Goal: Transaction & Acquisition: Book appointment/travel/reservation

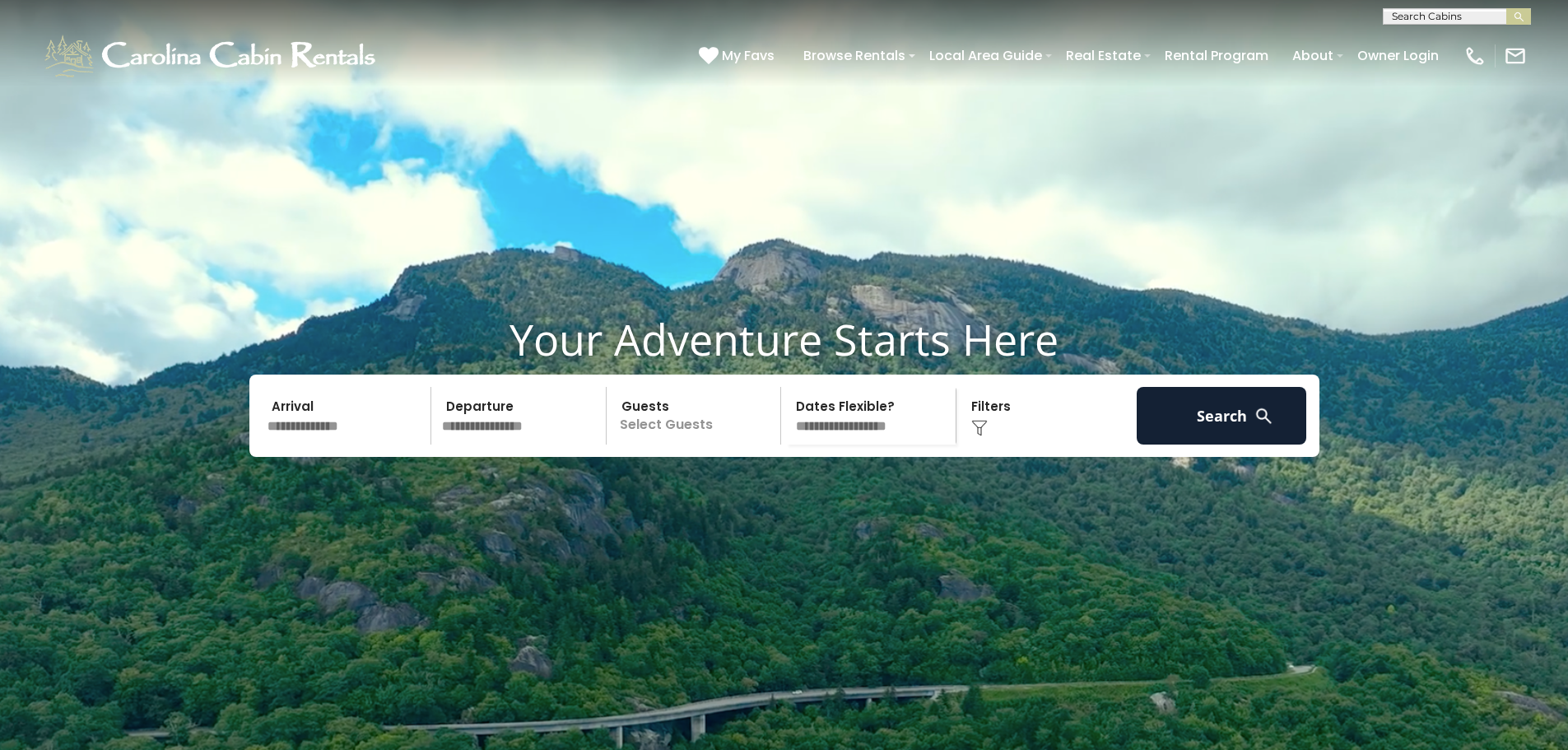
click at [344, 444] on input "text" at bounding box center [347, 416] width 170 height 57
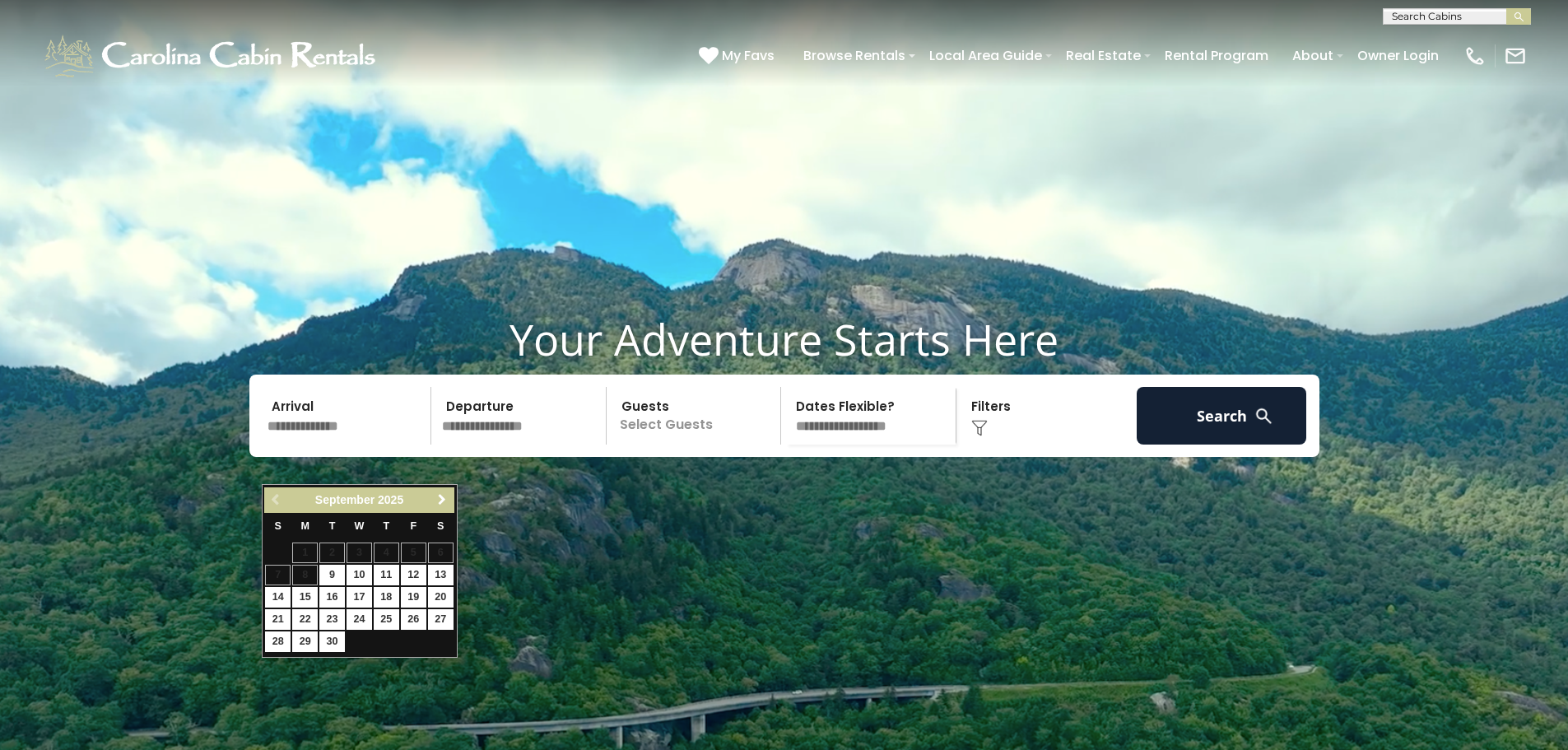
click at [439, 501] on span "Next" at bounding box center [442, 500] width 13 height 13
click at [394, 547] on link "2" at bounding box center [386, 552] width 25 height 20
type input "*******"
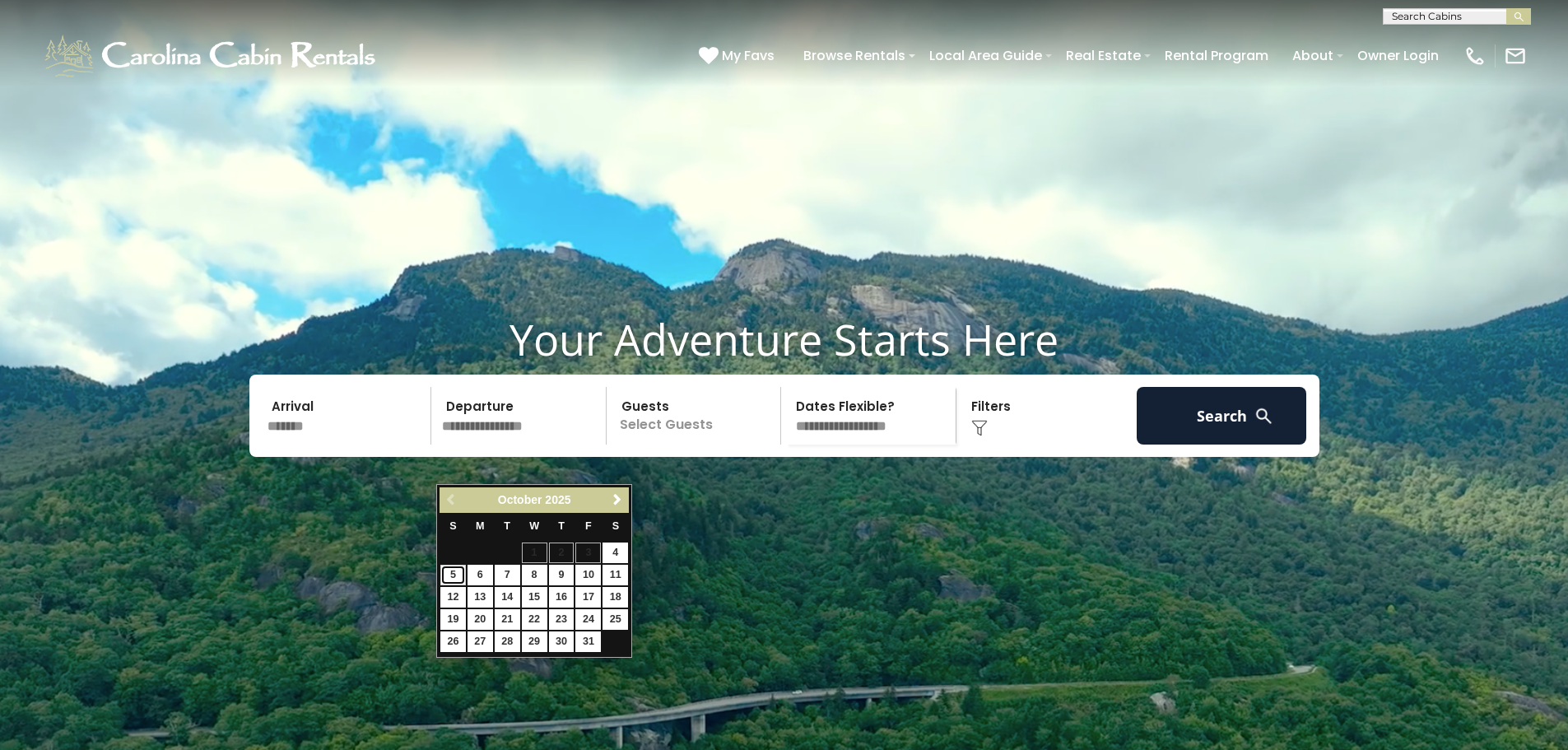
click at [446, 572] on link "5" at bounding box center [453, 575] width 25 height 20
type input "*******"
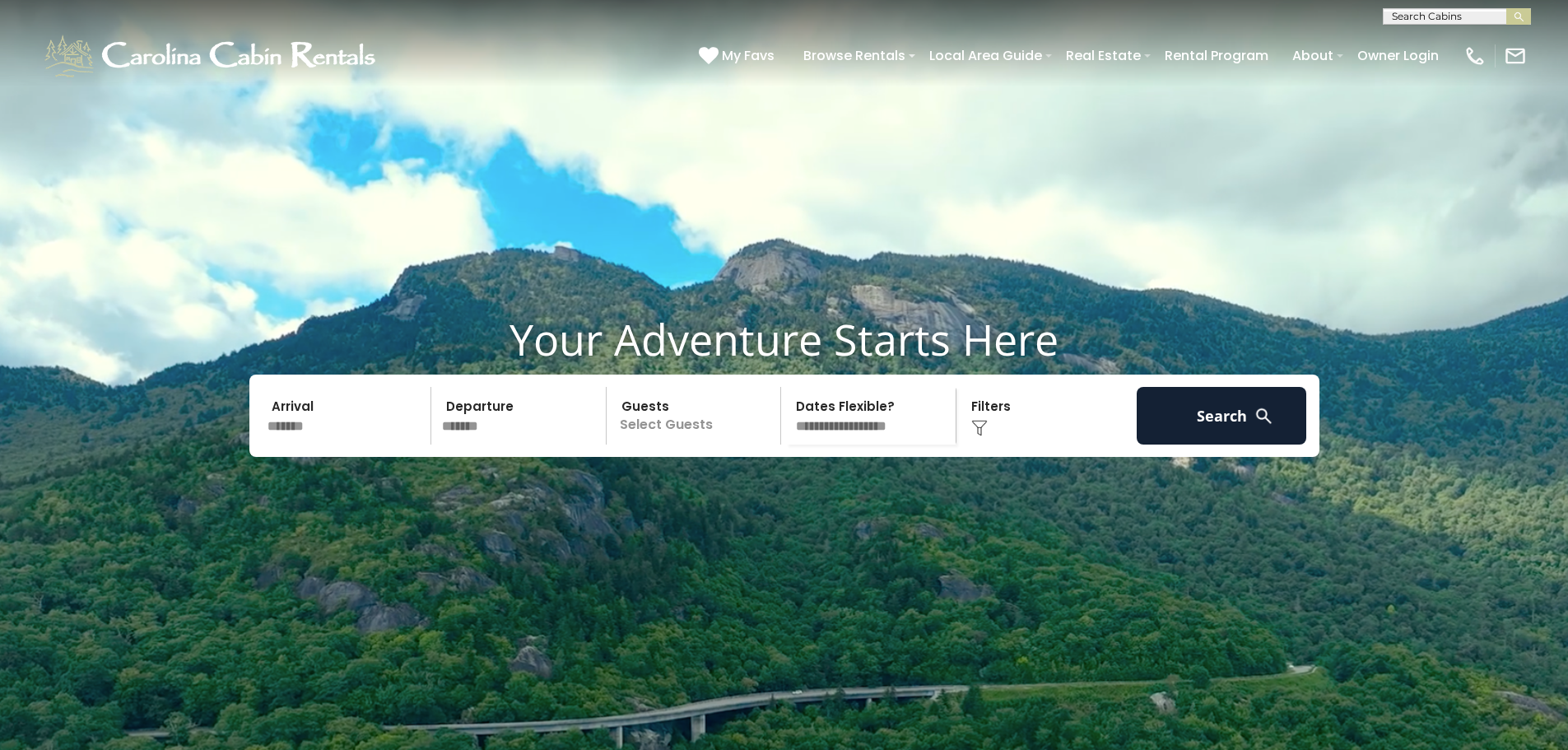
click at [692, 444] on p "Select Guests" at bounding box center [696, 416] width 169 height 57
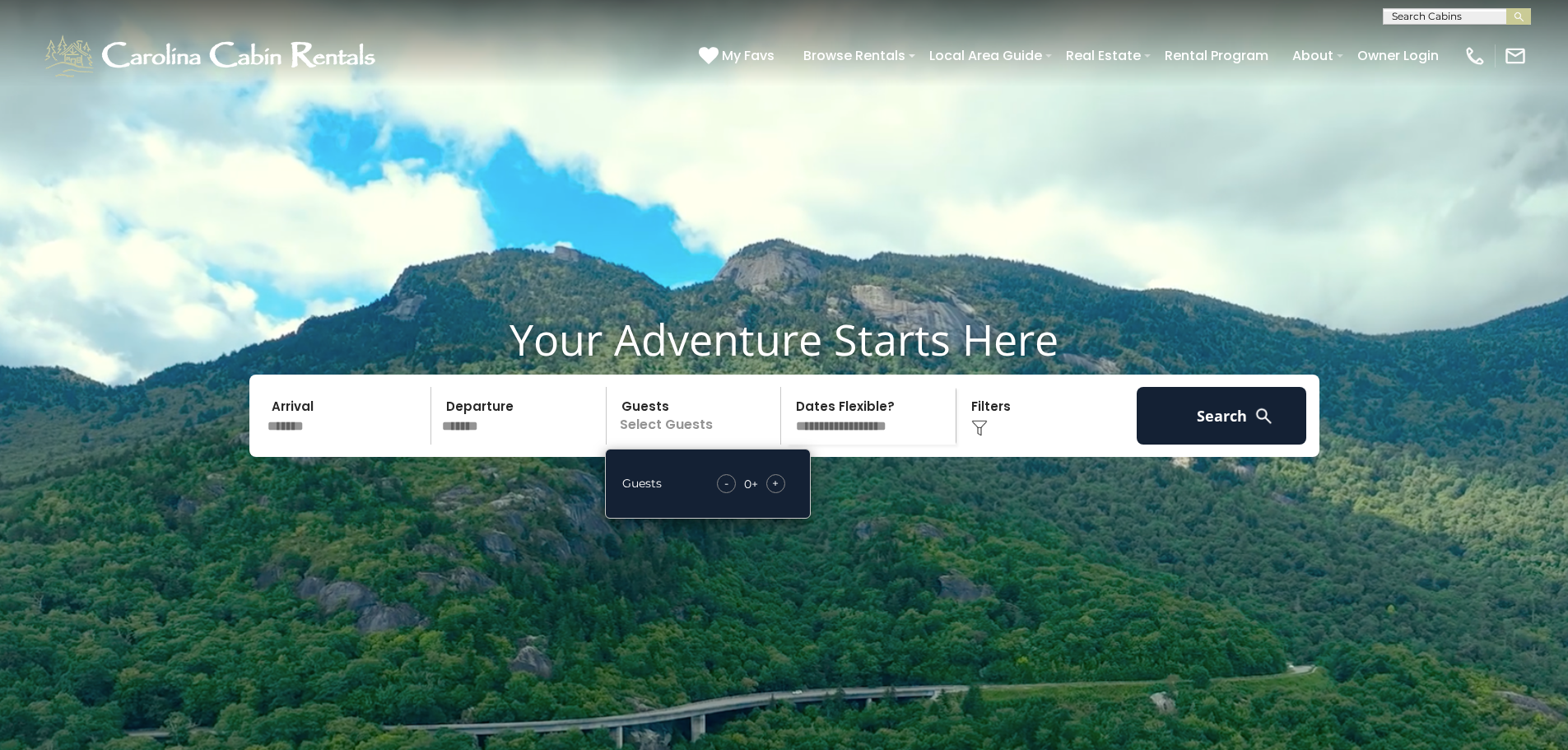
click at [772, 492] on span "+" at bounding box center [775, 483] width 7 height 17
click at [1015, 444] on div "Click to Choose" at bounding box center [1046, 416] width 170 height 57
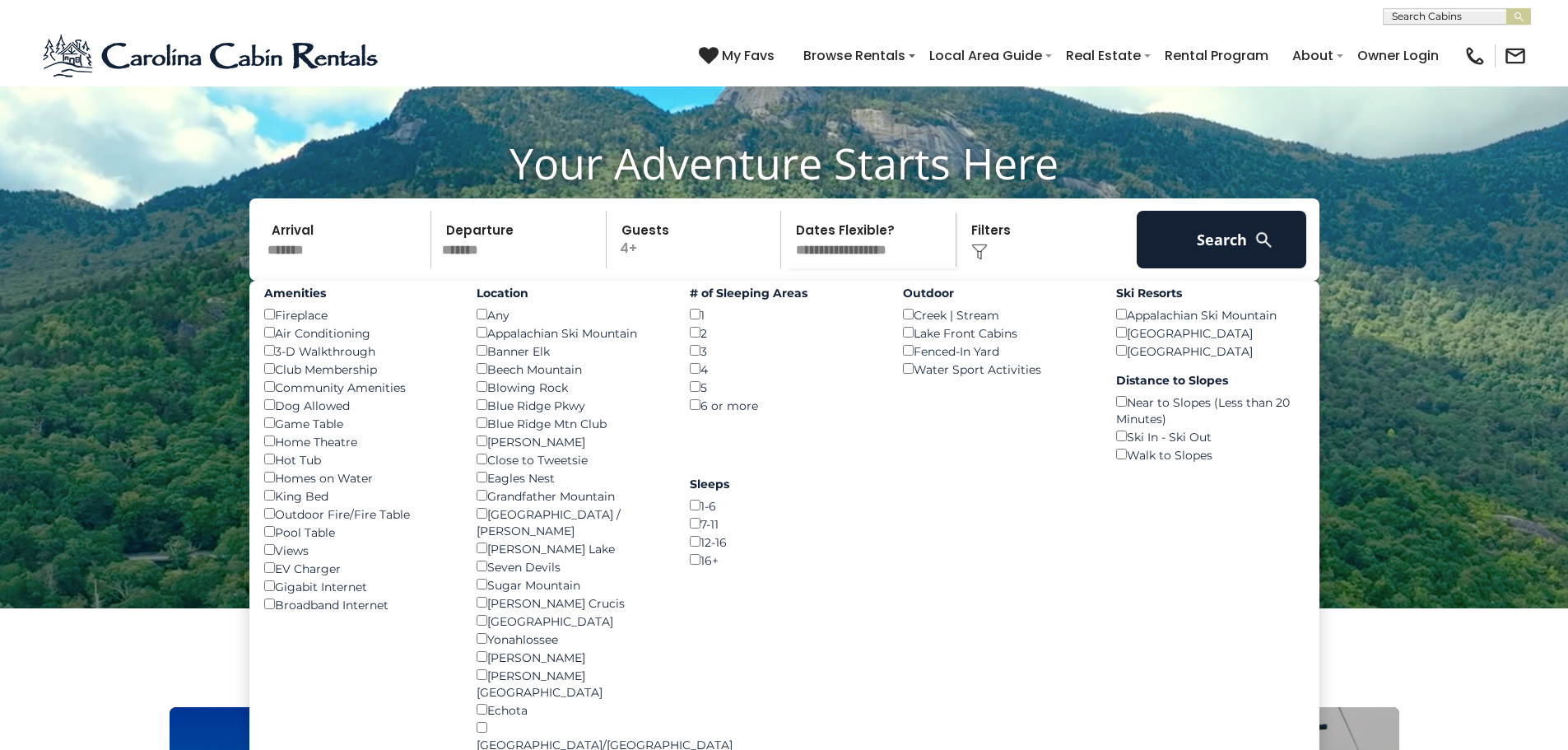
scroll to position [247, 0]
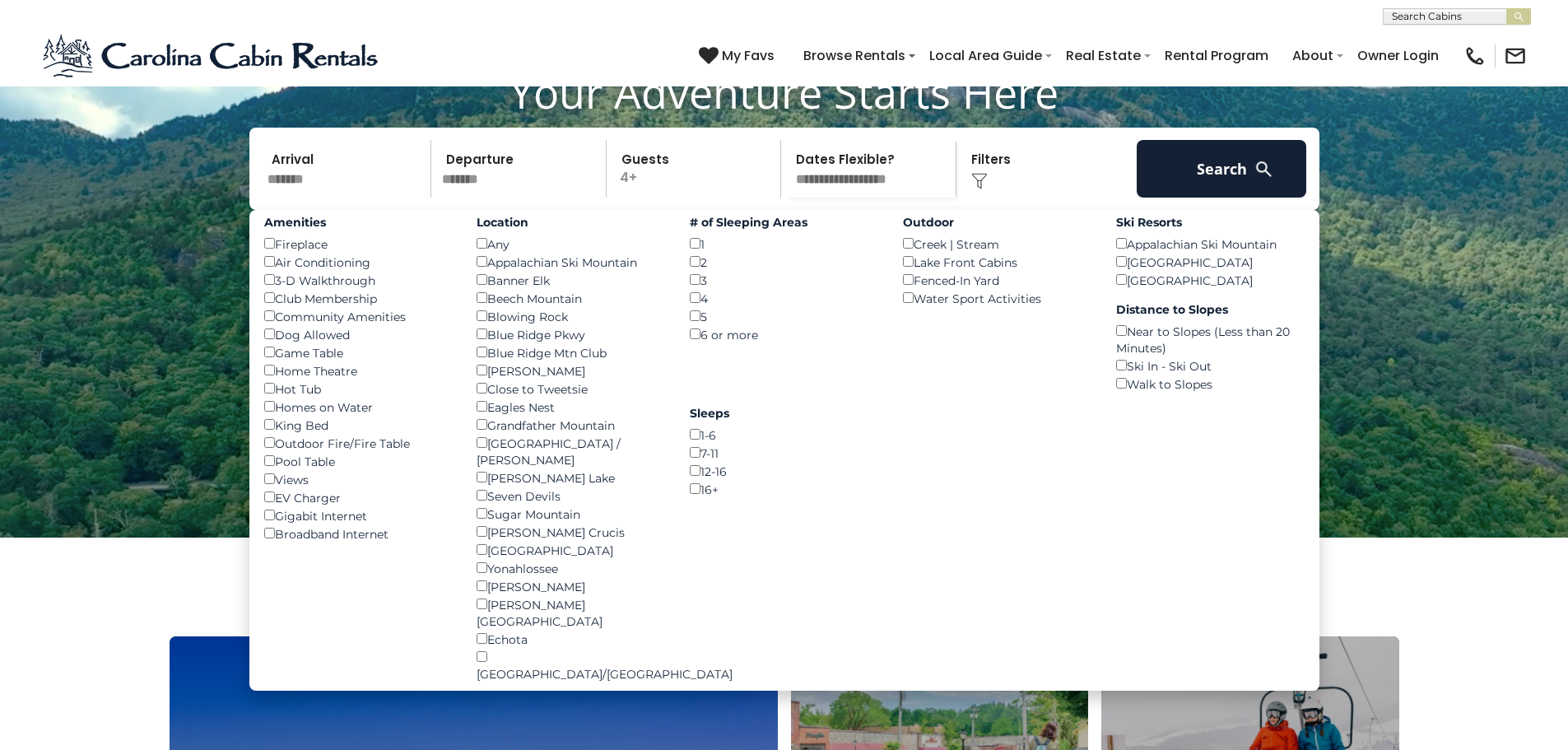
click at [300, 343] on div "Dog Allowed ()" at bounding box center [359, 334] width 189 height 19
click at [1274, 198] on button "Search" at bounding box center [1221, 168] width 170 height 57
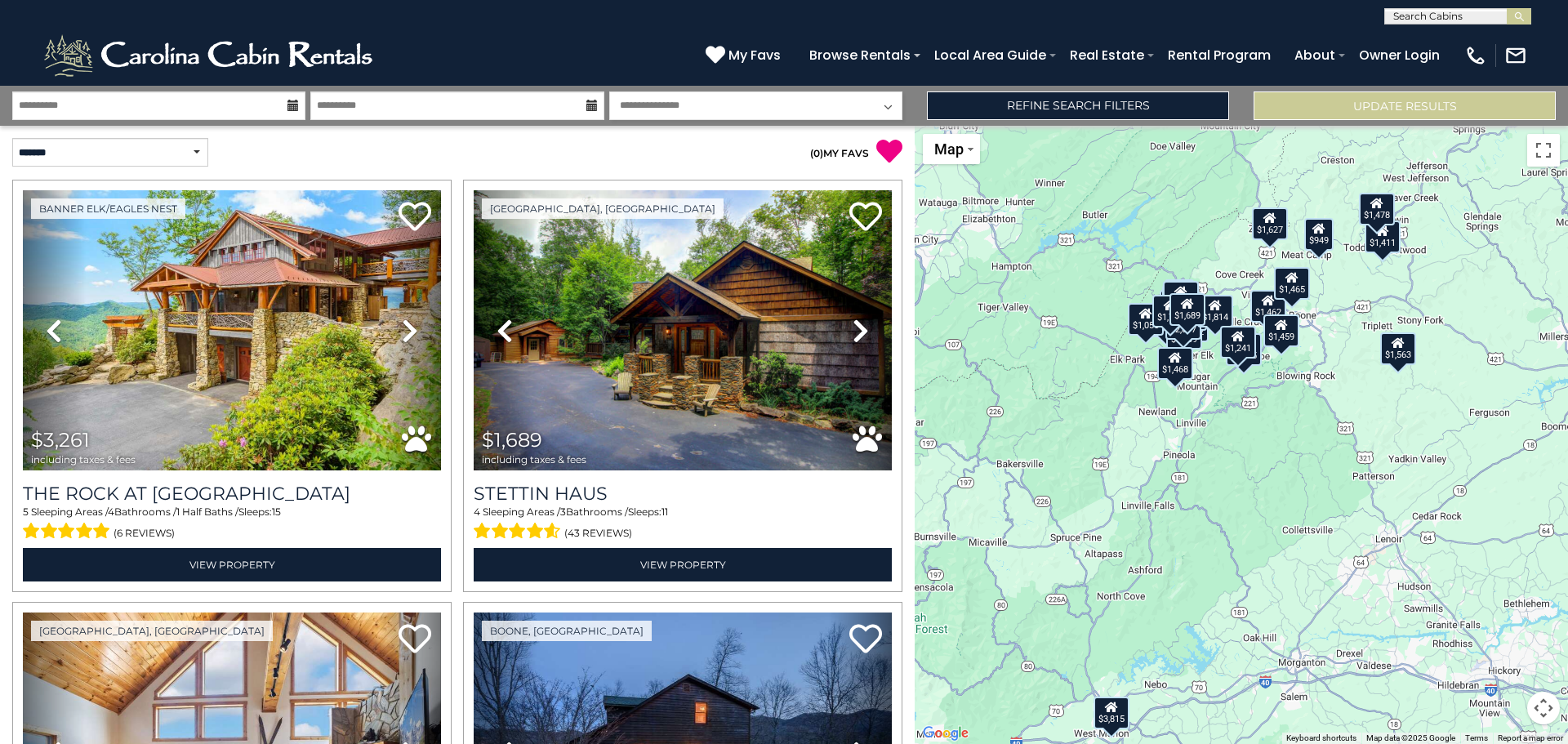
drag, startPoint x: 1134, startPoint y: 427, endPoint x: 1014, endPoint y: 464, distance: 125.6
click at [1014, 464] on div "$3,261 $1,689 $2,129 $1,462 $1,459 $1,862 $3,815 $1,908 $1,293 $1,509 $956 $1,4…" at bounding box center [1241, 435] width 653 height 618
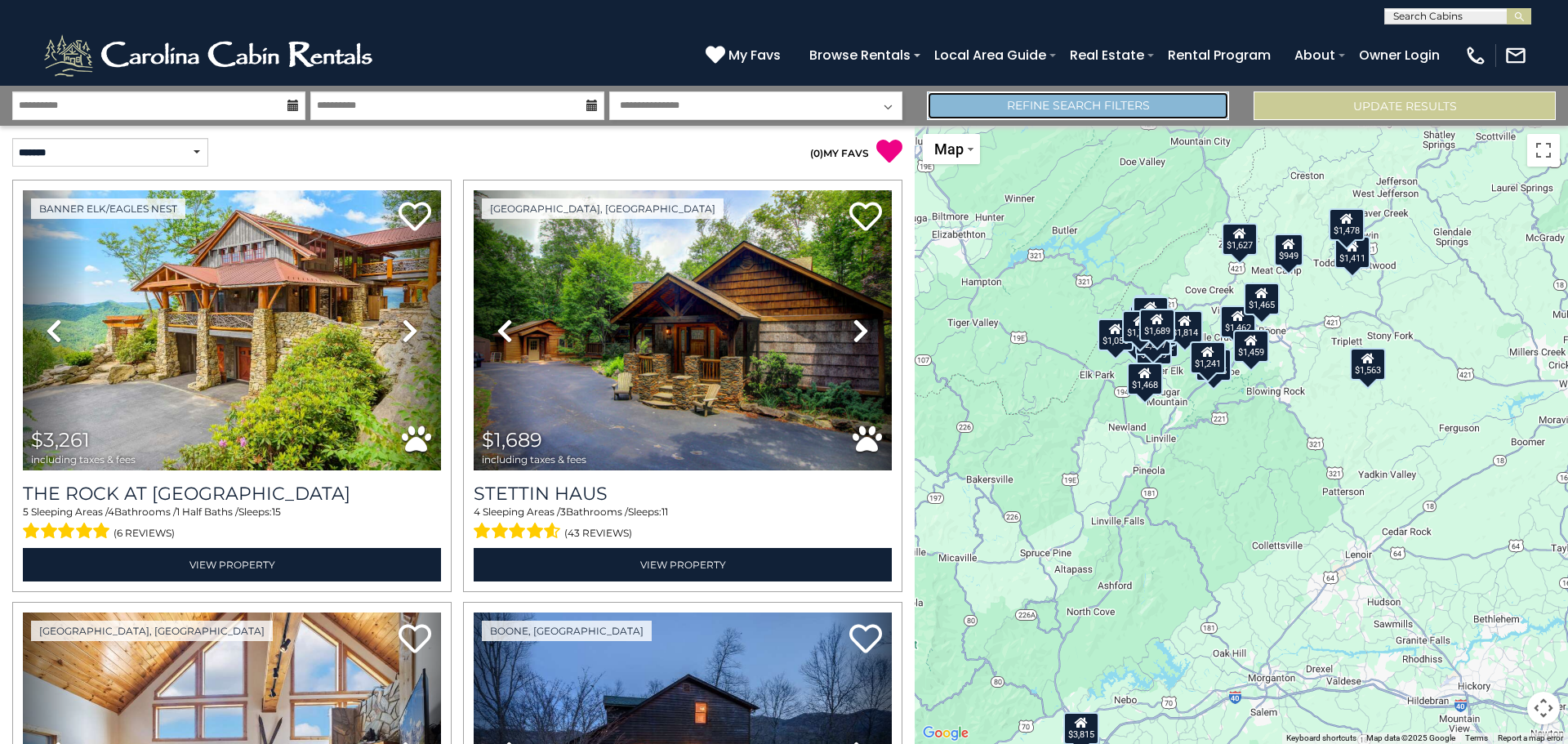
click at [1112, 109] on link "Refine Search Filters" at bounding box center [1078, 106] width 302 height 28
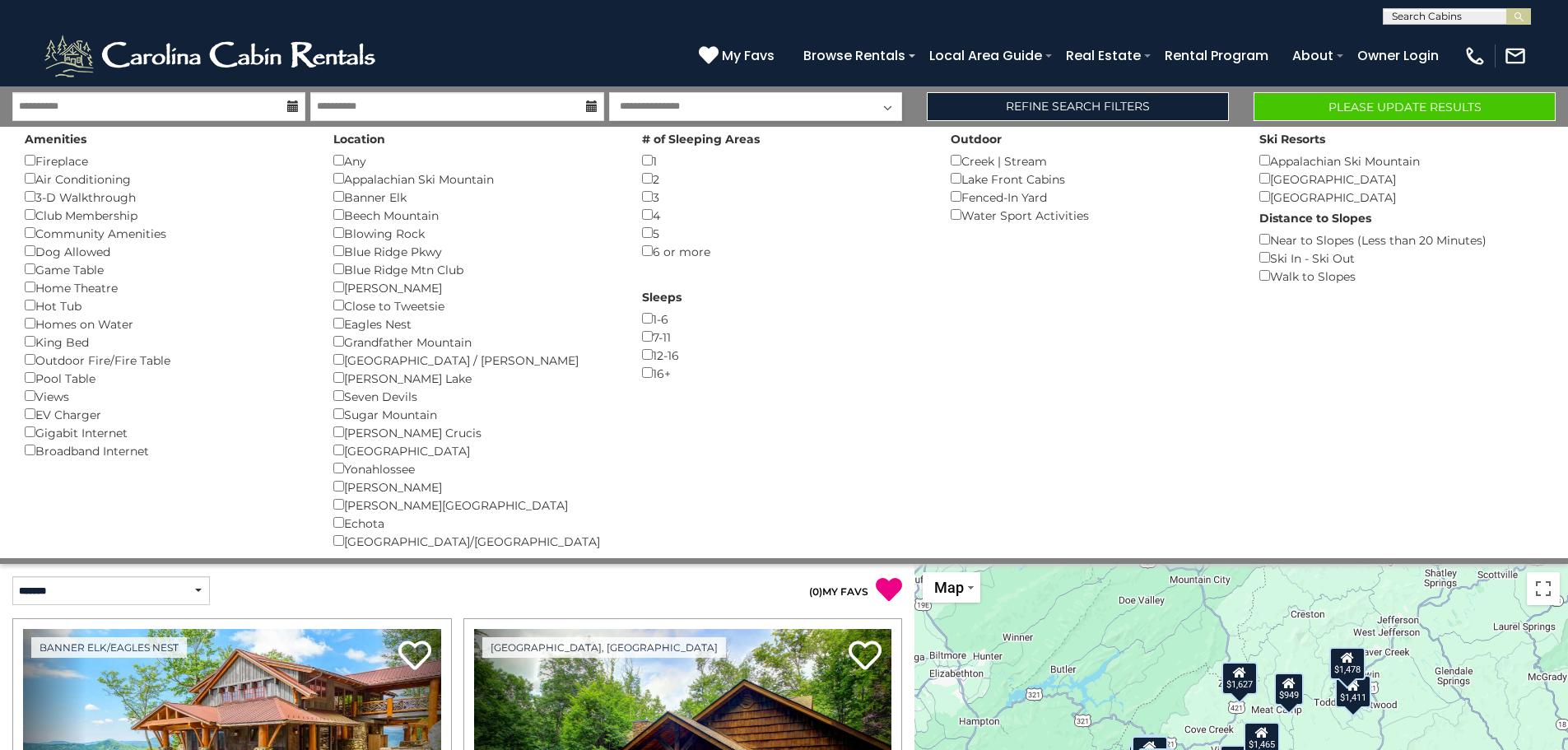
click at [648, 582] on p "( 0 ) MY FAVS" at bounding box center [680, 589] width 445 height 27
click at [1363, 113] on button "Please Update Results" at bounding box center [1404, 107] width 302 height 29
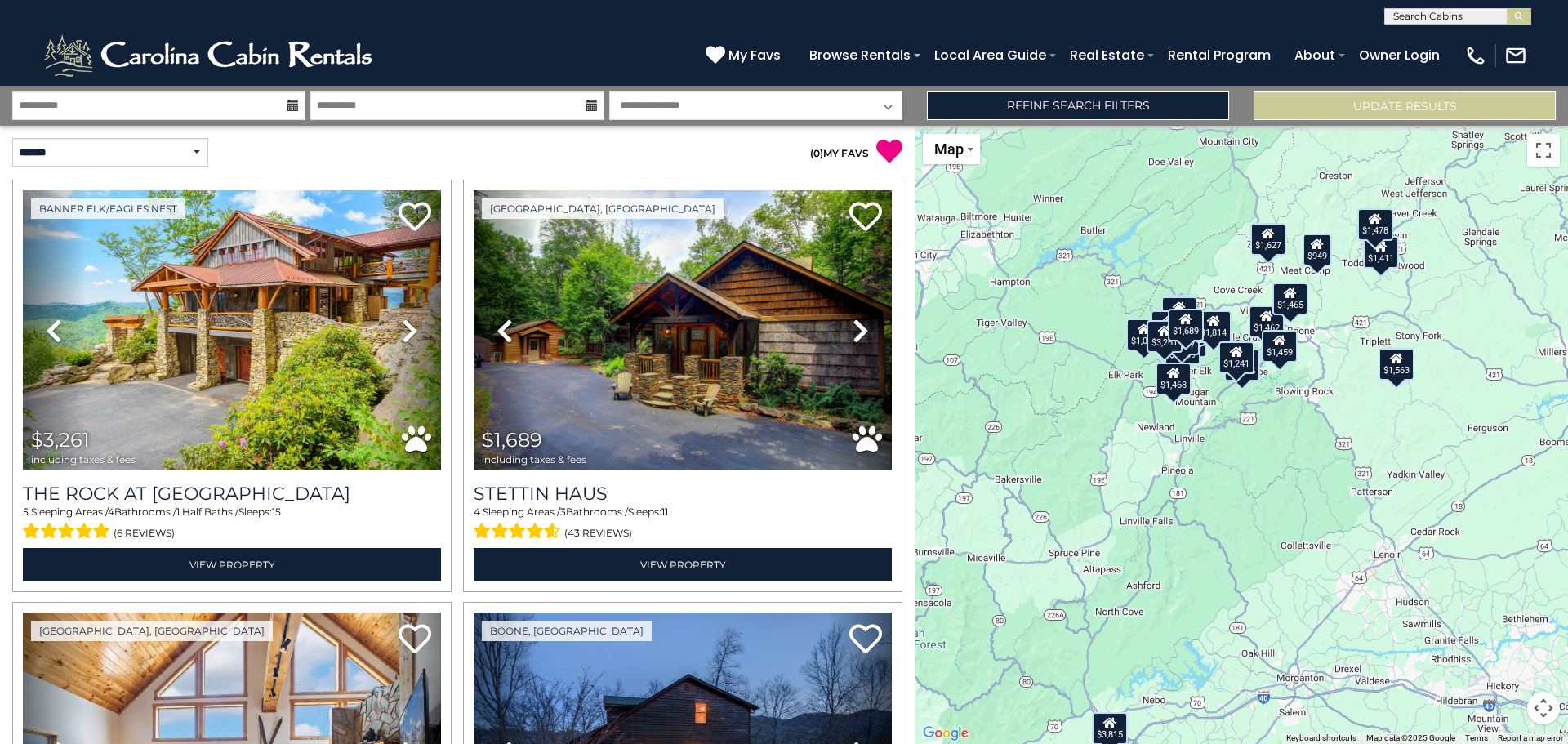
drag, startPoint x: 1290, startPoint y: 367, endPoint x: 1190, endPoint y: 411, distance: 109.3
click at [1190, 411] on div "$3,261 $1,689 $2,129 $1,462 $1,459 $1,862 $3,815 $1,908 $1,293 $1,509 $956 $1,4…" at bounding box center [1241, 435] width 653 height 618
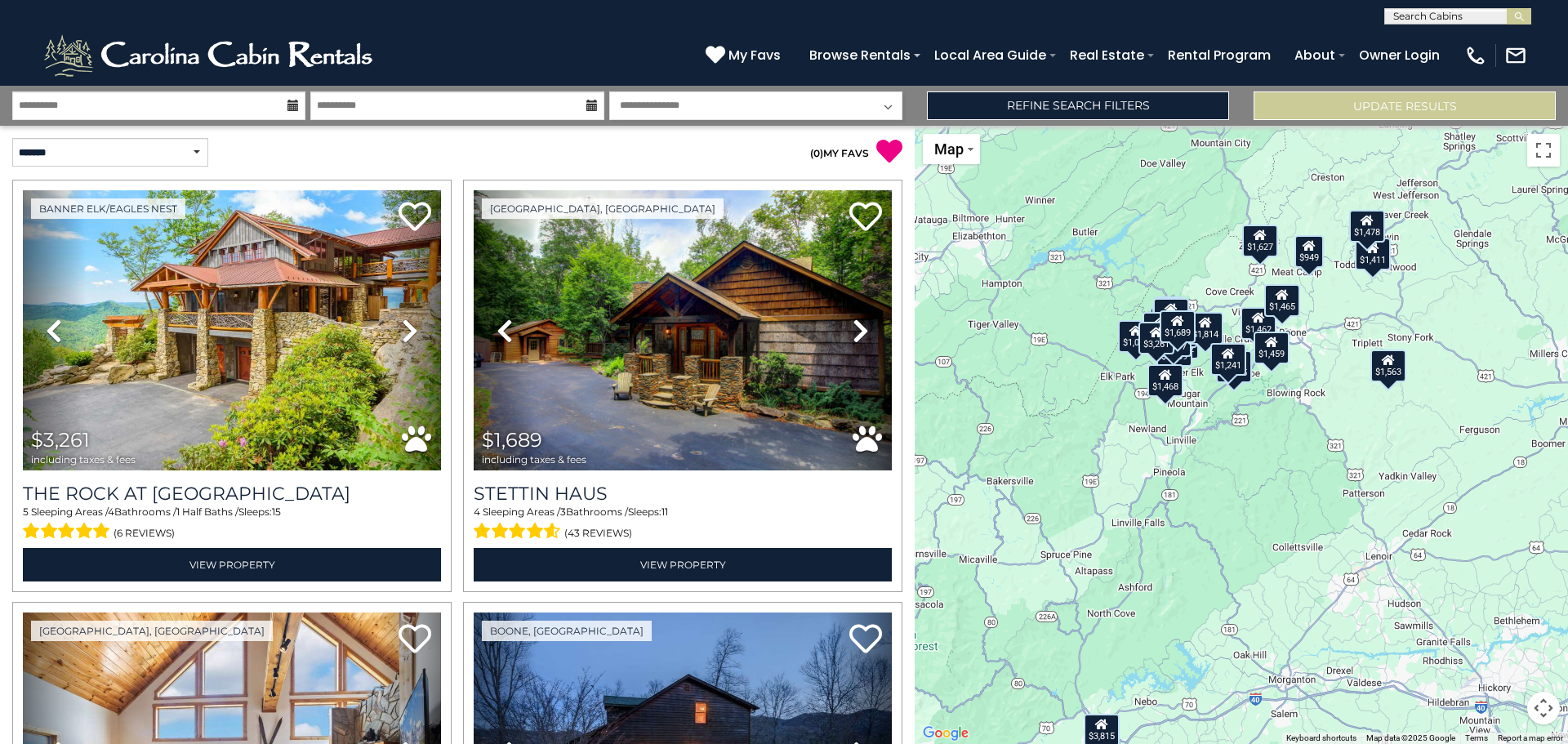
click at [1545, 713] on button "Map camera controls" at bounding box center [1543, 707] width 33 height 33
click at [1501, 623] on button "Zoom in" at bounding box center [1503, 625] width 33 height 33
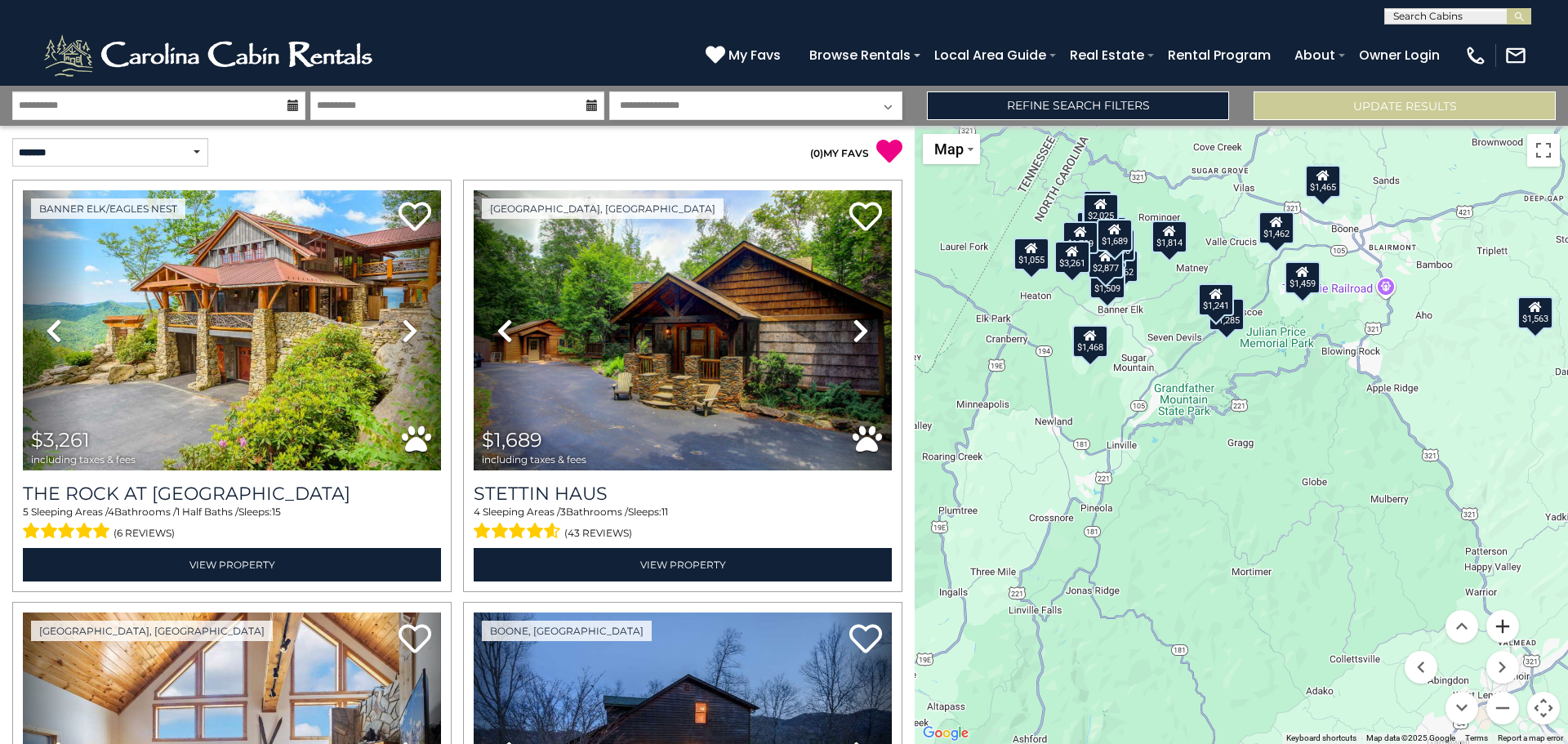
click at [1501, 623] on button "Zoom in" at bounding box center [1503, 625] width 33 height 33
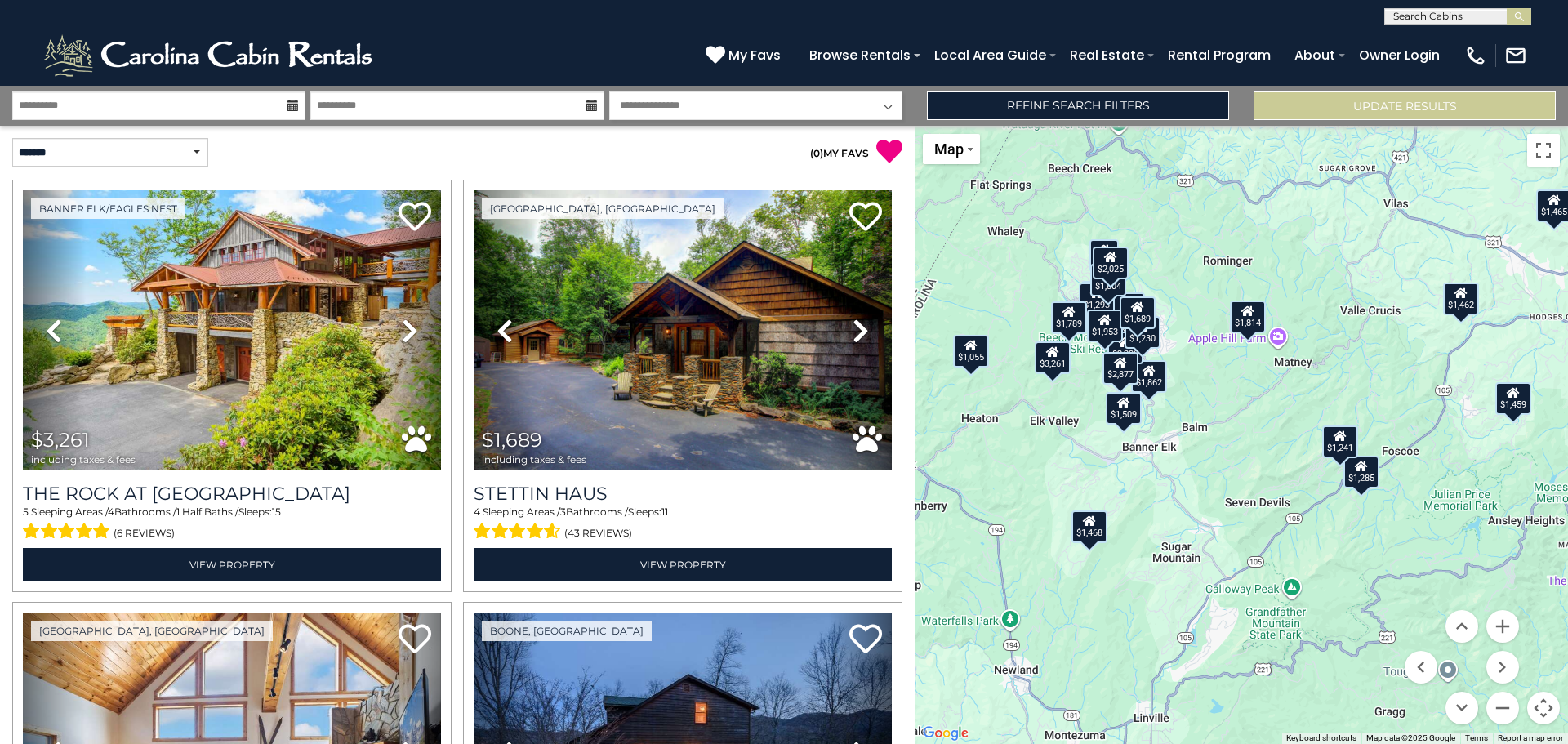
drag, startPoint x: 1076, startPoint y: 354, endPoint x: 1238, endPoint y: 639, distance: 327.8
click at [1238, 639] on div "$3,261 $1,689 $2,129 $1,462 $1,459 $1,862 $3,815 $1,908 $1,293 $1,509 $956 $1,4…" at bounding box center [1241, 435] width 653 height 618
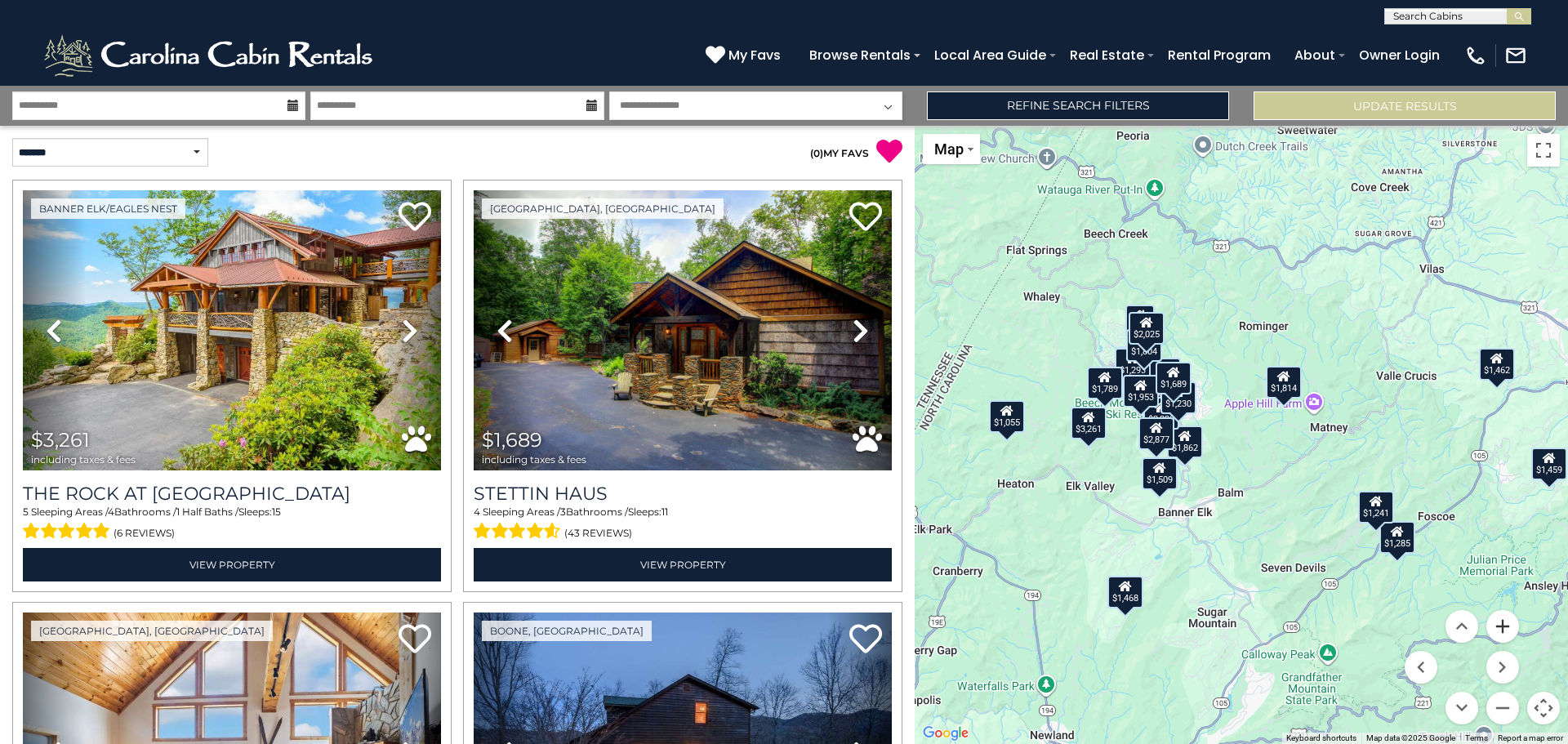
click at [1500, 625] on button "Zoom in" at bounding box center [1503, 625] width 33 height 33
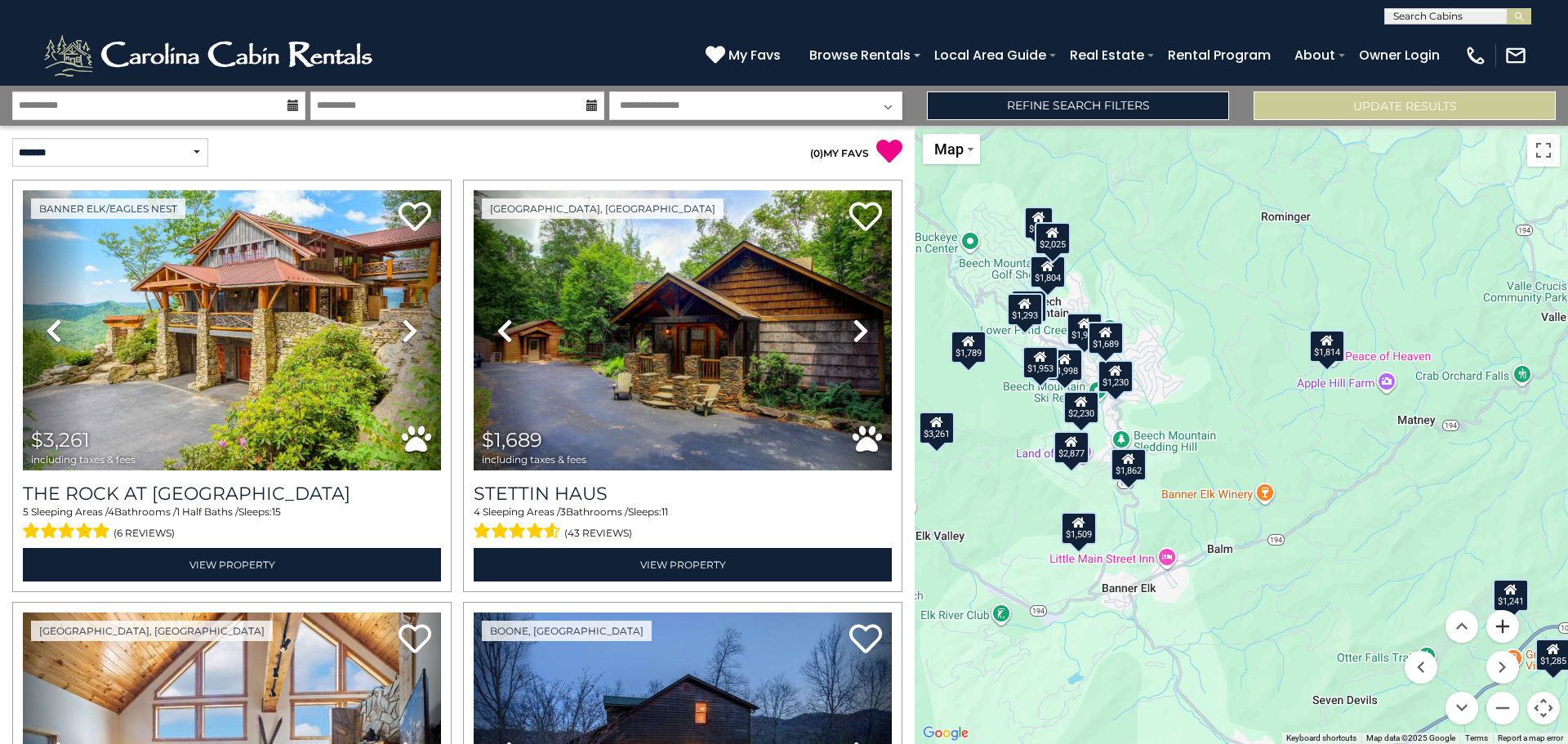
click at [1500, 625] on button "Zoom in" at bounding box center [1503, 625] width 33 height 33
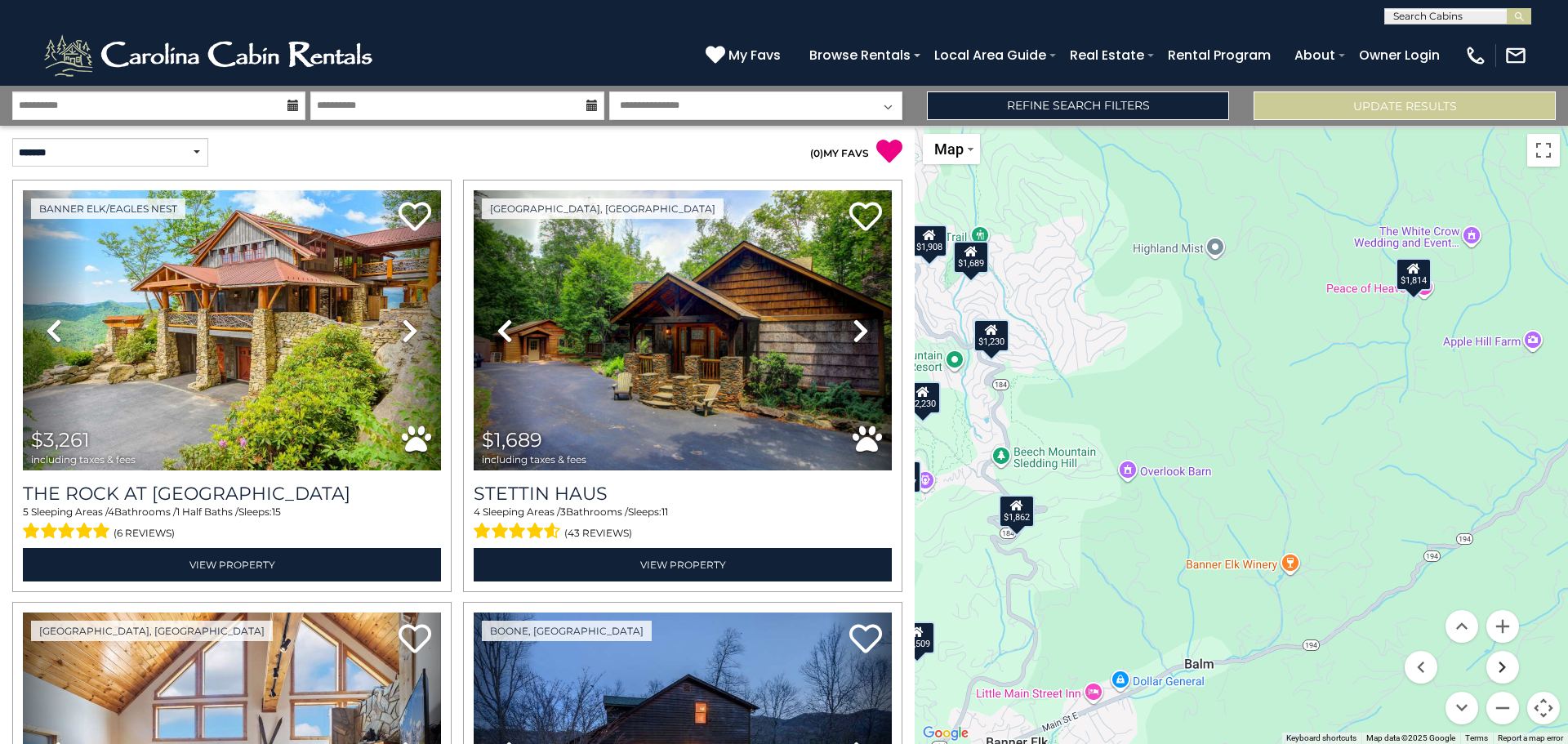
click at [1502, 675] on button "Move right" at bounding box center [1503, 666] width 33 height 33
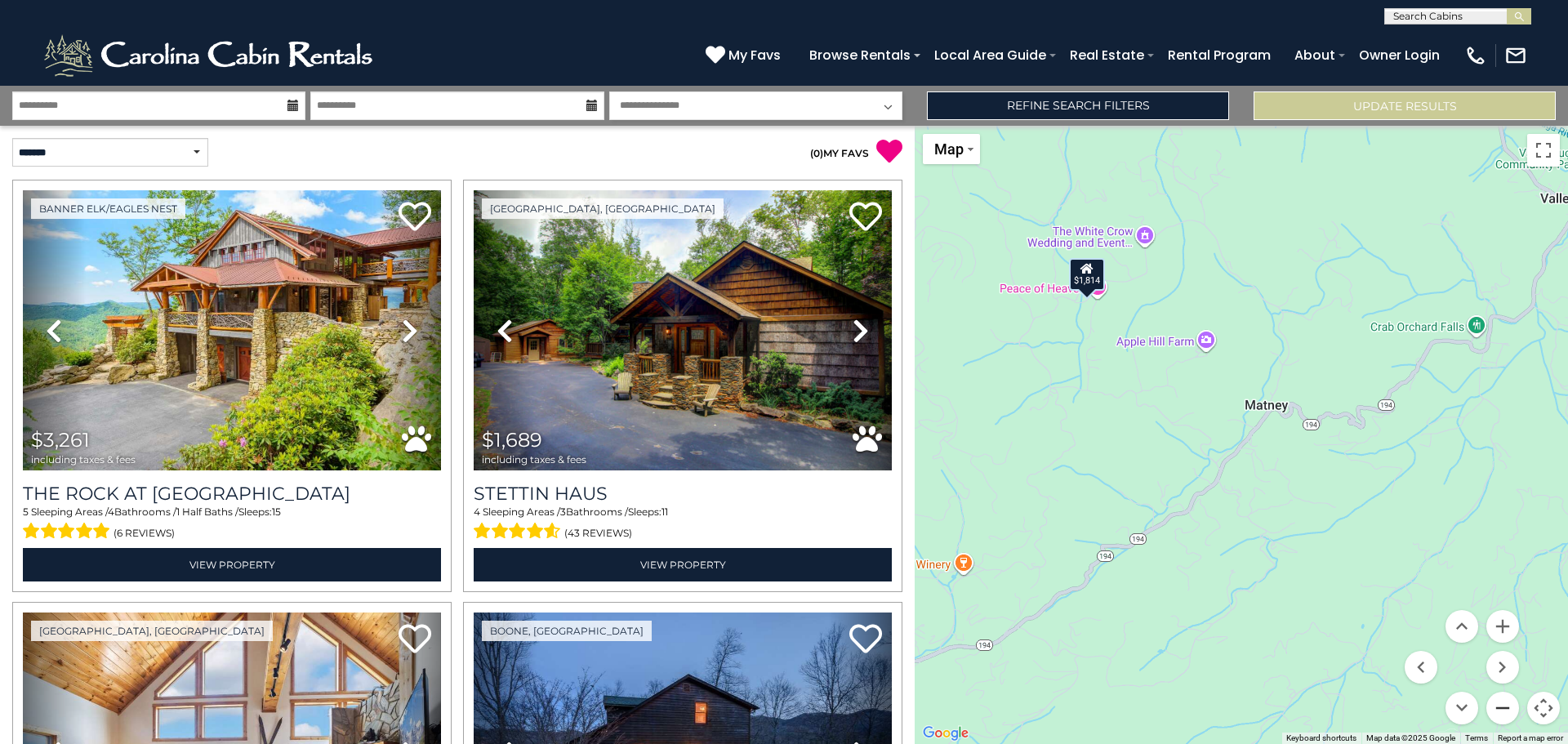
click at [1491, 715] on button "Zoom out" at bounding box center [1503, 707] width 33 height 33
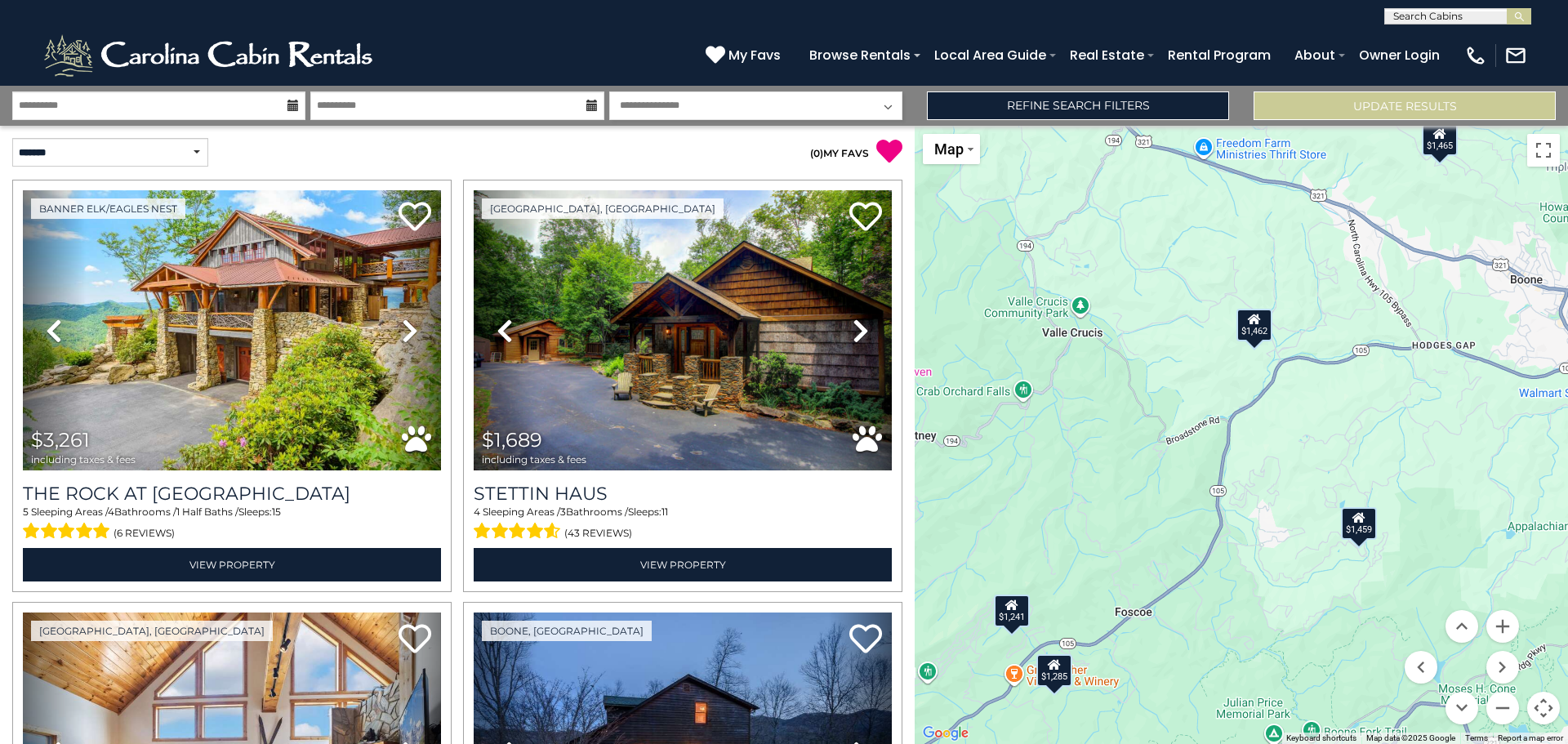
drag, startPoint x: 1360, startPoint y: 527, endPoint x: 1048, endPoint y: 544, distance: 312.5
click at [1048, 544] on div "$3,261 $1,689 $2,129 $1,462 $1,459 $1,862 $3,815 $1,908 $1,293 $1,509 $956 $1,4…" at bounding box center [1241, 435] width 653 height 618
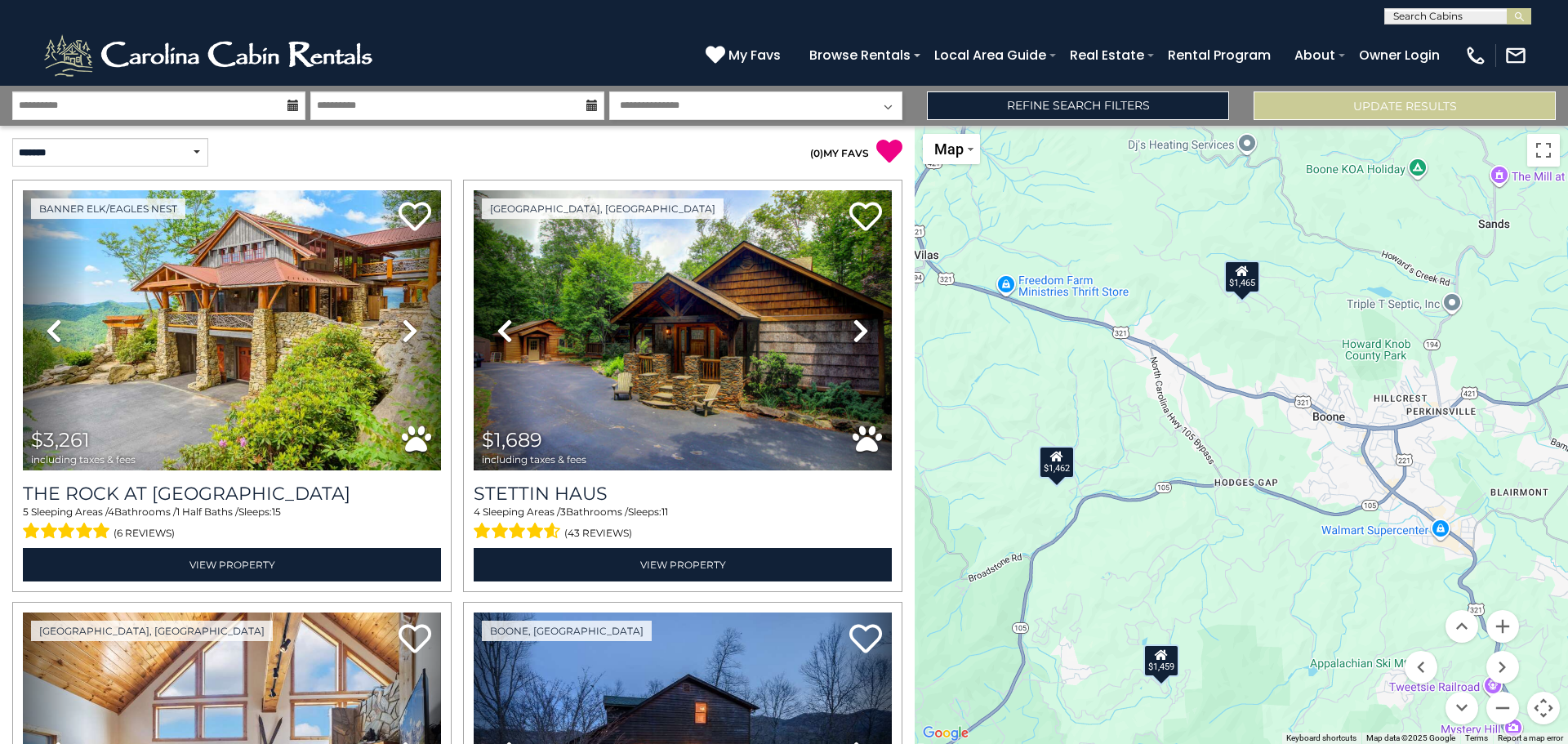
drag, startPoint x: 1261, startPoint y: 367, endPoint x: 1052, endPoint y: 506, distance: 251.0
click at [1052, 506] on div "$3,261 $1,689 $2,129 $1,462 $1,459 $1,862 $3,815 $1,908 $1,293 $1,509 $956 $1,4…" at bounding box center [1241, 435] width 653 height 618
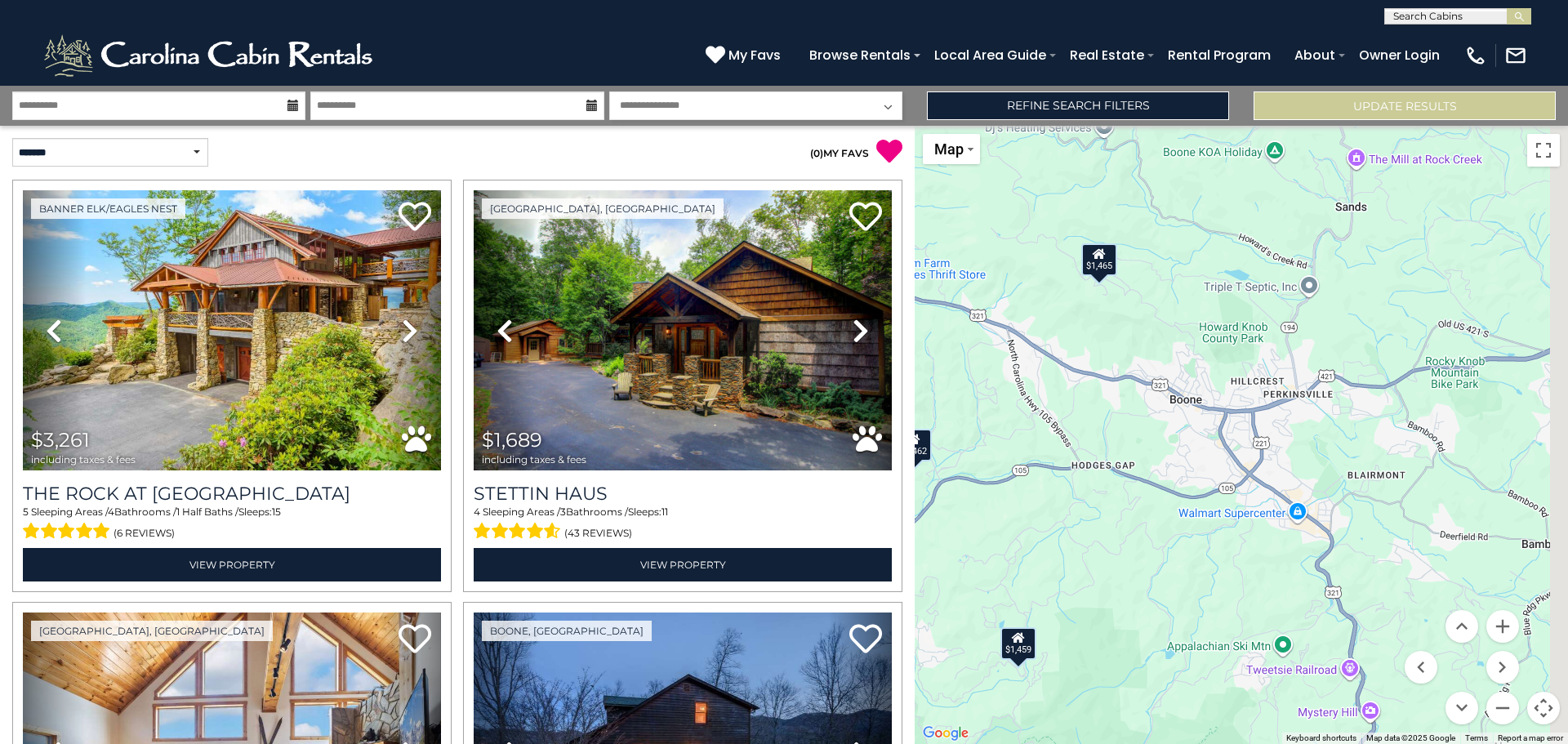
drag, startPoint x: 1311, startPoint y: 452, endPoint x: 1094, endPoint y: 431, distance: 218.0
click at [1094, 431] on div "$3,261 $1,689 $2,129 $1,462 $1,459 $1,862 $3,815 $1,908 $1,293 $1,509 $956 $1,4…" at bounding box center [1241, 435] width 653 height 618
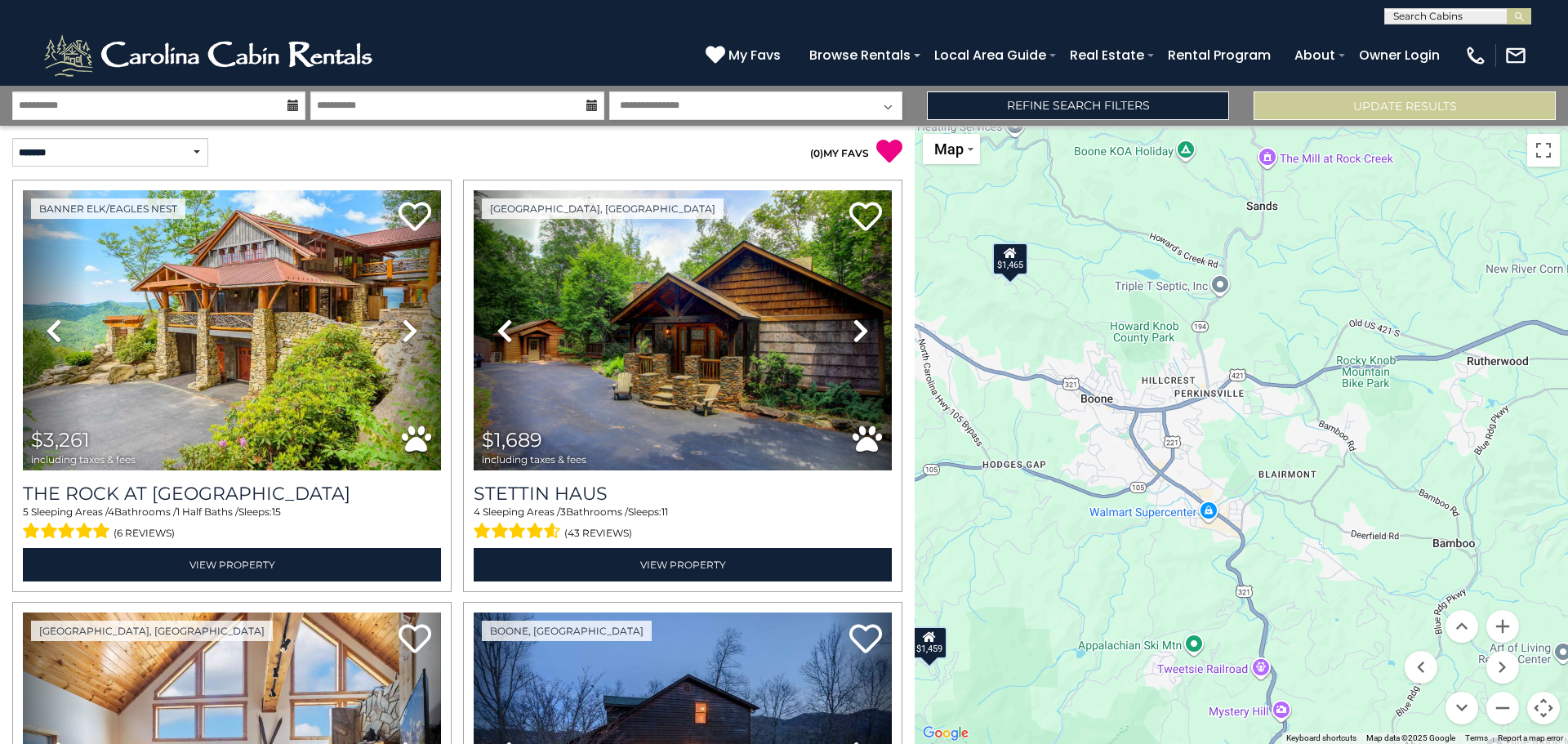
click at [1019, 272] on div "$1,465" at bounding box center [1010, 257] width 36 height 33
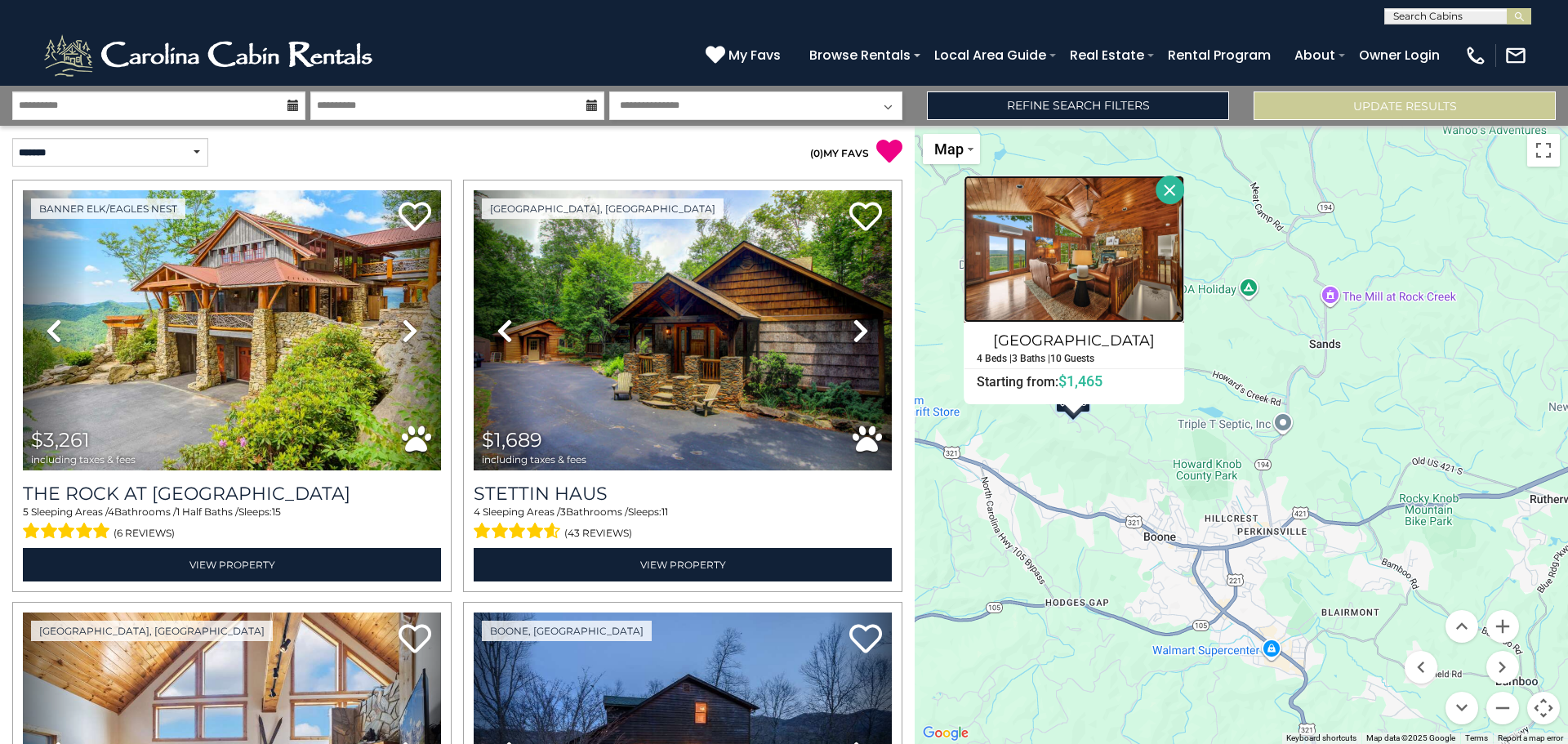
click at [1117, 237] on img at bounding box center [1074, 249] width 221 height 147
click at [1083, 277] on img at bounding box center [1074, 249] width 221 height 147
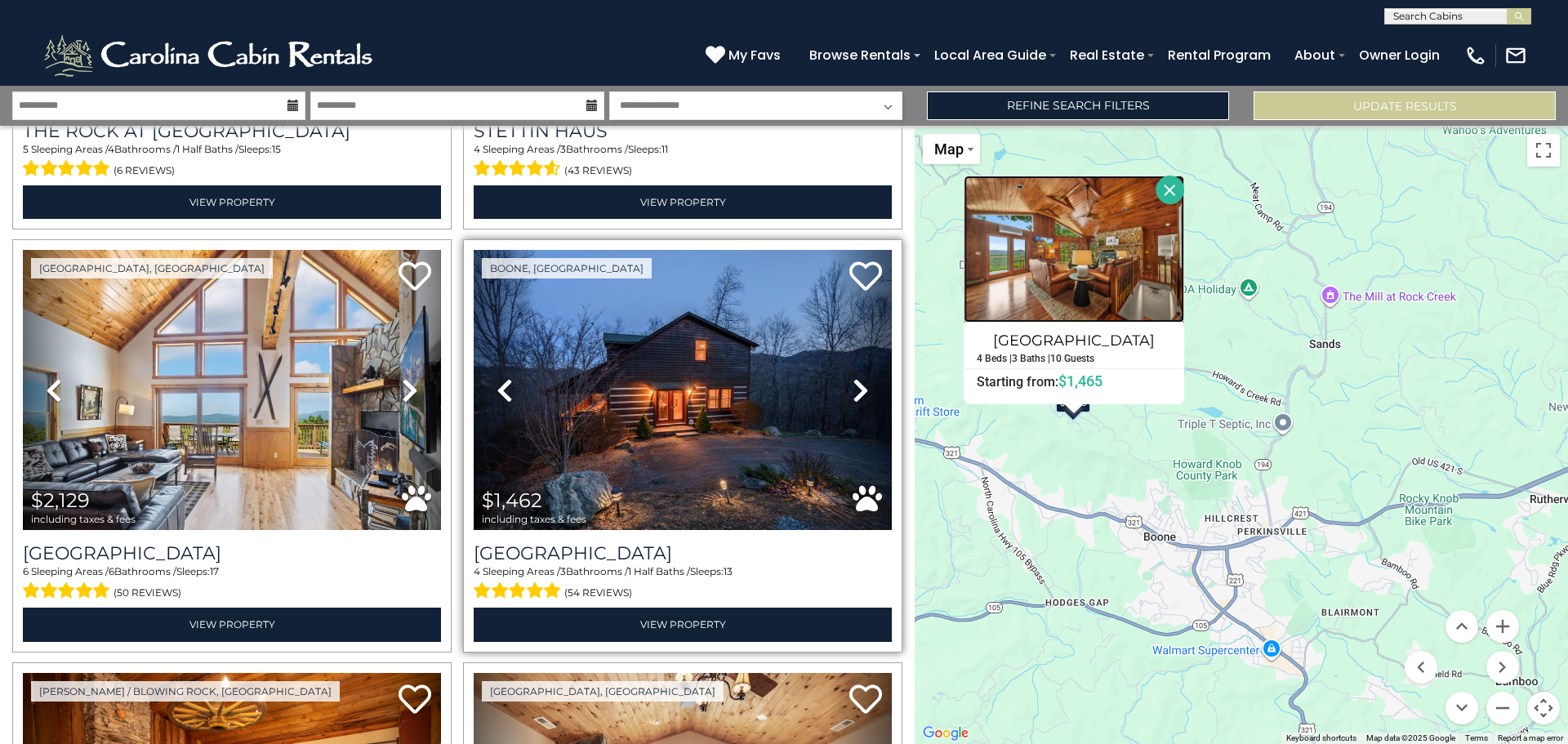
scroll to position [408, 0]
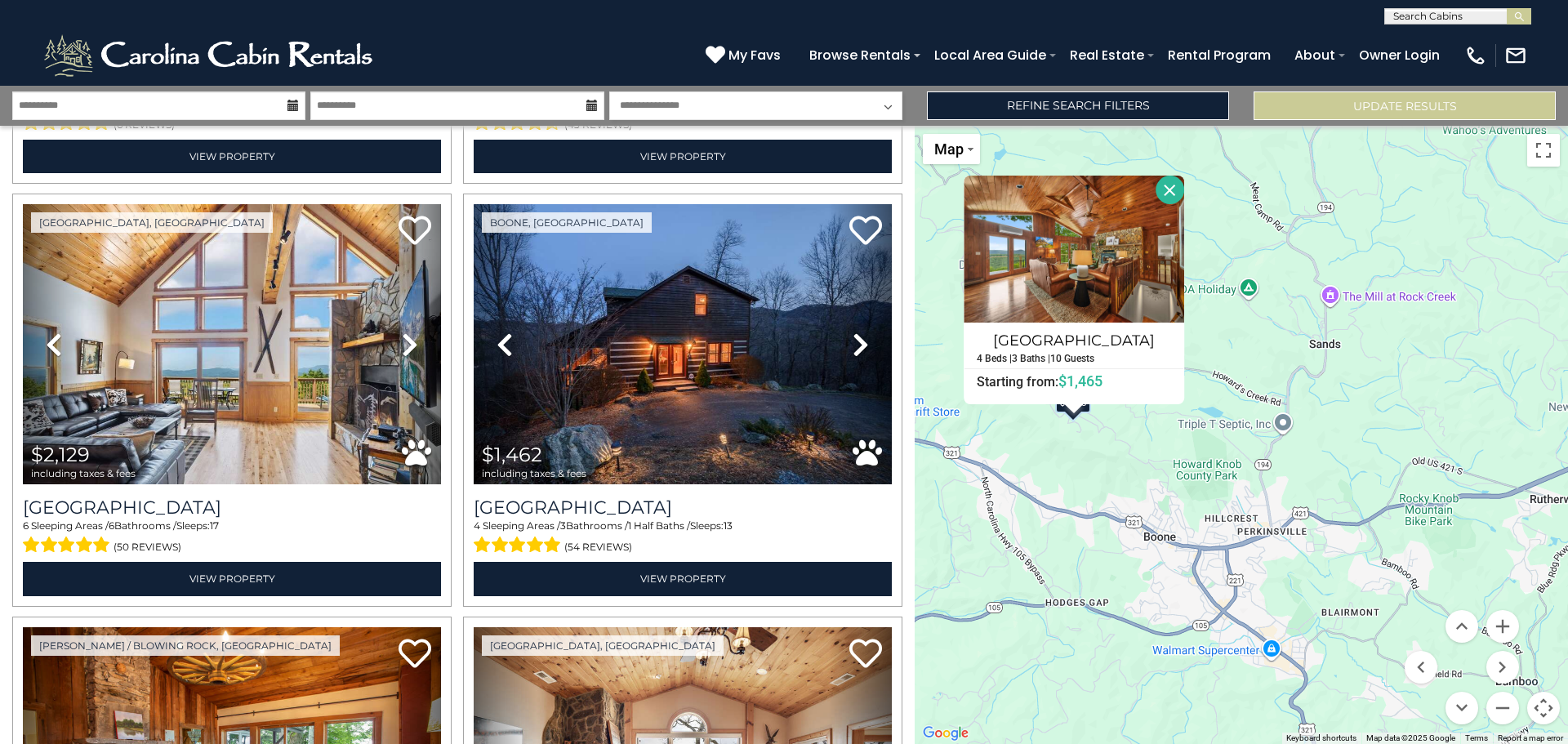
click at [1125, 495] on div "$3,261 $1,689 $2,129 $1,462 $1,459 $1,862 $3,815 $1,908 $1,293 $1,509 $956 $1,4…" at bounding box center [1241, 435] width 653 height 618
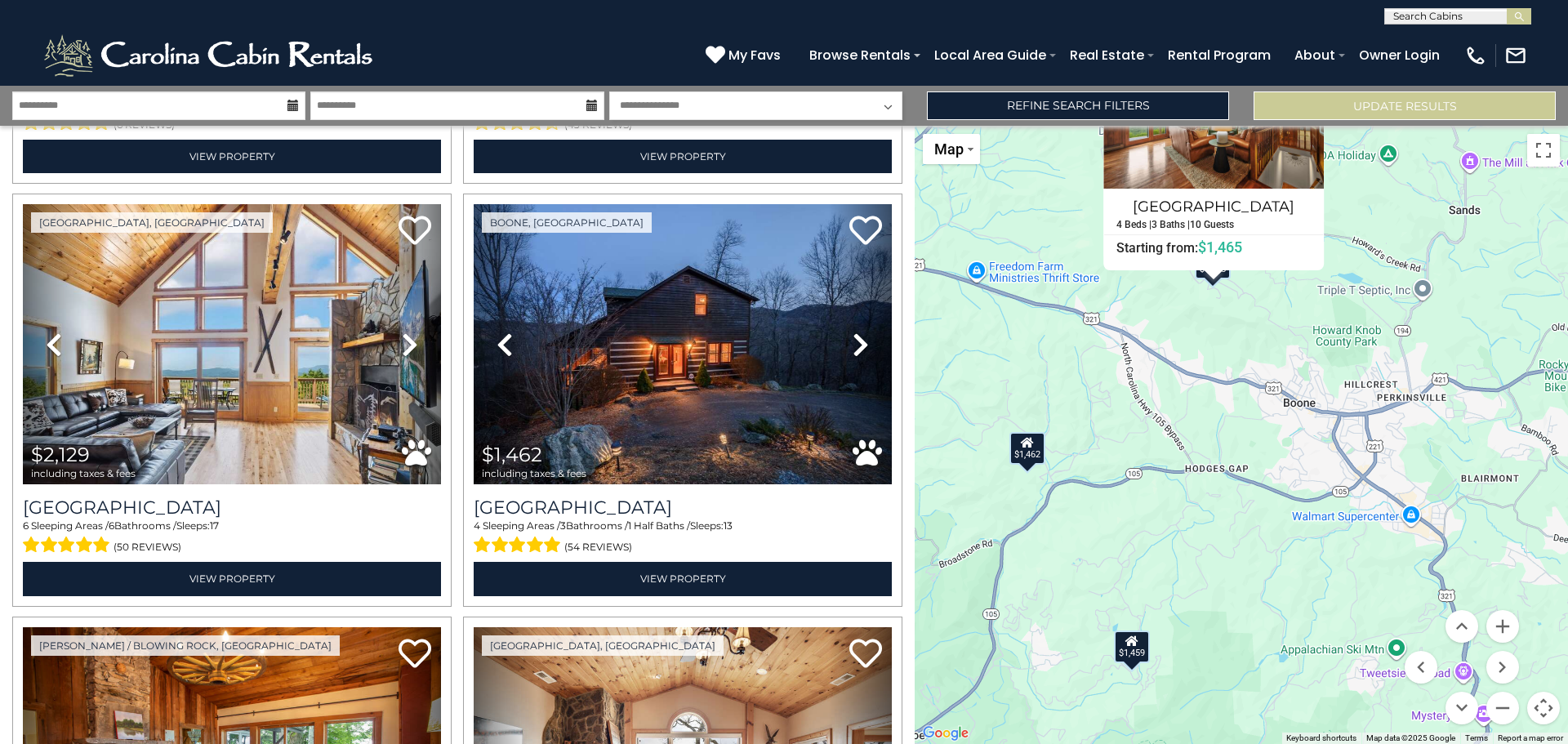
drag, startPoint x: 1167, startPoint y: 526, endPoint x: 1308, endPoint y: 386, distance: 198.7
click at [1313, 384] on div "$3,261 $1,689 $2,129 $1,462 $1,459 $1,862 $3,815 $1,908 $1,293 $1,509 $956 $1,4…" at bounding box center [1241, 435] width 653 height 618
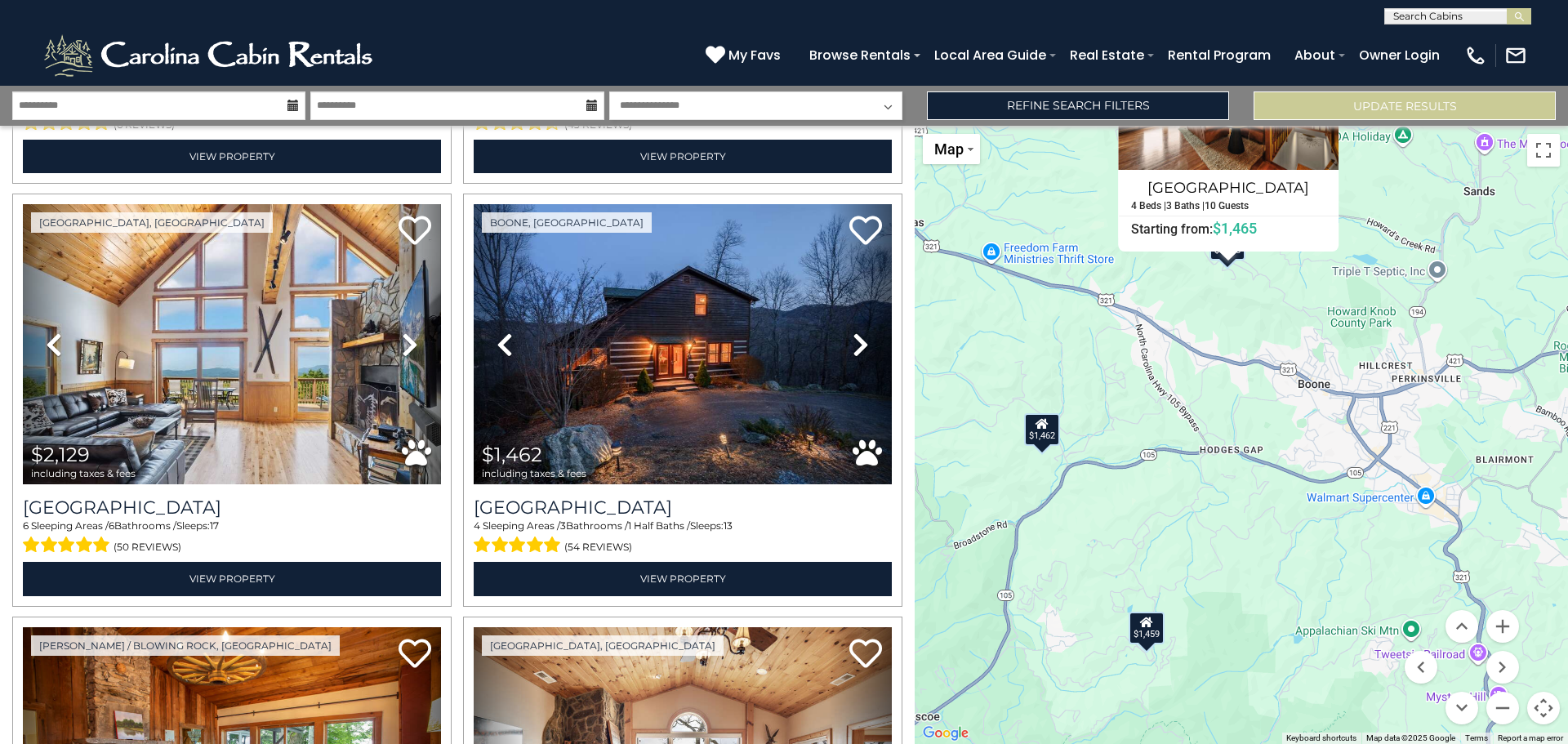
click at [1036, 438] on div "$1,462" at bounding box center [1042, 428] width 36 height 33
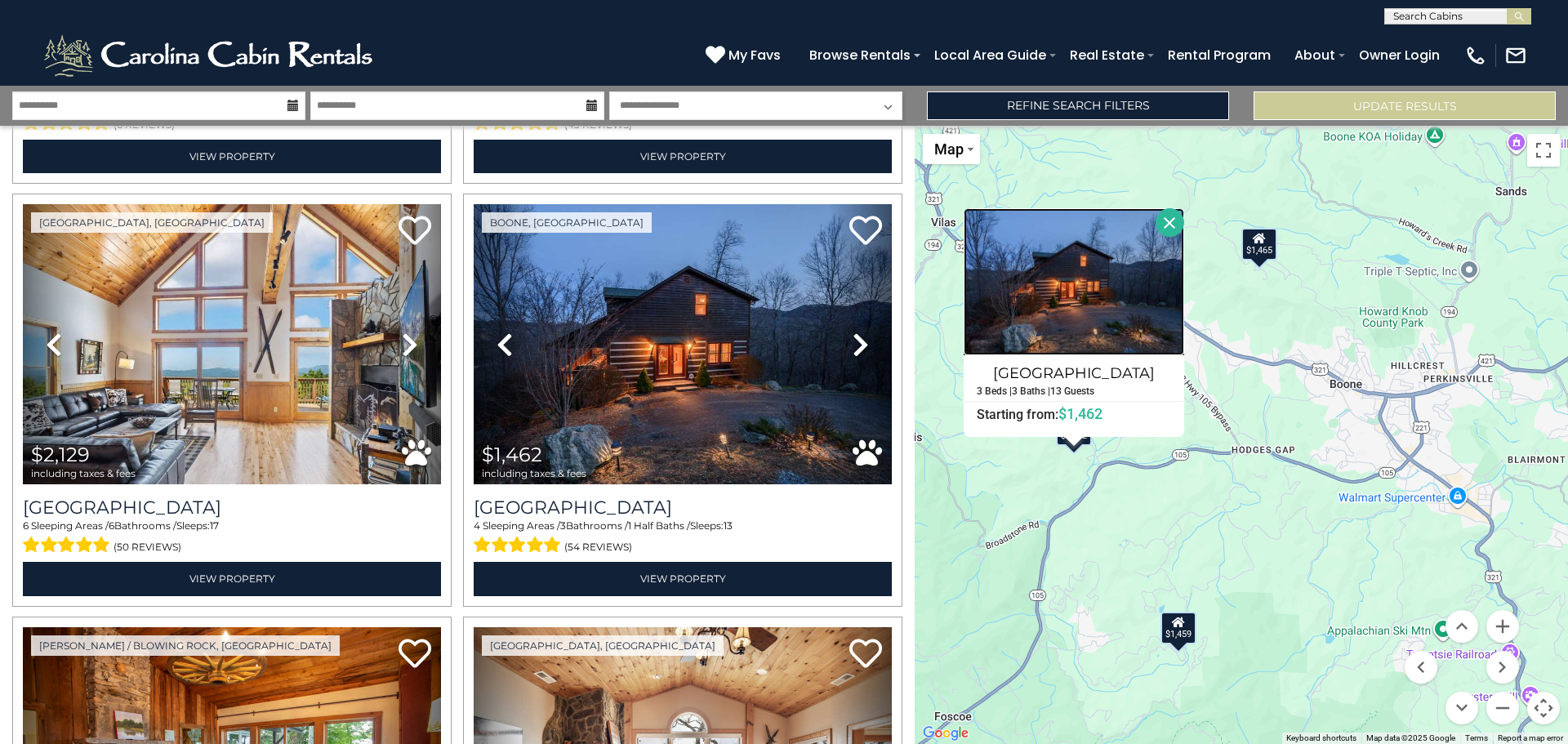
click at [1077, 296] on img at bounding box center [1074, 281] width 221 height 147
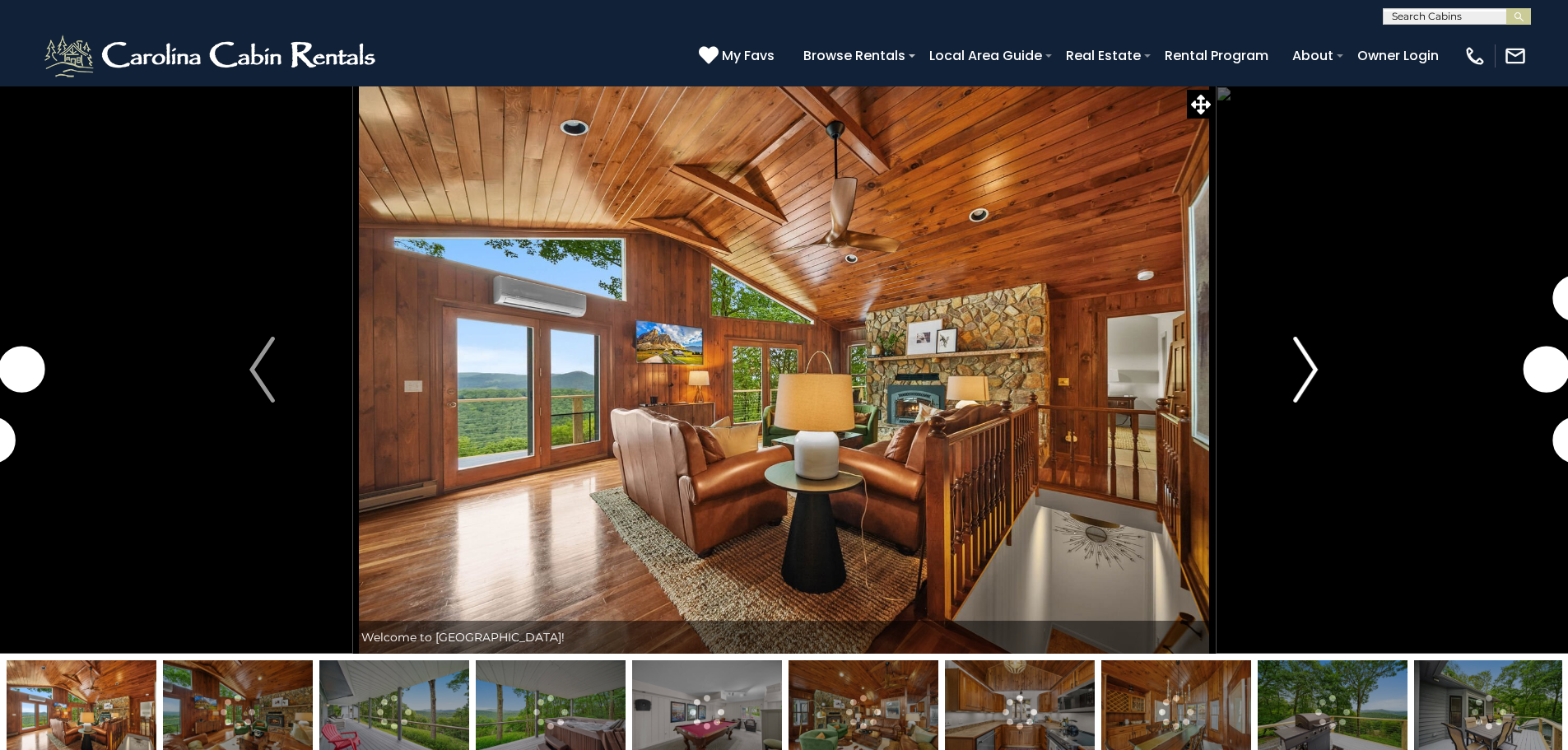
click at [1294, 370] on img "Next" at bounding box center [1305, 370] width 24 height 66
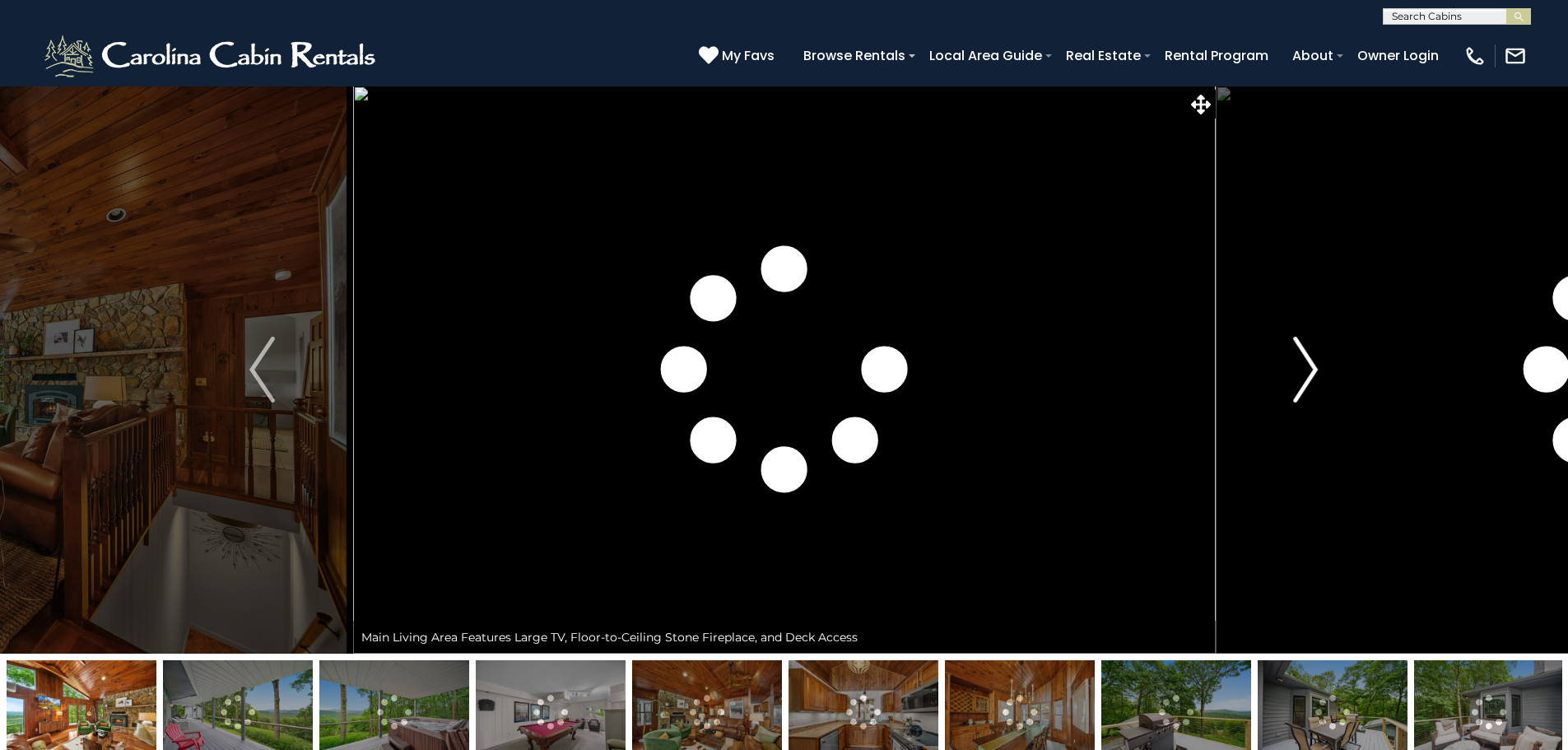
click at [1294, 370] on img "Next" at bounding box center [1305, 370] width 24 height 66
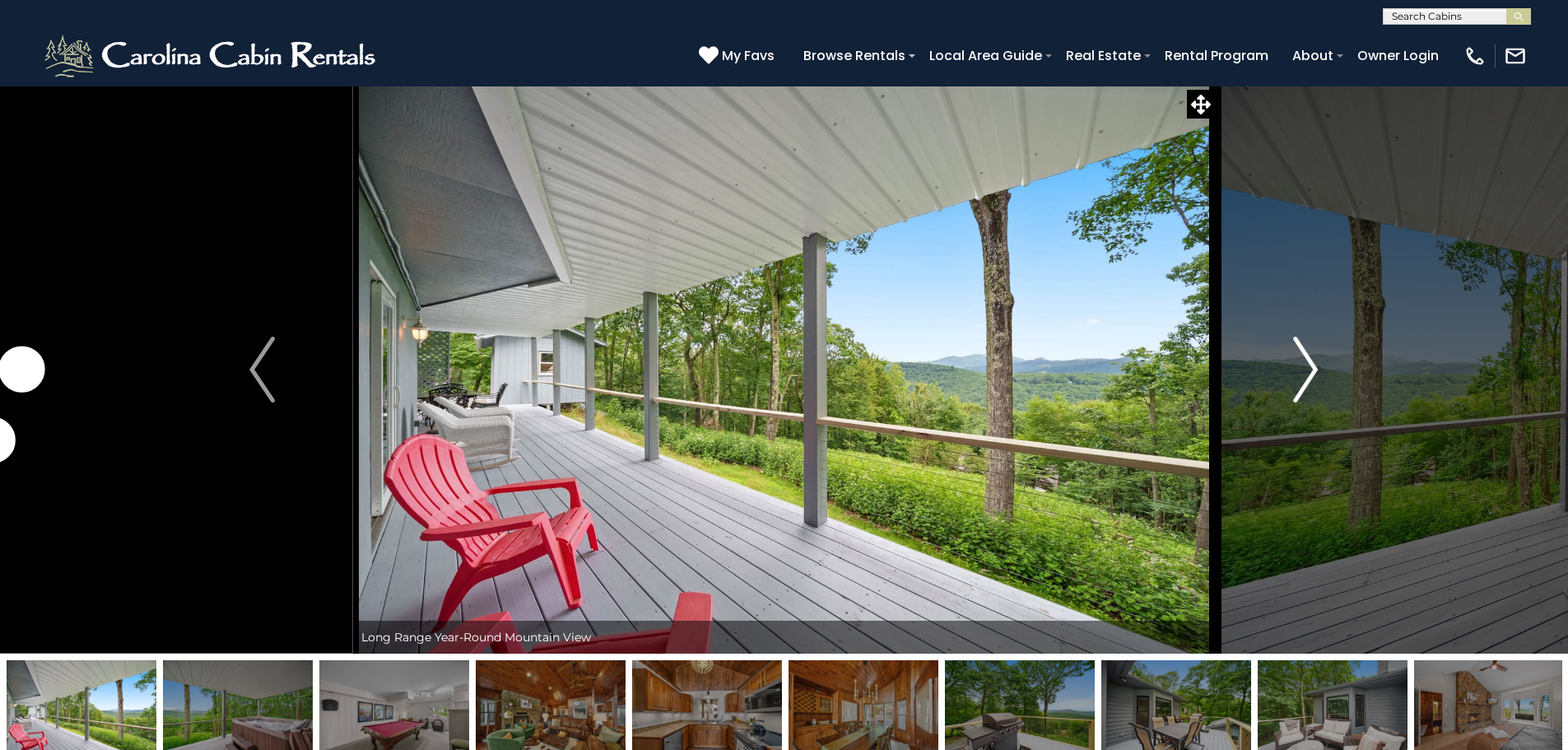
click at [1294, 370] on img "Next" at bounding box center [1305, 370] width 24 height 66
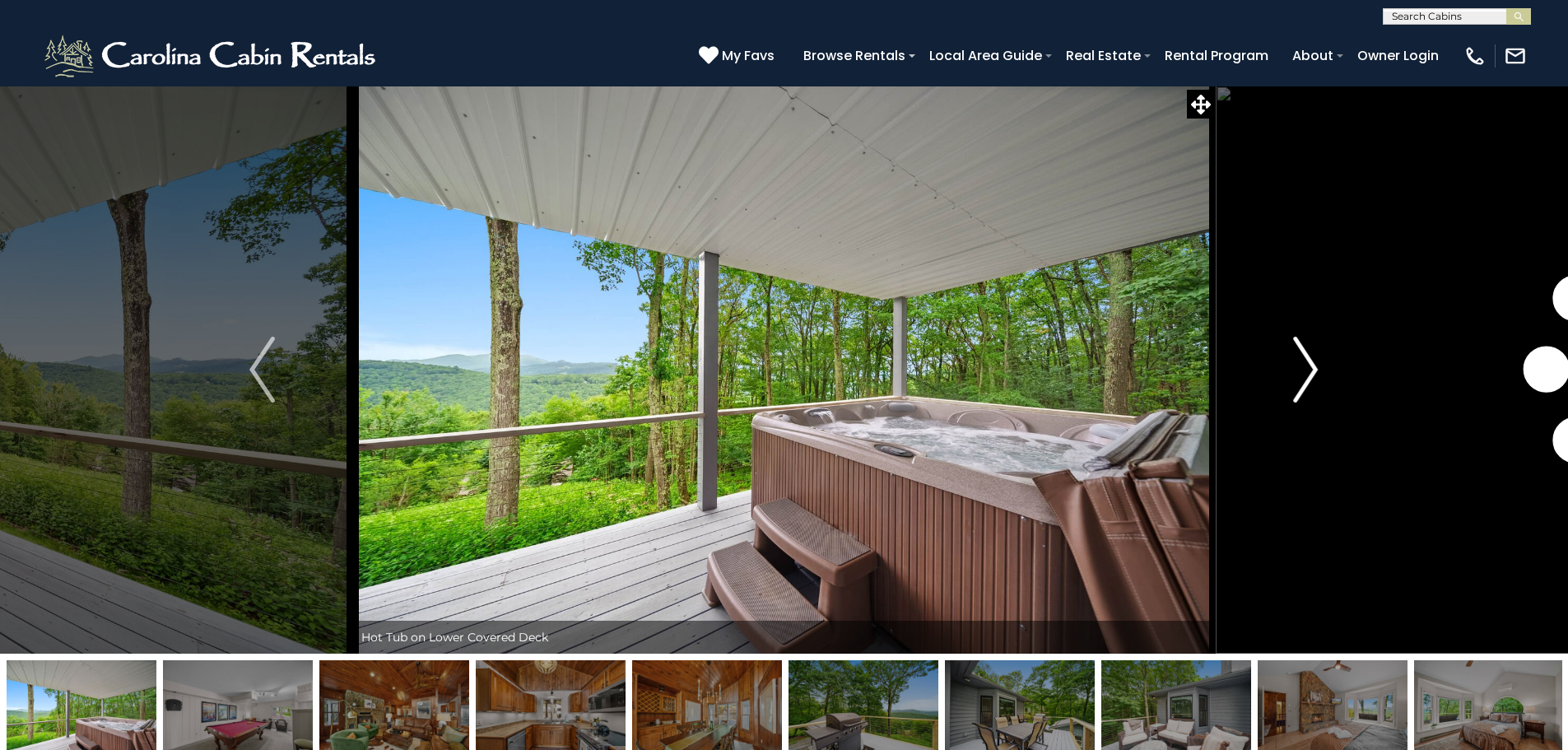
click at [1294, 370] on img "Next" at bounding box center [1305, 370] width 24 height 66
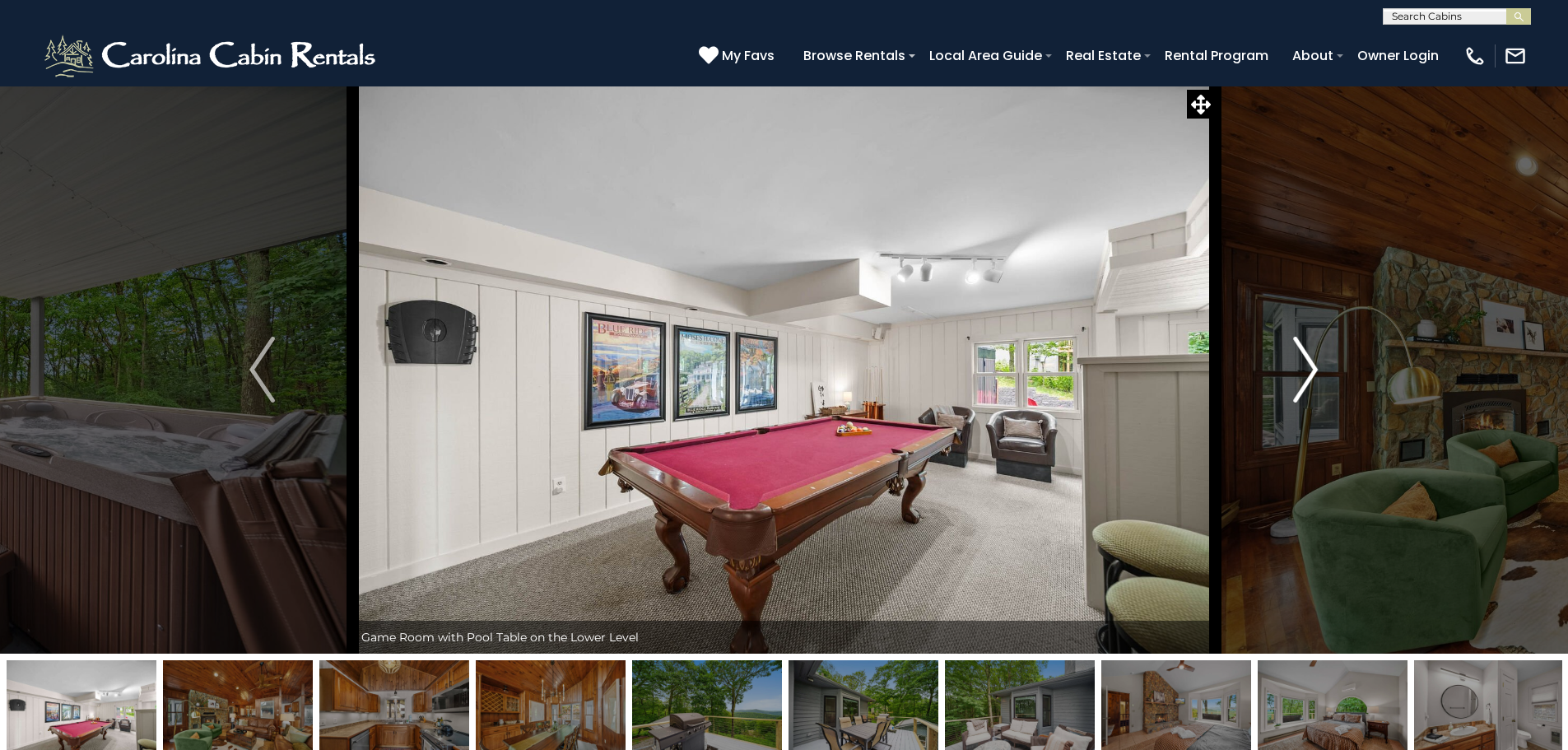
click at [1294, 370] on img "Next" at bounding box center [1305, 370] width 24 height 66
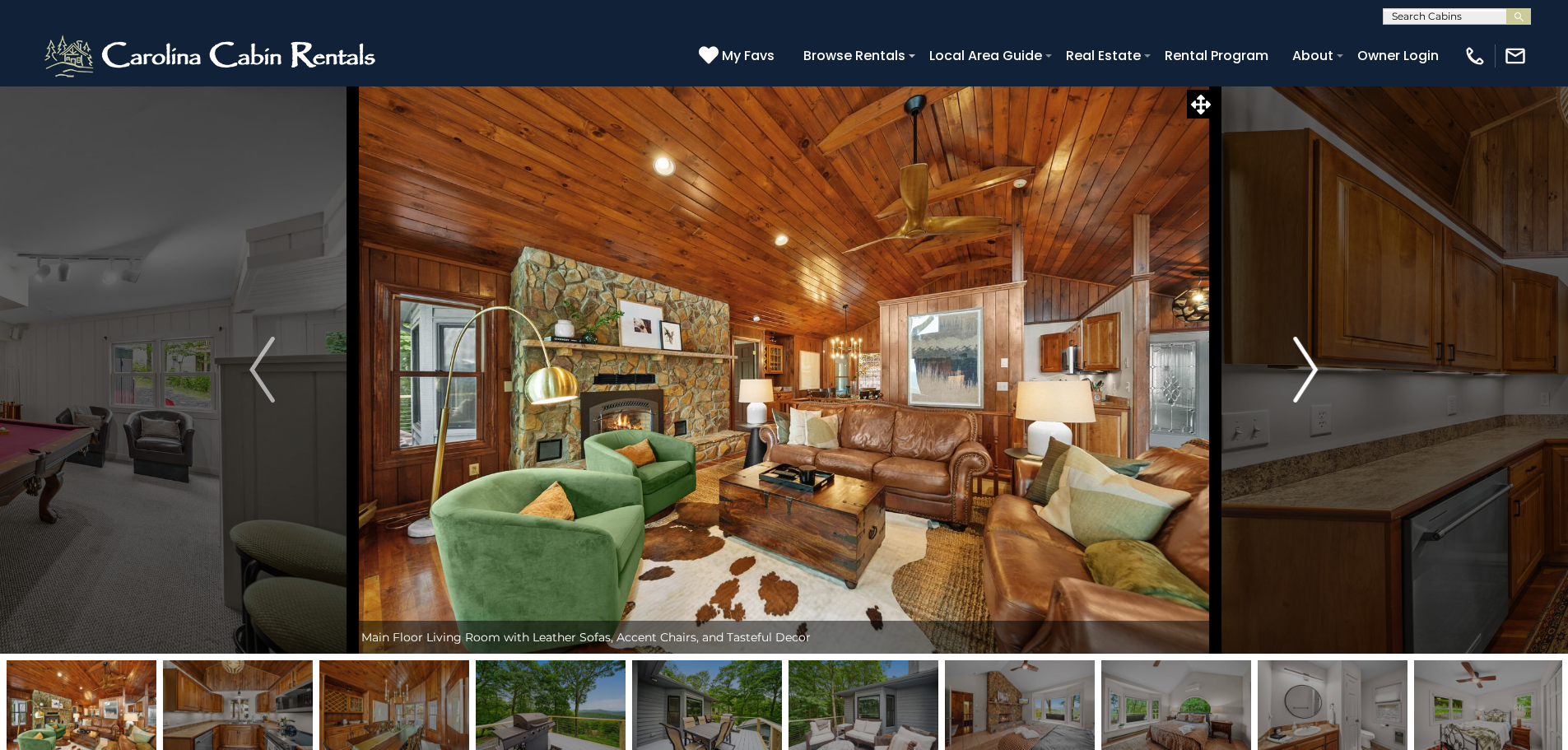
click at [1294, 370] on img "Next" at bounding box center [1305, 370] width 24 height 66
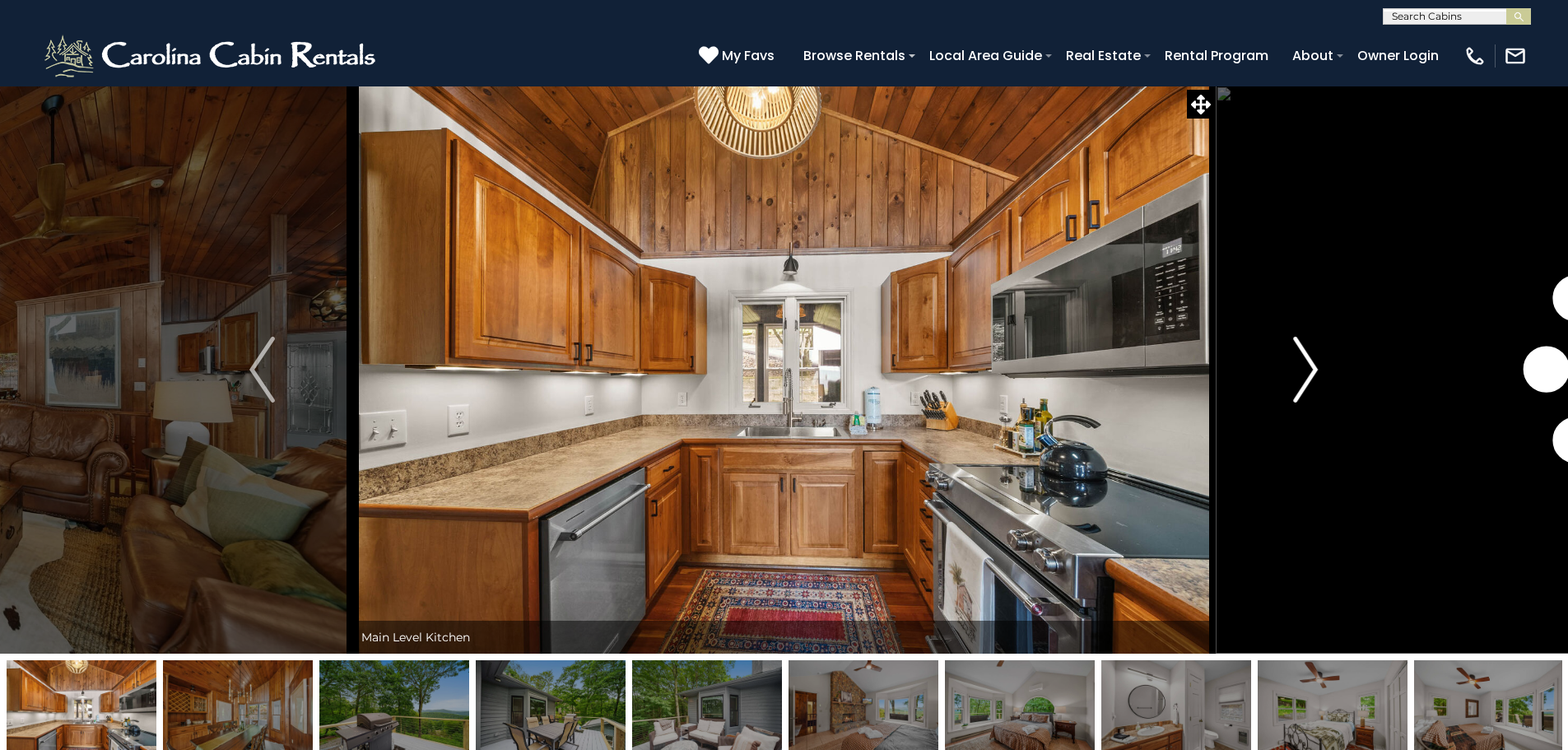
click at [1294, 370] on img "Next" at bounding box center [1305, 370] width 24 height 66
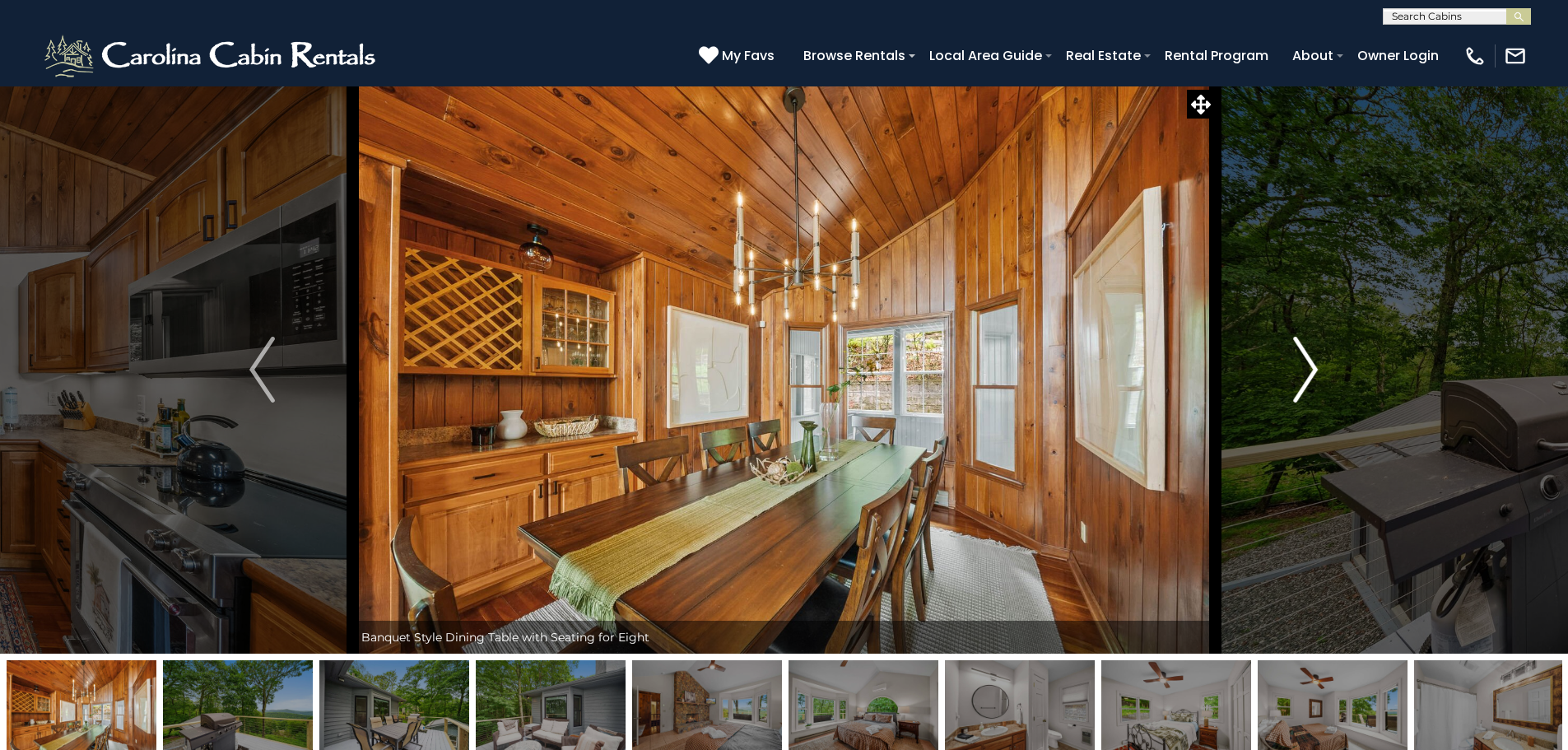
click at [1294, 370] on img "Next" at bounding box center [1305, 370] width 24 height 66
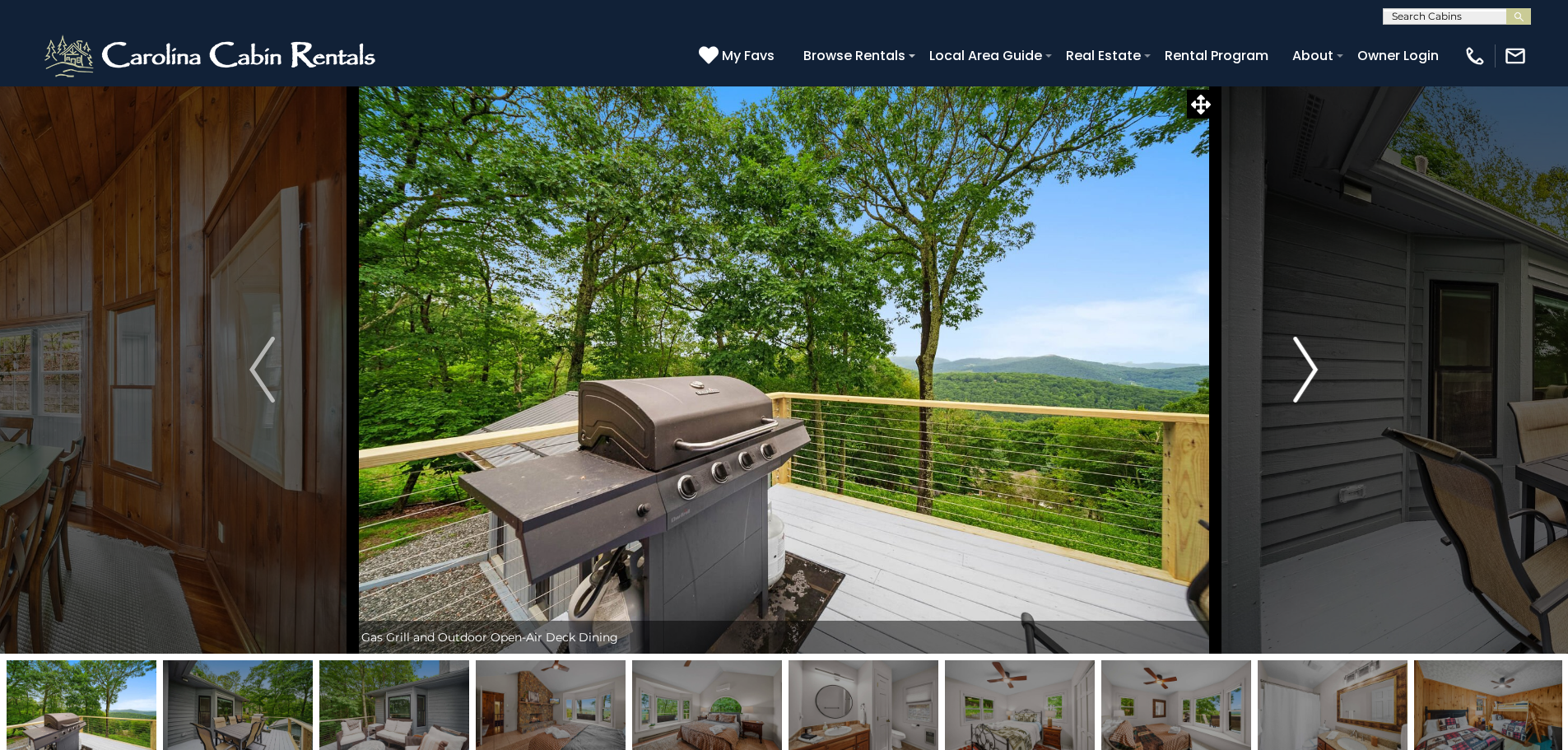
click at [1294, 370] on img "Next" at bounding box center [1305, 370] width 24 height 66
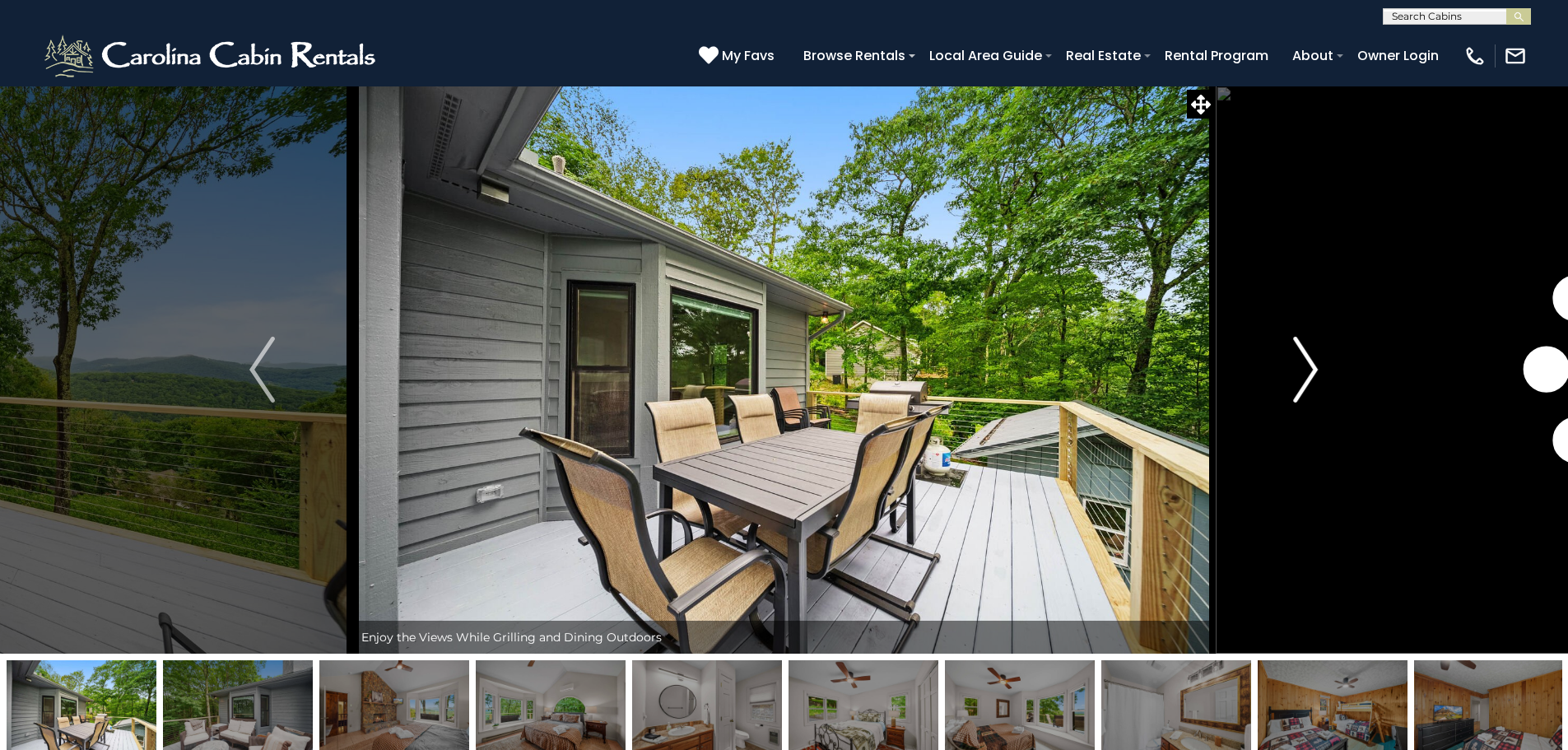
click at [1294, 370] on img "Next" at bounding box center [1305, 370] width 24 height 66
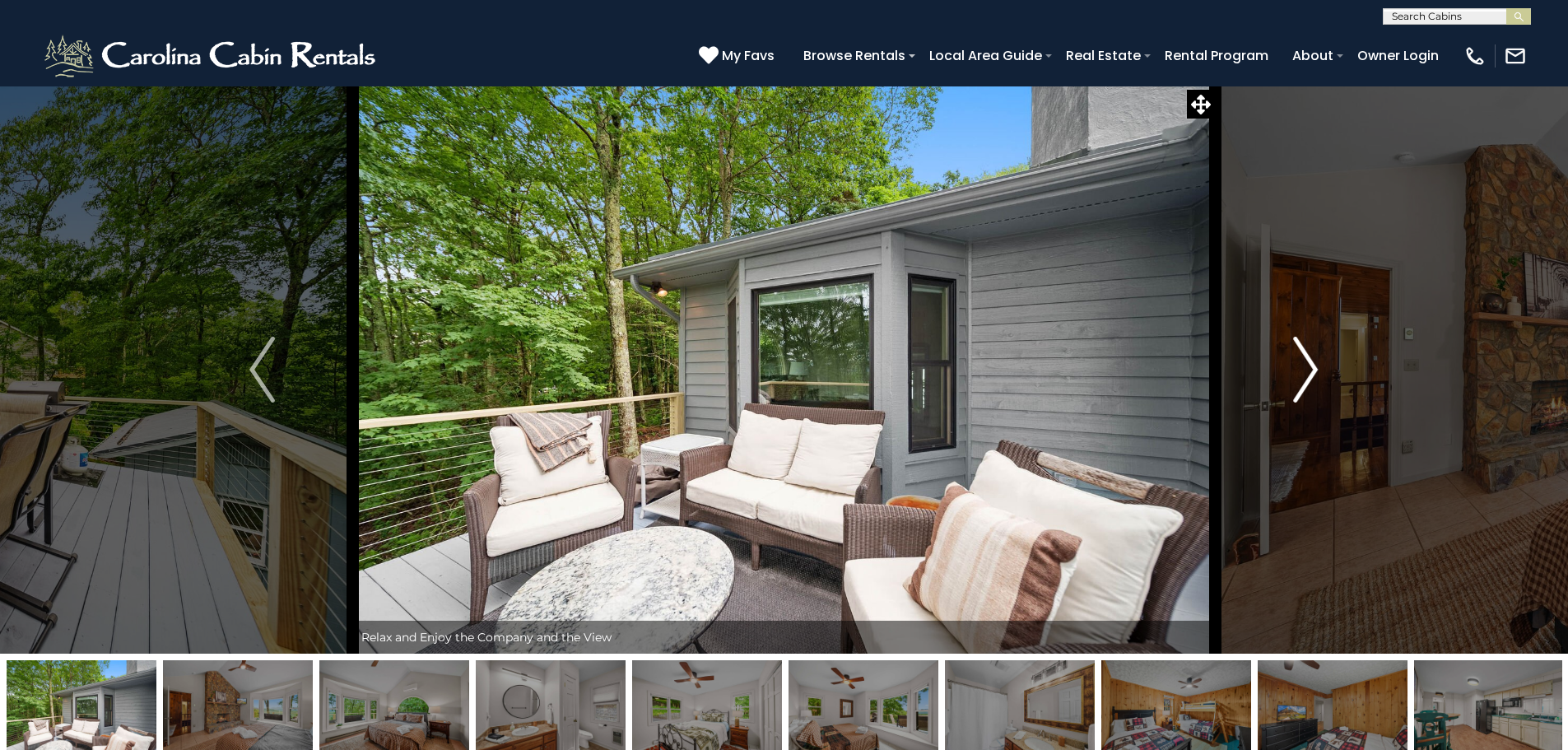
click at [1294, 370] on img "Next" at bounding box center [1305, 370] width 24 height 66
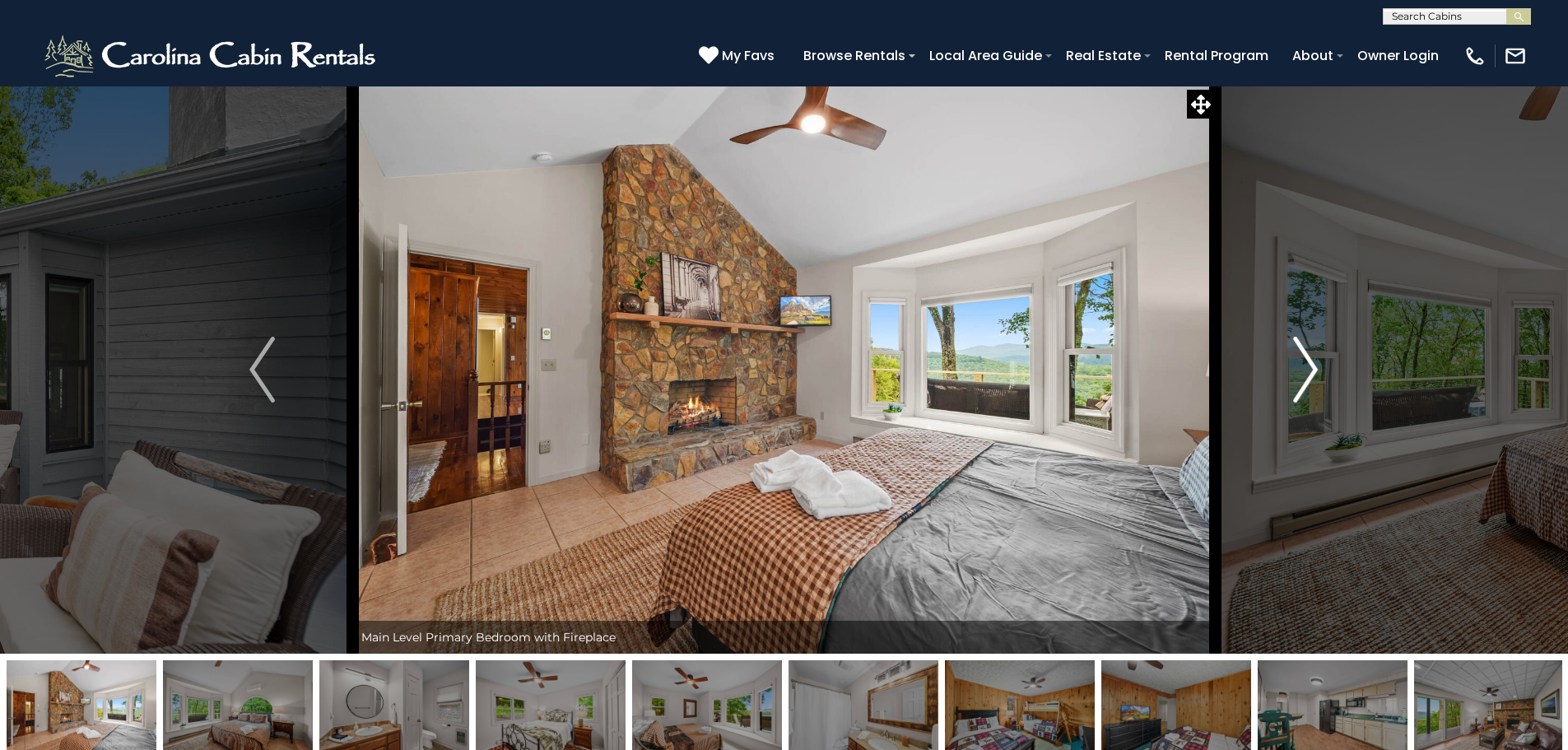
click at [1293, 361] on img "Next" at bounding box center [1305, 370] width 24 height 66
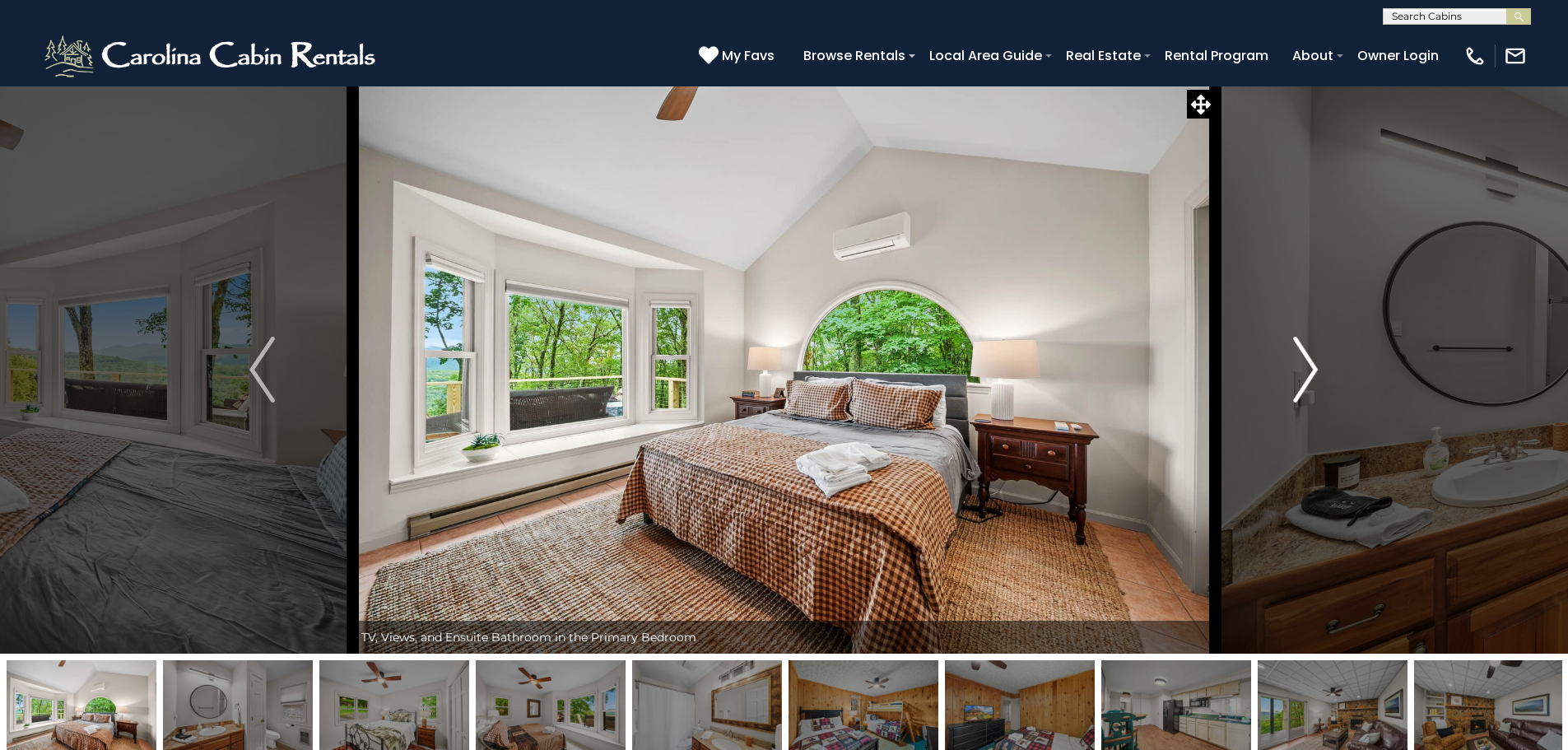
click at [1294, 362] on img "Next" at bounding box center [1305, 370] width 24 height 66
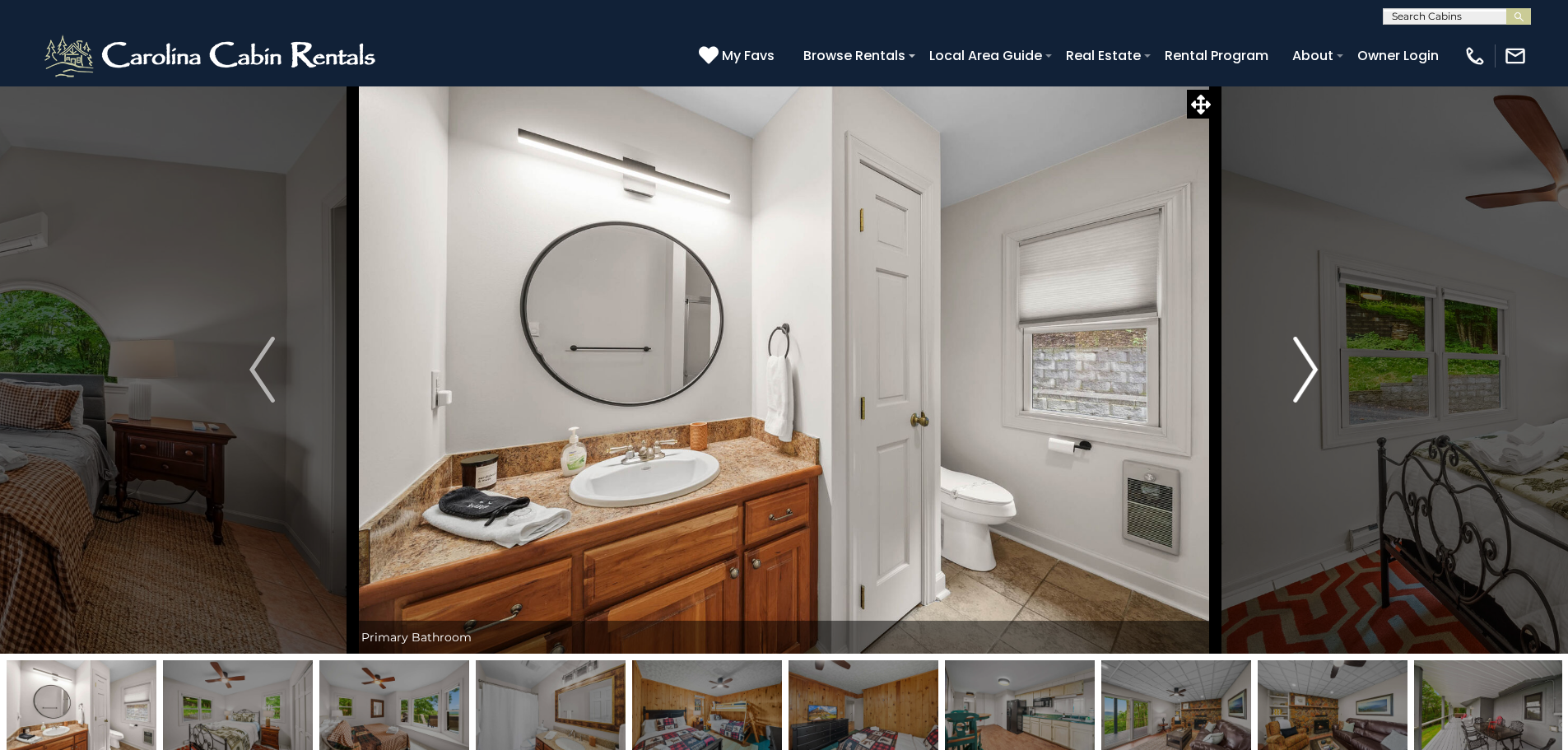
click at [1294, 362] on img "Next" at bounding box center [1305, 370] width 24 height 66
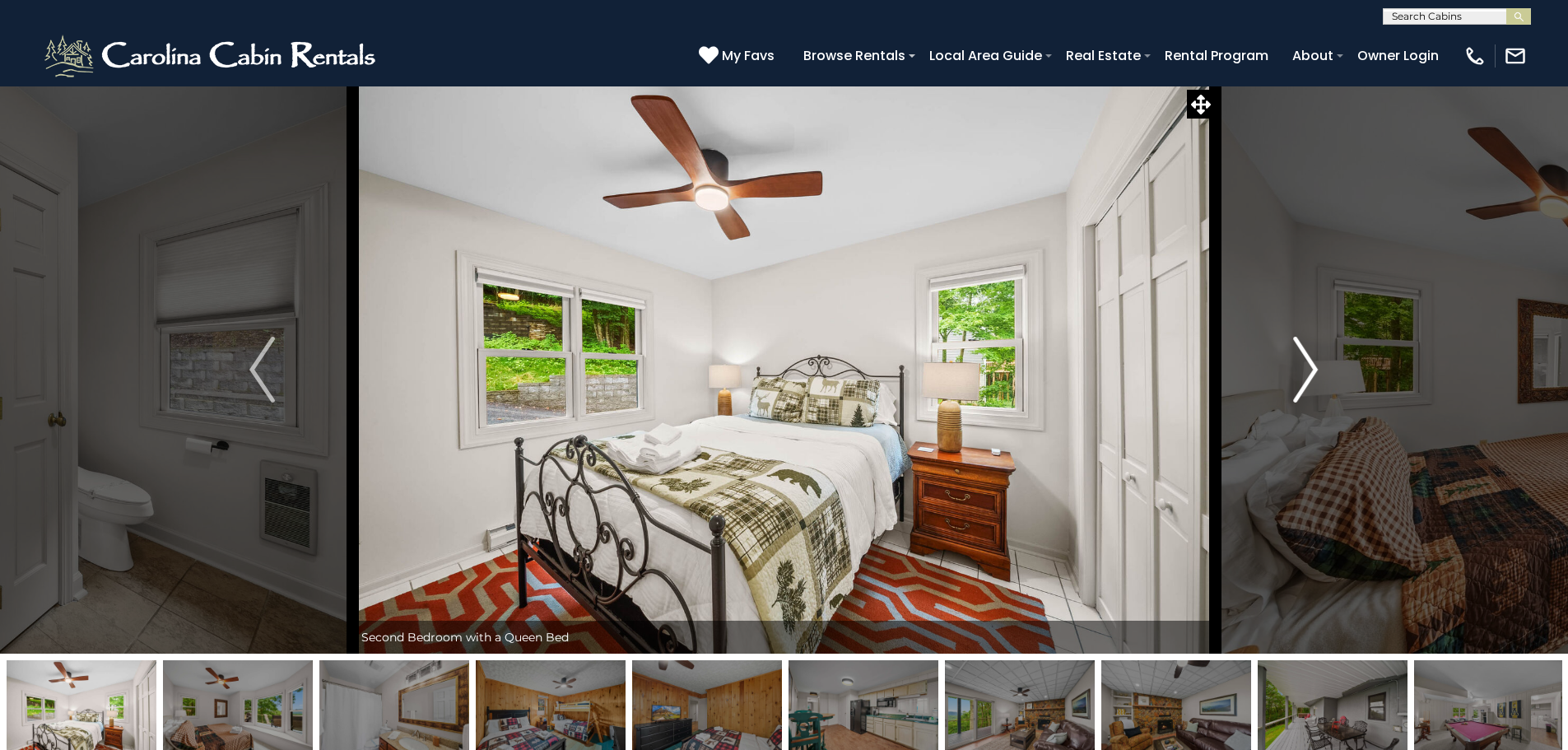
click at [1294, 362] on img "Next" at bounding box center [1305, 370] width 24 height 66
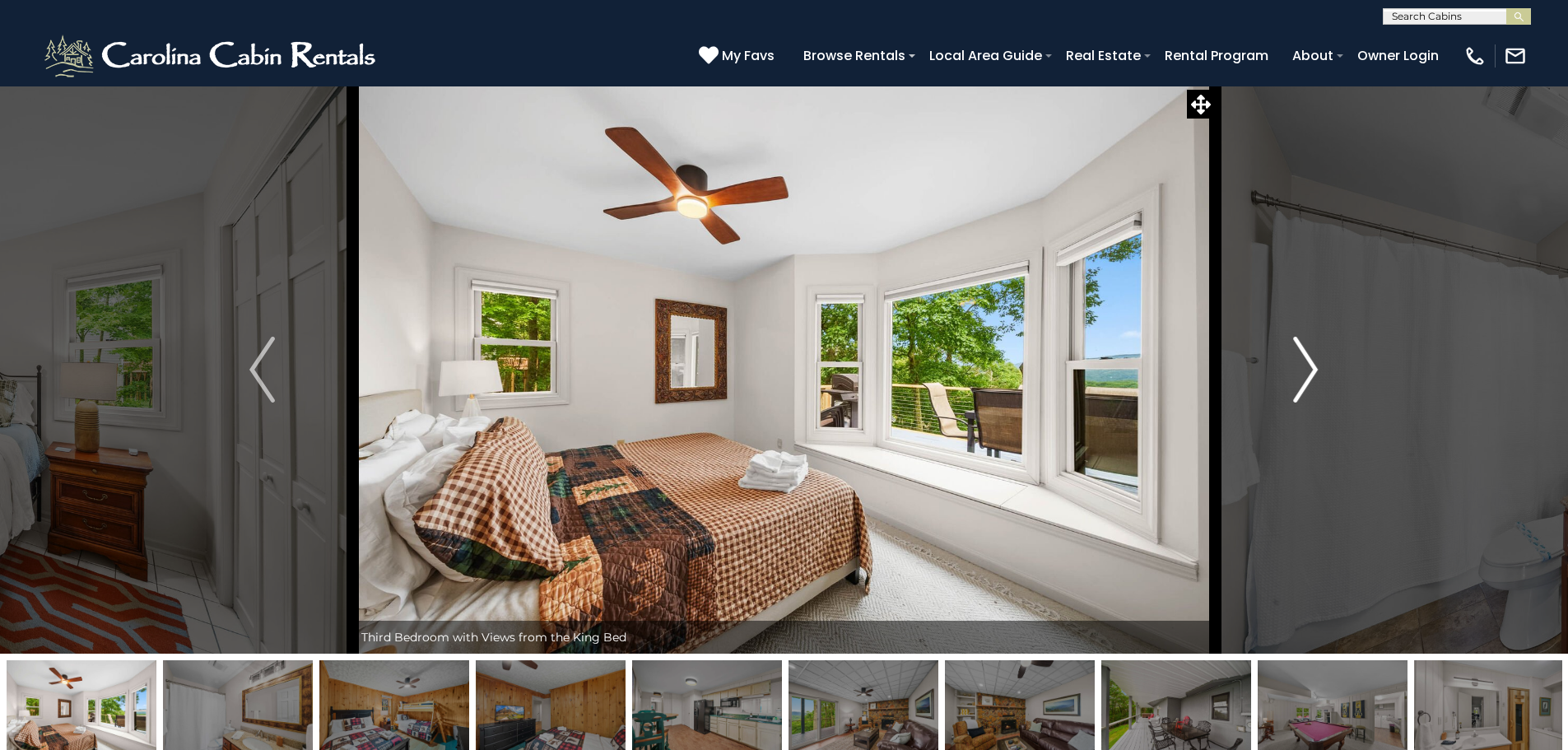
click at [1294, 362] on img "Next" at bounding box center [1305, 370] width 24 height 66
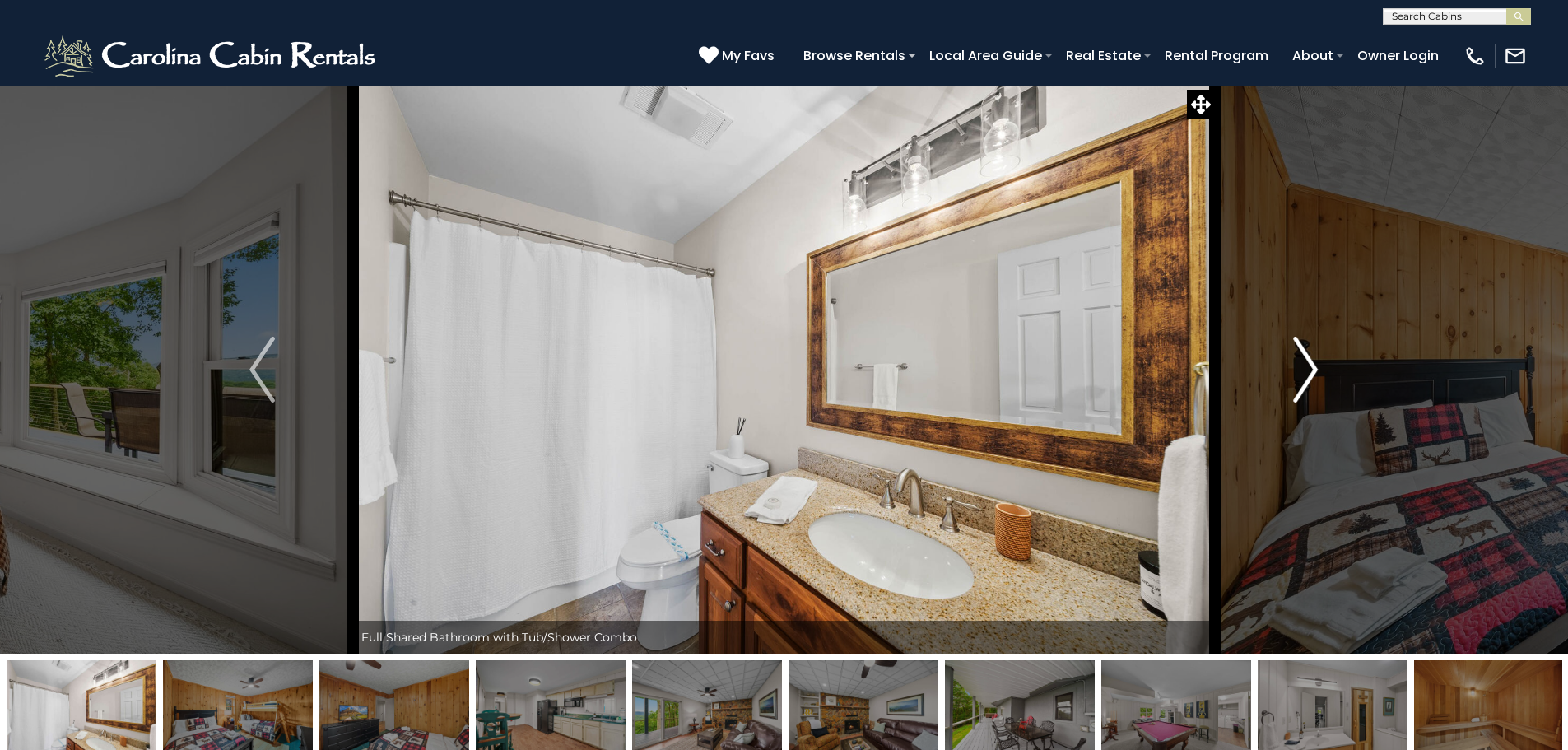
click at [1294, 362] on img "Next" at bounding box center [1305, 370] width 24 height 66
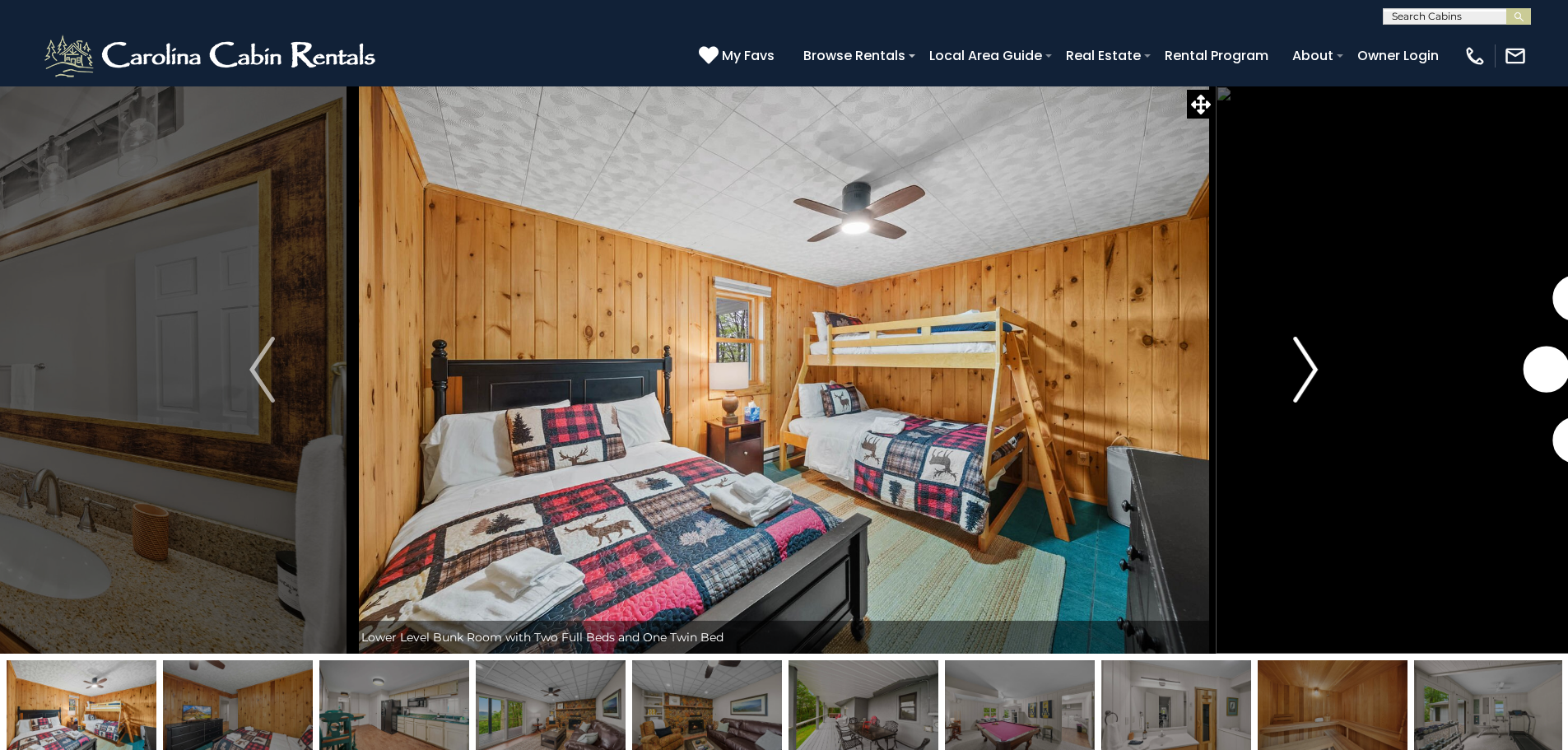
click at [1294, 362] on img "Next" at bounding box center [1305, 370] width 24 height 66
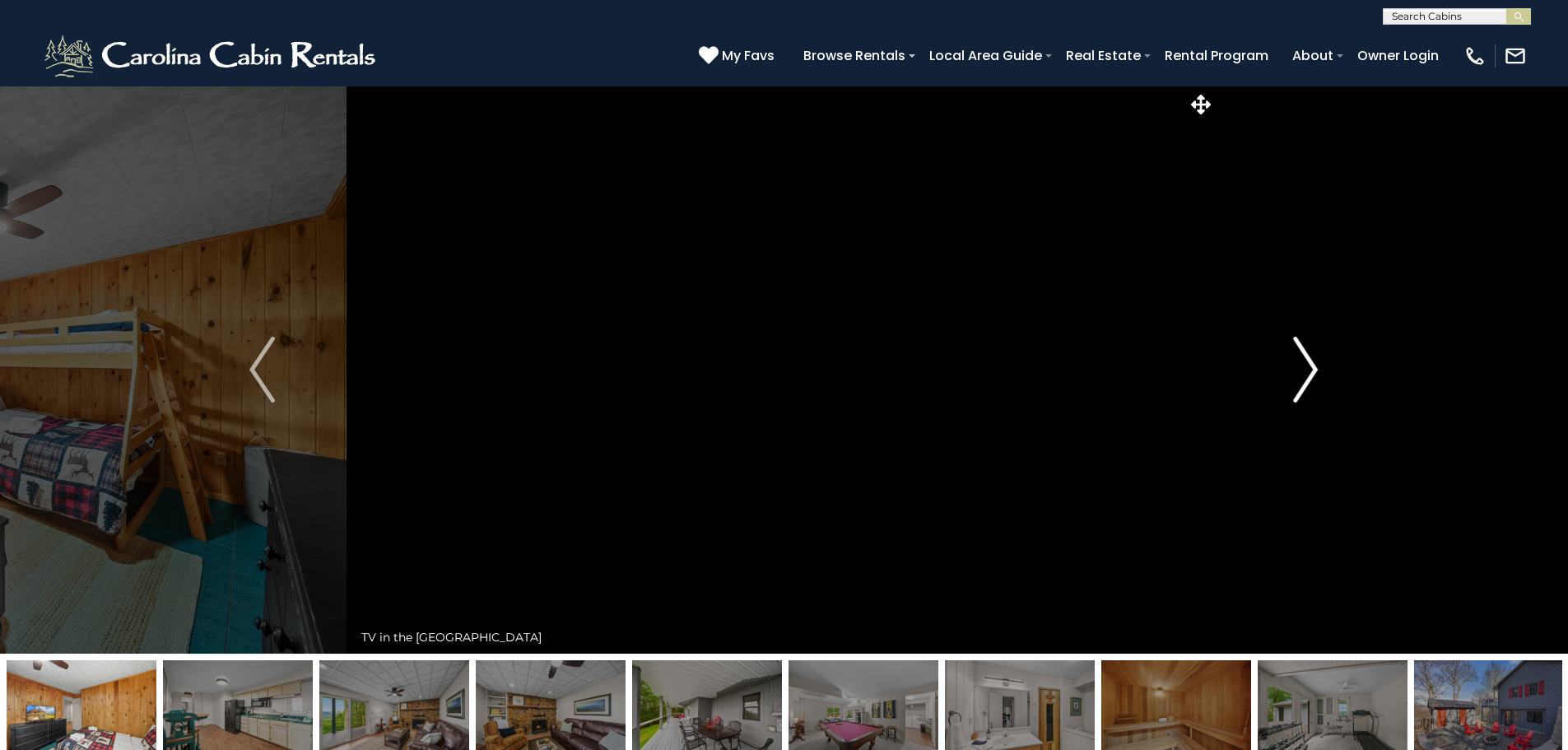
click at [1294, 362] on img "Next" at bounding box center [1305, 370] width 24 height 66
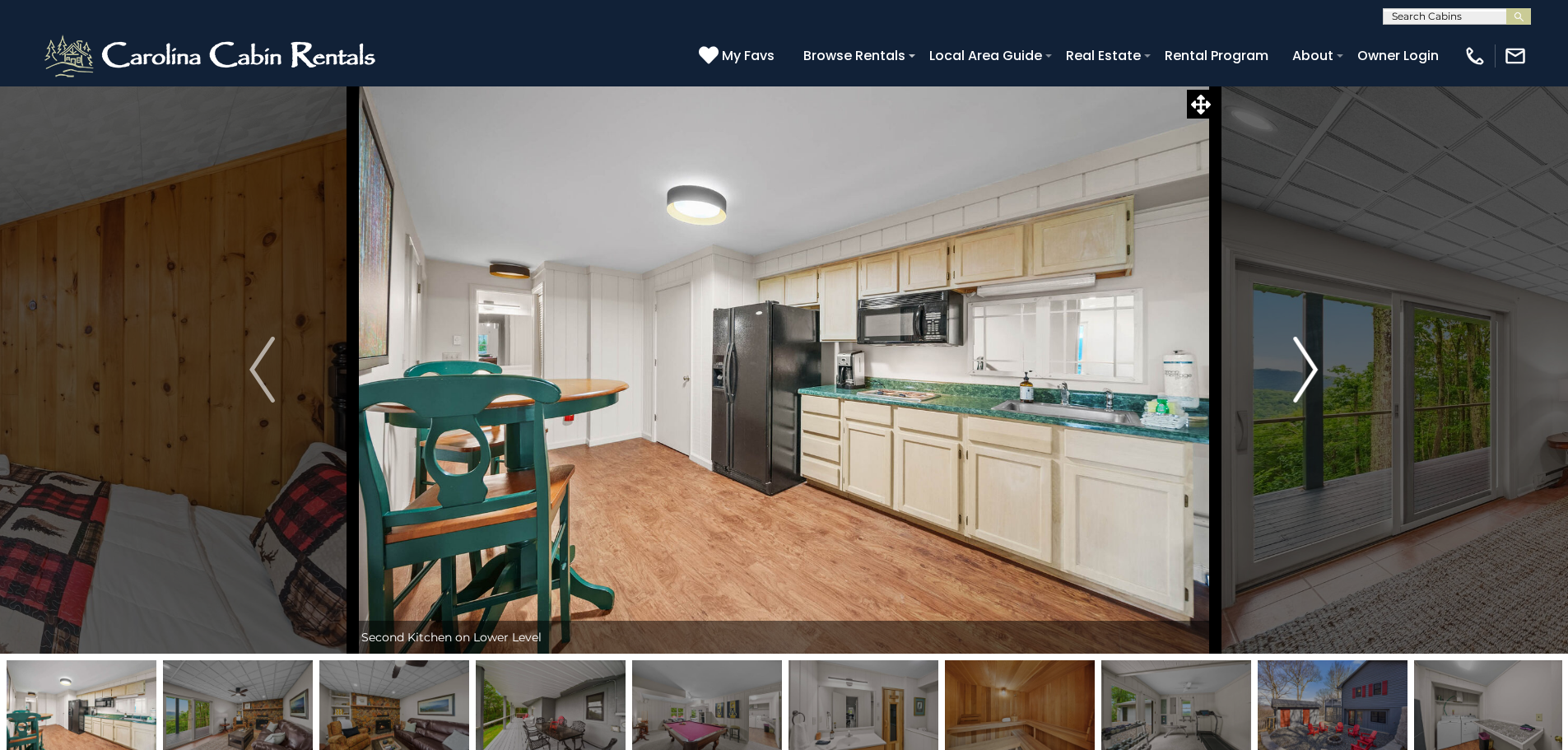
click at [1294, 362] on img "Next" at bounding box center [1305, 370] width 24 height 66
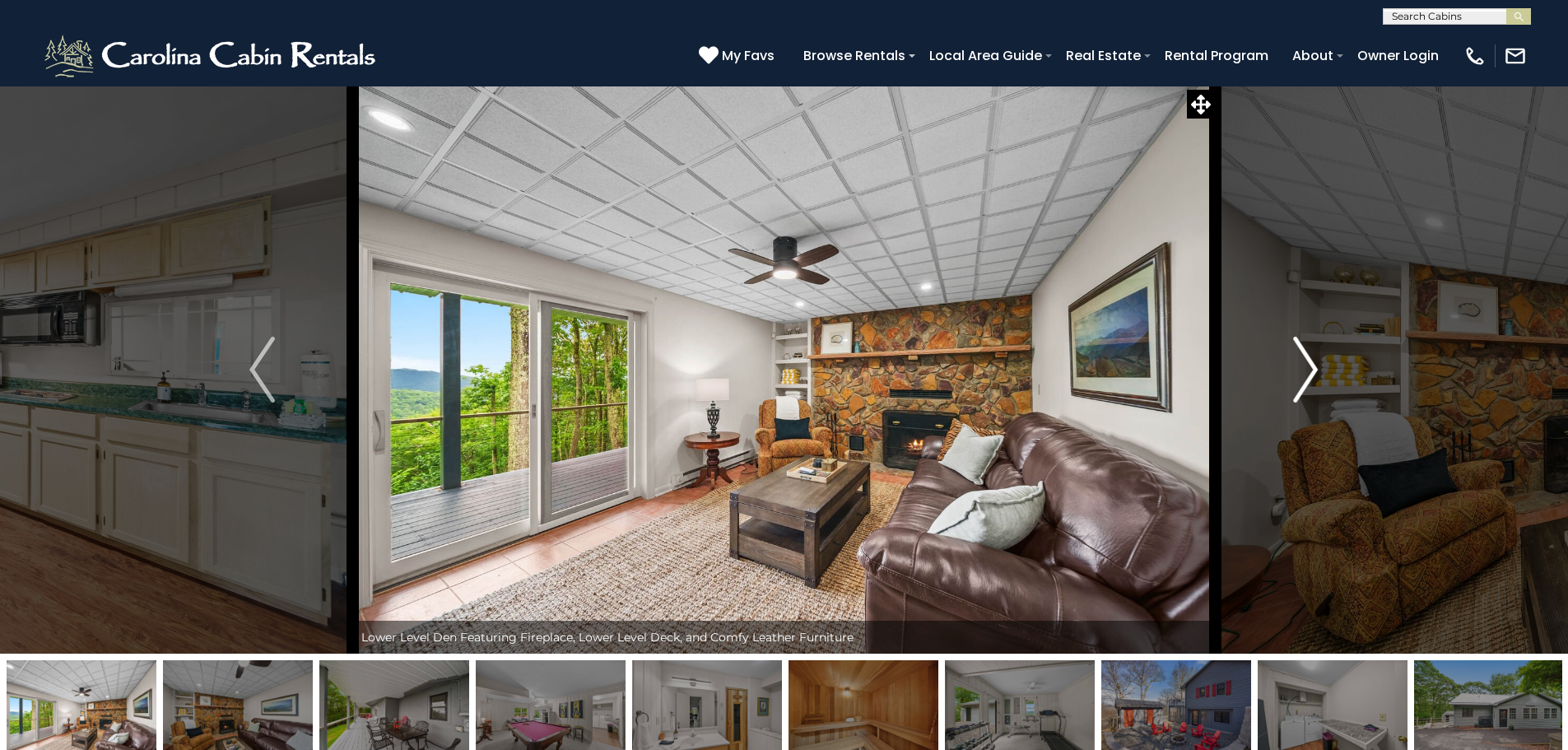
click at [1294, 362] on img "Next" at bounding box center [1305, 370] width 24 height 66
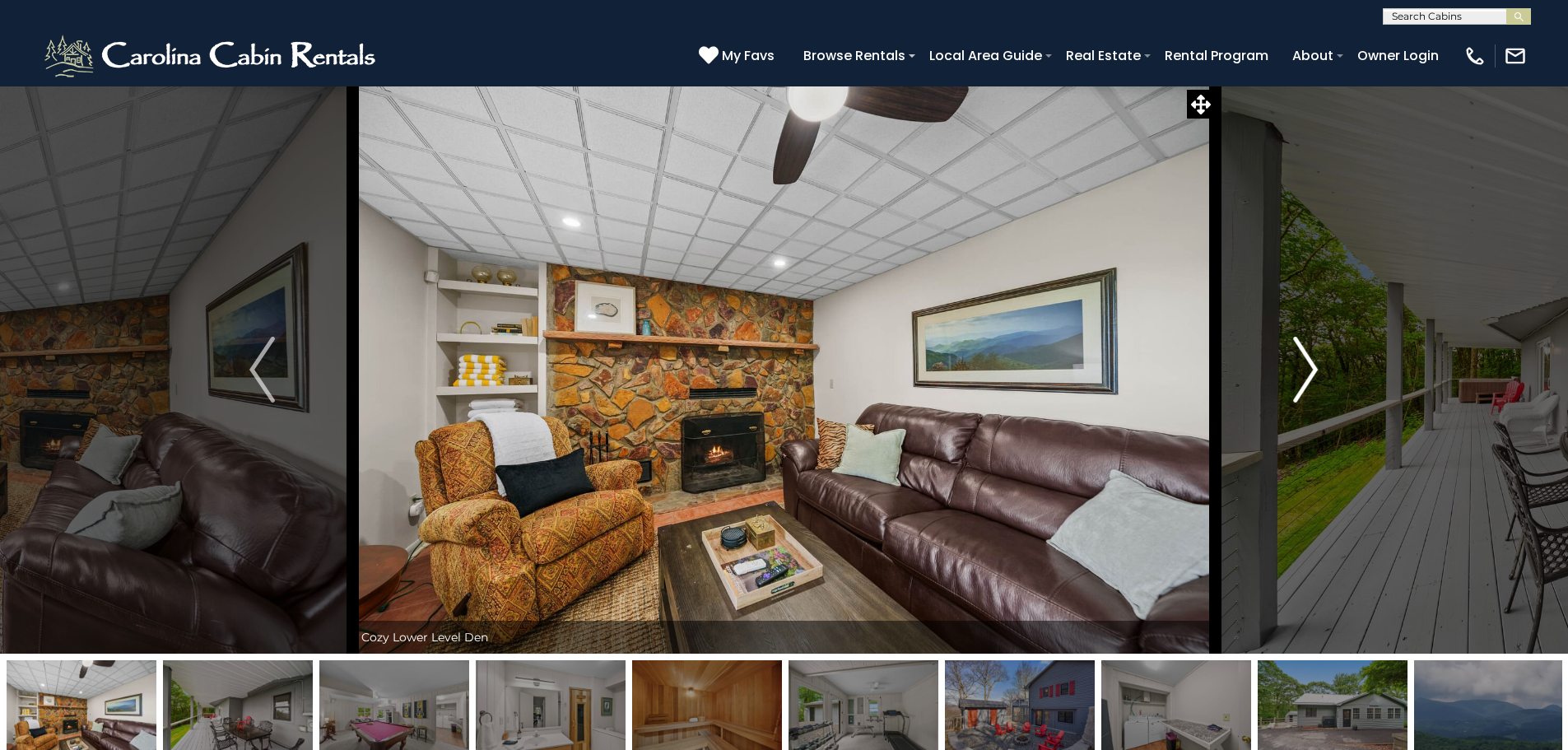
click at [1294, 362] on img "Next" at bounding box center [1305, 370] width 24 height 66
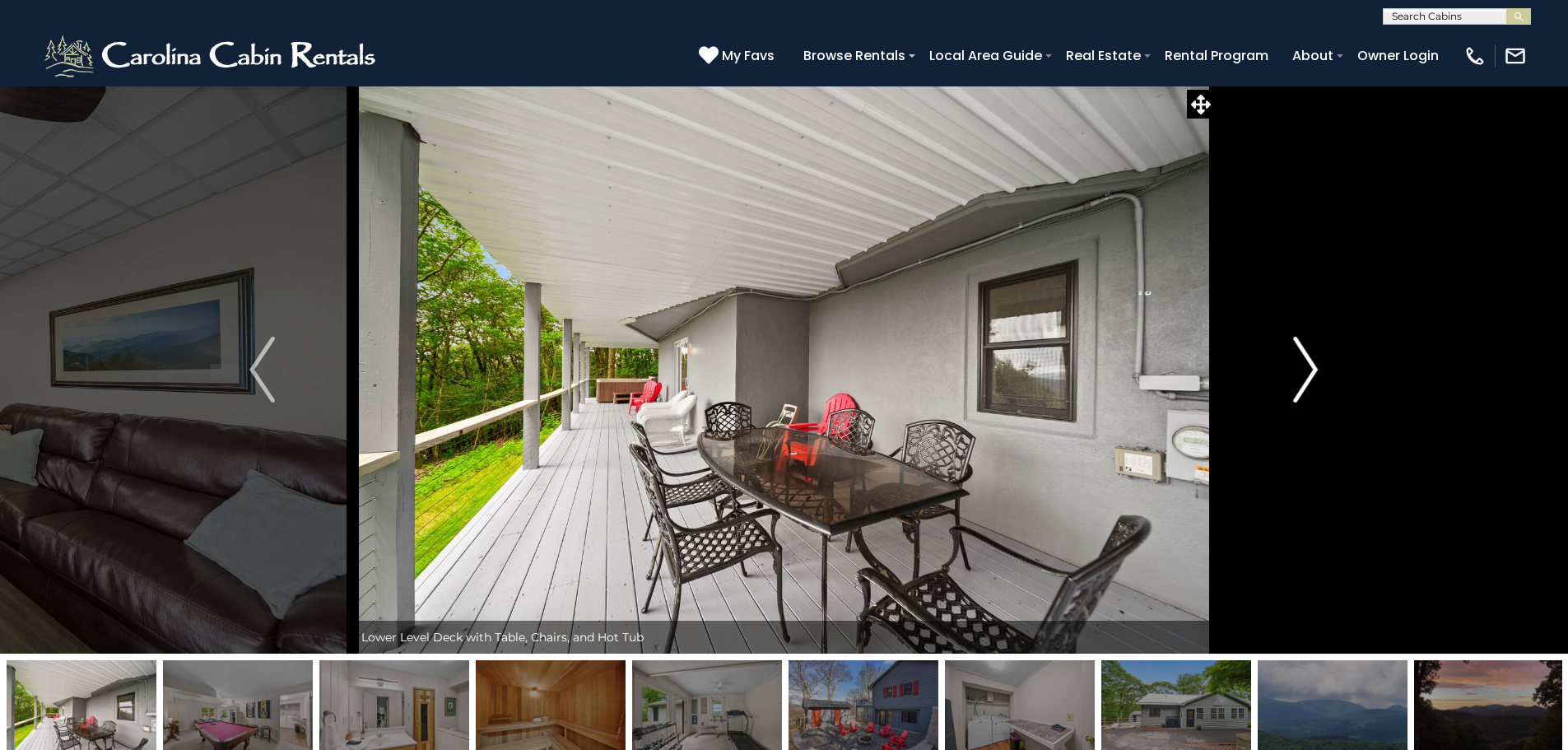
click at [1294, 362] on img "Next" at bounding box center [1305, 370] width 24 height 66
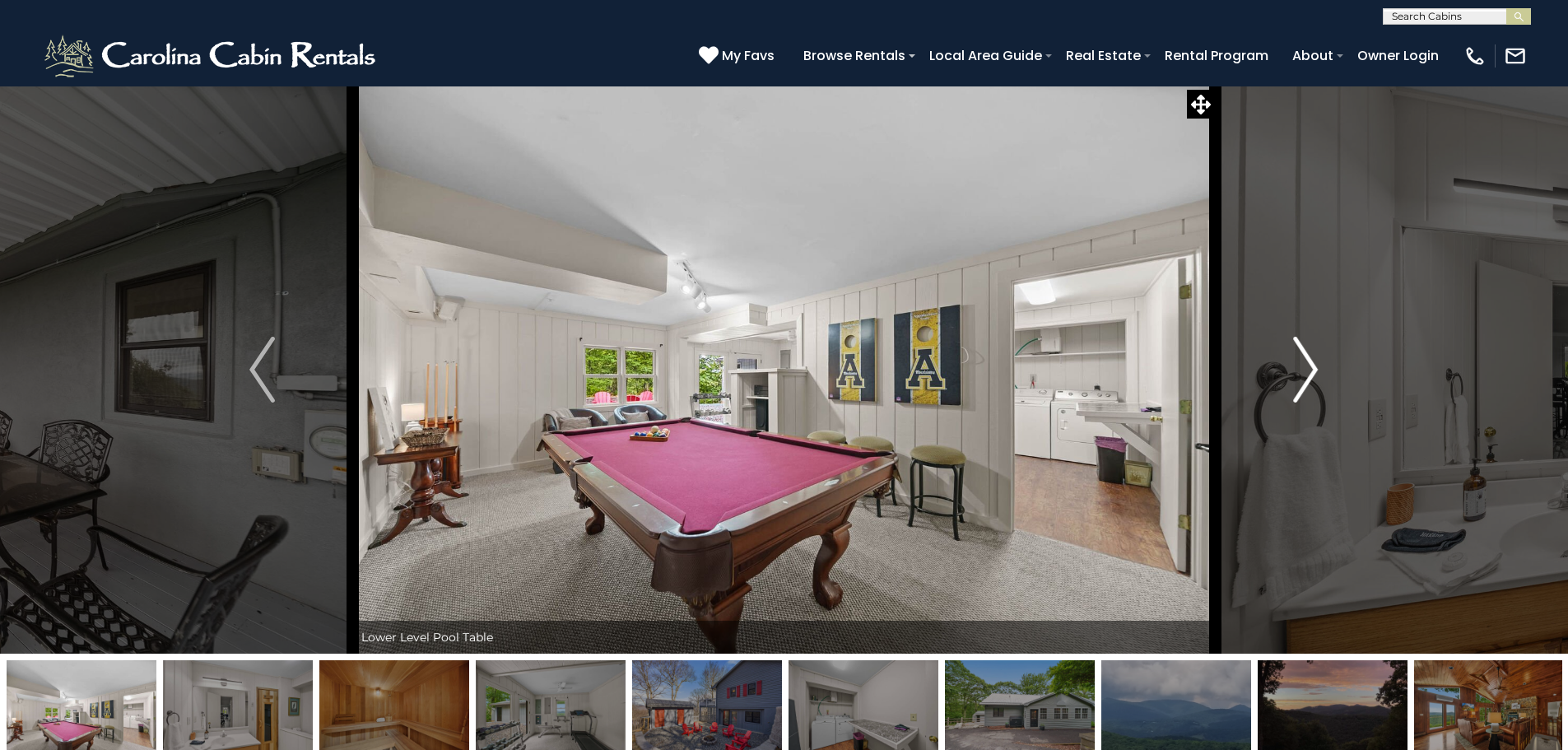
click at [1294, 362] on img "Next" at bounding box center [1305, 370] width 24 height 66
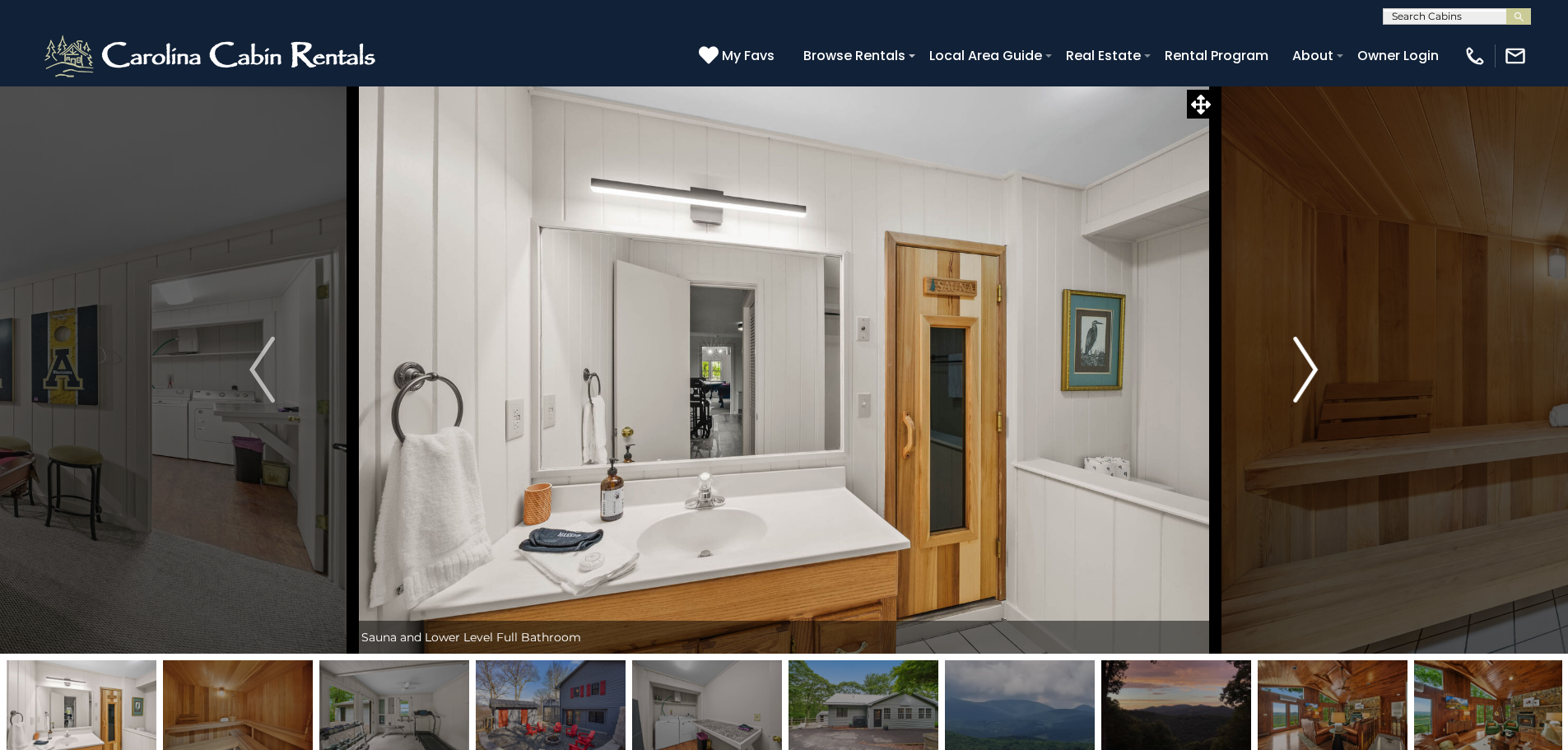
click at [1294, 362] on img "Next" at bounding box center [1305, 370] width 24 height 66
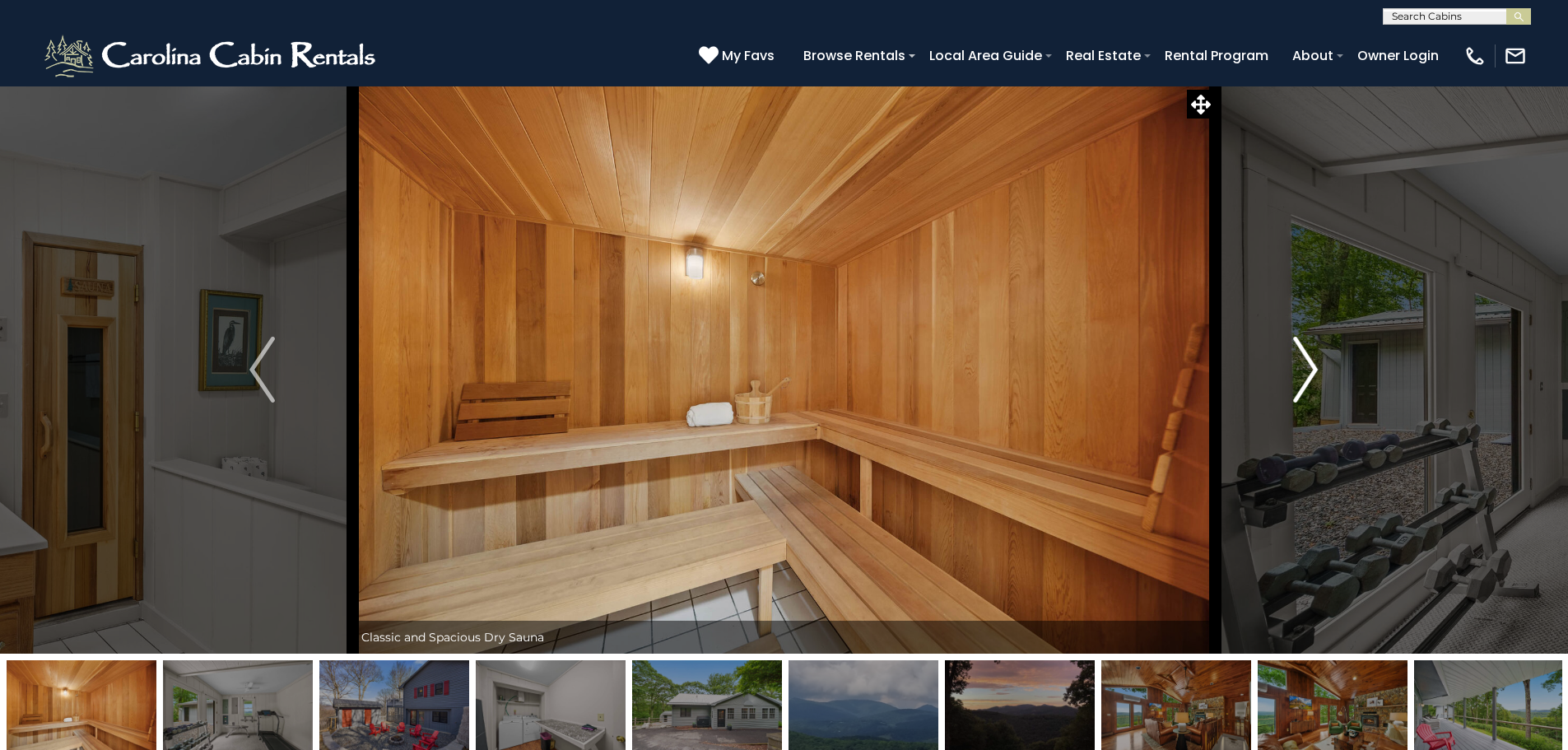
click at [1294, 362] on img "Next" at bounding box center [1305, 370] width 24 height 66
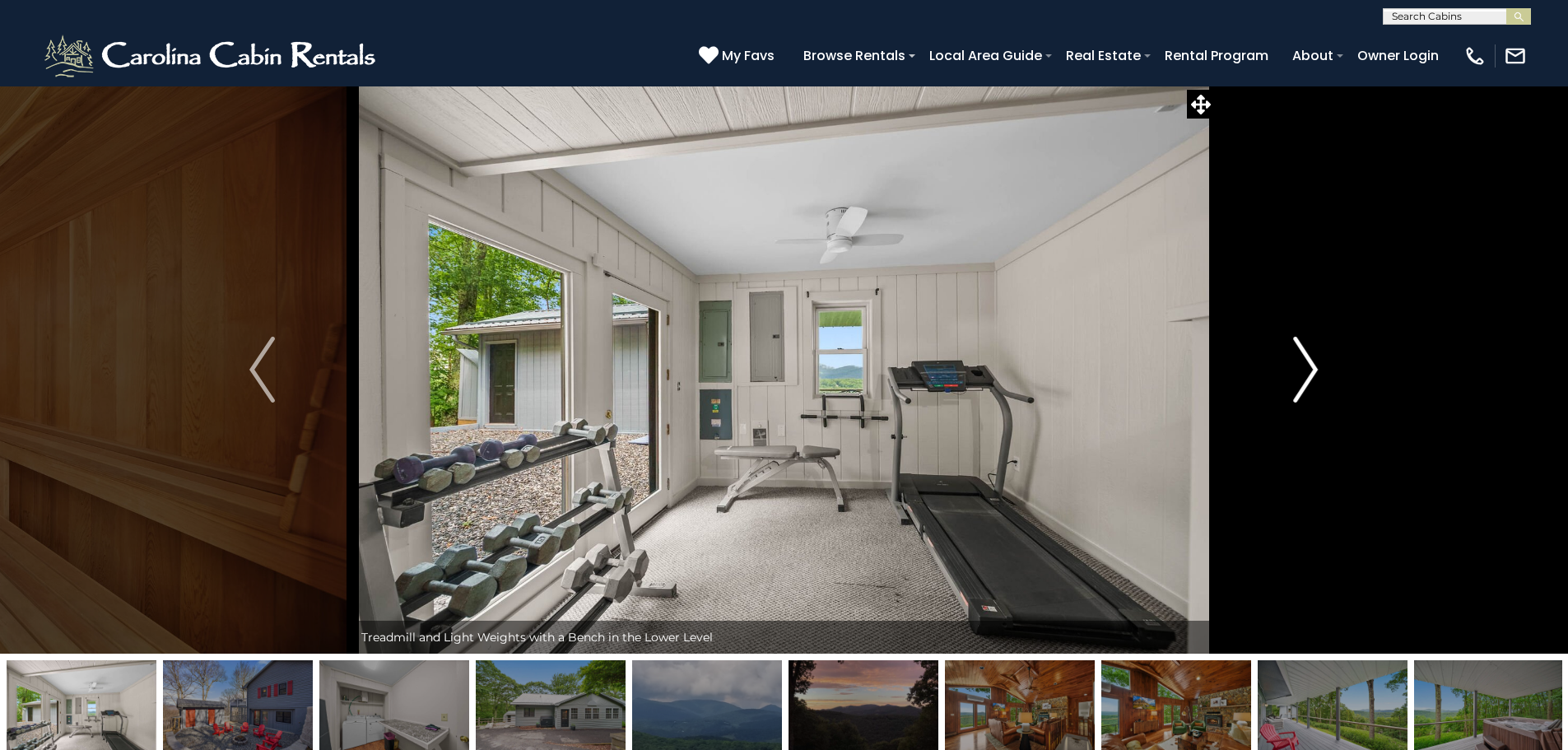
click at [1294, 362] on img "Next" at bounding box center [1305, 370] width 24 height 66
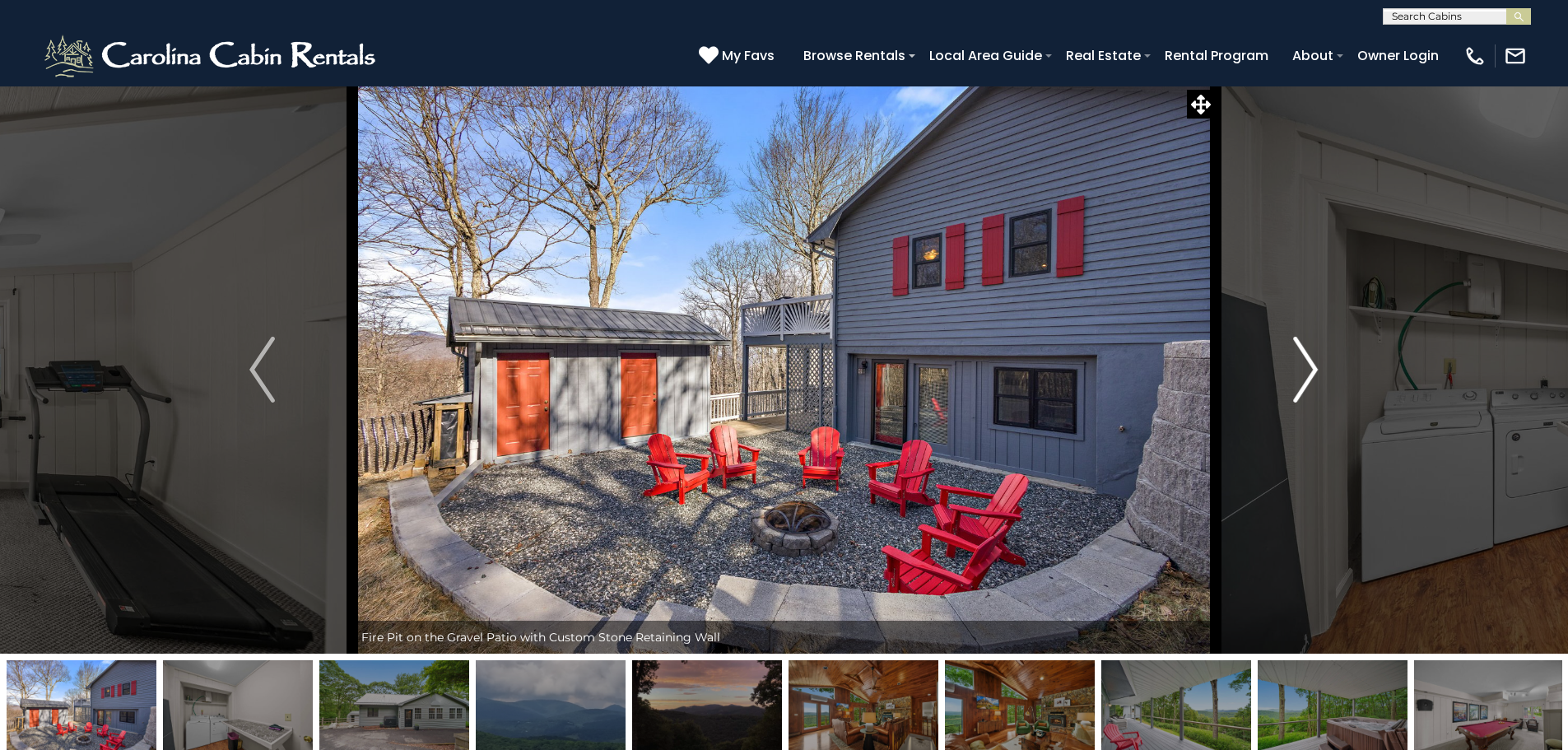
click at [1294, 362] on img "Next" at bounding box center [1305, 370] width 24 height 66
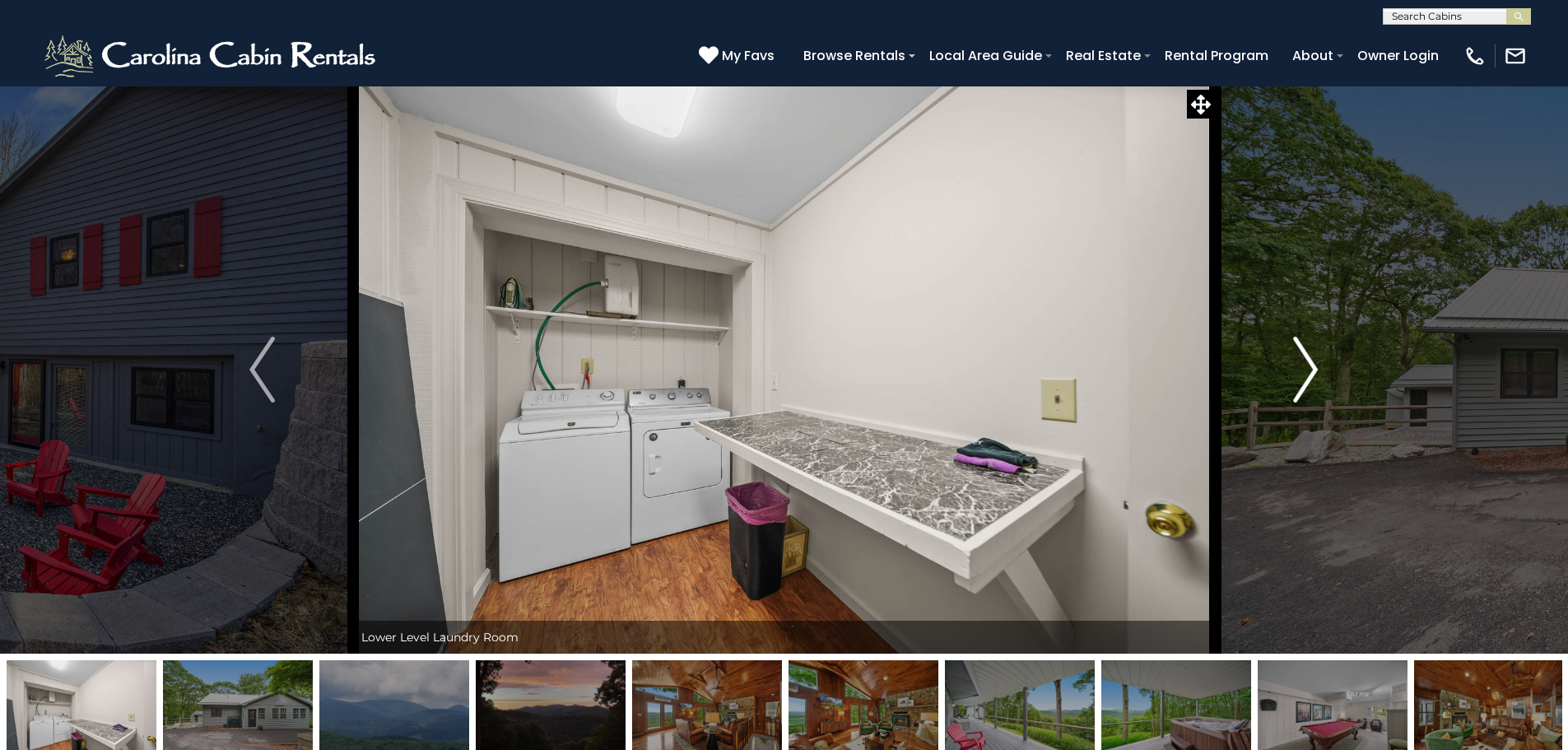
click at [1294, 362] on img "Next" at bounding box center [1305, 370] width 24 height 66
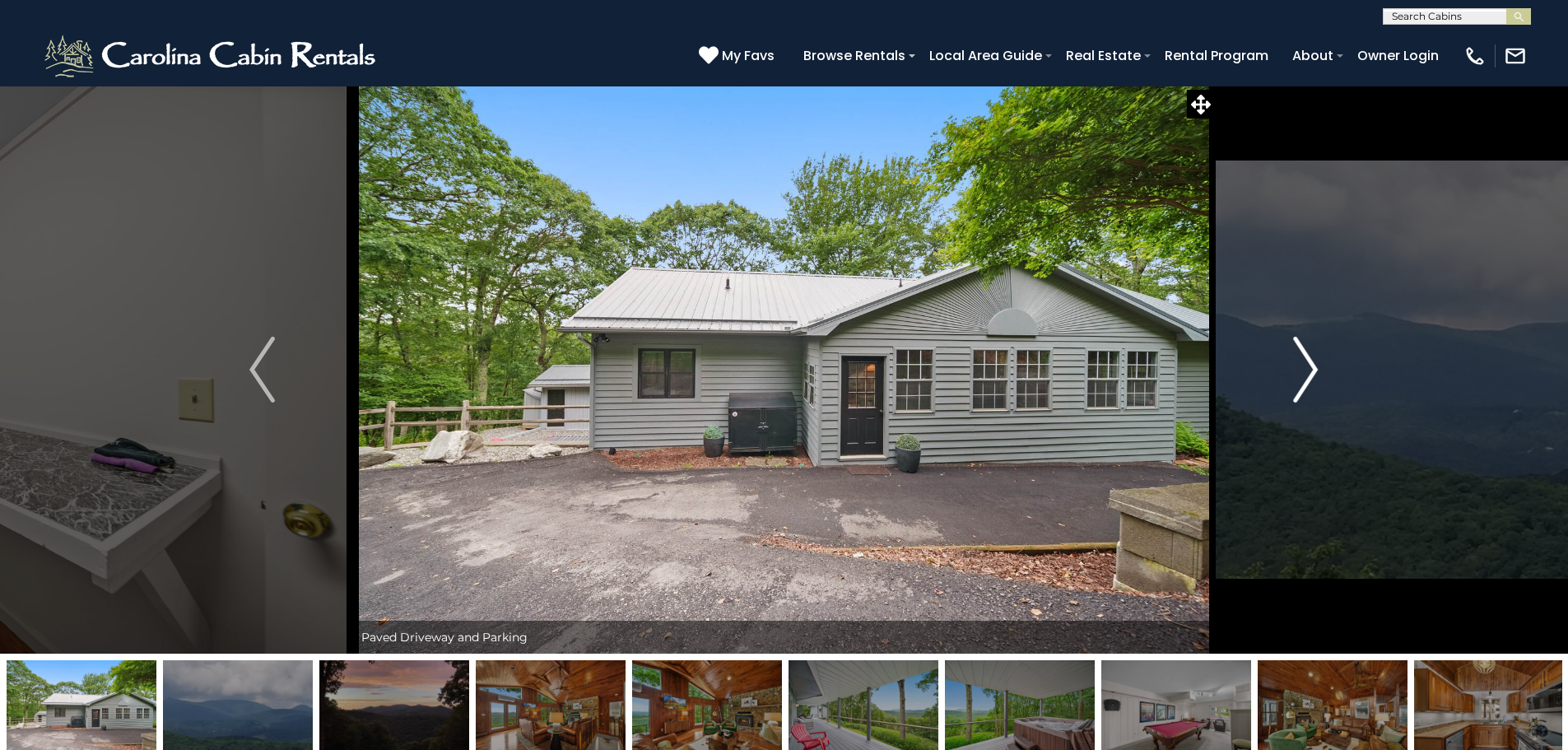
click at [1294, 362] on img "Next" at bounding box center [1305, 370] width 24 height 66
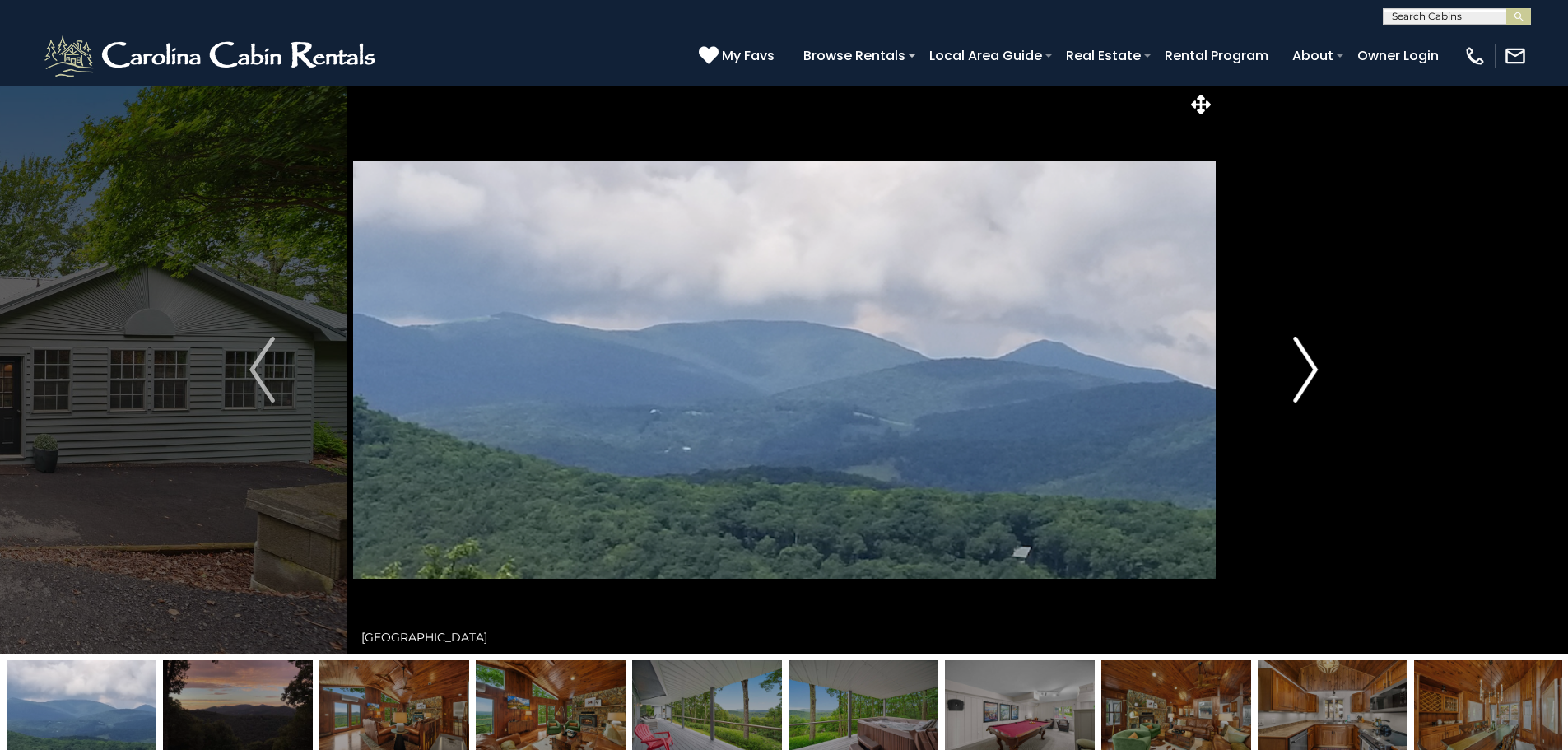
click at [1294, 362] on img "Next" at bounding box center [1305, 370] width 24 height 66
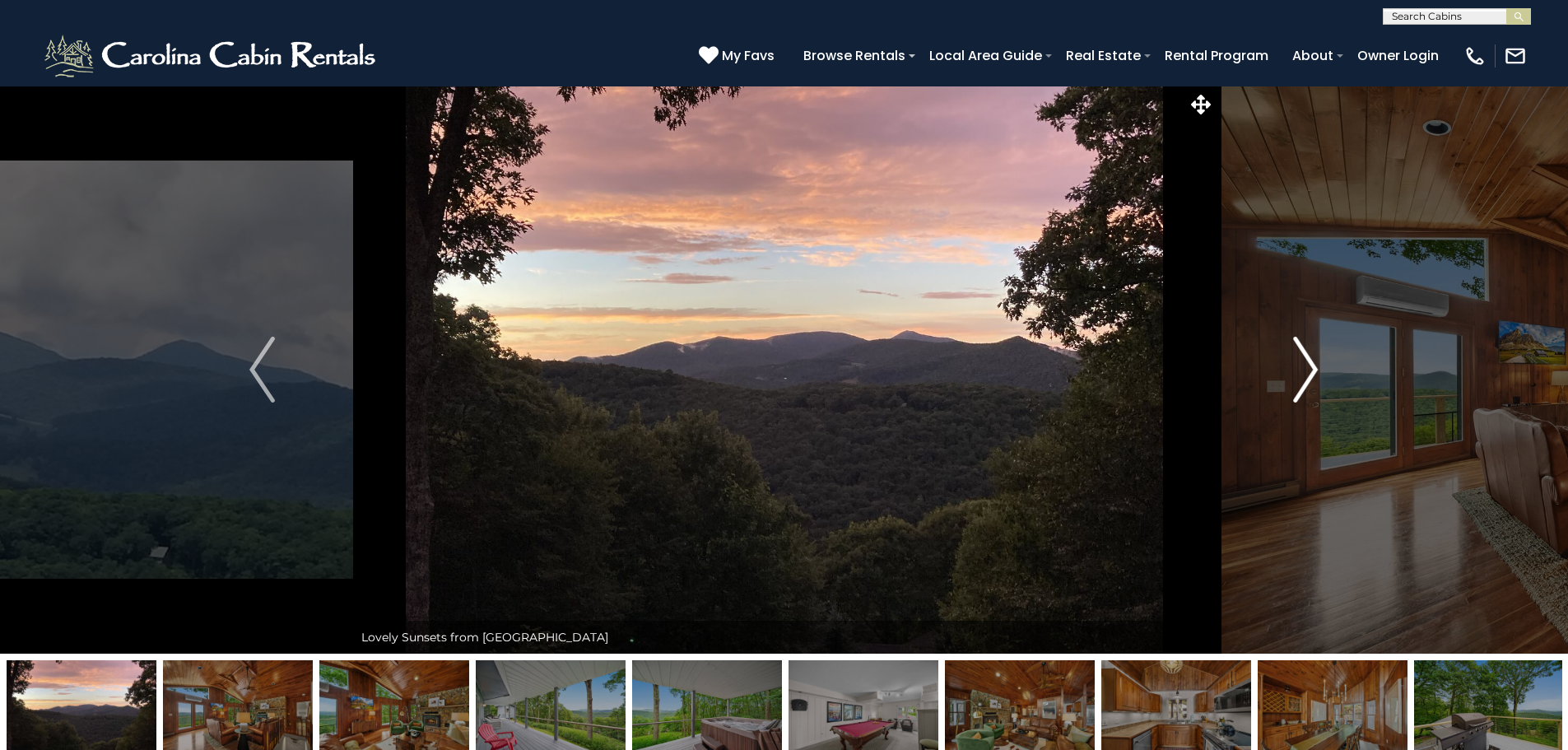
click at [1294, 362] on img "Next" at bounding box center [1305, 370] width 24 height 66
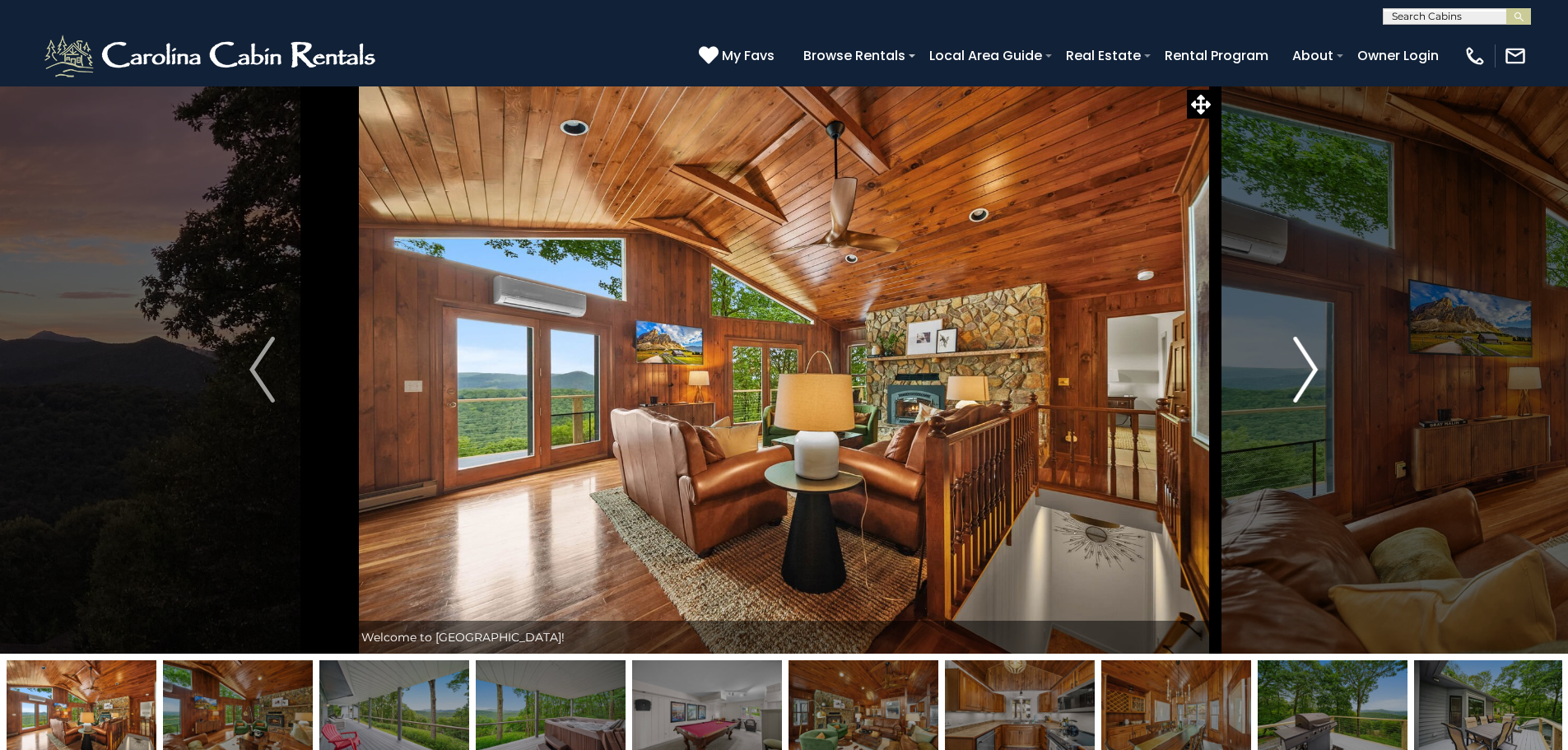
click at [1294, 362] on img "Next" at bounding box center [1305, 370] width 24 height 66
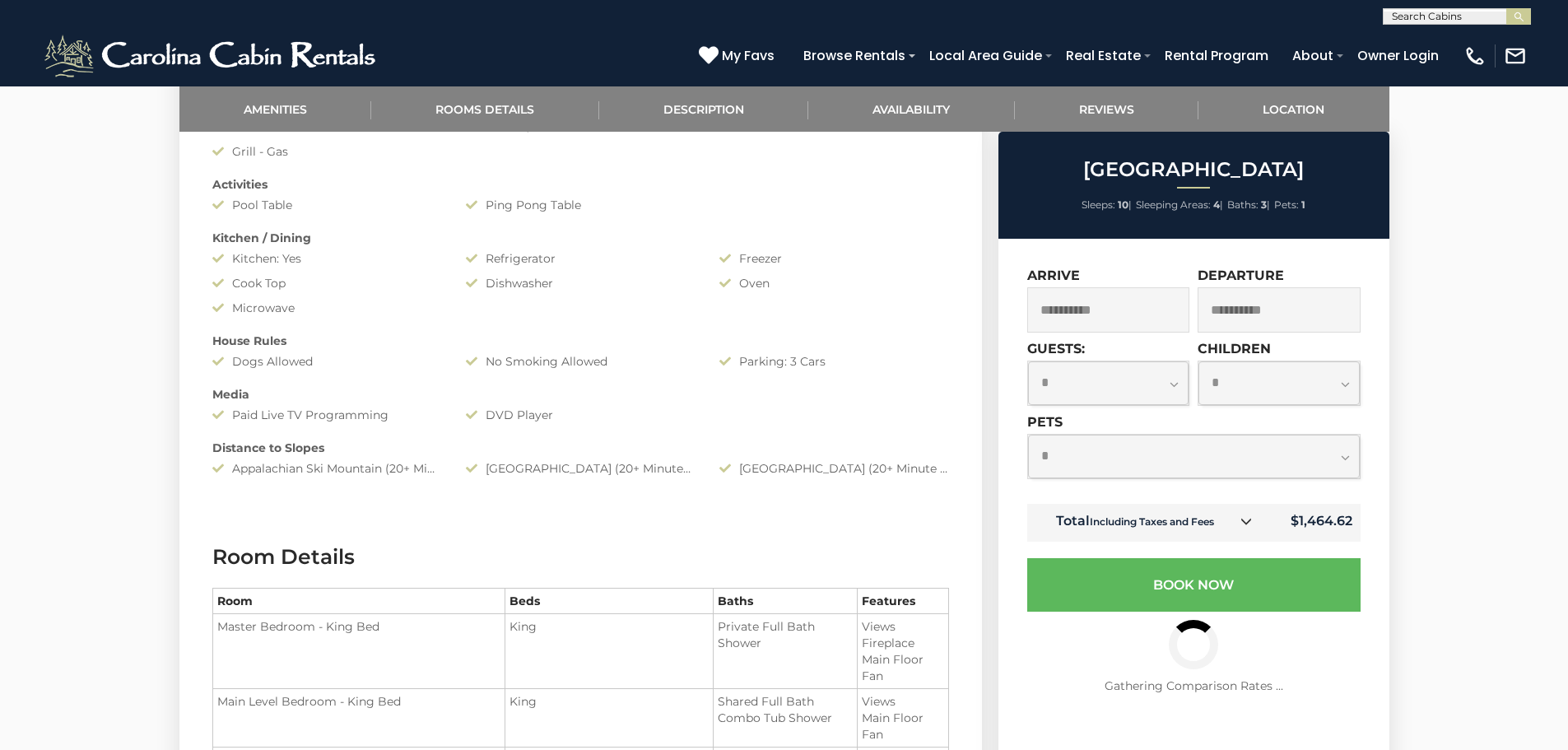
scroll to position [1069, 0]
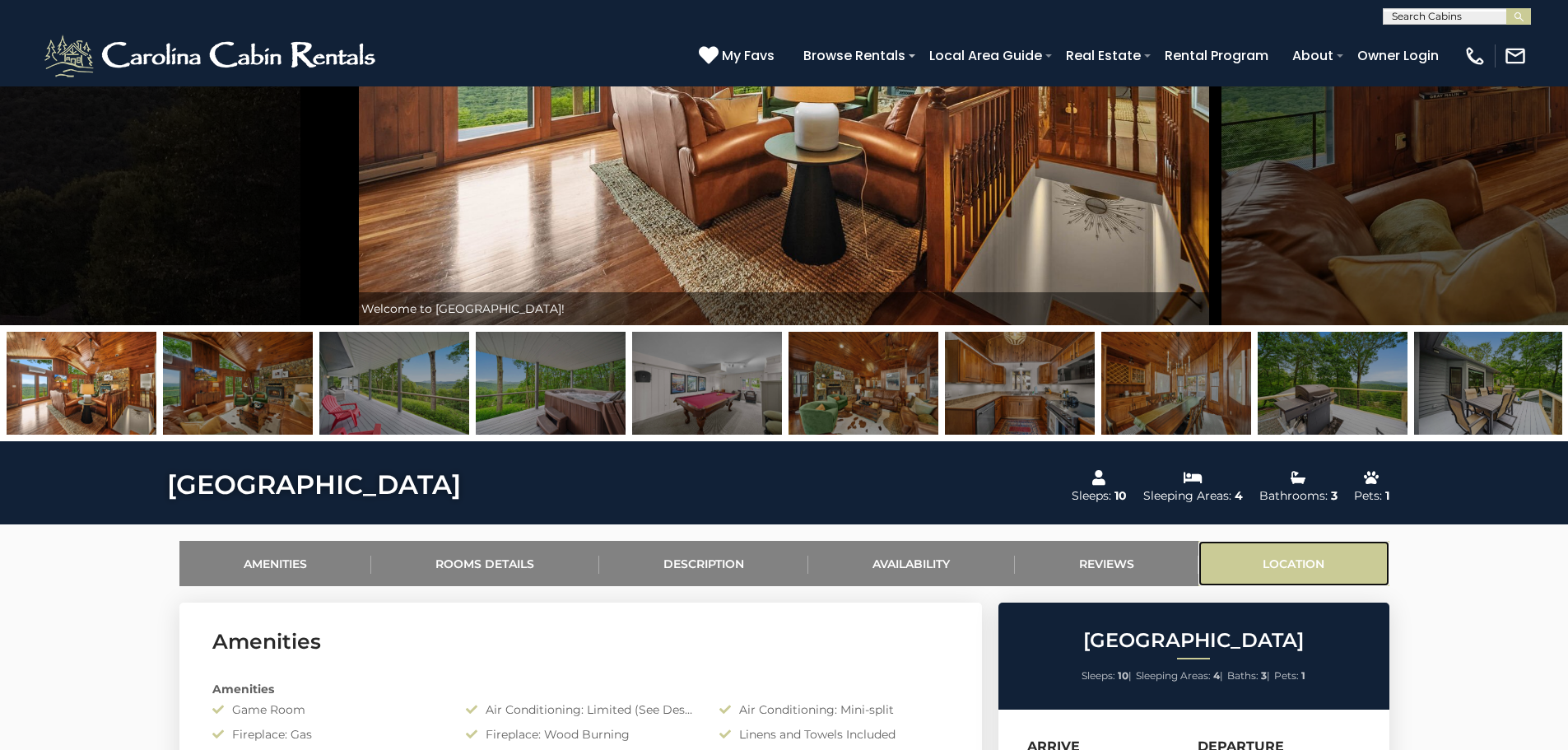
click at [1293, 547] on link "Location" at bounding box center [1294, 563] width 191 height 45
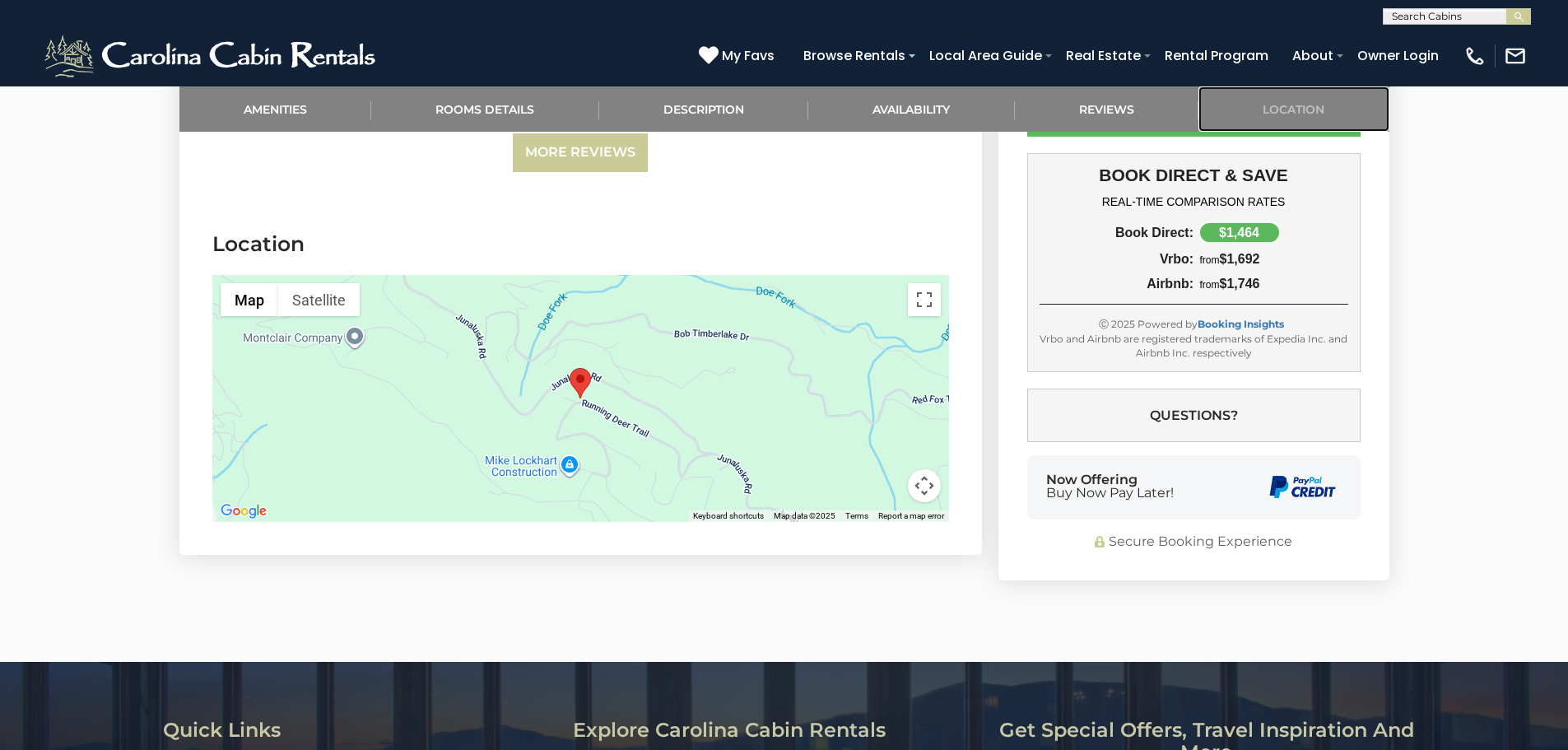
scroll to position [3368, 0]
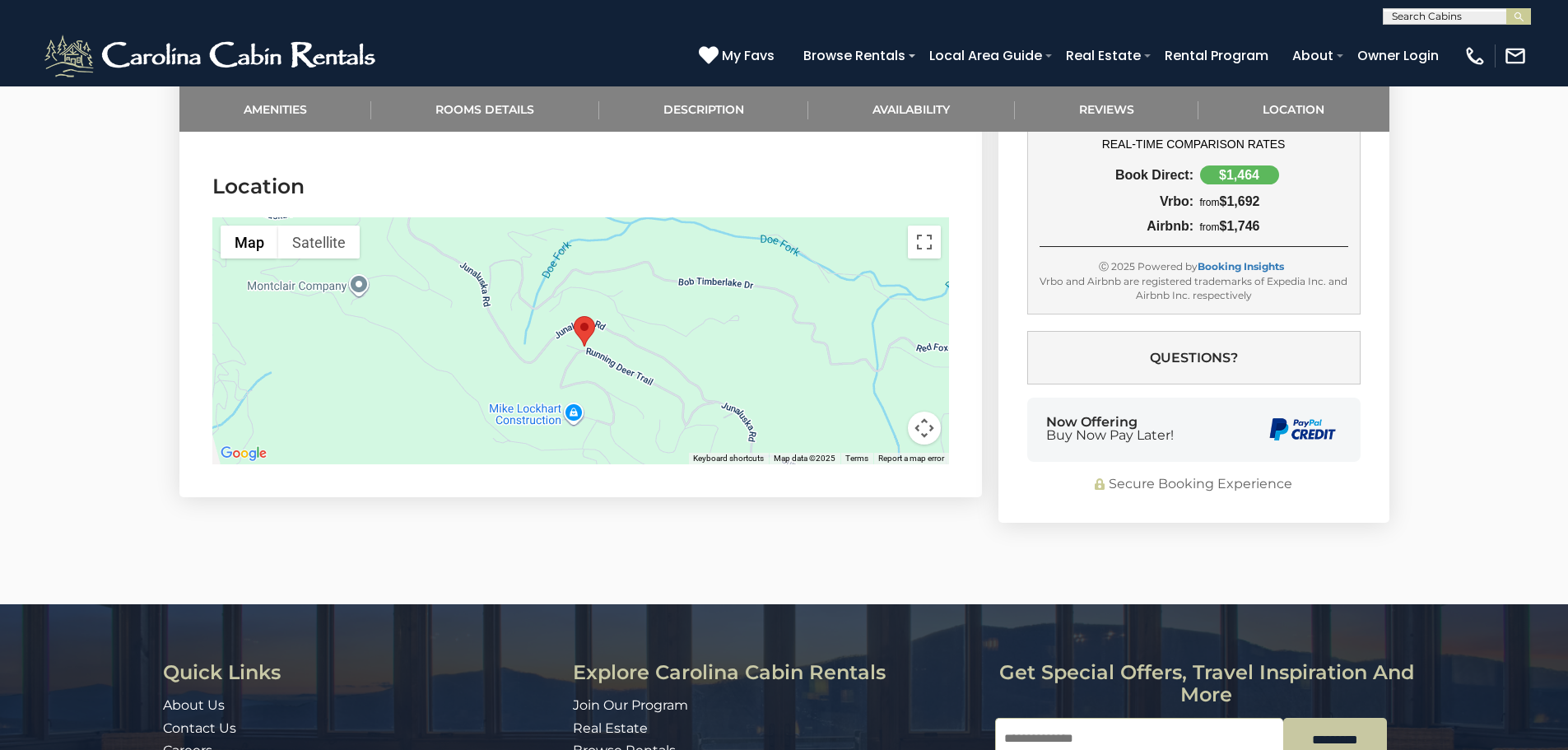
drag, startPoint x: 645, startPoint y: 301, endPoint x: 699, endPoint y: 382, distance: 97.3
click at [699, 382] on div at bounding box center [580, 340] width 736 height 247
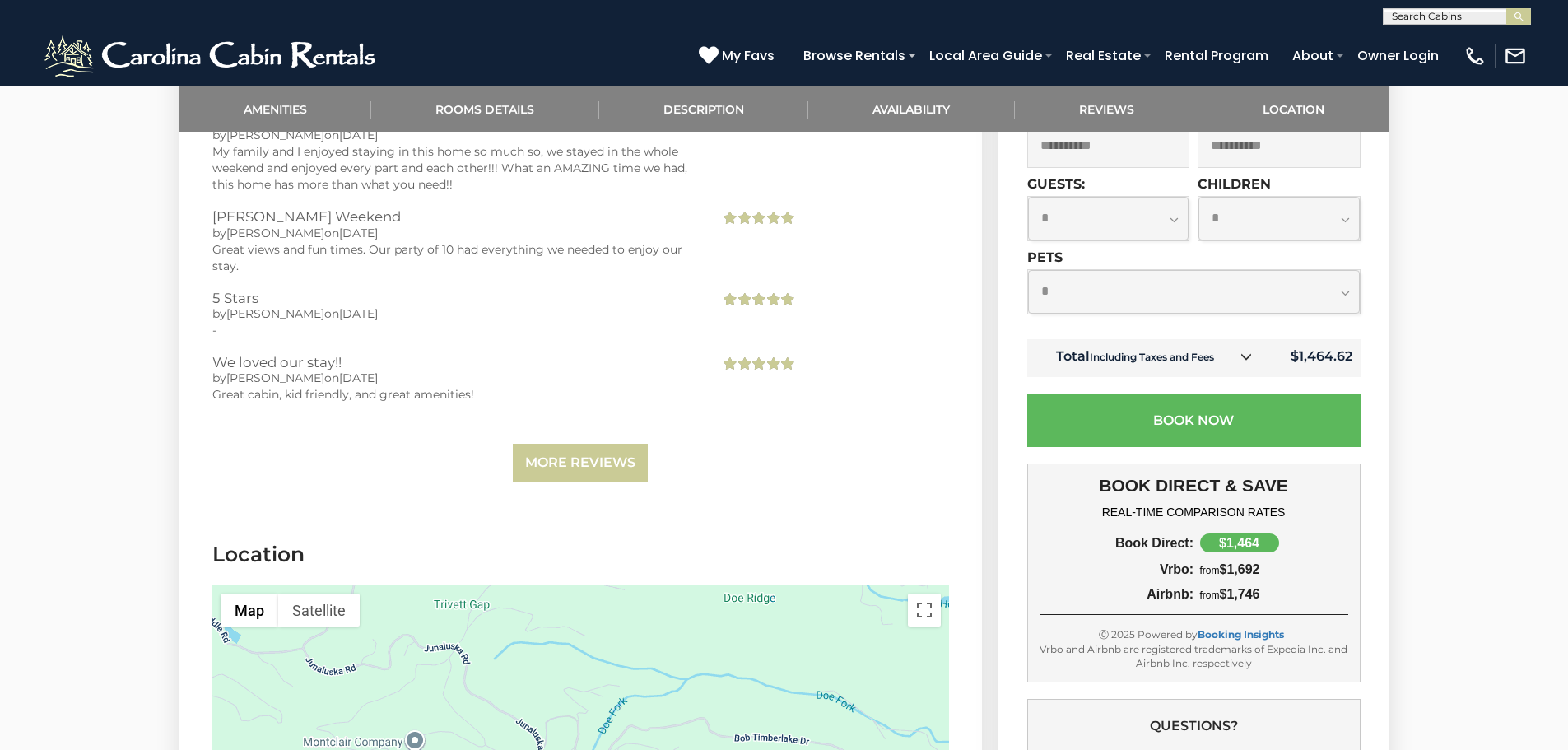
scroll to position [2956, 0]
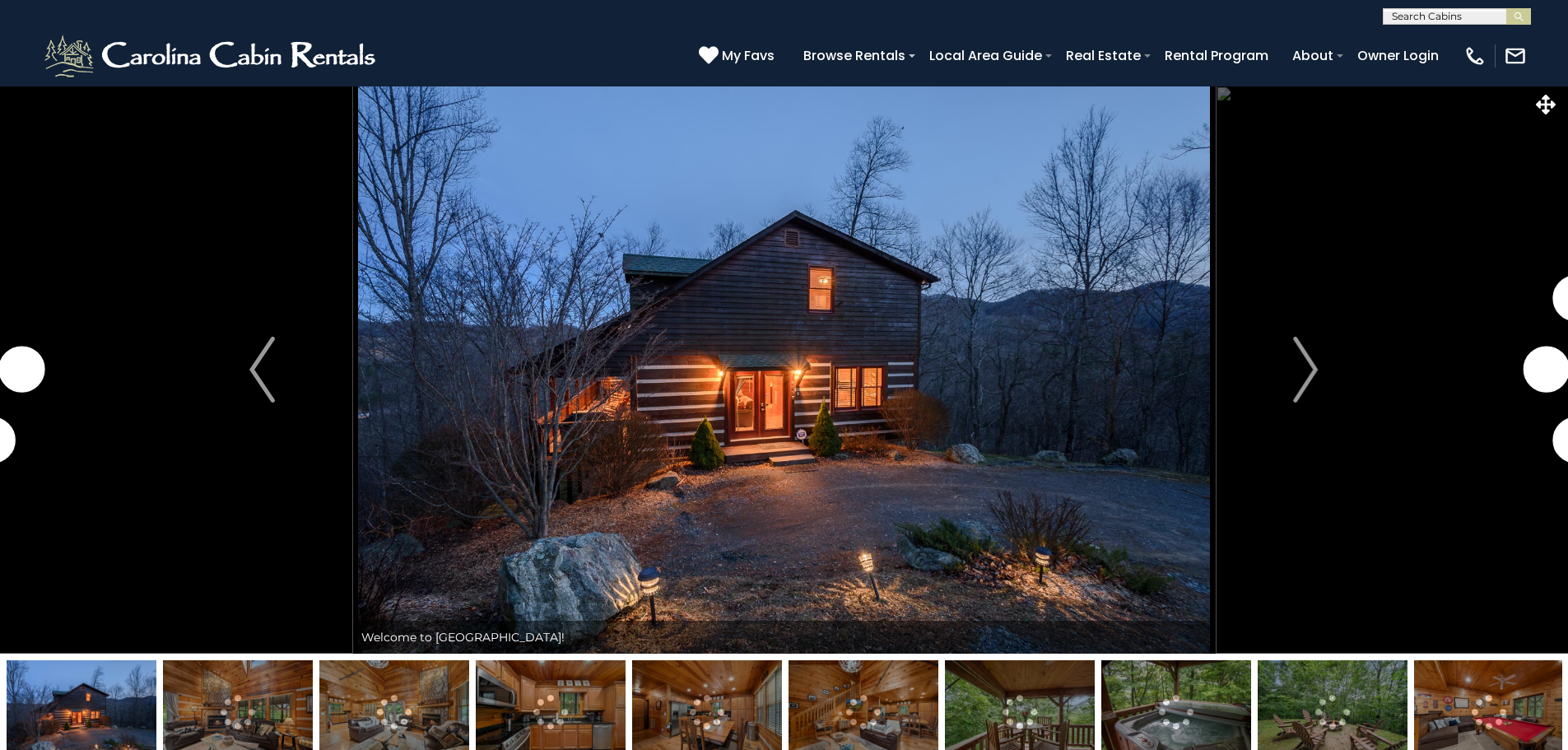
click at [1310, 353] on img "Next" at bounding box center [1305, 370] width 24 height 66
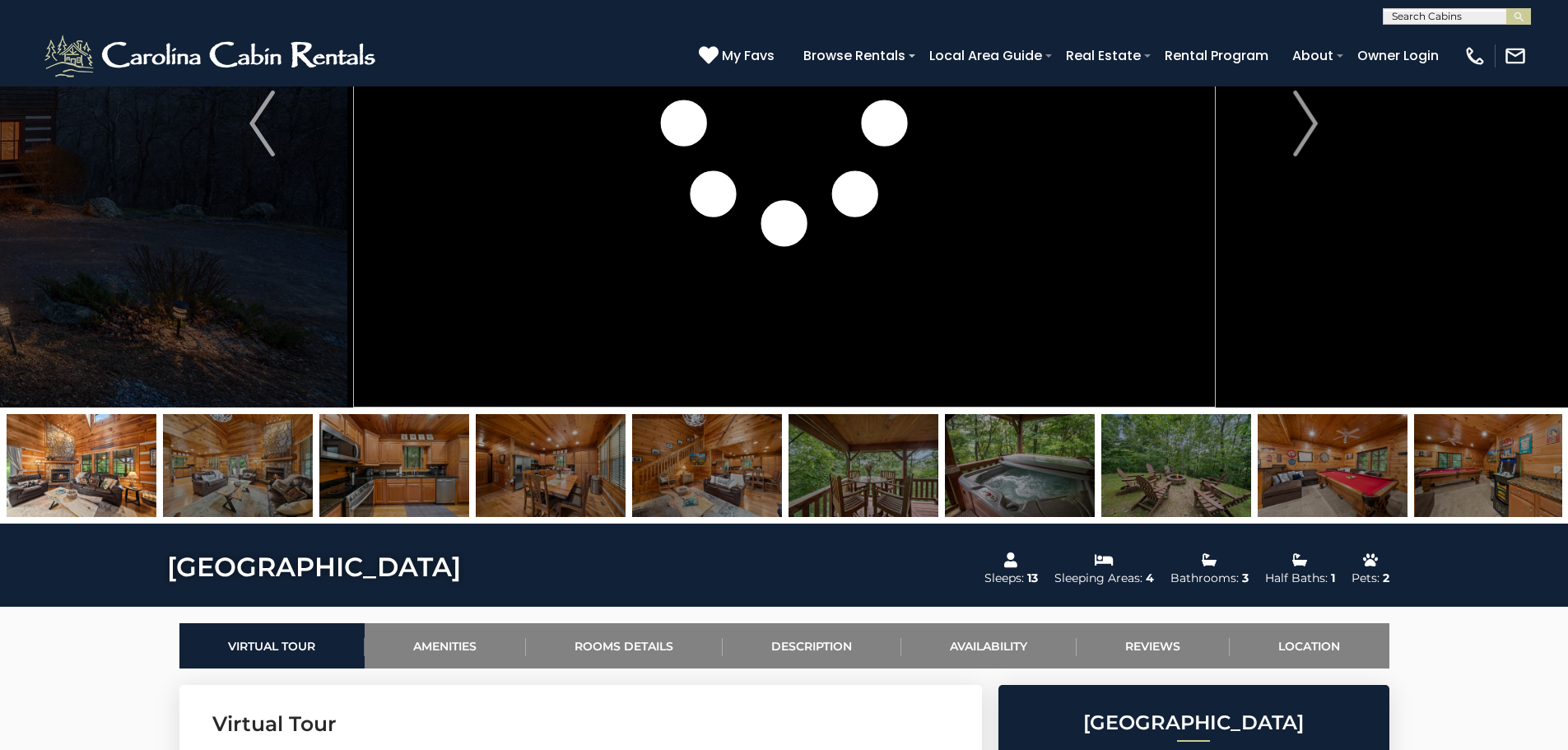
scroll to position [247, 0]
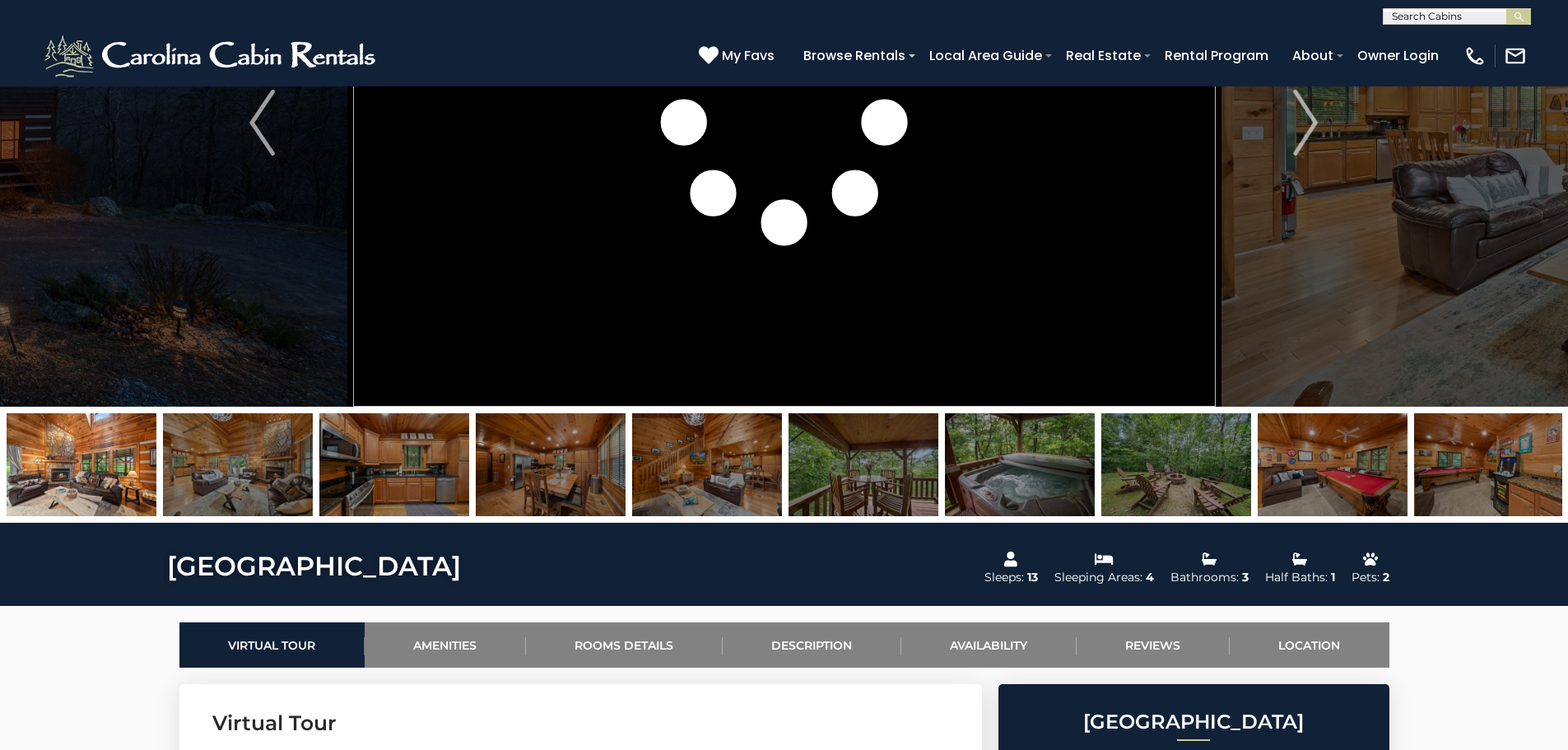
click at [1194, 500] on img at bounding box center [1176, 465] width 150 height 103
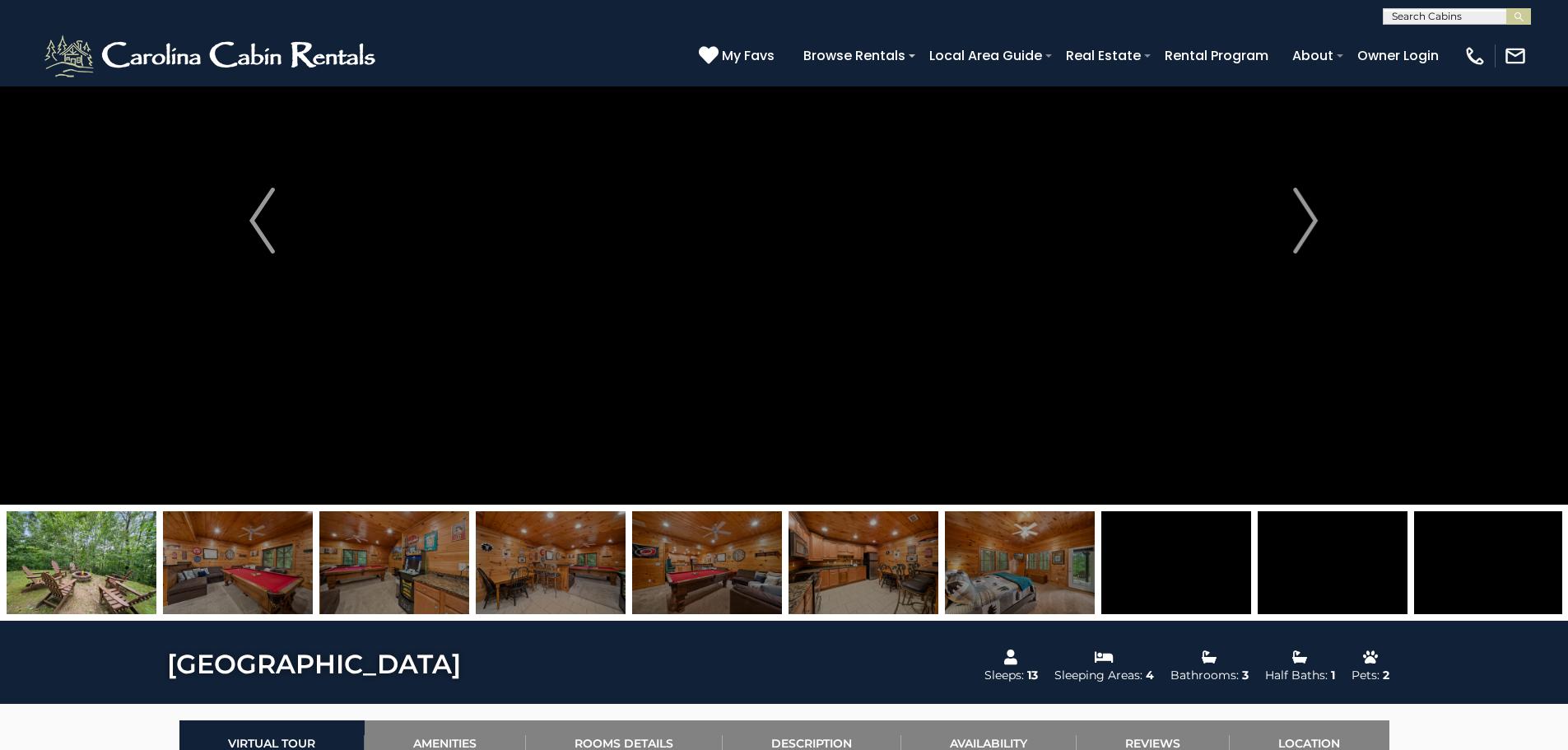
scroll to position [165, 0]
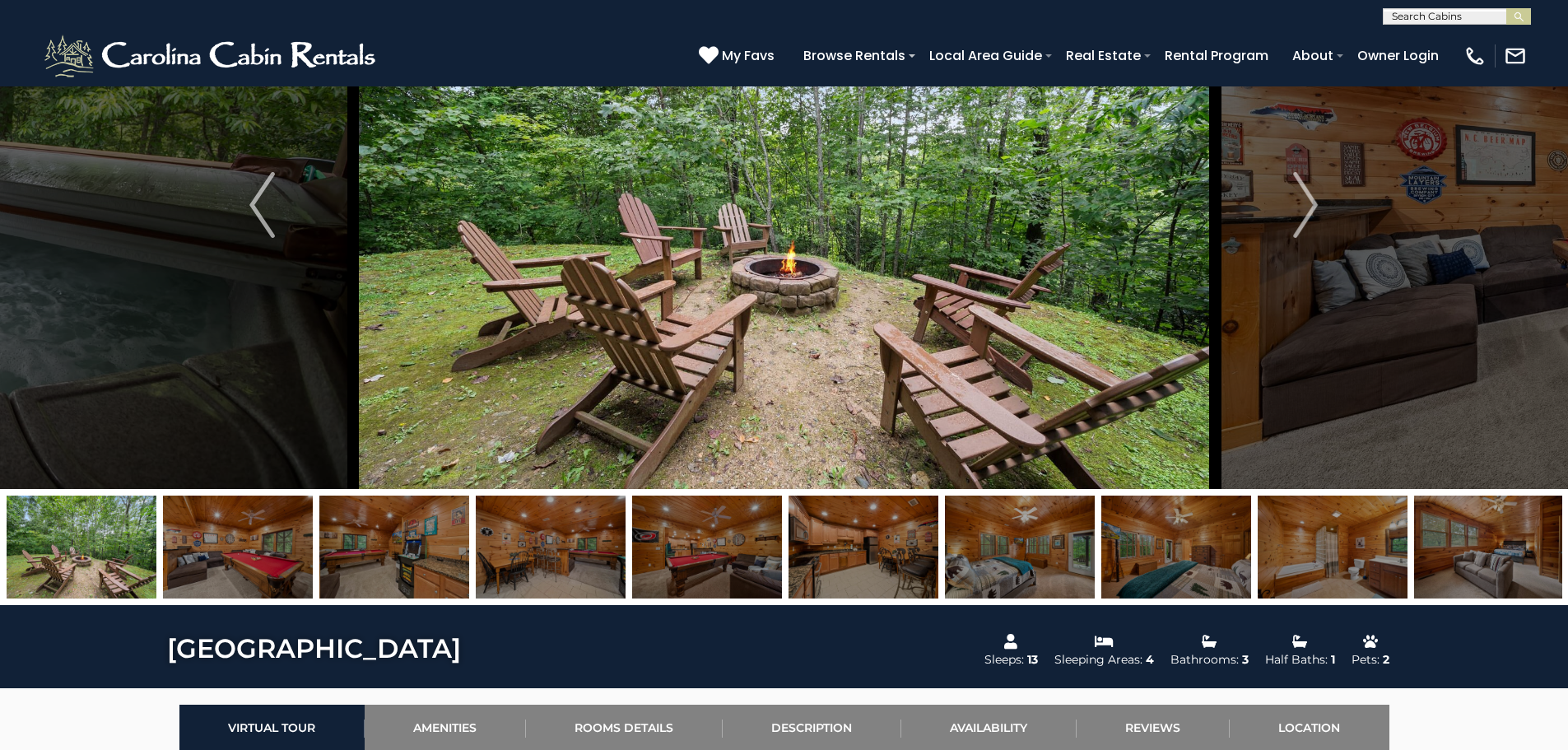
click at [977, 576] on img at bounding box center [1020, 547] width 150 height 103
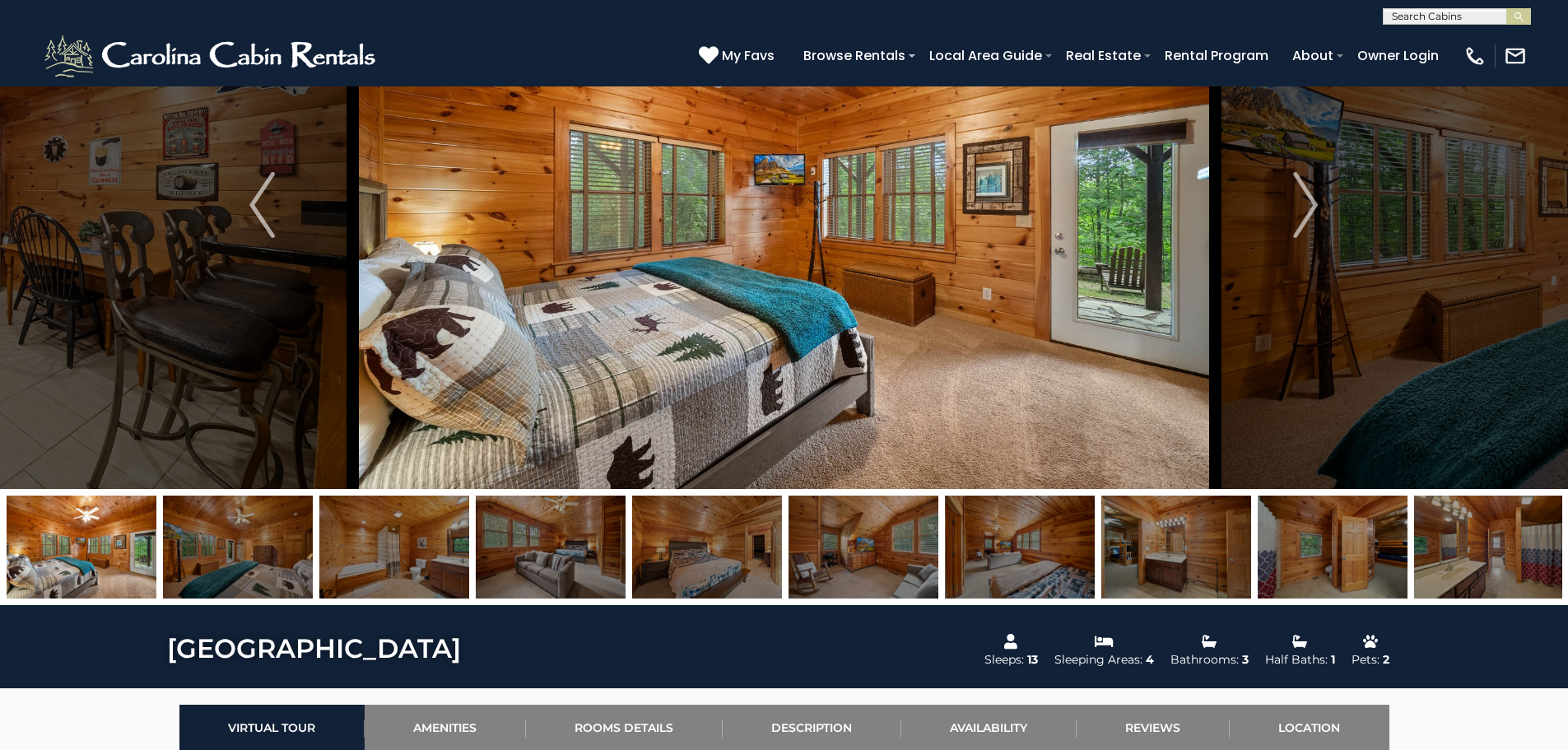
click at [868, 560] on img at bounding box center [864, 547] width 150 height 103
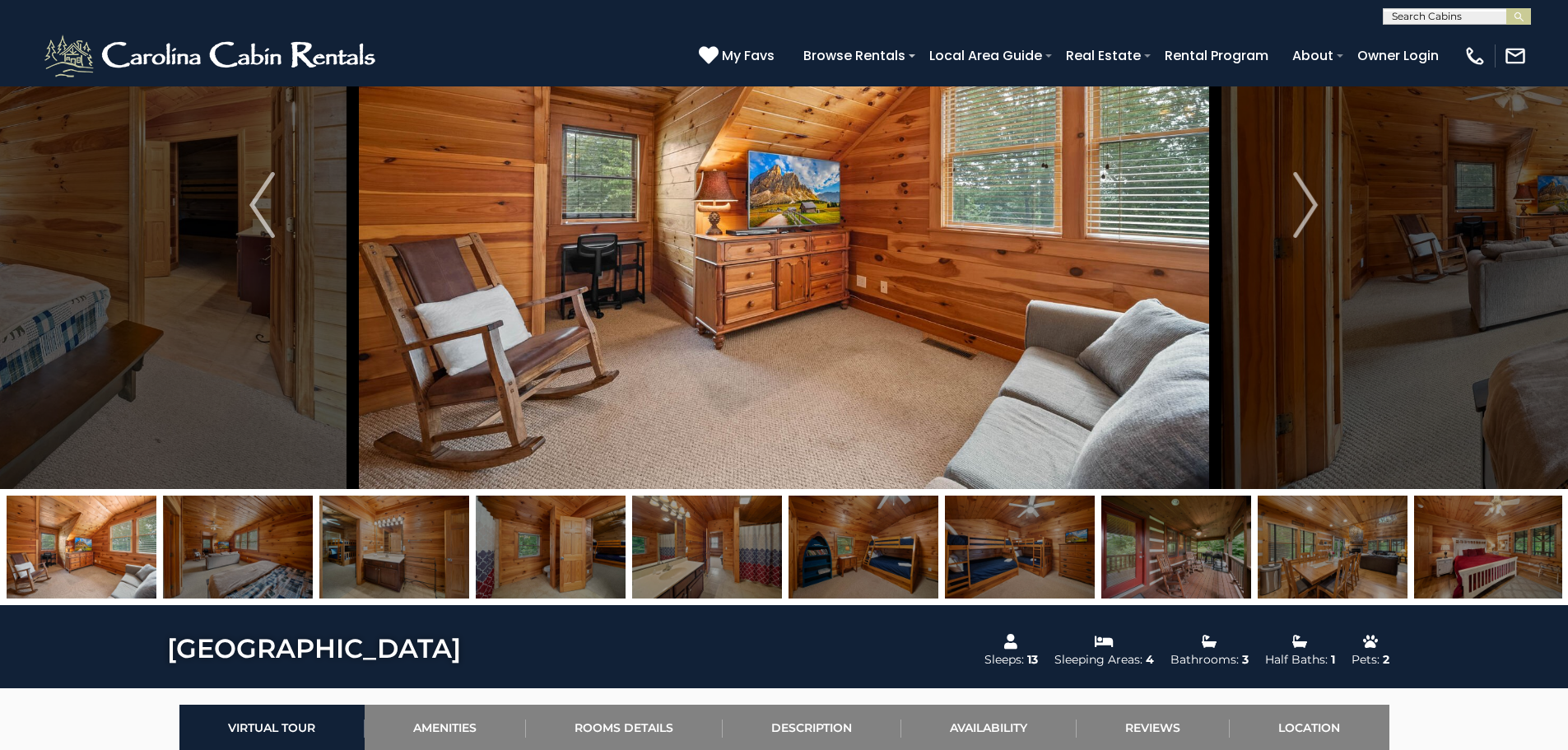
click at [1445, 561] on img at bounding box center [1489, 547] width 150 height 103
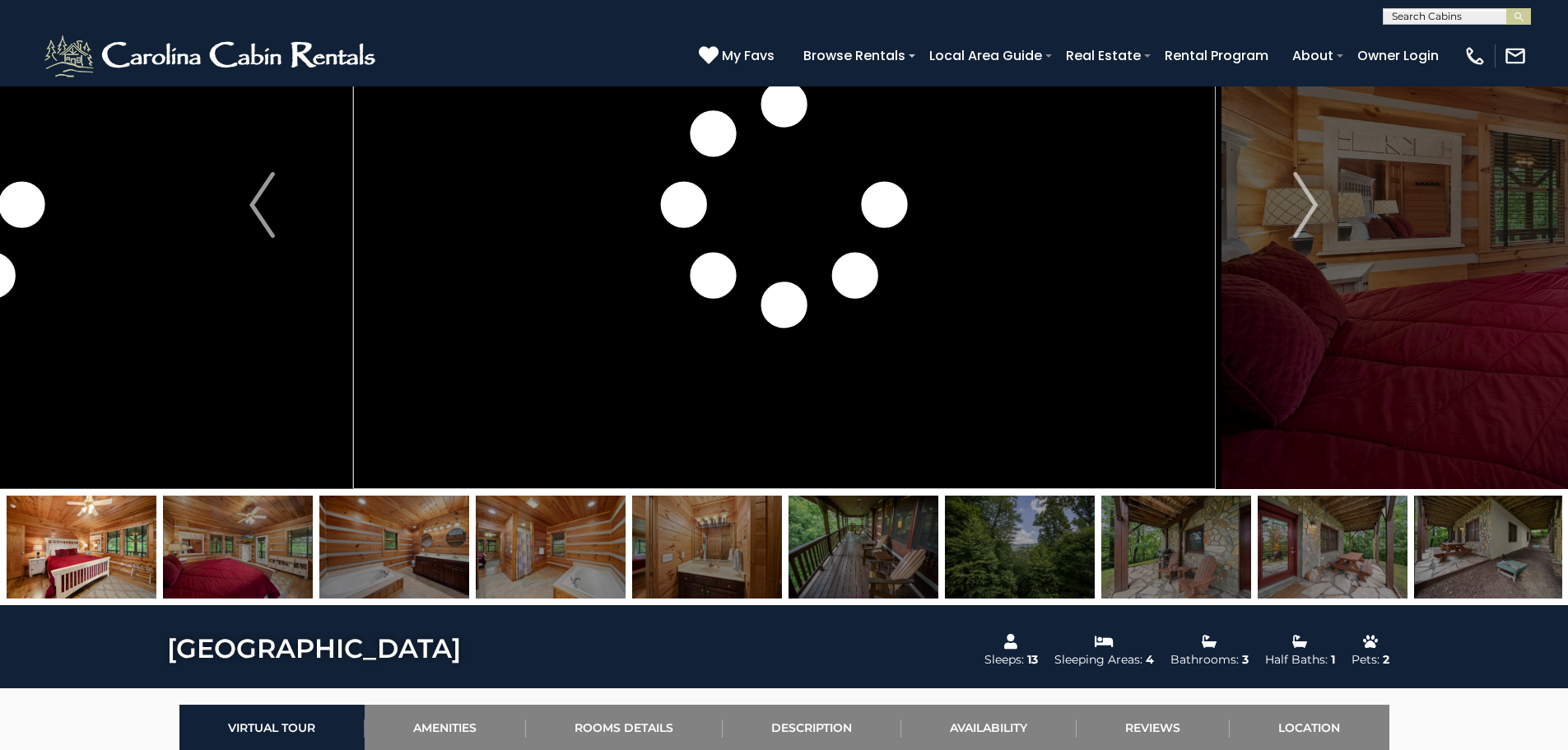
click at [1222, 561] on img at bounding box center [1176, 547] width 150 height 103
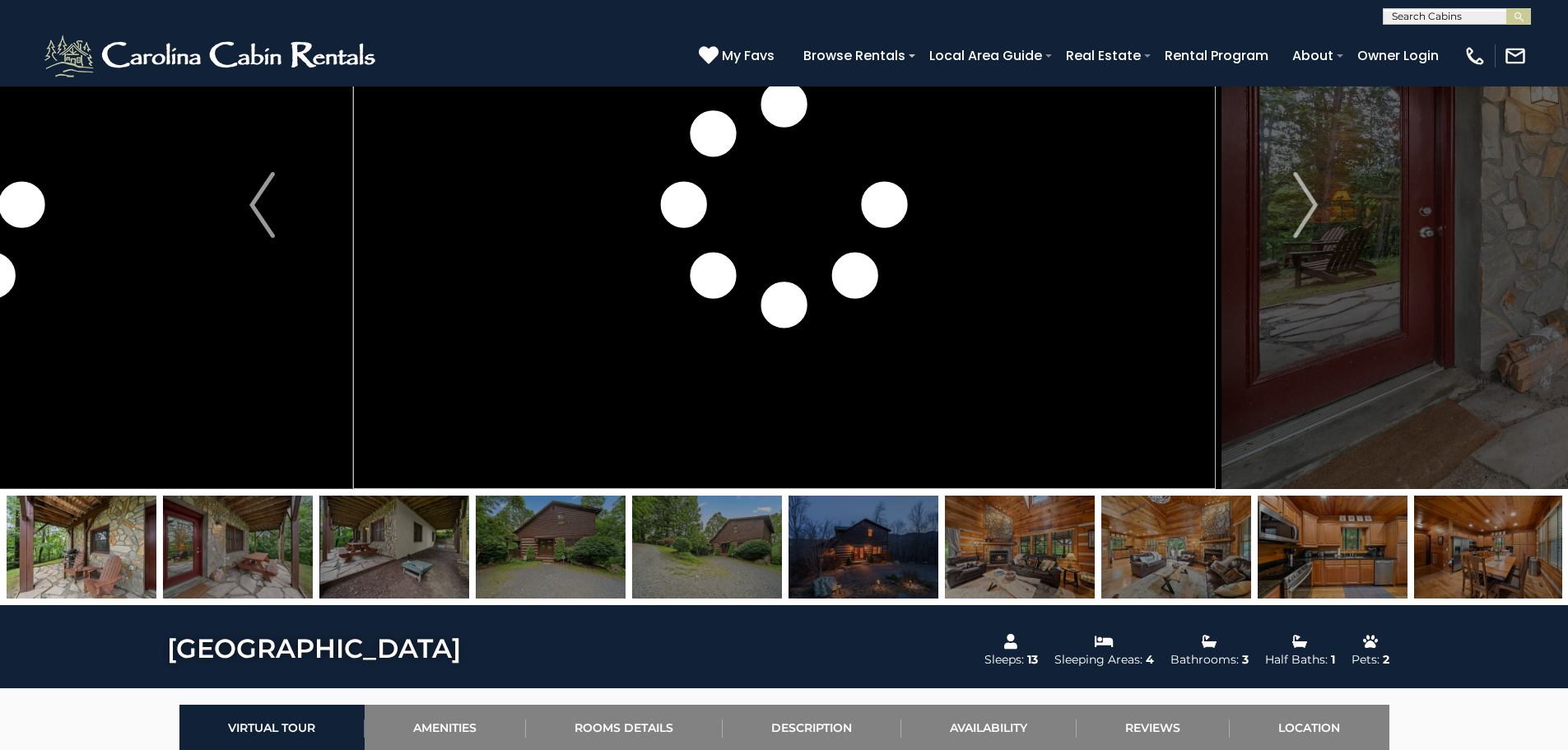
click at [538, 543] on img at bounding box center [550, 547] width 150 height 103
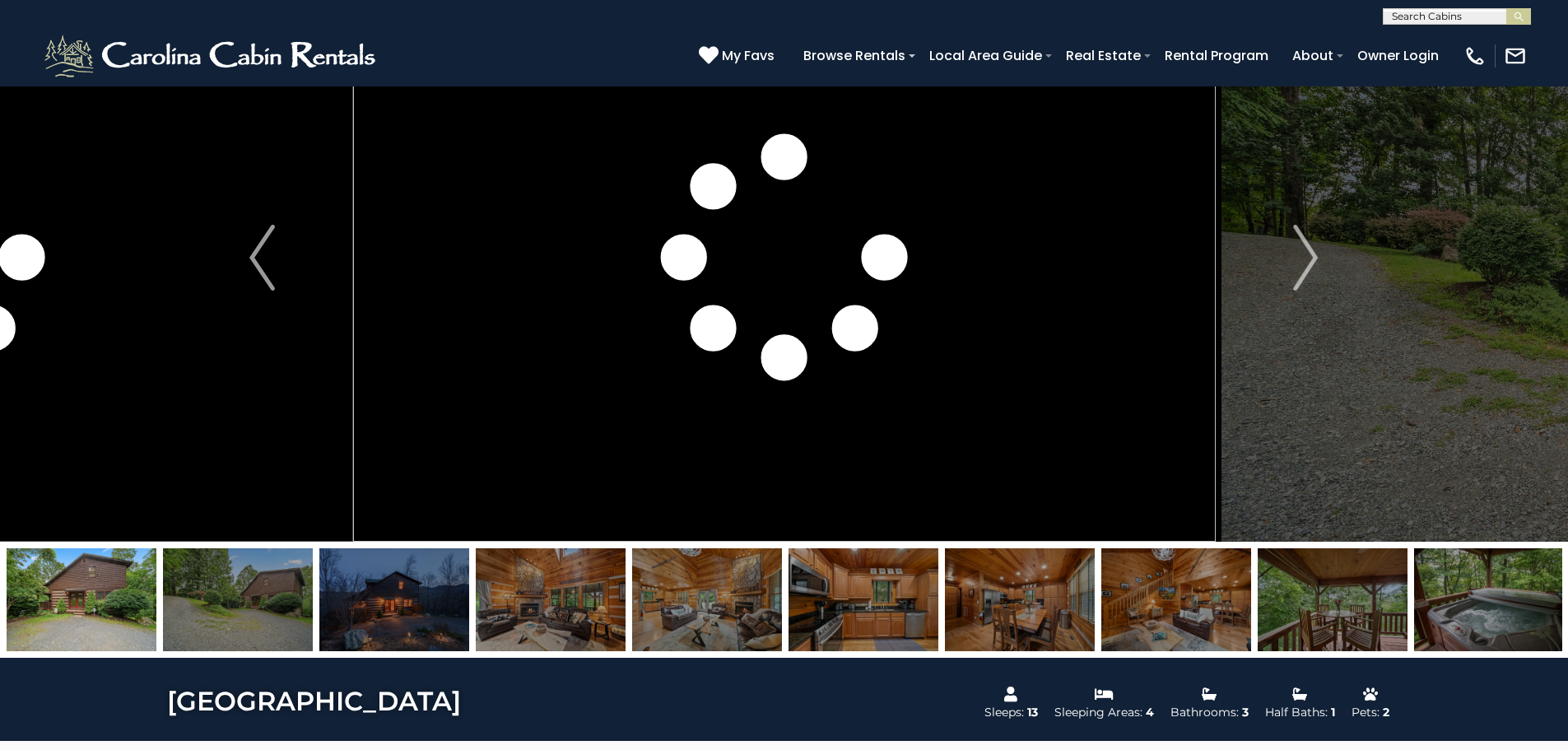
scroll to position [82, 0]
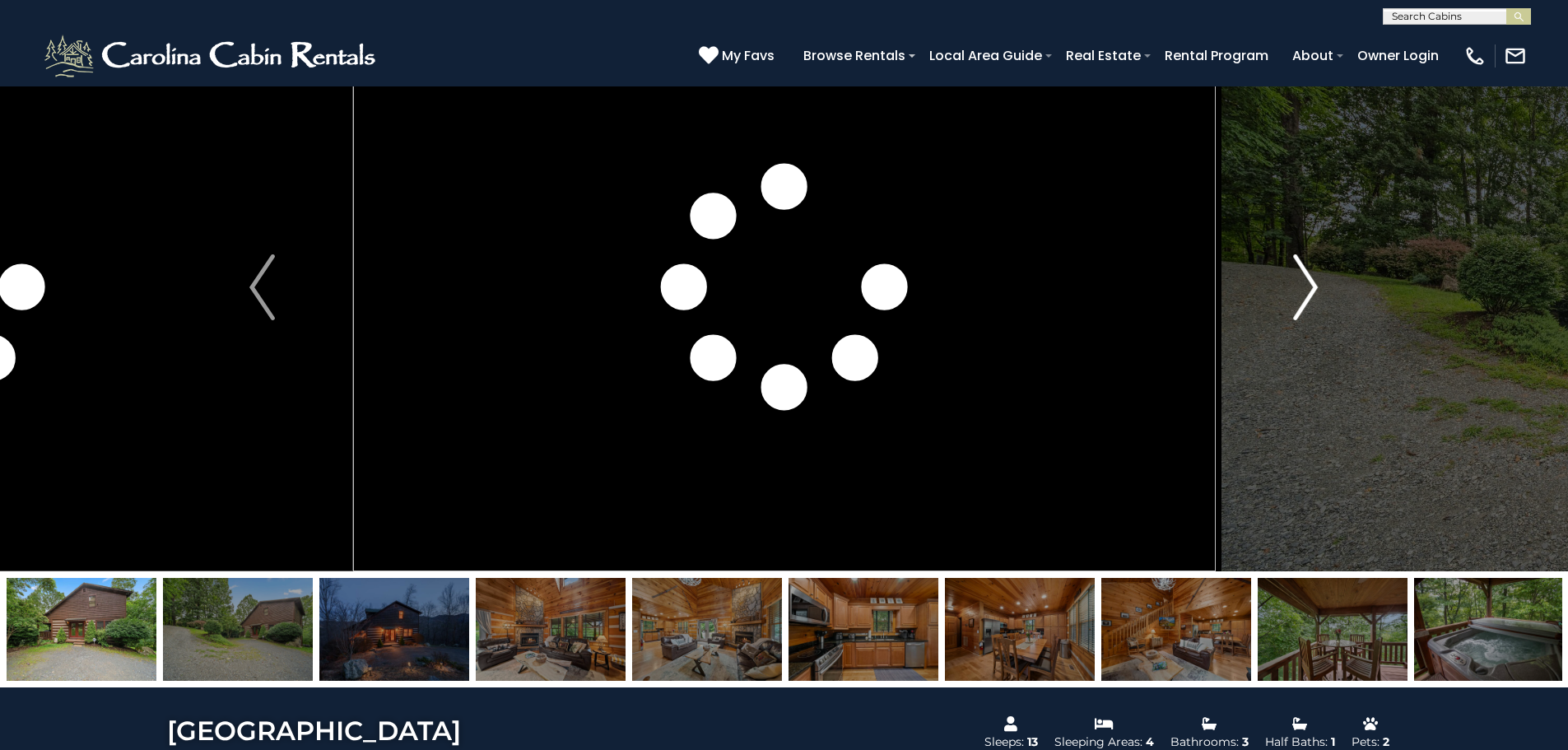
click at [1294, 290] on img "Next" at bounding box center [1305, 287] width 24 height 66
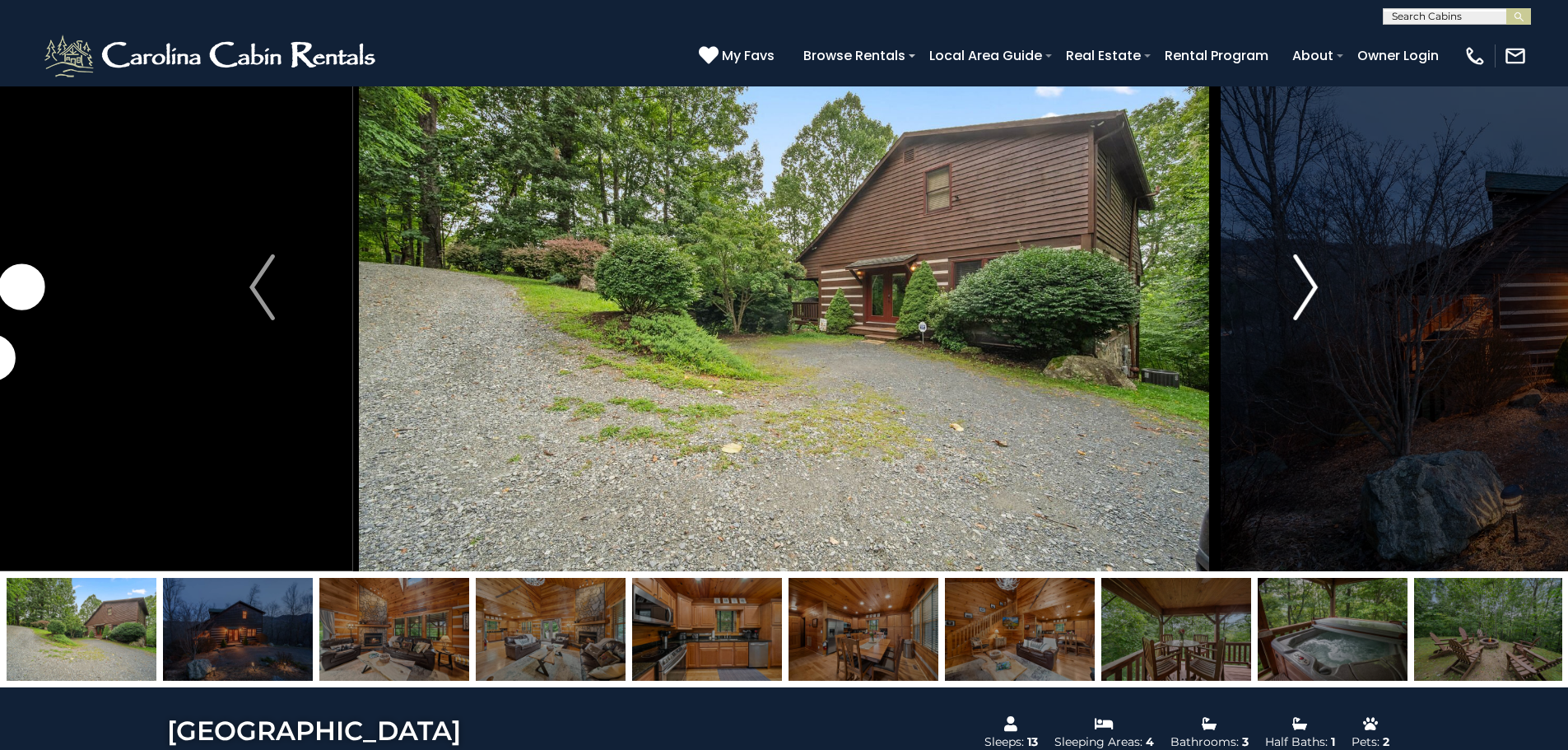
click at [1309, 291] on img "Next" at bounding box center [1305, 287] width 24 height 66
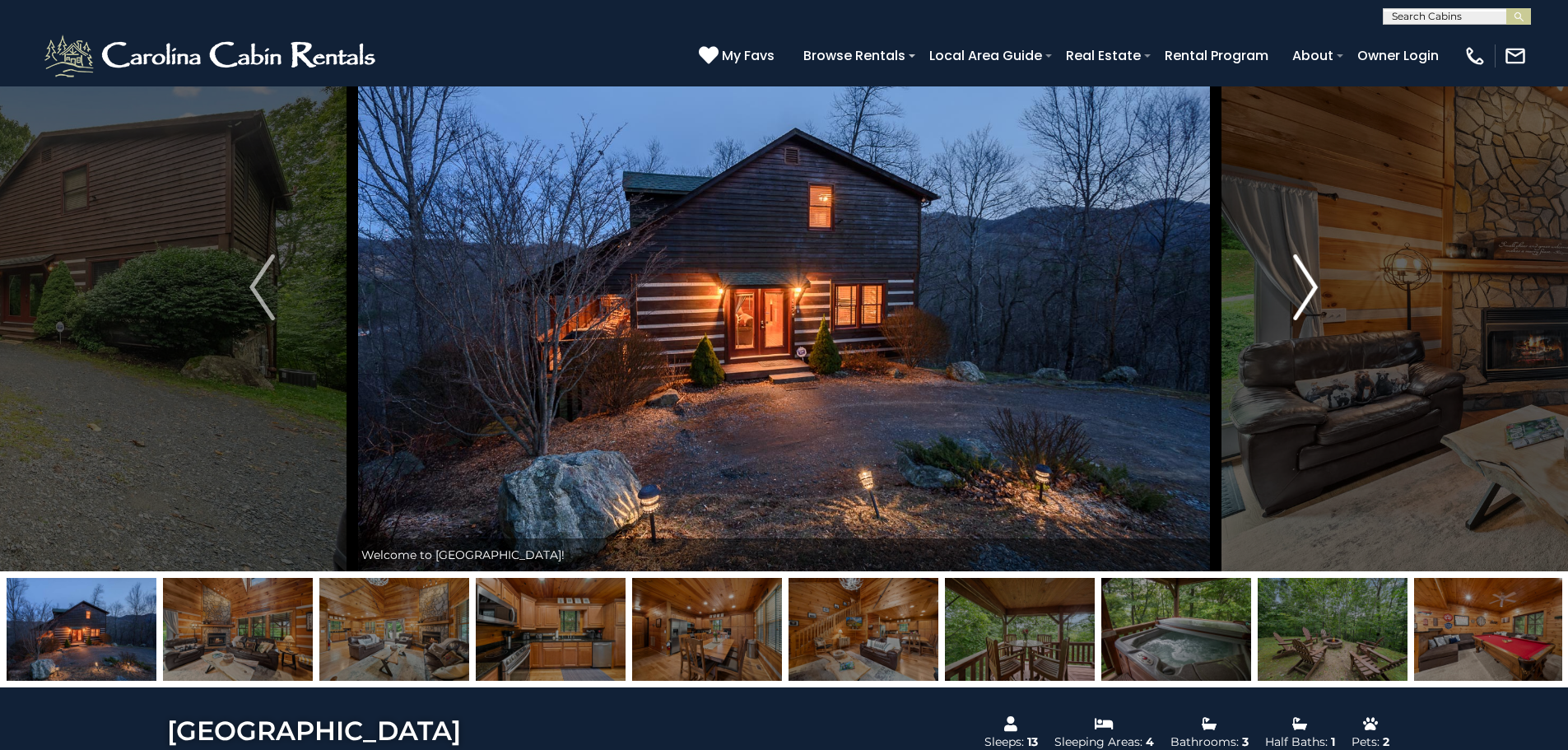
click at [1309, 291] on img "Next" at bounding box center [1305, 287] width 24 height 66
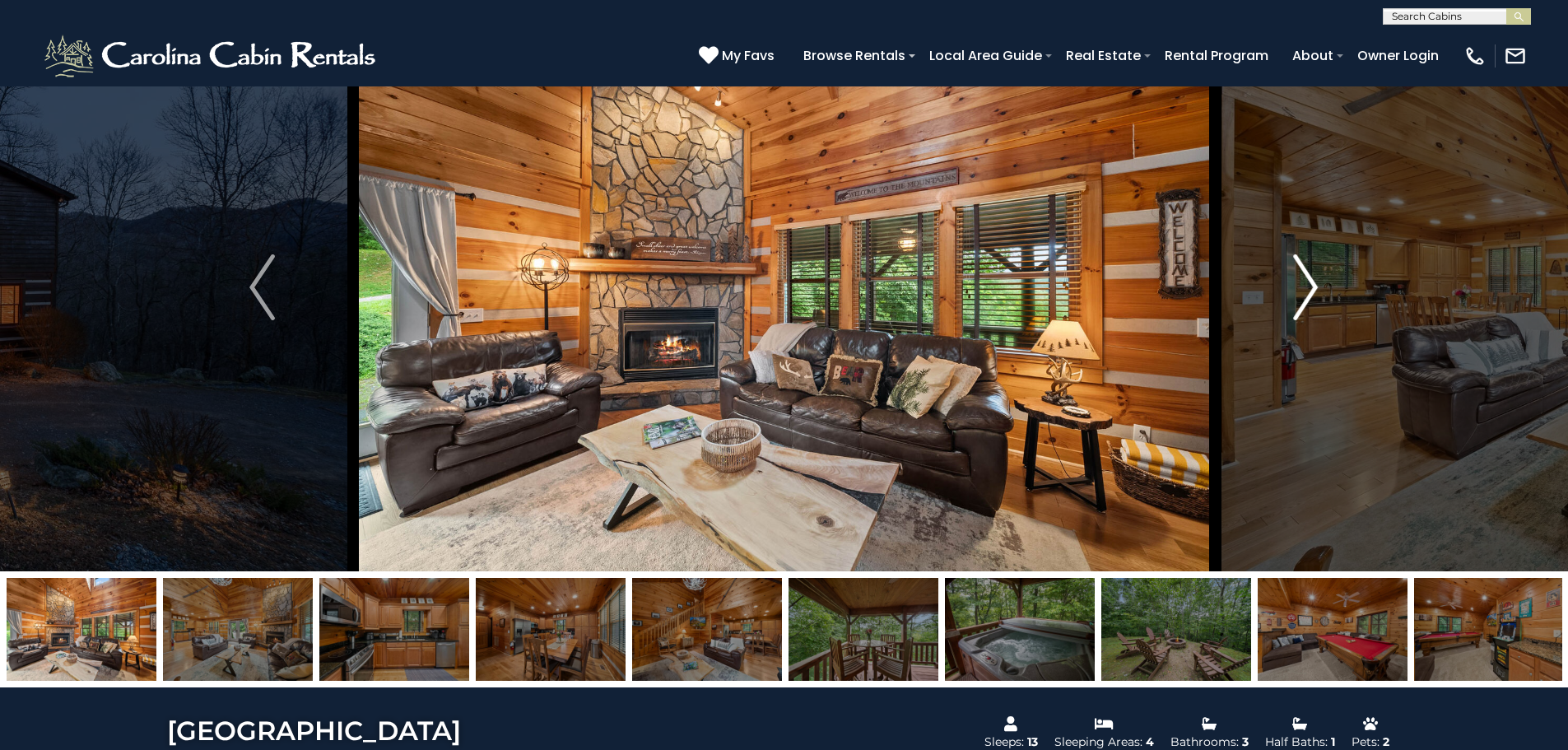
click at [1309, 291] on img "Next" at bounding box center [1305, 287] width 24 height 66
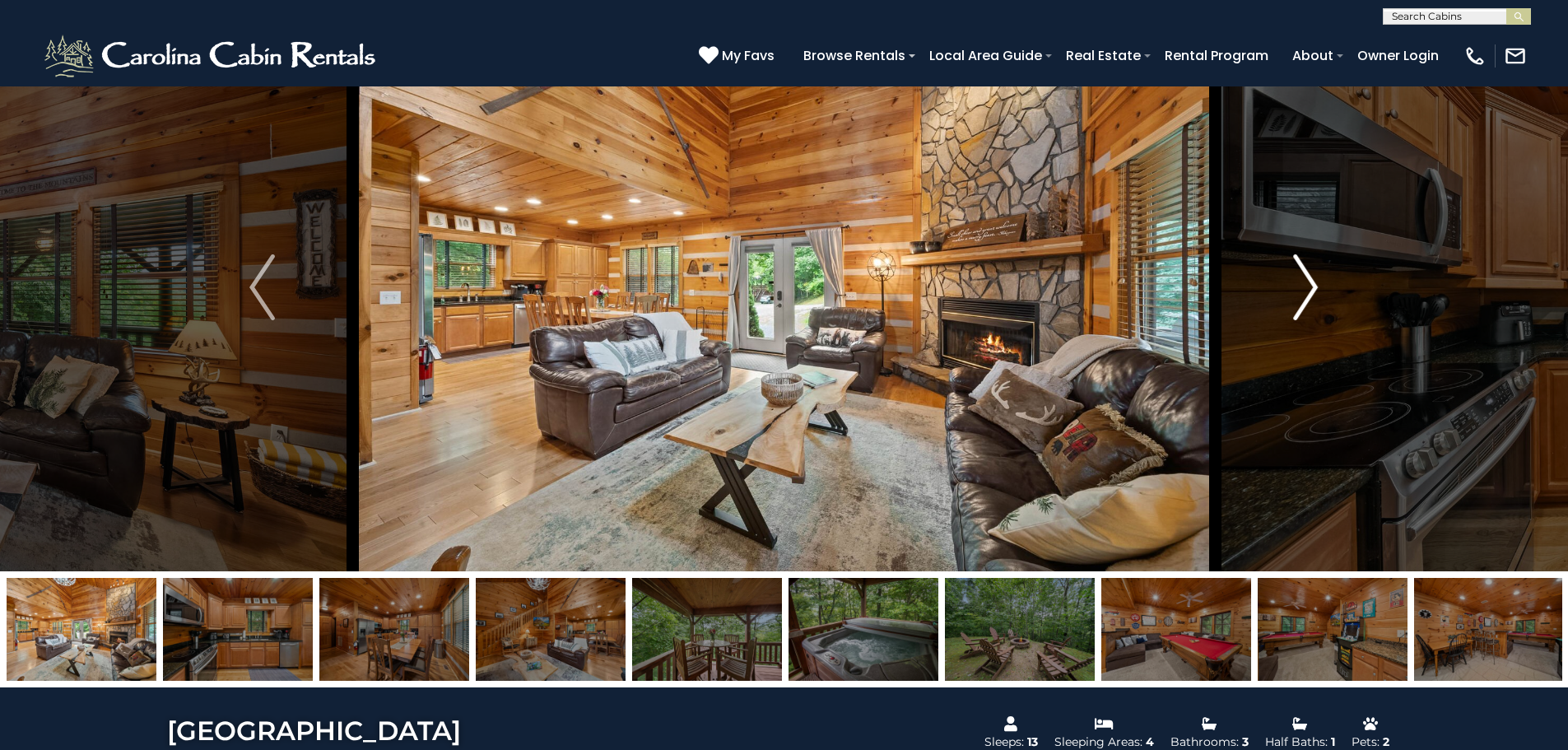
click at [1309, 291] on img "Next" at bounding box center [1305, 287] width 24 height 66
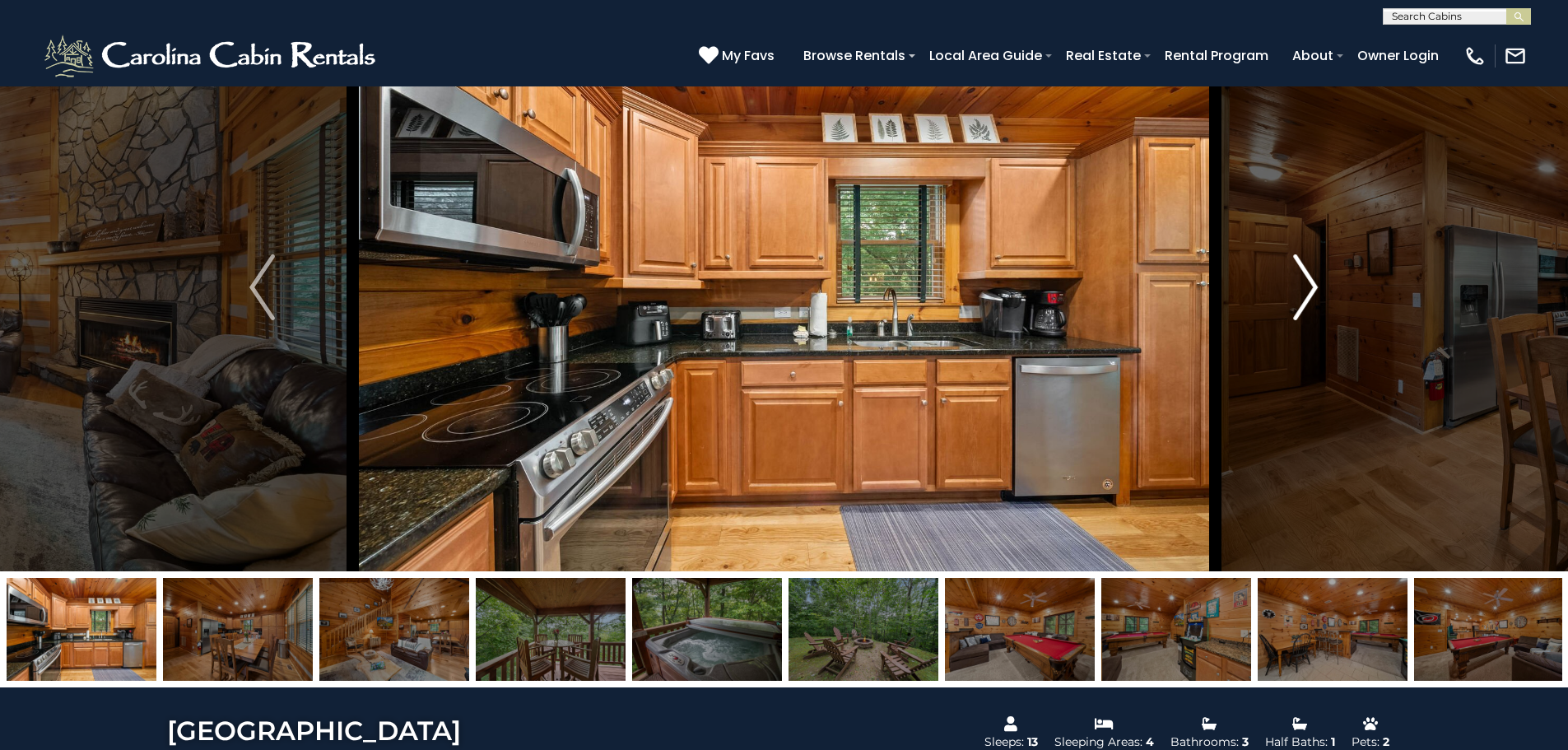
click at [1309, 291] on img "Next" at bounding box center [1305, 287] width 24 height 66
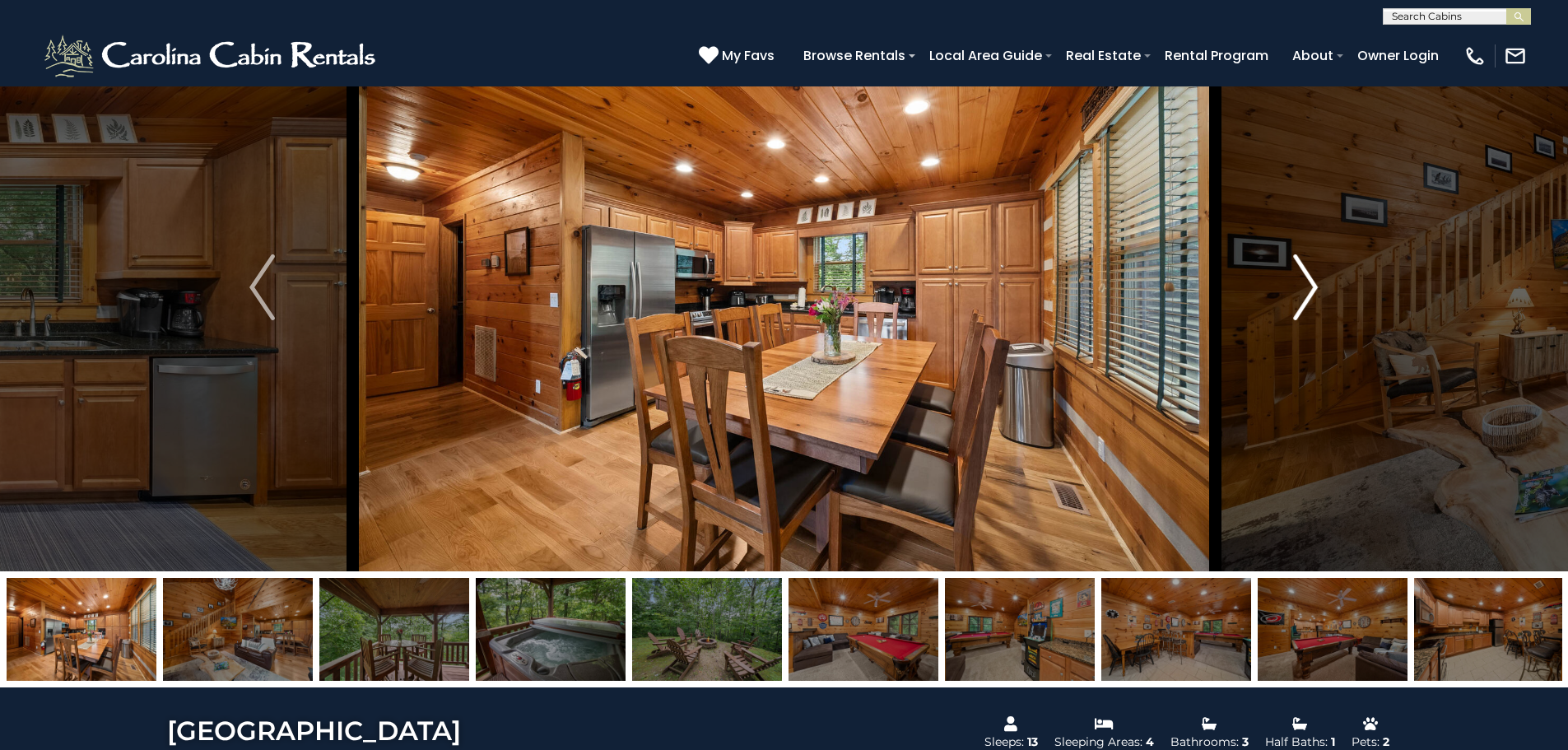
click at [1309, 291] on img "Next" at bounding box center [1305, 287] width 24 height 66
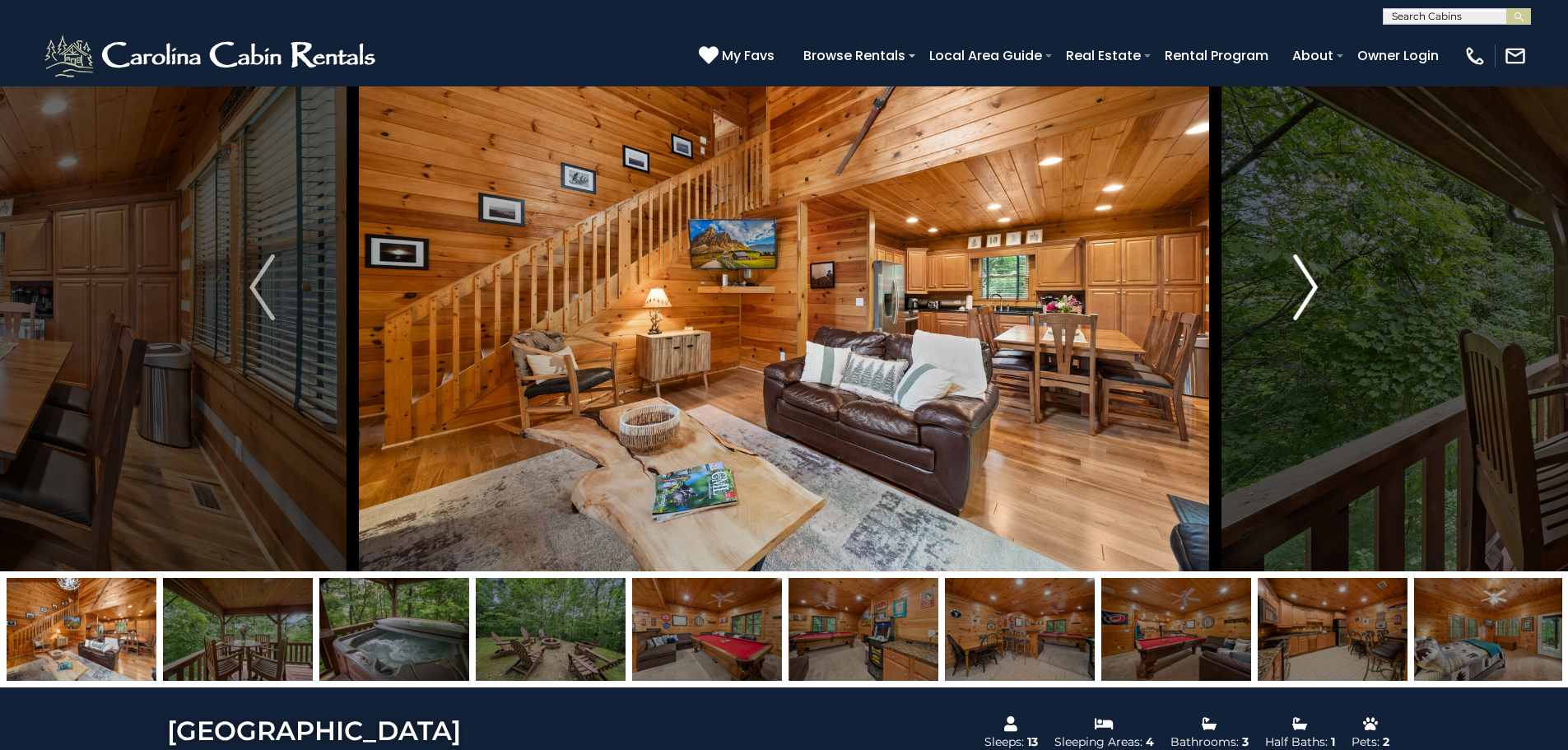
click at [1309, 291] on img "Next" at bounding box center [1305, 287] width 24 height 66
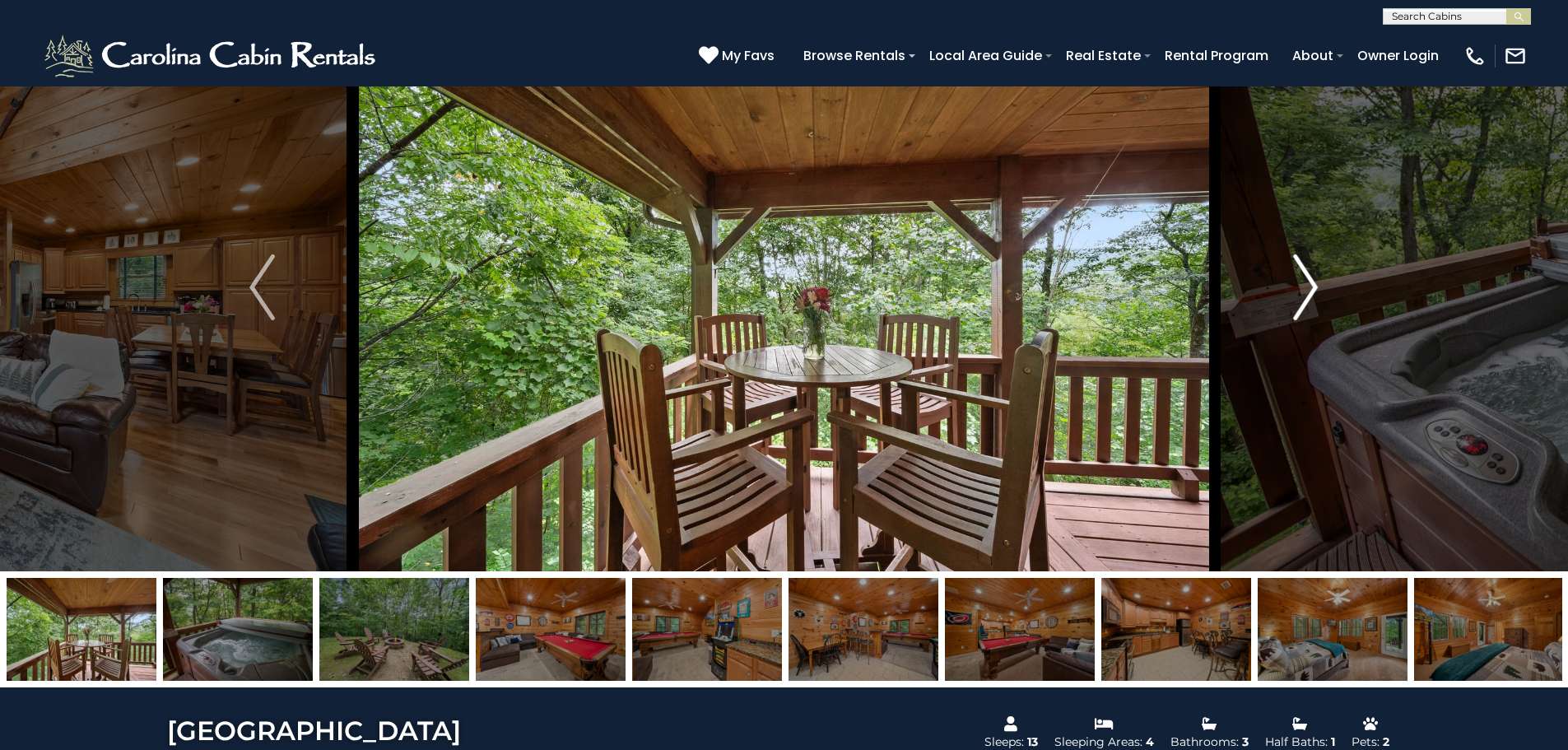
click at [1309, 291] on img "Next" at bounding box center [1305, 287] width 24 height 66
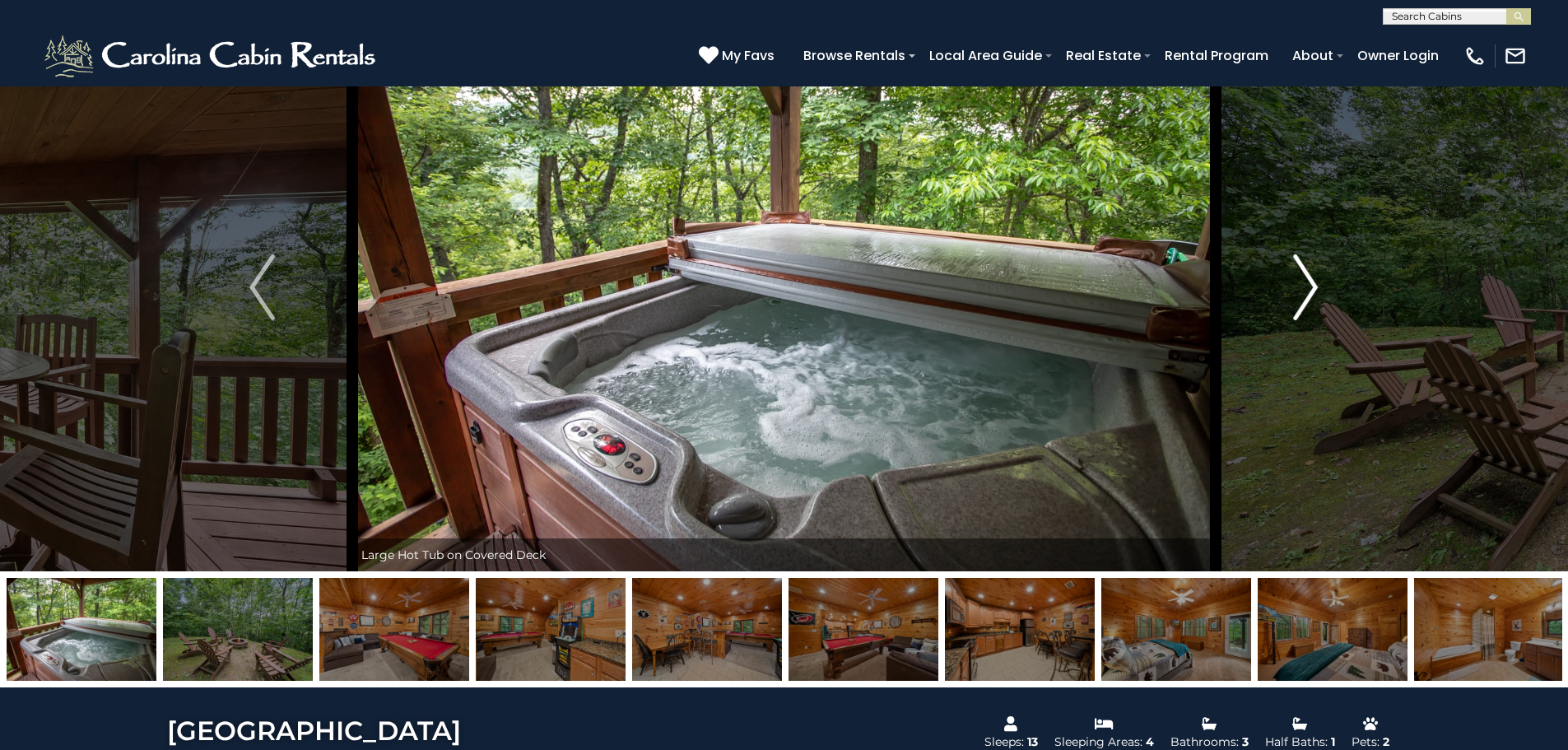
click at [1309, 291] on img "Next" at bounding box center [1305, 287] width 24 height 66
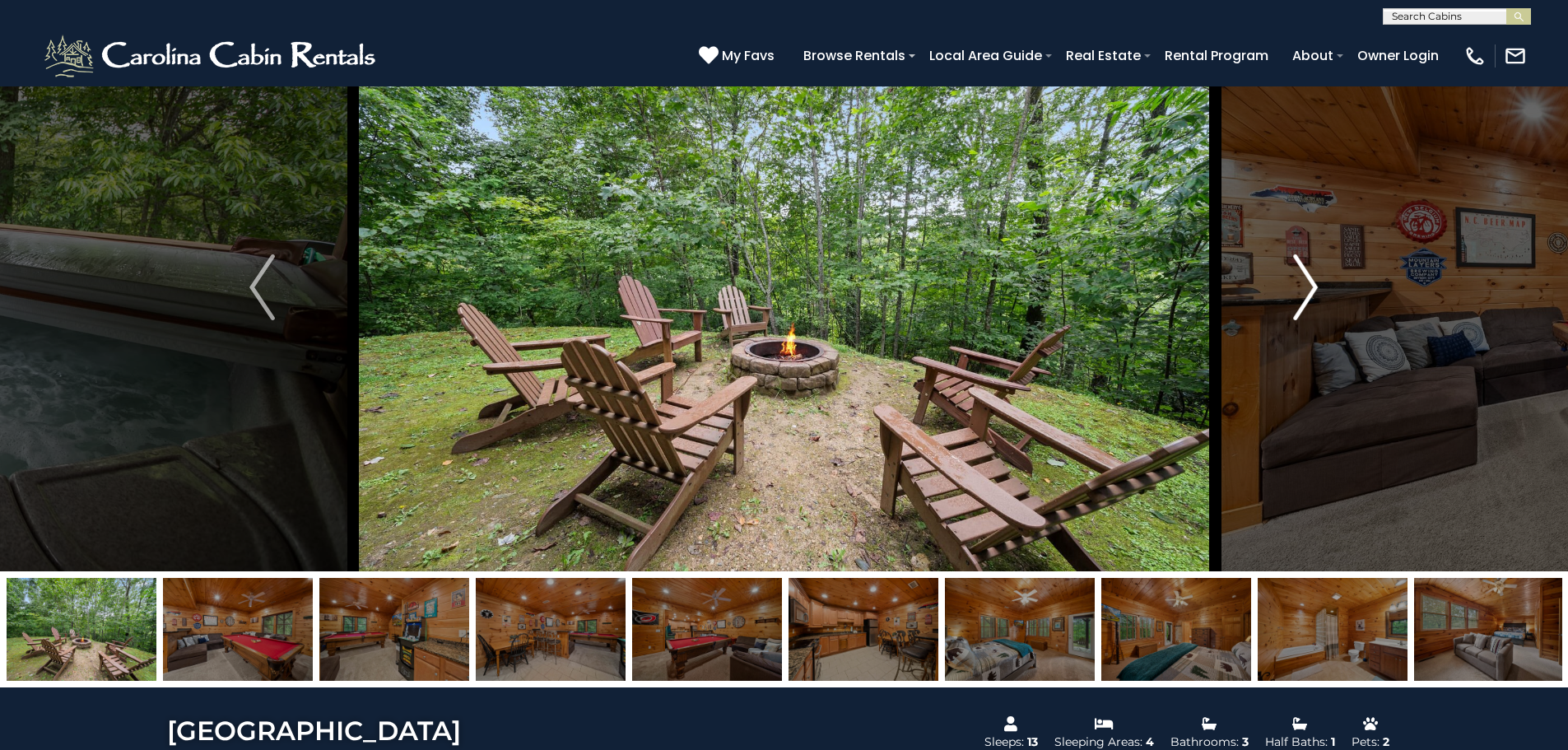
click at [1309, 291] on img "Next" at bounding box center [1305, 287] width 24 height 66
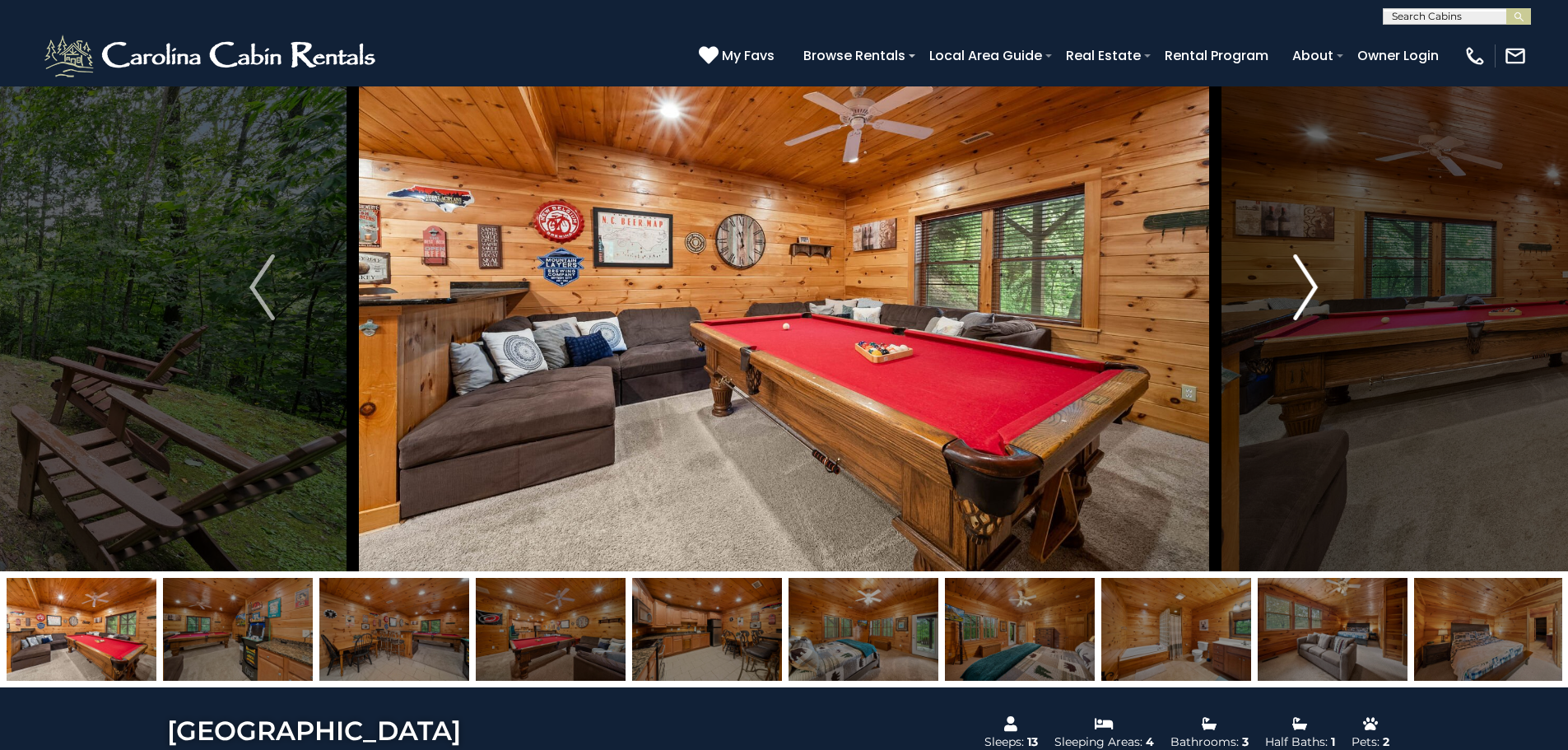
click at [1309, 291] on img "Next" at bounding box center [1305, 287] width 24 height 66
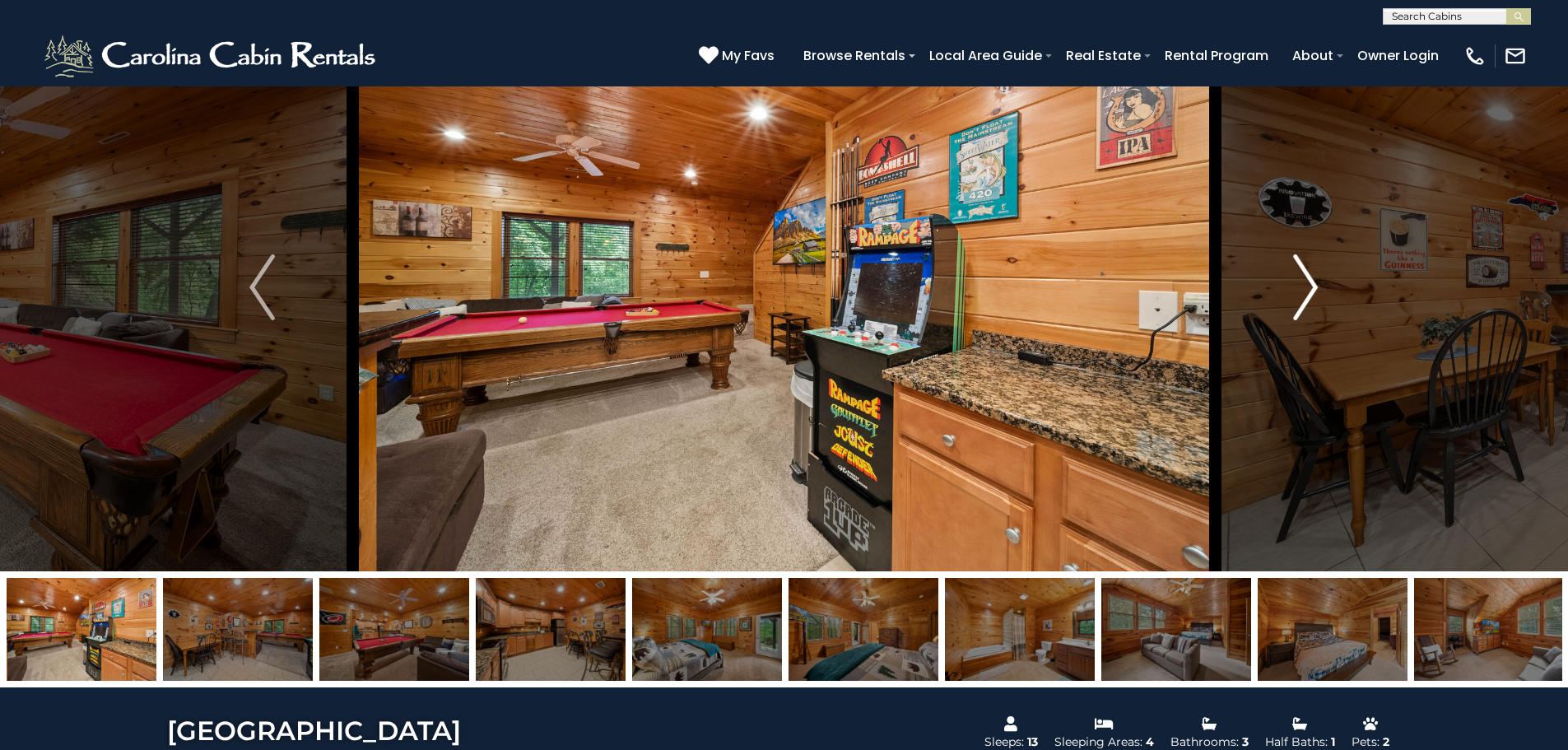
click at [1309, 291] on img "Next" at bounding box center [1305, 287] width 24 height 66
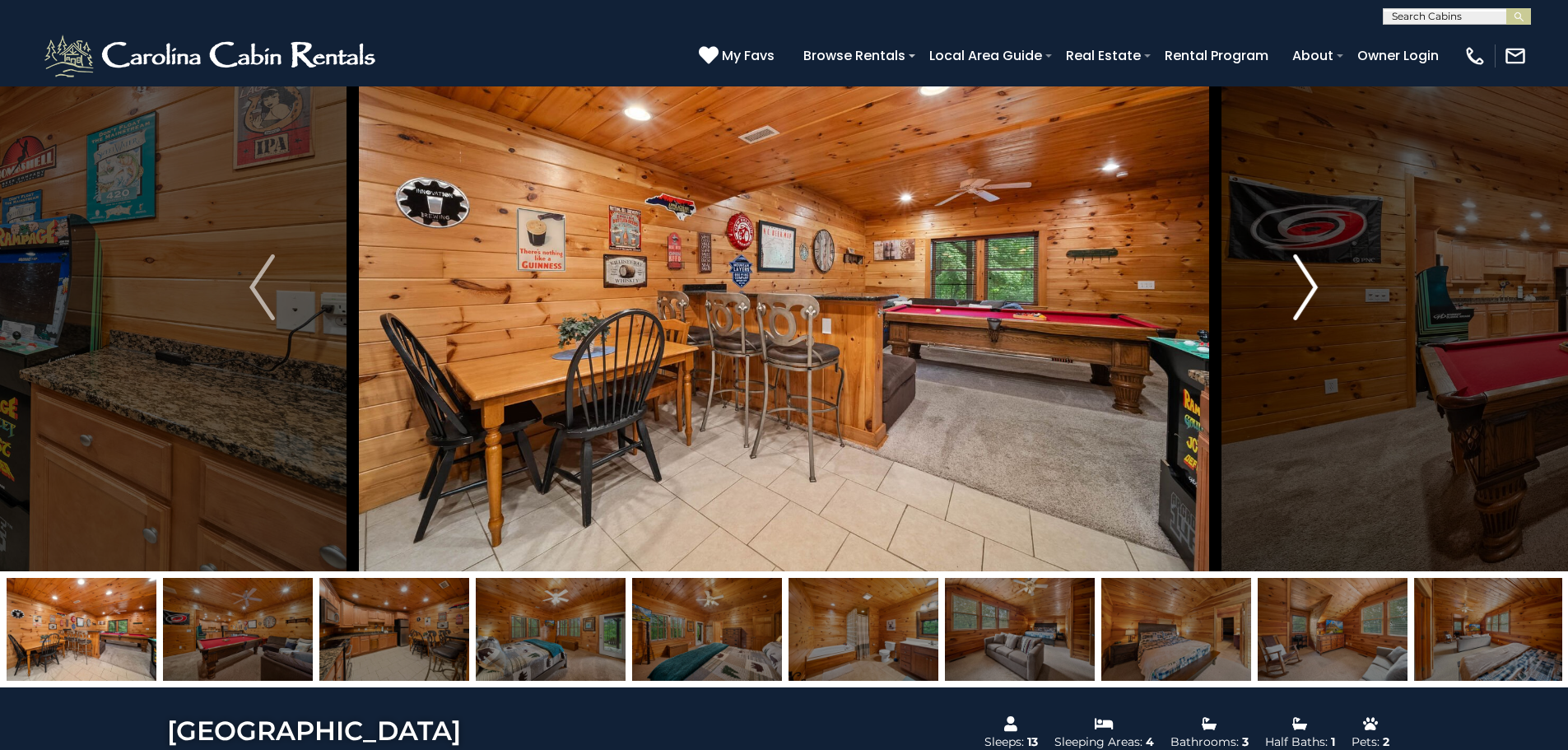
click at [1309, 291] on img "Next" at bounding box center [1305, 287] width 24 height 66
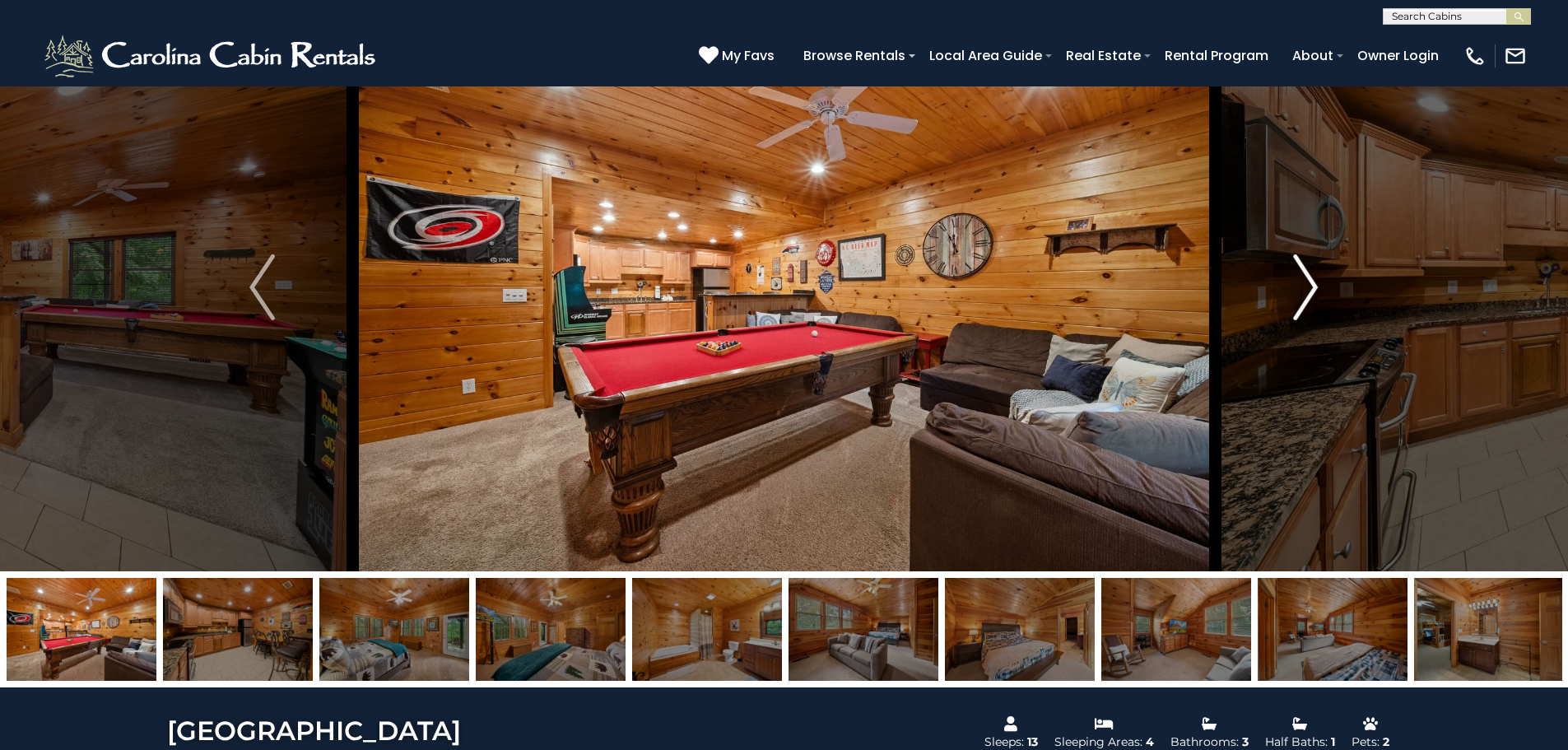
click at [1309, 291] on img "Next" at bounding box center [1305, 287] width 24 height 66
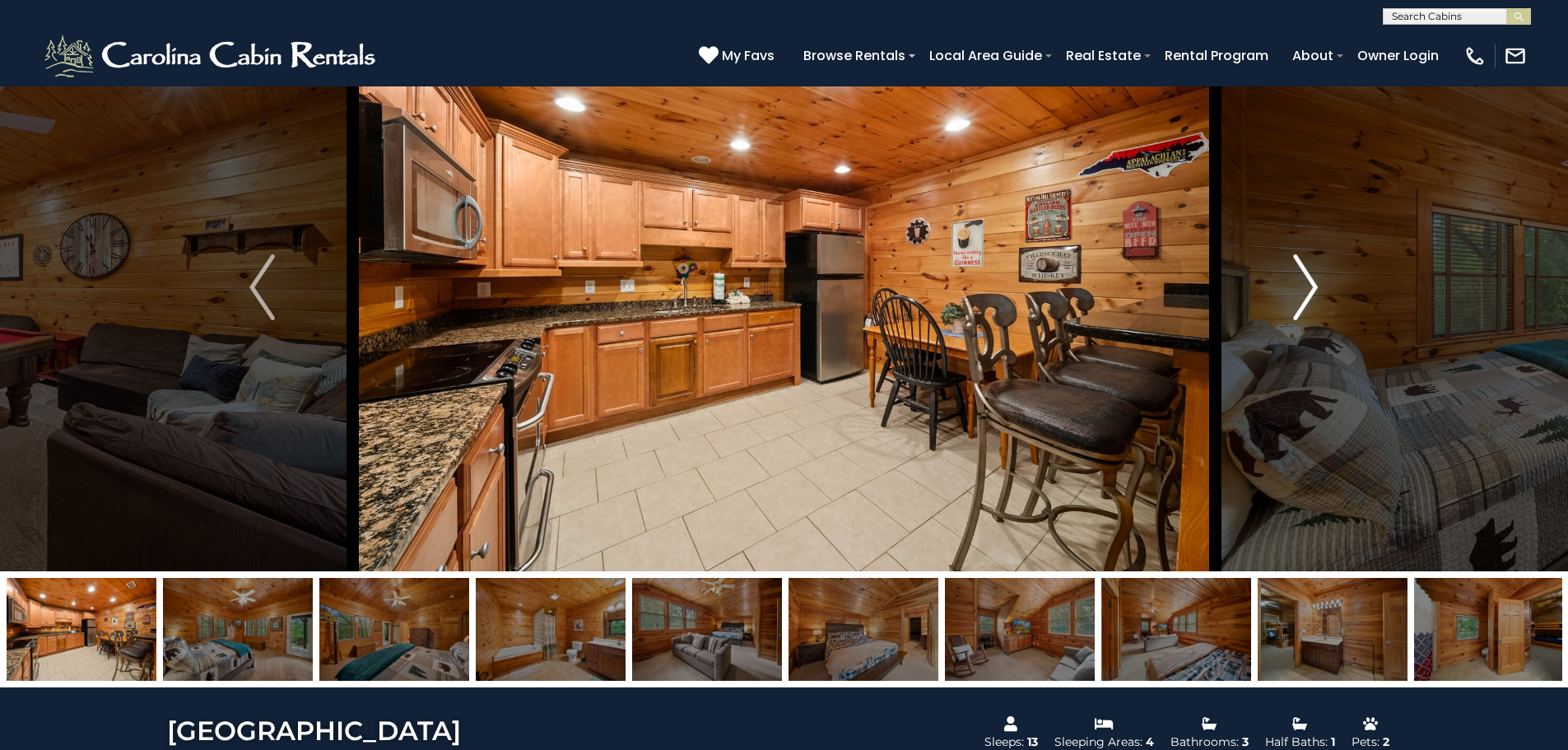
click at [1309, 291] on img "Next" at bounding box center [1305, 287] width 24 height 66
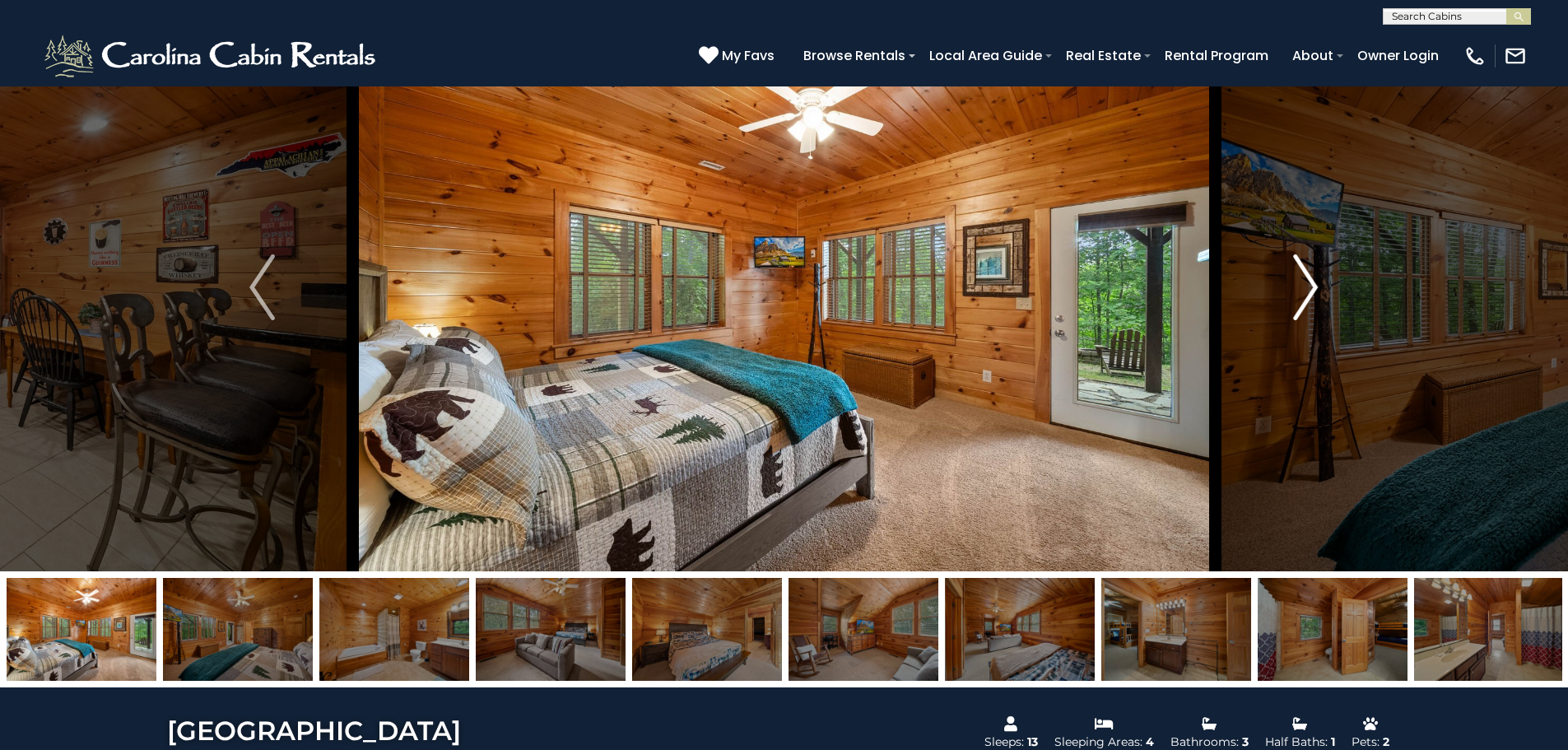
click at [1309, 291] on img "Next" at bounding box center [1305, 287] width 24 height 66
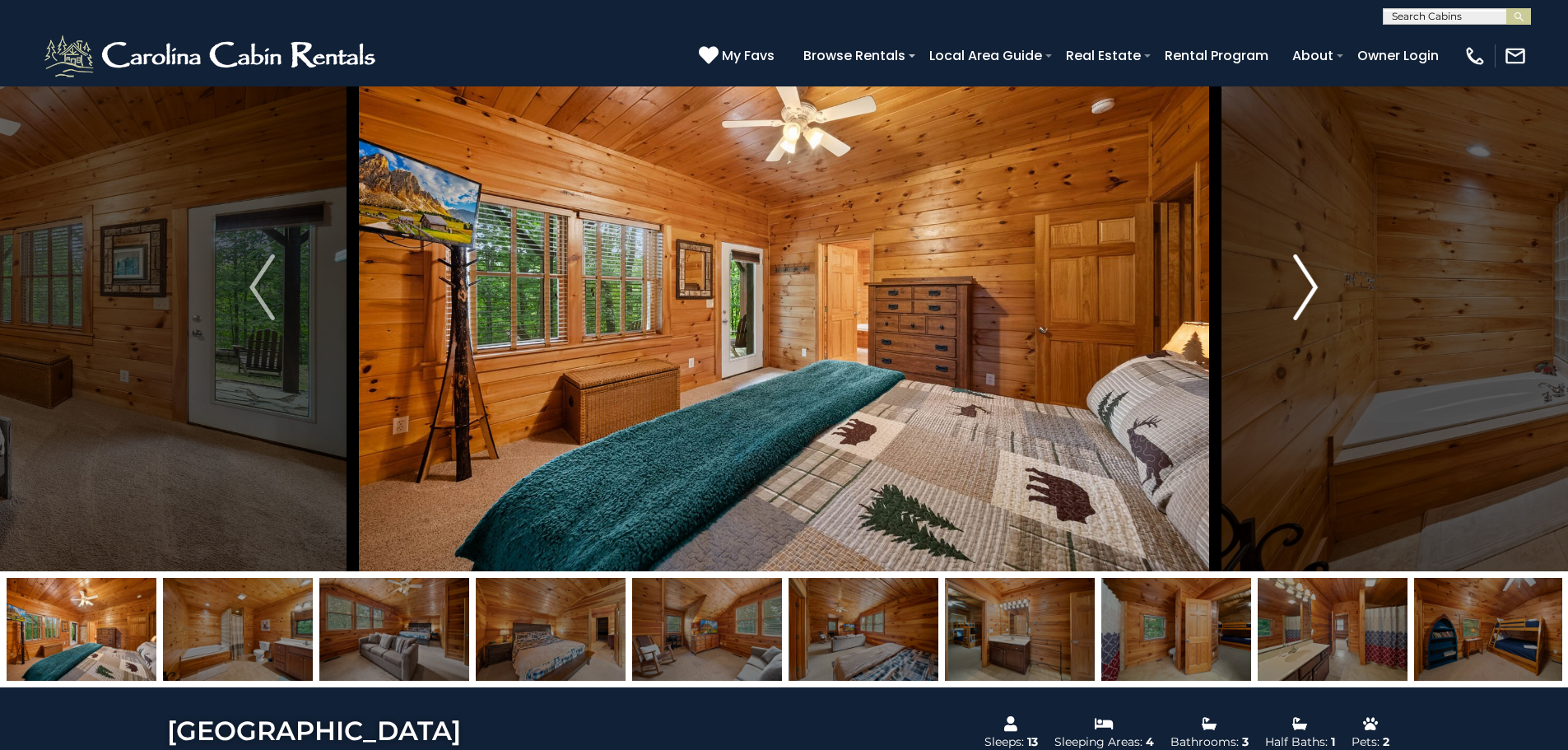
click at [1309, 291] on img "Next" at bounding box center [1305, 287] width 24 height 66
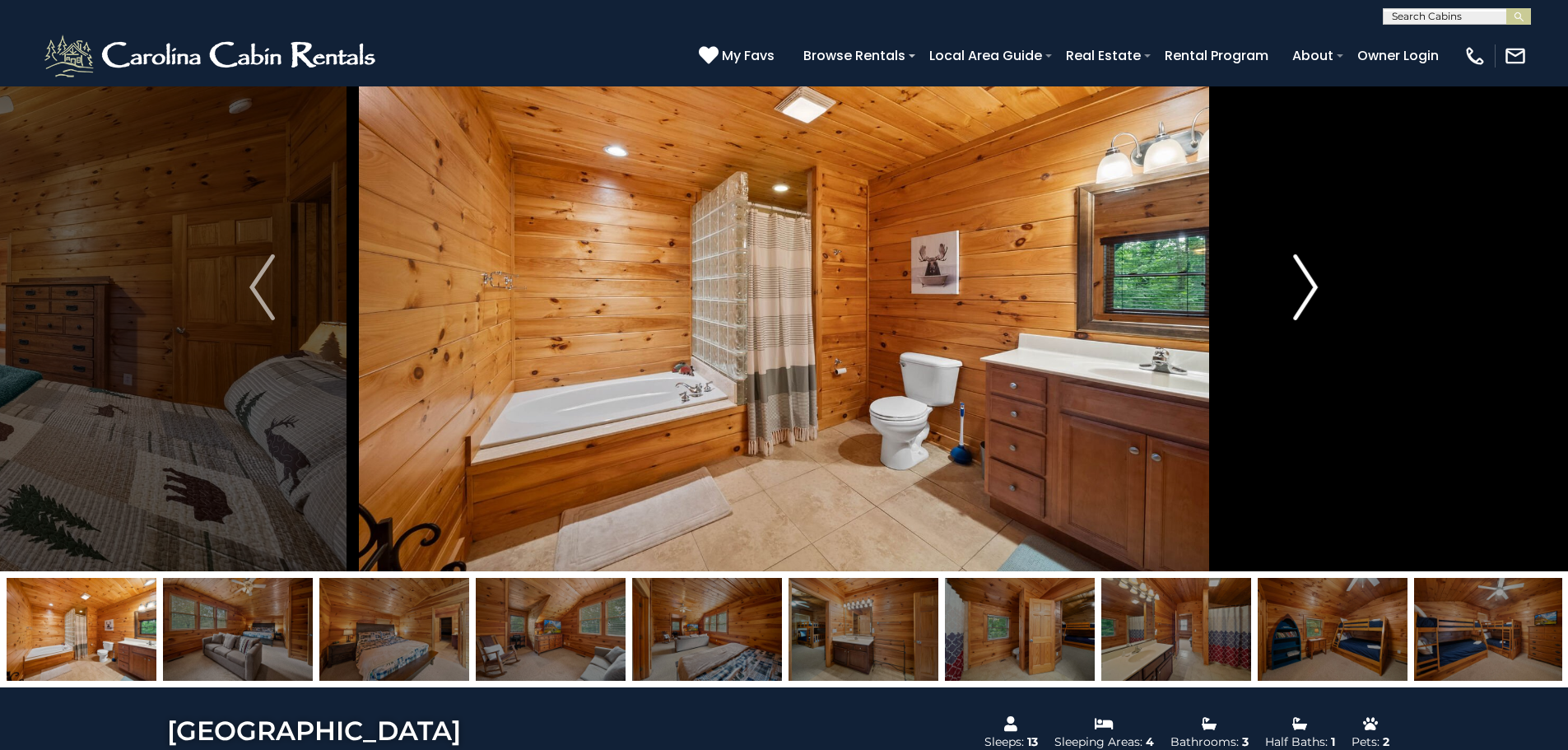
click at [1309, 291] on img "Next" at bounding box center [1305, 287] width 24 height 66
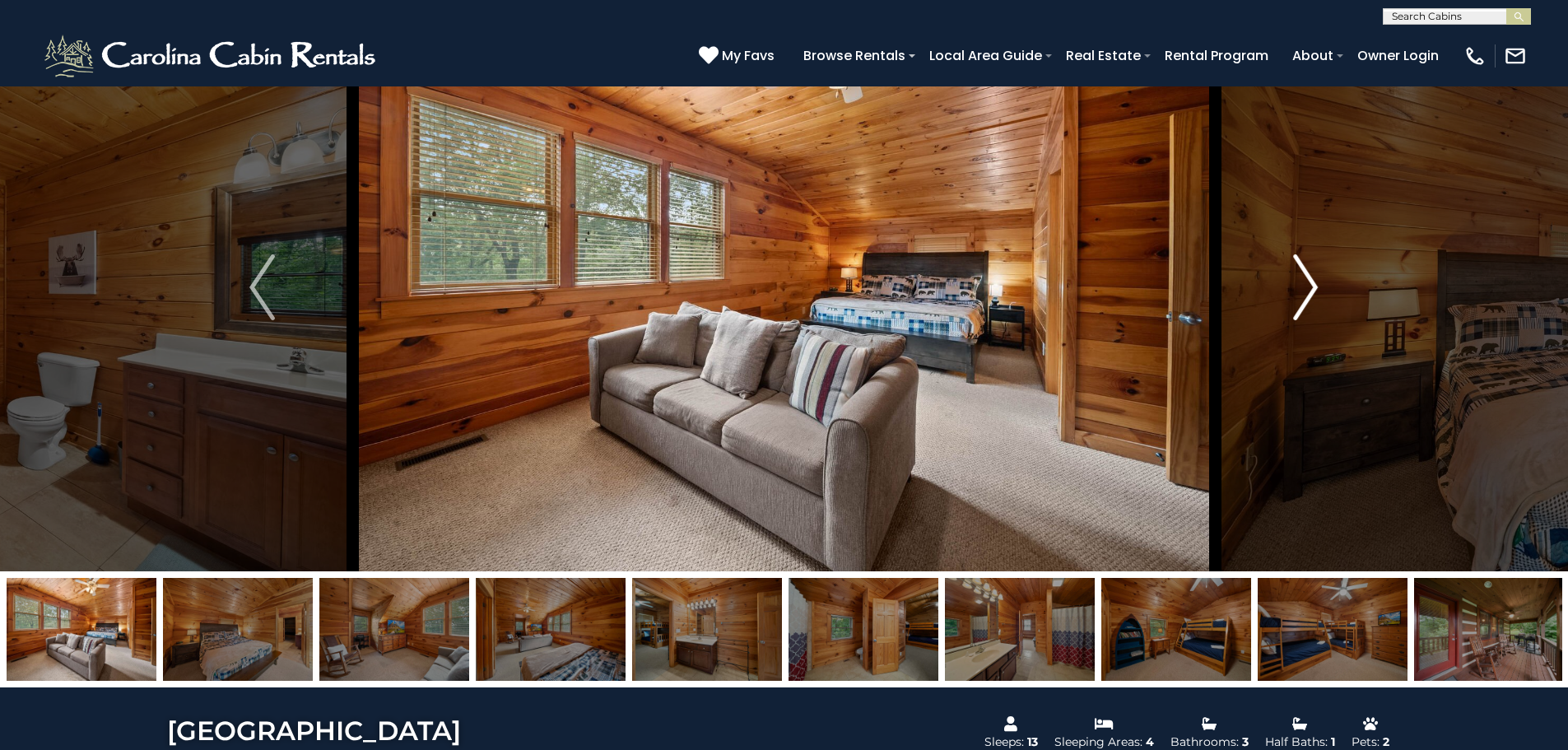
click at [1309, 291] on img "Next" at bounding box center [1305, 287] width 24 height 66
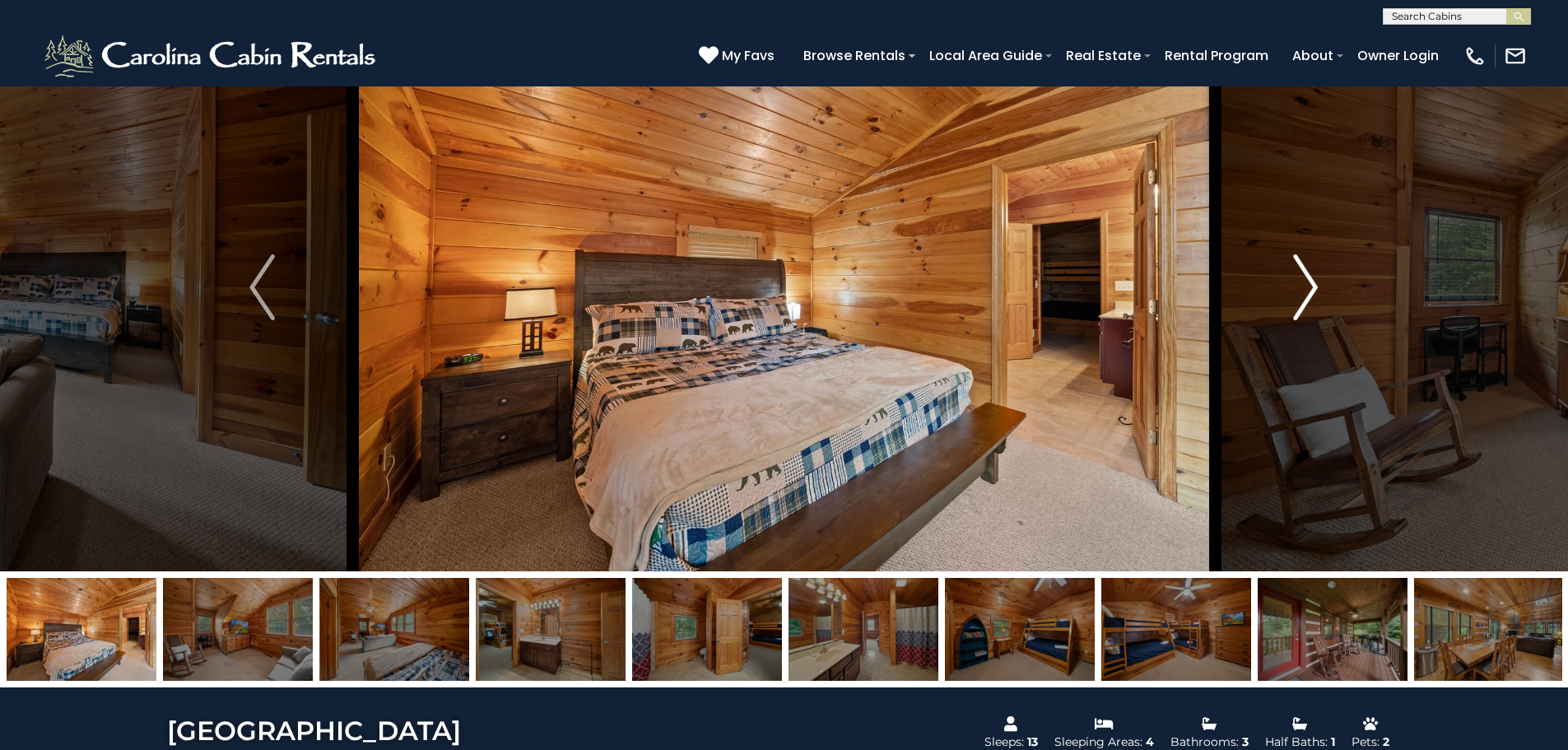
click at [1309, 291] on img "Next" at bounding box center [1305, 287] width 24 height 66
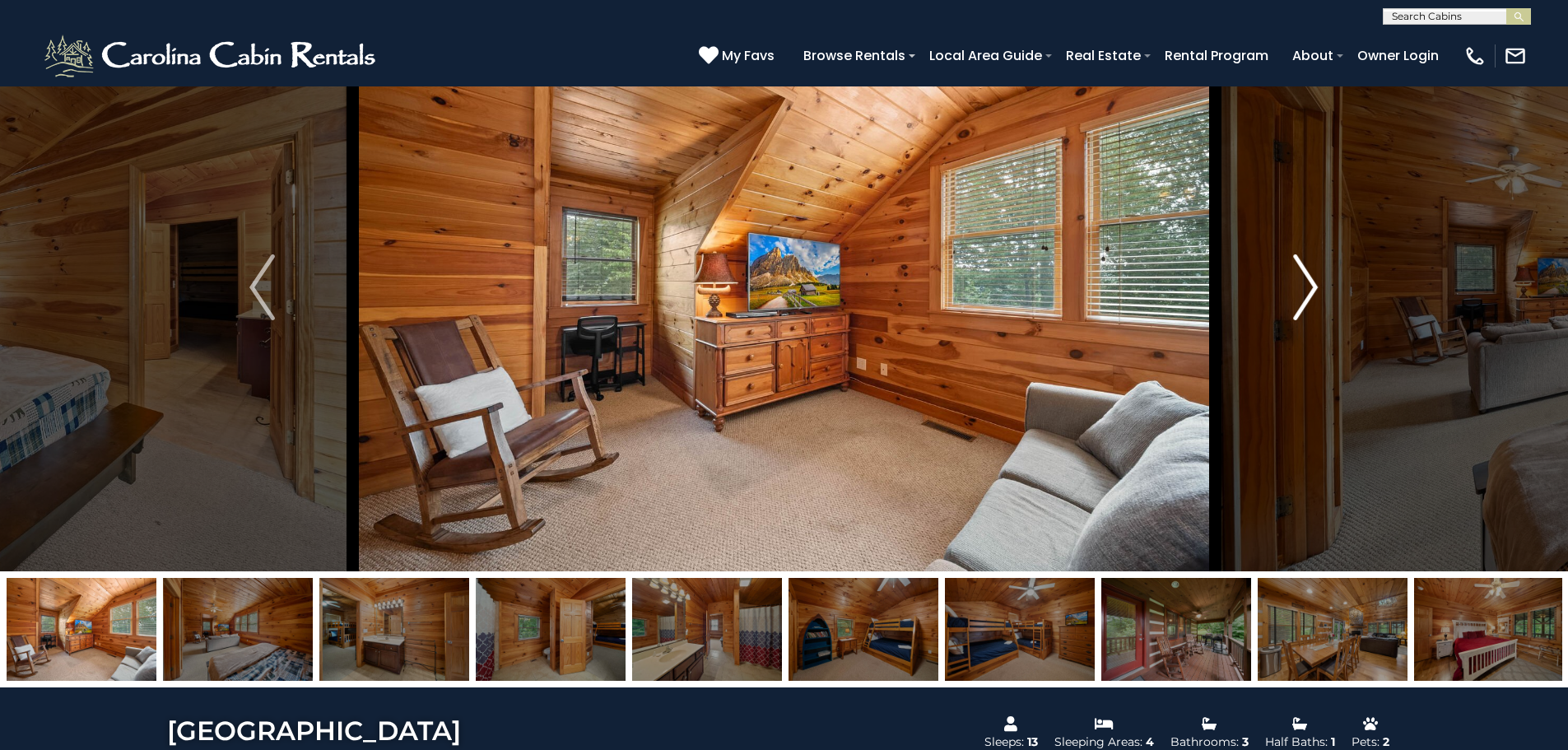
click at [1309, 291] on img "Next" at bounding box center [1305, 287] width 24 height 66
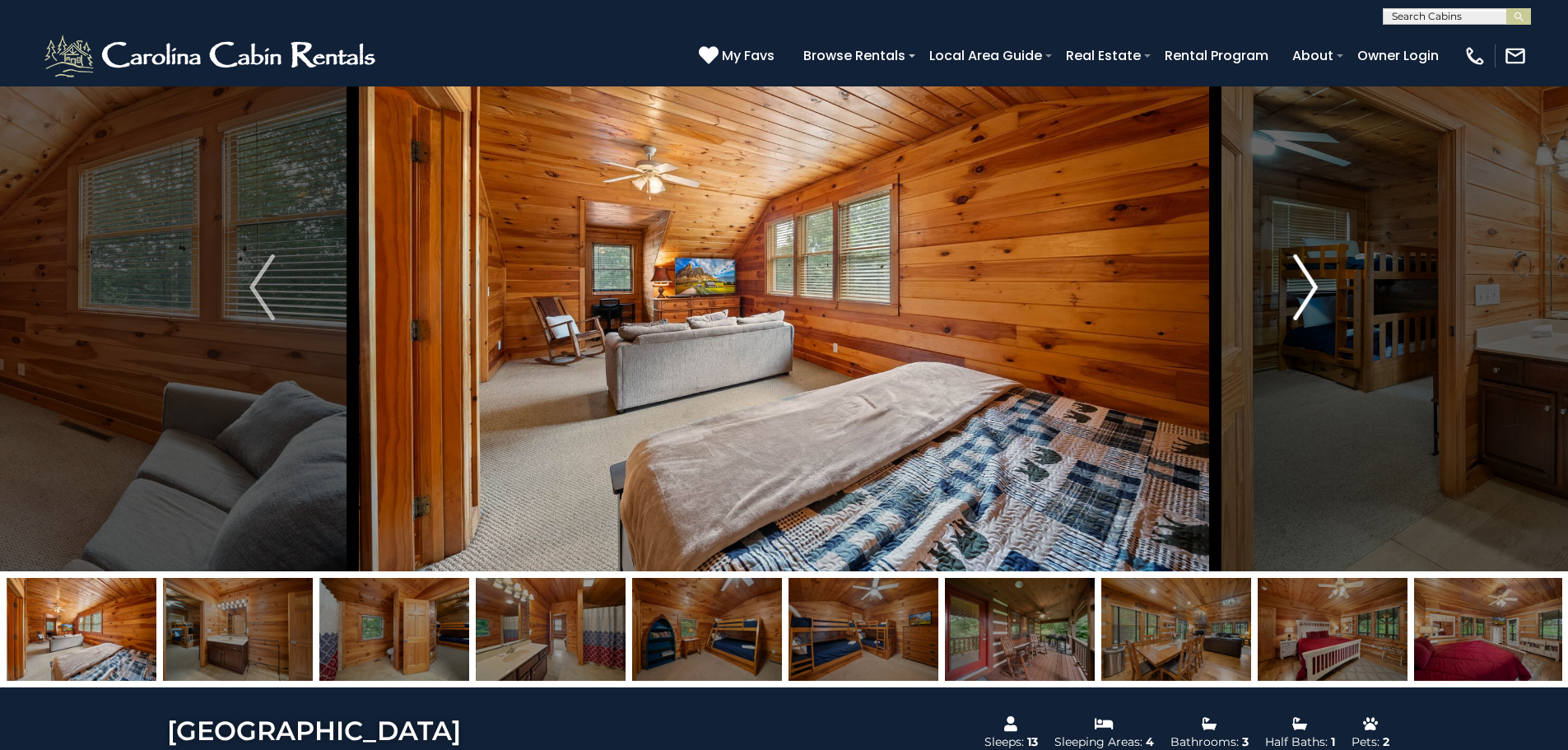
click at [1309, 291] on img "Next" at bounding box center [1305, 287] width 24 height 66
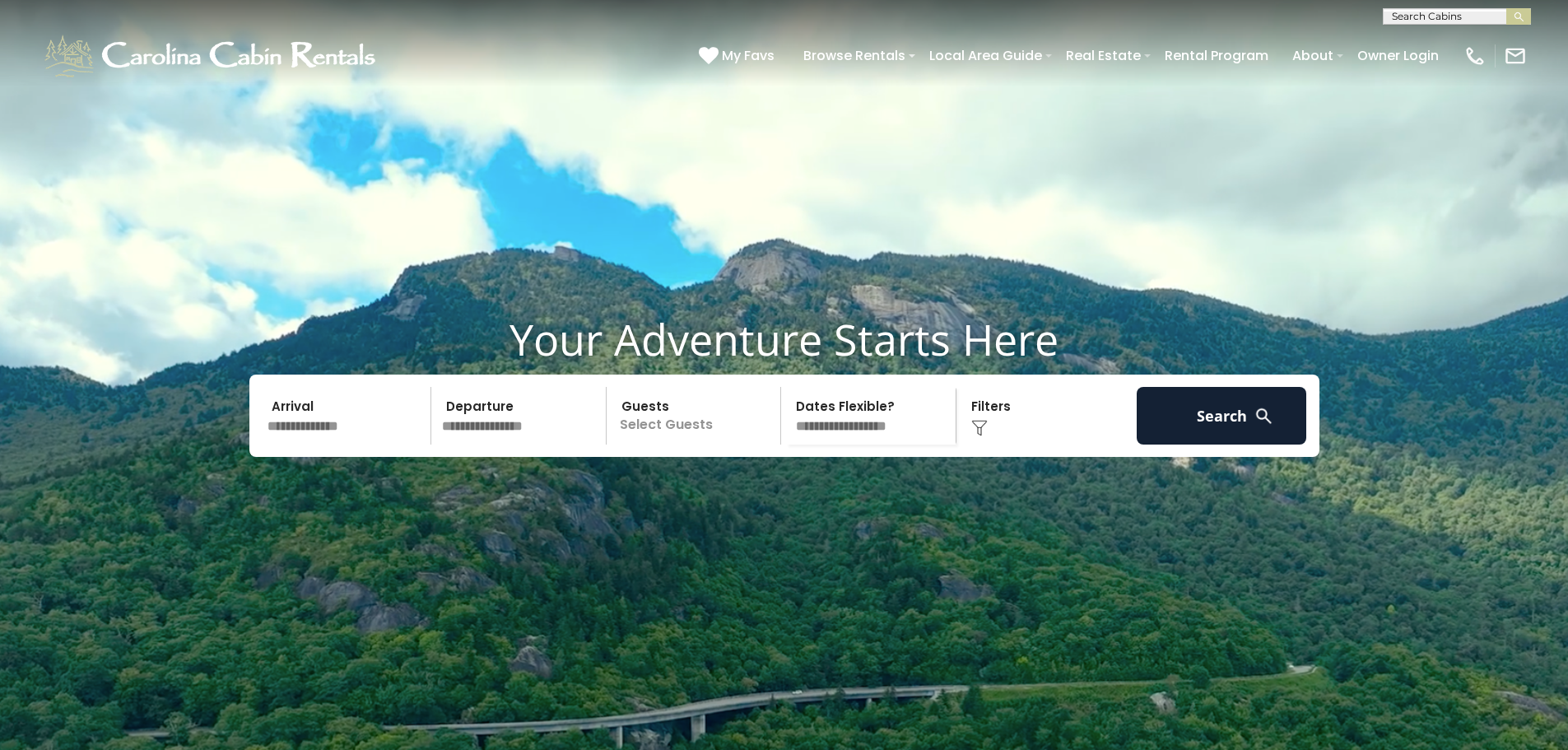
click at [340, 444] on input "text" at bounding box center [347, 416] width 170 height 57
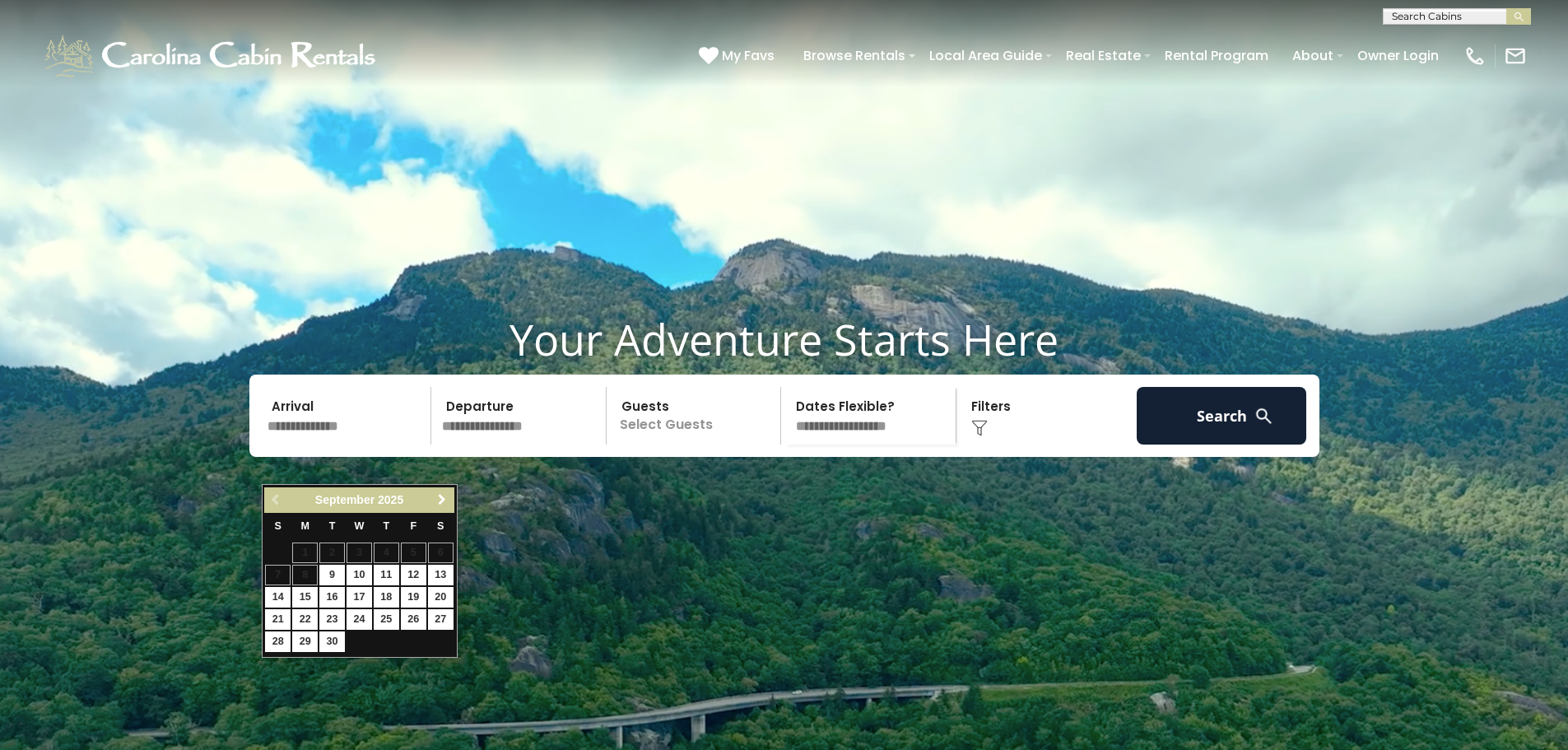
click at [443, 503] on span "Next" at bounding box center [442, 500] width 13 height 13
click at [391, 546] on link "2" at bounding box center [386, 552] width 25 height 20
type input "*******"
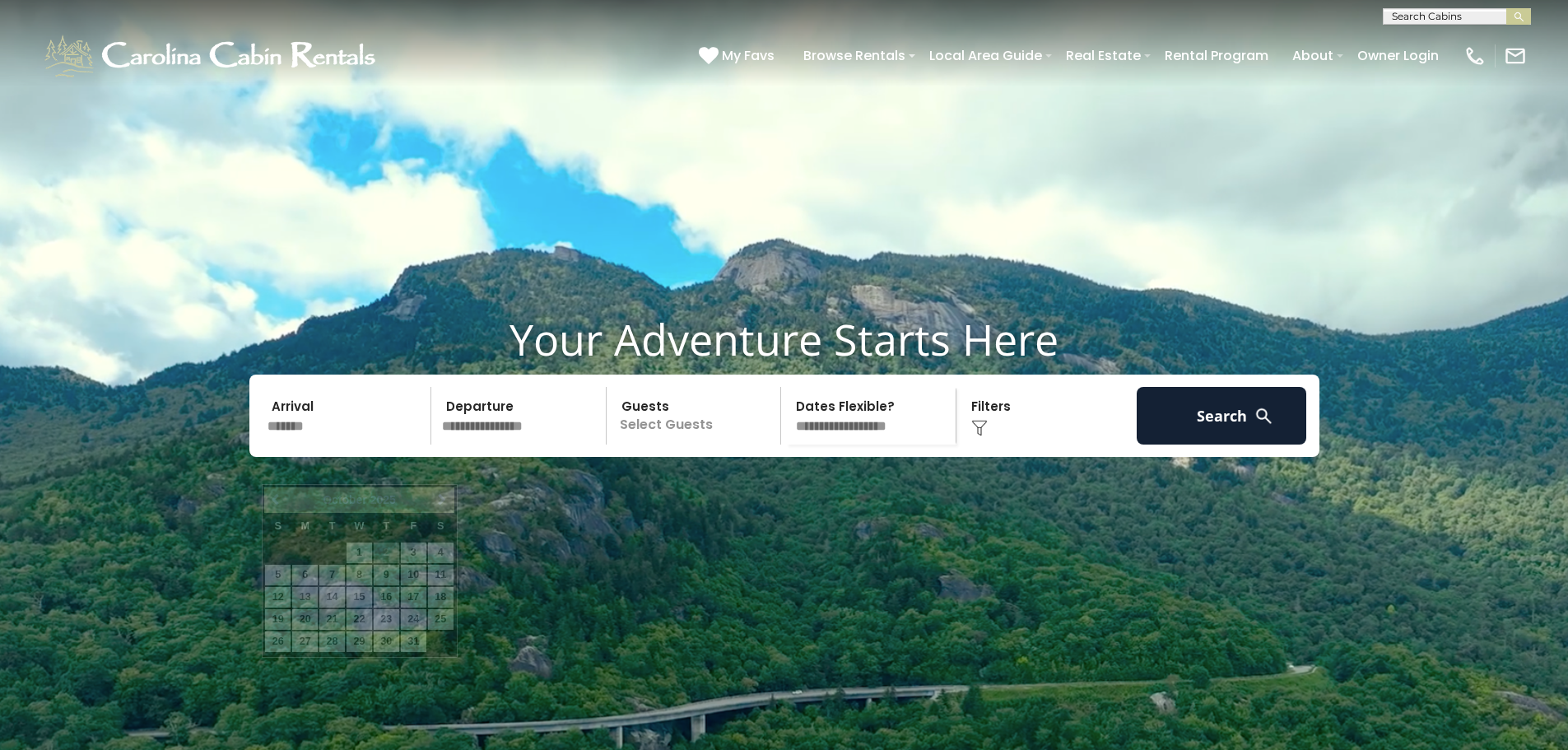
click at [401, 444] on input "*******" at bounding box center [347, 416] width 170 height 57
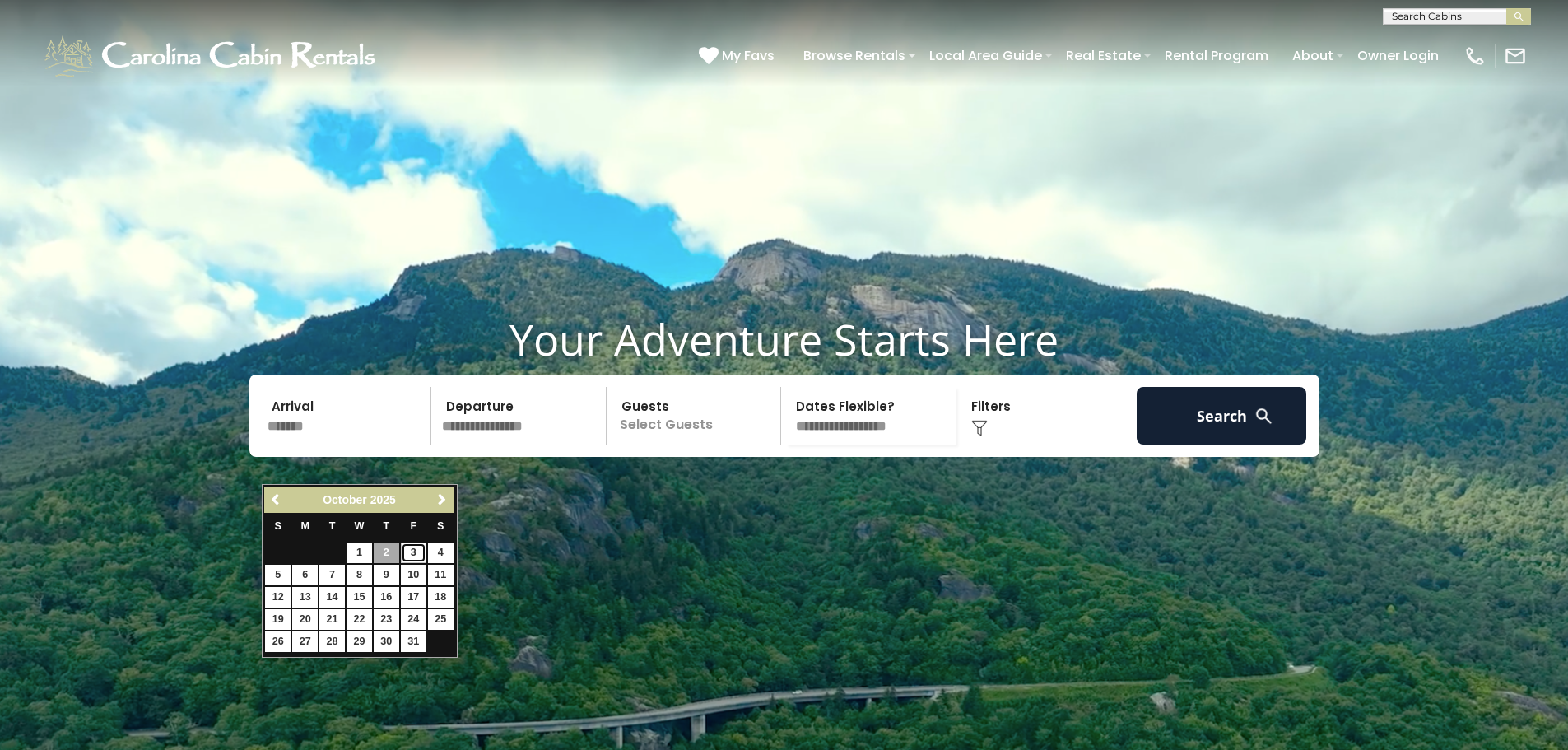
click at [417, 551] on link "3" at bounding box center [413, 552] width 25 height 20
type input "*******"
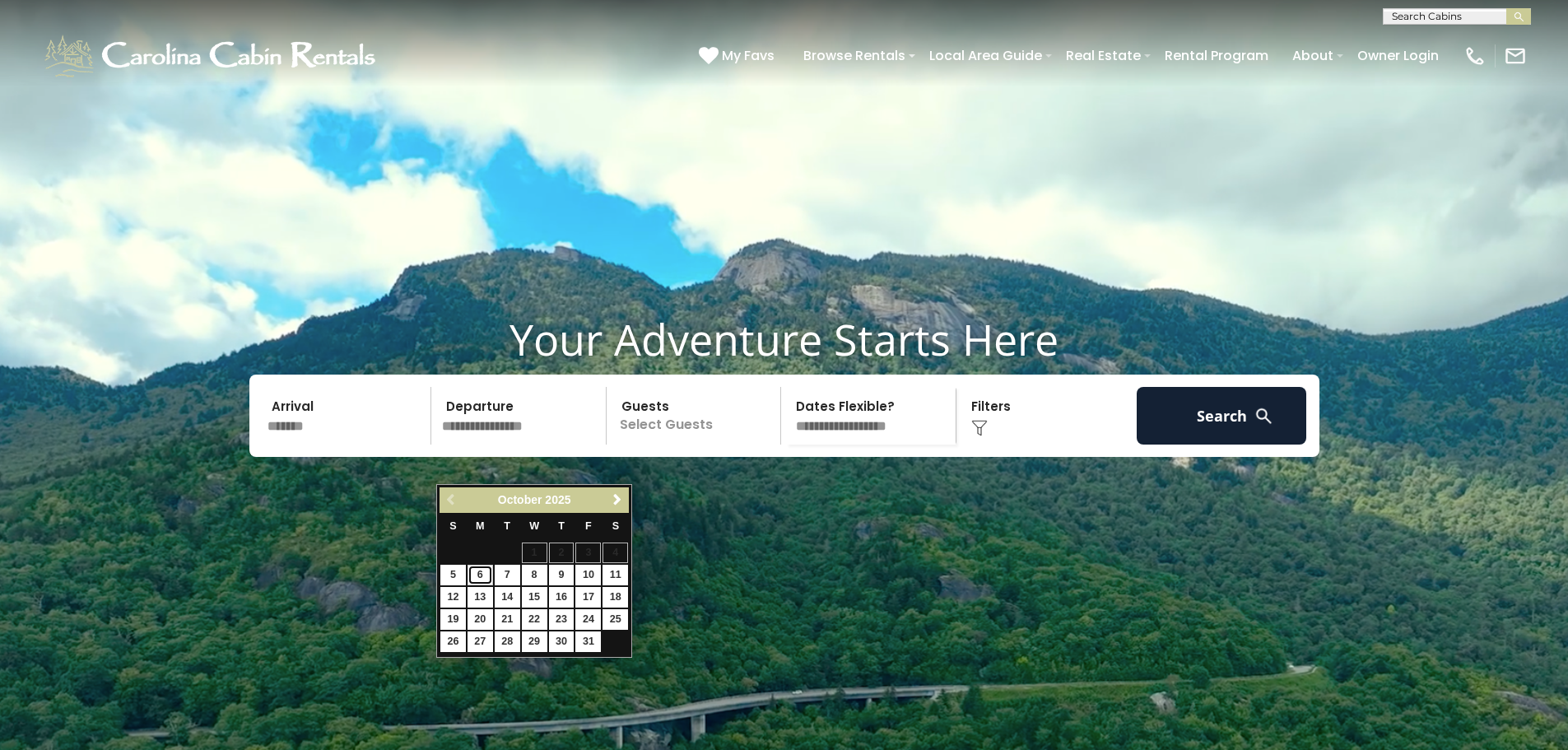
click at [474, 574] on link "6" at bounding box center [480, 575] width 25 height 20
type input "*******"
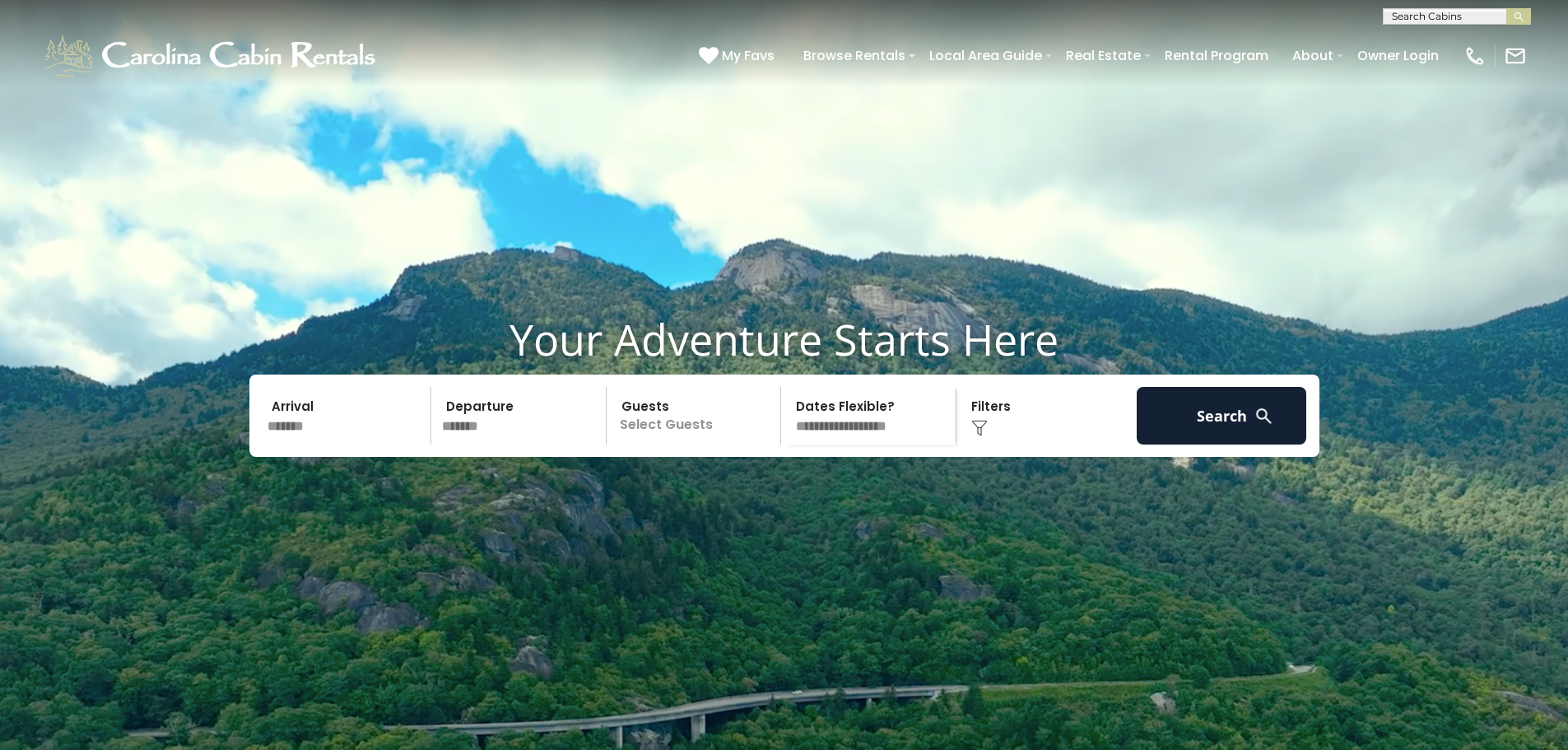
click at [648, 444] on p "Select Guests" at bounding box center [696, 416] width 169 height 57
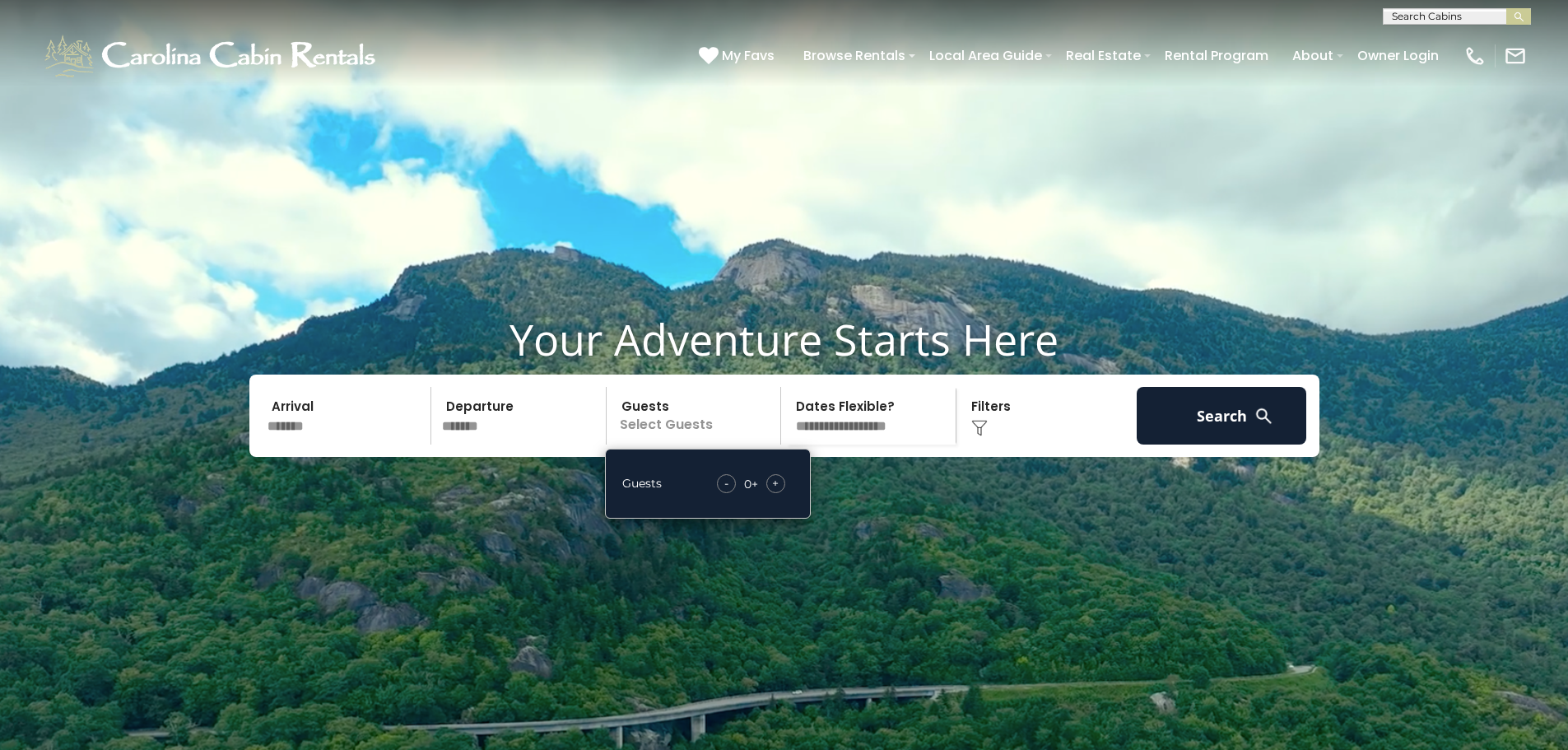
click at [772, 492] on span "+" at bounding box center [775, 483] width 7 height 17
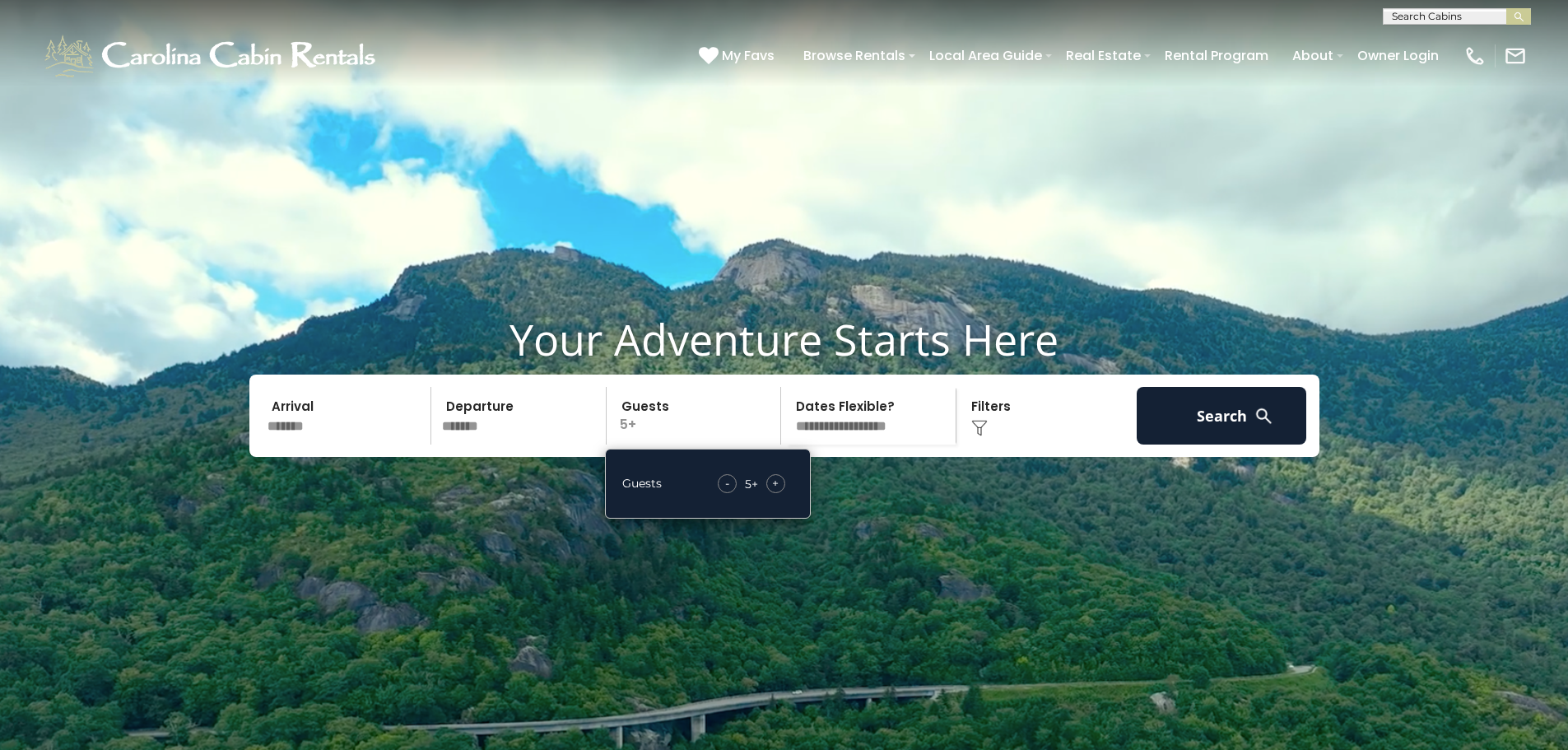
click at [772, 492] on span "+" at bounding box center [775, 483] width 7 height 17
click at [994, 444] on div "Click to Choose" at bounding box center [1046, 416] width 170 height 57
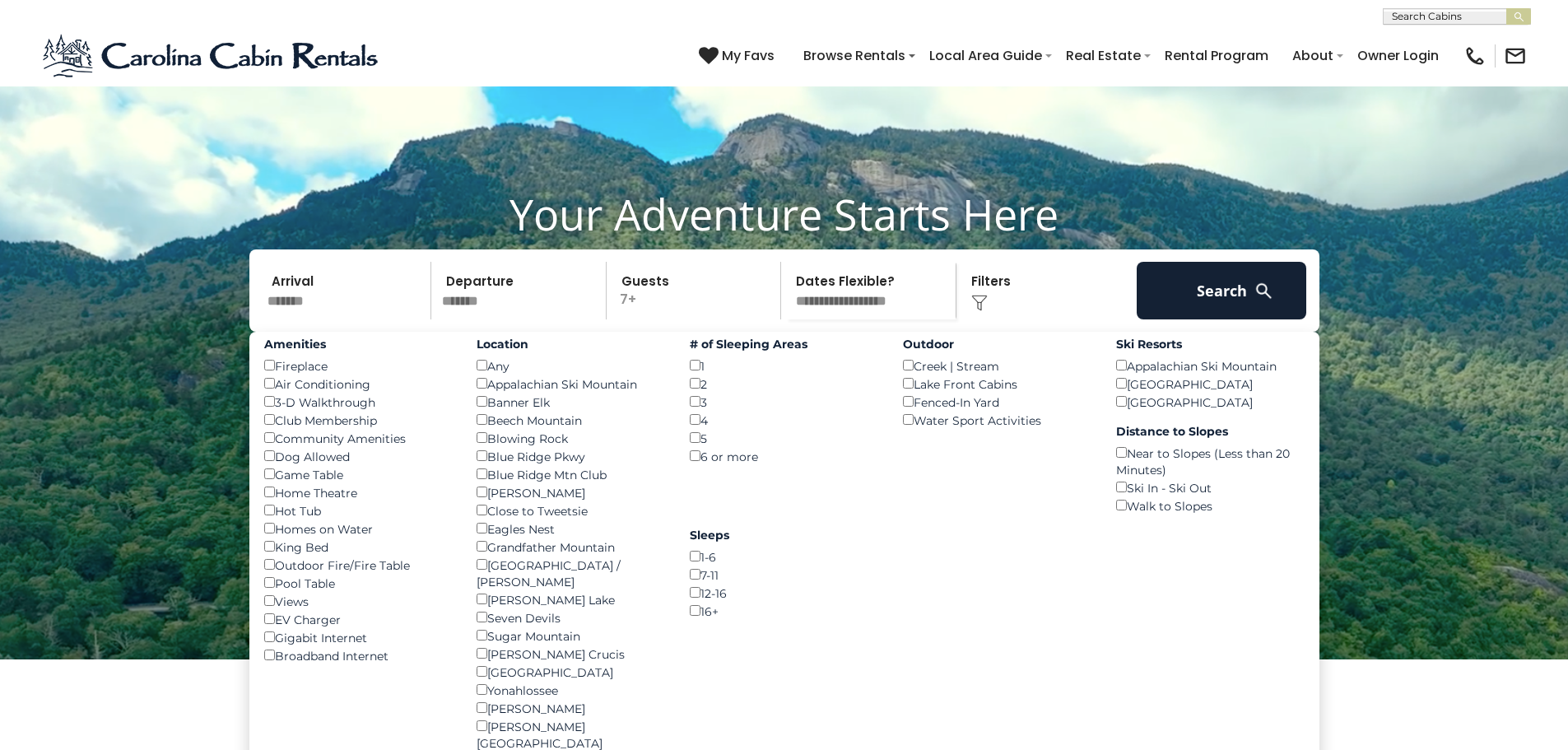
scroll to position [165, 0]
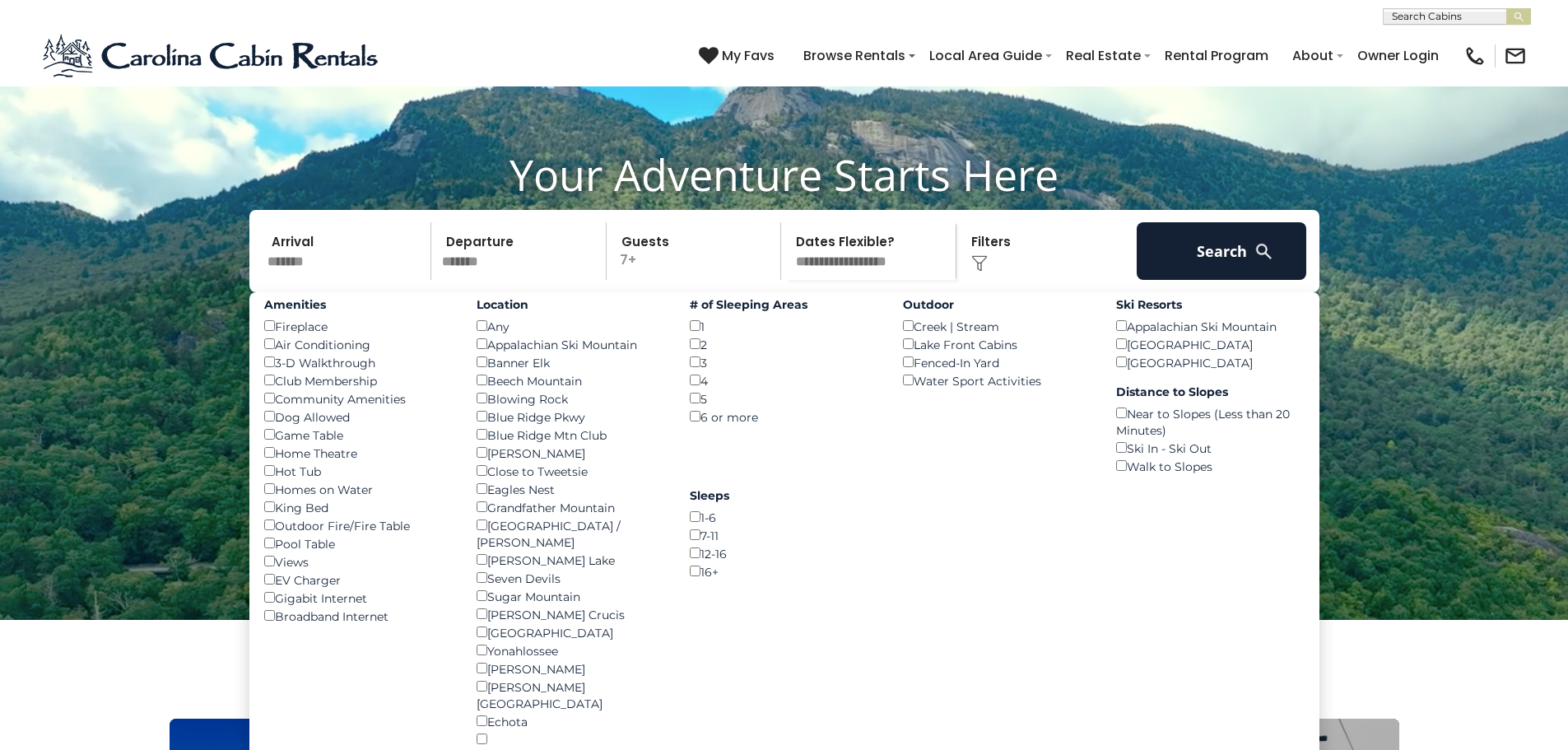
click at [297, 426] on div "Dog Allowed ()" at bounding box center [359, 417] width 189 height 19
click at [1232, 279] on button "Search" at bounding box center [1221, 251] width 170 height 57
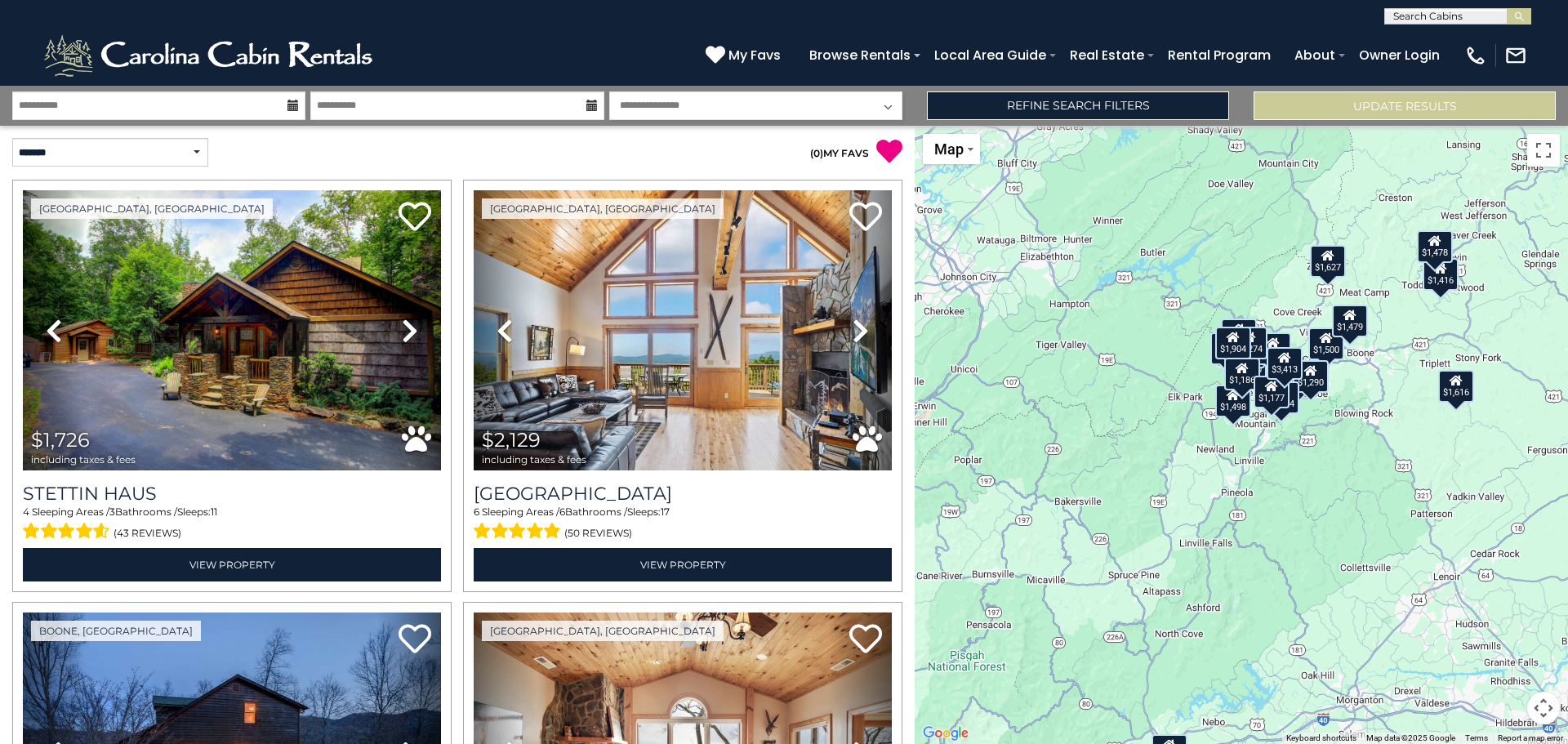
drag, startPoint x: 1307, startPoint y: 501, endPoint x: 1246, endPoint y: 580, distance: 99.8
click at [1267, 580] on div "$1,726 $2,129 $1,500 $1,920 $3,897 $1,908 $1,320 $1,568 $1,498 $2,235 $1,845 $1…" at bounding box center [1241, 435] width 653 height 618
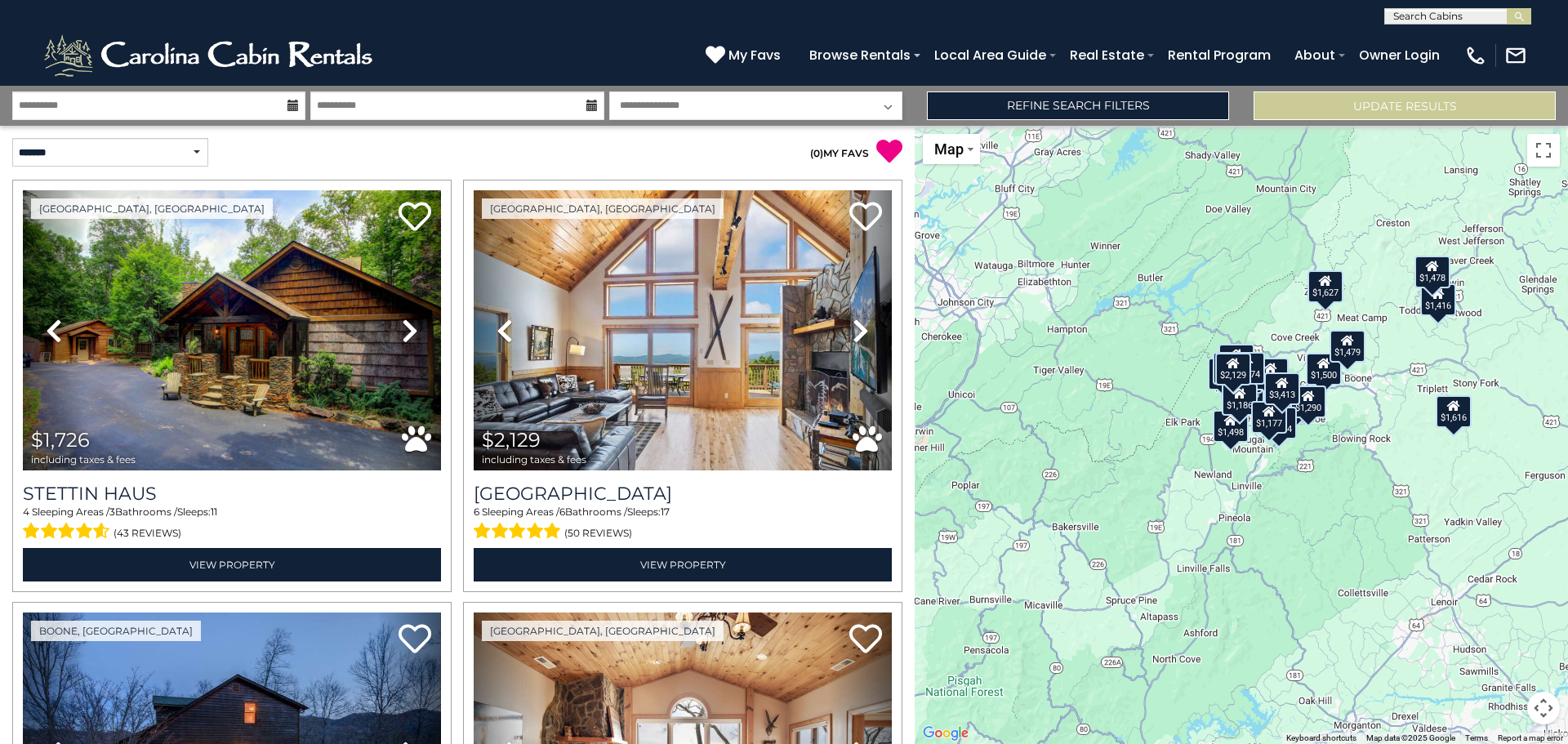
click at [1542, 717] on button "Map camera controls" at bounding box center [1543, 707] width 33 height 33
click at [1508, 628] on button "Zoom in" at bounding box center [1503, 625] width 33 height 33
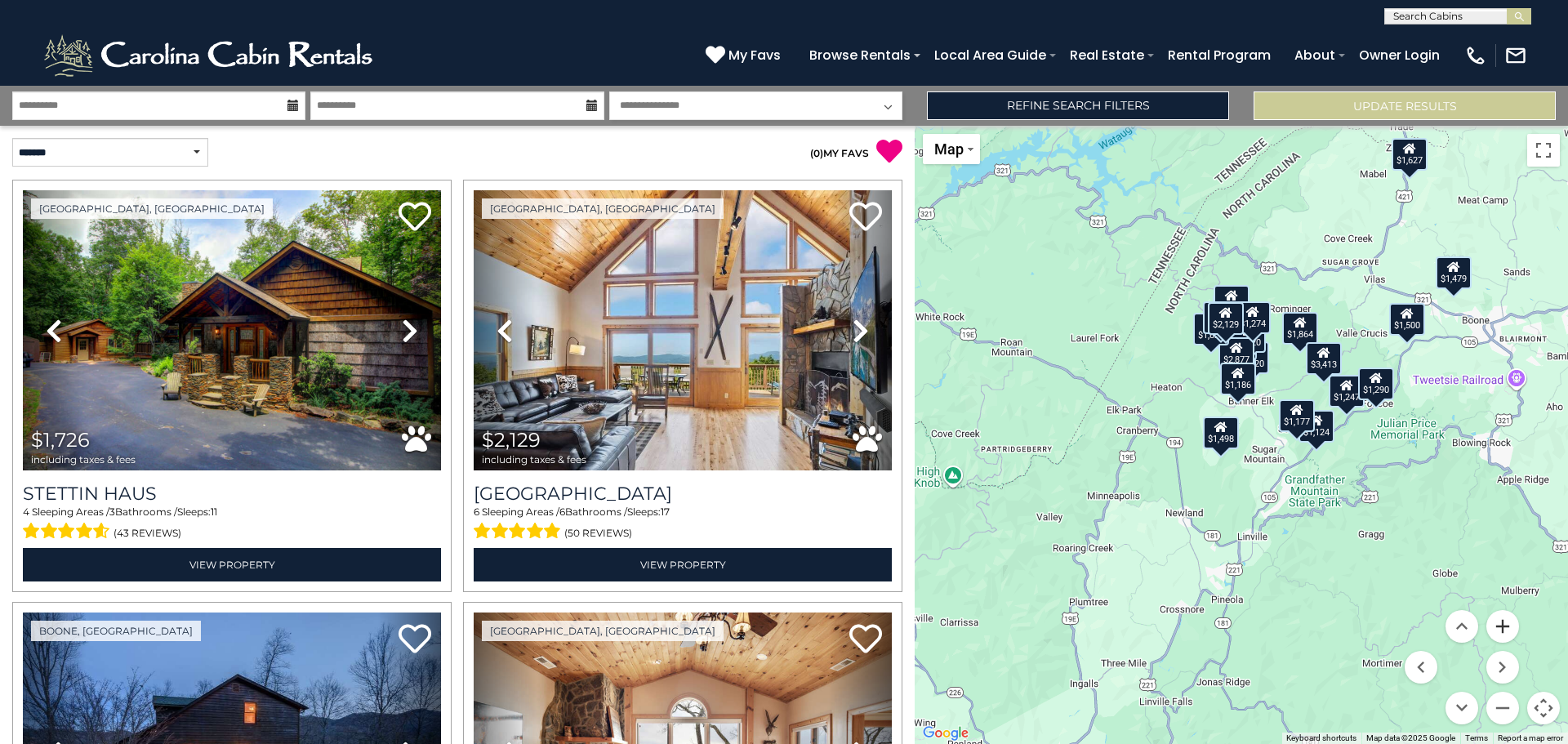
click at [1508, 628] on button "Zoom in" at bounding box center [1503, 625] width 33 height 33
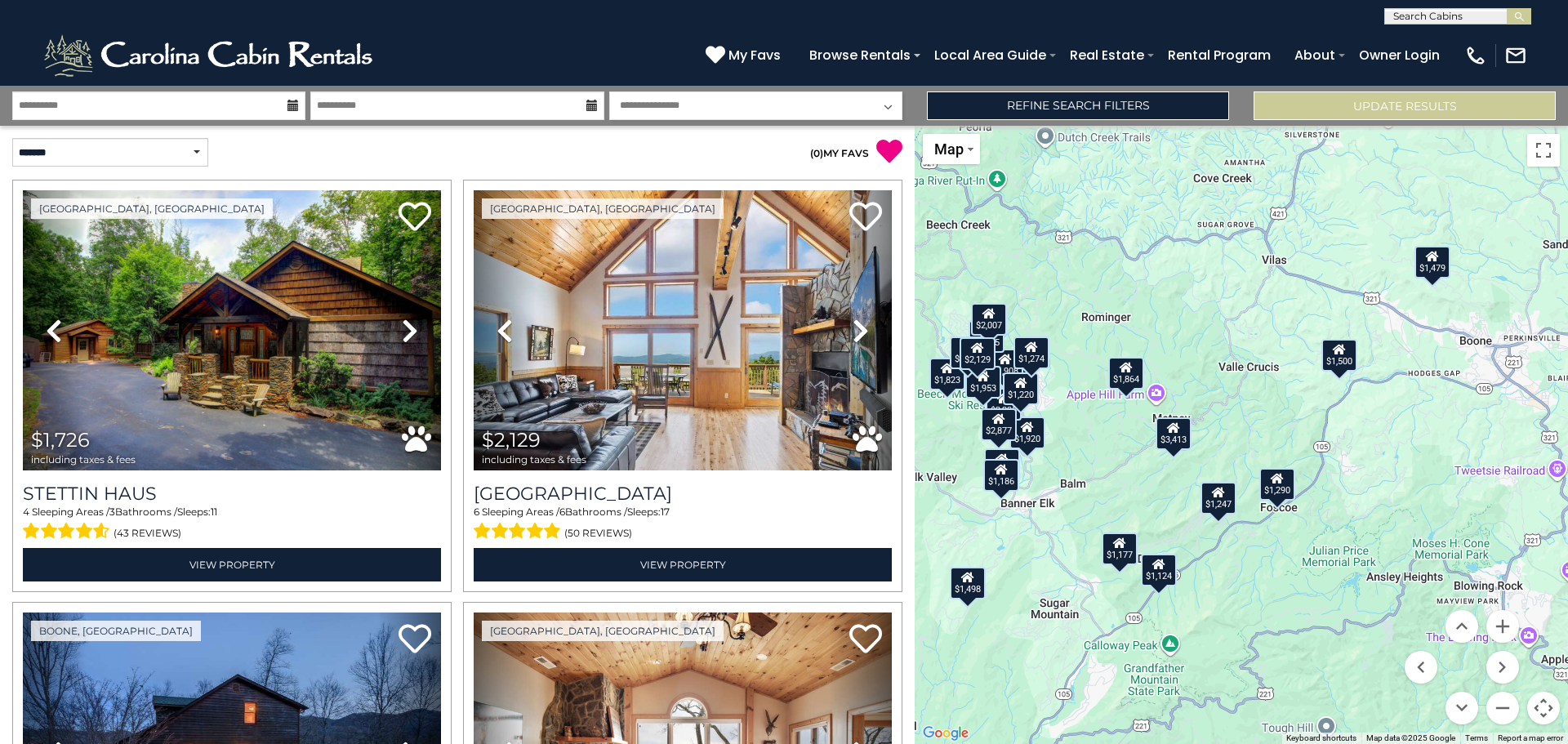
drag, startPoint x: 1448, startPoint y: 449, endPoint x: 1204, endPoint y: 591, distance: 282.3
click at [1204, 591] on div "$1,726 $2,129 $1,500 $1,920 $3,897 $1,908 $1,320 $1,568 $1,498 $2,235 $1,845 $1…" at bounding box center [1241, 435] width 653 height 618
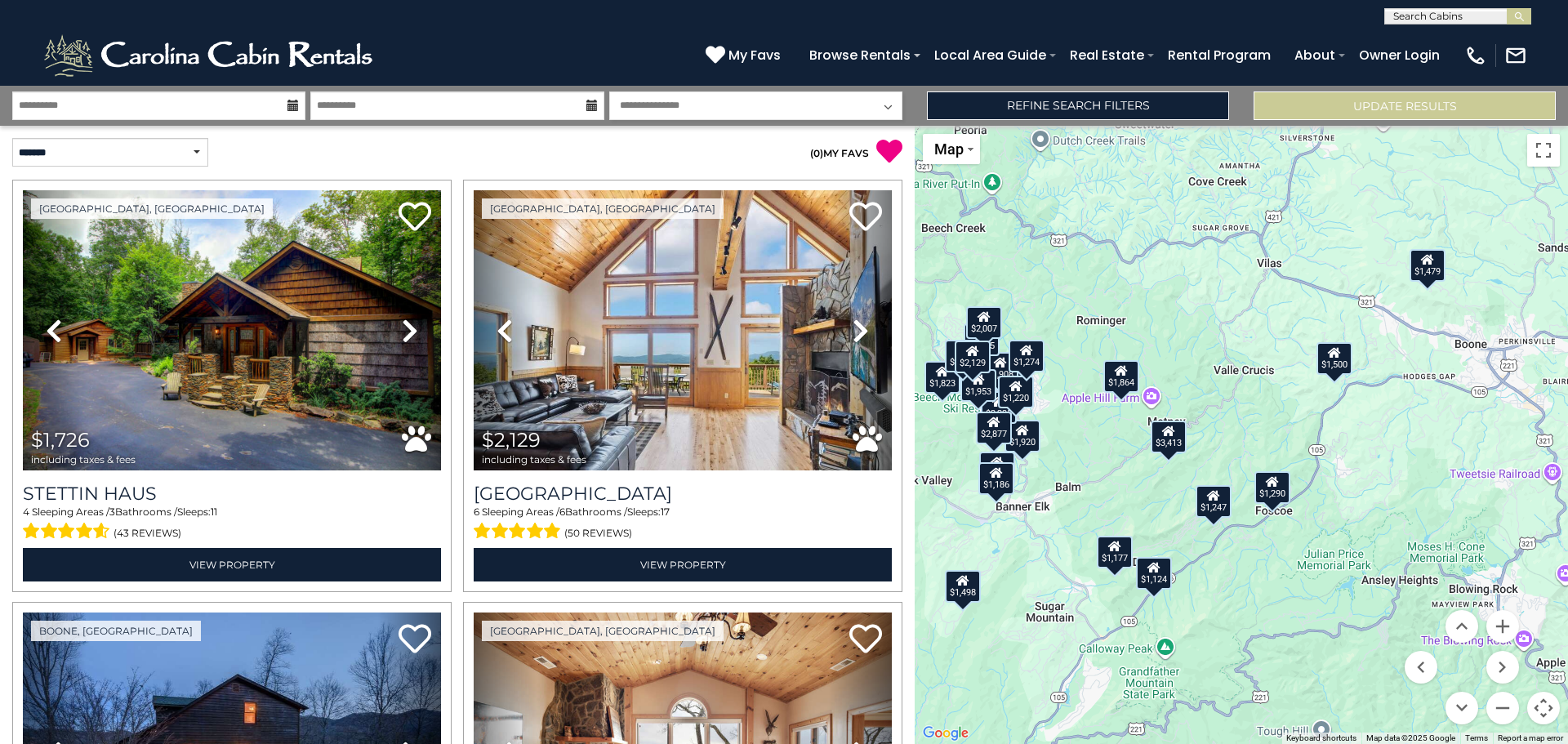
click at [1278, 490] on div "$1,290" at bounding box center [1272, 487] width 36 height 33
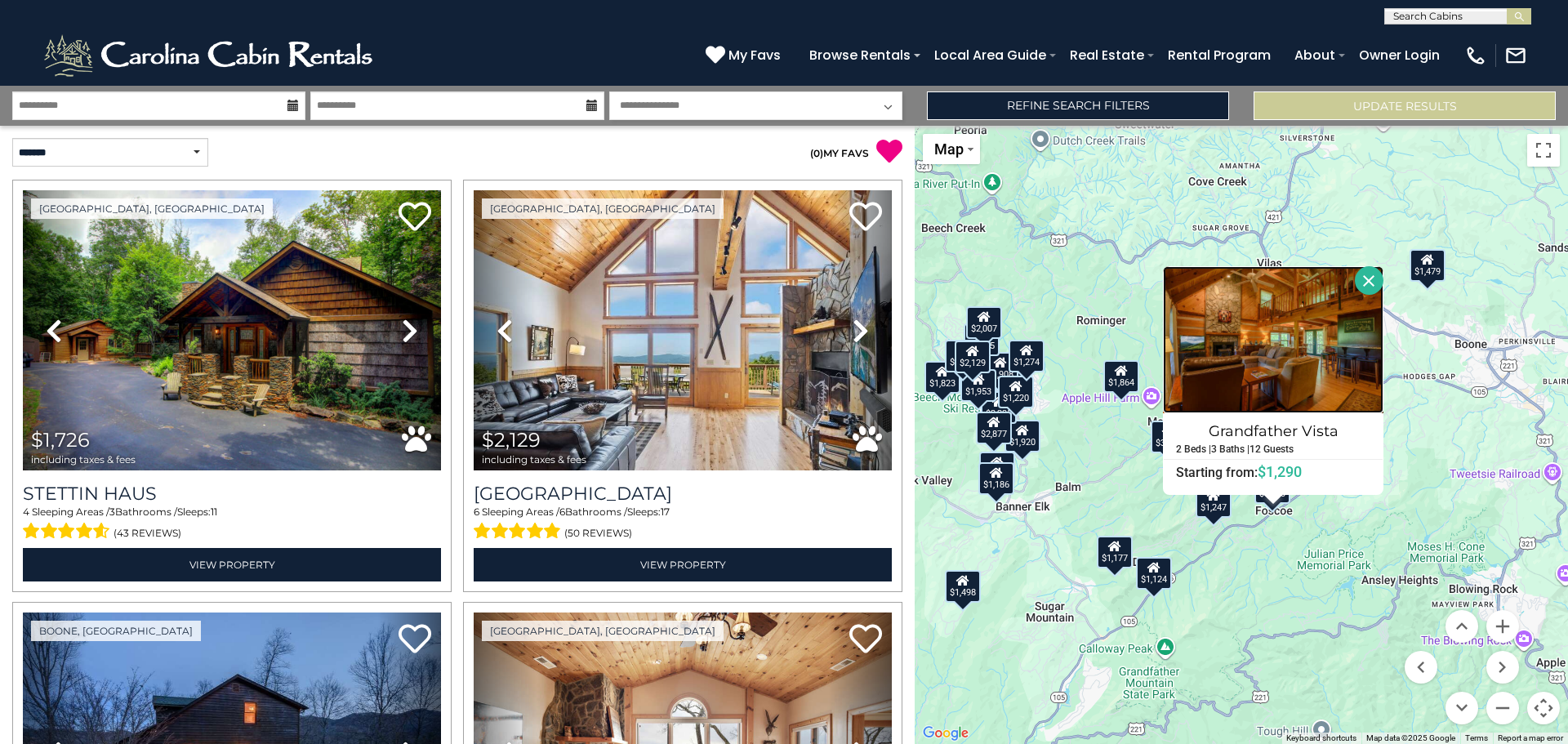
click at [1307, 354] on img at bounding box center [1273, 340] width 221 height 147
drag, startPoint x: 1069, startPoint y: 460, endPoint x: 1104, endPoint y: 481, distance: 40.8
click at [1069, 460] on div "$1,726 $2,129 $1,500 $1,920 $3,897 $1,908 $1,320 $1,568 $1,498 $2,235 $1,845 $1…" at bounding box center [1241, 435] width 653 height 618
click at [1222, 510] on div "$1,247" at bounding box center [1213, 501] width 36 height 33
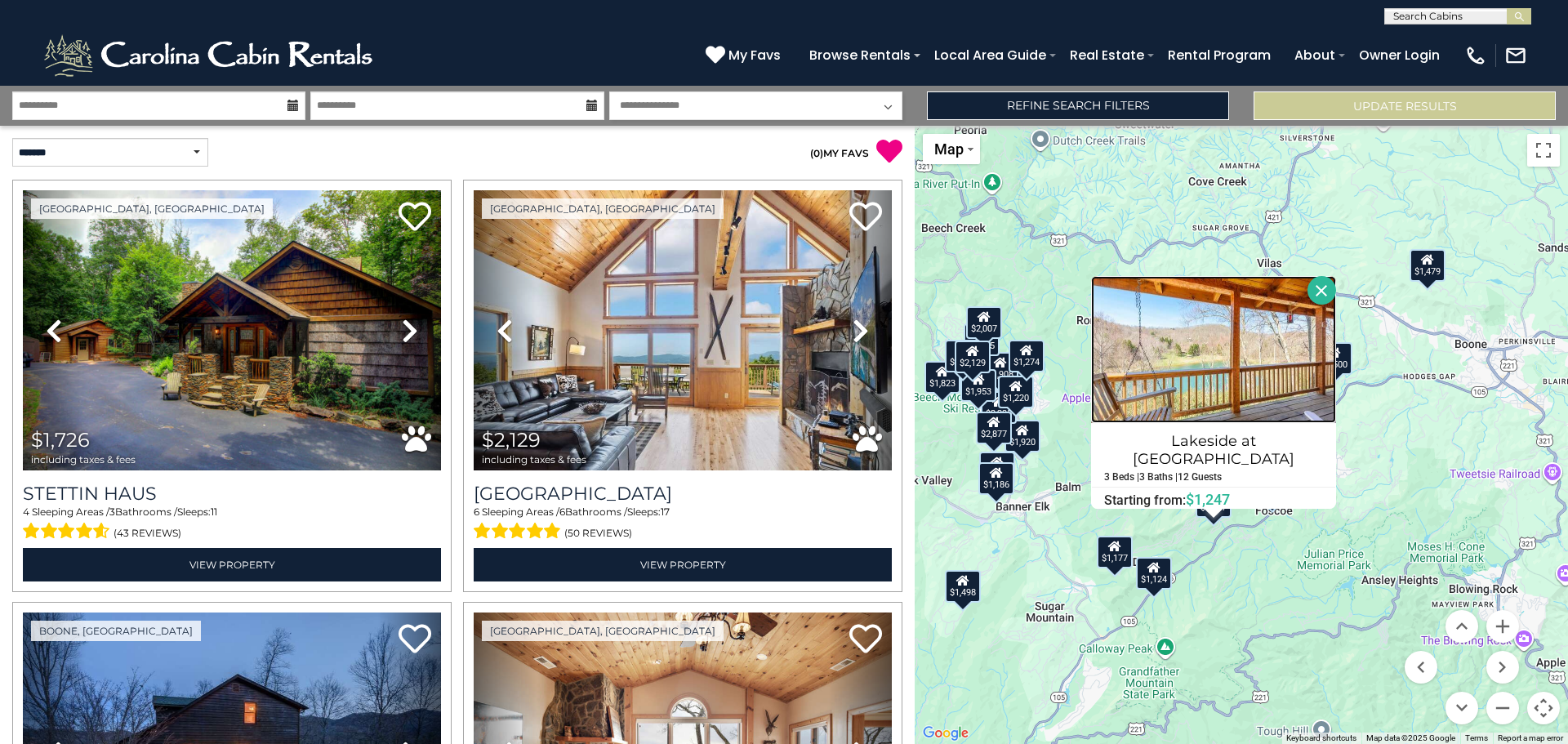
click at [1301, 366] on img at bounding box center [1213, 349] width 245 height 147
click at [1250, 560] on div "$1,726 $2,129 $1,500 $1,920 $3,897 $1,908 $1,320 $1,568 $1,498 $2,235 $1,845 $1…" at bounding box center [1241, 435] width 653 height 618
click at [1154, 576] on div "$1,124" at bounding box center [1154, 572] width 36 height 33
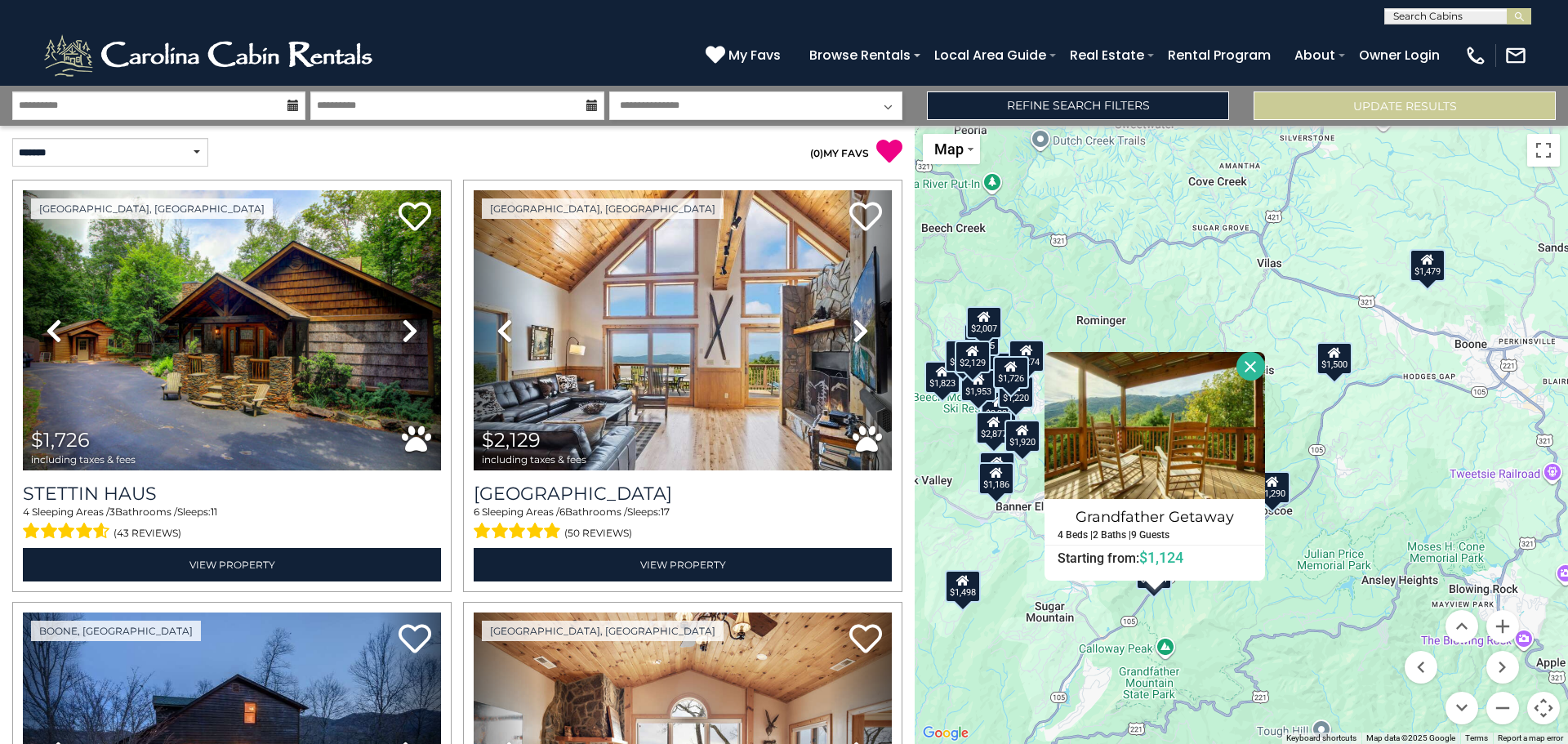
click at [1241, 601] on div "$1,726 $2,129 $1,500 $1,920 $3,897 $1,908 $1,320 $1,568 $1,498 $2,235 $1,845 $1…" at bounding box center [1241, 435] width 653 height 618
click at [1257, 362] on button "Close" at bounding box center [1251, 366] width 28 height 28
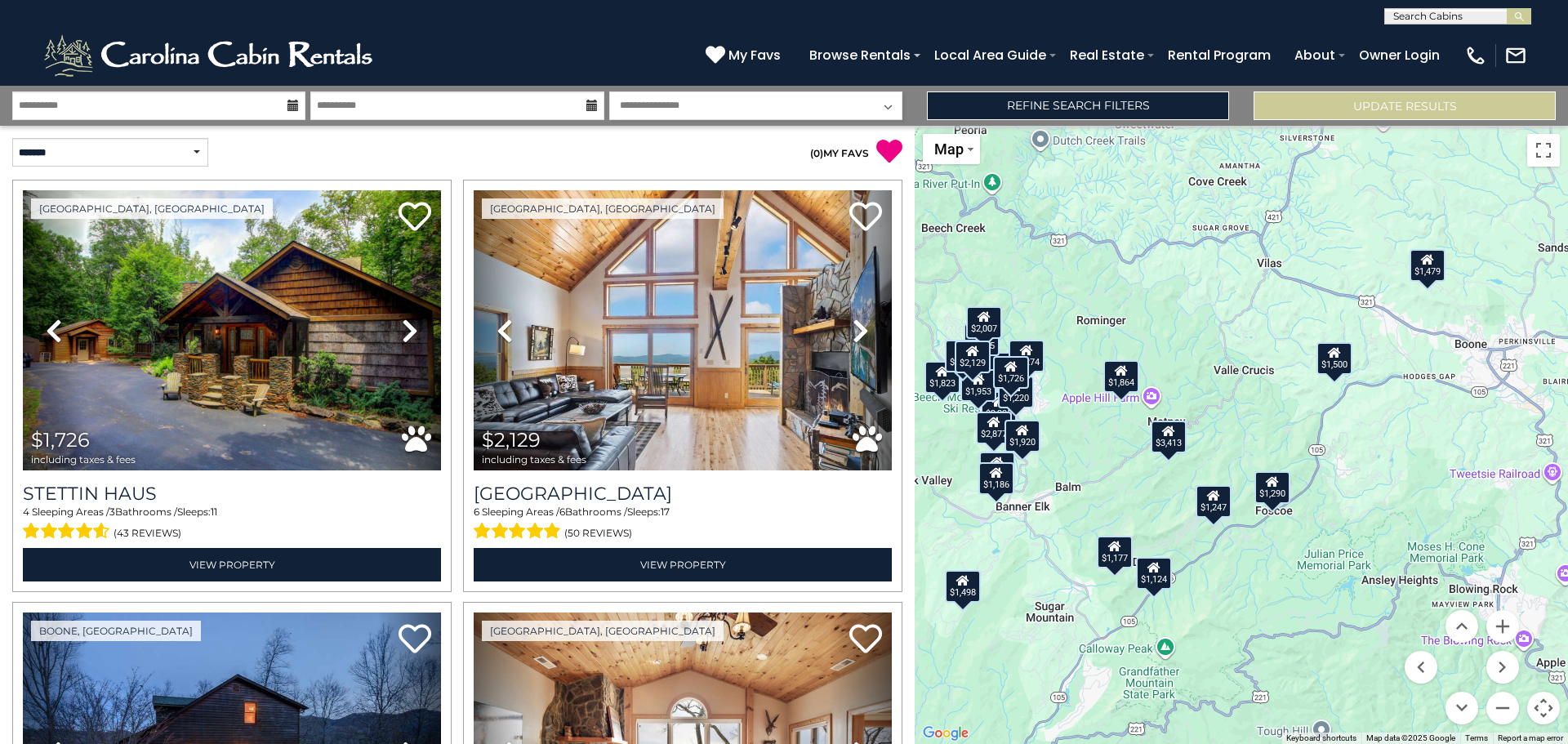
click at [1344, 357] on div "$1,500" at bounding box center [1334, 357] width 36 height 33
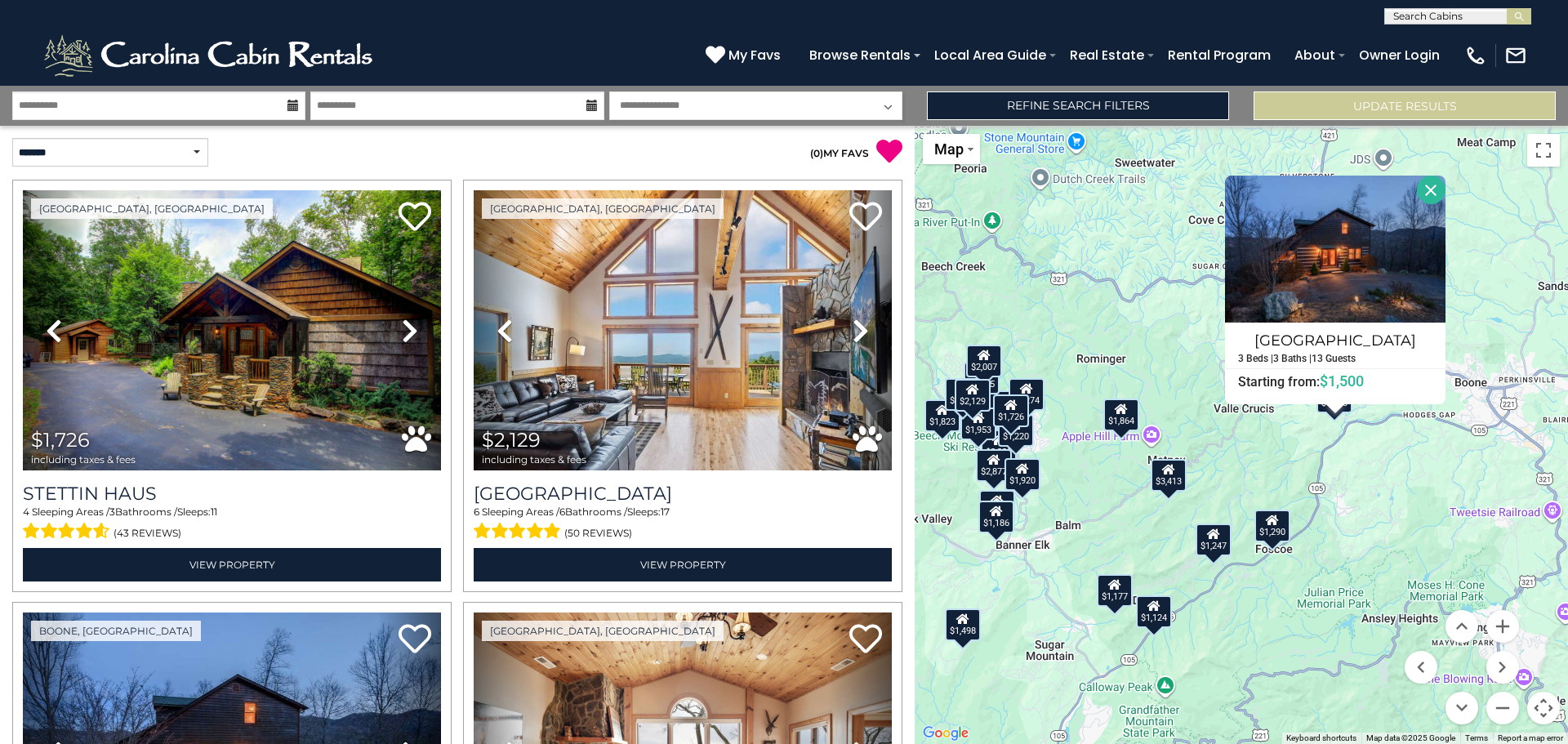
click at [1413, 454] on div "$1,726 $2,129 $1,500 $1,920 $3,897 $1,908 $1,320 $1,568 $1,498 $2,235 $1,845 $1…" at bounding box center [1241, 435] width 653 height 618
click at [1431, 187] on button "Close" at bounding box center [1431, 190] width 28 height 28
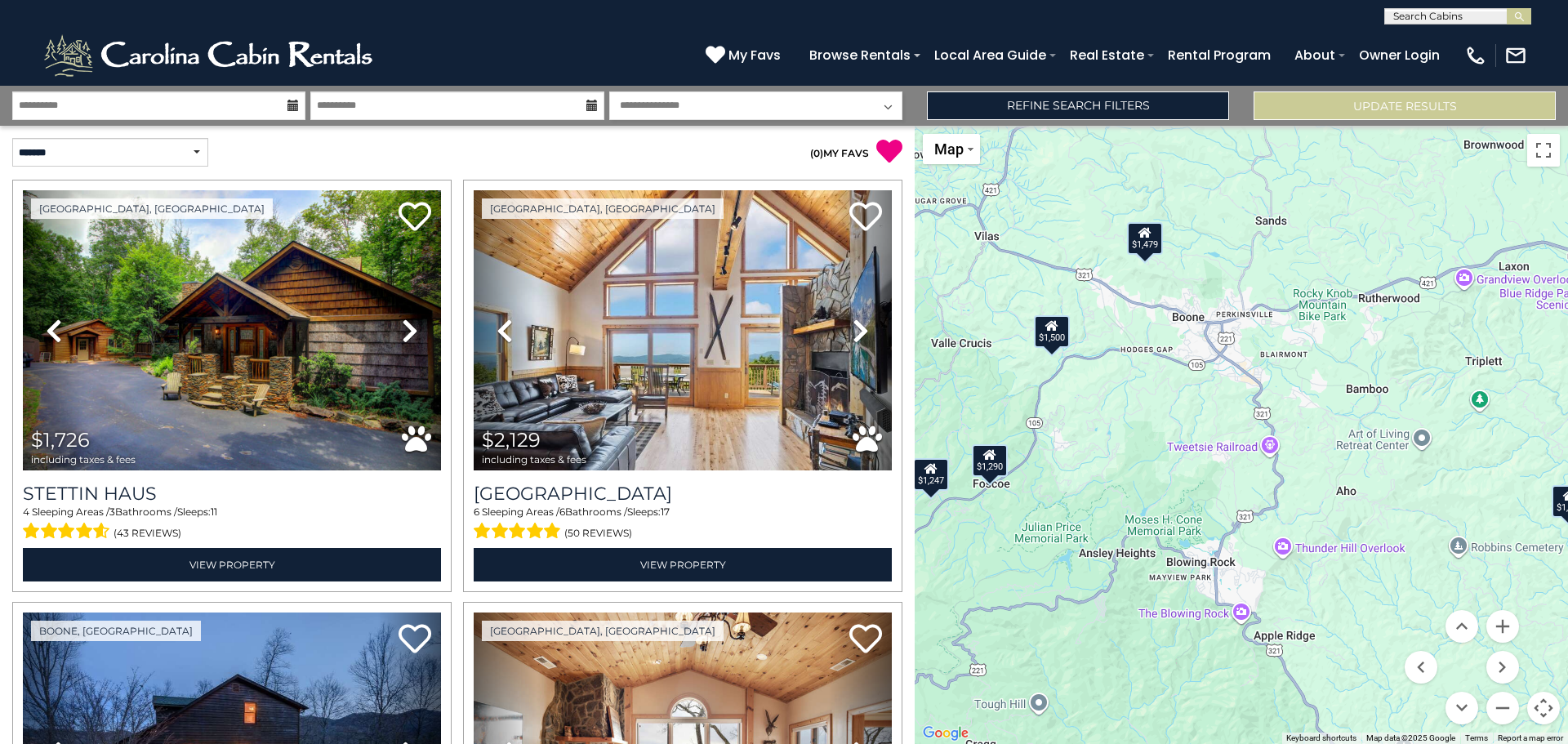
drag, startPoint x: 1413, startPoint y: 444, endPoint x: 1109, endPoint y: 378, distance: 311.1
click at [1109, 378] on div "$1,726 $2,129 $1,500 $1,920 $3,897 $1,908 $1,320 $1,568 $1,498 $2,235 $1,845 $1…" at bounding box center [1241, 435] width 653 height 618
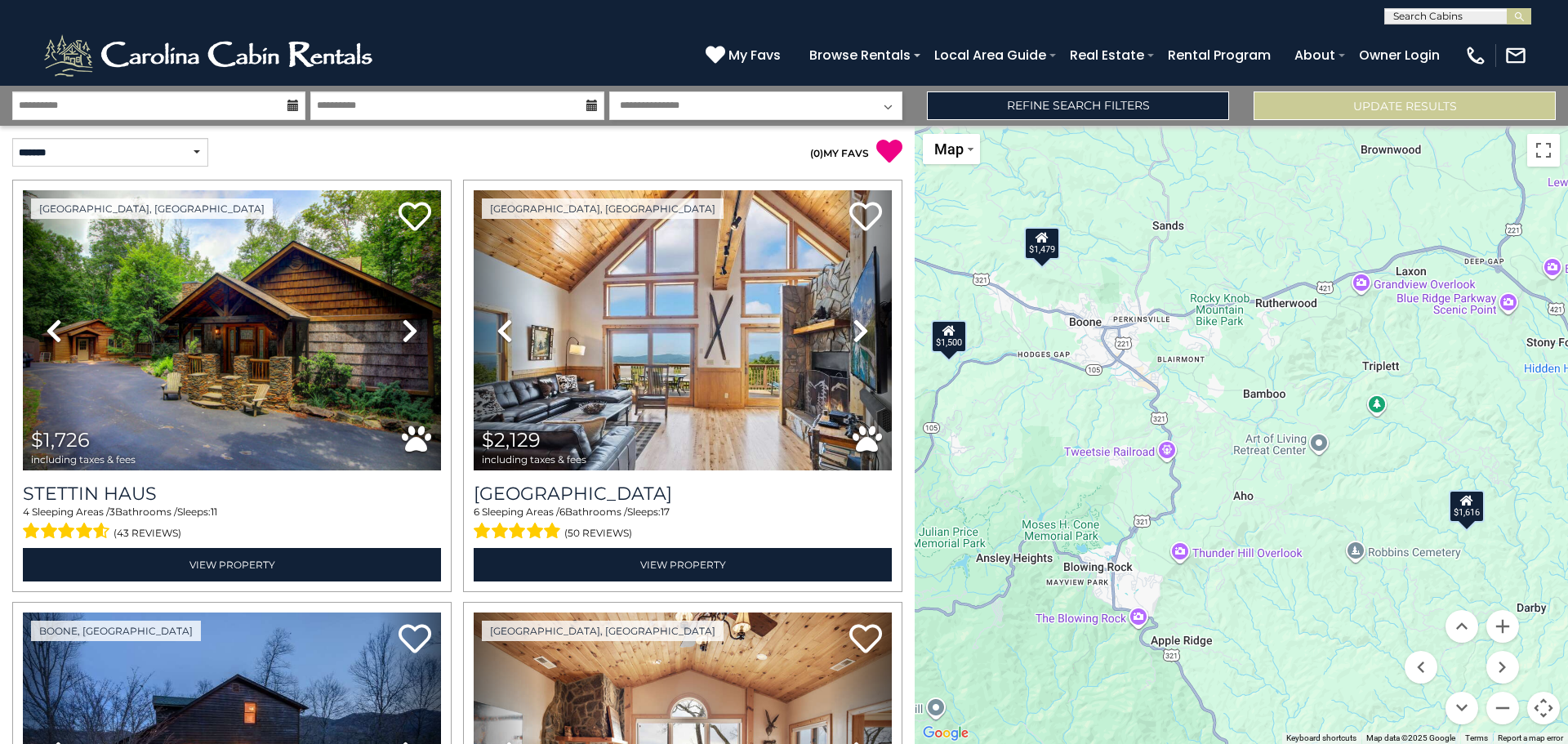
drag, startPoint x: 1326, startPoint y: 500, endPoint x: 1231, endPoint y: 514, distance: 96.0
click at [1233, 513] on div "$1,726 $2,129 $1,500 $1,920 $3,897 $1,908 $1,320 $1,568 $1,498 $2,235 $1,845 $1…" at bounding box center [1241, 435] width 653 height 618
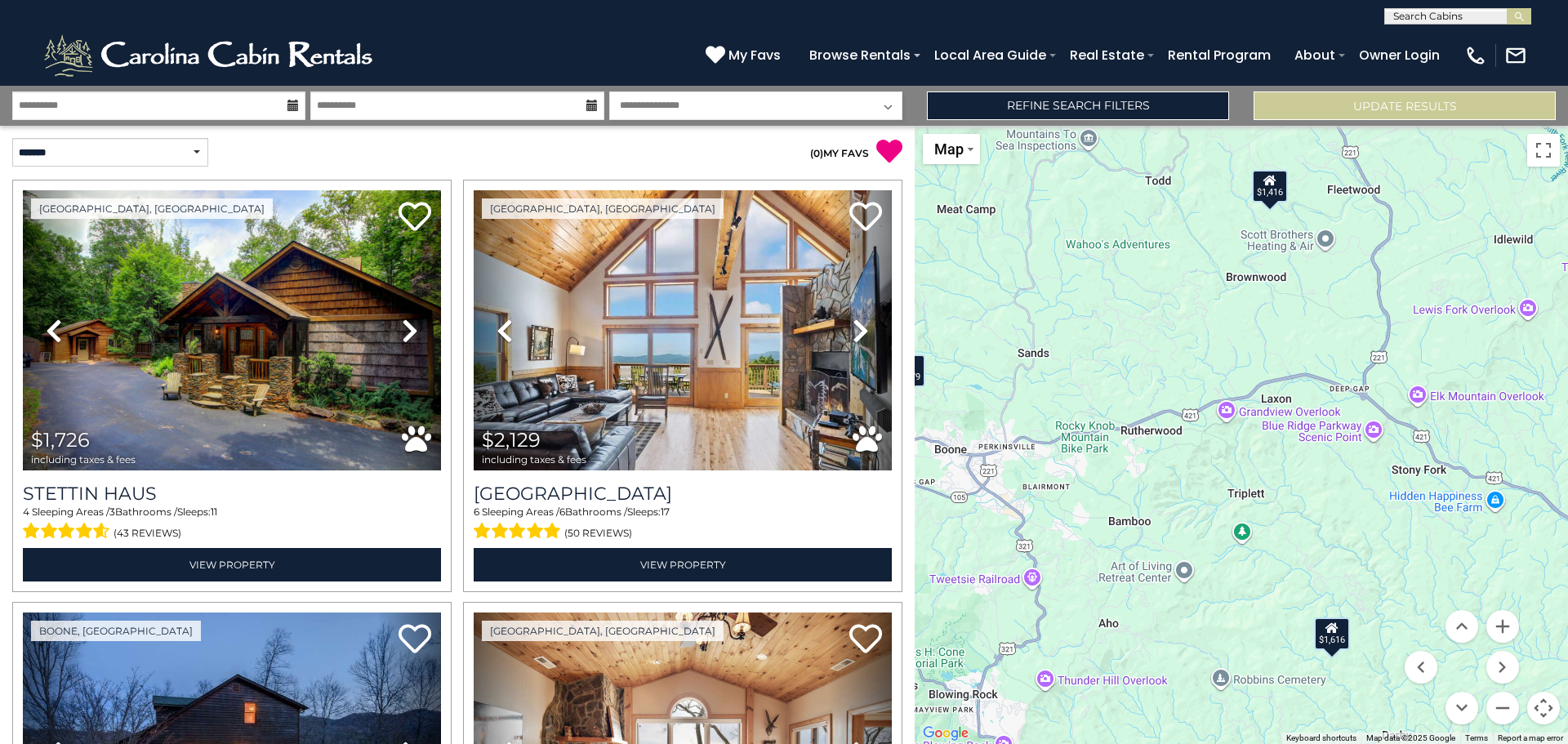
drag, startPoint x: 1302, startPoint y: 377, endPoint x: 1175, endPoint y: 495, distance: 173.4
click at [1175, 495] on div "$1,726 $2,129 $1,500 $1,920 $3,897 $1,908 $1,320 $1,568 $1,498 $2,235 $1,845 $1…" at bounding box center [1241, 435] width 653 height 618
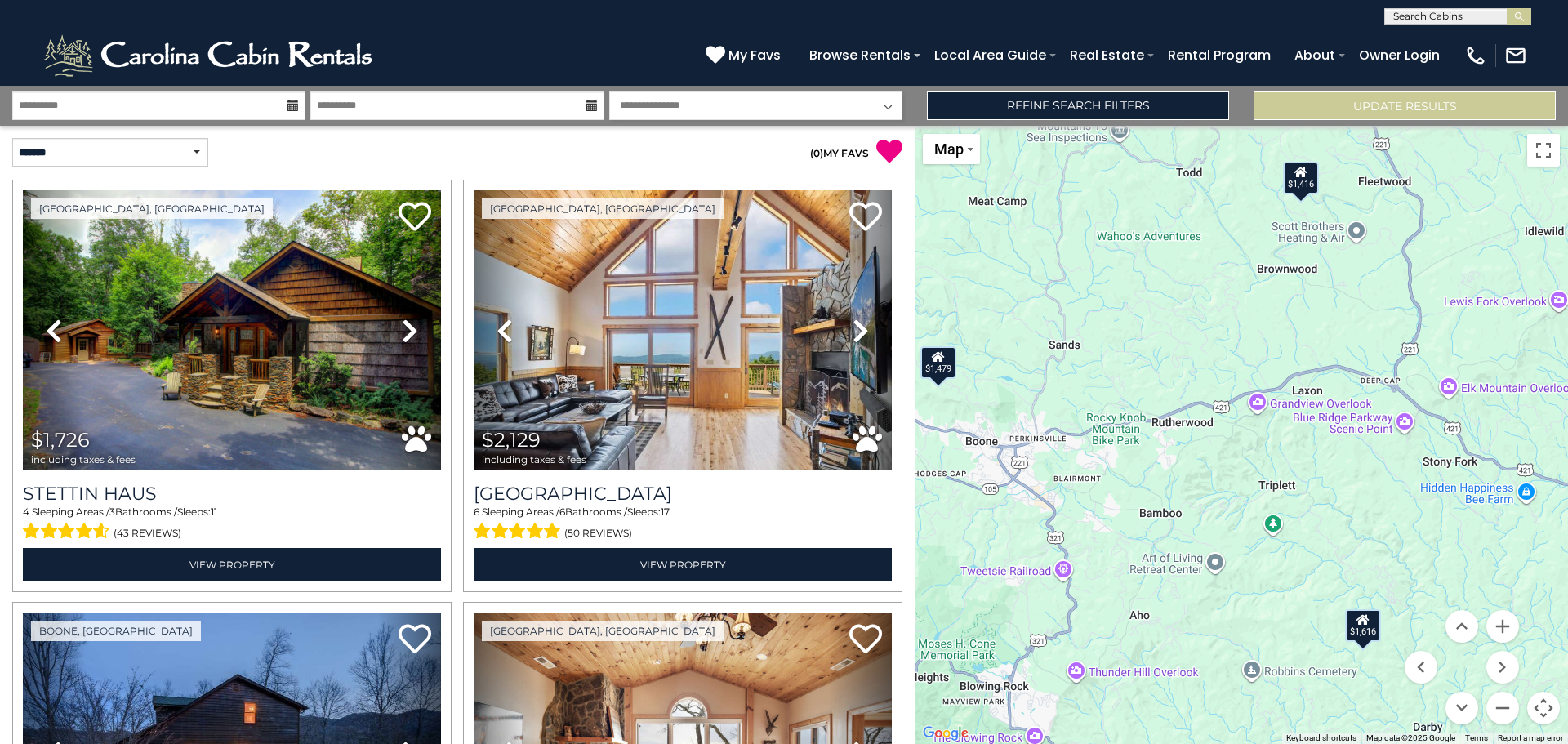
drag, startPoint x: 1132, startPoint y: 399, endPoint x: 1291, endPoint y: 278, distance: 199.8
click at [1291, 280] on div "$1,726 $2,129 $1,500 $1,920 $3,897 $1,908 $1,320 $1,568 $1,498 $2,235 $1,845 $1…" at bounding box center [1241, 435] width 653 height 618
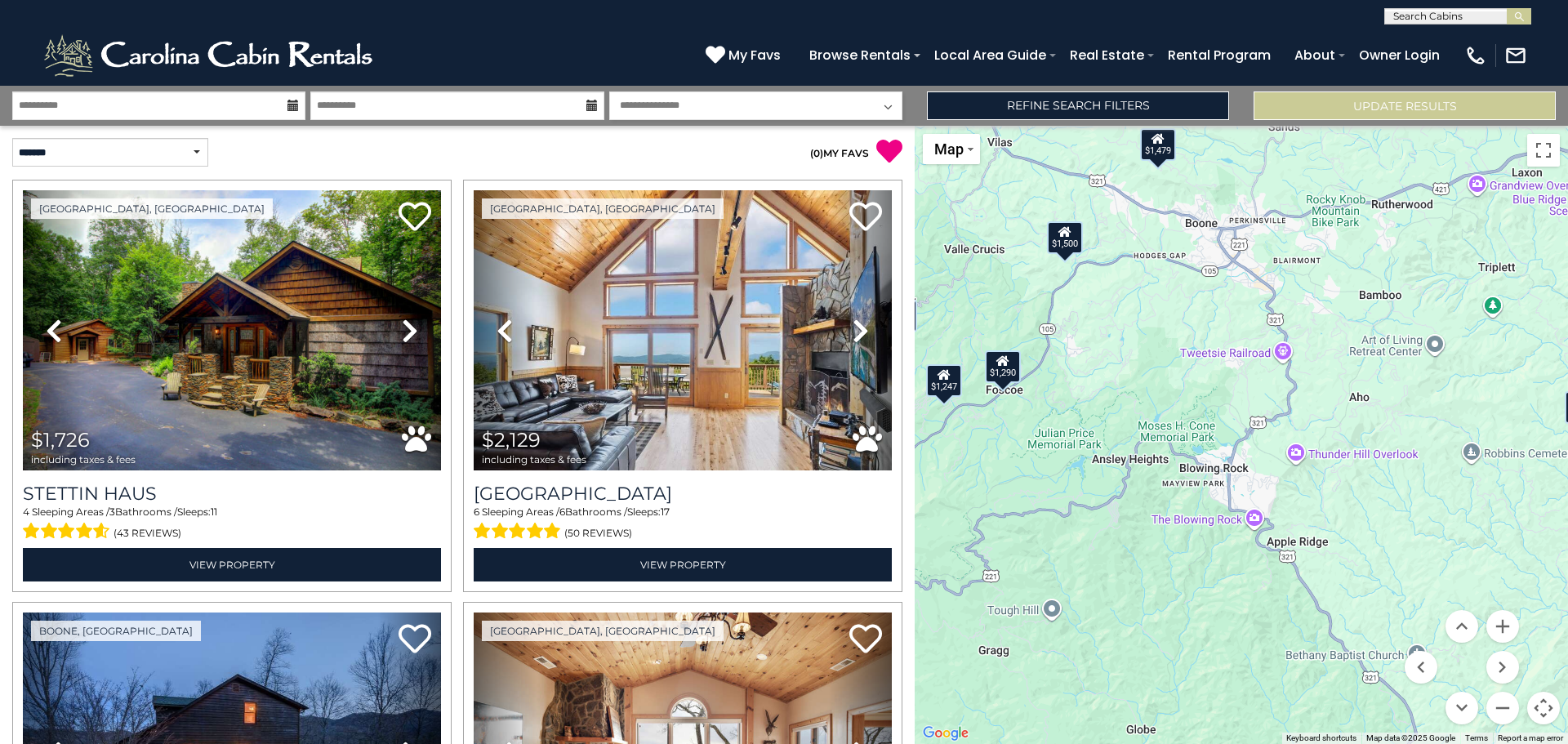
drag, startPoint x: 1158, startPoint y: 554, endPoint x: 1210, endPoint y: 455, distance: 111.8
click at [1210, 455] on div "$1,726 $2,129 $1,500 $1,920 $3,897 $1,908 $1,320 $1,568 $1,498 $2,235 $1,845 $1…" at bounding box center [1241, 435] width 653 height 618
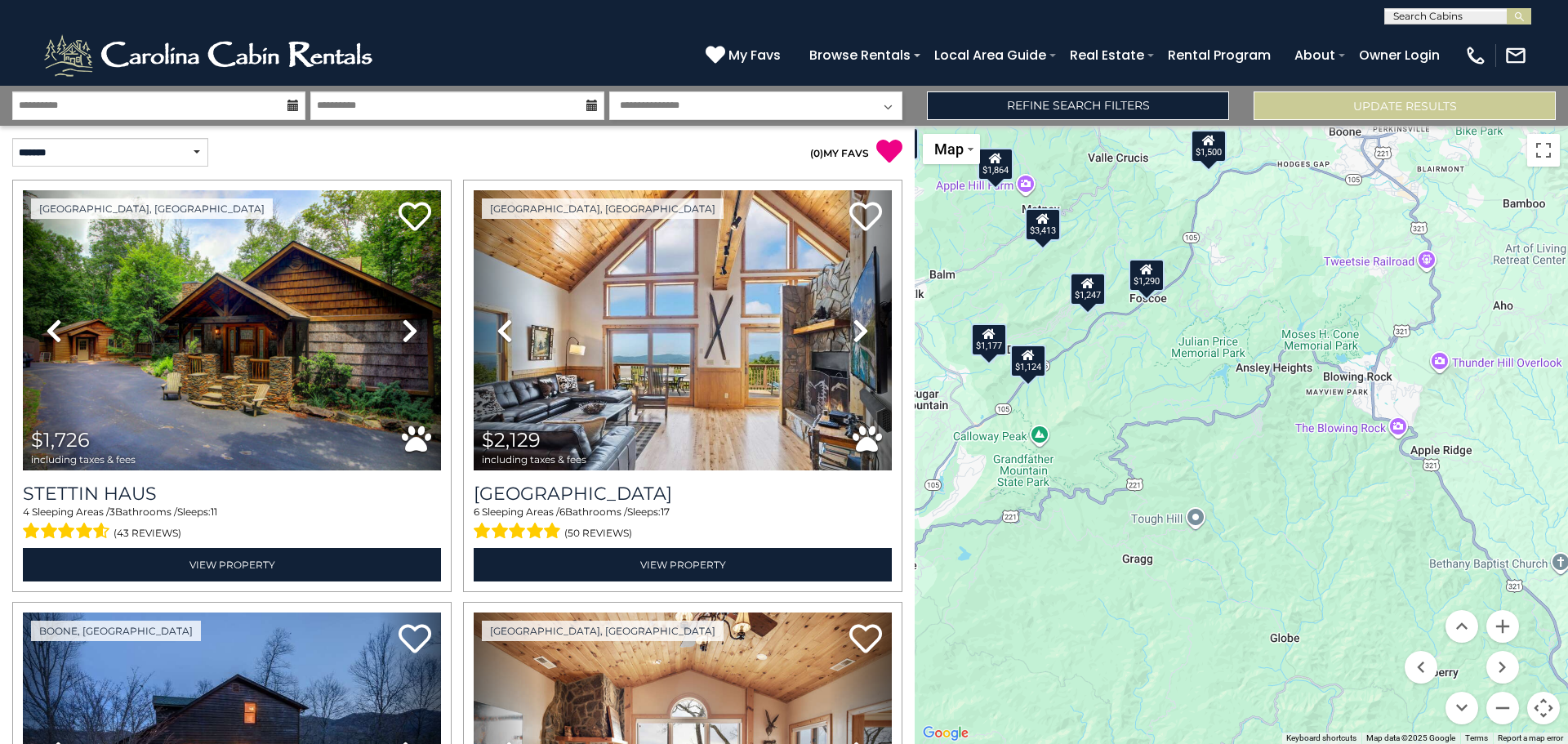
drag, startPoint x: 1183, startPoint y: 482, endPoint x: 1288, endPoint y: 531, distance: 115.9
click at [1288, 531] on div "$1,726 $2,129 $1,500 $1,920 $3,897 $1,908 $1,320 $1,568 $1,498 $2,235 $1,845 $1…" at bounding box center [1241, 435] width 653 height 618
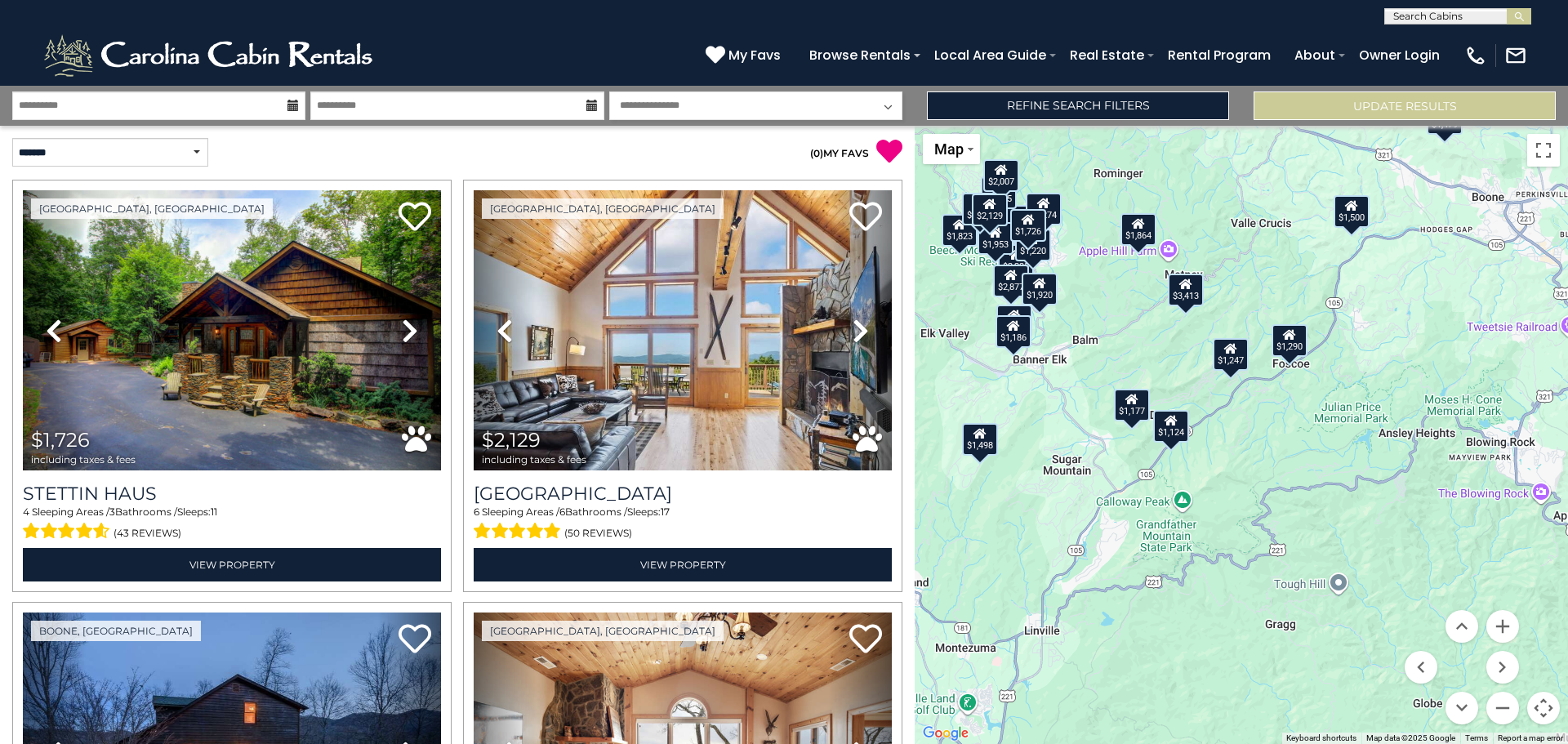
click at [1134, 414] on div "$1,177" at bounding box center [1132, 403] width 36 height 33
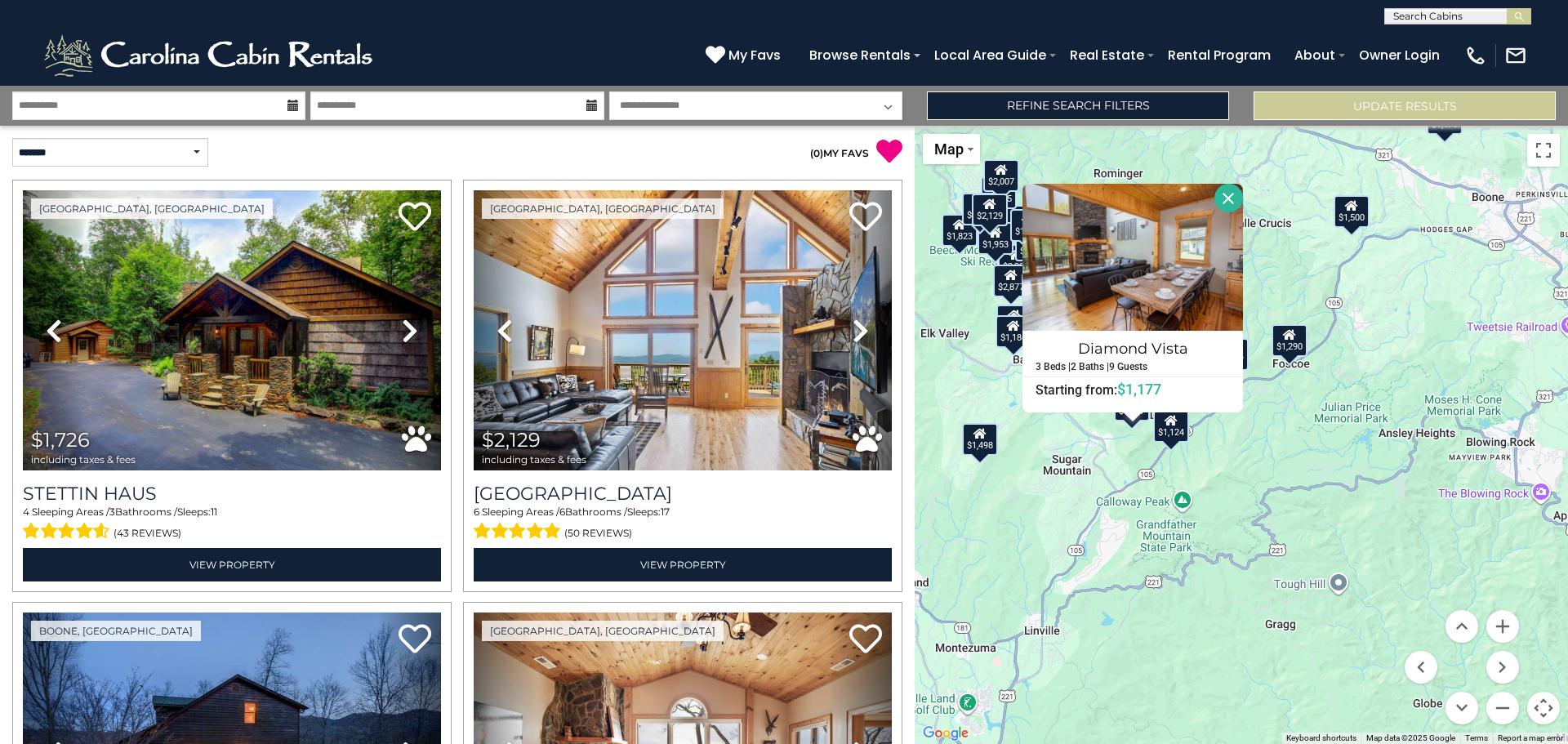
click at [1170, 435] on div "$1,124" at bounding box center [1171, 425] width 36 height 33
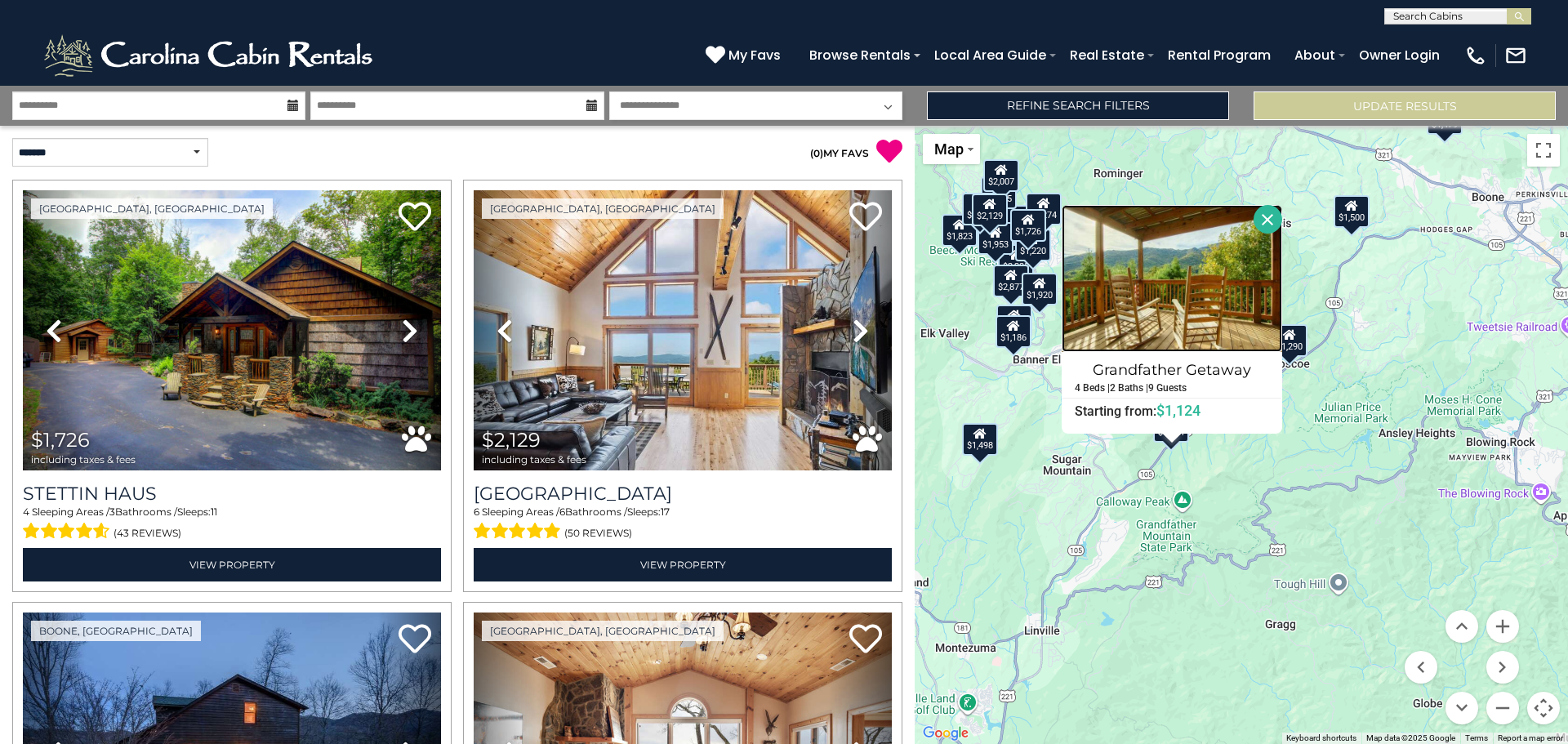
click at [1211, 291] on img at bounding box center [1172, 278] width 221 height 147
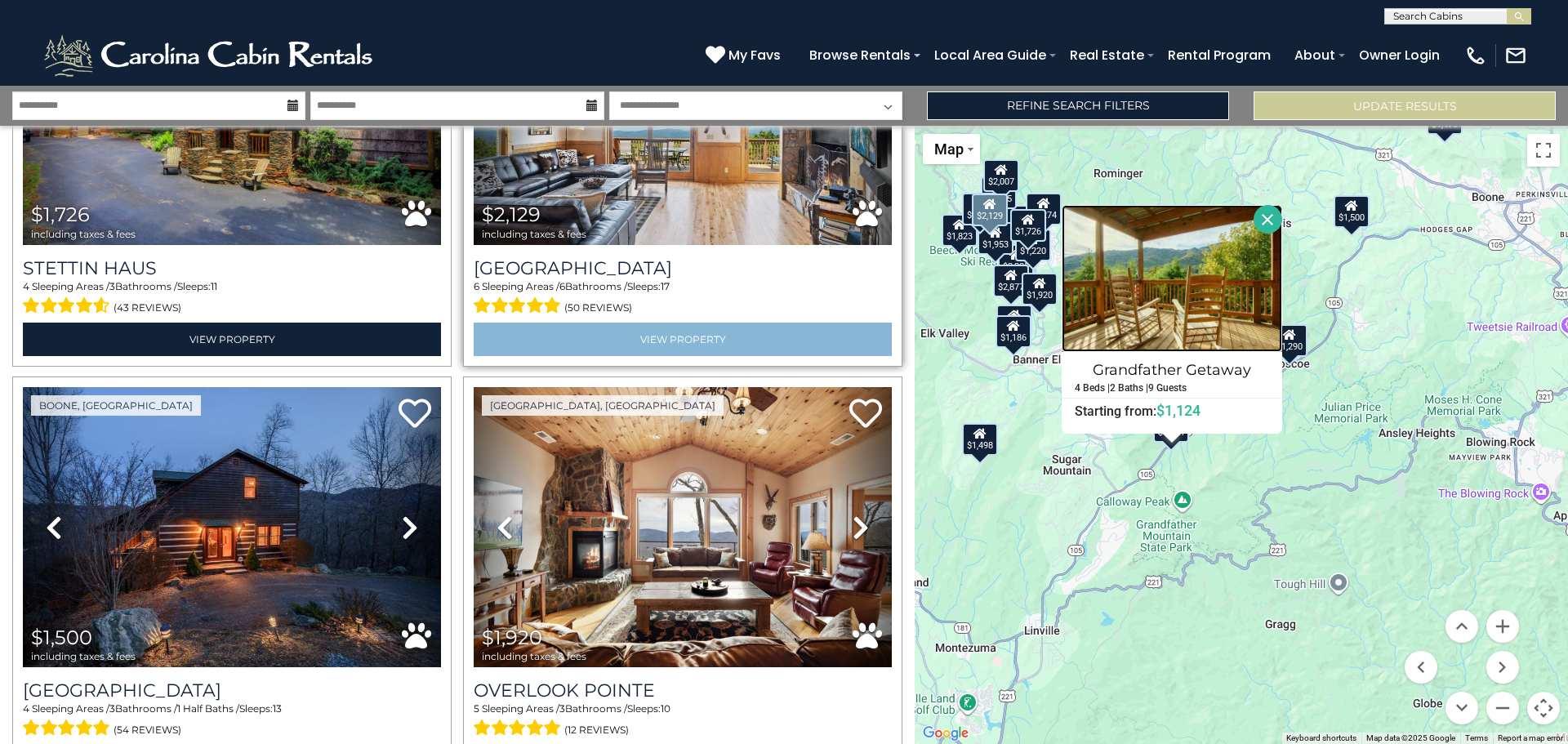
scroll to position [245, 0]
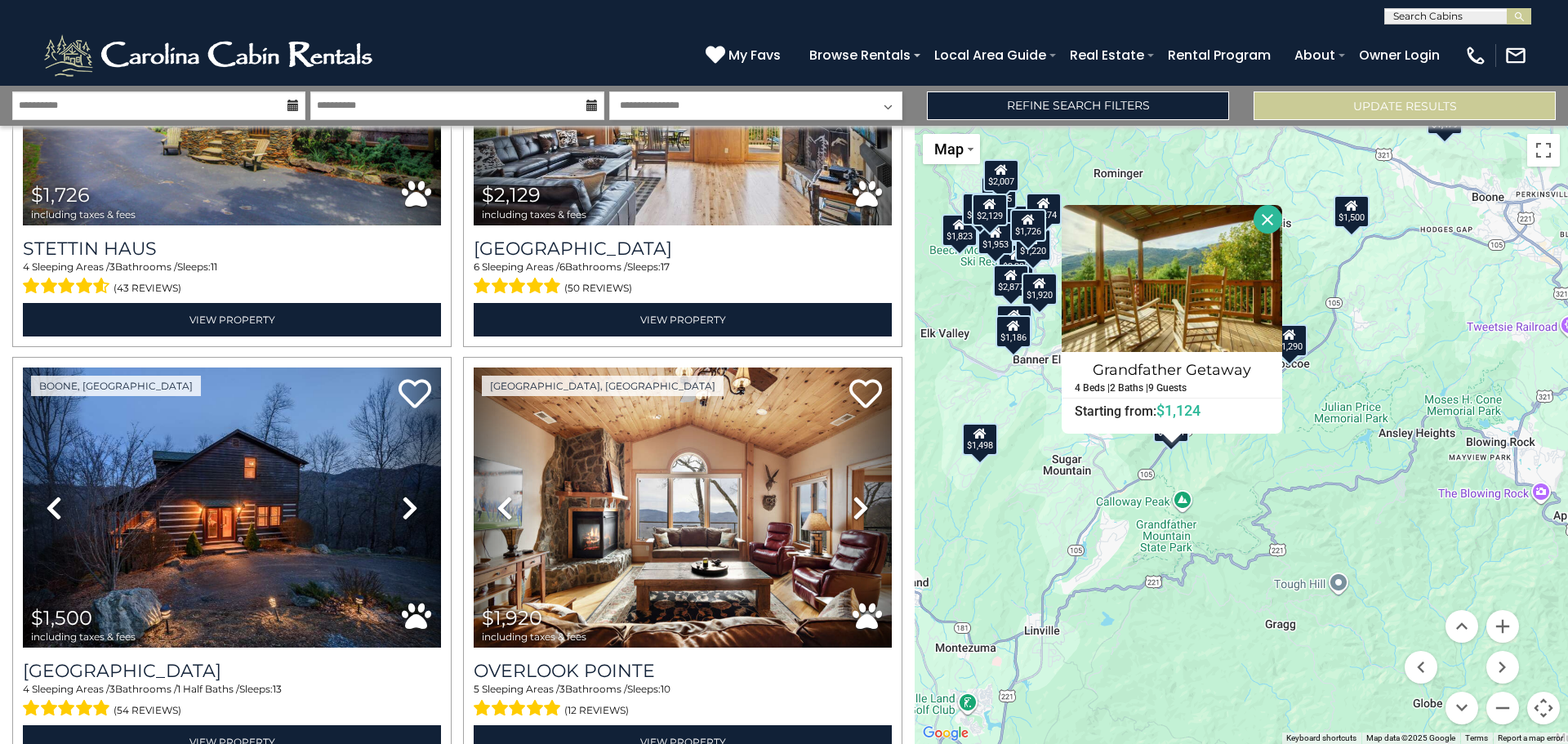
click at [1222, 500] on div "$1,726 $2,129 $1,500 $1,920 $3,897 $1,908 $1,320 $1,568 $1,498 $2,235 $1,845 $1…" at bounding box center [1241, 435] width 653 height 618
click at [1087, 475] on div "$1,726 $2,129 $1,500 $1,920 $3,897 $1,908 $1,320 $1,568 $1,498 $2,235 $1,845 $1…" at bounding box center [1241, 435] width 653 height 618
click at [1268, 210] on button "Close" at bounding box center [1268, 219] width 28 height 28
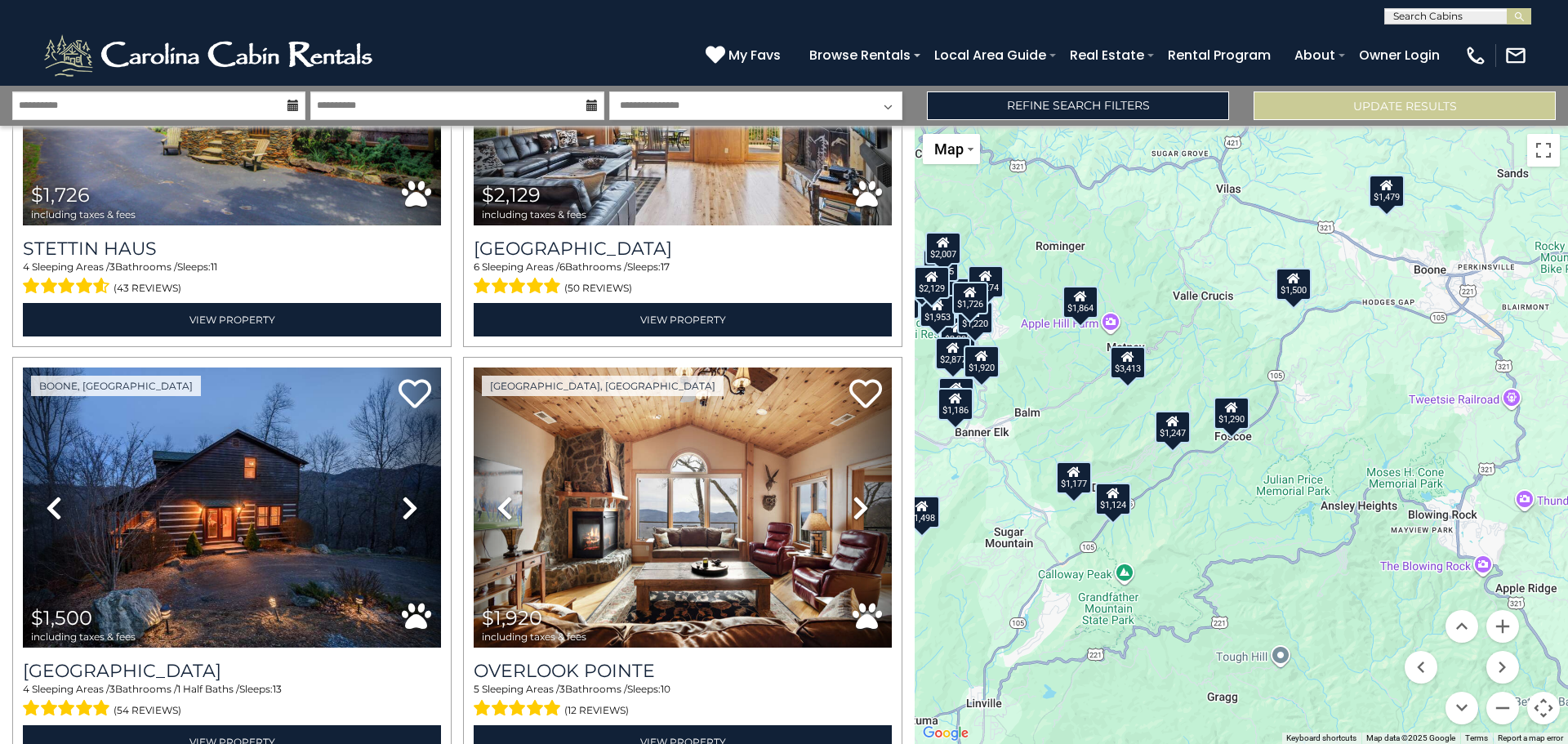
drag, startPoint x: 1350, startPoint y: 247, endPoint x: 1292, endPoint y: 322, distance: 94.8
click at [1292, 322] on div "$1,726 $2,129 $1,500 $1,920 $3,897 $1,908 $1,320 $1,568 $1,498 $2,235 $1,845 $1…" at bounding box center [1241, 435] width 653 height 618
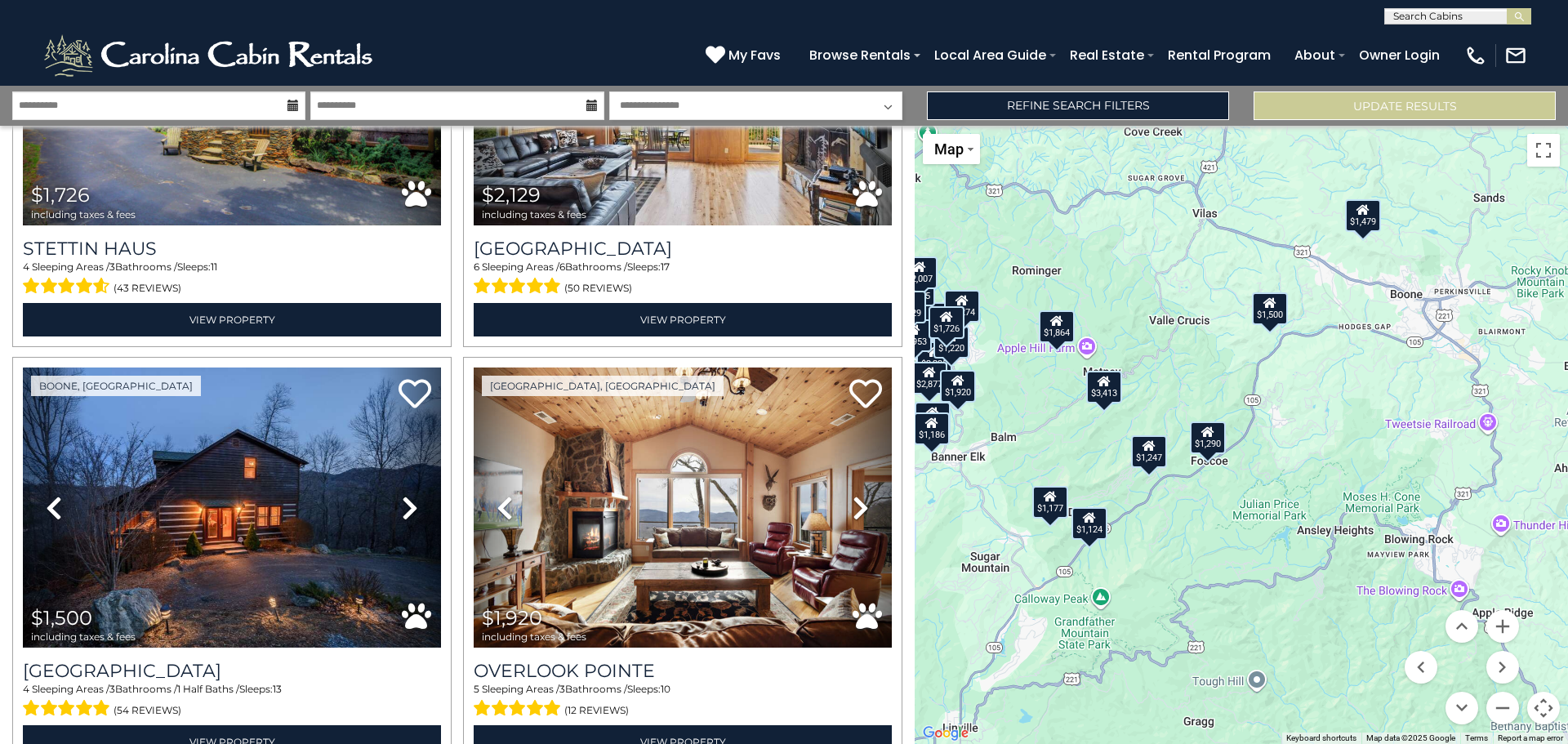
click at [1376, 224] on div "$1,479" at bounding box center [1362, 215] width 36 height 33
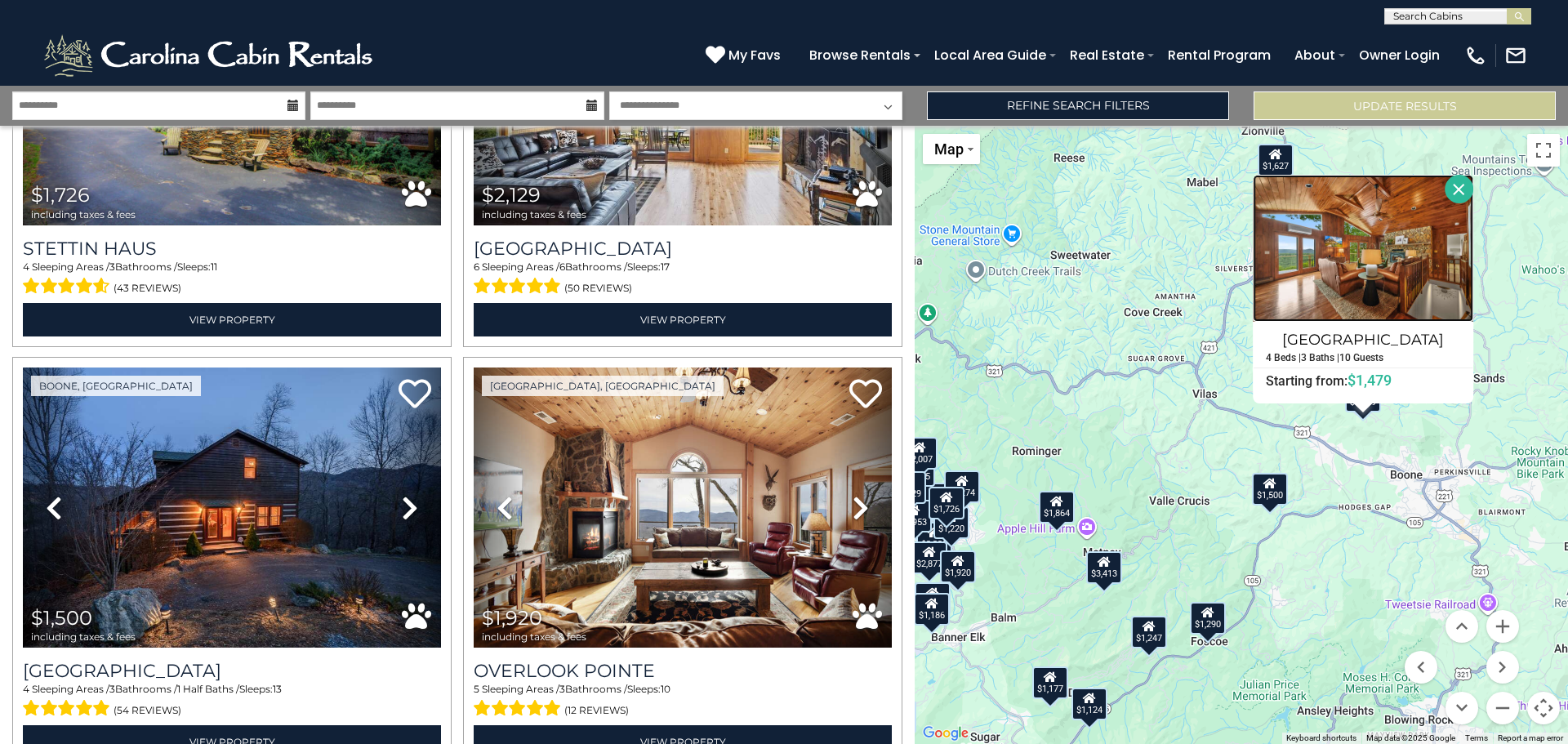
click at [1419, 272] on img at bounding box center [1363, 248] width 221 height 147
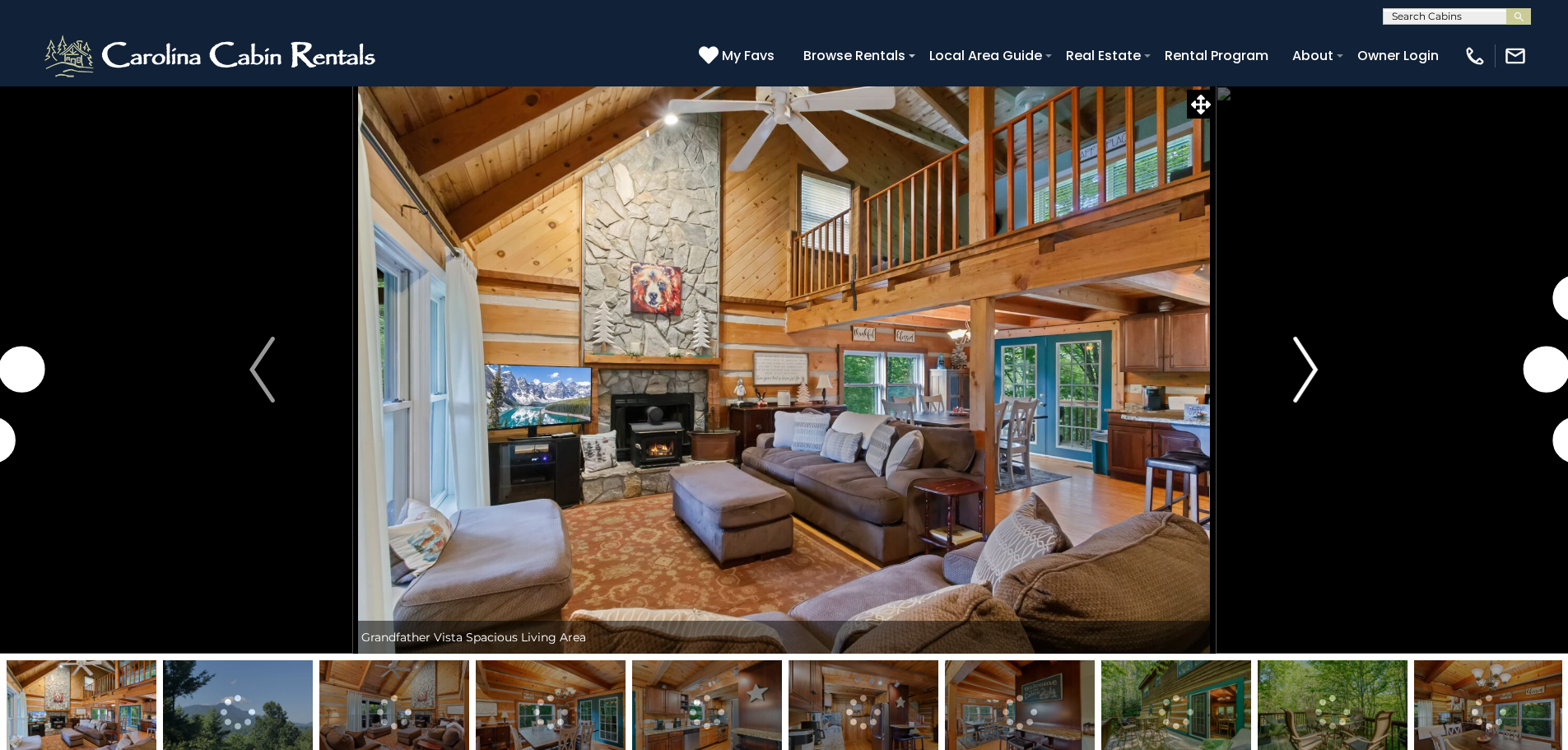
click at [1289, 375] on button "Next" at bounding box center [1305, 370] width 181 height 568
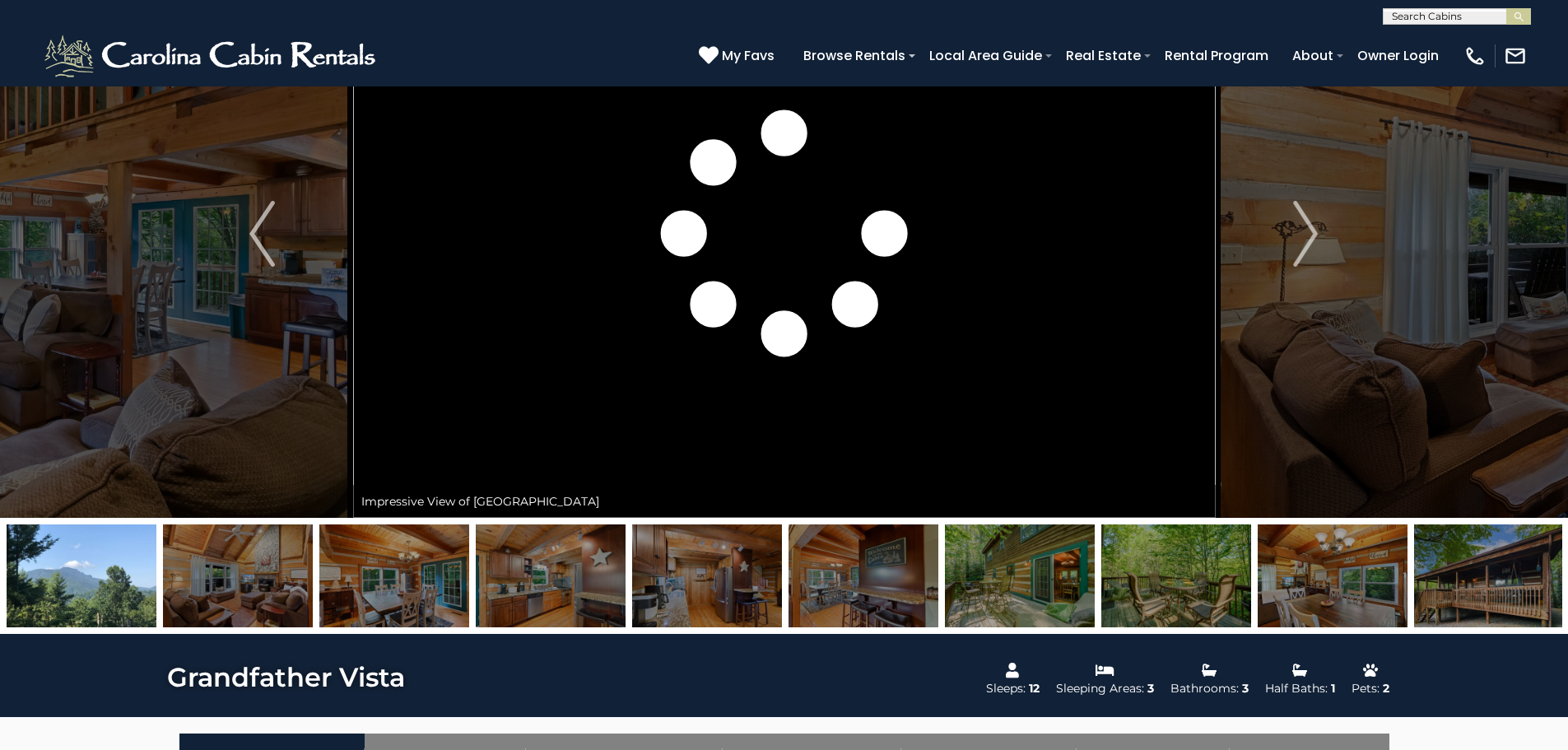
scroll to position [165, 0]
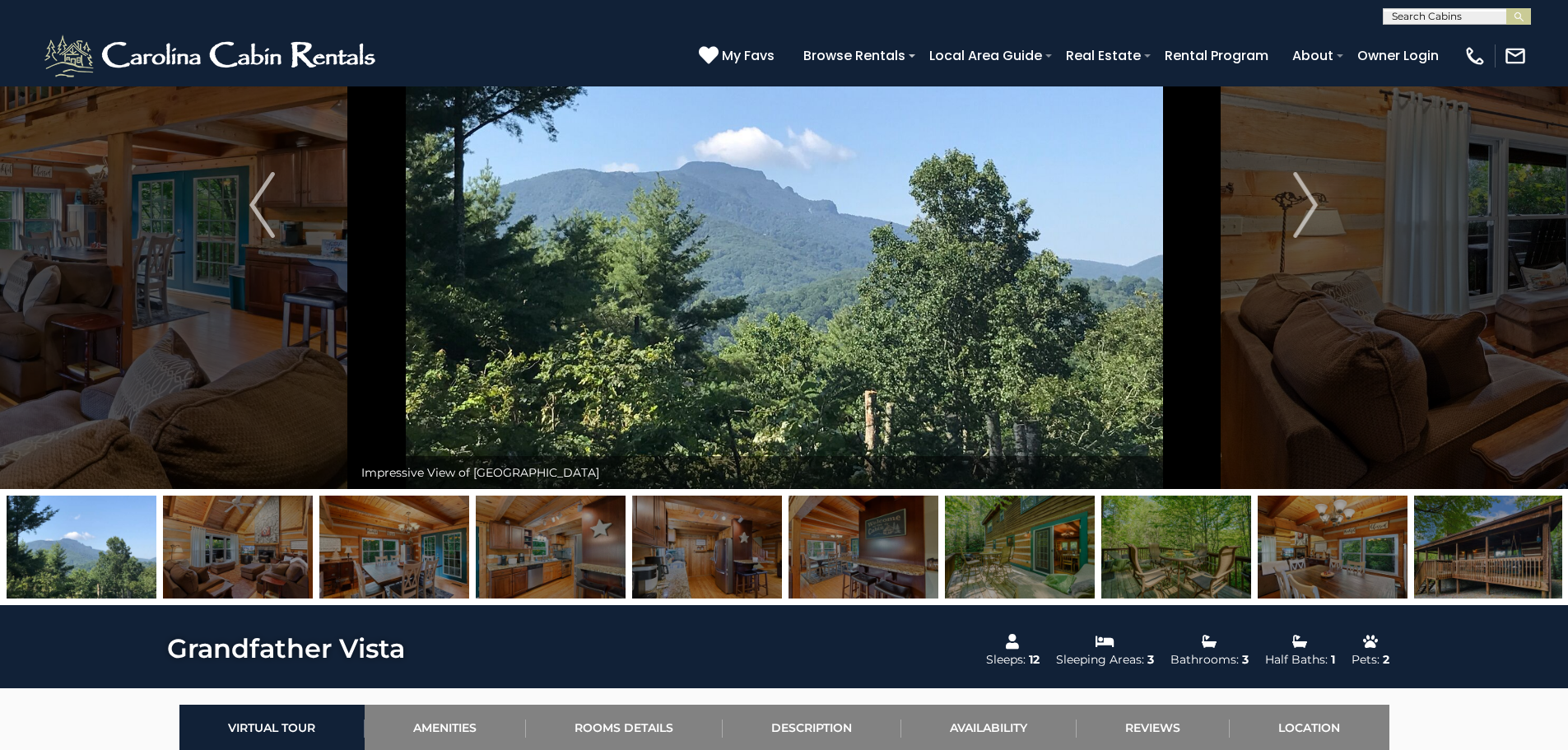
click at [1452, 524] on img at bounding box center [1489, 547] width 150 height 103
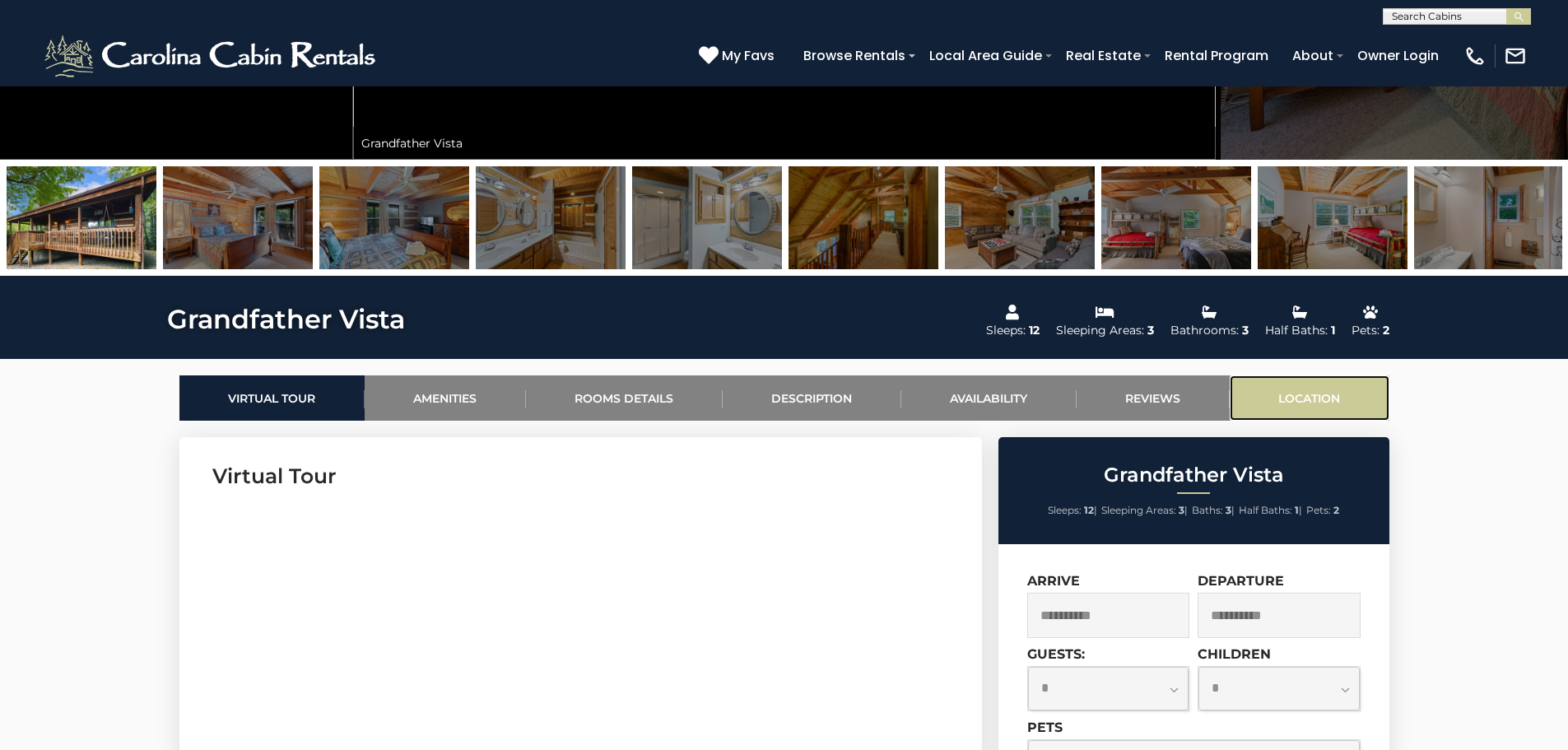
click at [1302, 405] on link "Location" at bounding box center [1310, 398] width 160 height 45
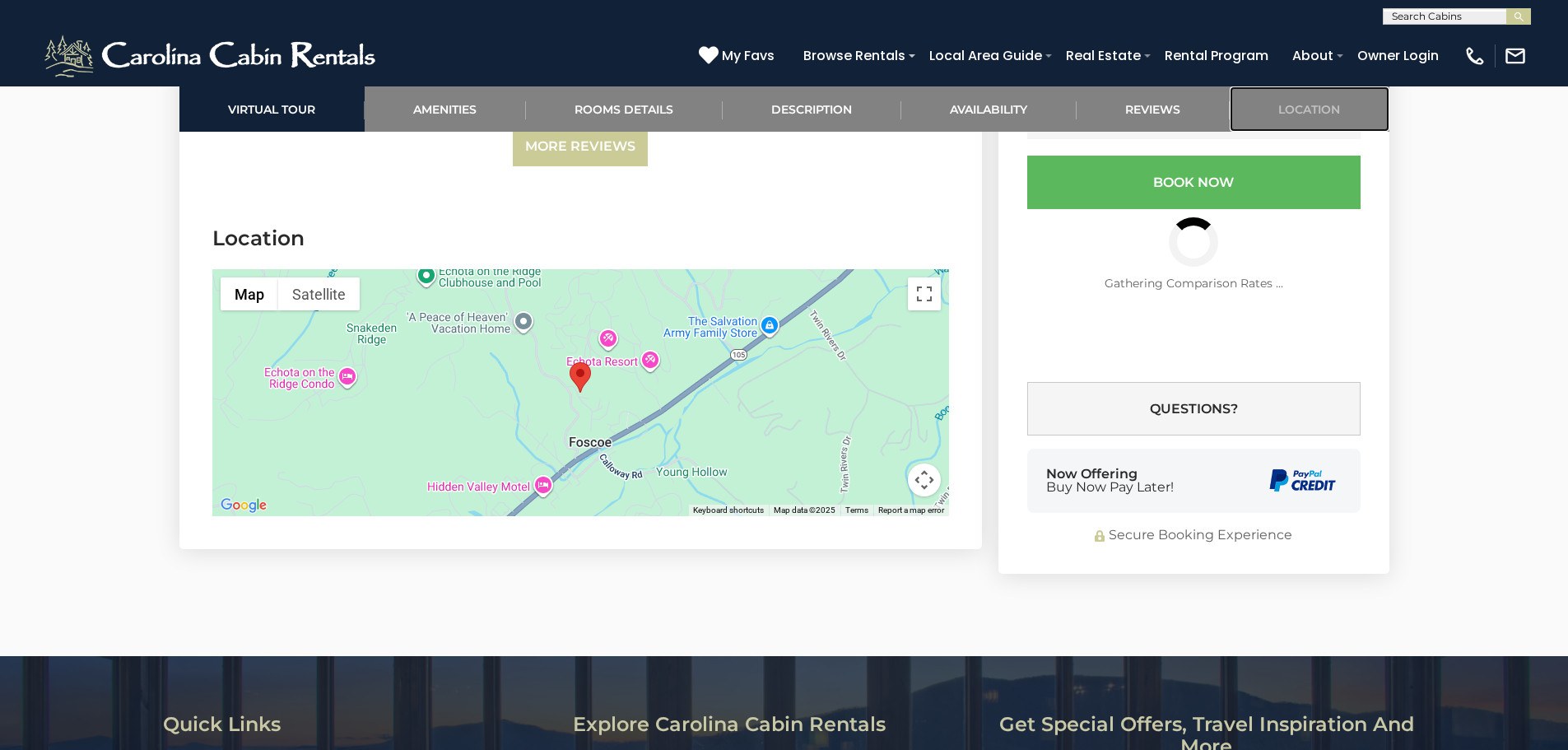
scroll to position [4279, 0]
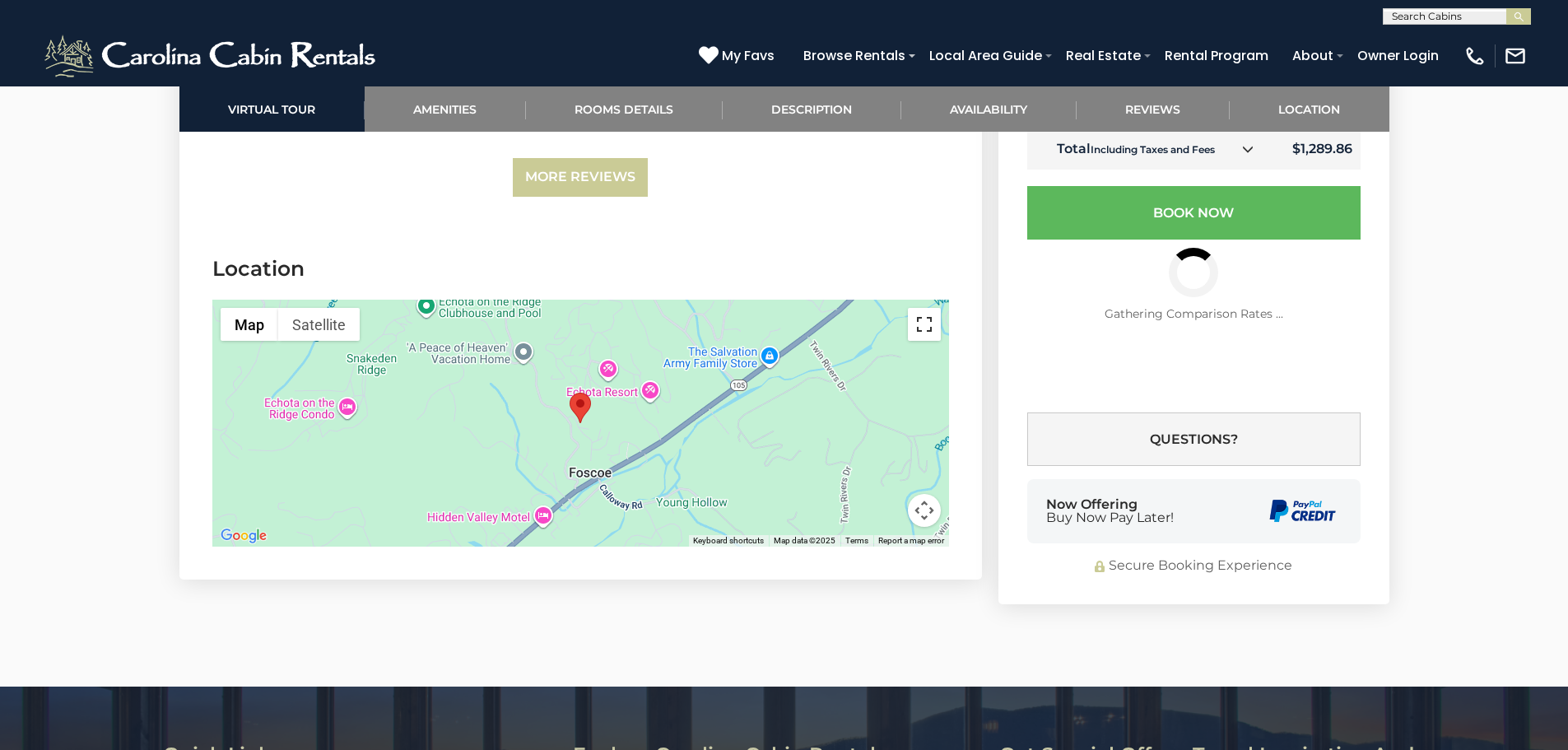
click at [928, 308] on button "Toggle fullscreen view" at bounding box center [924, 324] width 33 height 33
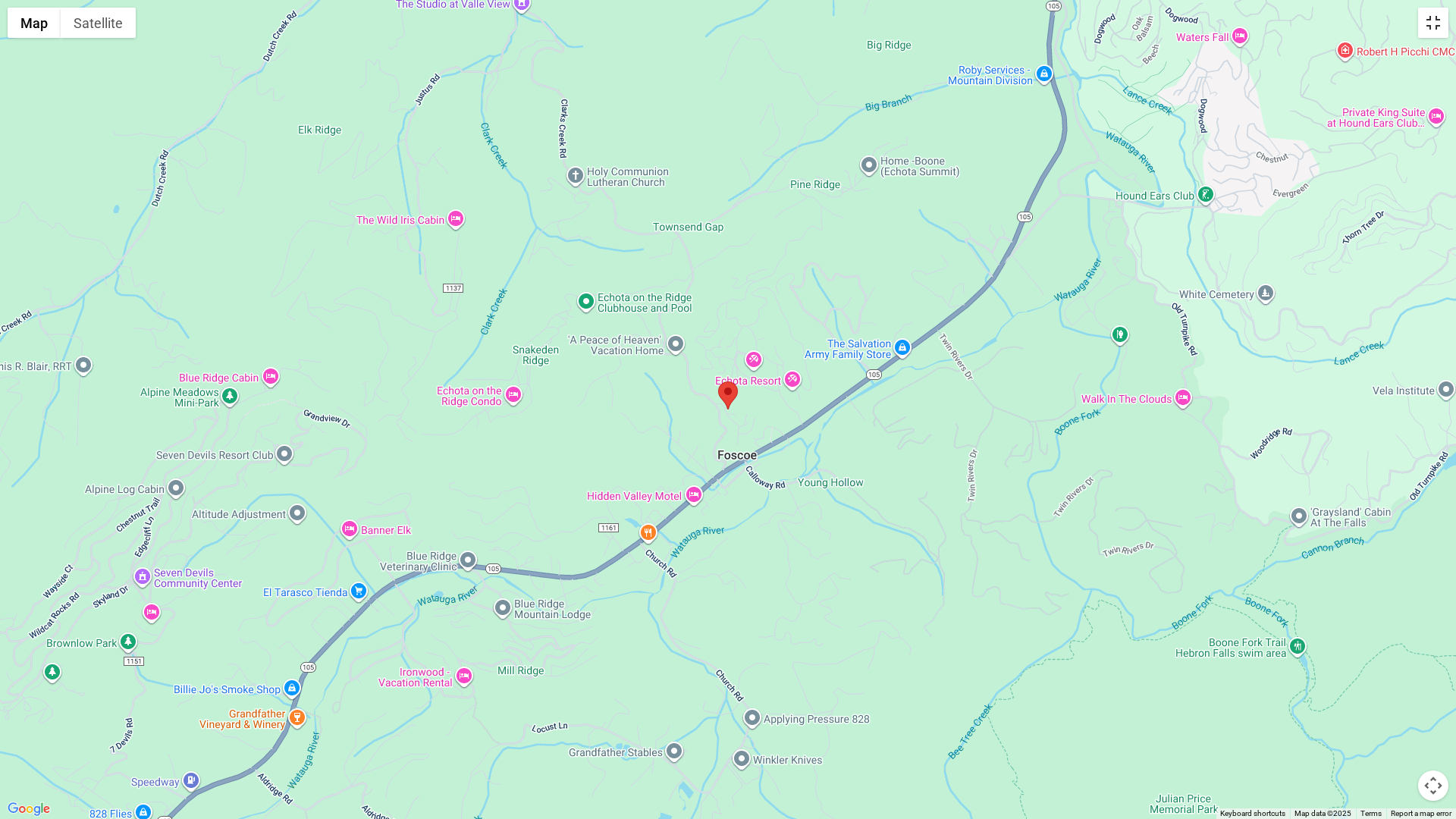
click at [1433, 16] on button "Toggle fullscreen view" at bounding box center [1433, 22] width 30 height 30
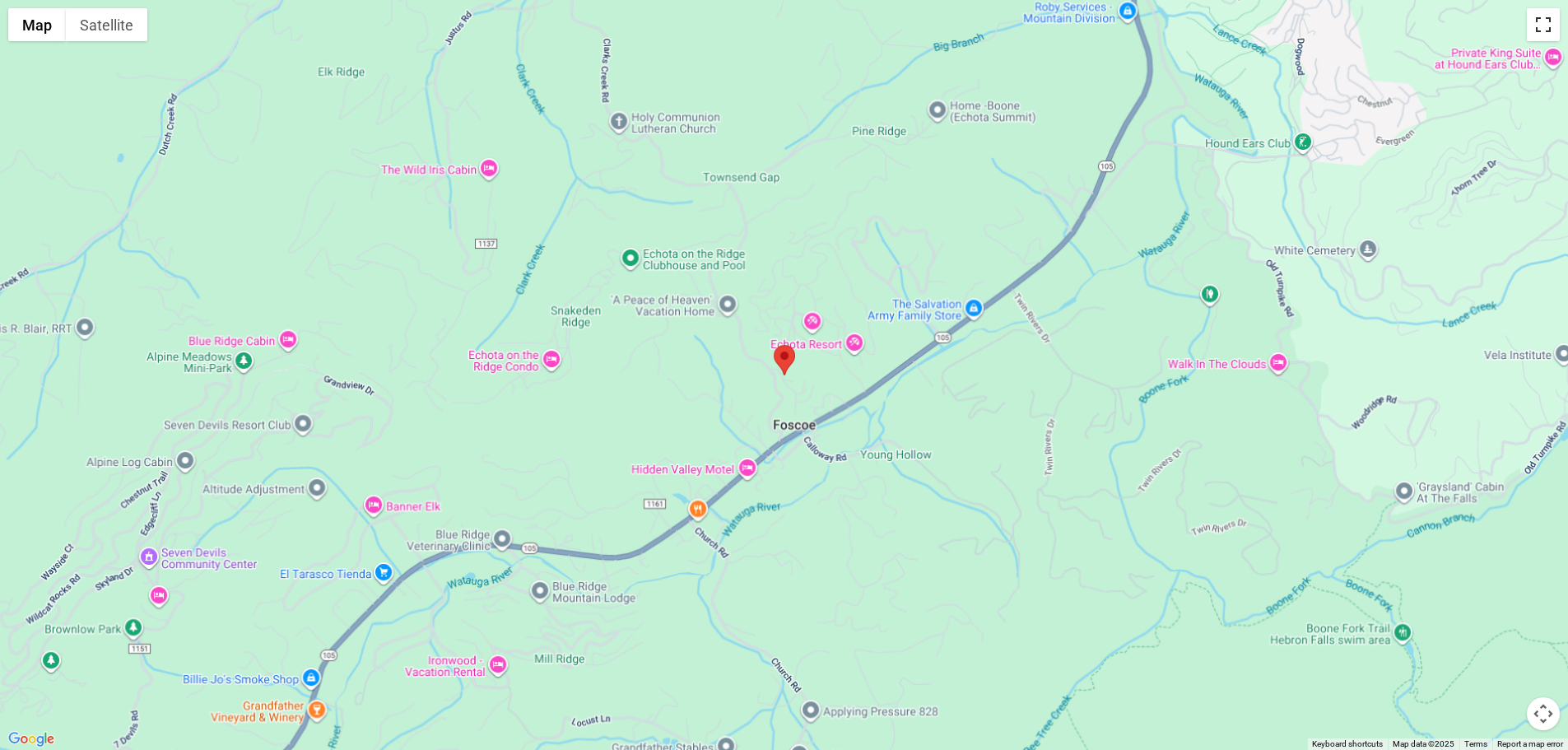
scroll to position [575, 0]
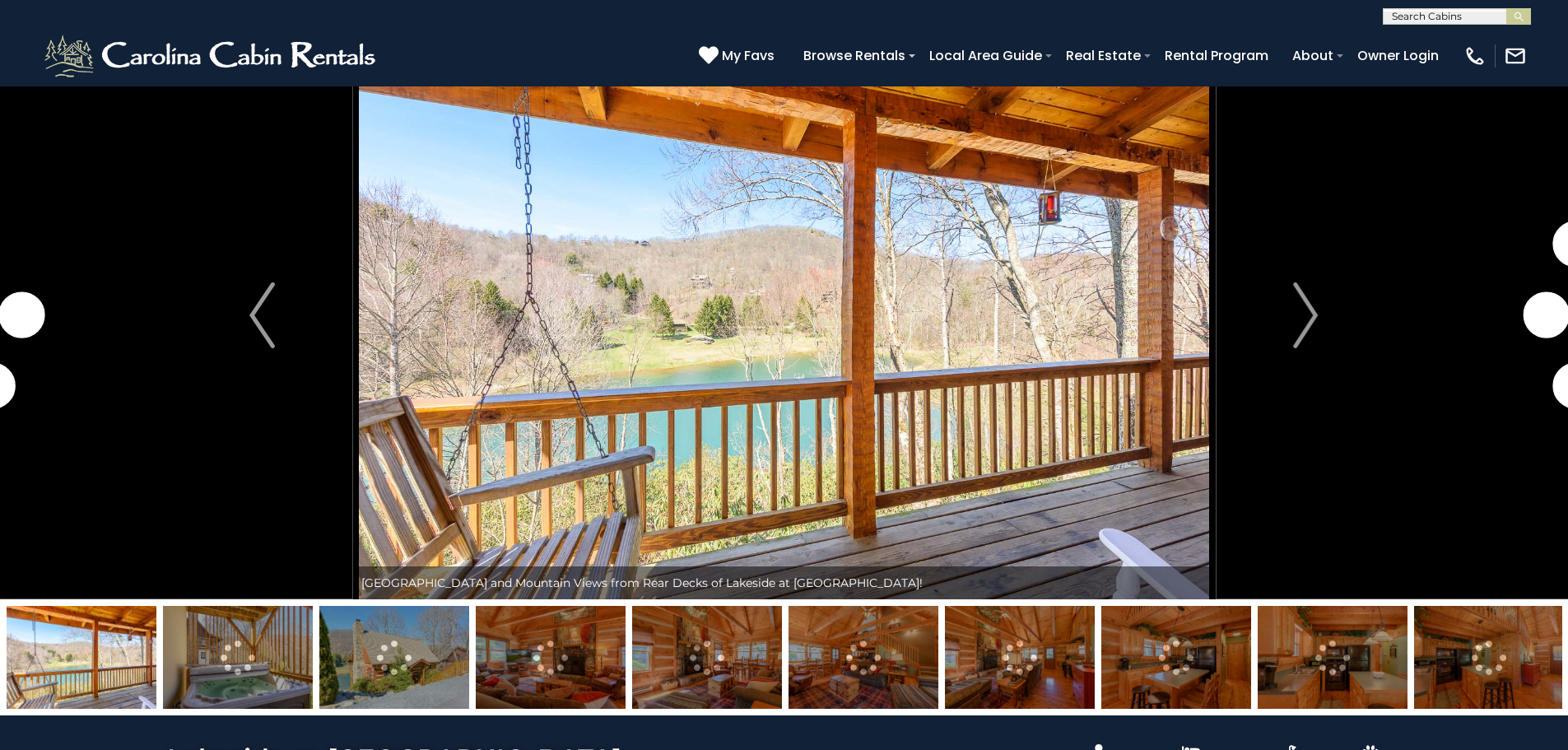
scroll to position [82, 0]
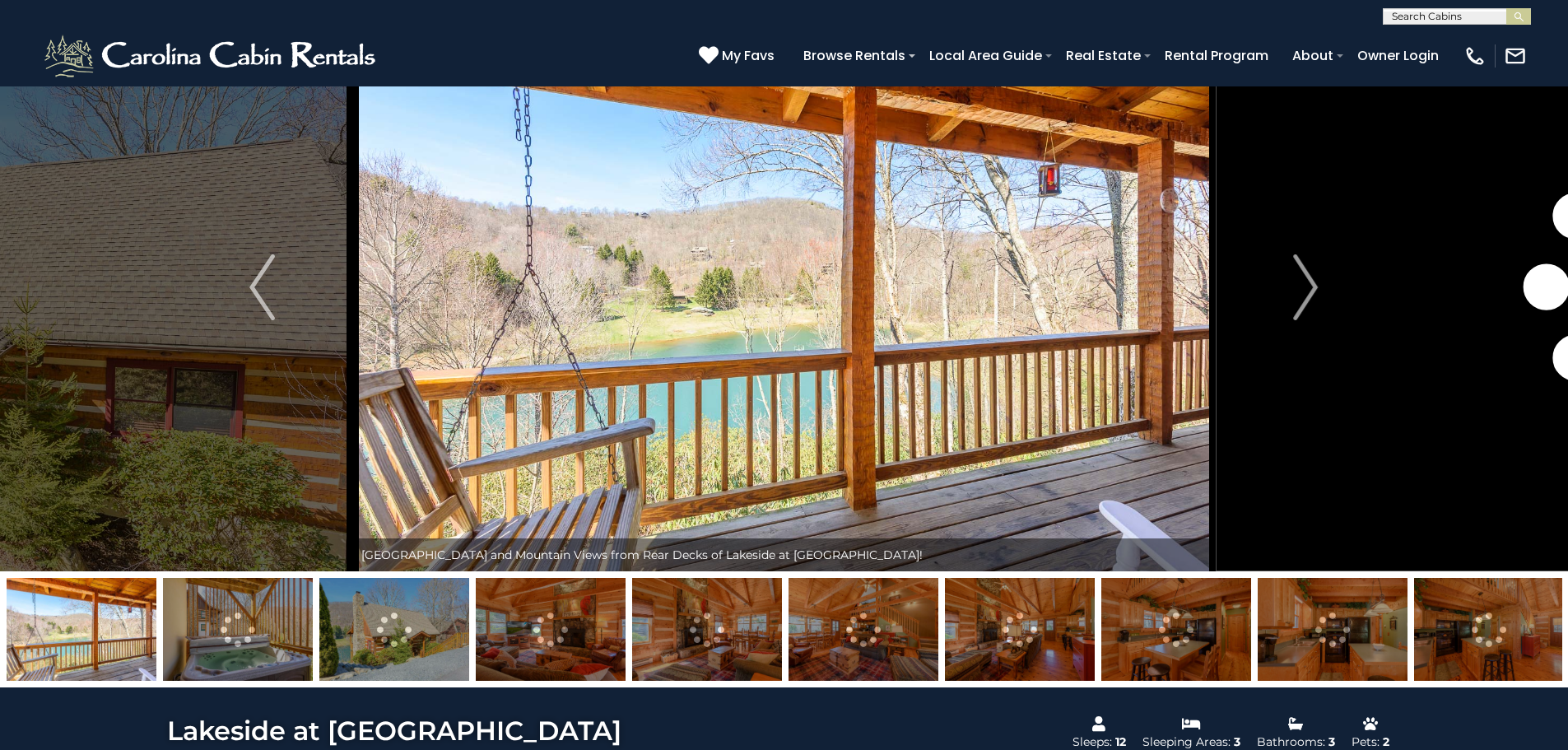
click at [405, 647] on img at bounding box center [394, 629] width 150 height 103
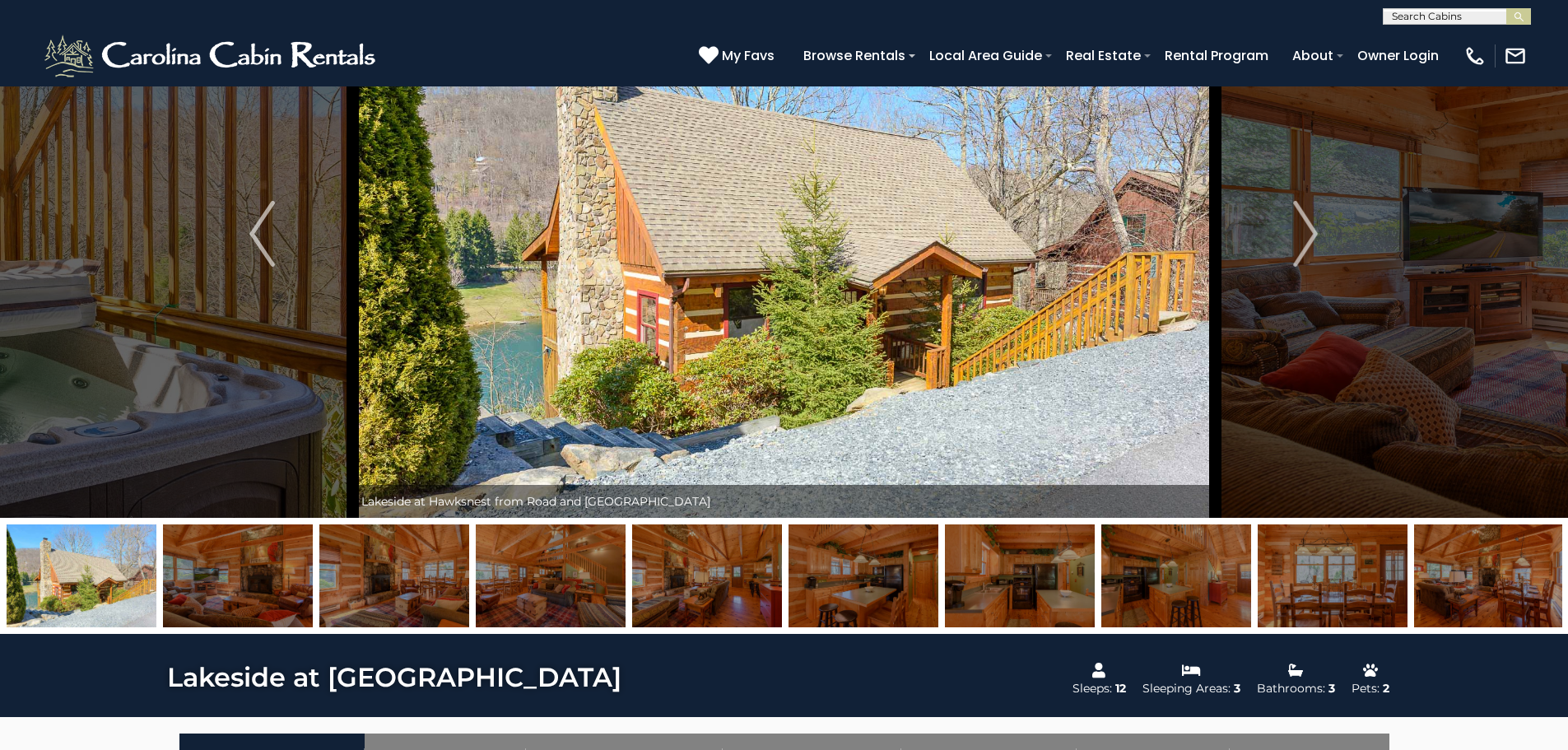
scroll to position [165, 0]
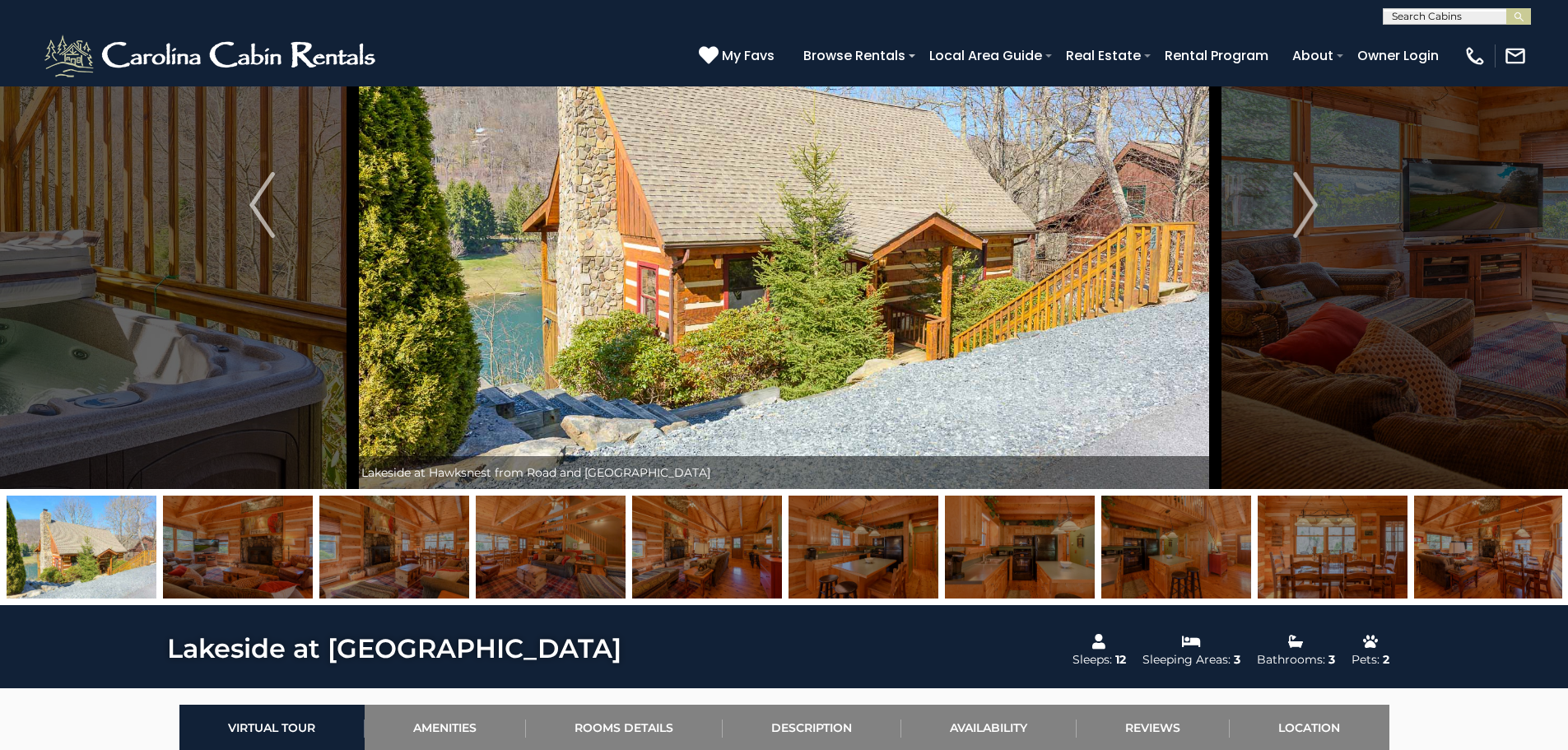
click at [1528, 546] on img at bounding box center [1489, 547] width 150 height 103
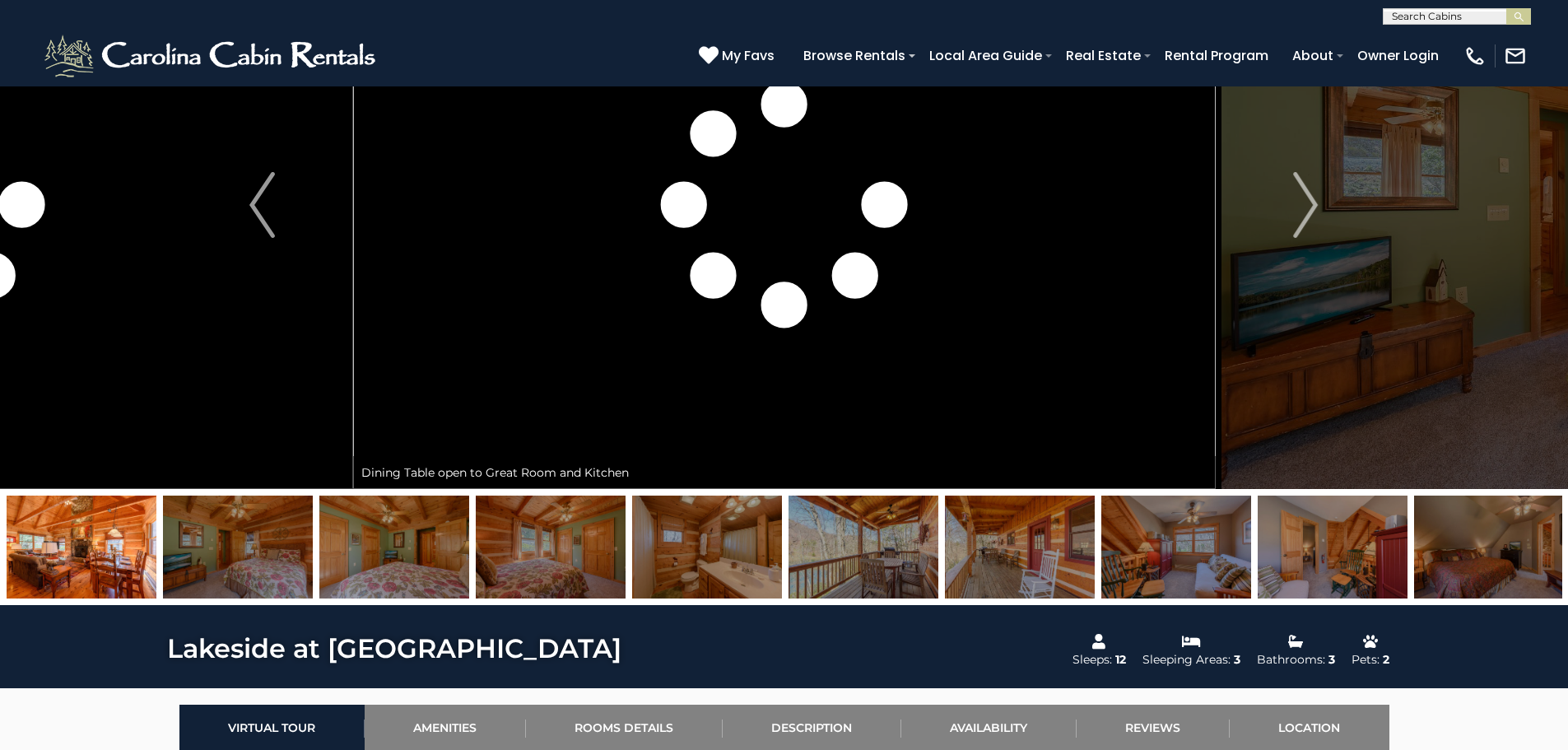
click at [1459, 564] on img at bounding box center [1489, 547] width 150 height 103
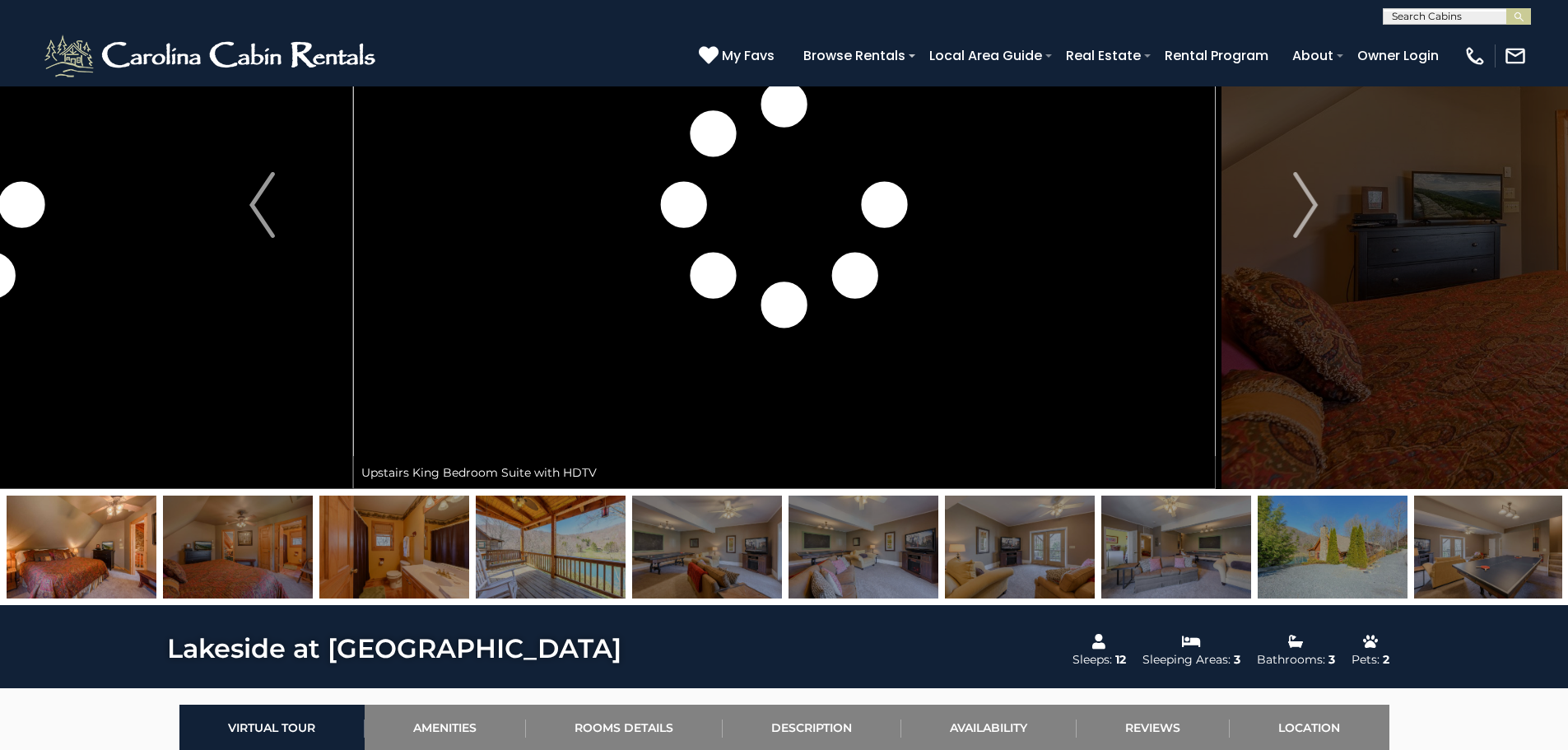
click at [1368, 570] on img at bounding box center [1332, 547] width 150 height 103
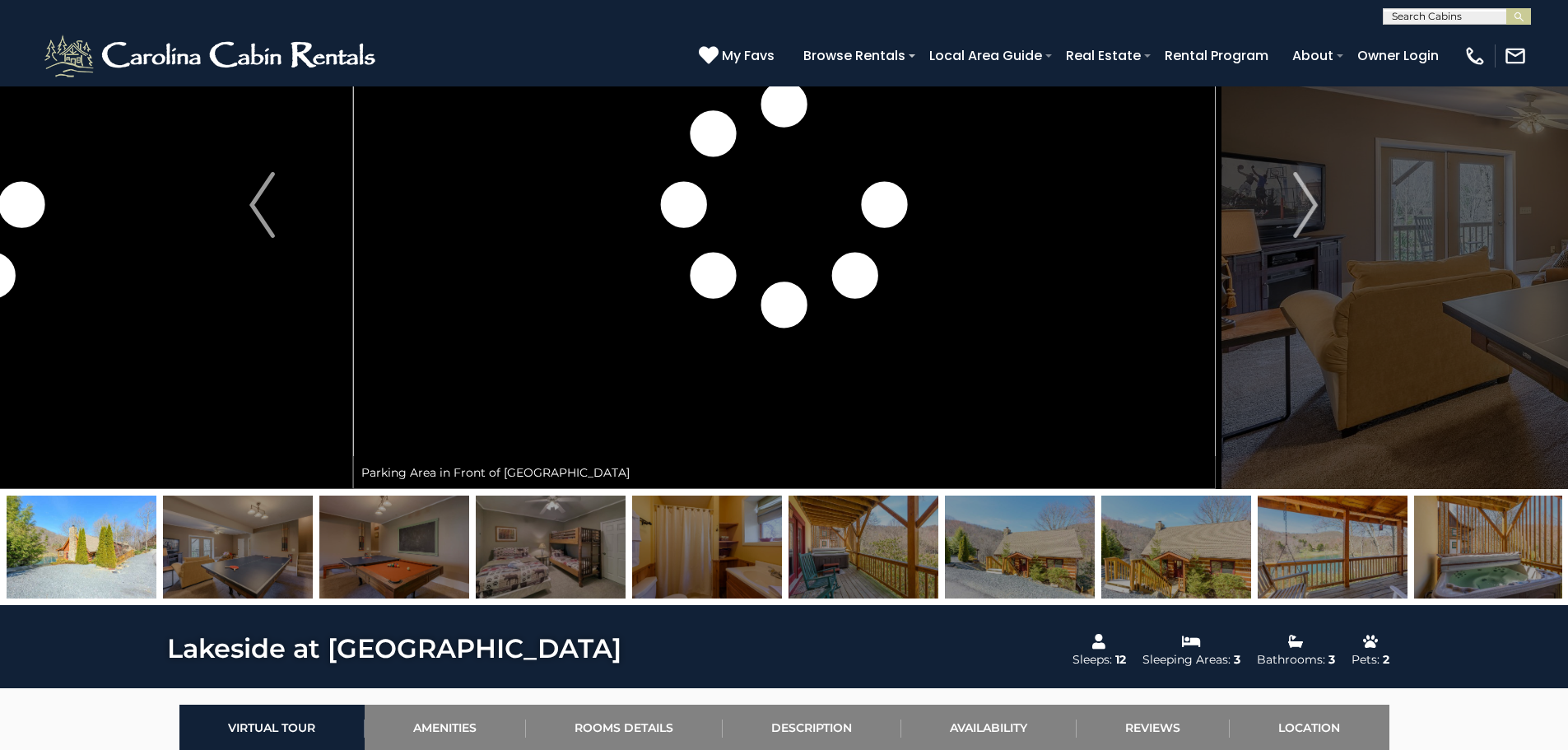
click at [1193, 568] on img at bounding box center [1176, 547] width 150 height 103
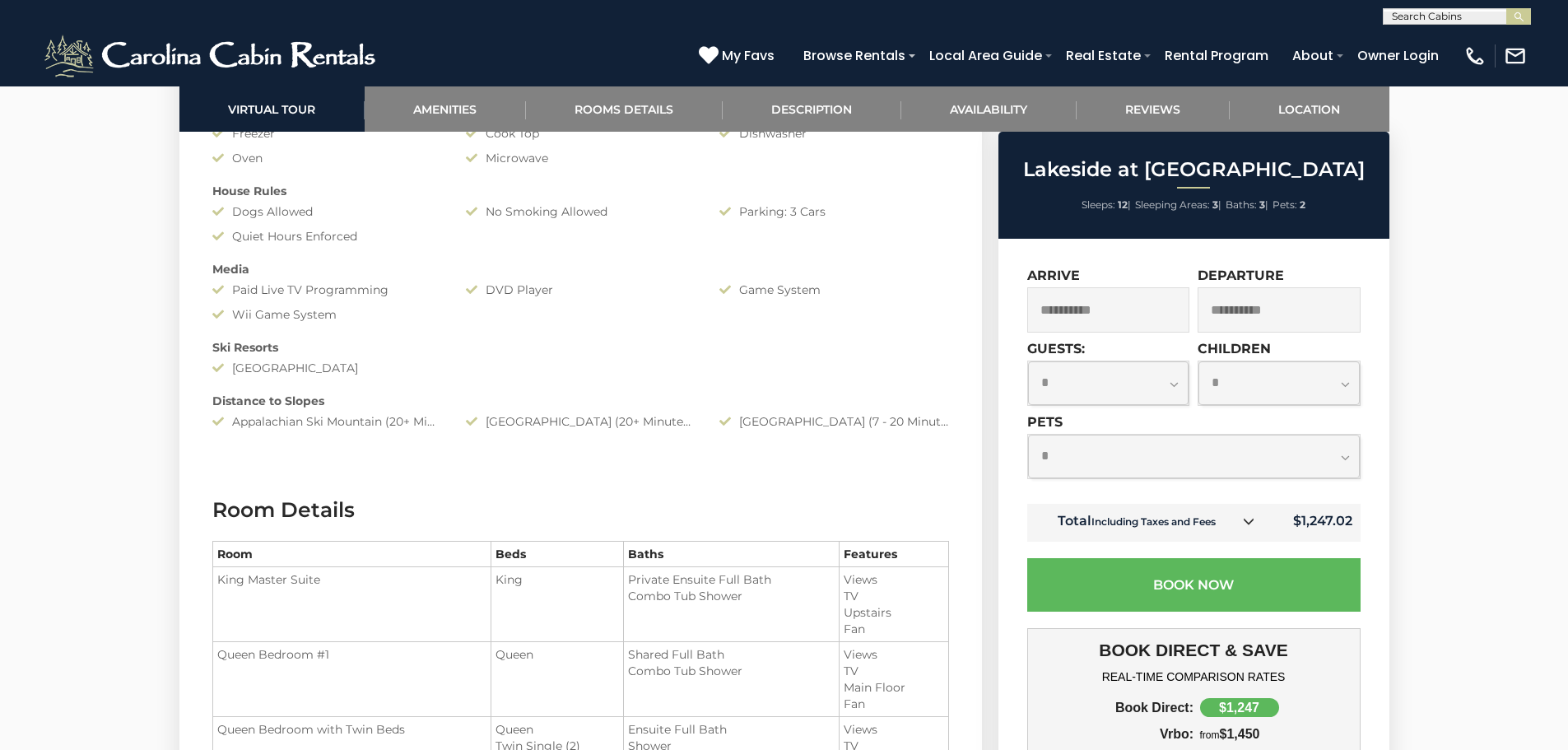
scroll to position [1893, 0]
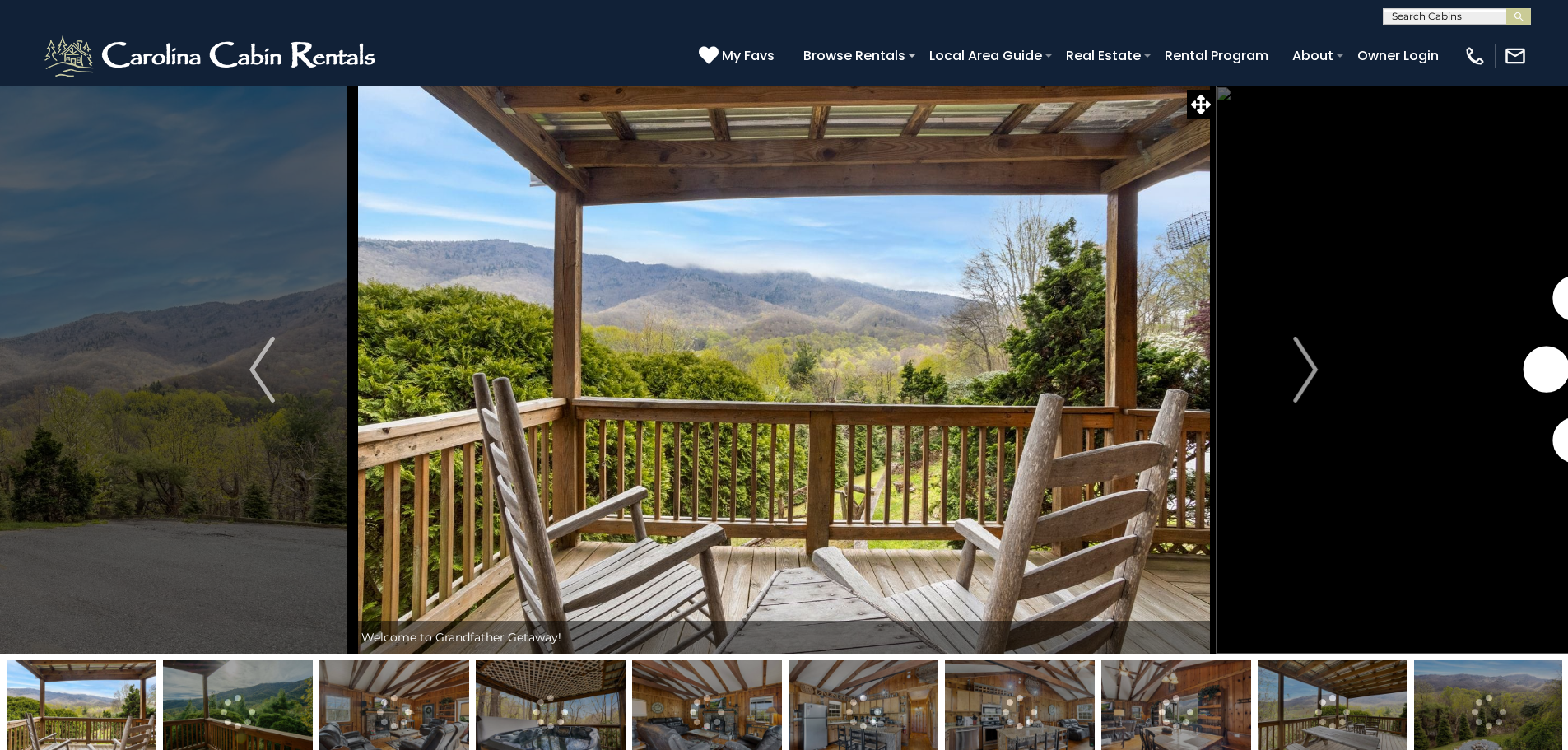
click at [1438, 695] on img at bounding box center [1489, 711] width 150 height 103
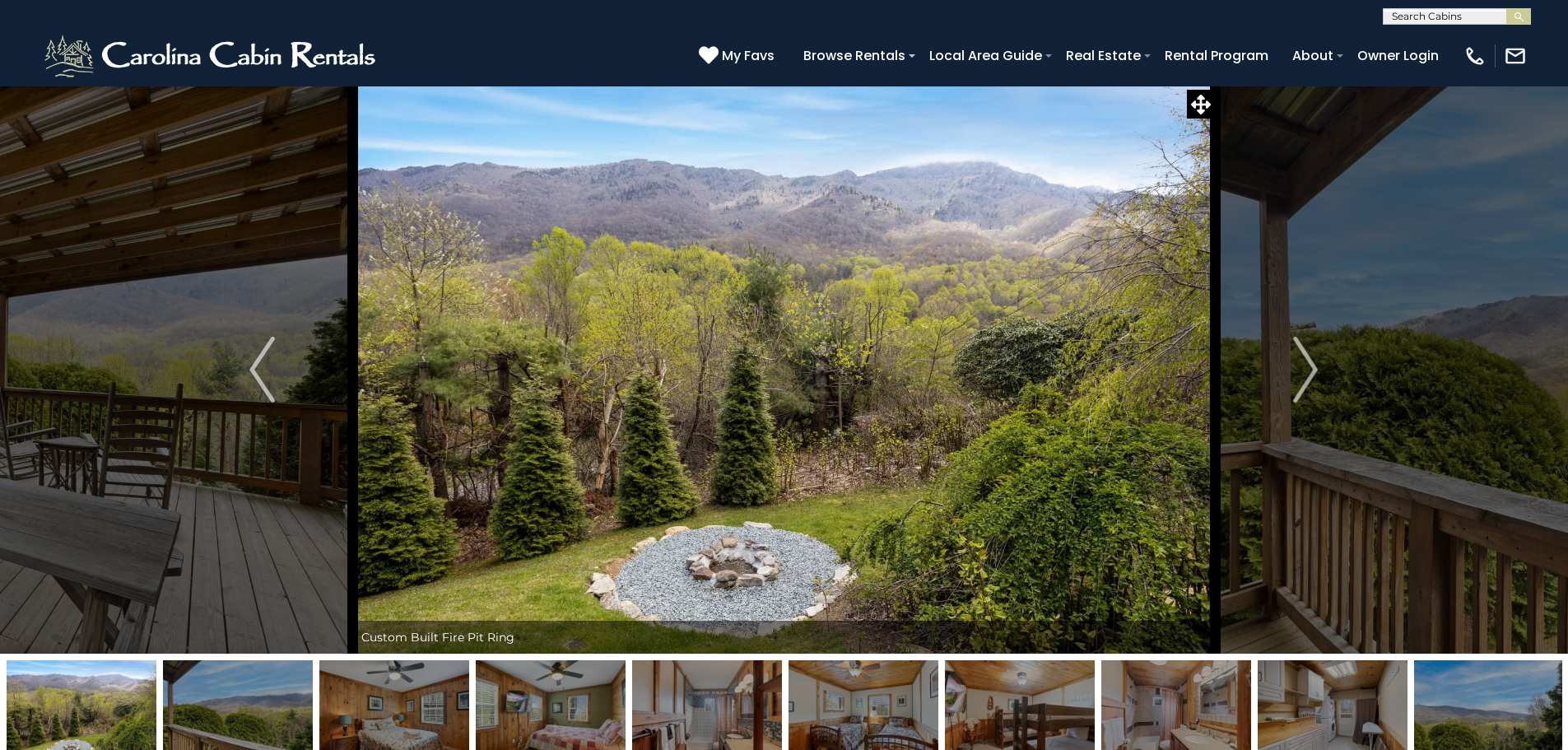
click at [1485, 713] on img at bounding box center [1489, 711] width 150 height 103
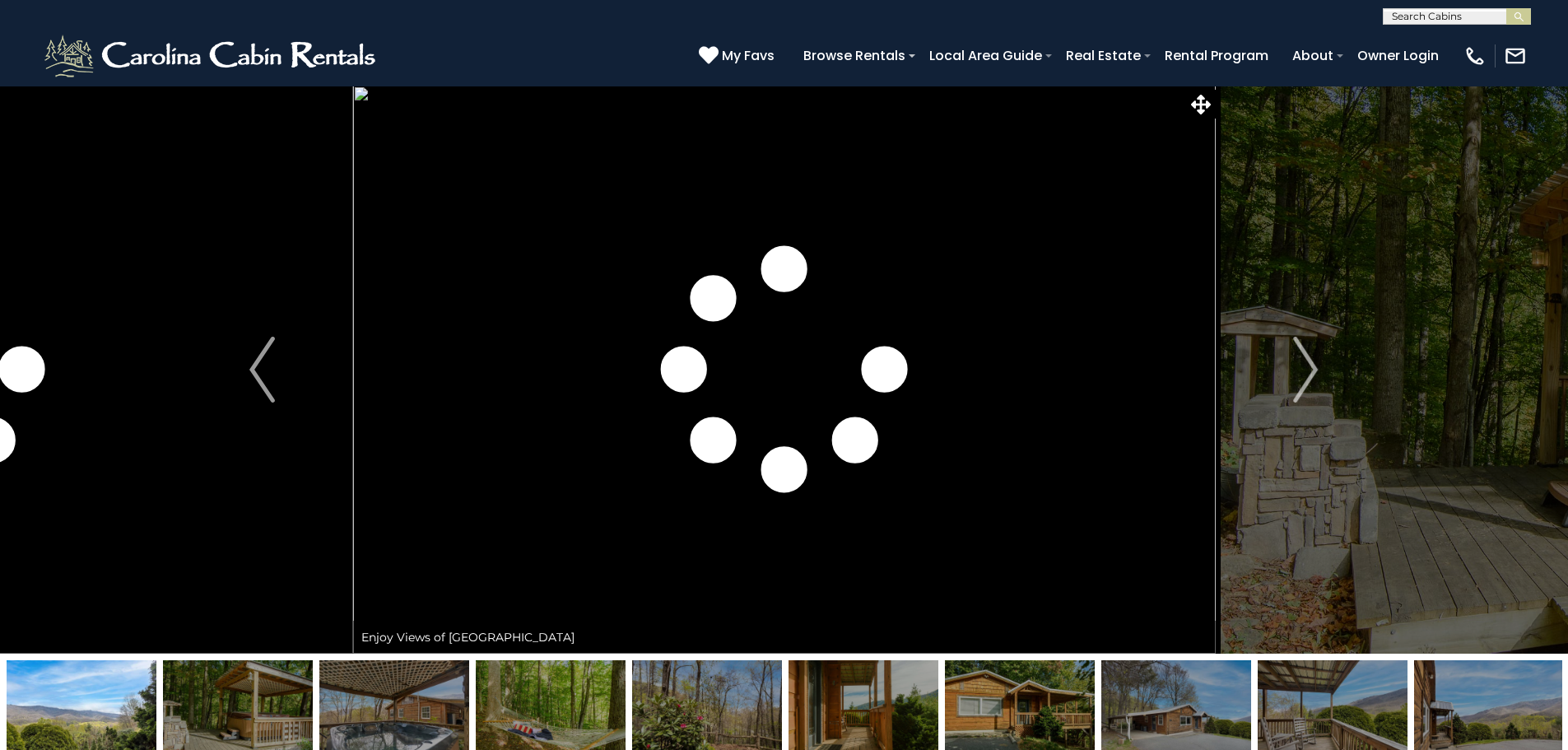
click at [1379, 731] on img at bounding box center [1332, 711] width 150 height 103
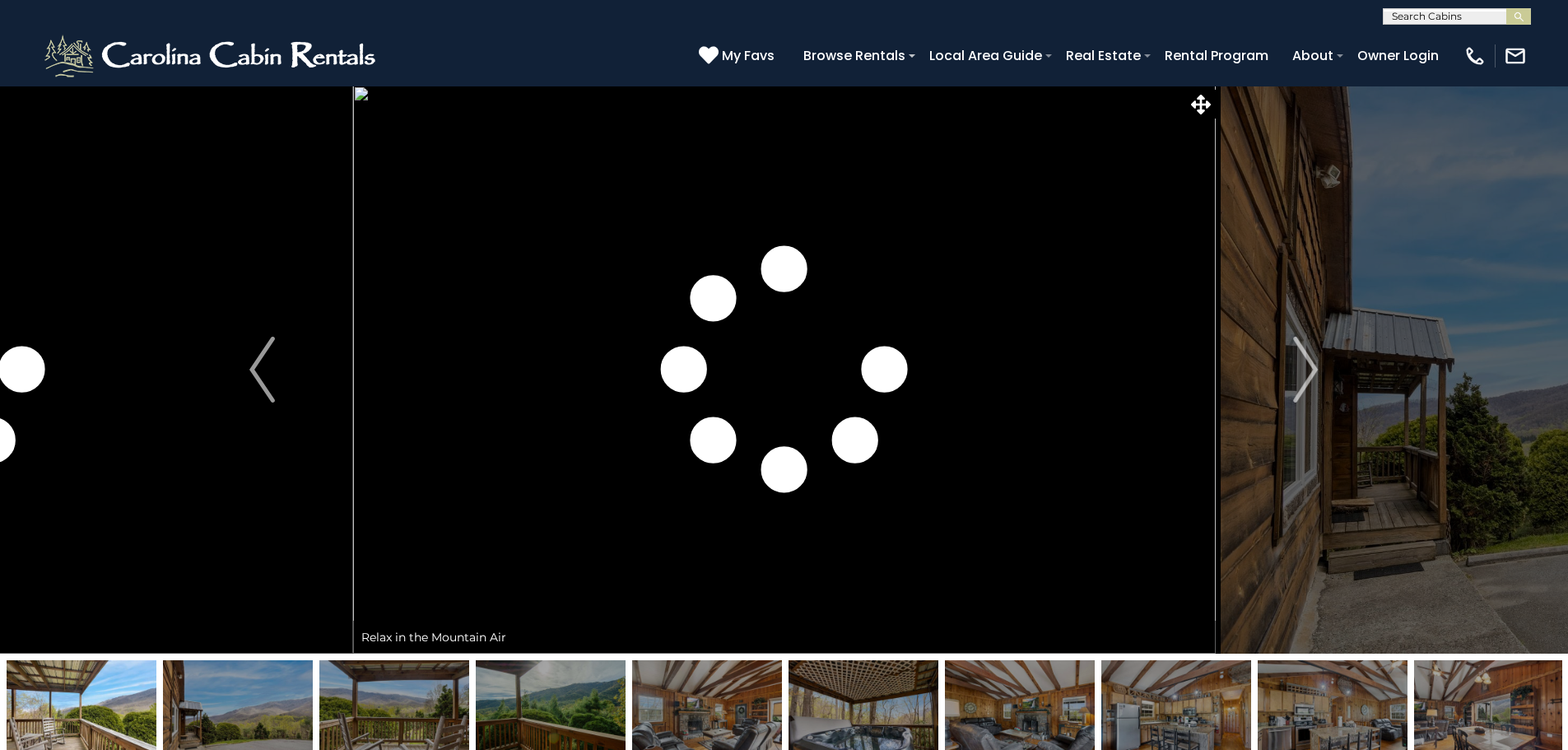
click at [1428, 729] on img at bounding box center [1489, 711] width 150 height 103
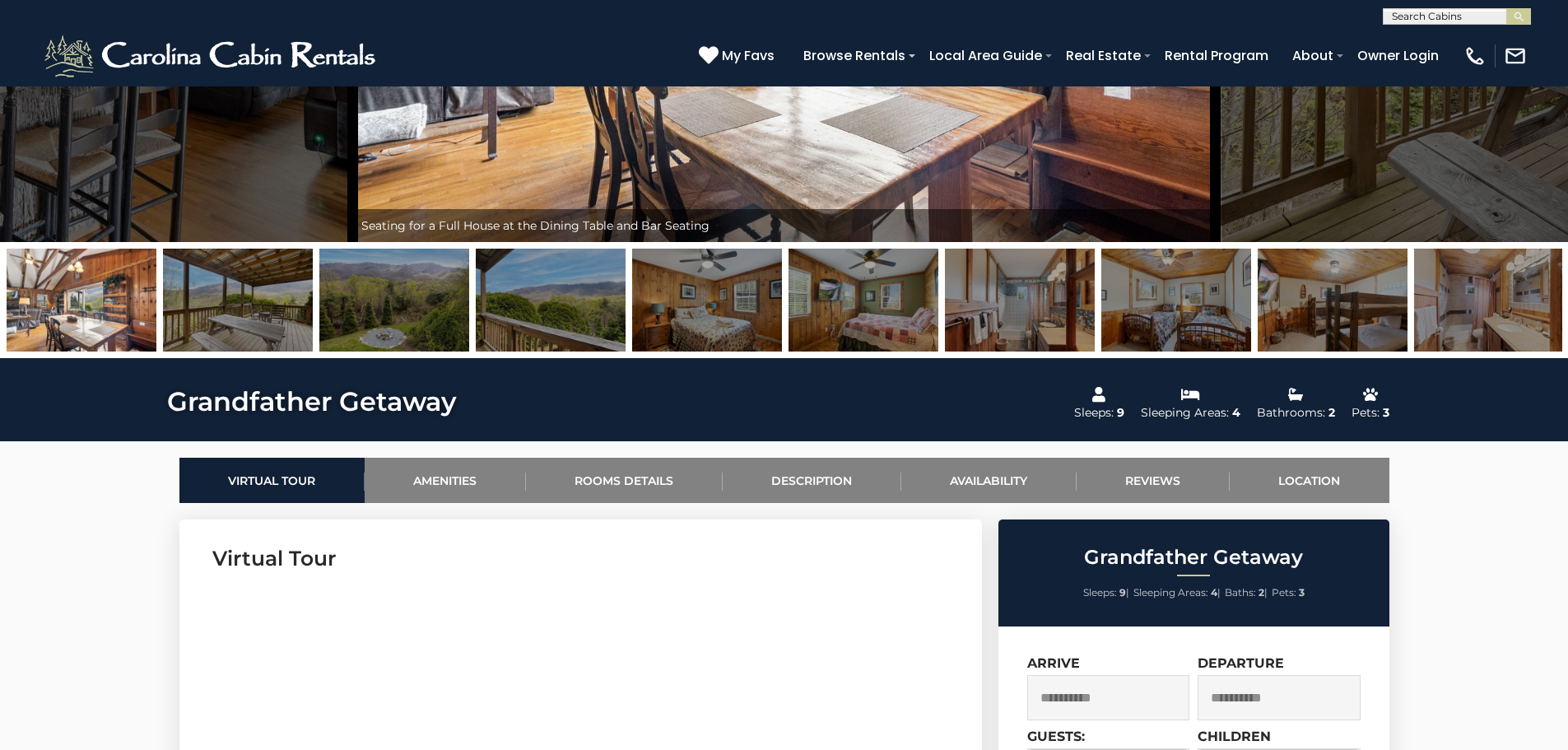
scroll to position [82, 0]
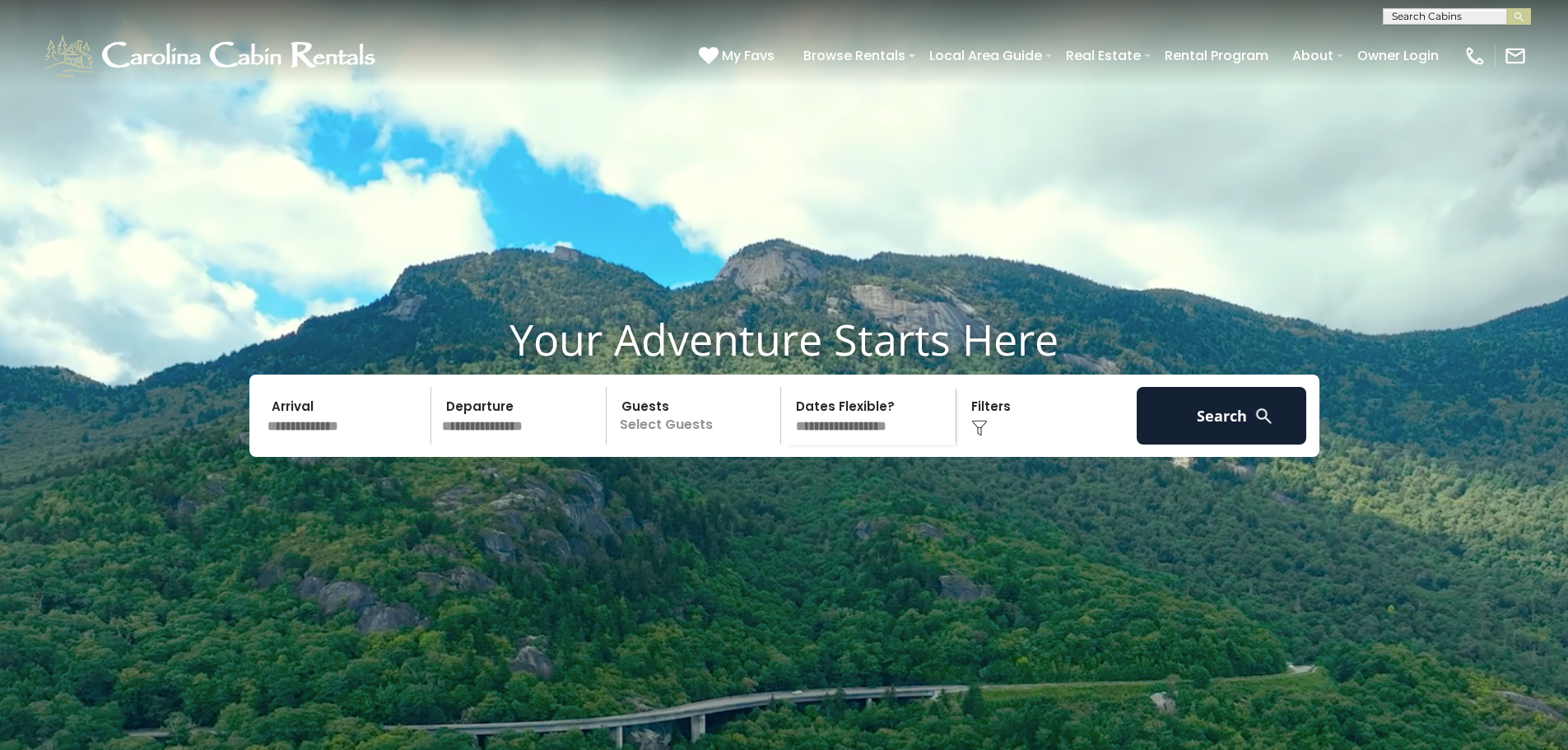
click at [633, 444] on p "Select Guests" at bounding box center [696, 416] width 169 height 57
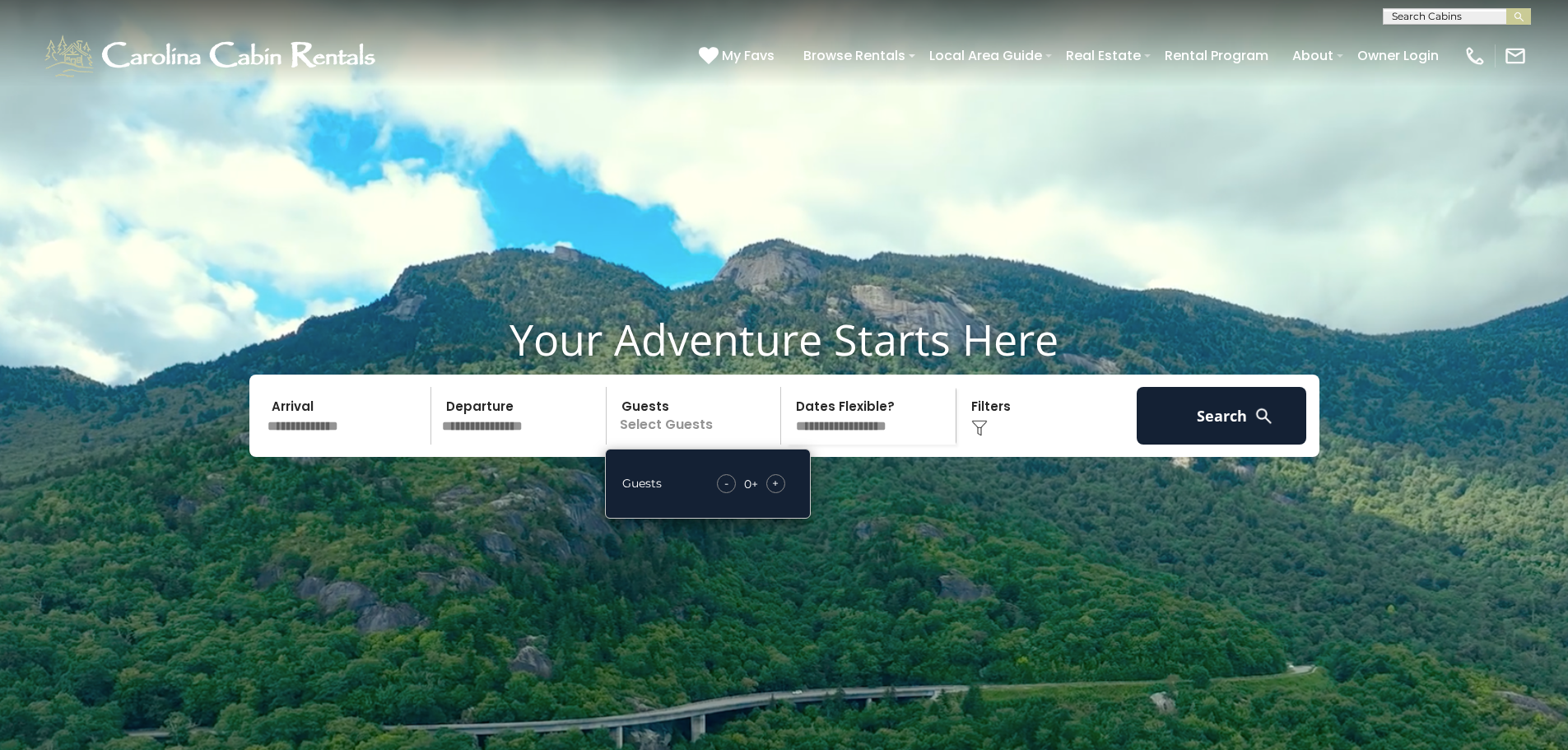
click at [775, 492] on span "+" at bounding box center [775, 483] width 7 height 17
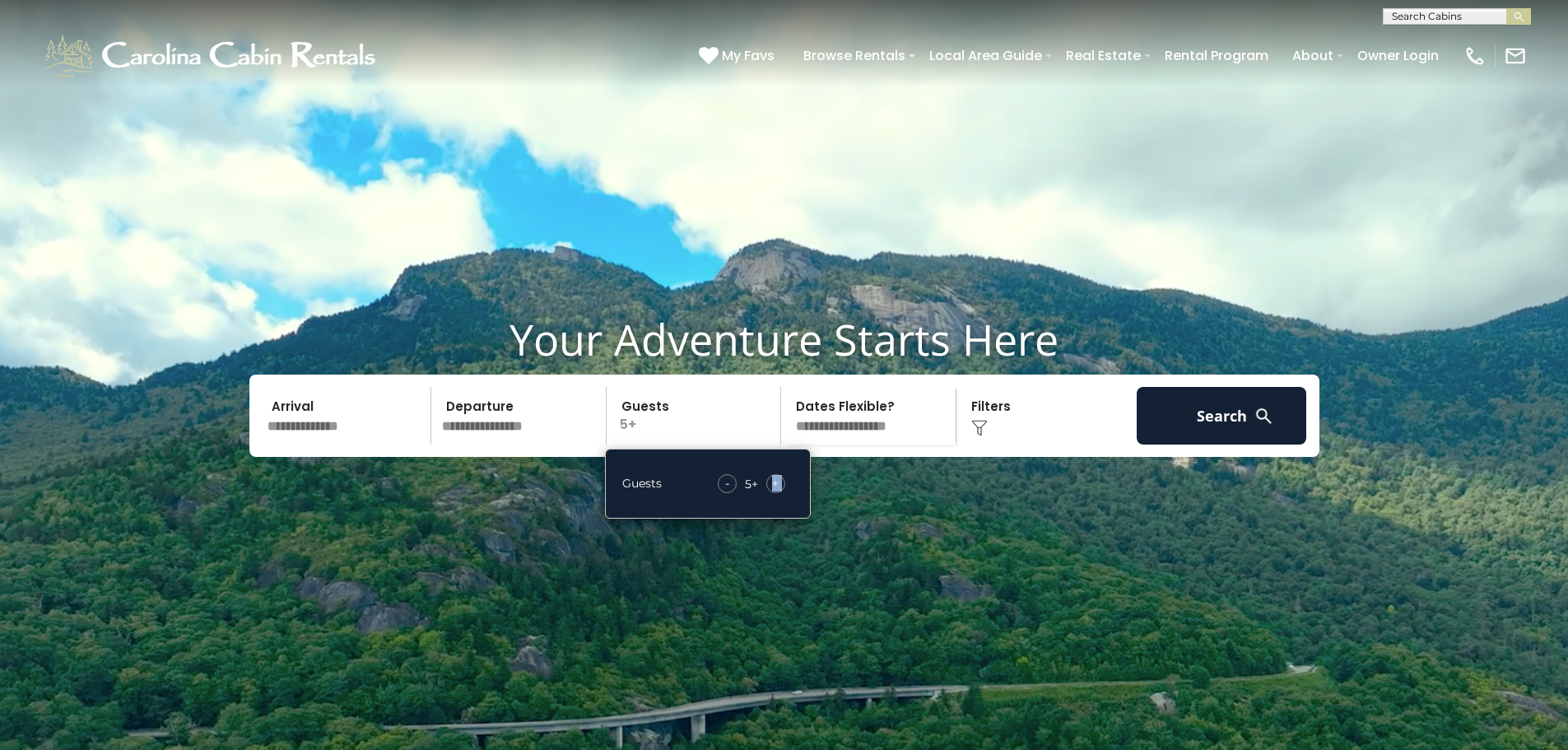
click at [775, 492] on span "+" at bounding box center [775, 483] width 7 height 17
click at [982, 436] on img at bounding box center [980, 428] width 17 height 17
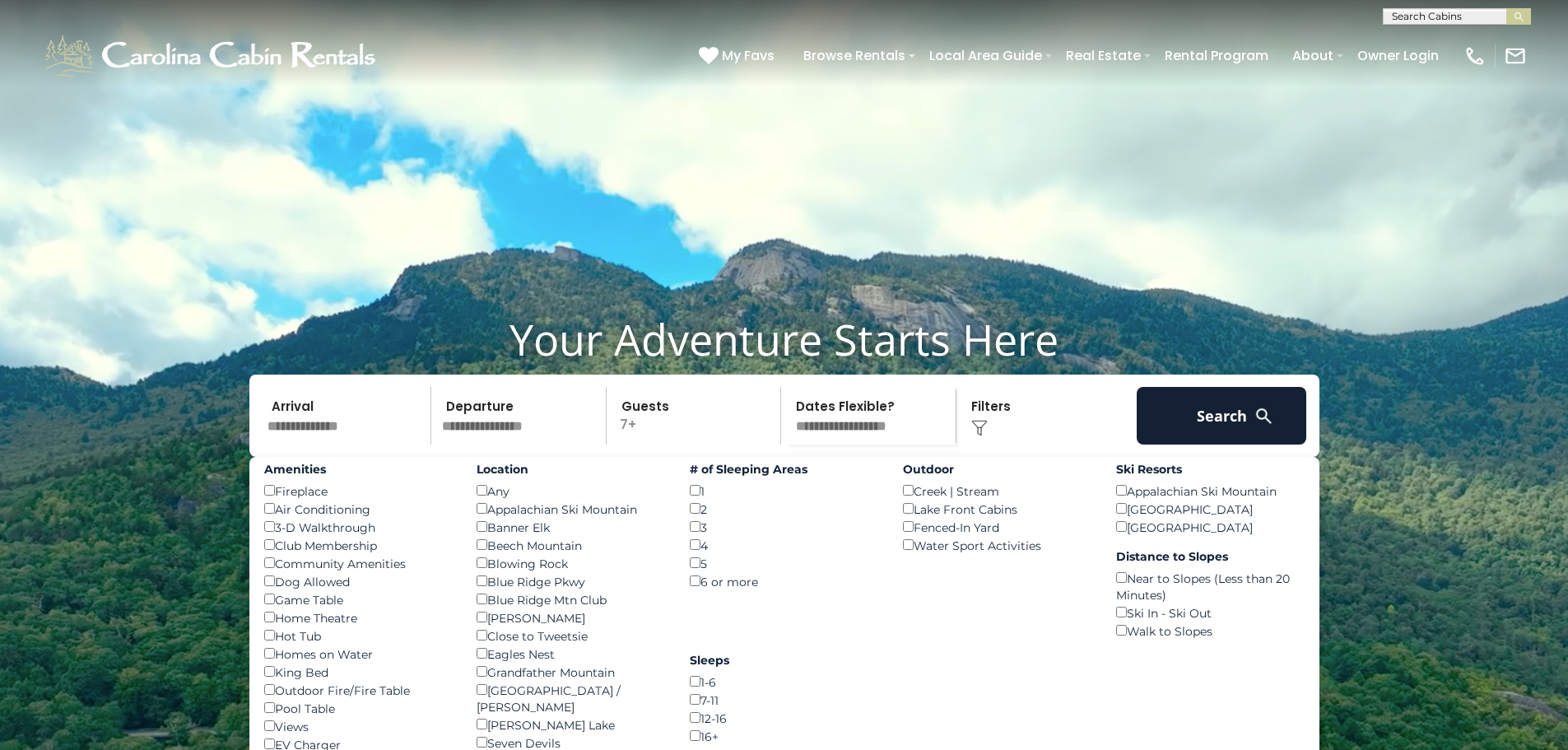
scroll to position [82, 0]
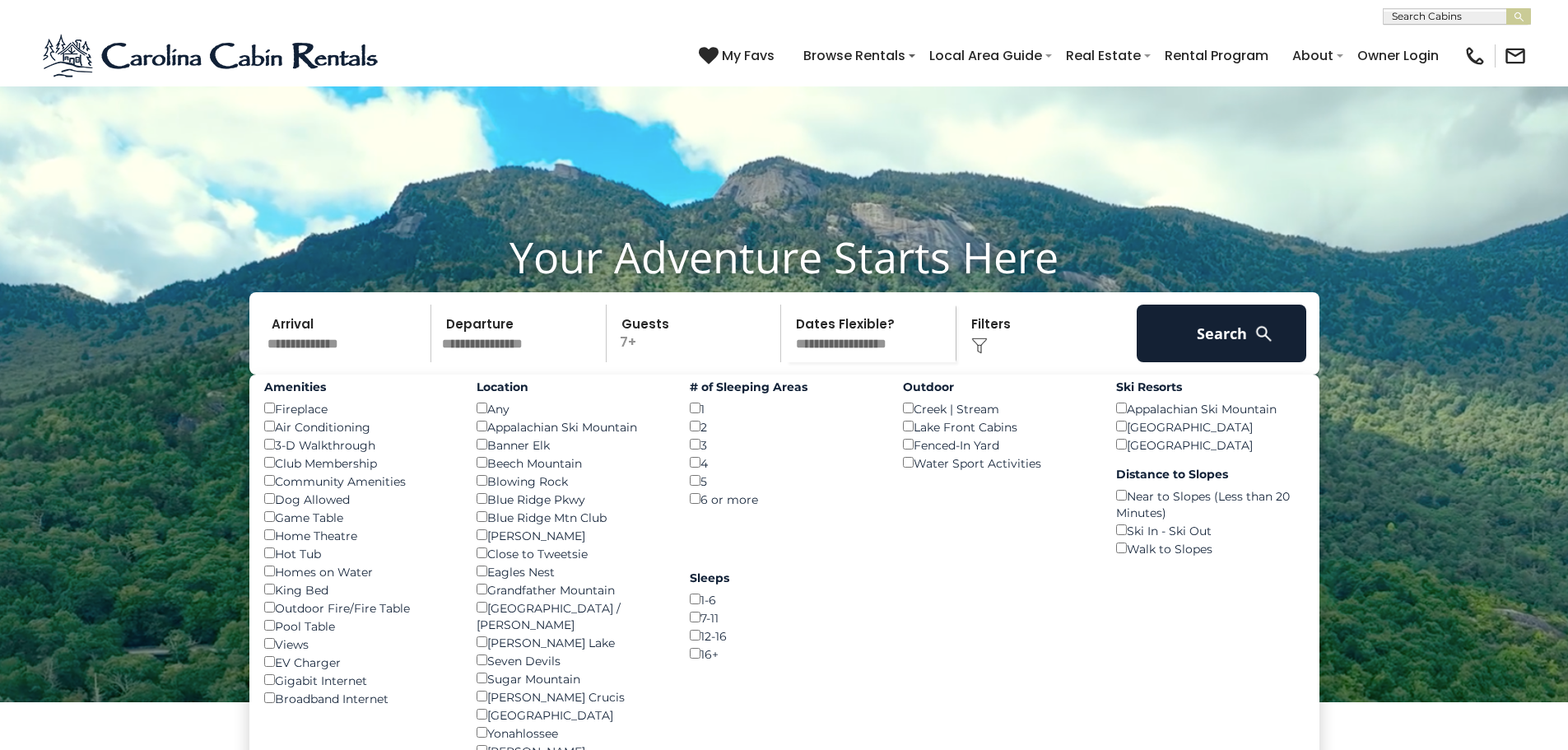
click at [935, 454] on div "Fenced-In Yard ()" at bounding box center [997, 444] width 189 height 19
click at [1172, 362] on button "Search" at bounding box center [1221, 333] width 170 height 57
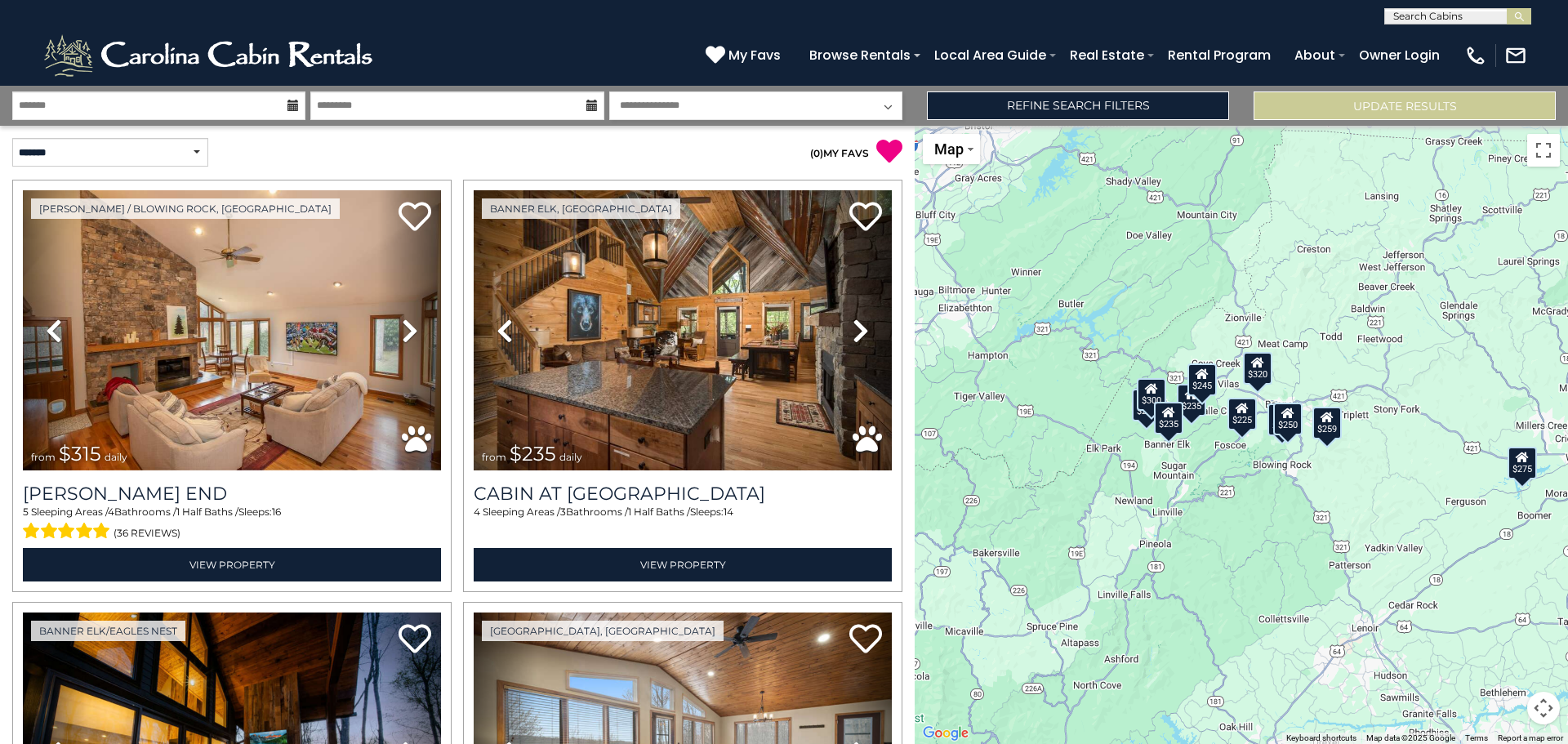
click at [1321, 532] on div "$315 $235 $225 $300 $320 $235 $225 $275 $250 $245 $259" at bounding box center [1241, 435] width 653 height 618
click at [1540, 708] on button "Map camera controls" at bounding box center [1543, 707] width 33 height 33
click at [1503, 629] on button "Zoom in" at bounding box center [1503, 625] width 33 height 33
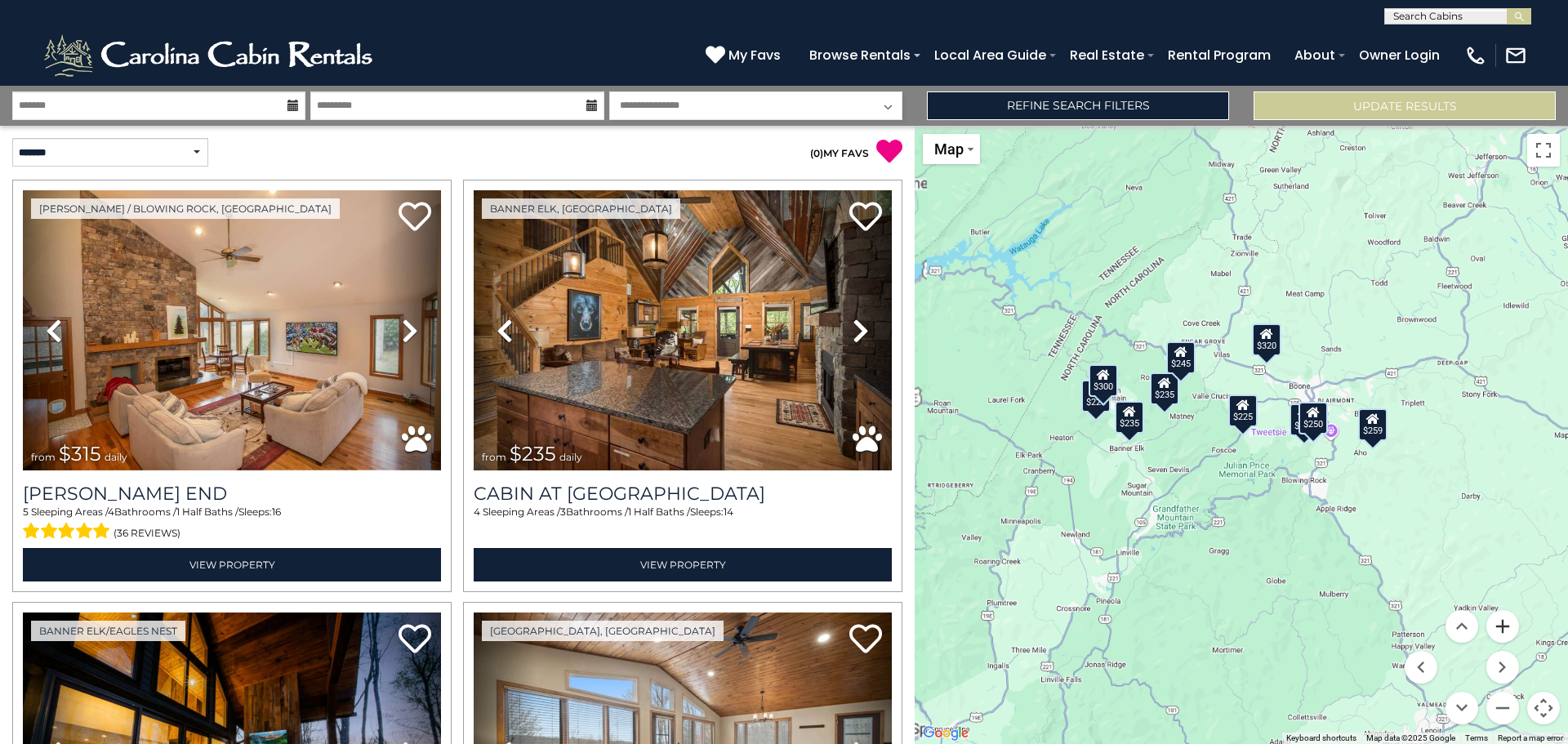
click at [1502, 629] on button "Zoom in" at bounding box center [1503, 625] width 33 height 33
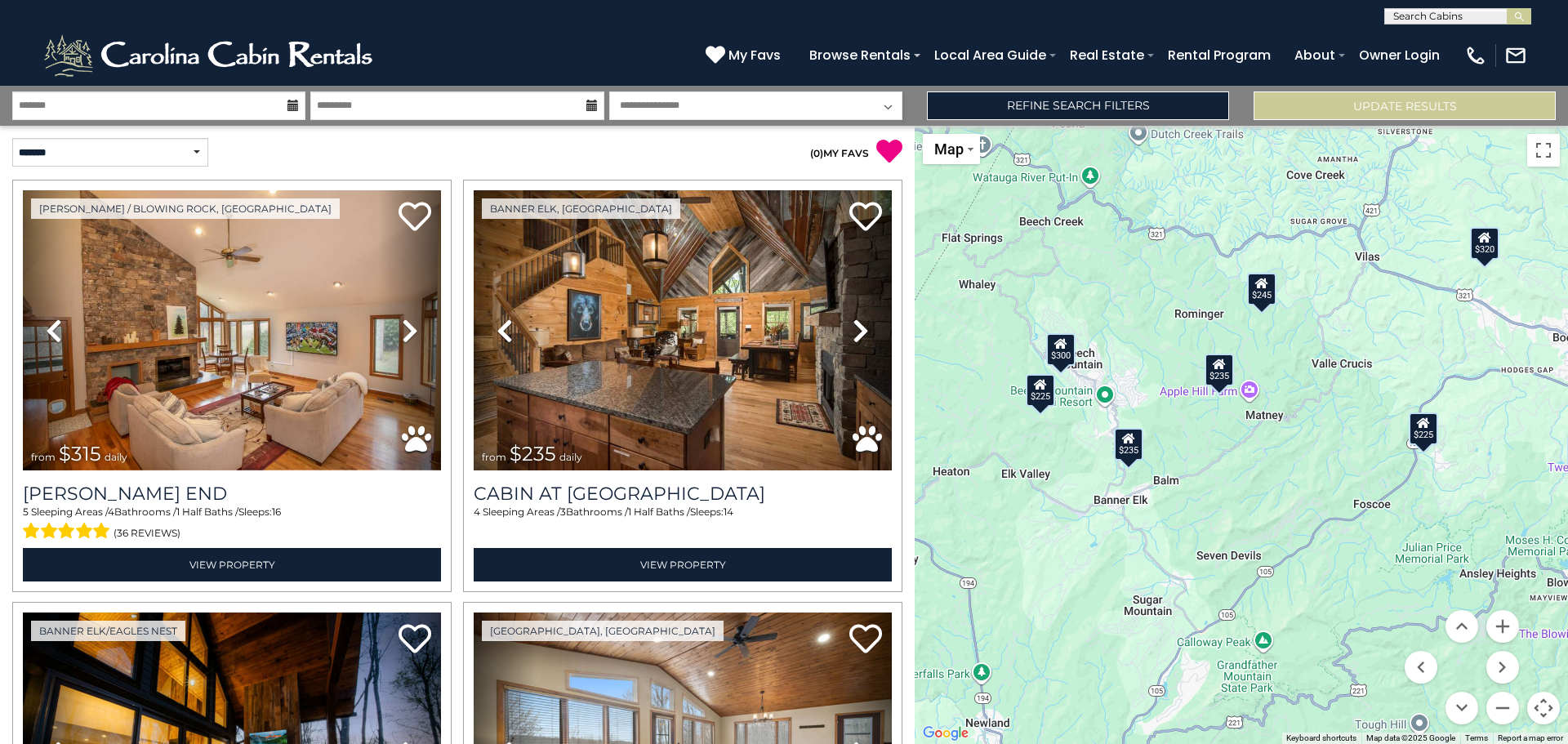
drag, startPoint x: 1038, startPoint y: 418, endPoint x: 1222, endPoint y: 448, distance: 186.4
click at [1222, 448] on div "$315 $235 $225 $300 $320 $235 $225 $275 $250 $245 $259" at bounding box center [1241, 435] width 653 height 618
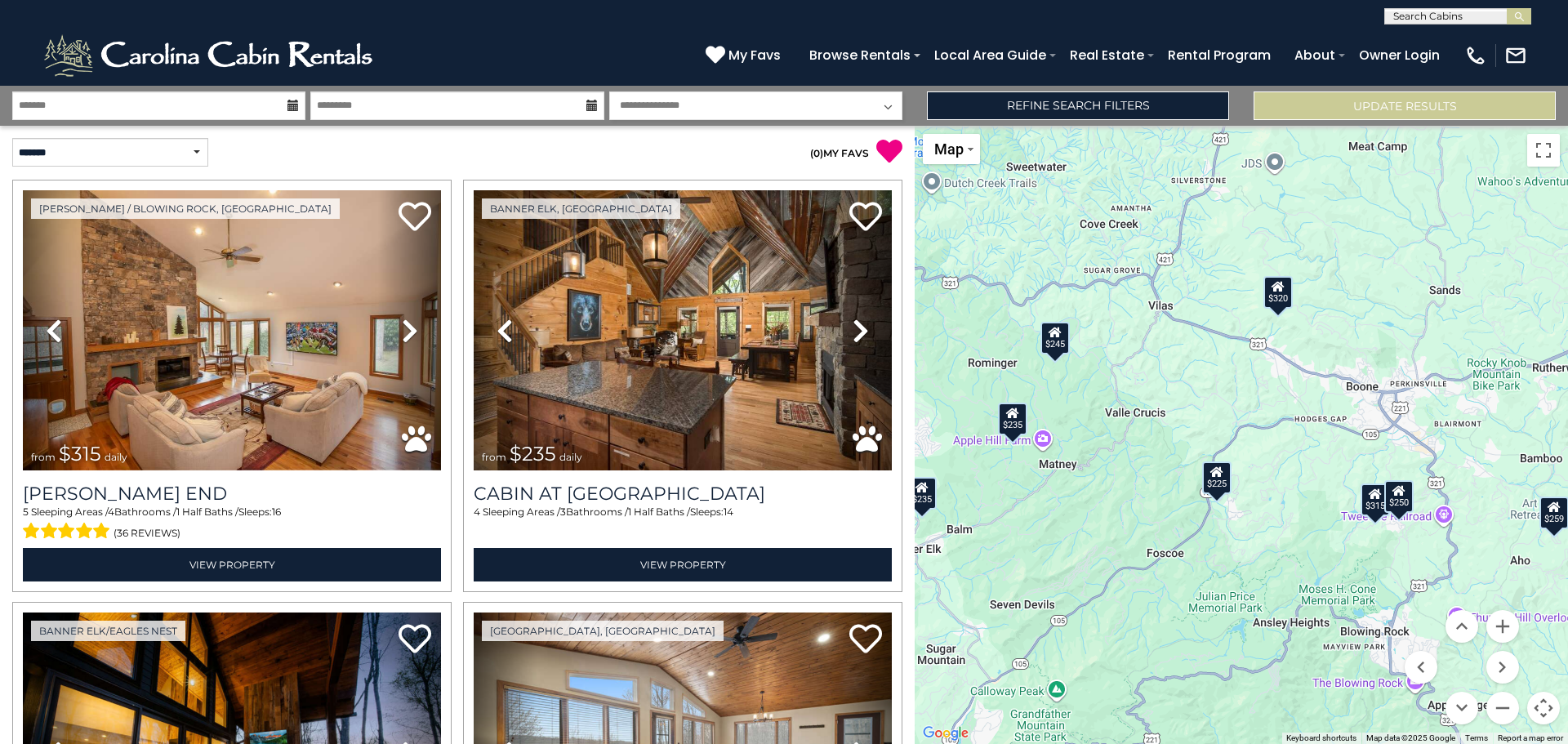
drag, startPoint x: 1414, startPoint y: 520, endPoint x: 1188, endPoint y: 573, distance: 232.1
click at [1190, 574] on div "$315 $235 $225 $300 $320 $235 $225 $275 $250 $245 $259" at bounding box center [1241, 435] width 653 height 618
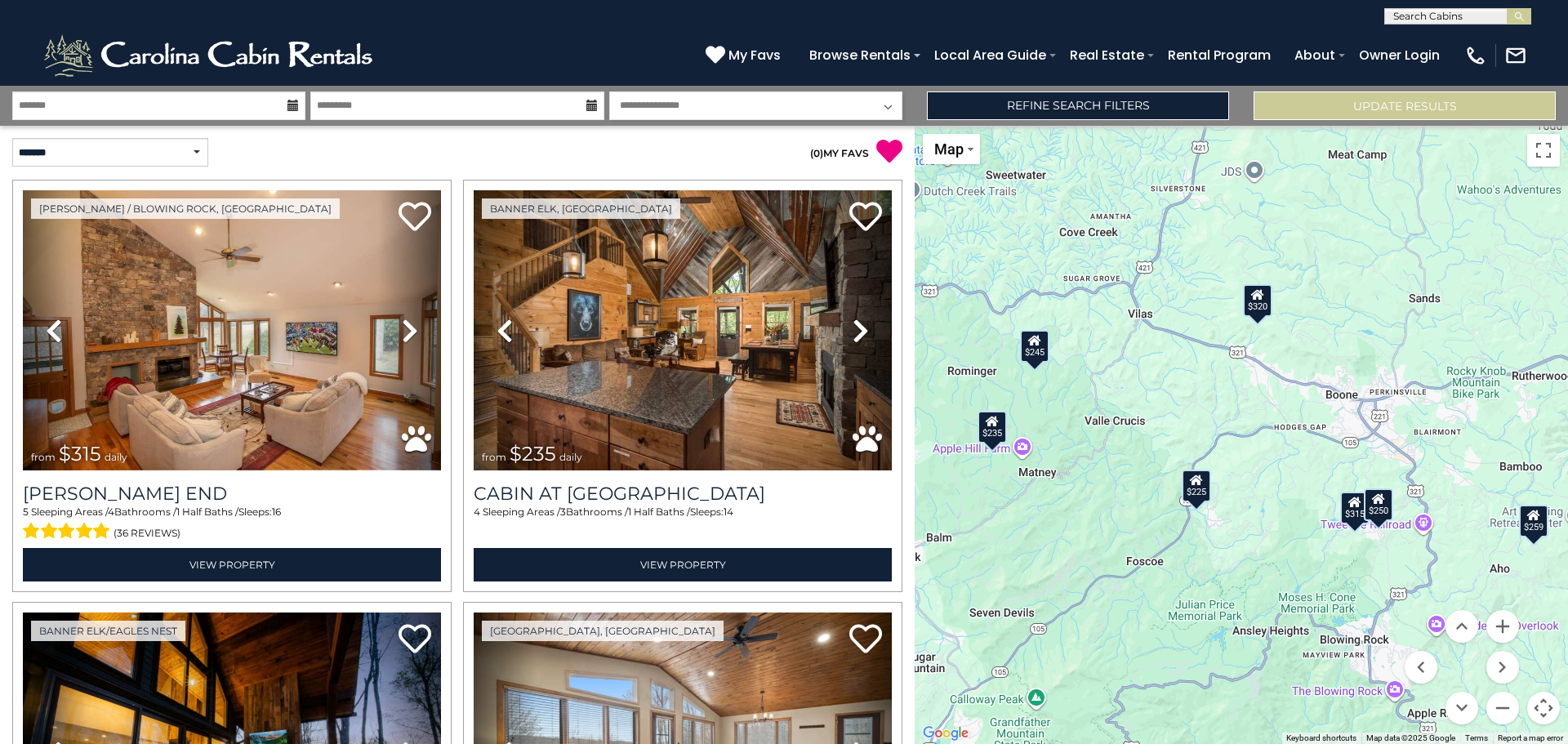
click at [1381, 509] on div "$250" at bounding box center [1378, 504] width 29 height 33
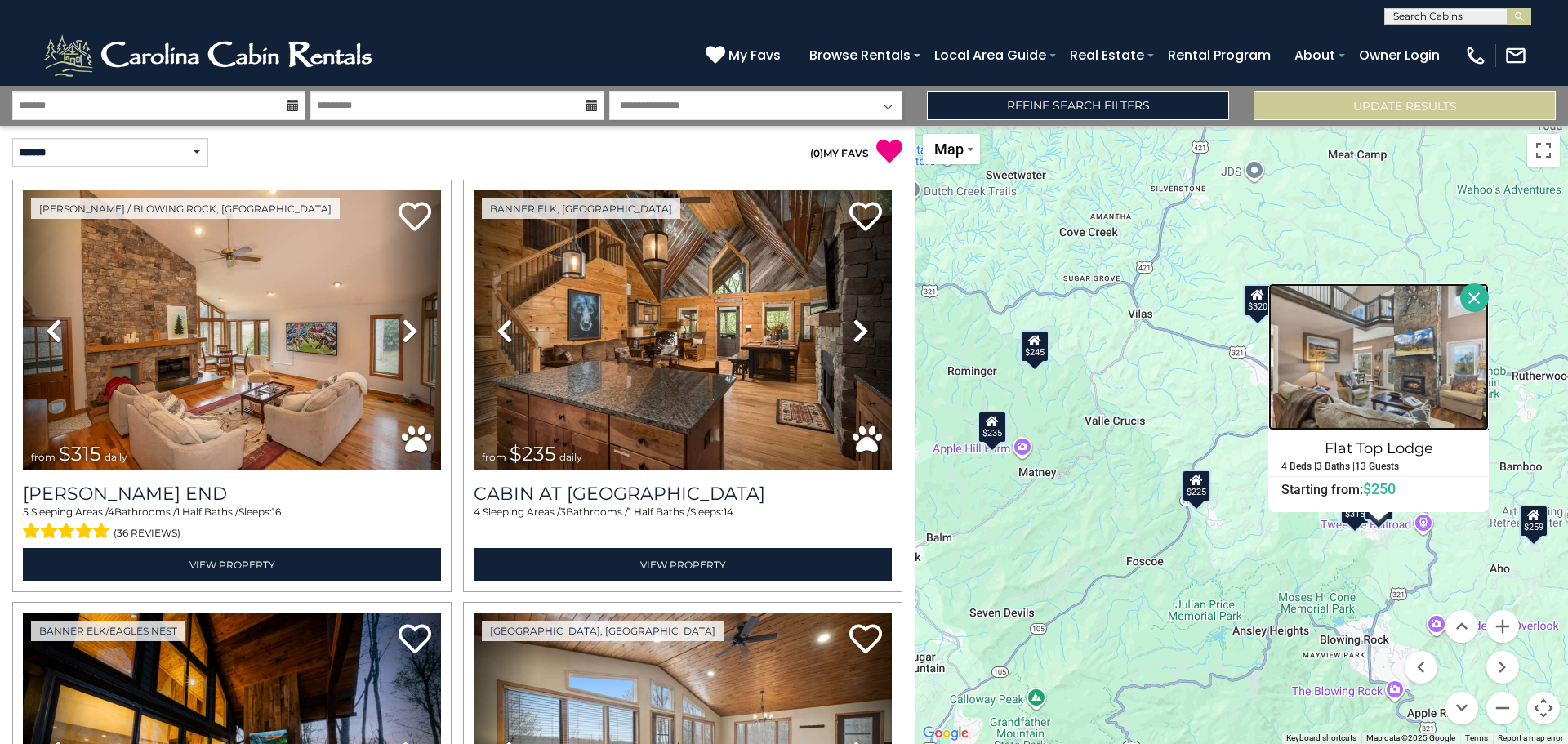
click at [1387, 368] on img at bounding box center [1379, 357] width 221 height 147
click at [1149, 513] on div "$315 $235 $225 $300 $320 $235 $225 $275 $250 $245 $259 [GEOGRAPHIC_DATA] 4 Beds…" at bounding box center [1241, 435] width 653 height 618
click at [1277, 580] on div "$315 $235 $225 $300 $320 $235 $225 $275 $250 $245 $259 [GEOGRAPHIC_DATA] 4 Beds…" at bounding box center [1241, 435] width 653 height 618
click at [1467, 286] on button "Close" at bounding box center [1474, 297] width 28 height 28
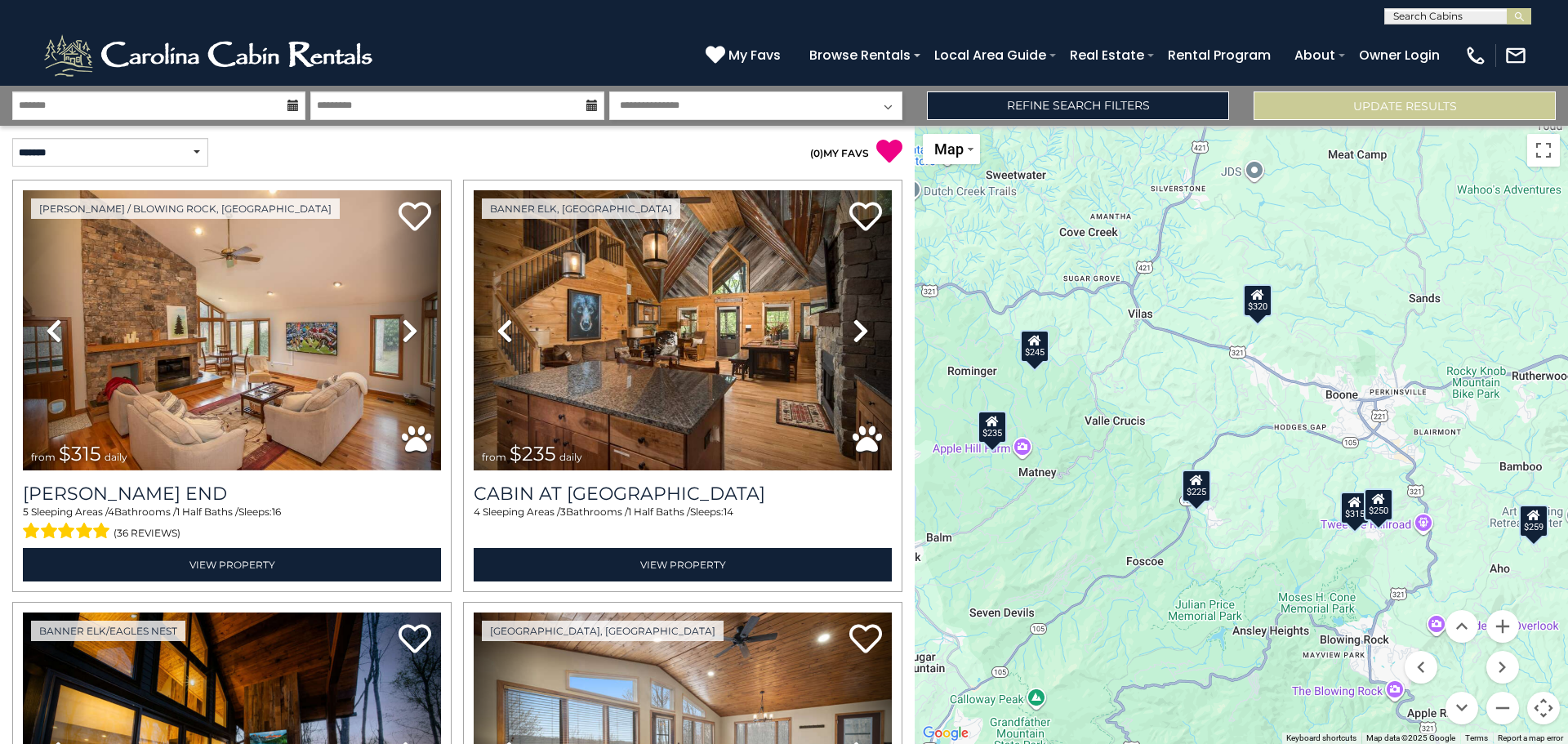
click at [1199, 490] on div "$225" at bounding box center [1196, 484] width 29 height 33
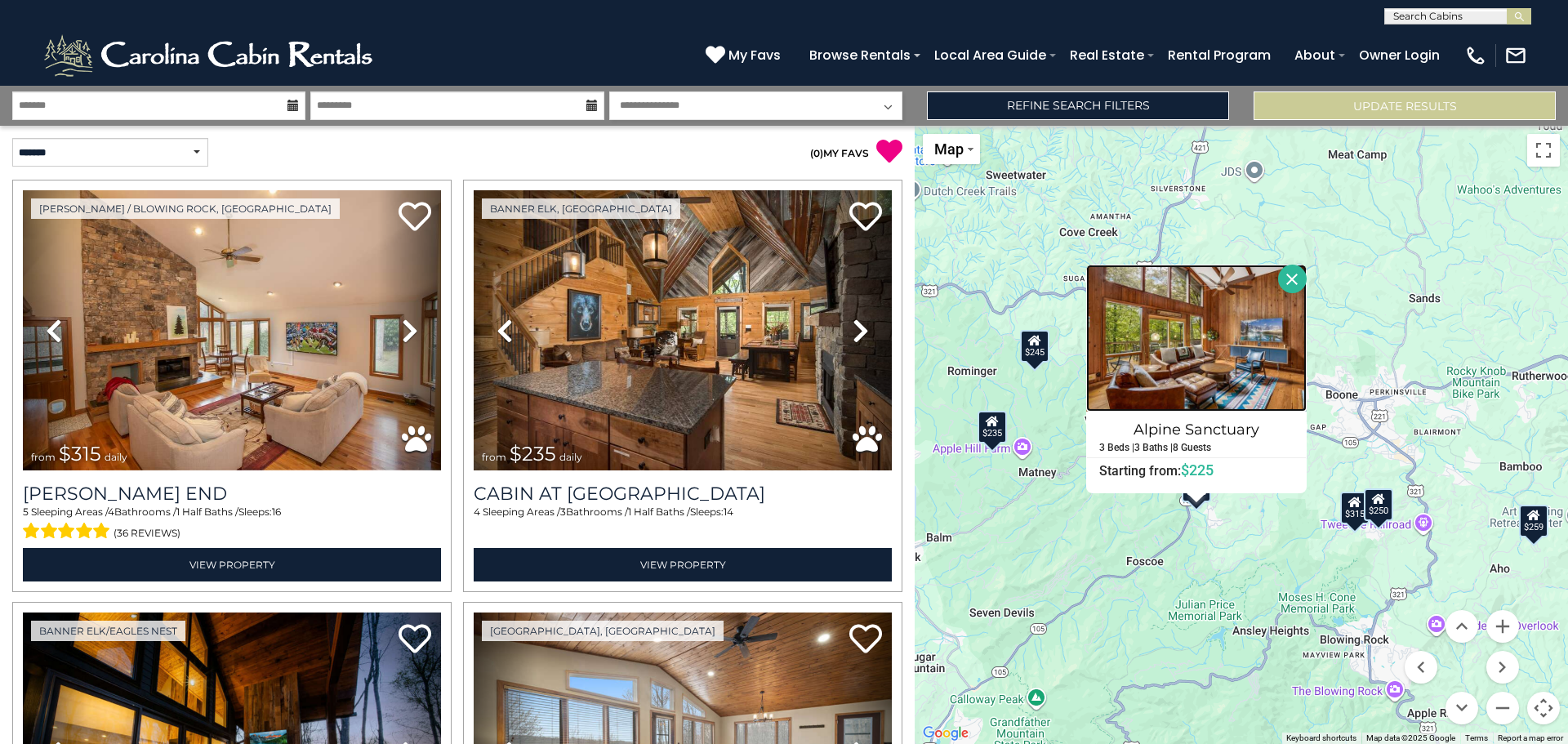
click at [1196, 347] on img at bounding box center [1196, 338] width 221 height 147
click at [1299, 277] on button "Close" at bounding box center [1292, 279] width 28 height 28
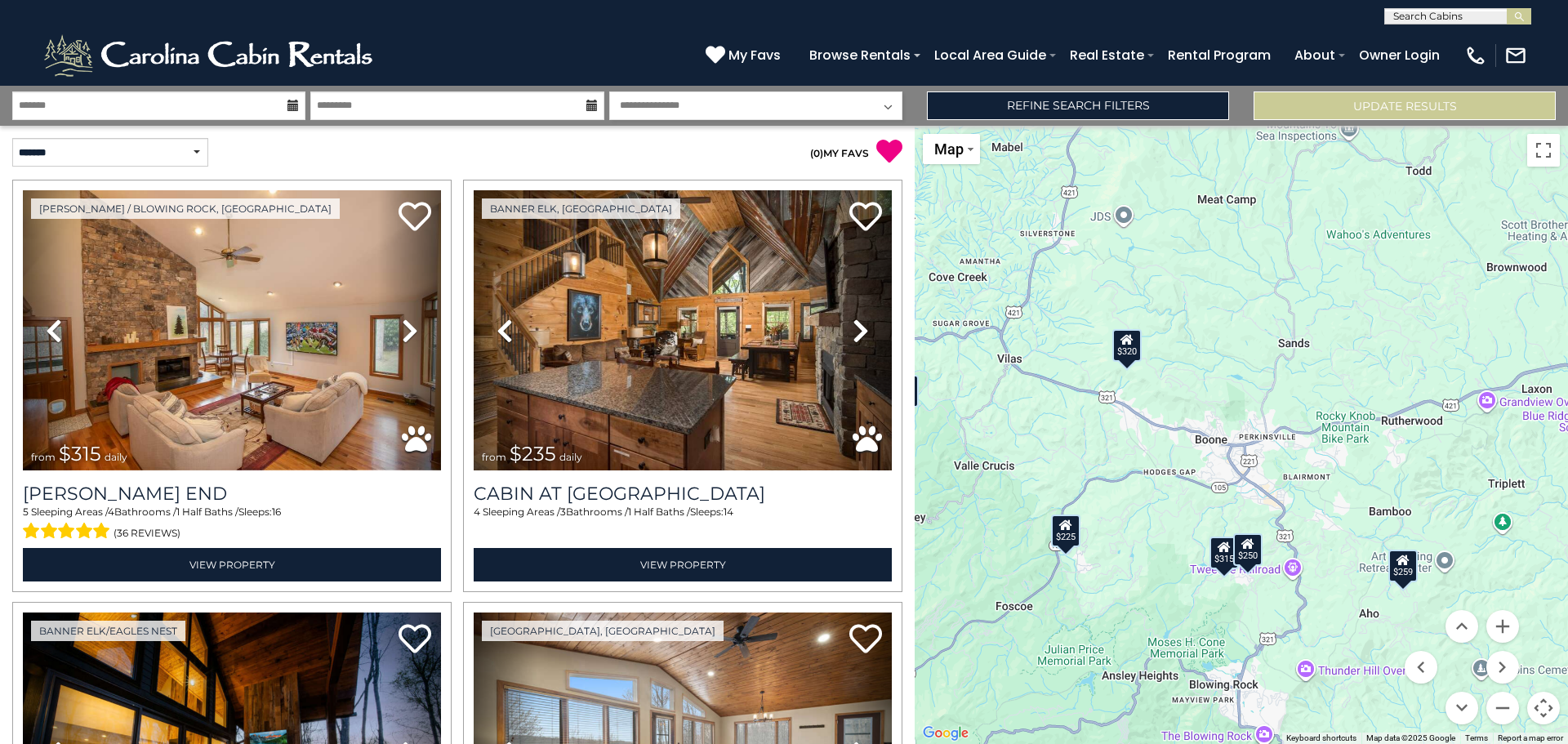
drag, startPoint x: 1216, startPoint y: 435, endPoint x: 1083, endPoint y: 480, distance: 140.4
click at [1083, 480] on div "$315 $235 $225 $300 $320 $235 $225 $275 $250 $245 $259" at bounding box center [1241, 435] width 653 height 618
click at [1501, 624] on button "Zoom in" at bounding box center [1503, 625] width 33 height 33
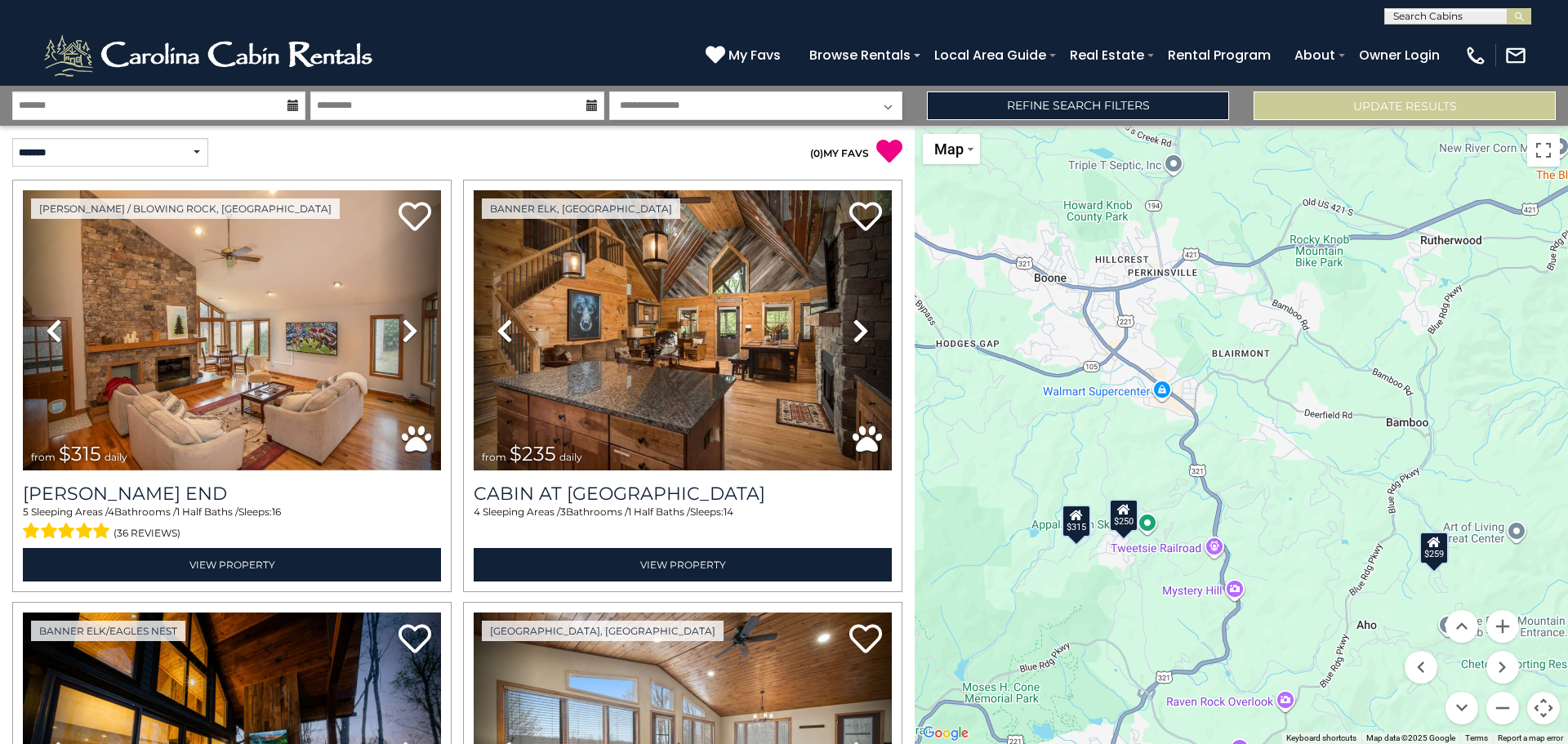
drag, startPoint x: 1404, startPoint y: 553, endPoint x: 1282, endPoint y: 397, distance: 198.0
click at [1282, 397] on div "$315 $235 $225 $300 $320 $235 $225 $275 $250 $245 $259" at bounding box center [1241, 435] width 653 height 618
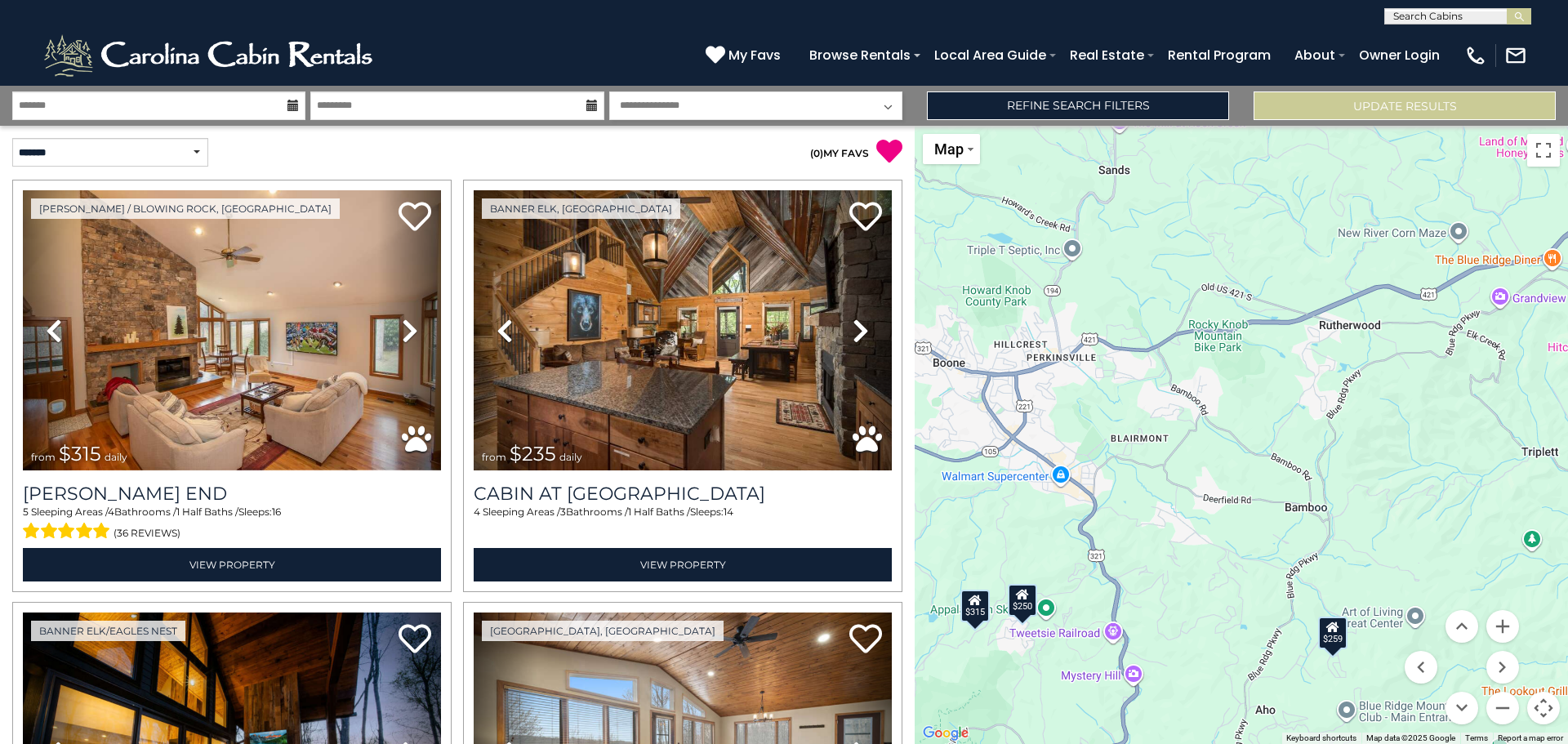
drag, startPoint x: 1410, startPoint y: 463, endPoint x: 1307, endPoint y: 549, distance: 134.2
click at [1307, 549] on div "$315 $235 $225 $300 $320 $235 $225 $275 $250 $245 $259" at bounding box center [1241, 435] width 653 height 618
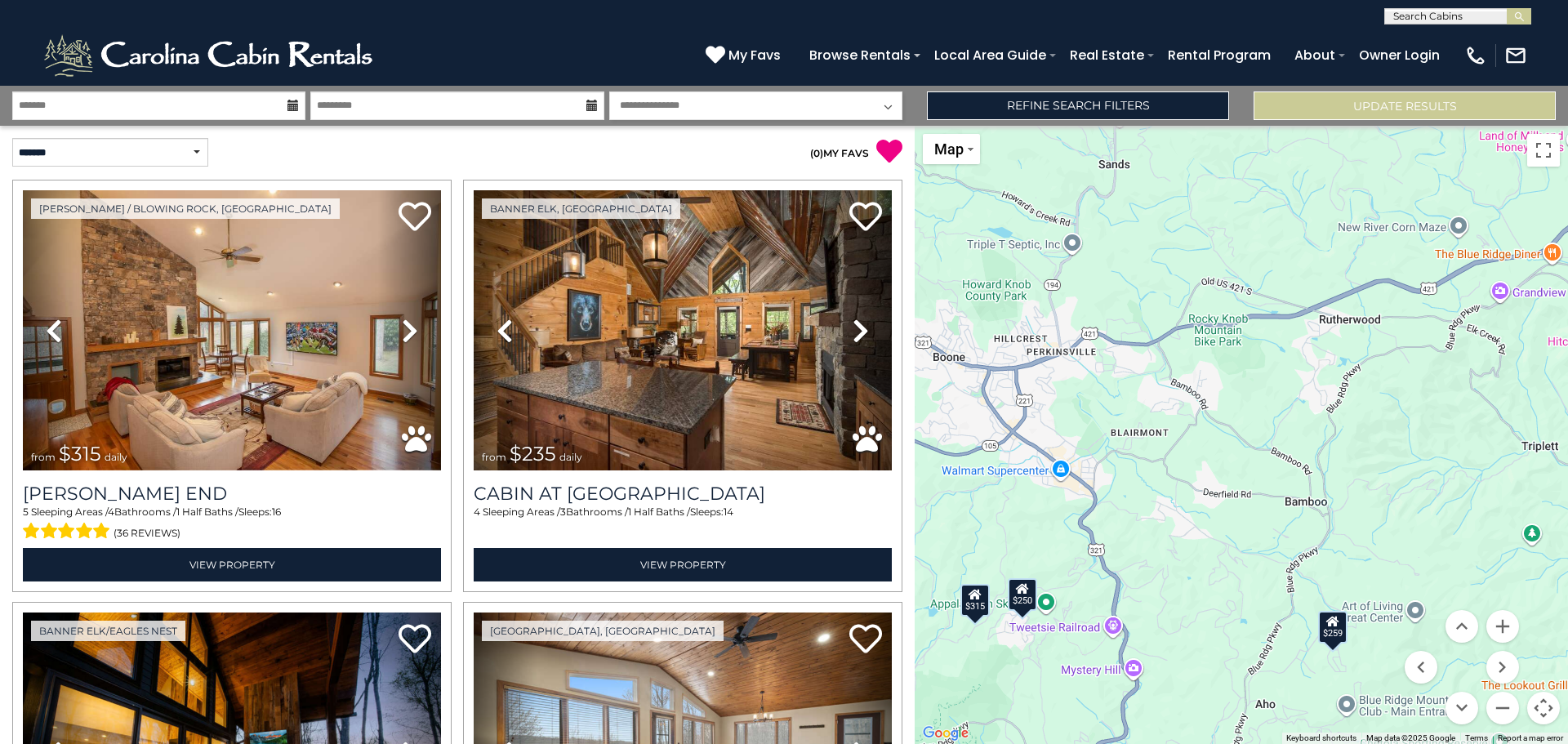
click at [1334, 641] on div "$259" at bounding box center [1332, 625] width 29 height 33
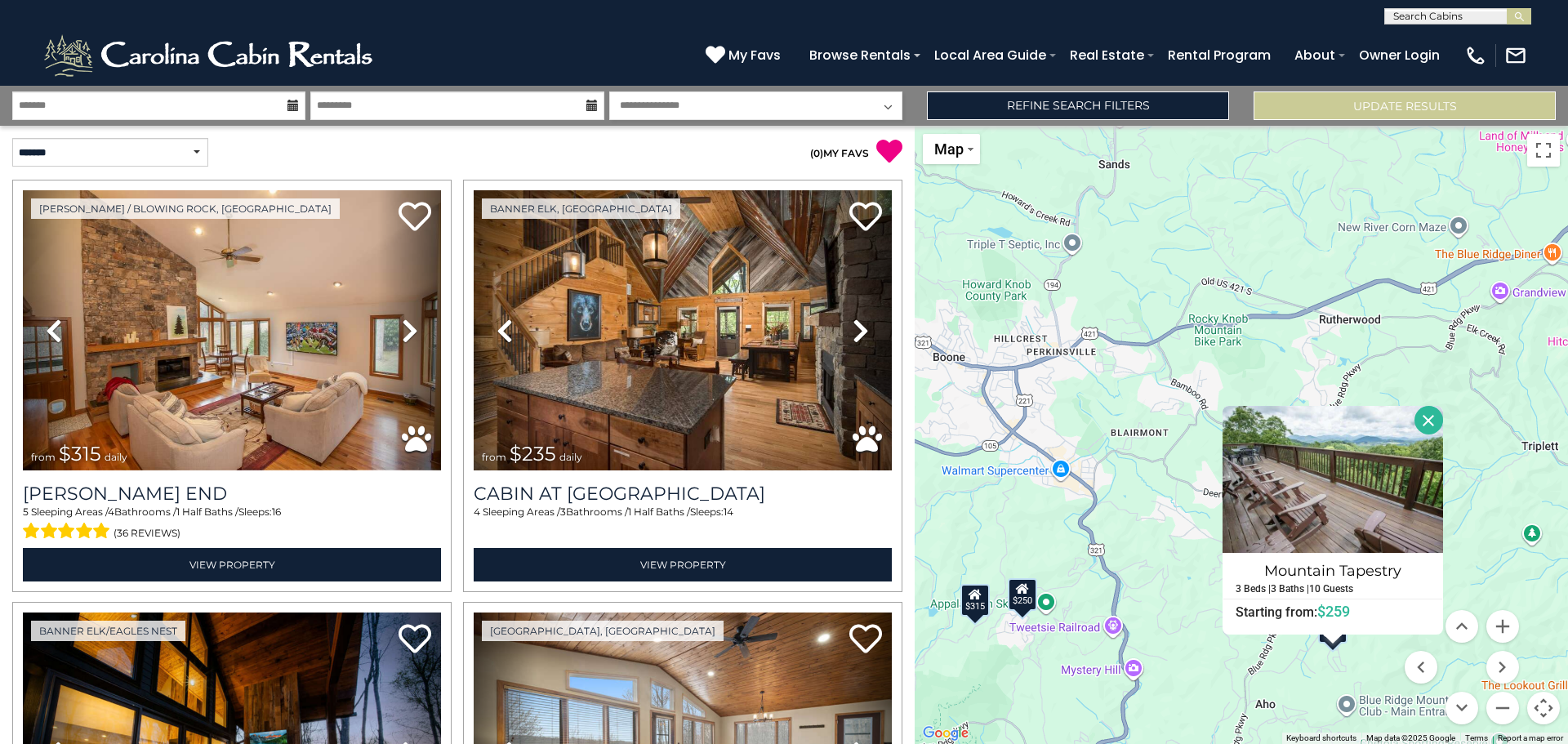
click at [1419, 426] on button "Close" at bounding box center [1429, 420] width 28 height 28
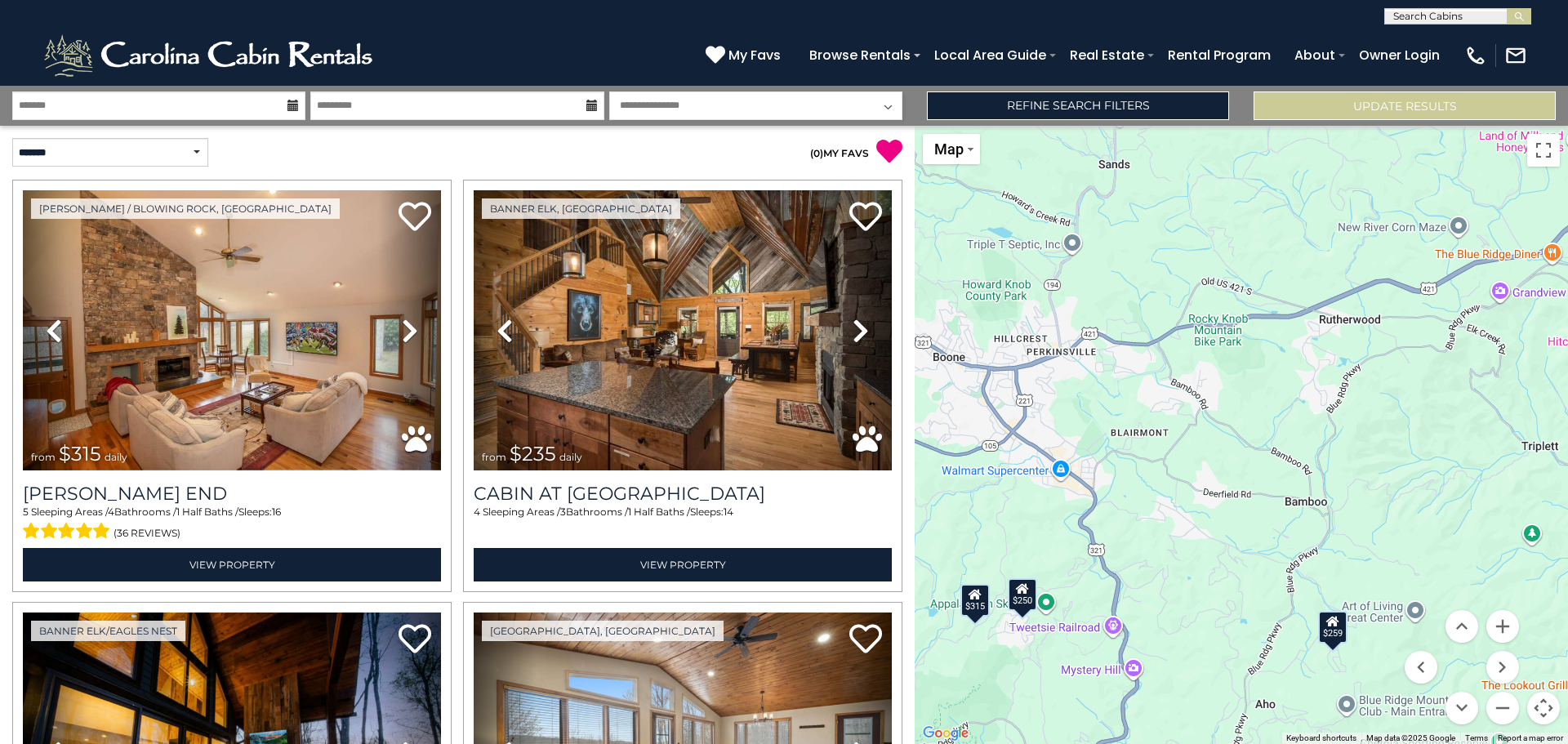
click at [972, 597] on icon at bounding box center [976, 594] width 13 height 12
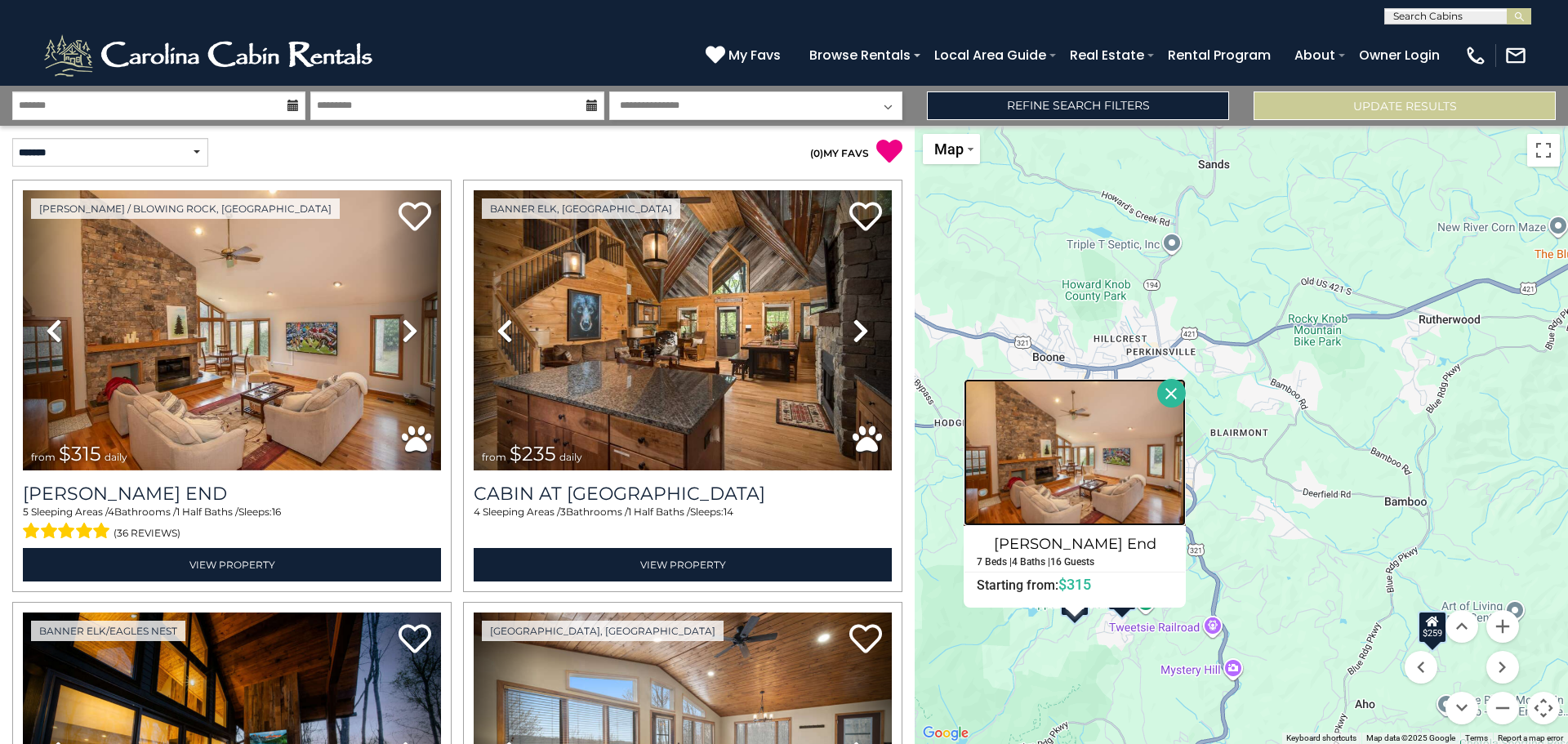
click at [1159, 464] on img at bounding box center [1075, 453] width 222 height 147
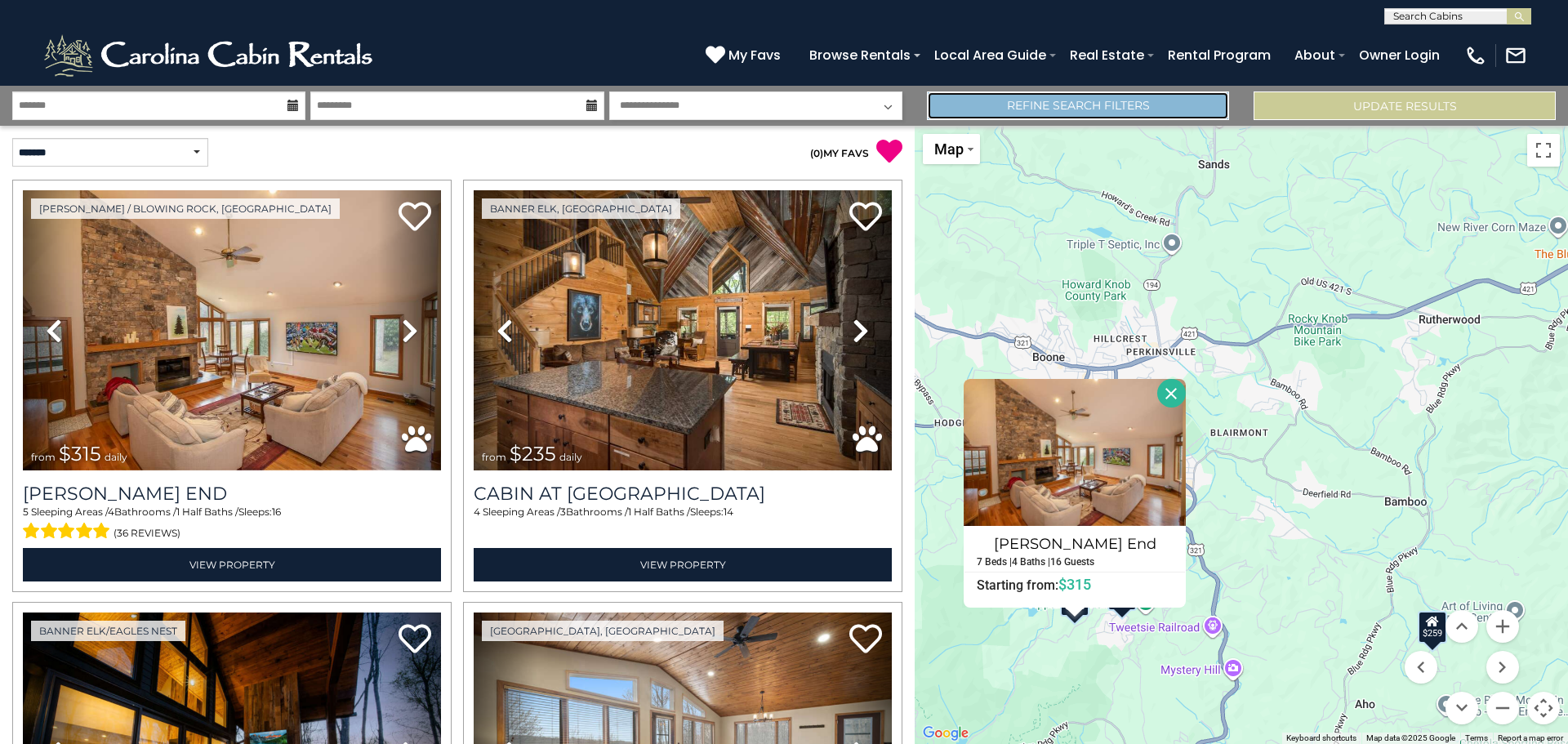
click at [1167, 105] on link "Refine Search Filters" at bounding box center [1078, 106] width 302 height 28
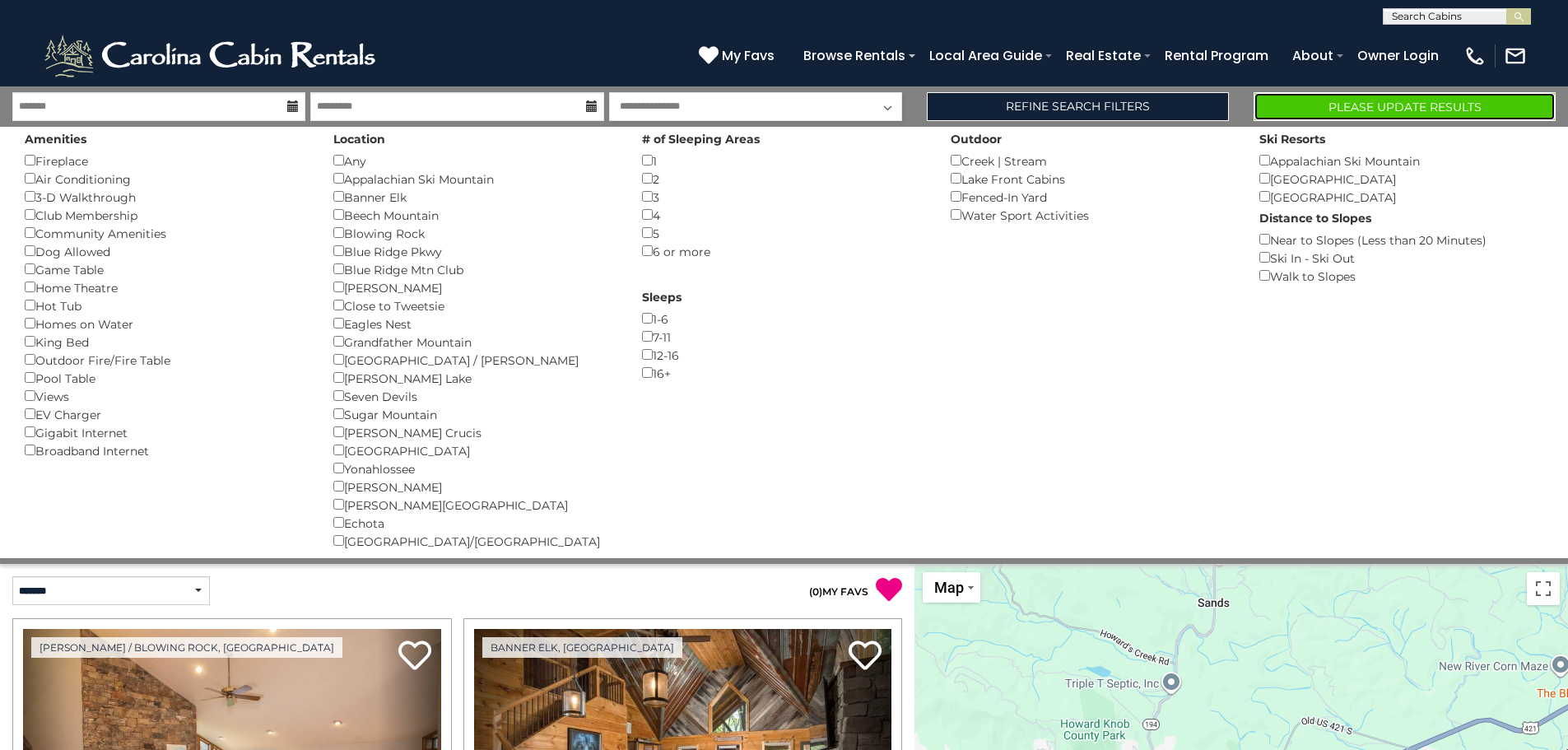
click at [1323, 107] on button "Please Update Results" at bounding box center [1404, 107] width 302 height 29
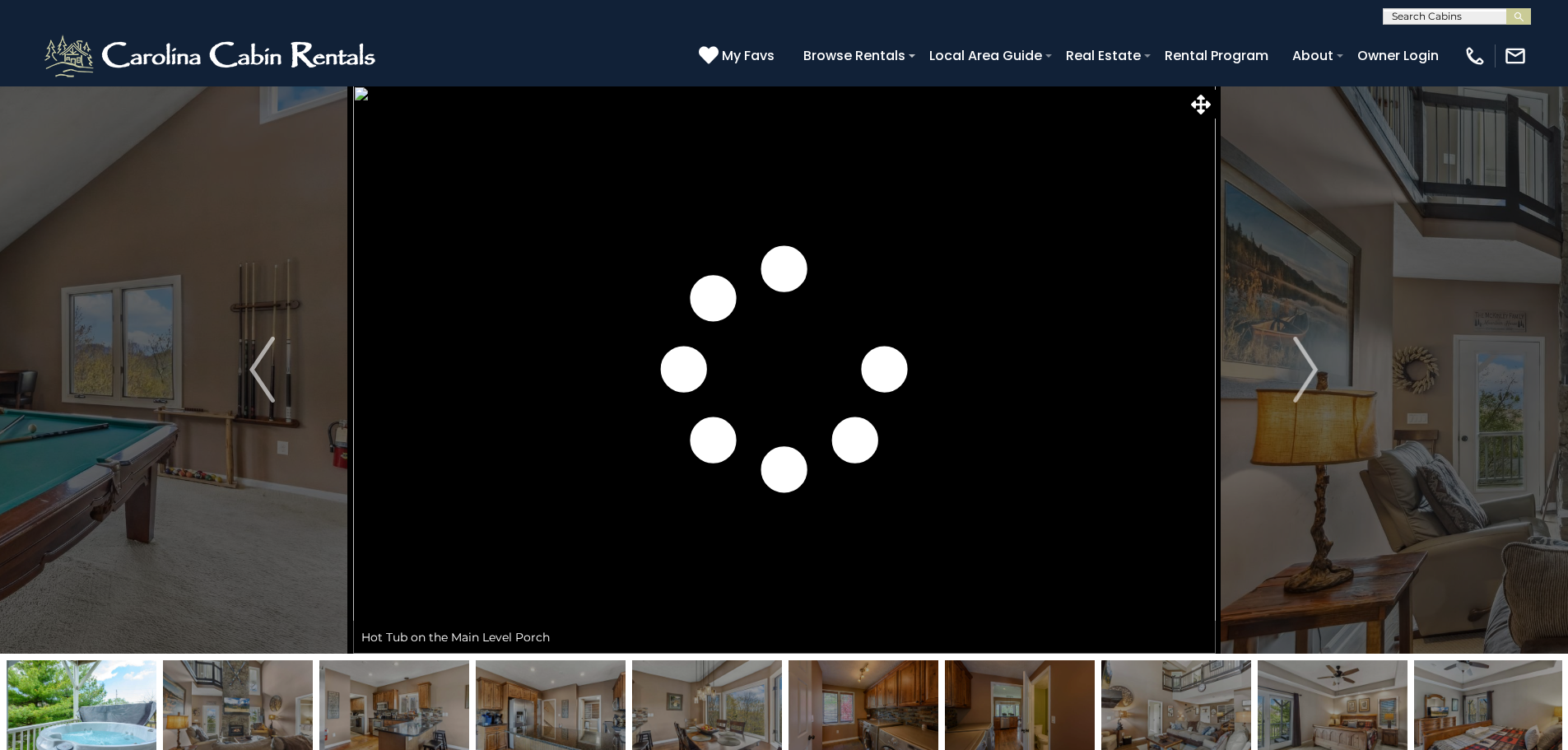
click at [1192, 725] on img at bounding box center [1176, 711] width 150 height 103
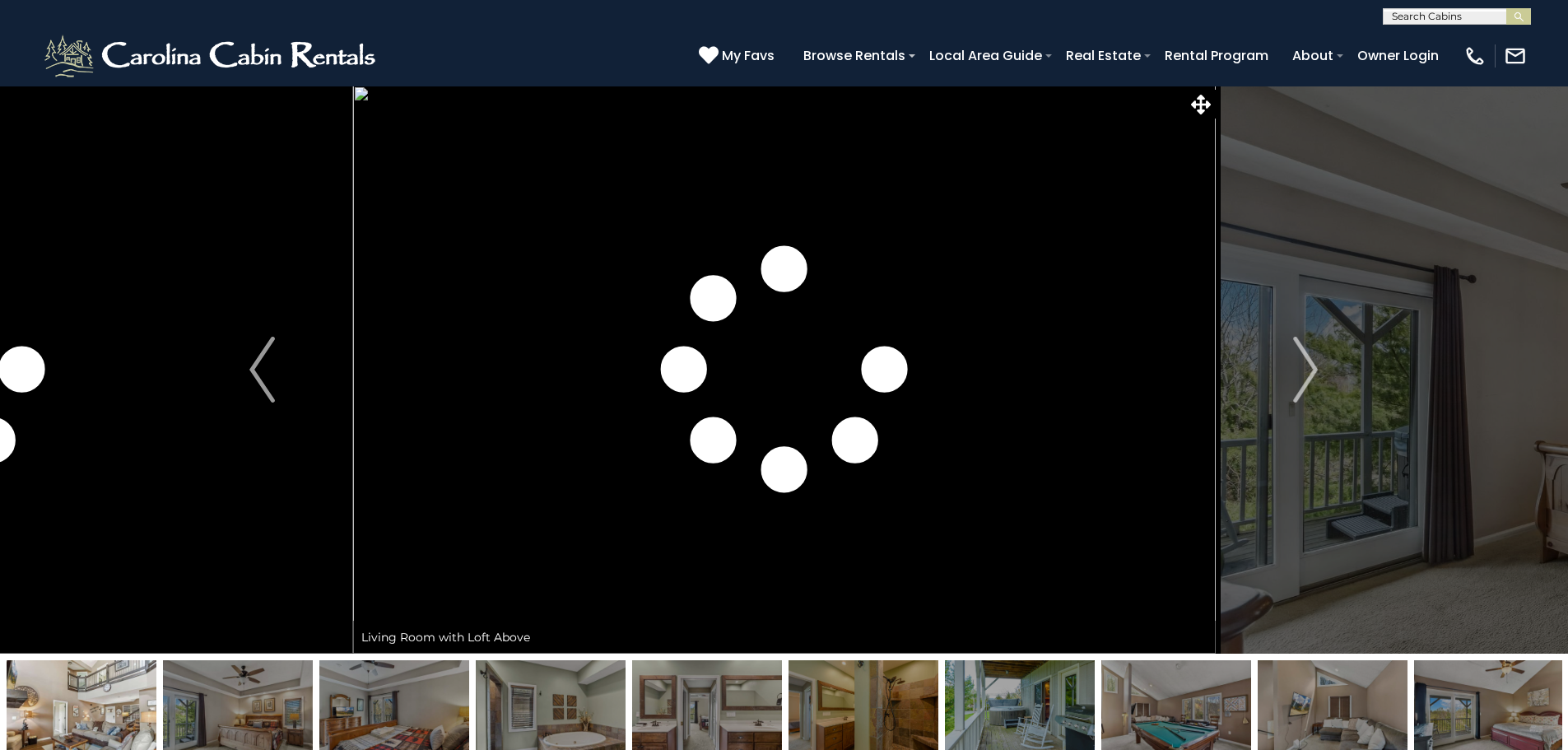
click at [1306, 715] on img at bounding box center [1332, 711] width 150 height 103
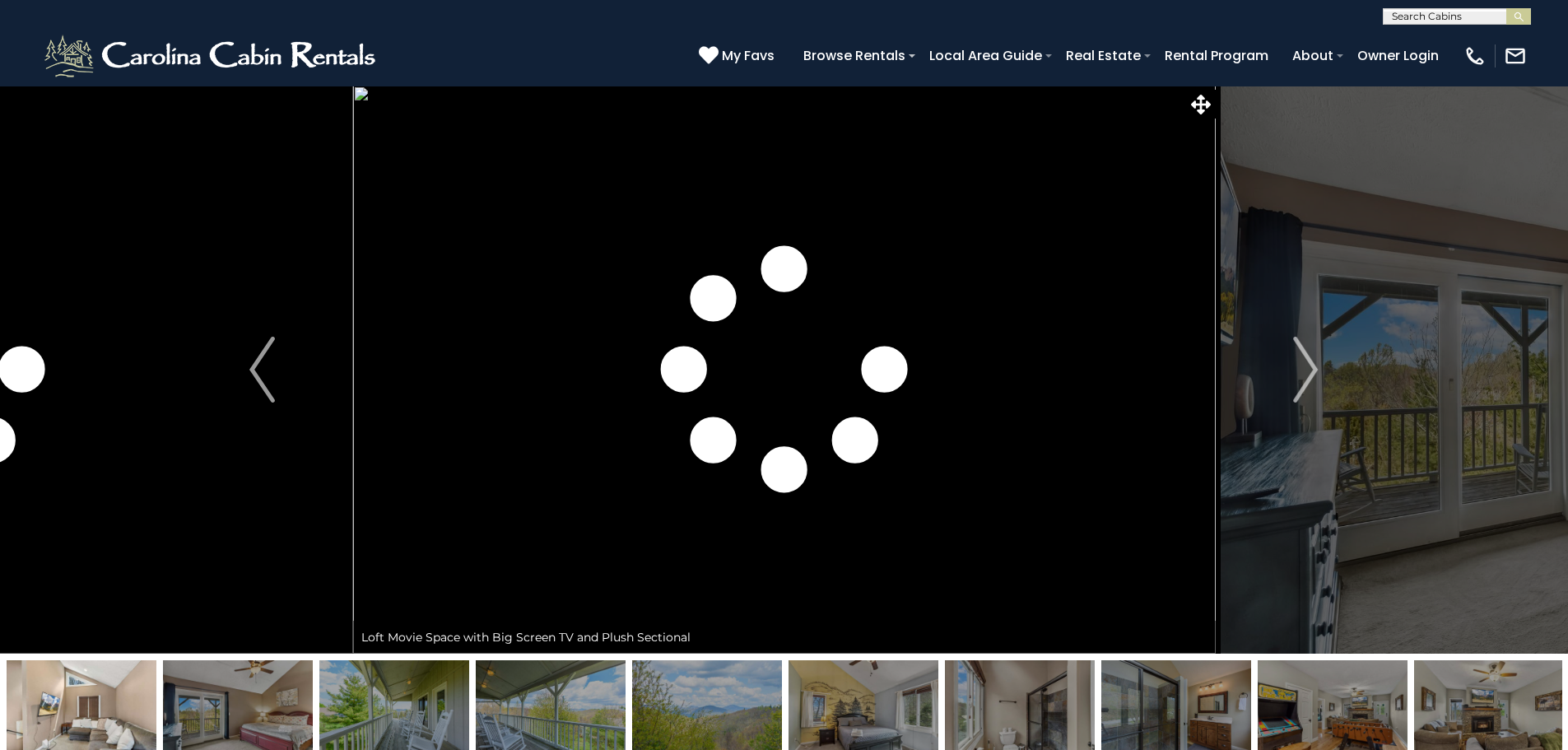
click at [1388, 699] on img at bounding box center [1332, 711] width 150 height 103
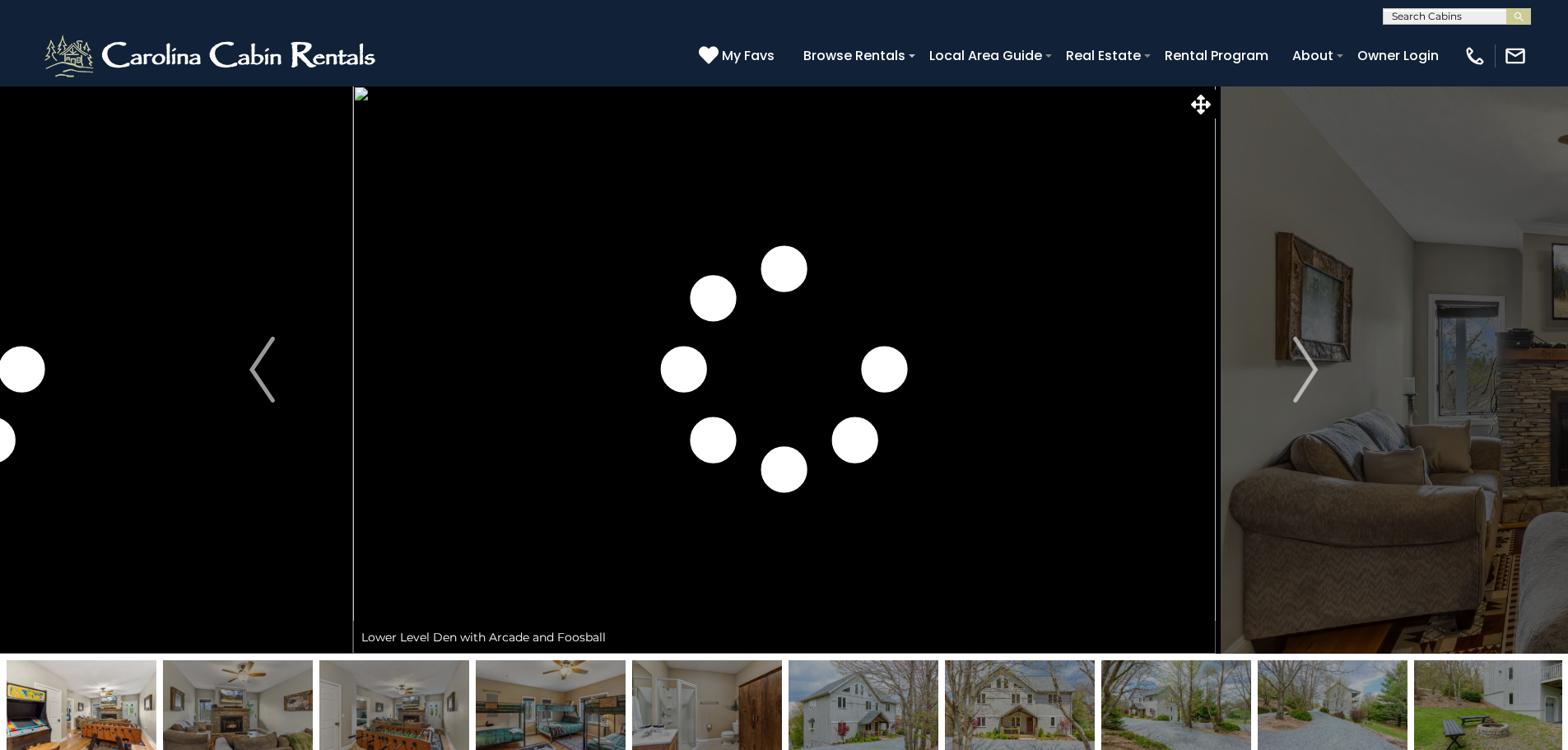
click at [1433, 704] on img at bounding box center [1489, 711] width 150 height 103
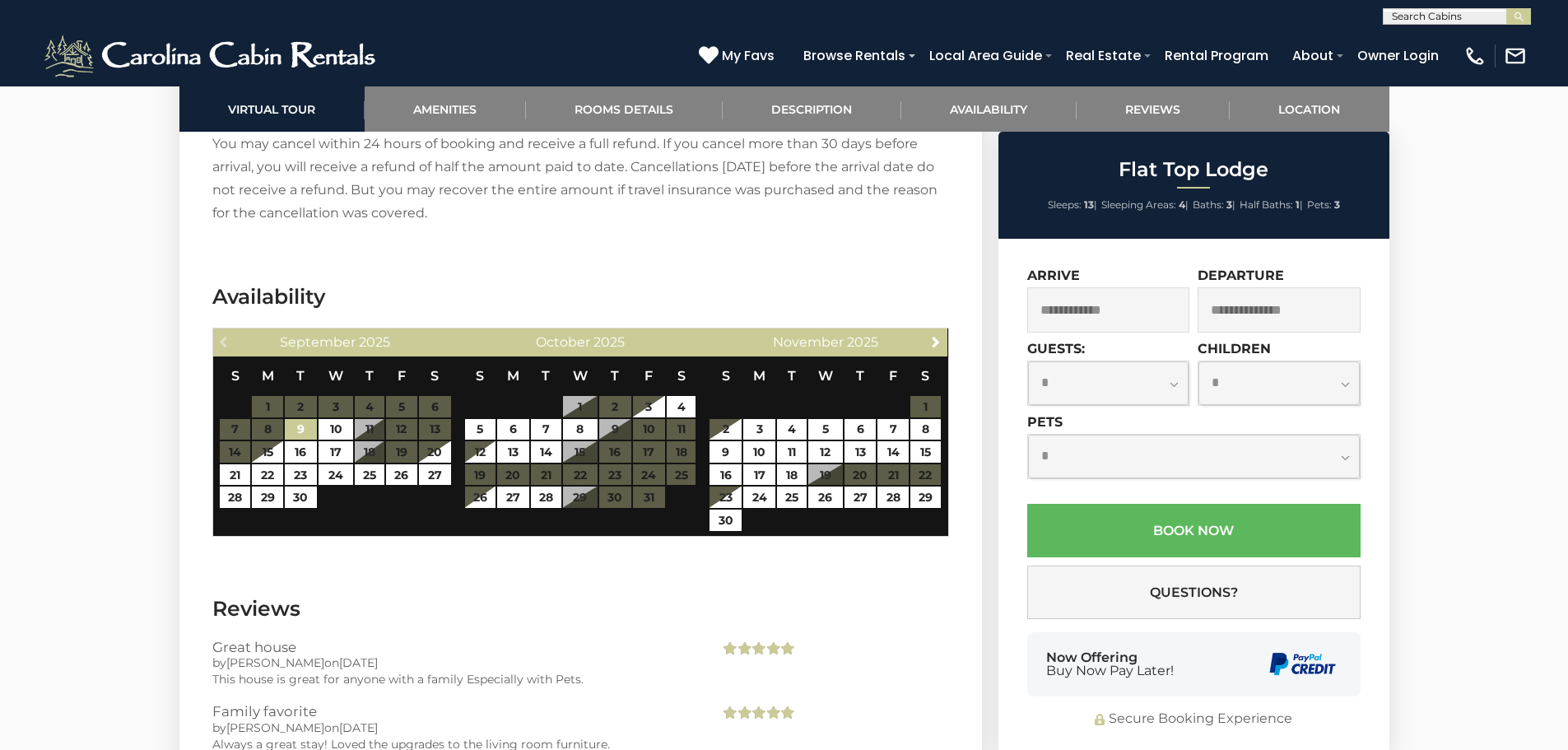
scroll to position [2880, 0]
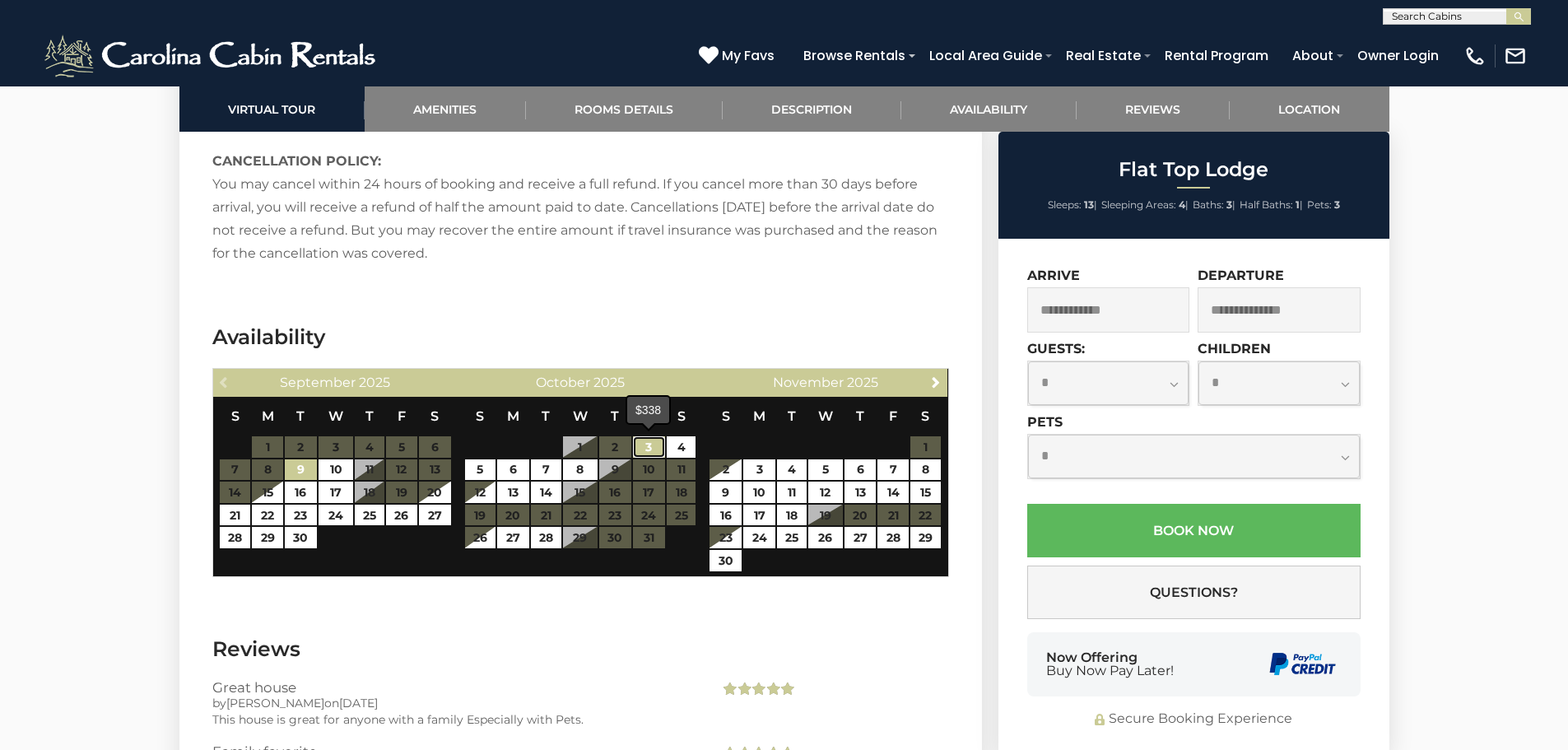
click at [648, 444] on link "3" at bounding box center [649, 446] width 32 height 21
type input "**********"
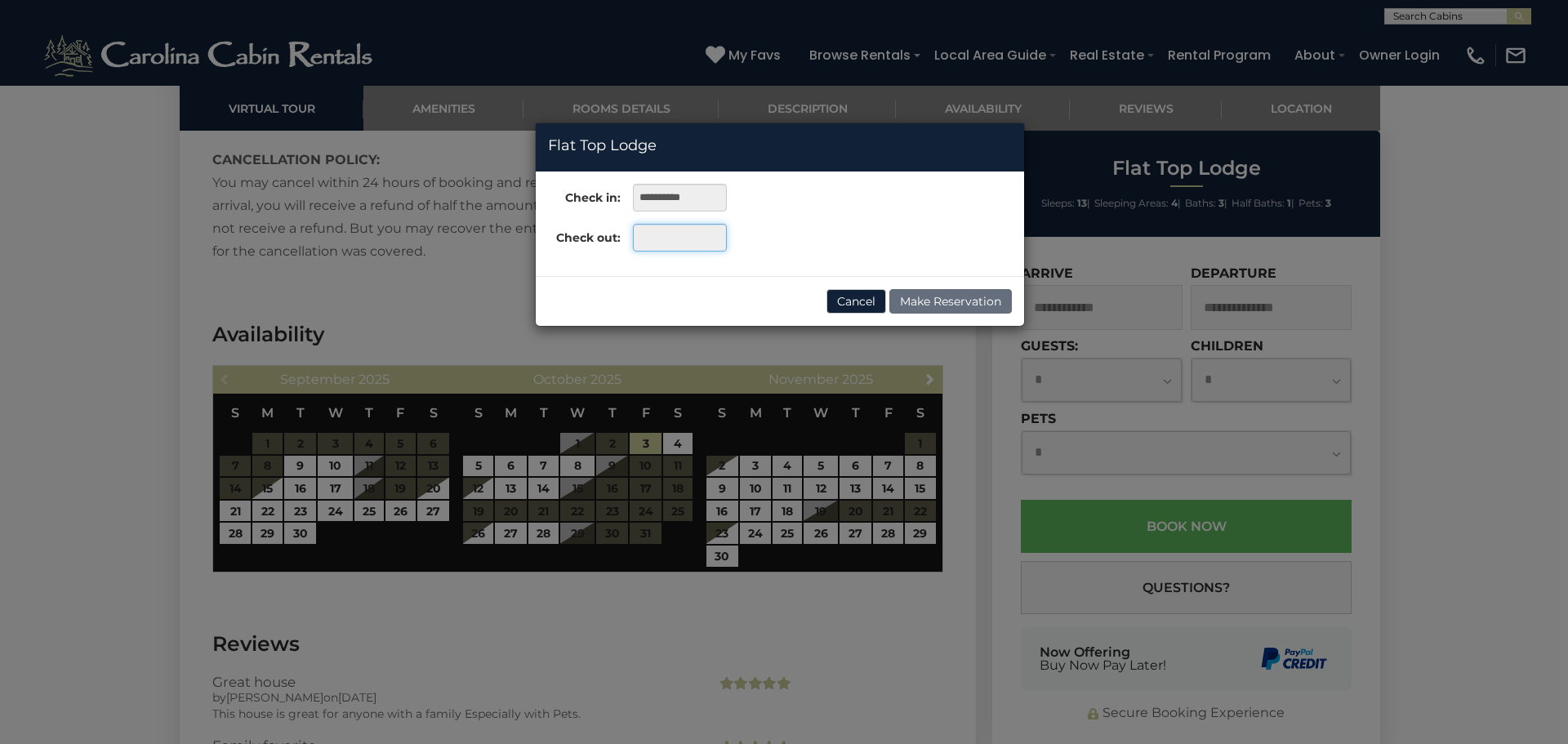
click at [652, 242] on input "text" at bounding box center [680, 237] width 94 height 28
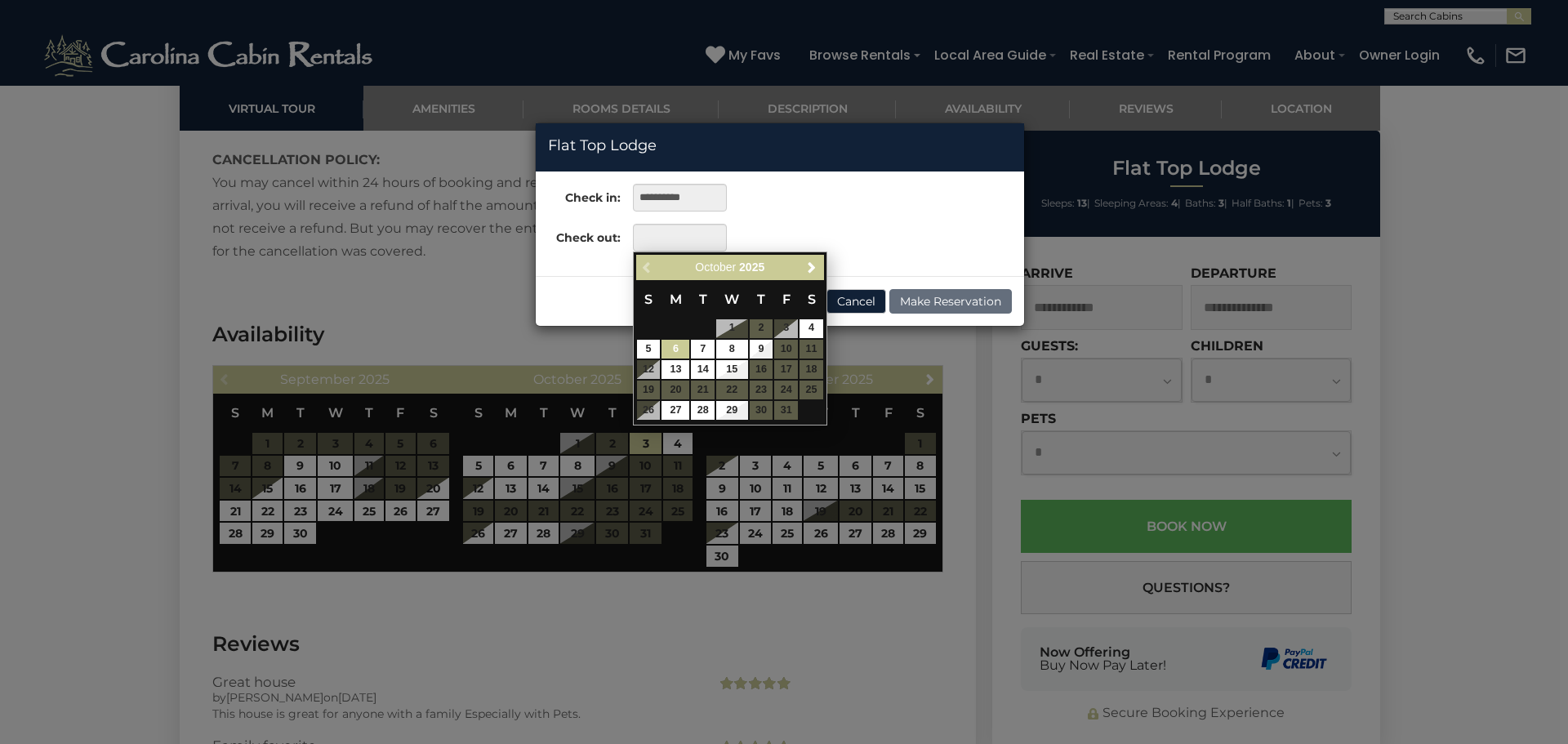
click at [681, 348] on link "6" at bounding box center [675, 349] width 28 height 18
type input "**********"
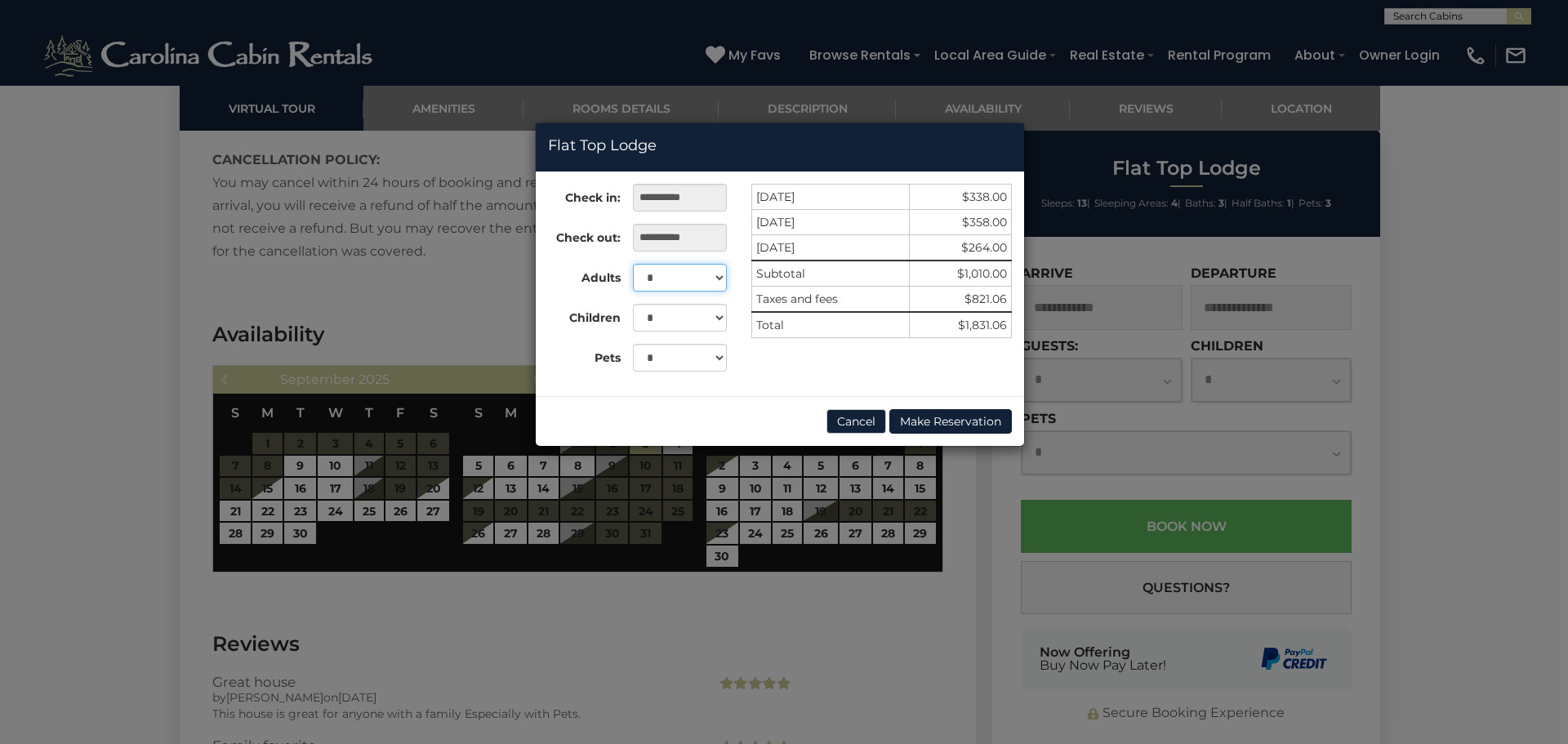
click at [700, 271] on select "* * * * * * * * * ** ** ** **" at bounding box center [680, 277] width 94 height 28
select select "*"
click at [633, 264] on select "* * * * * * * * * ** ** ** **" at bounding box center [680, 277] width 94 height 28
click at [698, 360] on select "* * * *" at bounding box center [680, 357] width 94 height 28
click at [633, 344] on select "* * * *" at bounding box center [680, 357] width 94 height 28
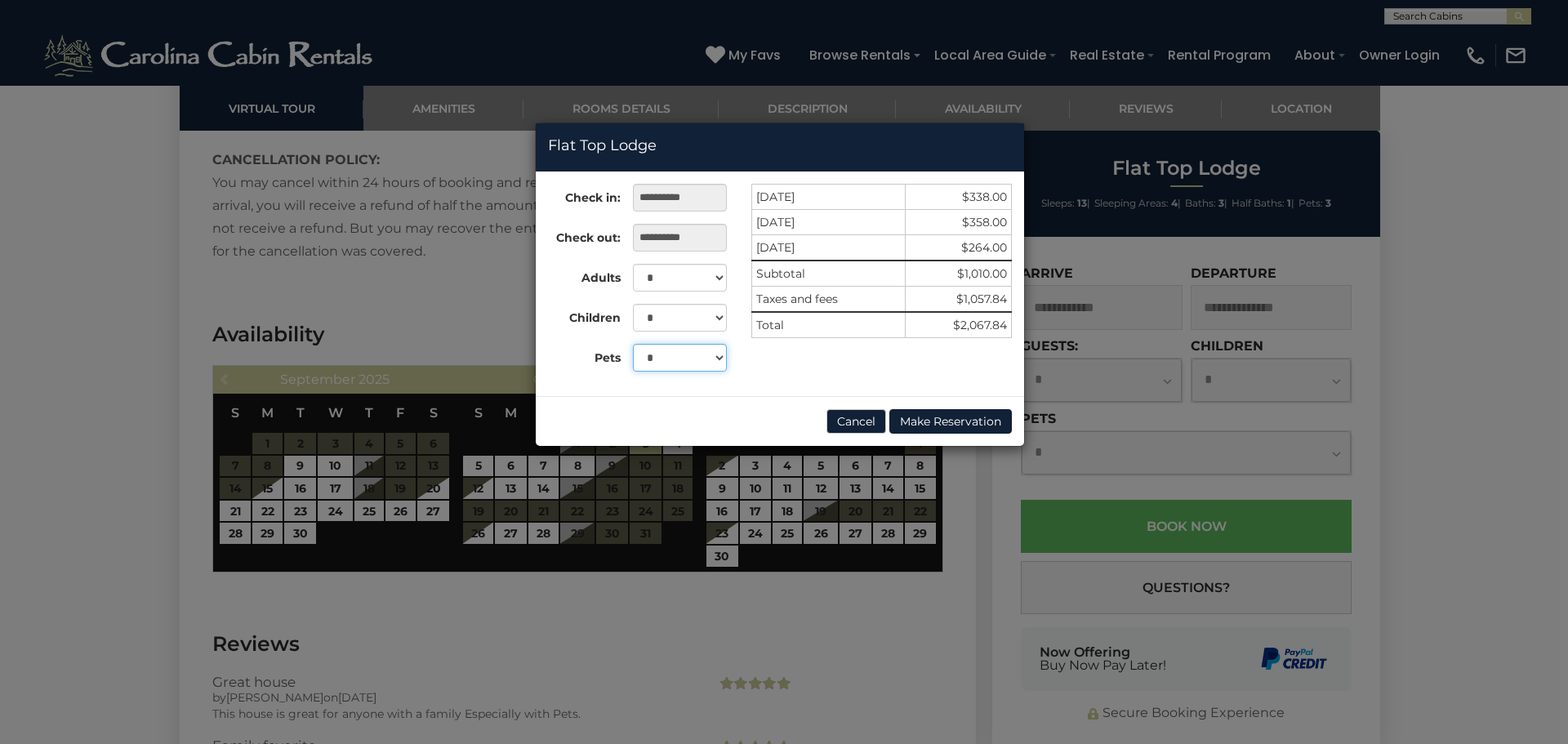
click at [701, 349] on select "* * * *" at bounding box center [680, 357] width 94 height 28
select select "*"
click at [633, 344] on select "* * * *" at bounding box center [680, 357] width 94 height 28
click at [679, 198] on input "**********" at bounding box center [680, 197] width 94 height 28
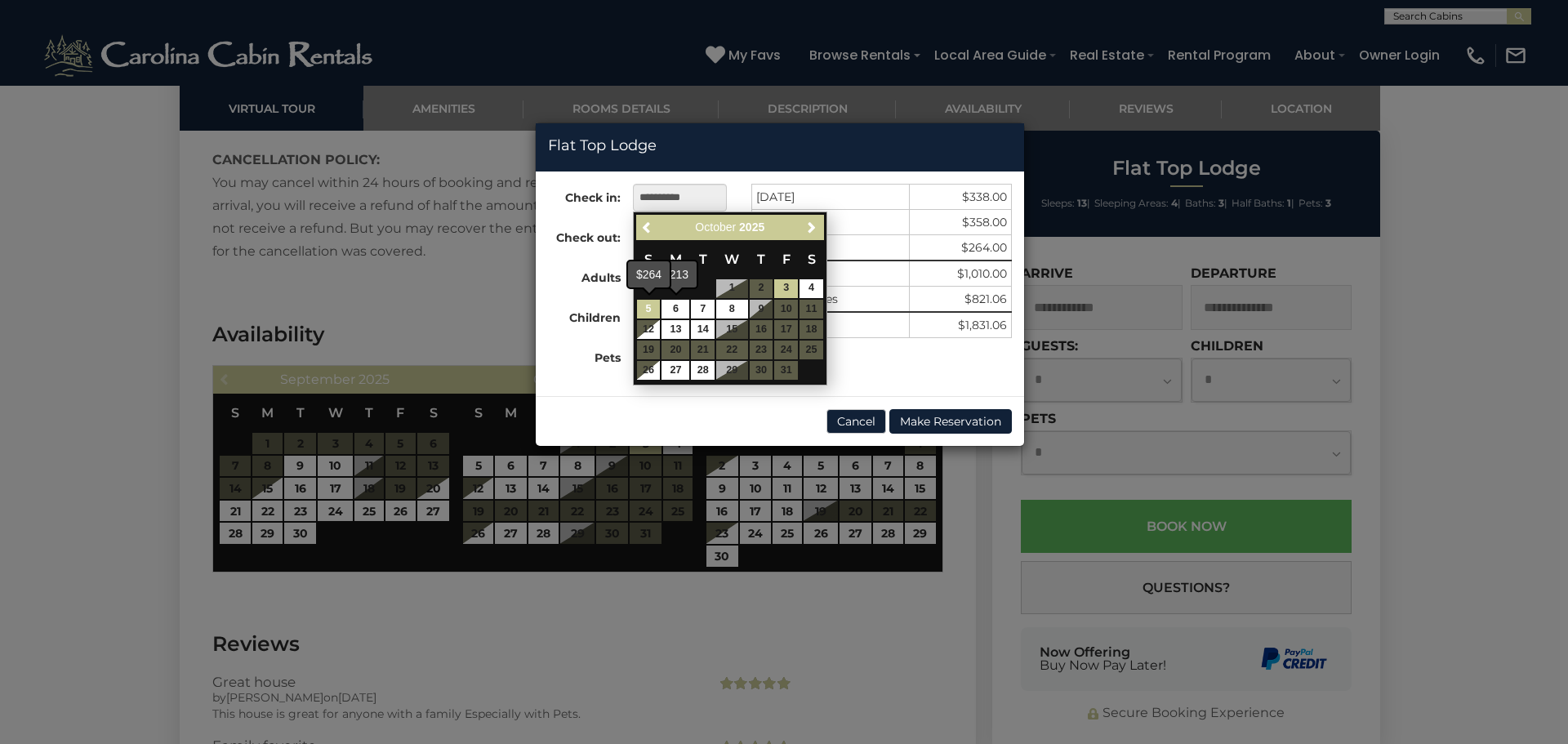
click at [651, 302] on link "5" at bounding box center [649, 309] width 23 height 18
type input "**********"
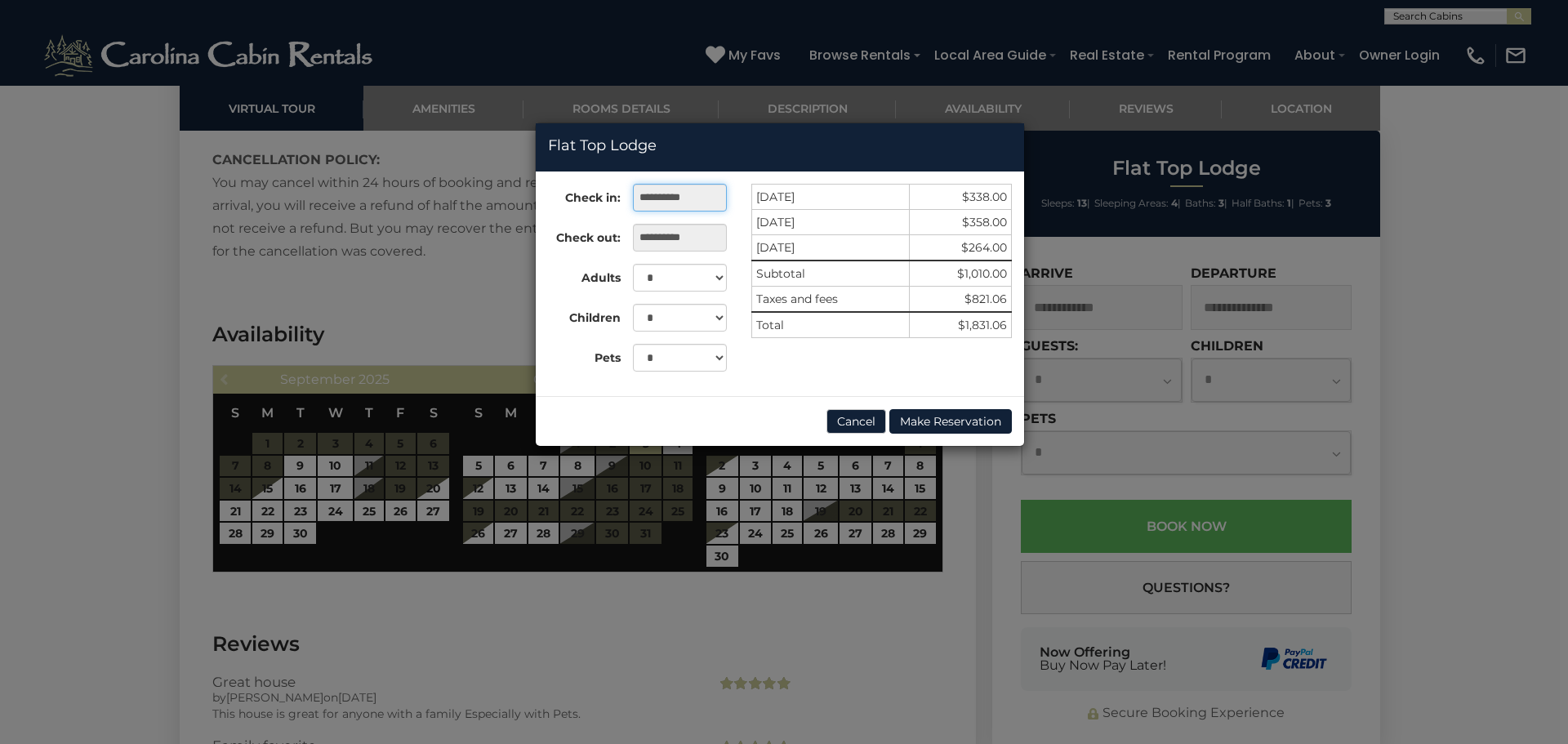
click at [651, 191] on input "**********" at bounding box center [680, 197] width 94 height 28
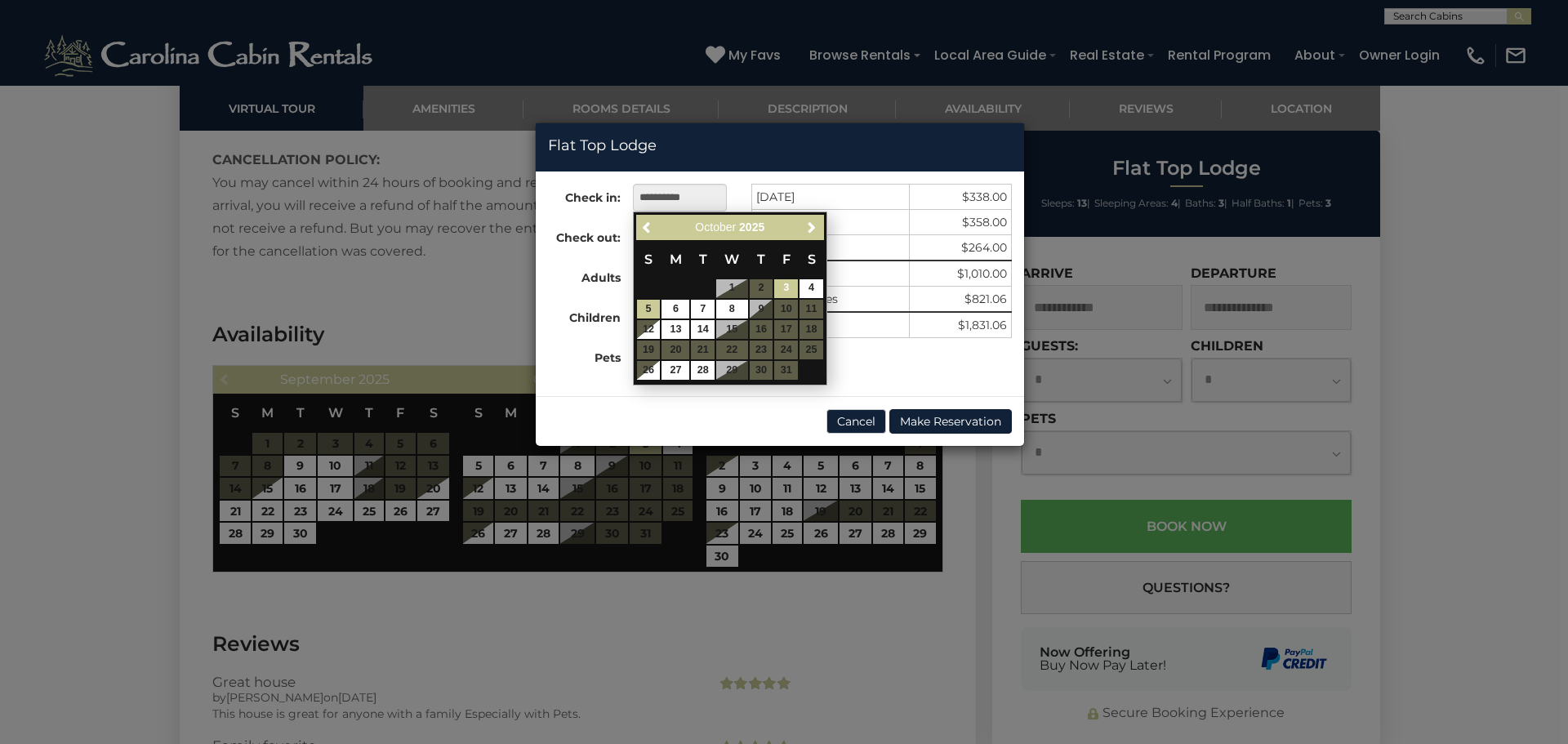
click at [784, 282] on link "3" at bounding box center [786, 288] width 23 height 18
type input "**********"
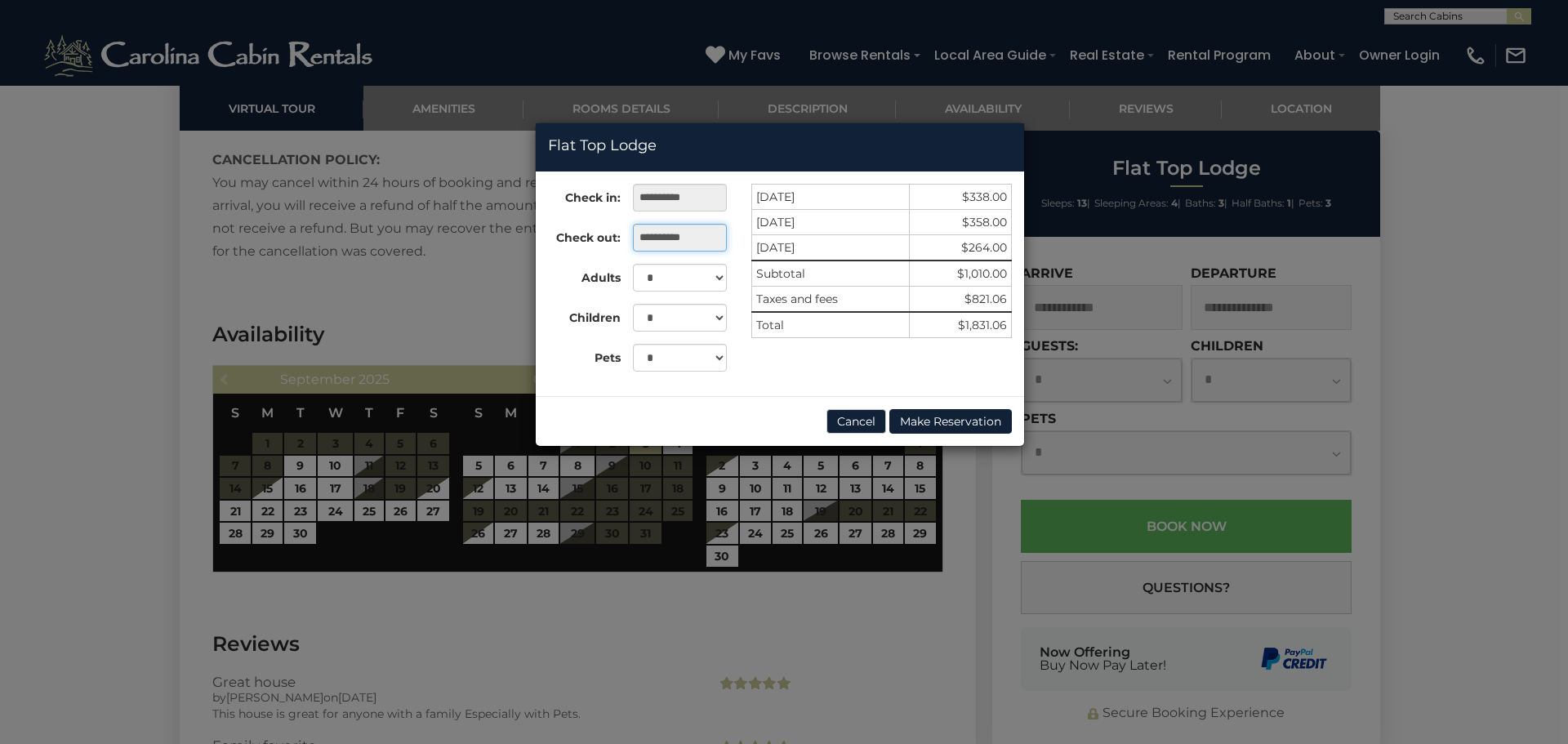
click at [691, 235] on input "**********" at bounding box center [680, 237] width 94 height 28
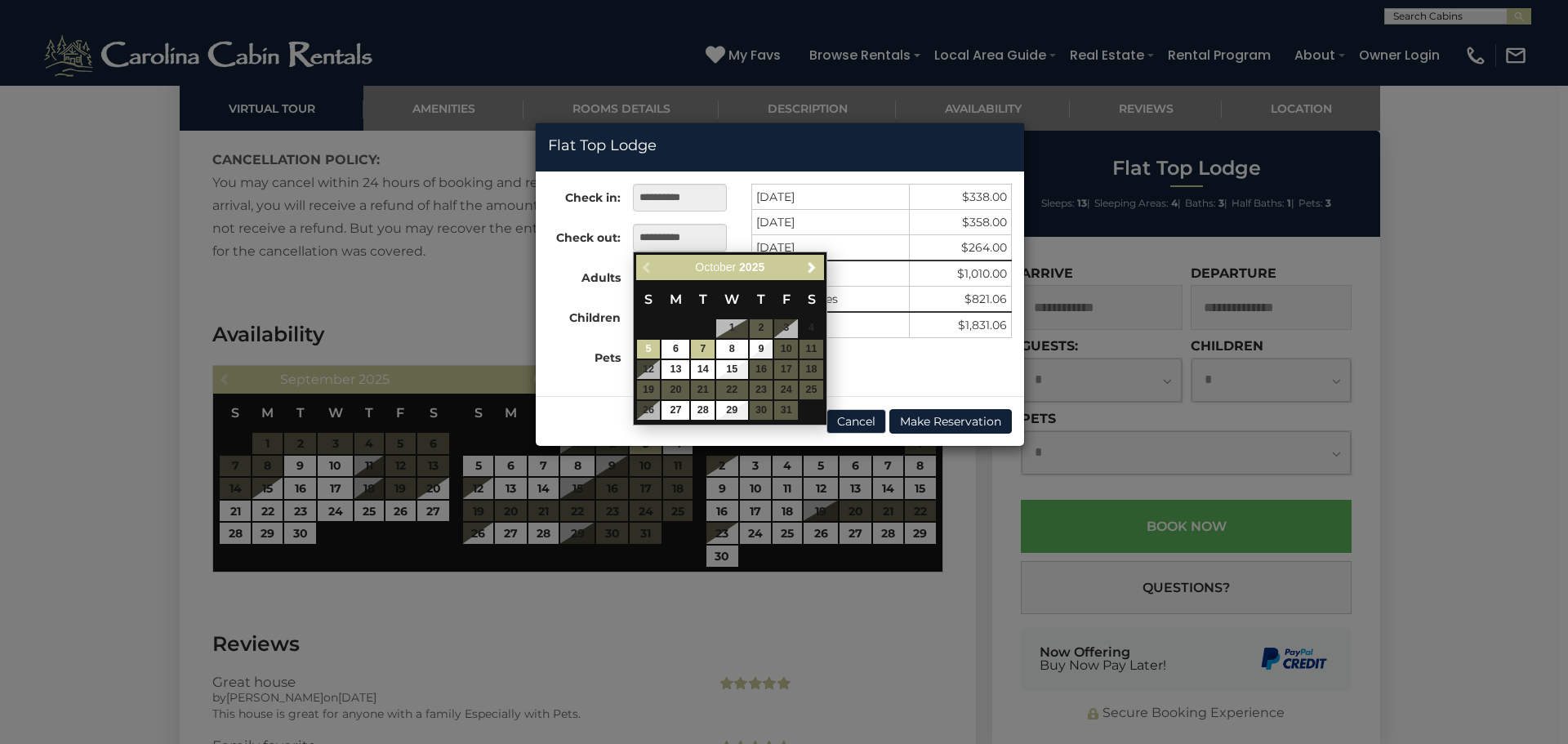
click at [651, 350] on link "5" at bounding box center [649, 349] width 23 height 18
type input "**********"
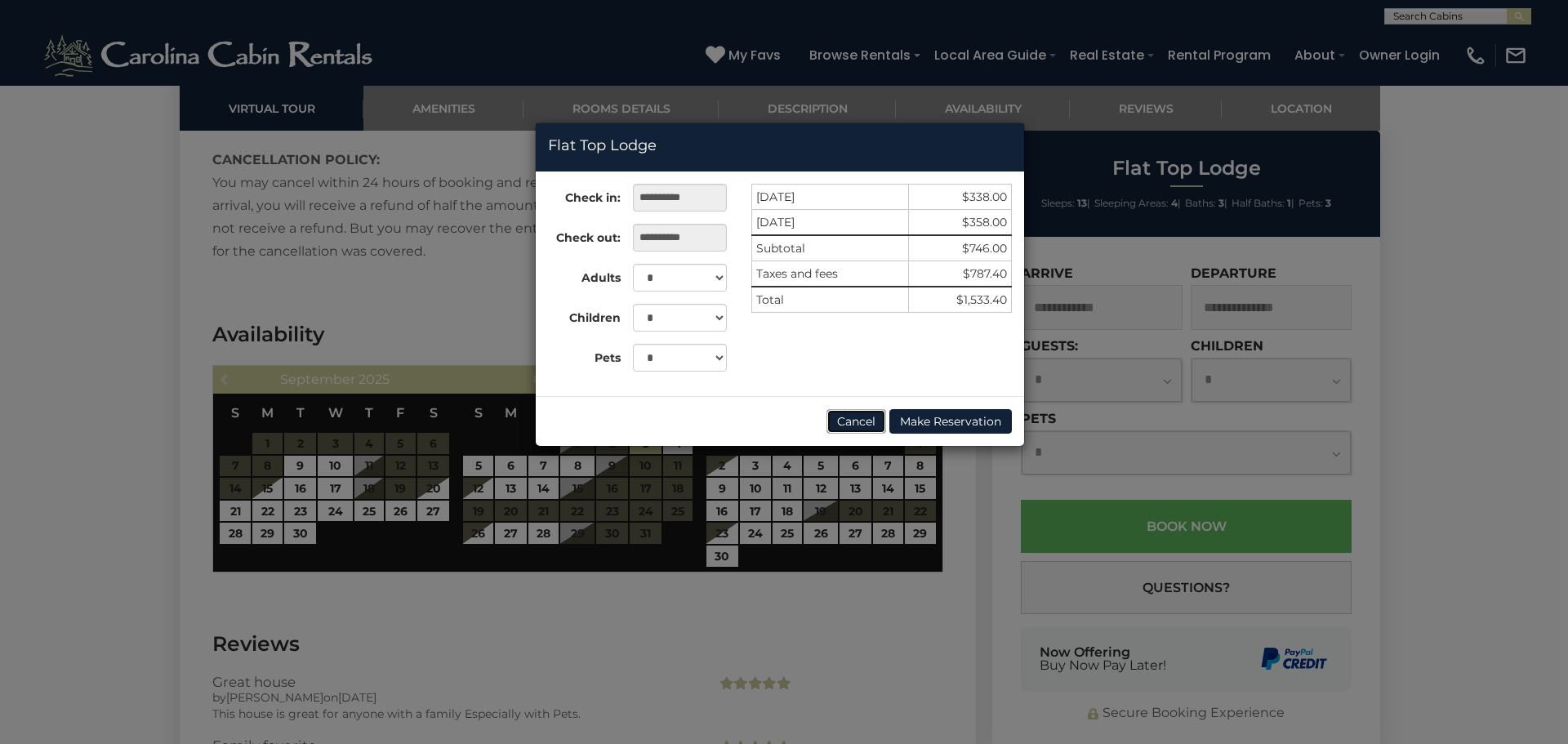
click at [861, 418] on button "Cancel" at bounding box center [856, 421] width 59 height 24
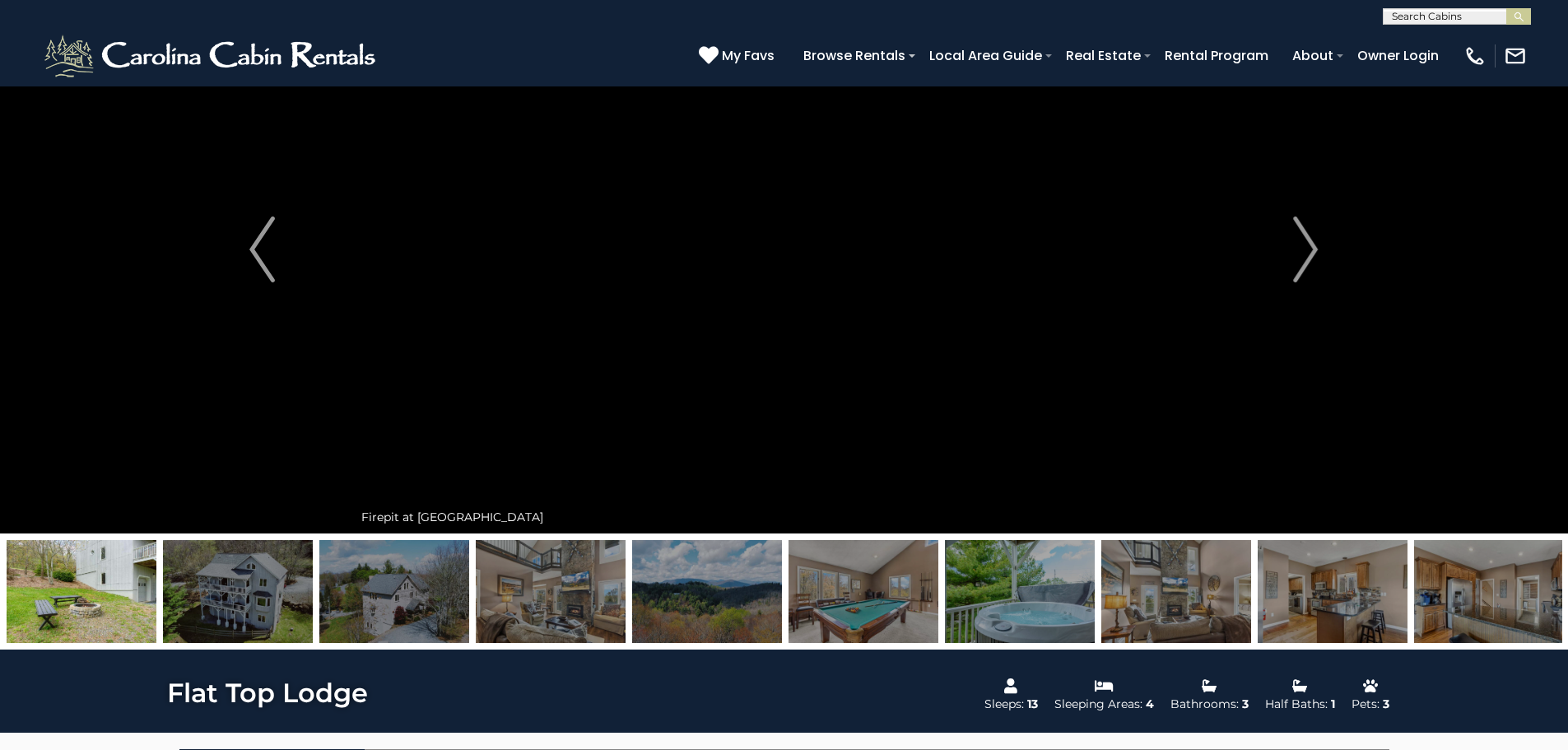
scroll to position [0, 0]
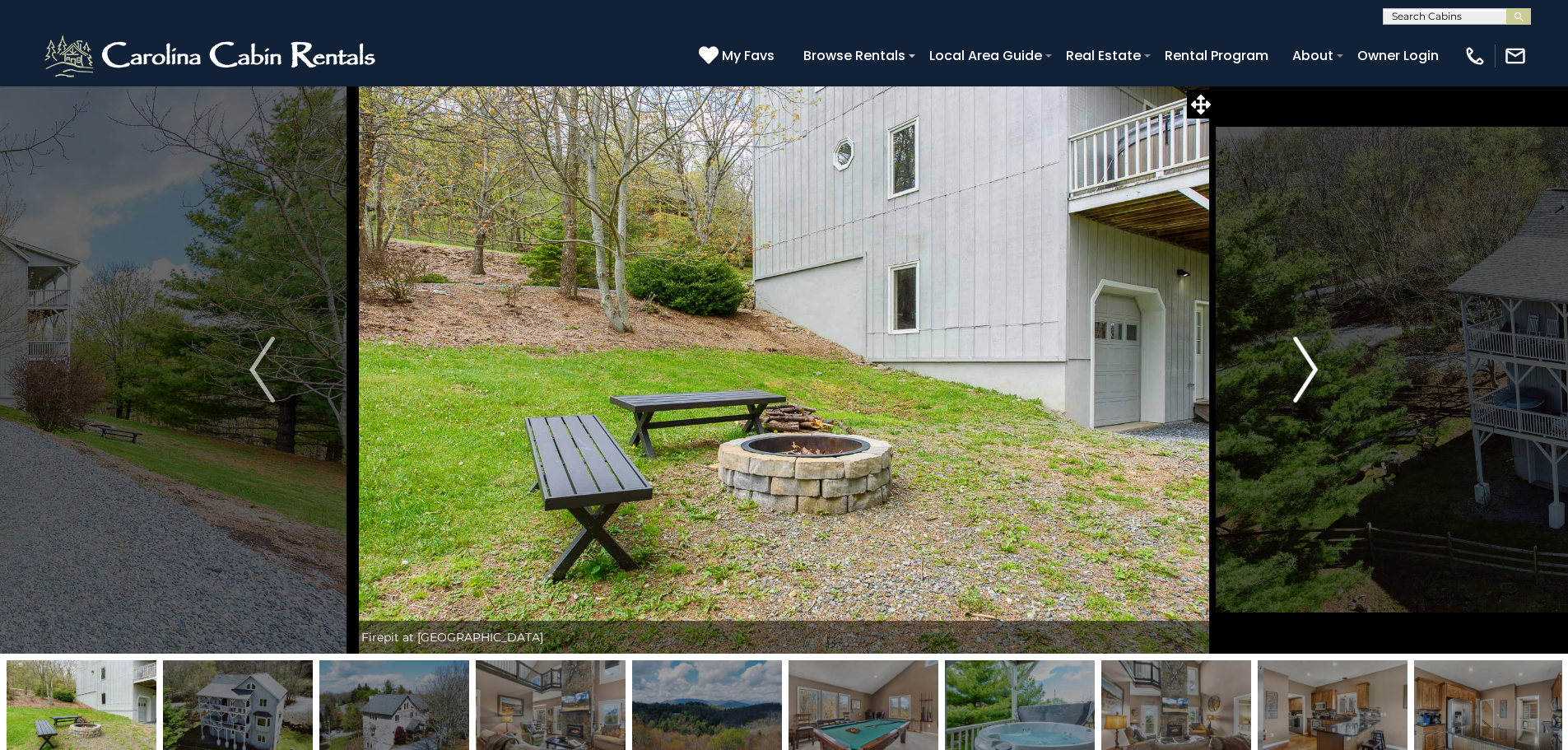
click at [1290, 370] on button "Next" at bounding box center [1305, 370] width 181 height 568
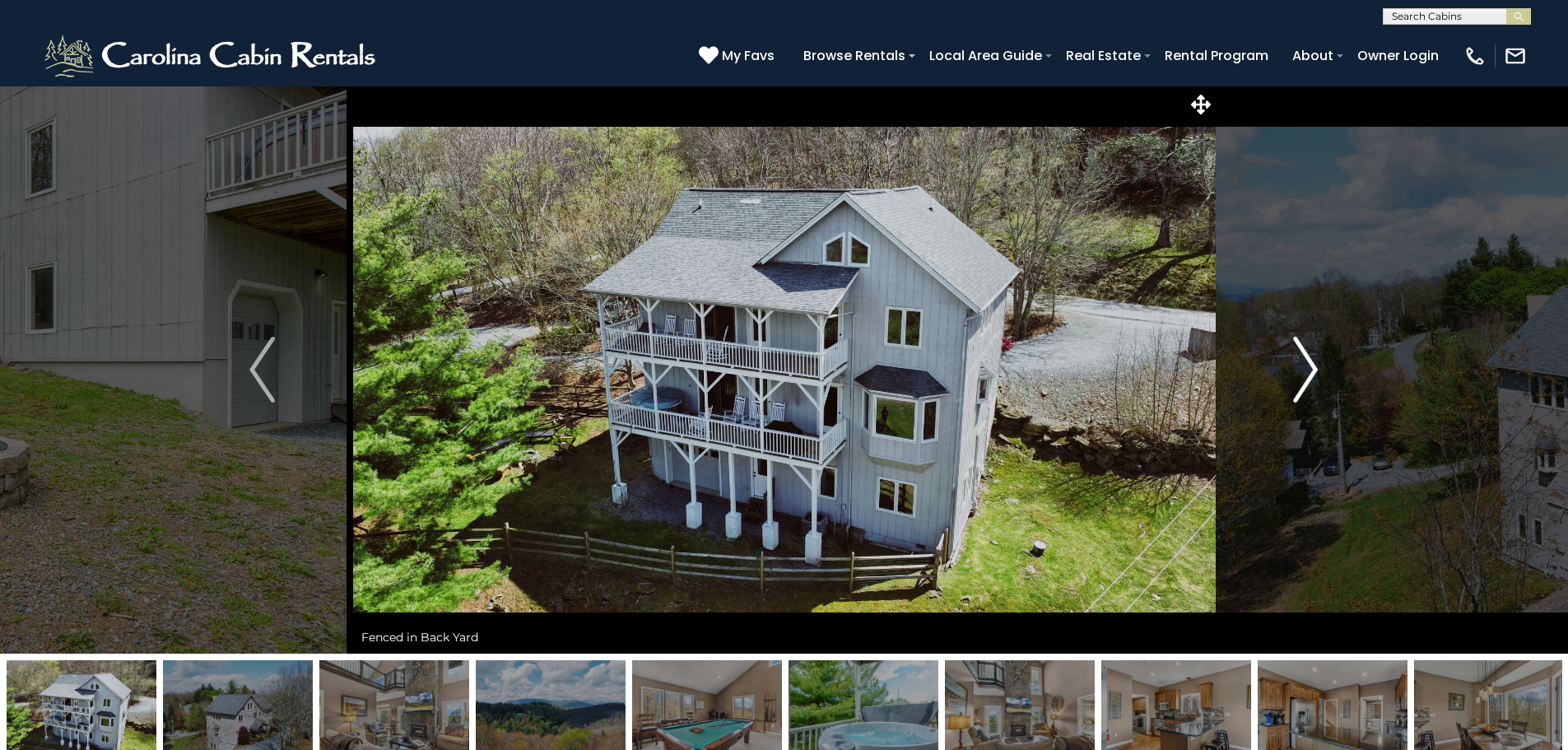
click at [1290, 370] on button "Next" at bounding box center [1305, 370] width 181 height 568
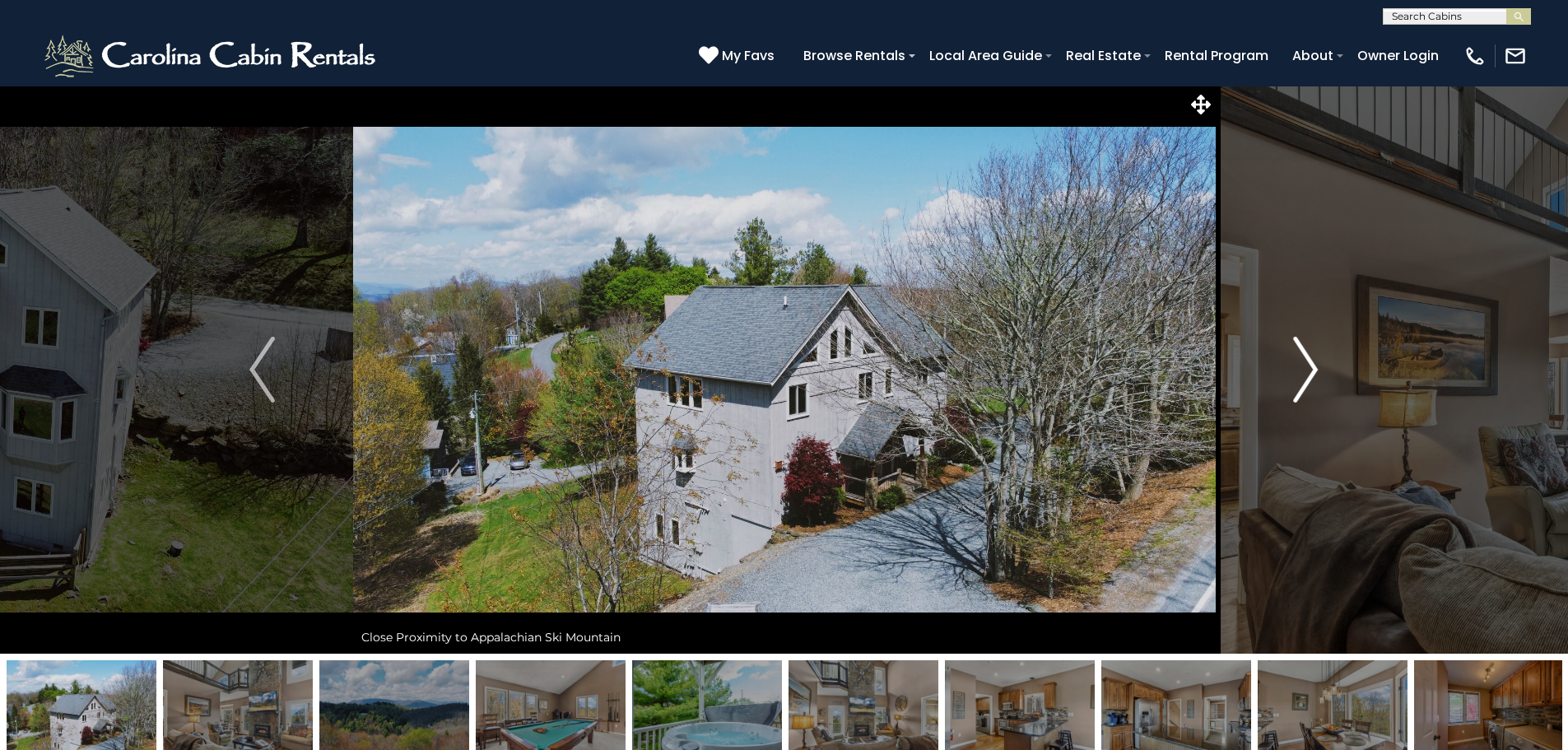
click at [1290, 370] on button "Next" at bounding box center [1305, 370] width 181 height 568
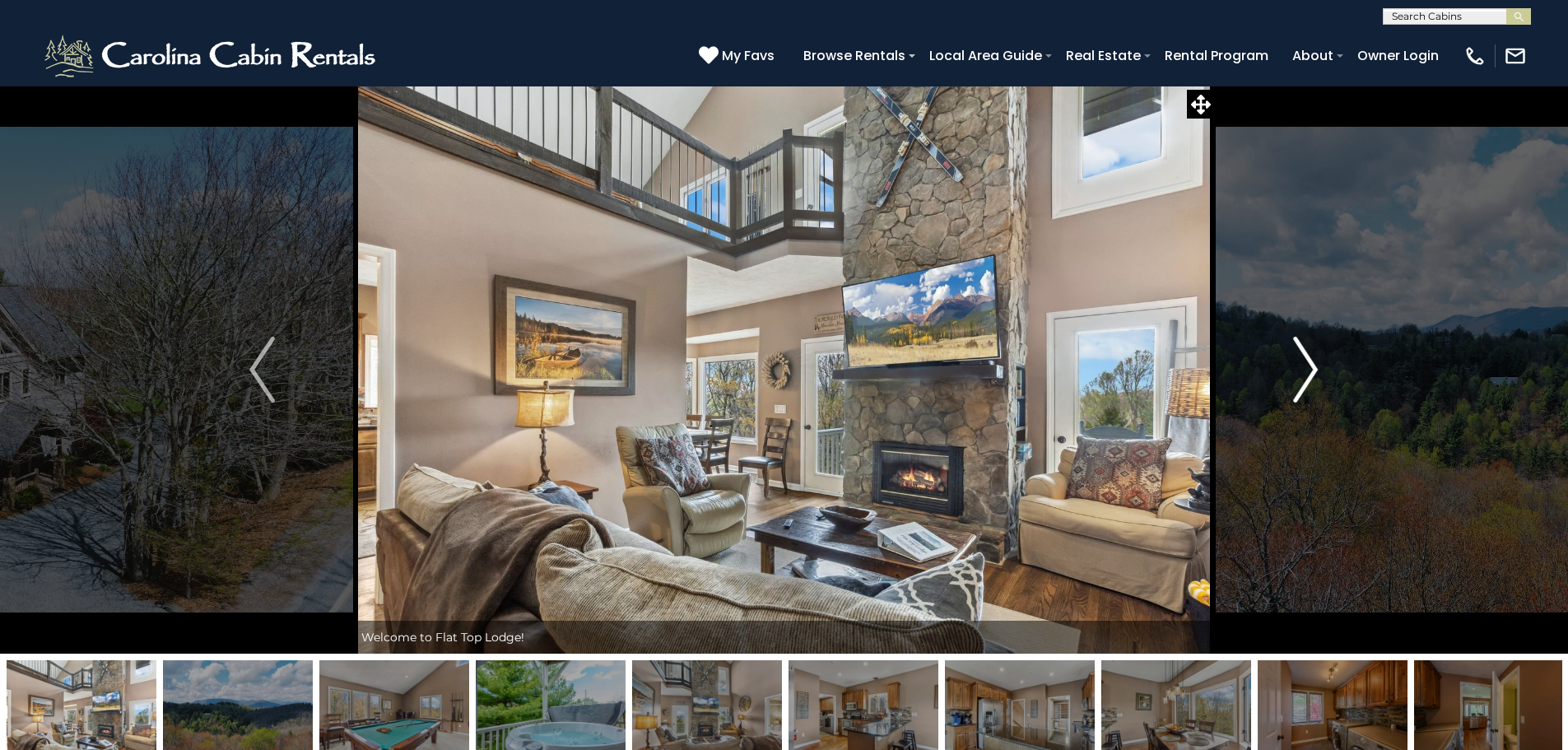
click at [1290, 370] on button "Next" at bounding box center [1305, 370] width 181 height 568
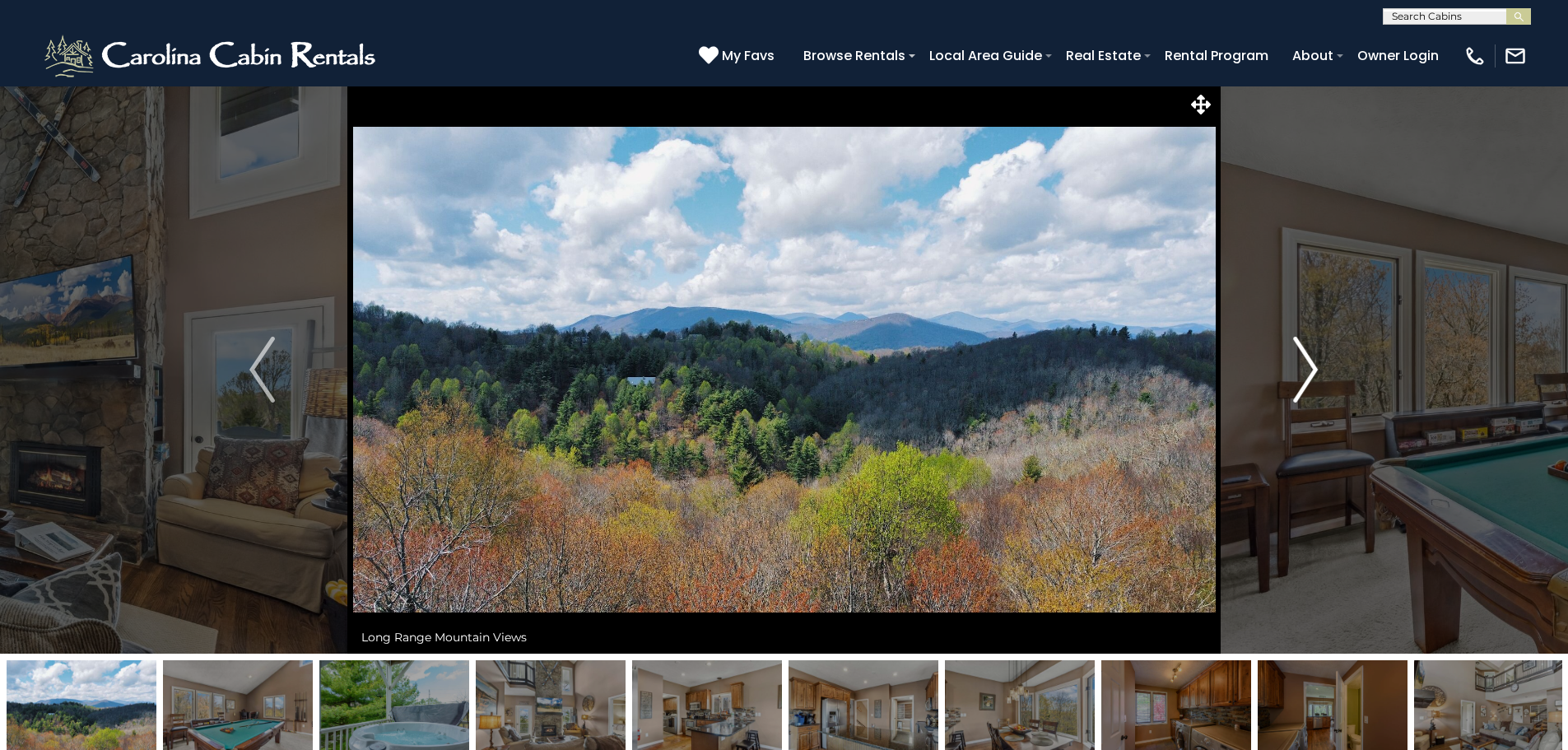
click at [1290, 370] on button "Next" at bounding box center [1305, 370] width 181 height 568
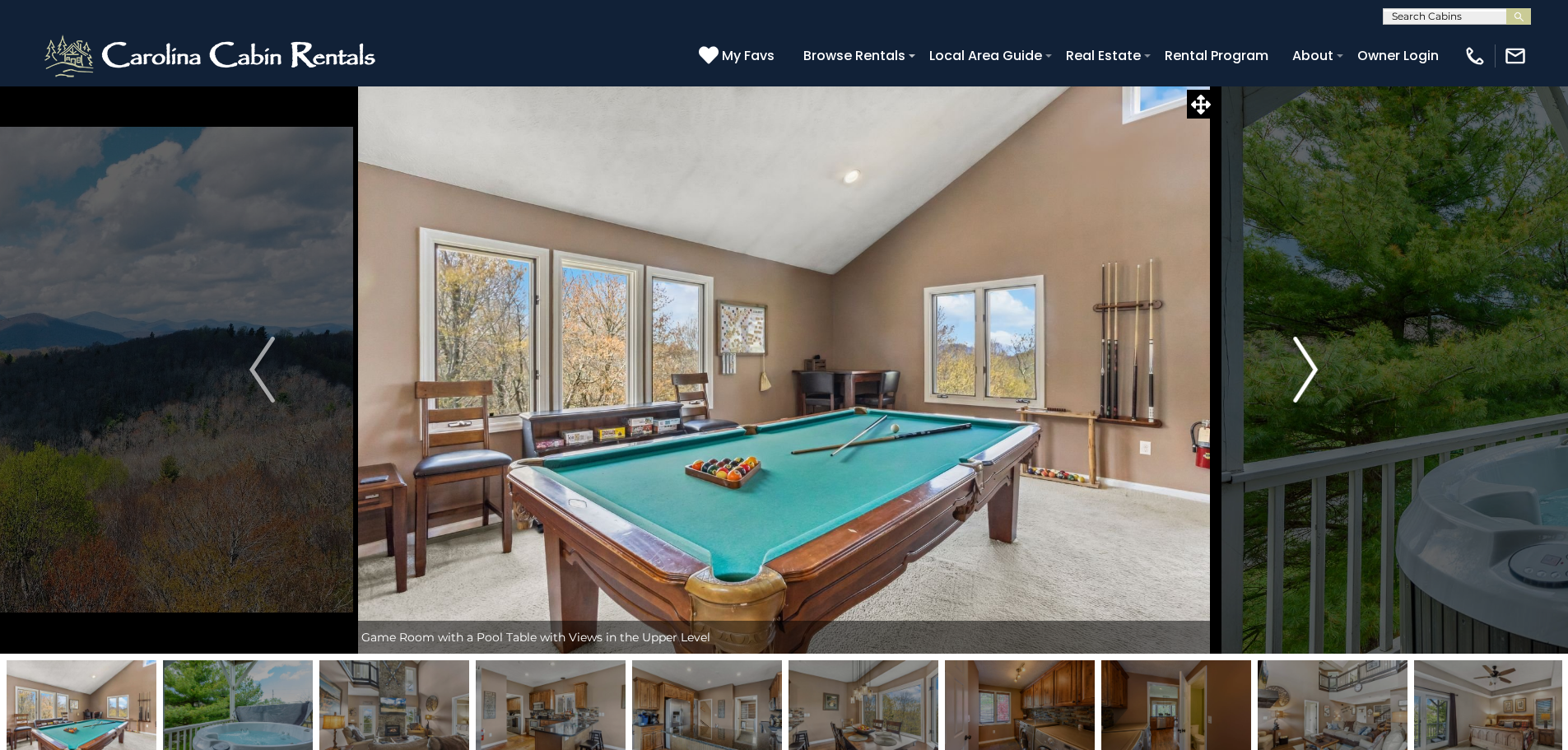
click at [1290, 370] on button "Next" at bounding box center [1305, 370] width 181 height 568
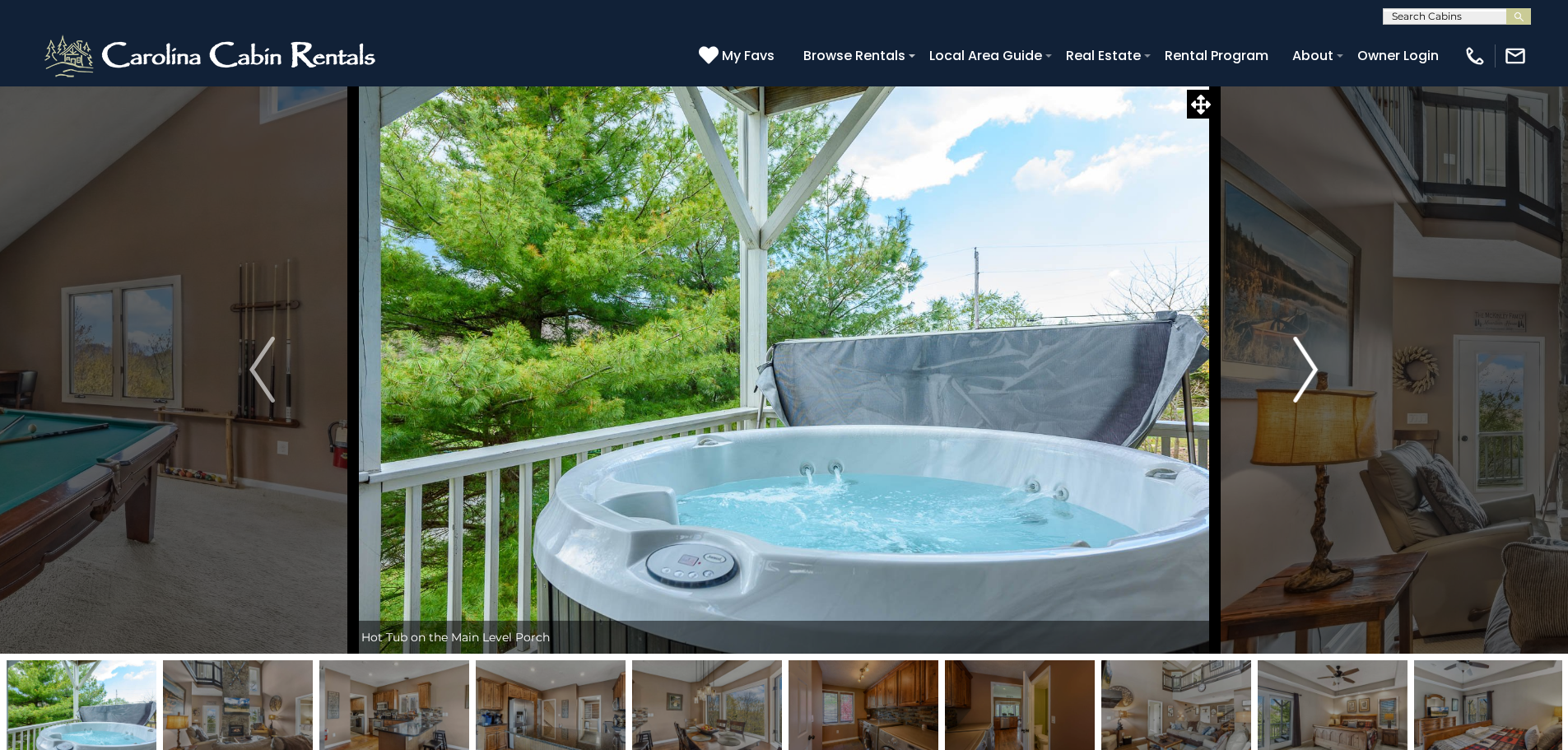
click at [1290, 370] on button "Next" at bounding box center [1305, 370] width 181 height 568
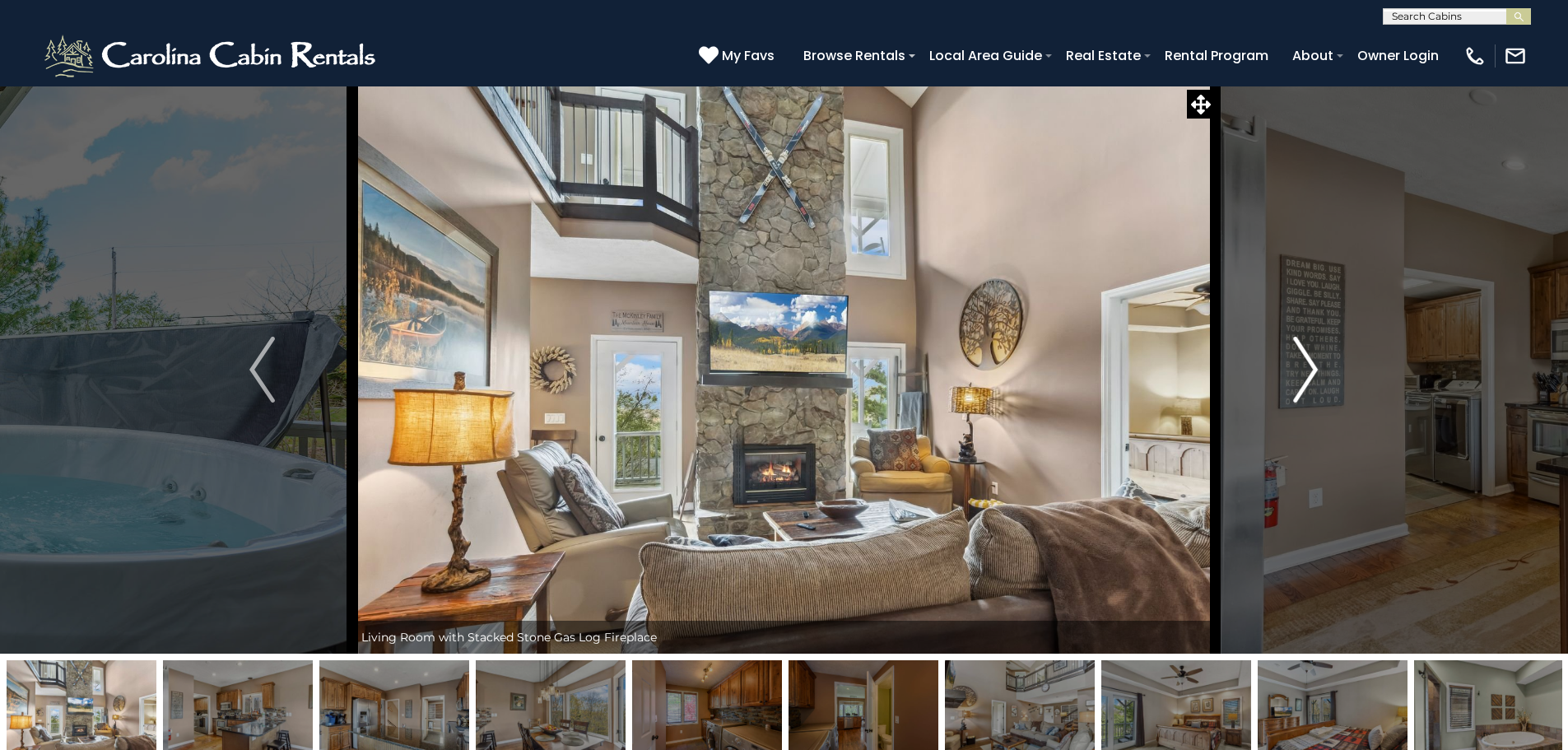
click at [1290, 370] on button "Next" at bounding box center [1305, 370] width 181 height 568
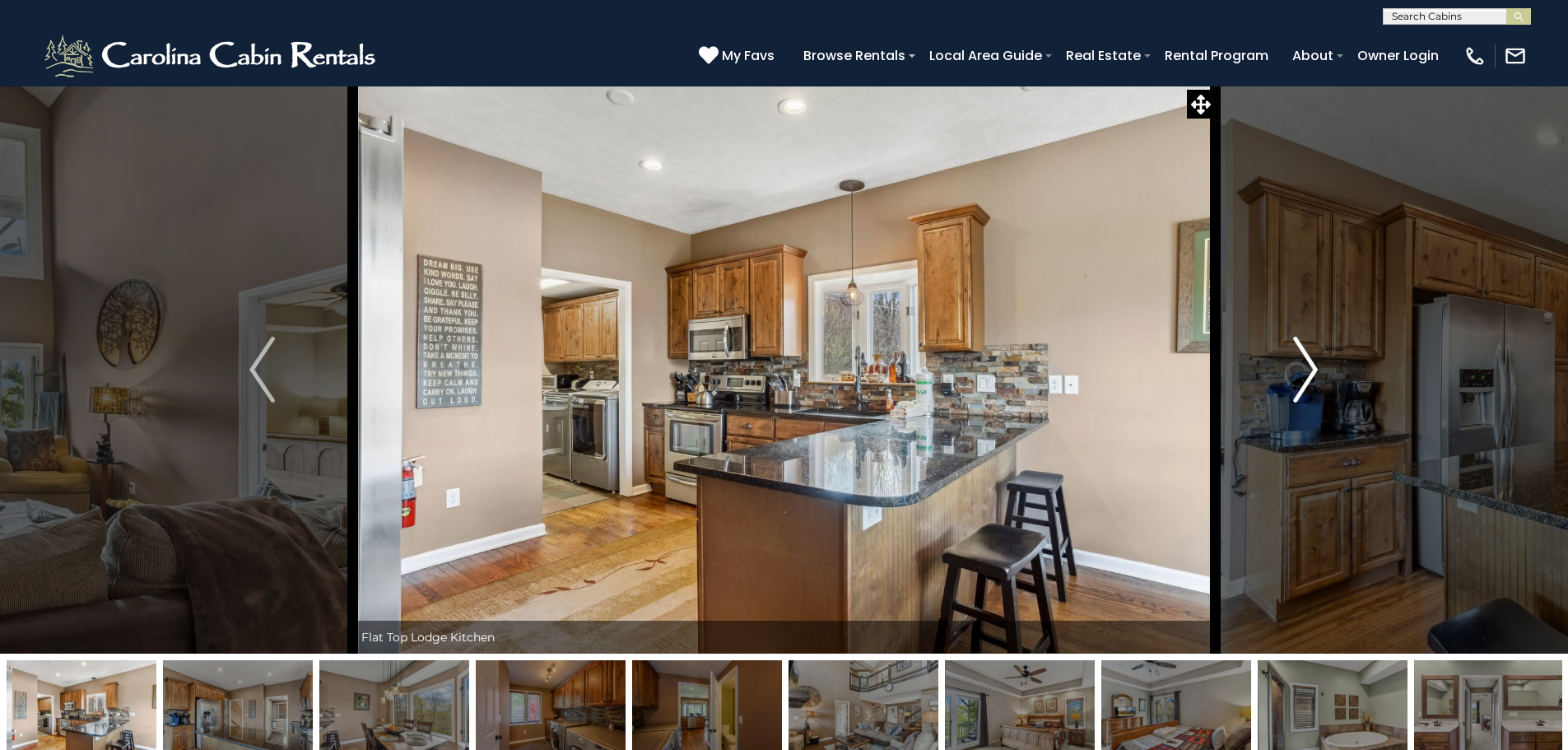
click at [1290, 370] on button "Next" at bounding box center [1305, 370] width 181 height 568
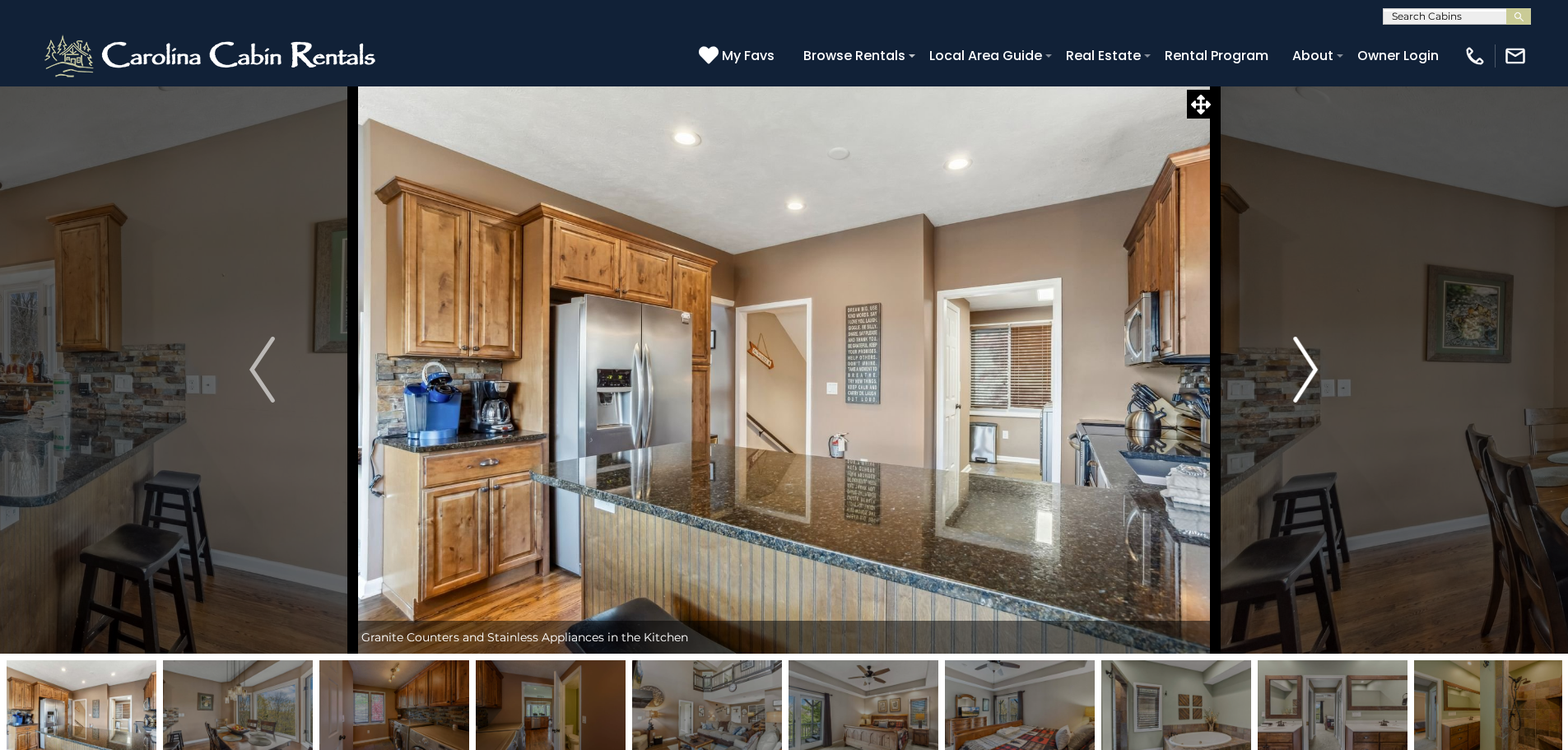
click at [1290, 370] on button "Next" at bounding box center [1305, 370] width 181 height 568
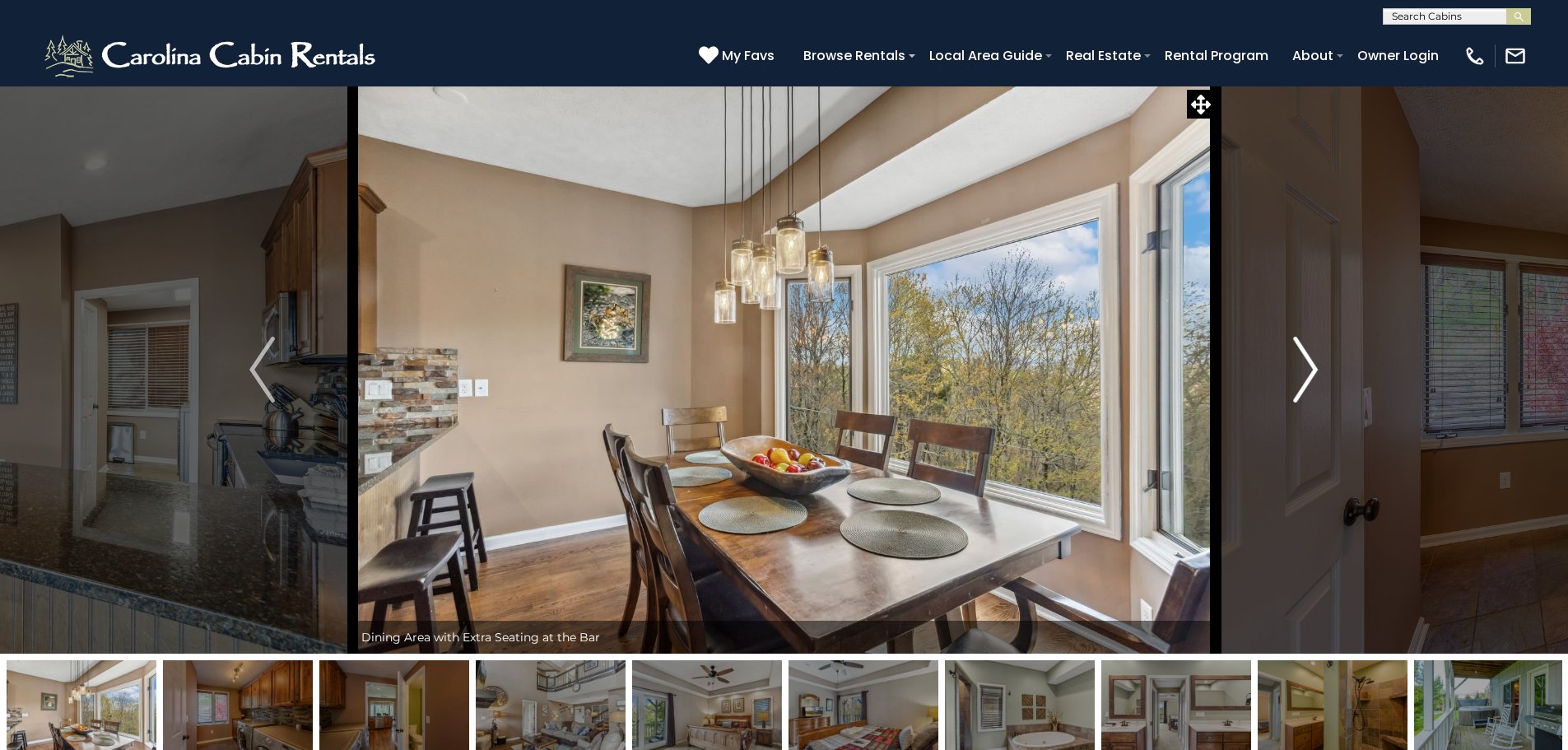
click at [1290, 370] on button "Next" at bounding box center [1305, 370] width 181 height 568
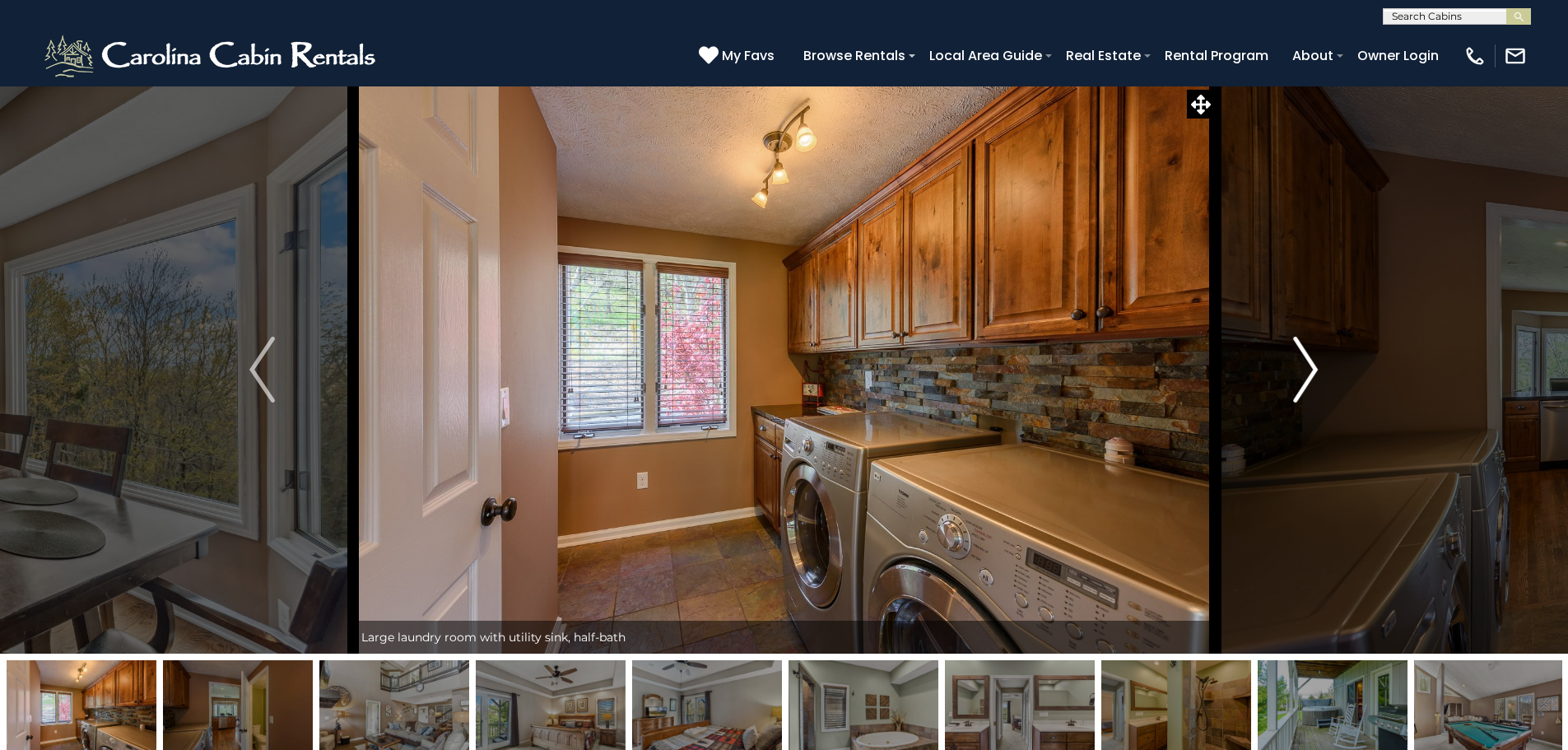
click at [1290, 370] on button "Next" at bounding box center [1305, 370] width 181 height 568
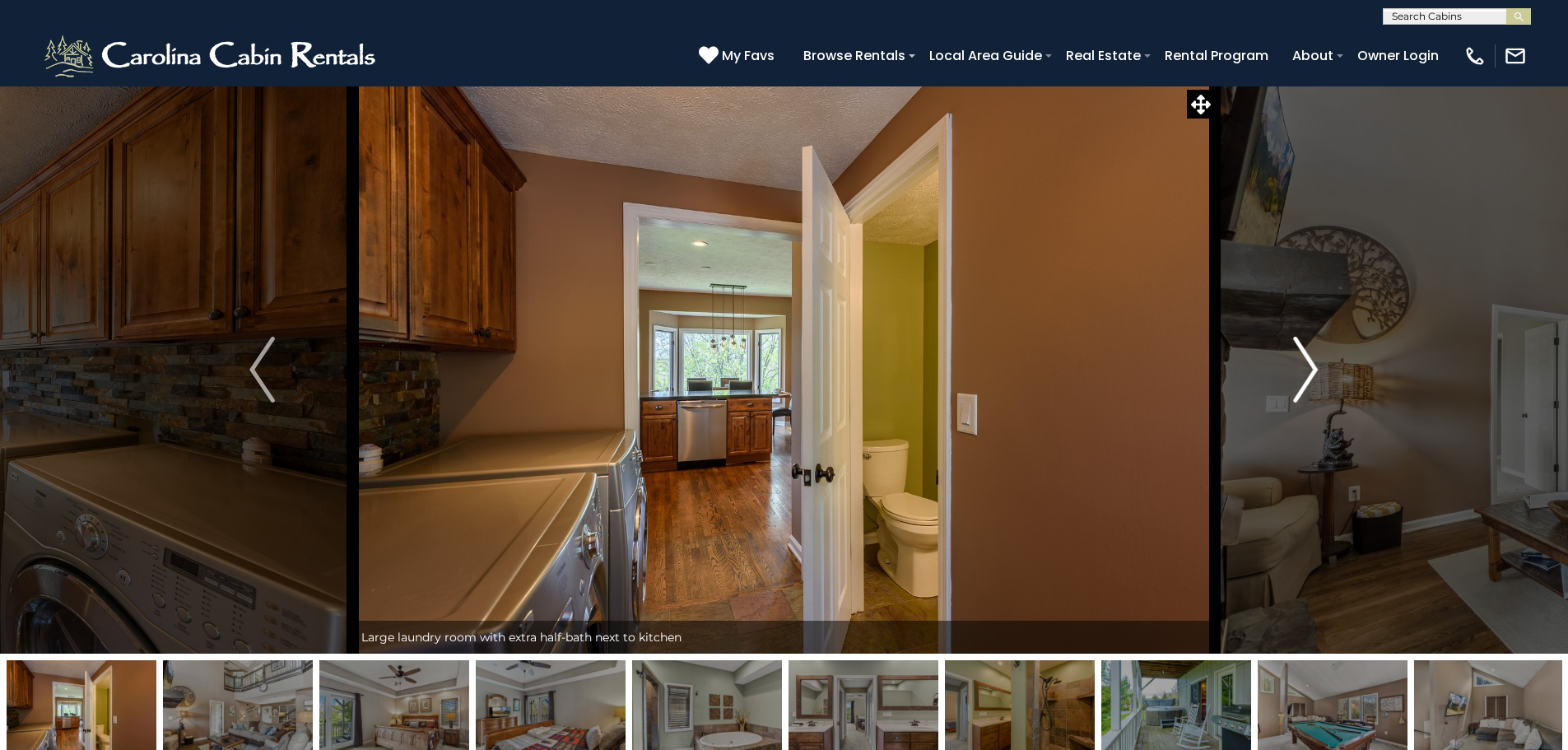
click at [1290, 370] on button "Next" at bounding box center [1305, 370] width 181 height 568
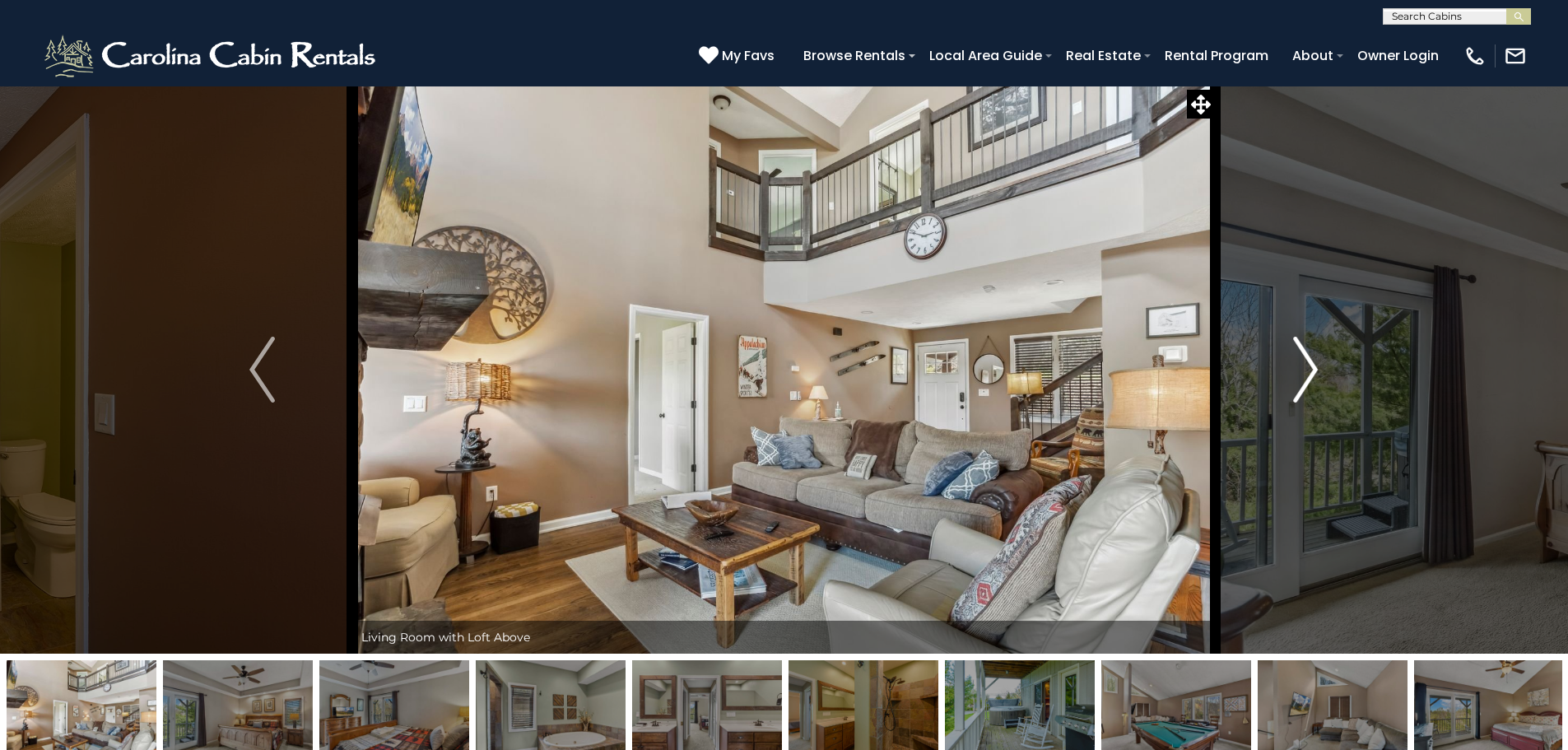
click at [1290, 370] on button "Next" at bounding box center [1305, 370] width 181 height 568
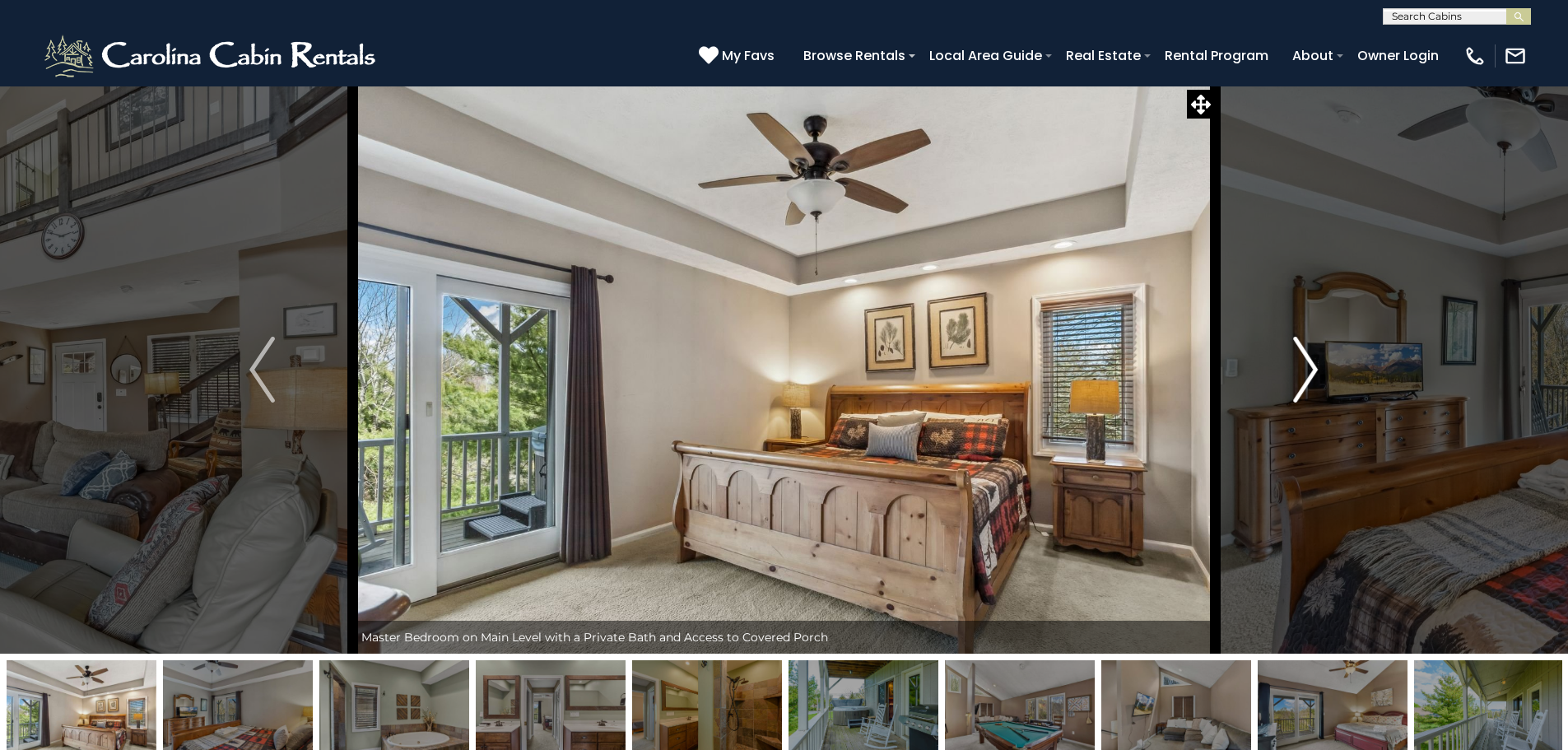
click at [1290, 370] on button "Next" at bounding box center [1305, 370] width 181 height 568
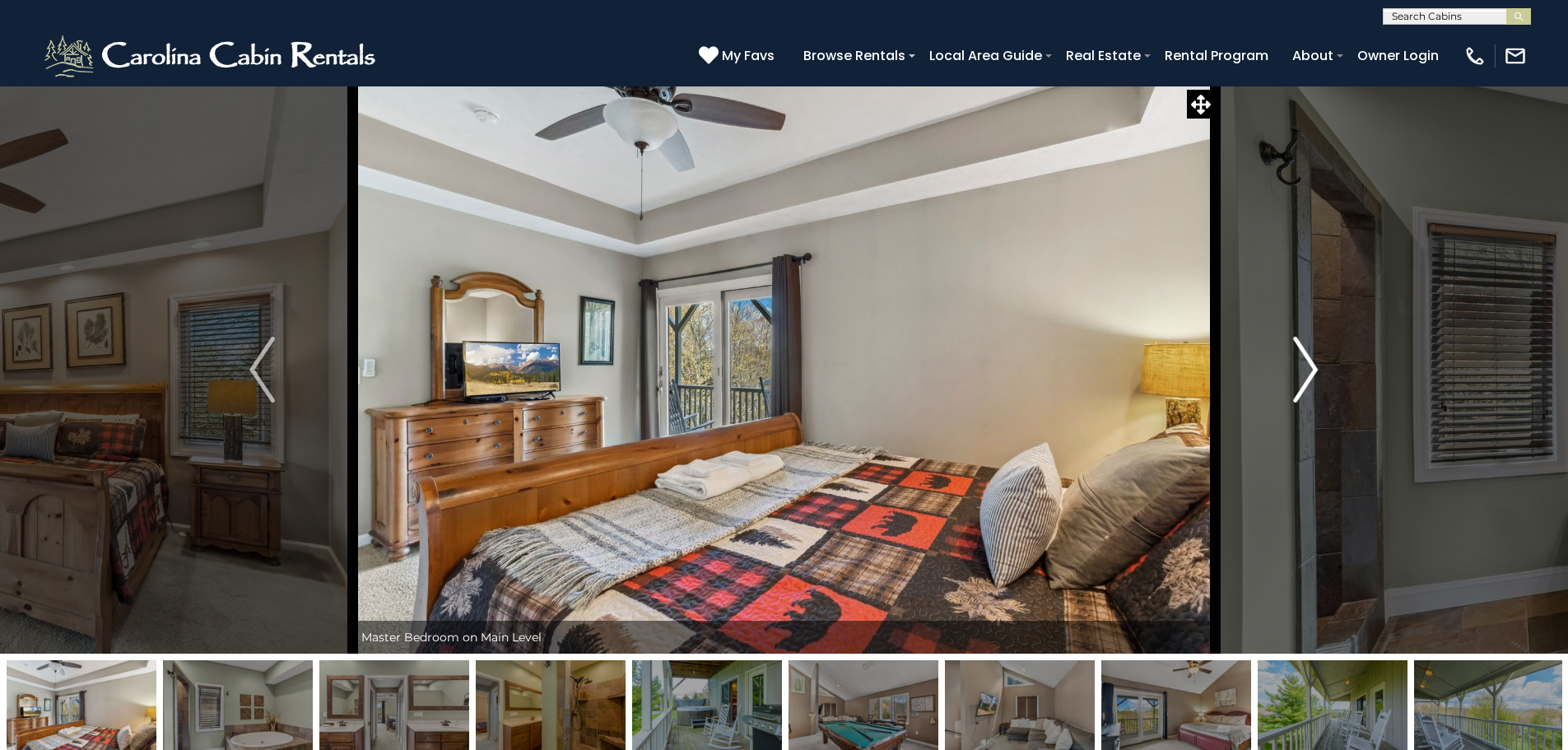
click at [1290, 370] on button "Next" at bounding box center [1305, 370] width 181 height 568
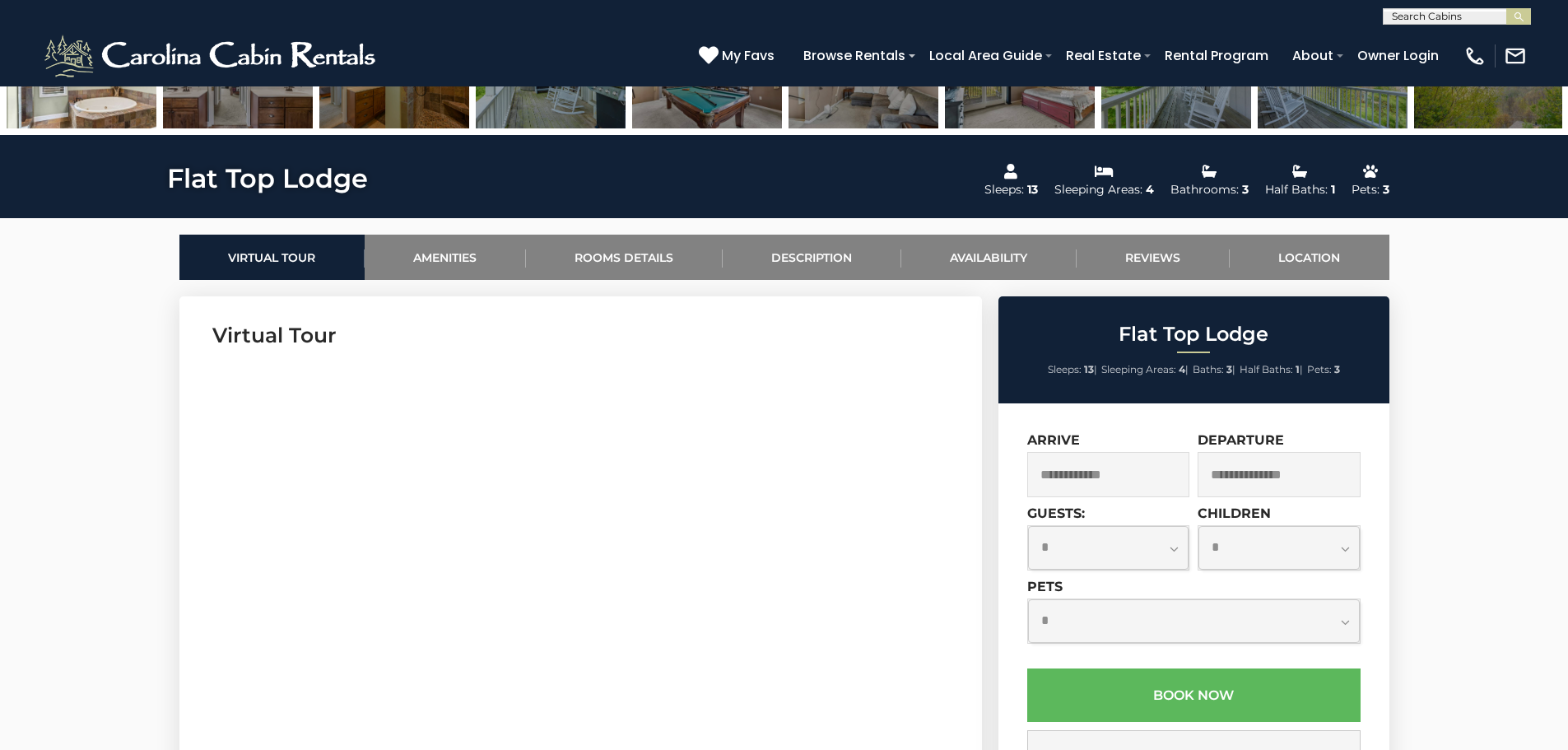
scroll to position [658, 0]
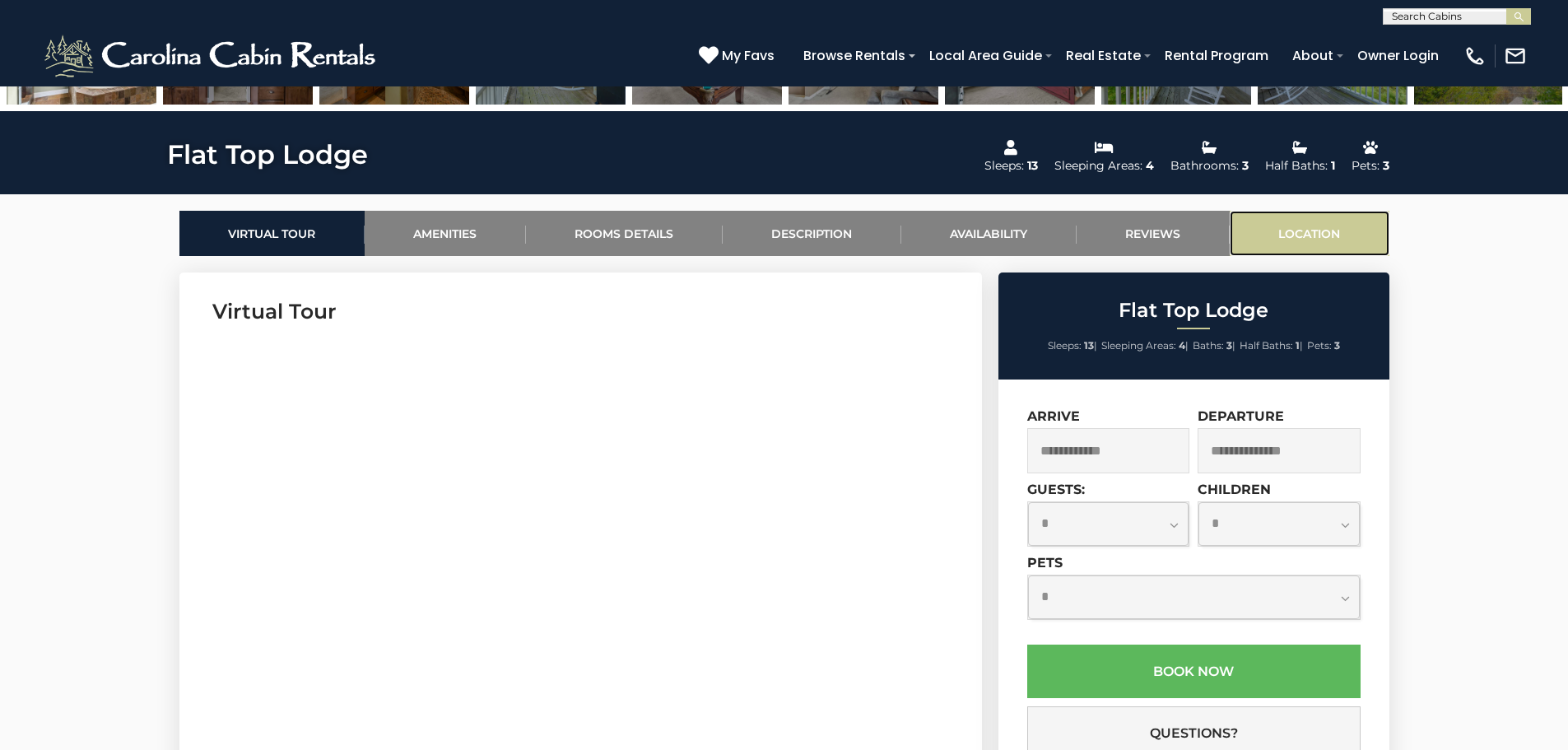
click at [1298, 217] on link "Location" at bounding box center [1310, 233] width 160 height 45
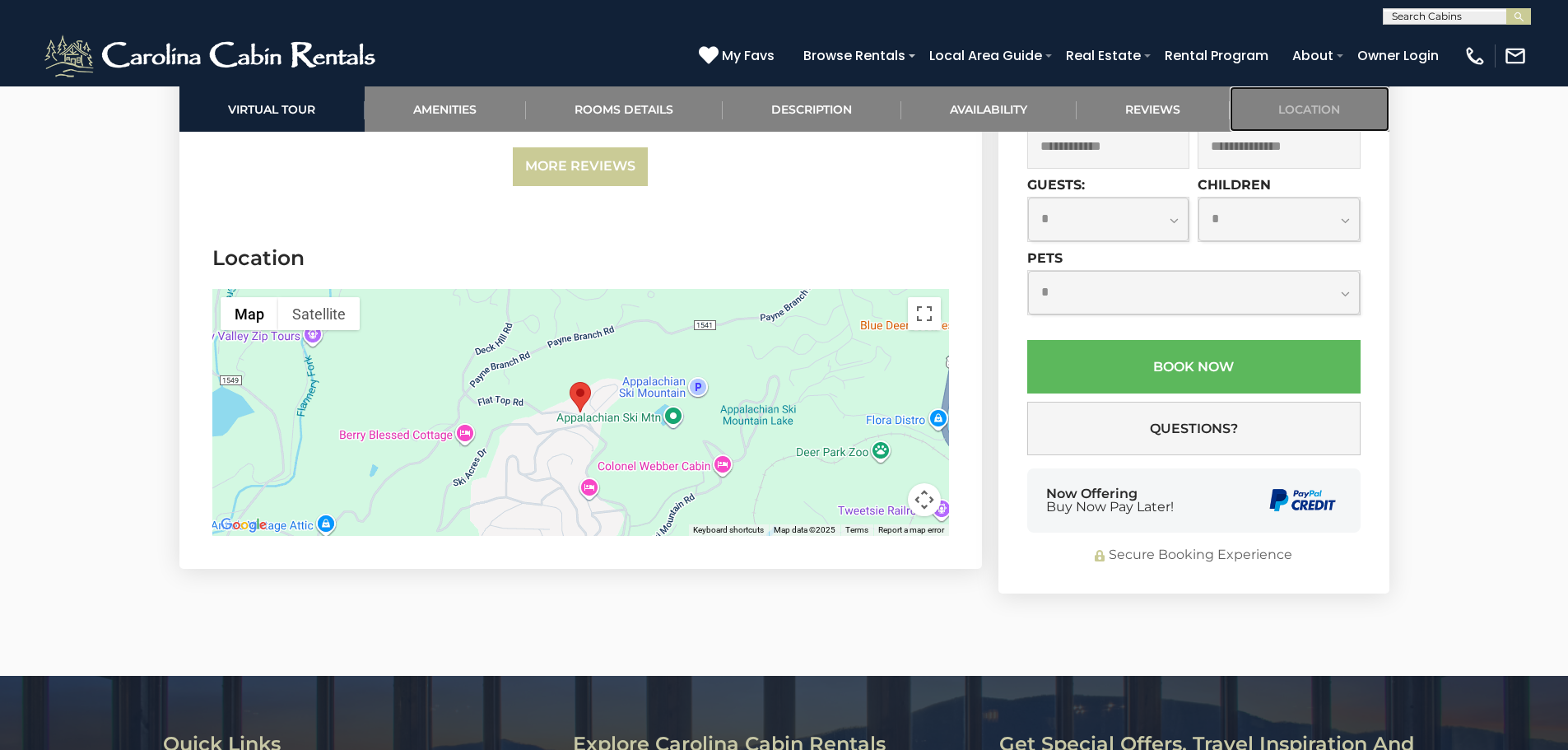
scroll to position [3856, 0]
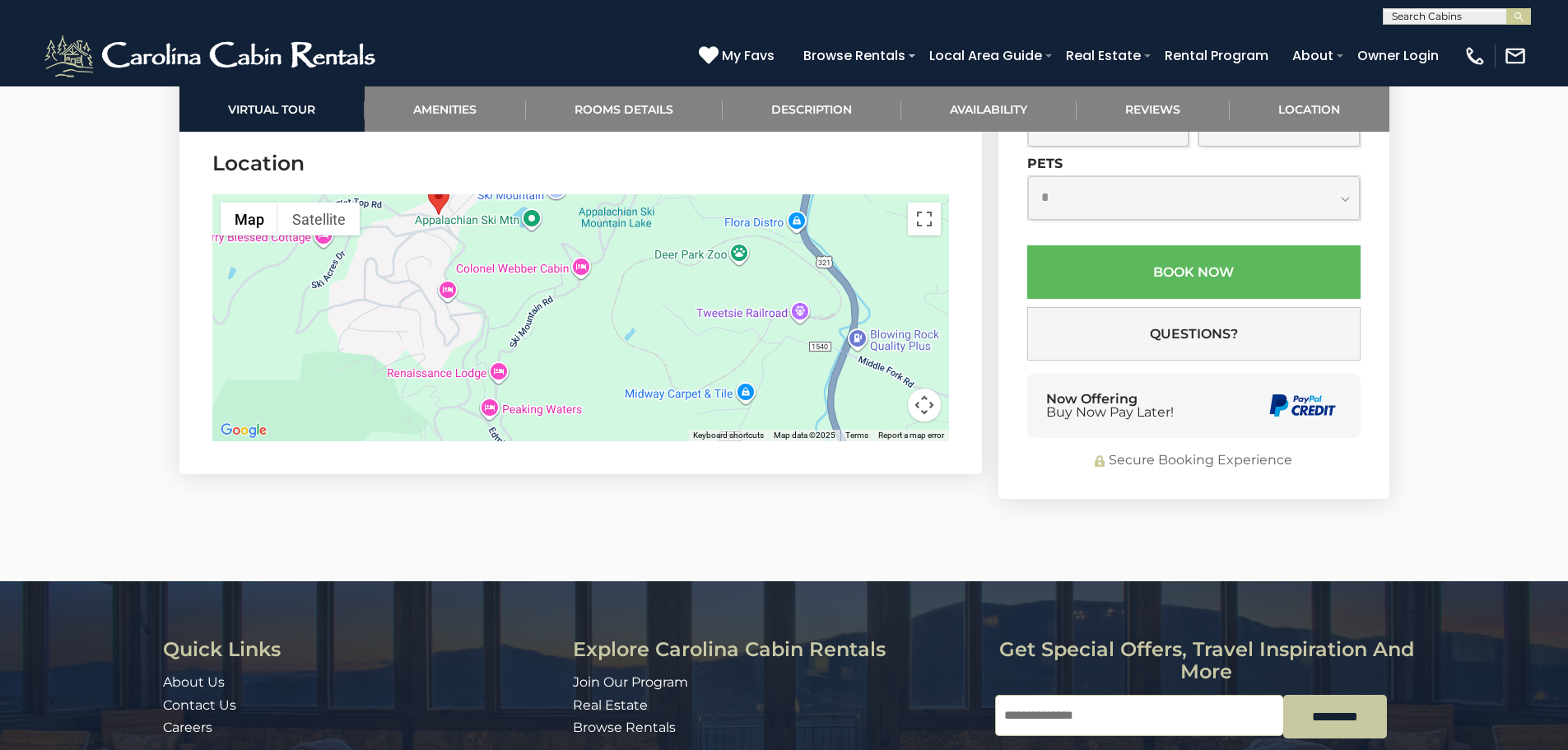
drag, startPoint x: 630, startPoint y: 355, endPoint x: 486, endPoint y: 251, distance: 177.6
click at [486, 251] on div at bounding box center [580, 317] width 736 height 247
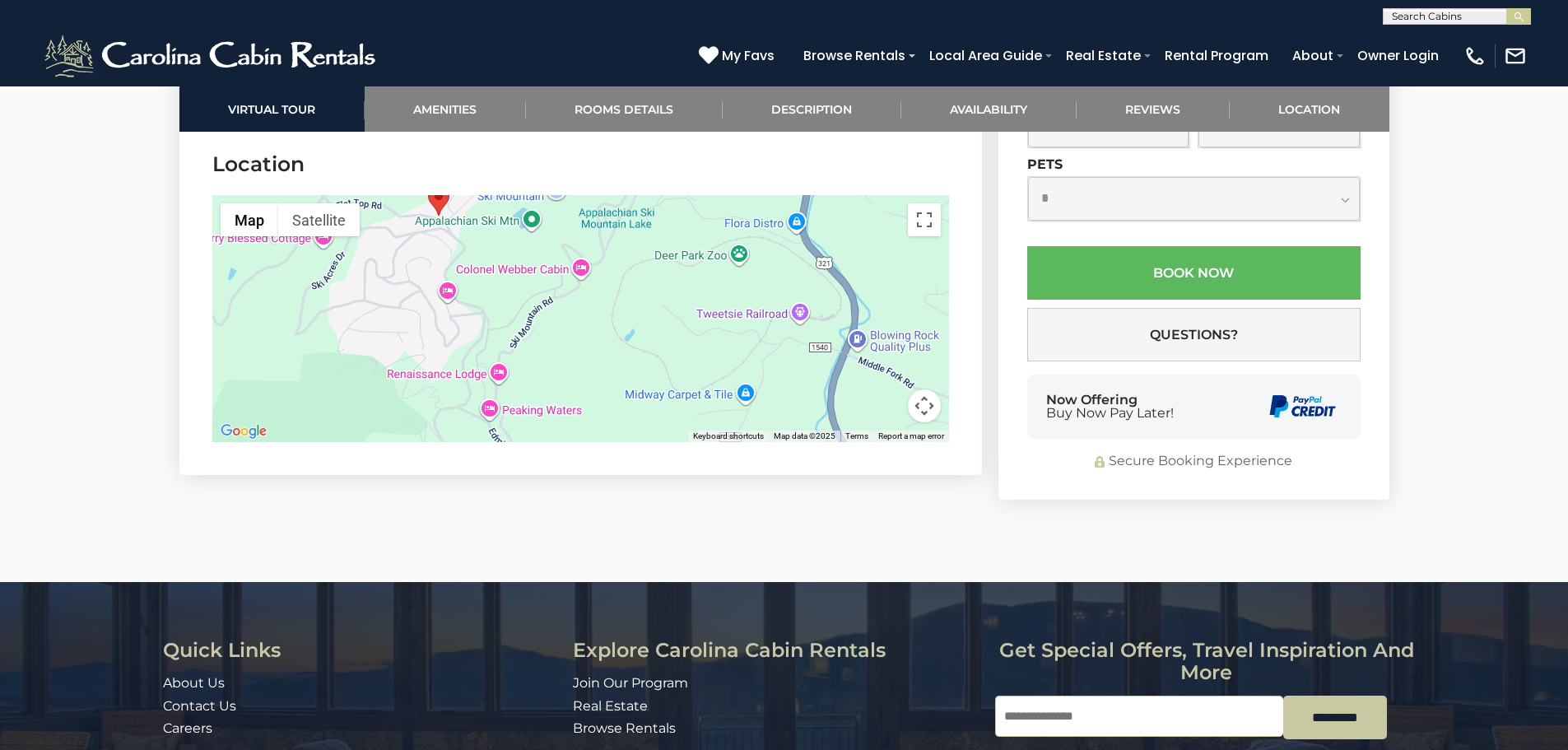
scroll to position [3774, 0]
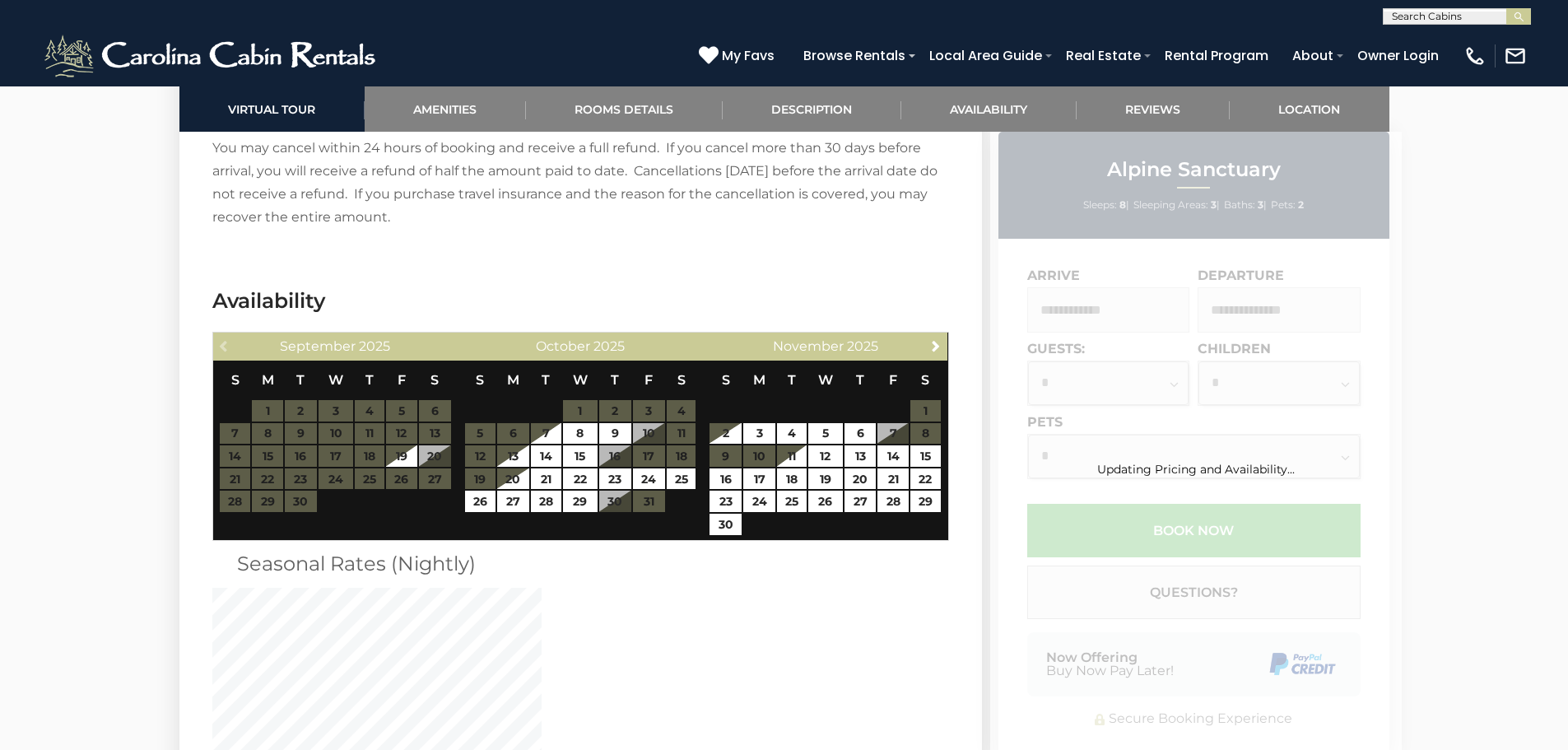
scroll to position [3457, 0]
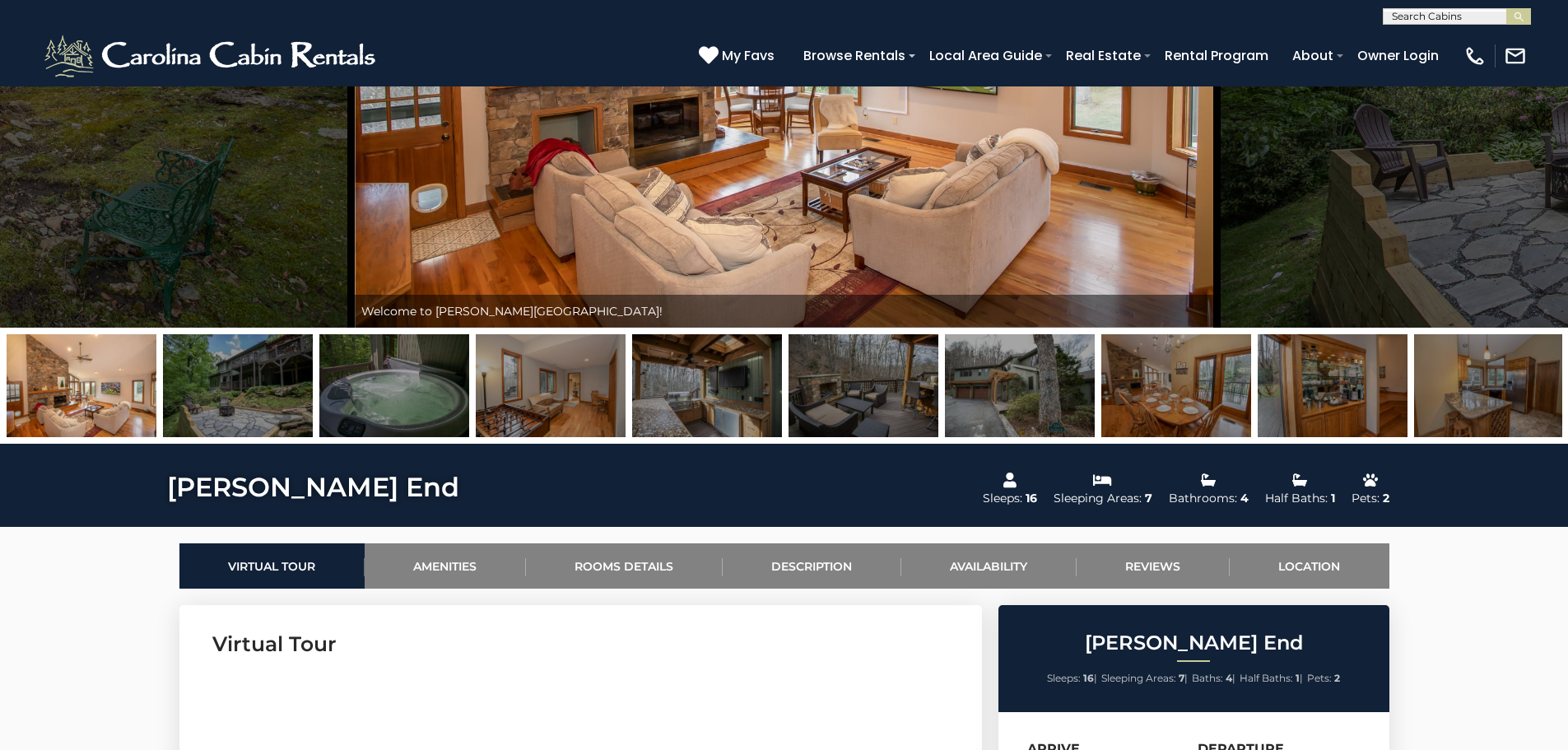
scroll to position [316, 0]
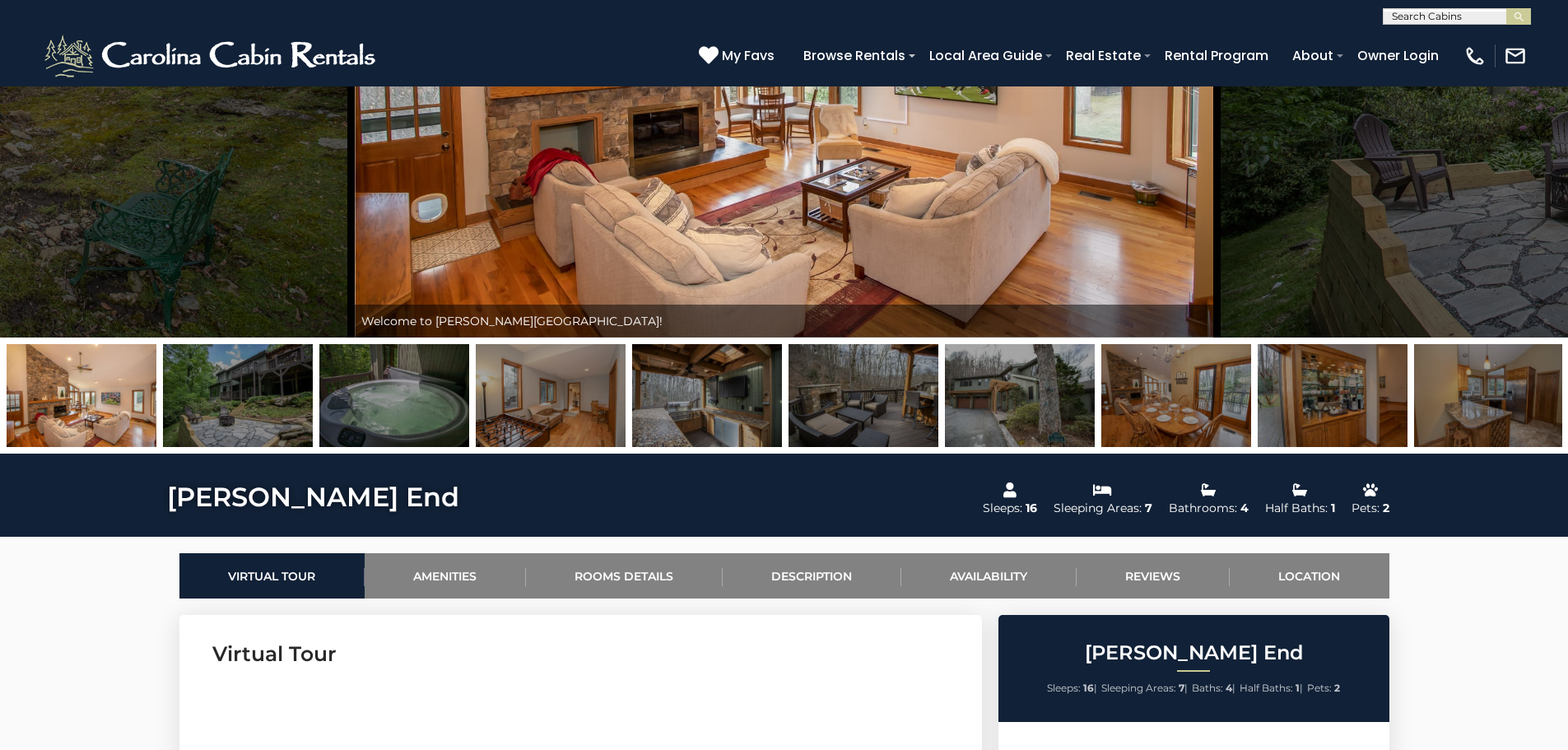
click at [250, 410] on img at bounding box center [238, 396] width 150 height 103
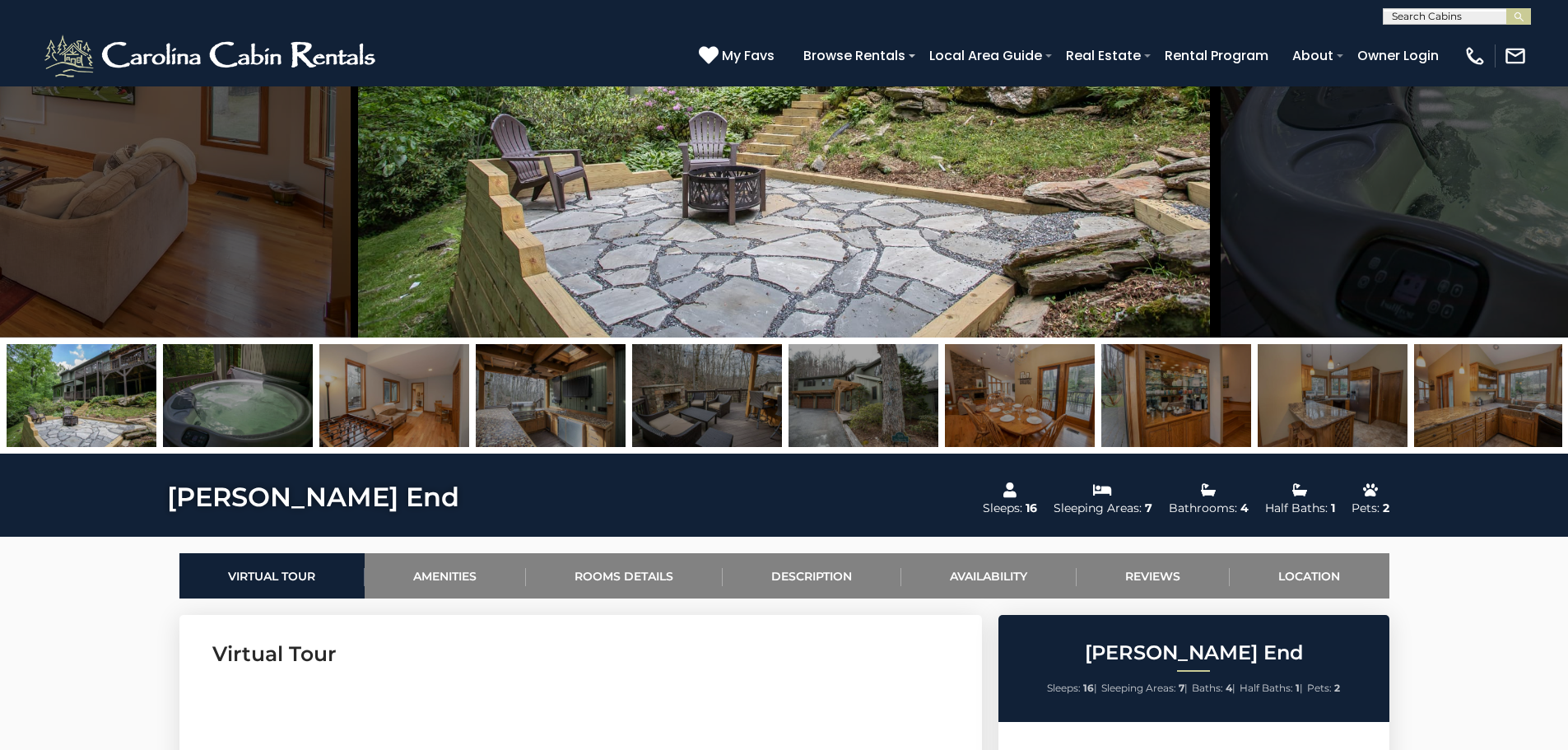
click at [1479, 405] on img at bounding box center [1489, 396] width 150 height 103
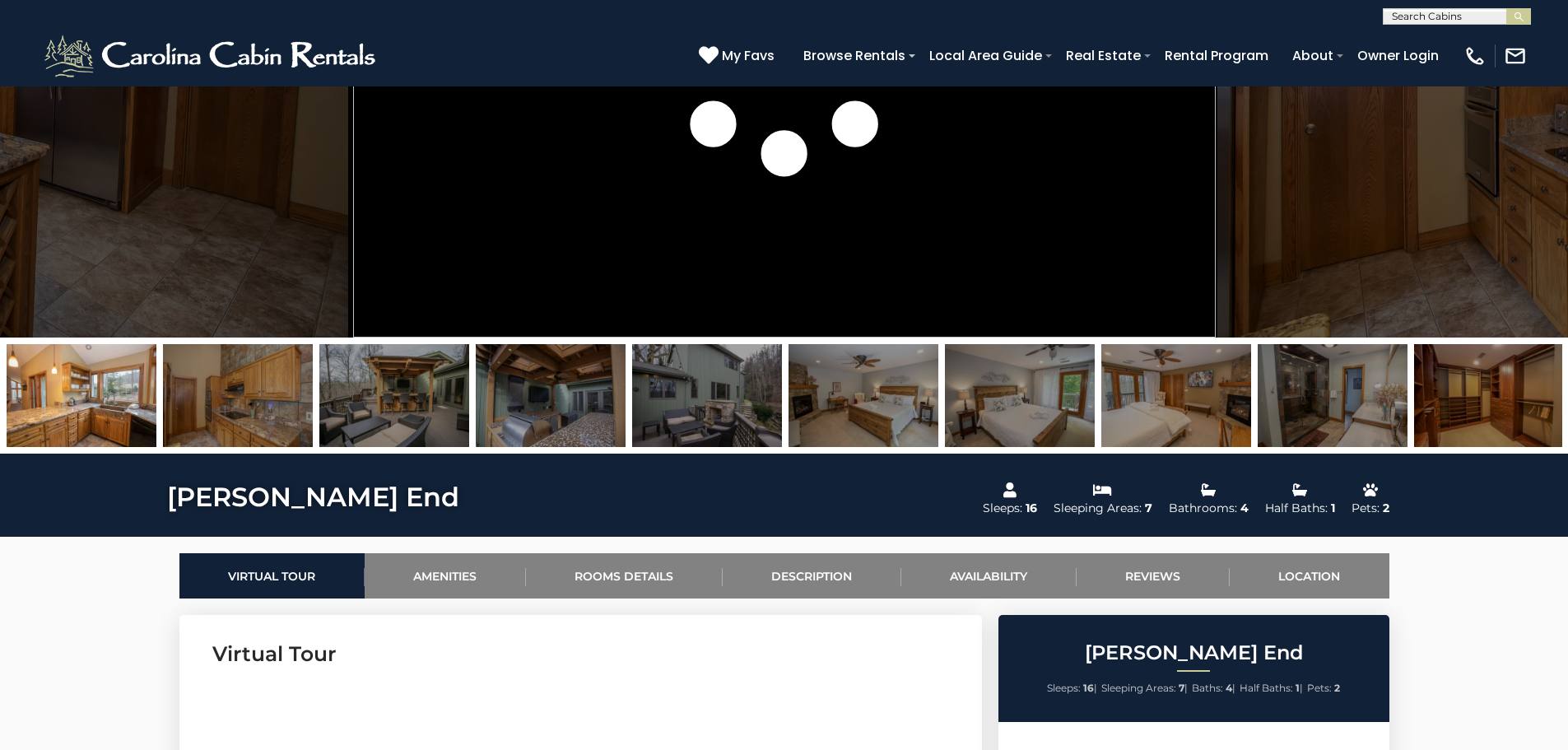
click at [1454, 413] on img at bounding box center [1489, 396] width 150 height 103
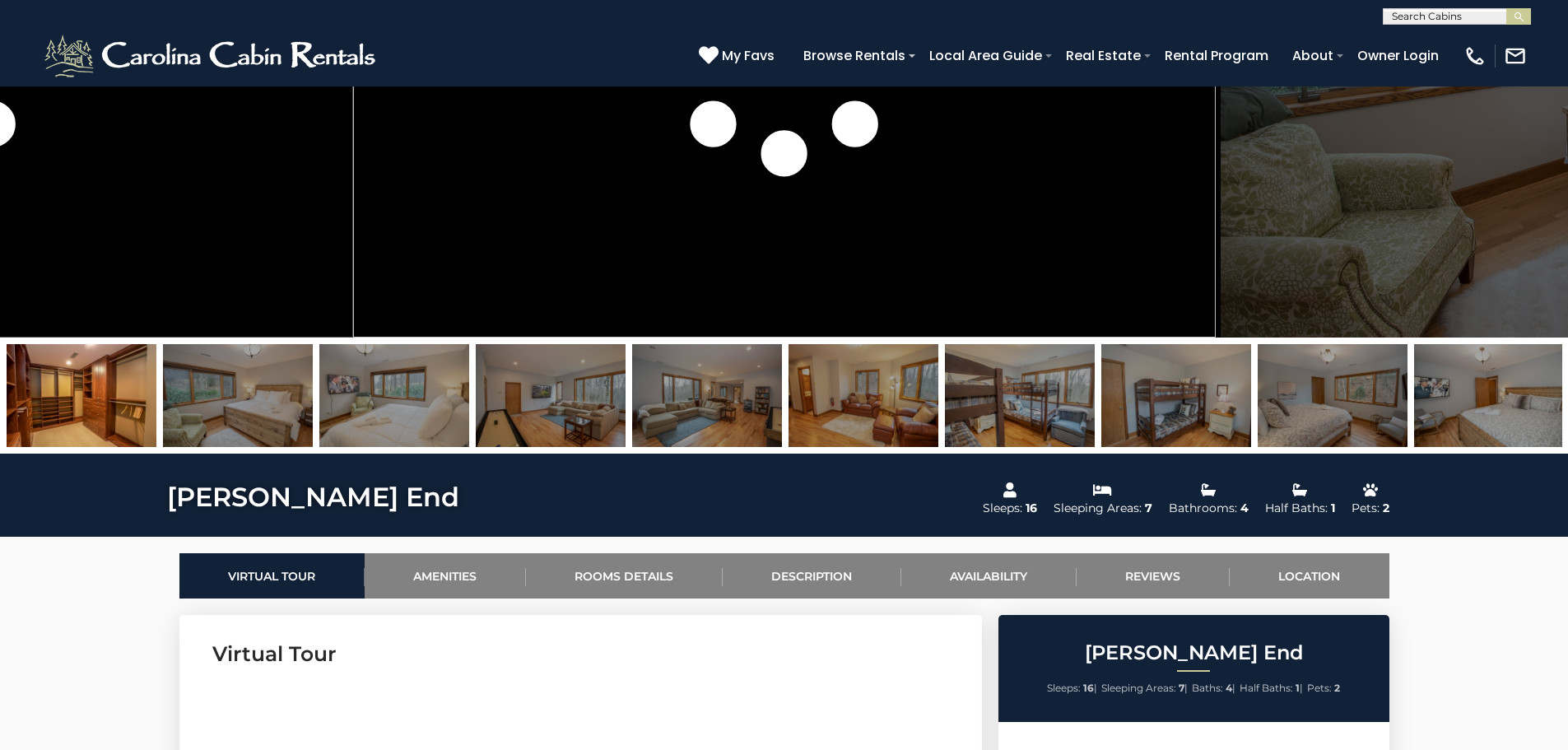
click at [1454, 413] on img at bounding box center [1489, 396] width 150 height 103
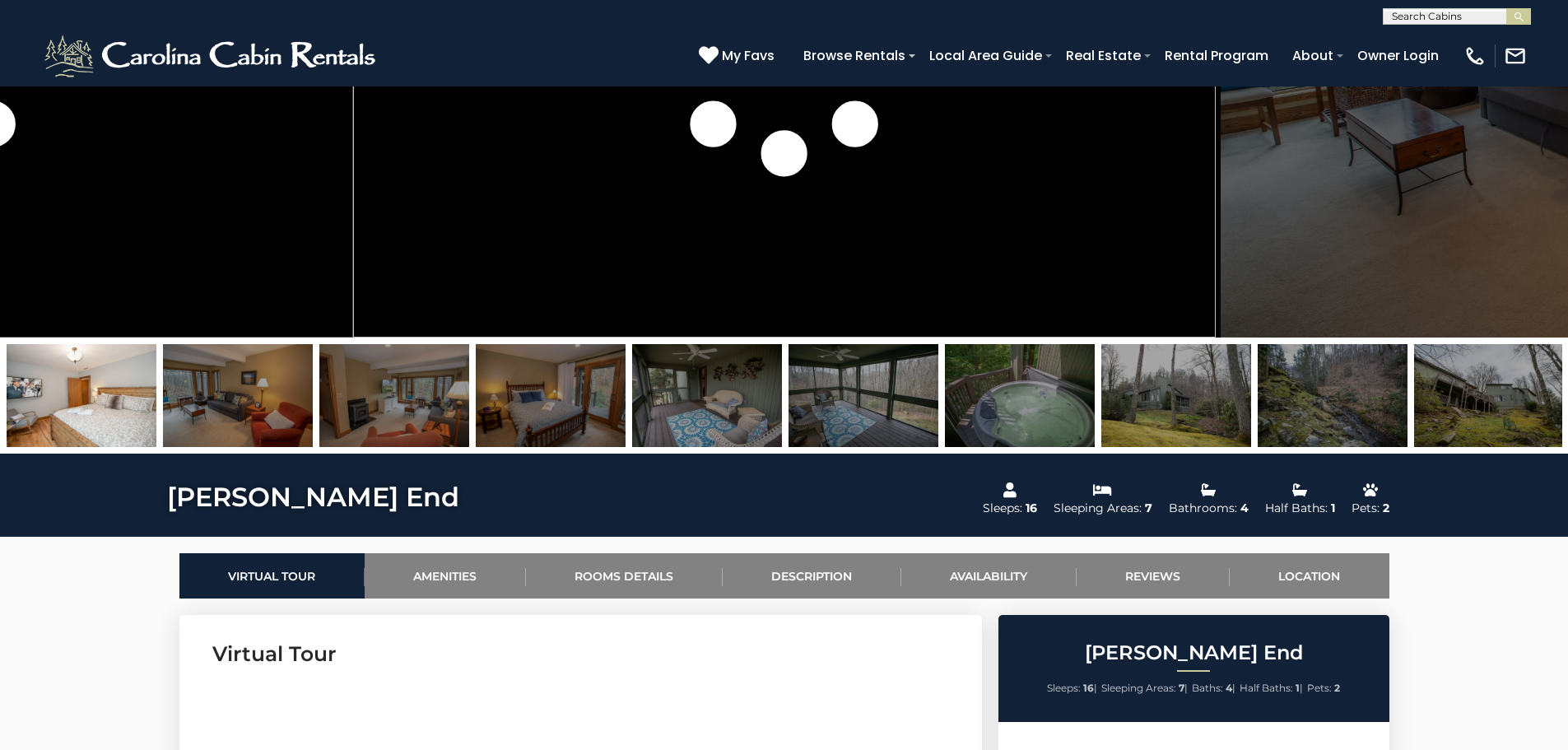
click at [1212, 410] on img at bounding box center [1176, 396] width 150 height 103
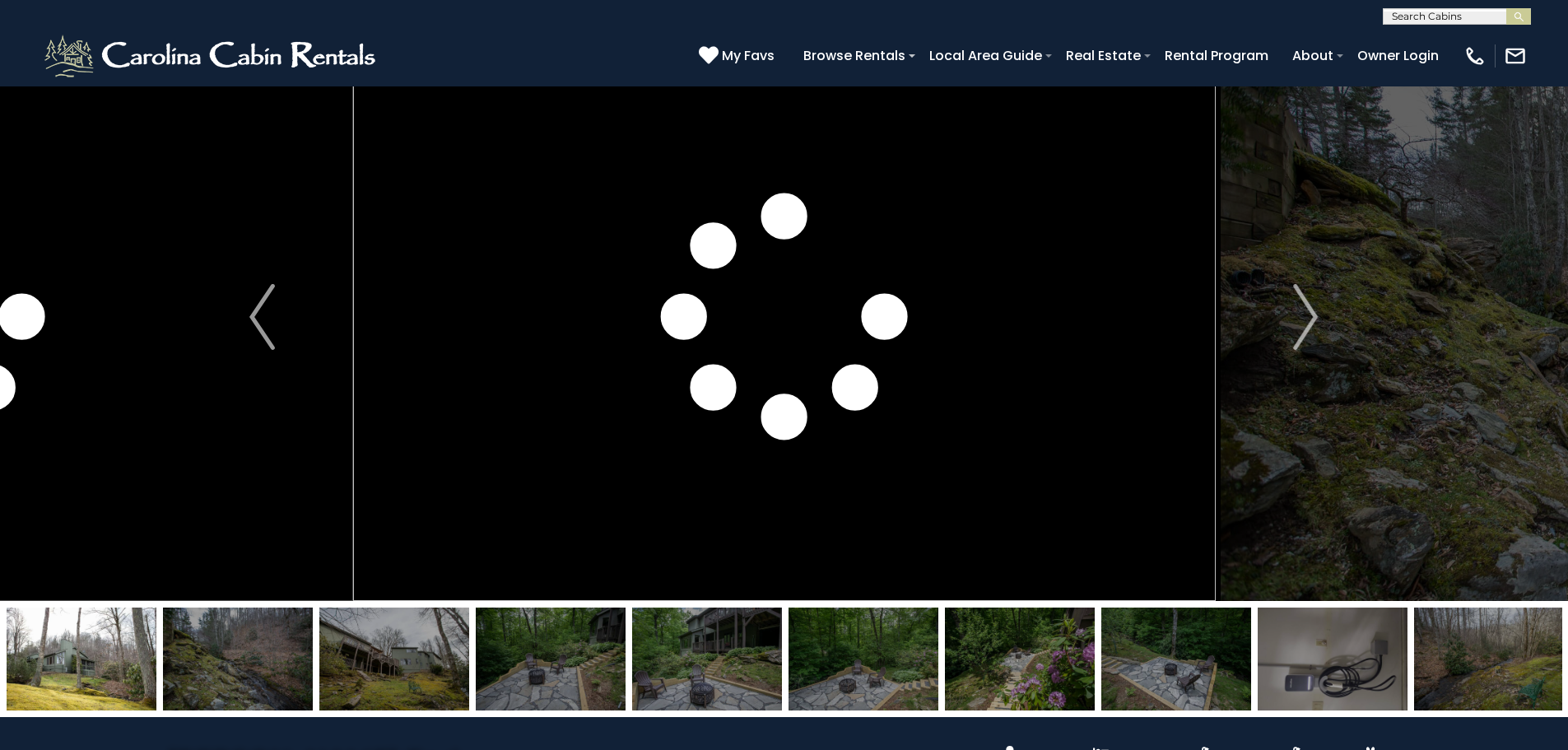
scroll to position [82, 0]
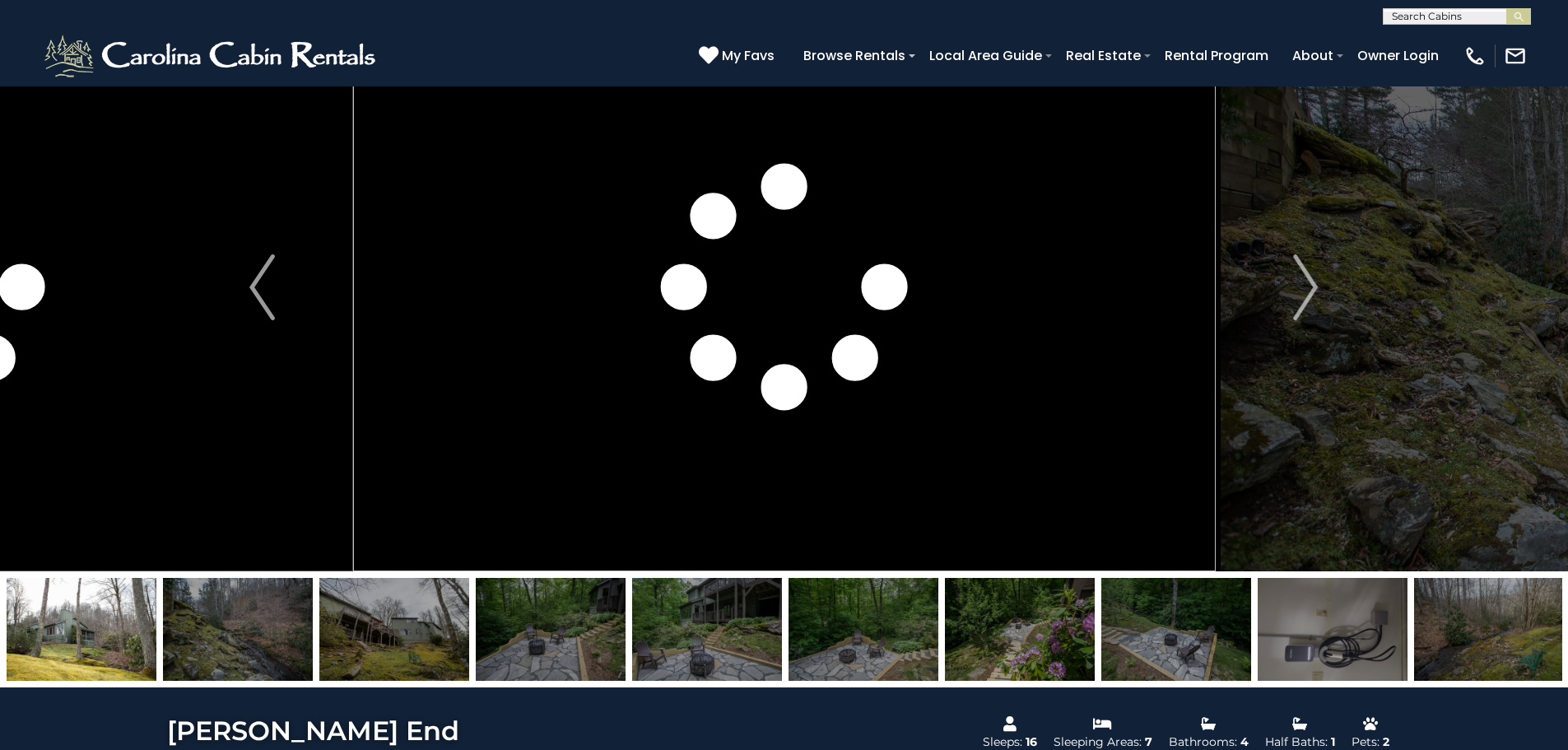
click at [1466, 633] on img at bounding box center [1489, 629] width 150 height 103
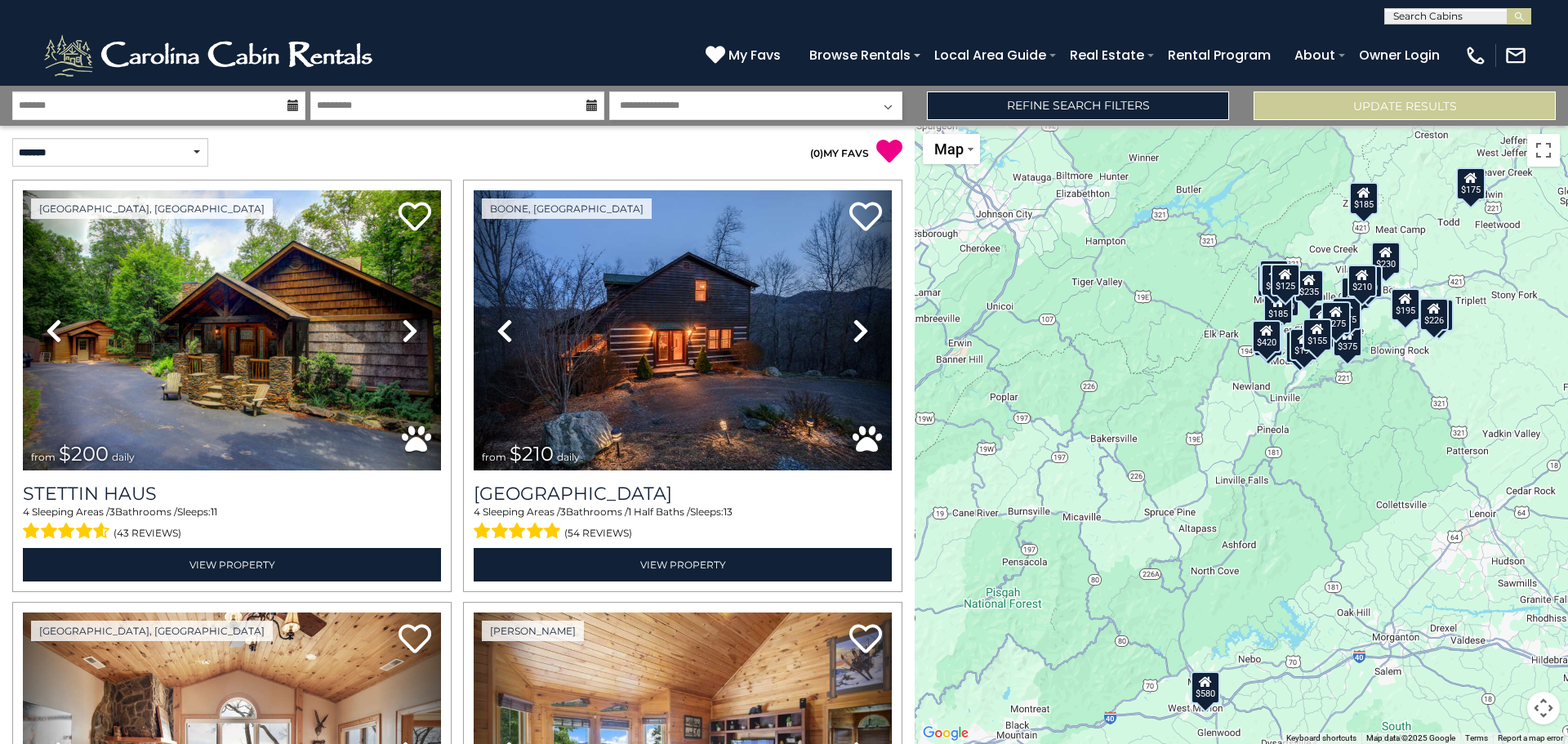
click at [1548, 715] on button "Map camera controls" at bounding box center [1543, 707] width 33 height 33
click at [1505, 633] on button "Zoom in" at bounding box center [1503, 625] width 33 height 33
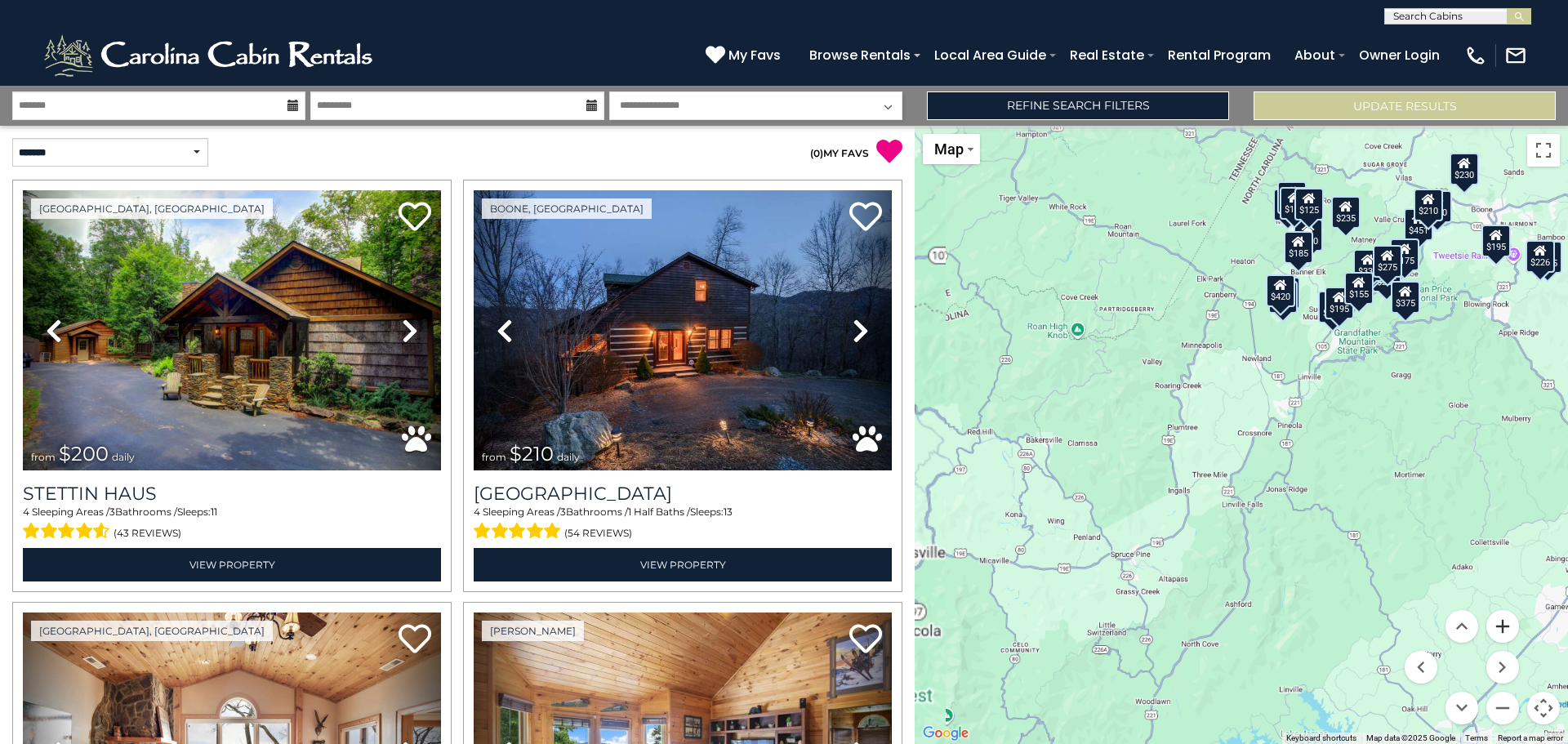
click at [1503, 632] on button "Zoom in" at bounding box center [1503, 625] width 33 height 33
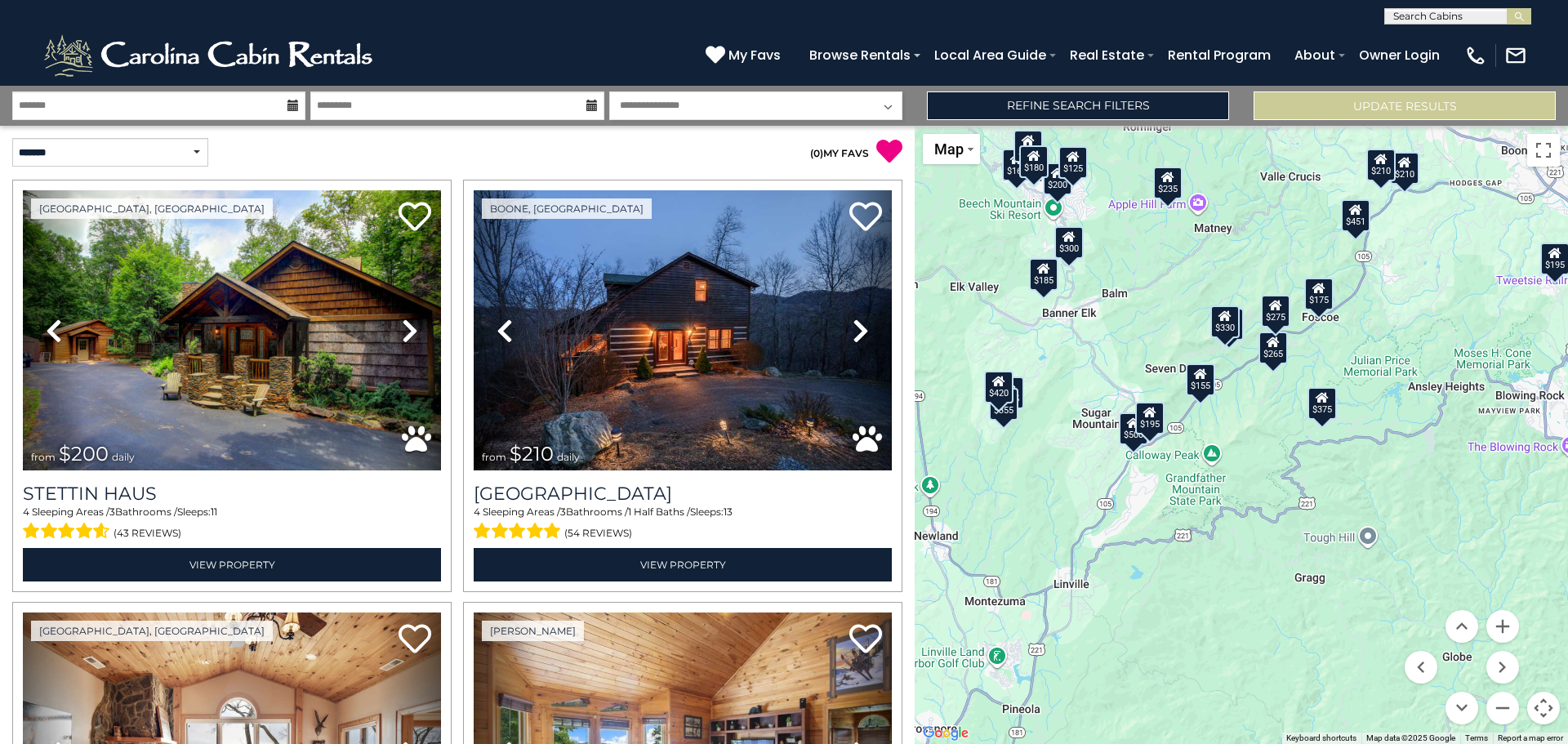
drag, startPoint x: 1430, startPoint y: 336, endPoint x: 1090, endPoint y: 622, distance: 444.3
click at [1075, 641] on div "$200 $210 $300 $580 $265 $230 $160 $185 $225 $375 $451 $310 $330 $355 $175 $180…" at bounding box center [1241, 435] width 653 height 618
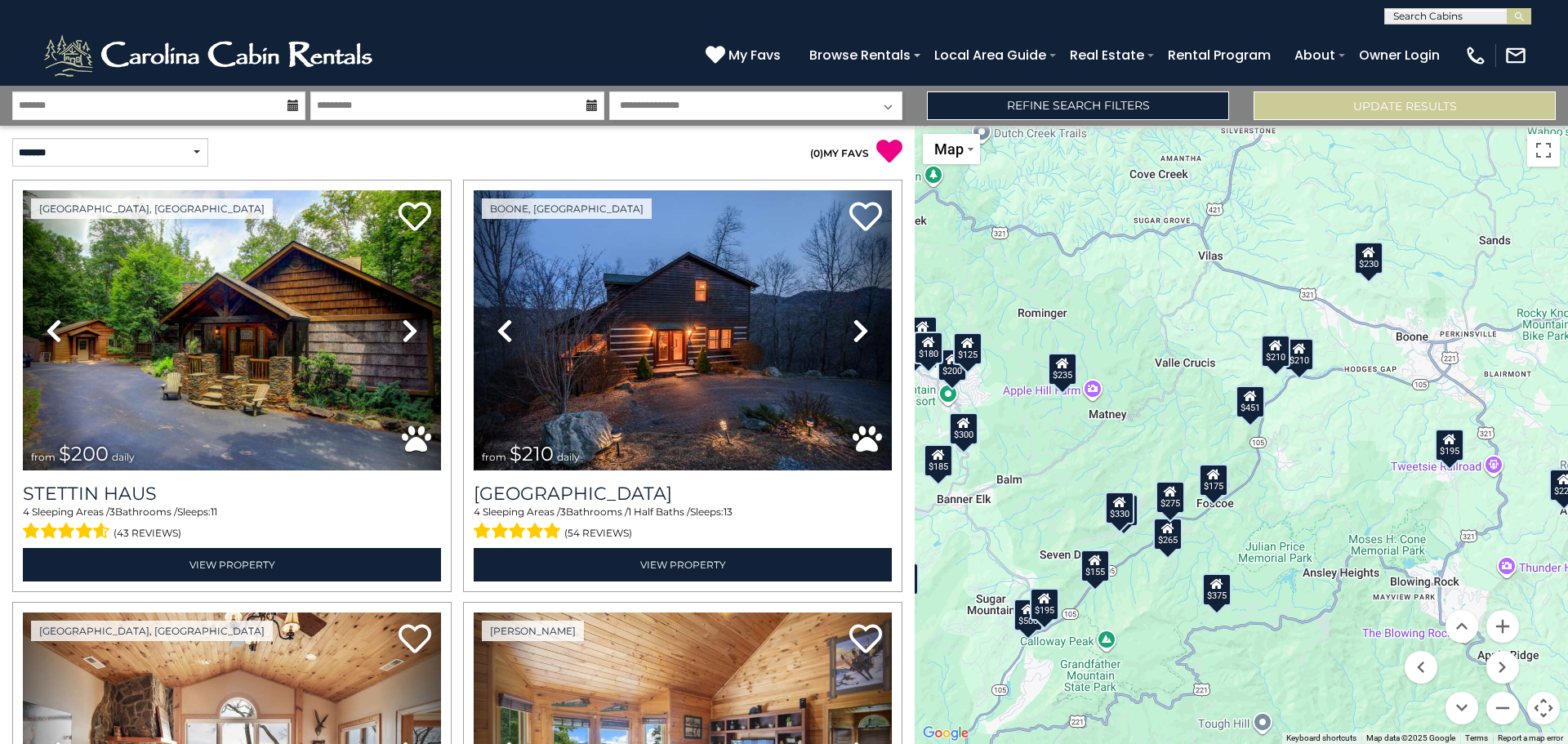
drag, startPoint x: 1370, startPoint y: 362, endPoint x: 1307, endPoint y: 500, distance: 151.7
click at [1307, 499] on div "$200 $210 $300 $580 $265 $230 $160 $185 $225 $375 $451 $310 $330 $355 $175 $180…" at bounding box center [1241, 435] width 653 height 618
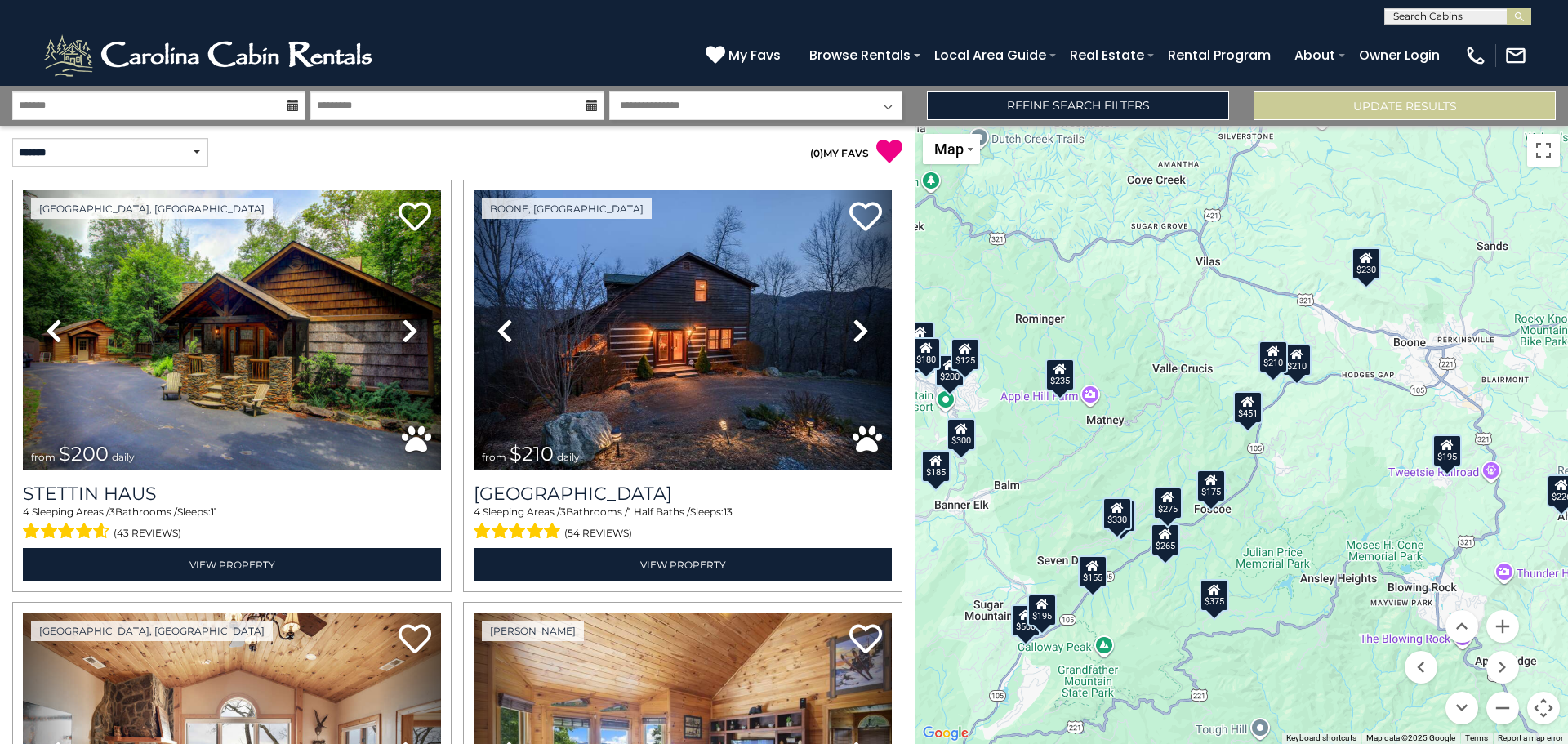
click at [1215, 487] on div "$175" at bounding box center [1210, 485] width 29 height 33
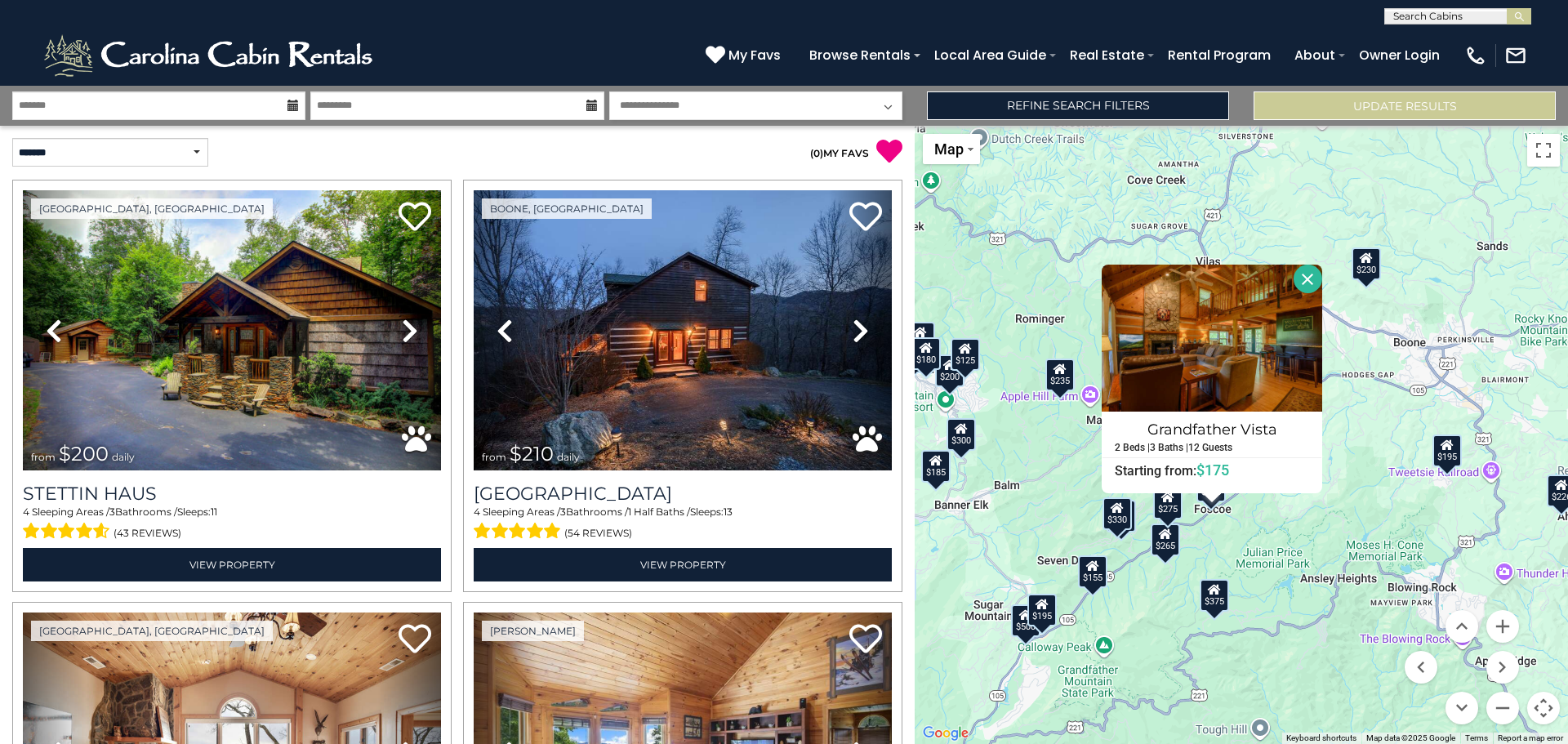
click at [1266, 528] on div "$200 $210 $300 $580 $265 $230 $160 $185 $225 $375 $451 $310 $330 $355 $175 $180…" at bounding box center [1241, 435] width 653 height 618
click at [1307, 289] on button "Close" at bounding box center [1308, 279] width 28 height 28
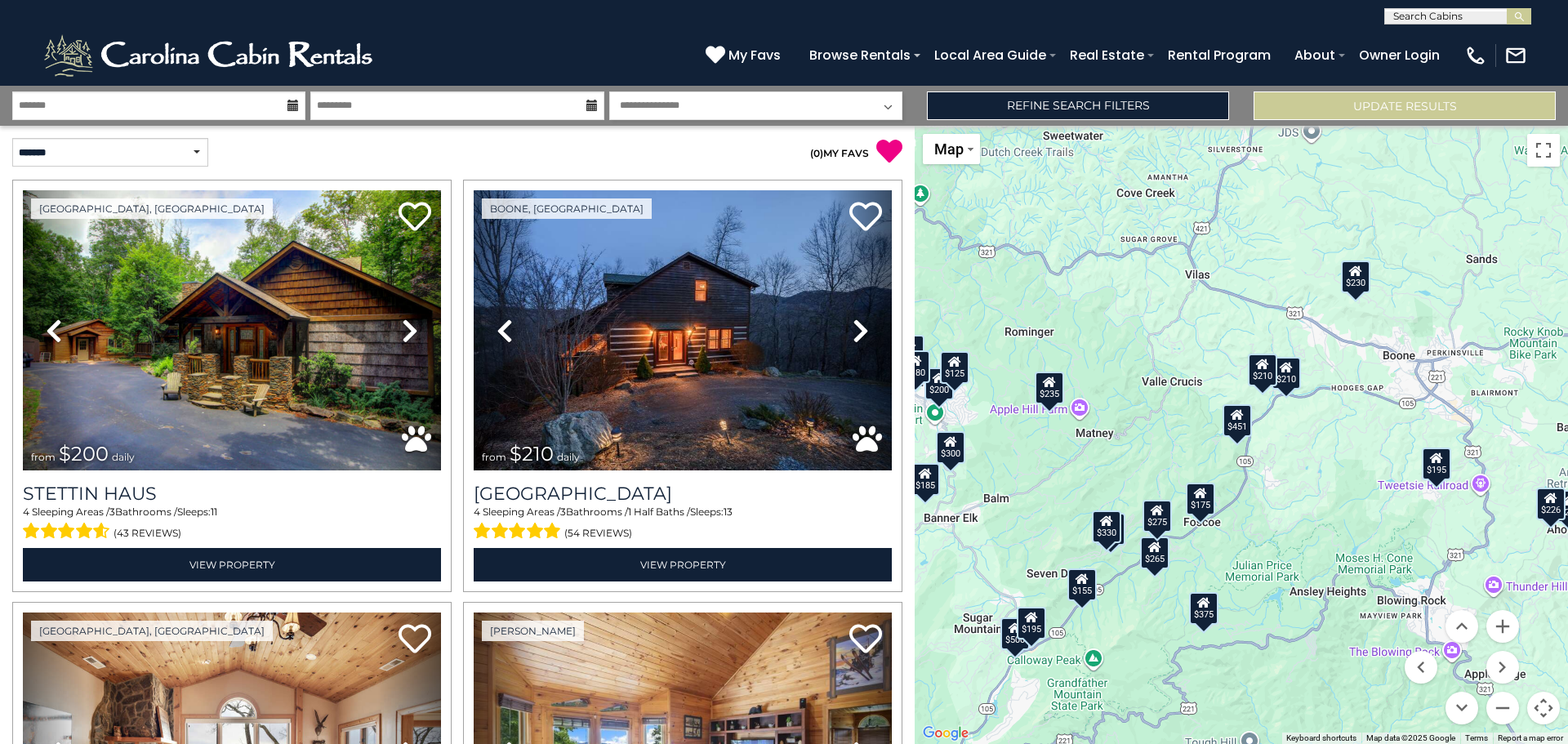
drag, startPoint x: 1428, startPoint y: 407, endPoint x: 1387, endPoint y: 443, distance: 54.6
click at [1387, 443] on div "$200 $210 $300 $580 $265 $230 $160 $185 $225 $375 $451 $310 $330 $355 $175 $180…" at bounding box center [1241, 435] width 653 height 618
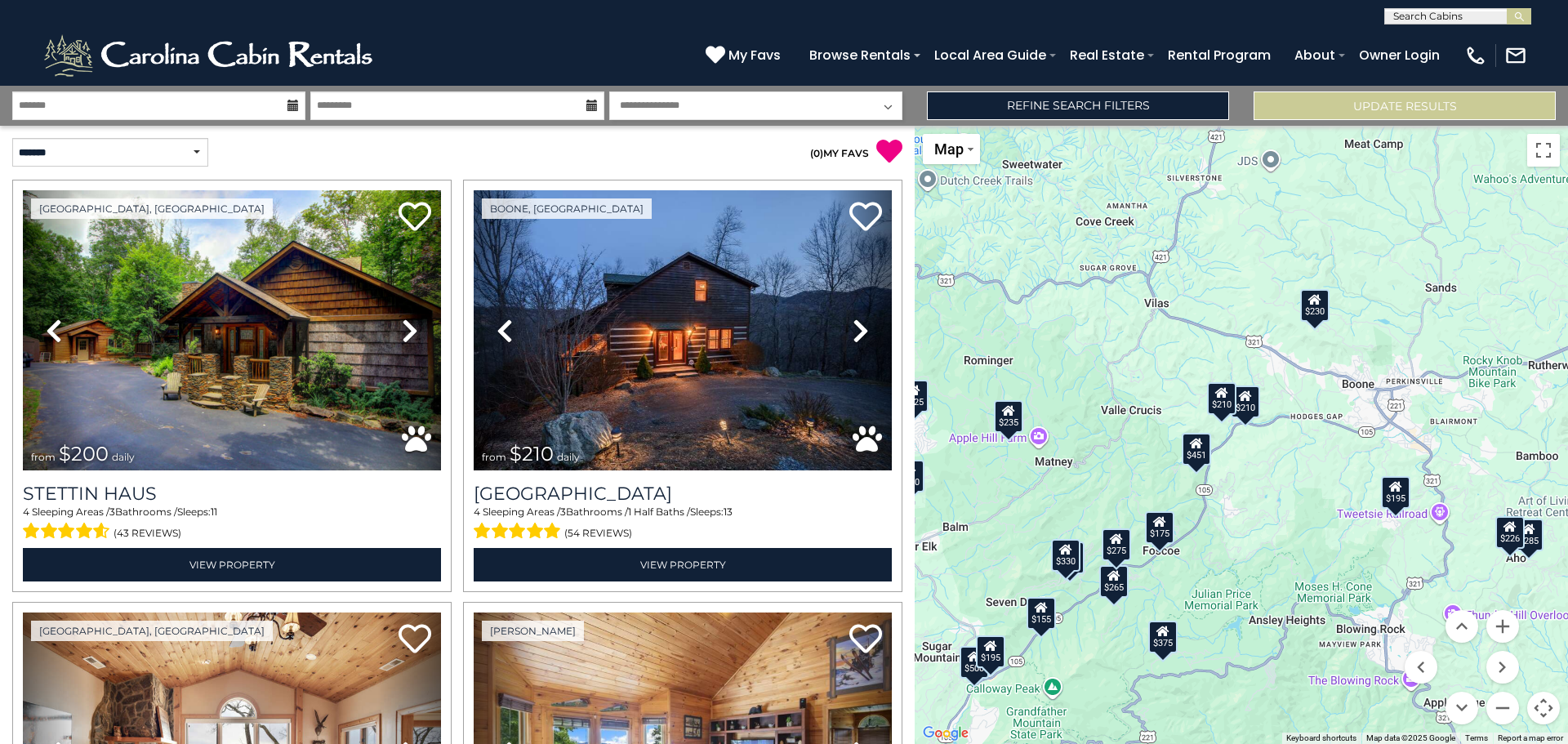
click at [1209, 405] on div "$210" at bounding box center [1221, 397] width 29 height 33
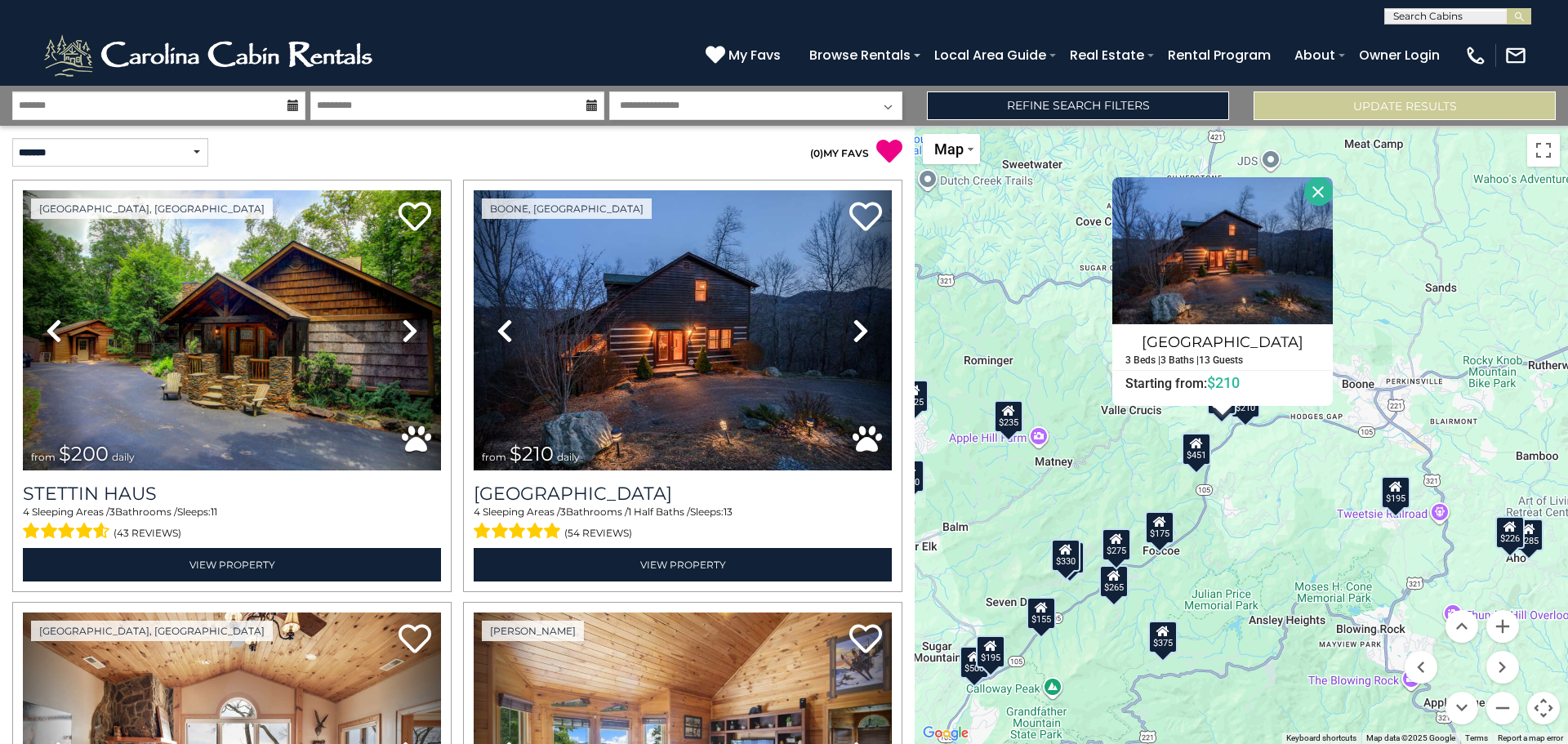
click at [1316, 194] on button "Close" at bounding box center [1319, 191] width 28 height 28
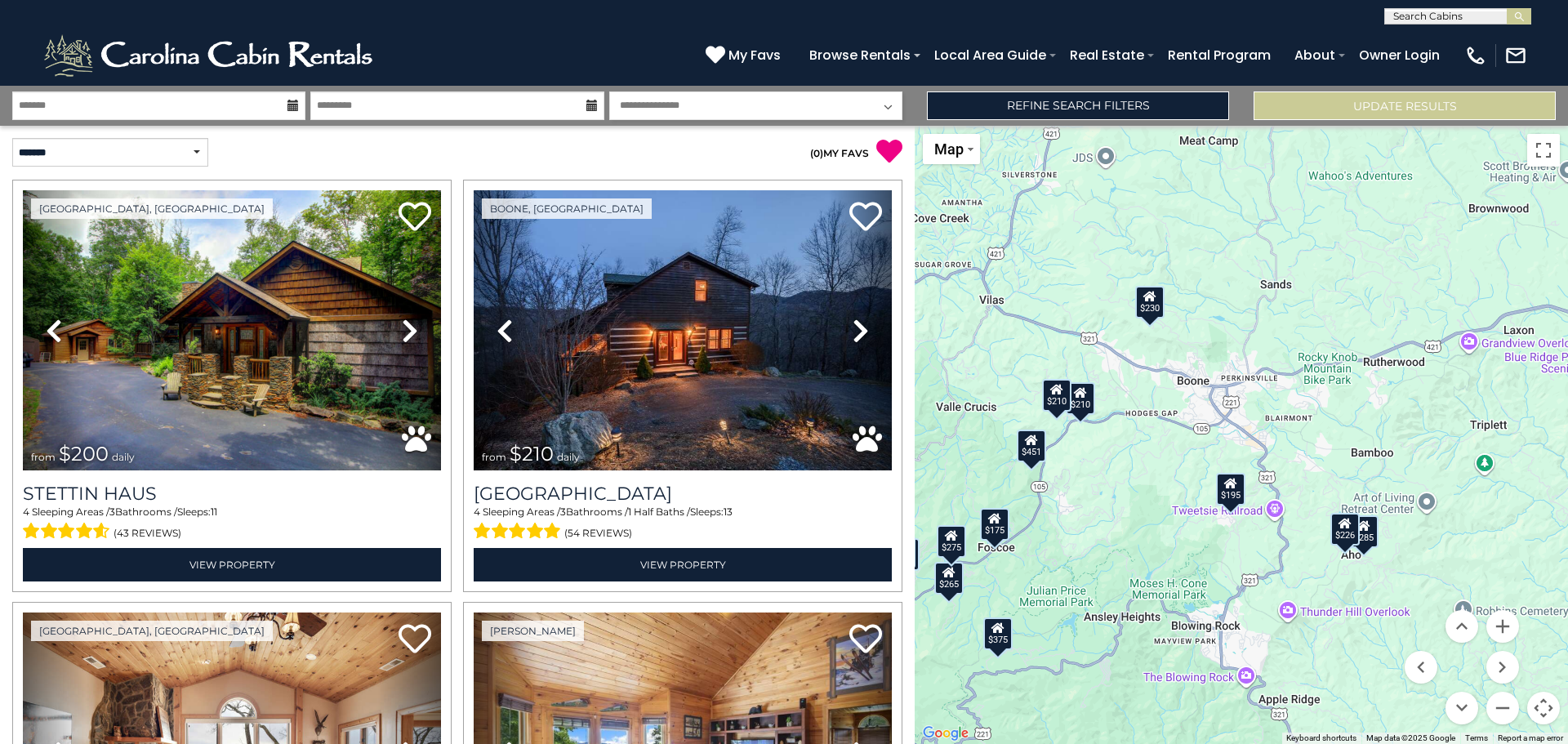
drag, startPoint x: 1443, startPoint y: 408, endPoint x: 1248, endPoint y: 404, distance: 195.0
click at [1248, 404] on div "$200 $210 $300 $580 $265 $230 $160 $185 $225 $375 $451 $310 $330 $355 $175 $180…" at bounding box center [1241, 435] width 653 height 618
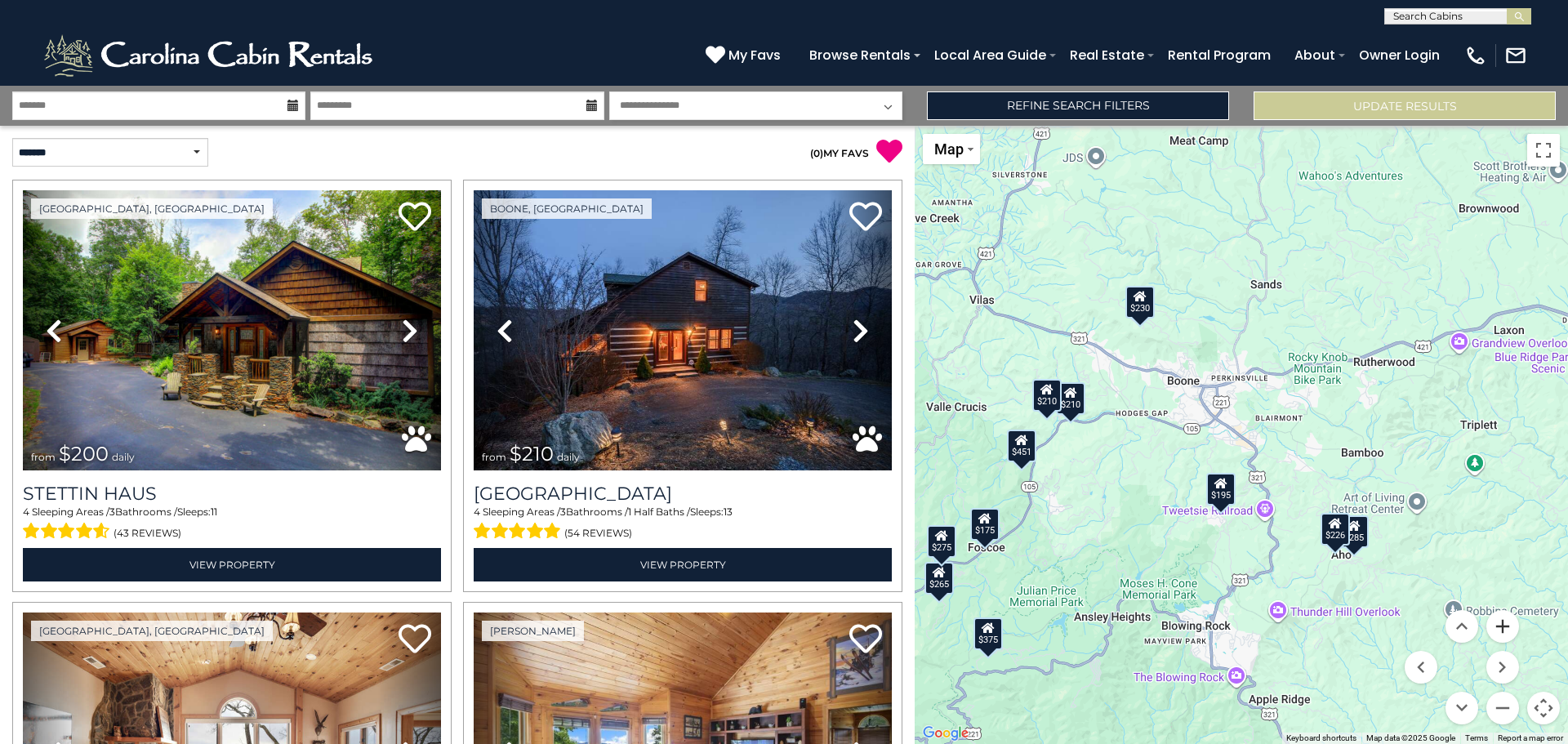
click at [1499, 627] on button "Zoom in" at bounding box center [1503, 625] width 33 height 33
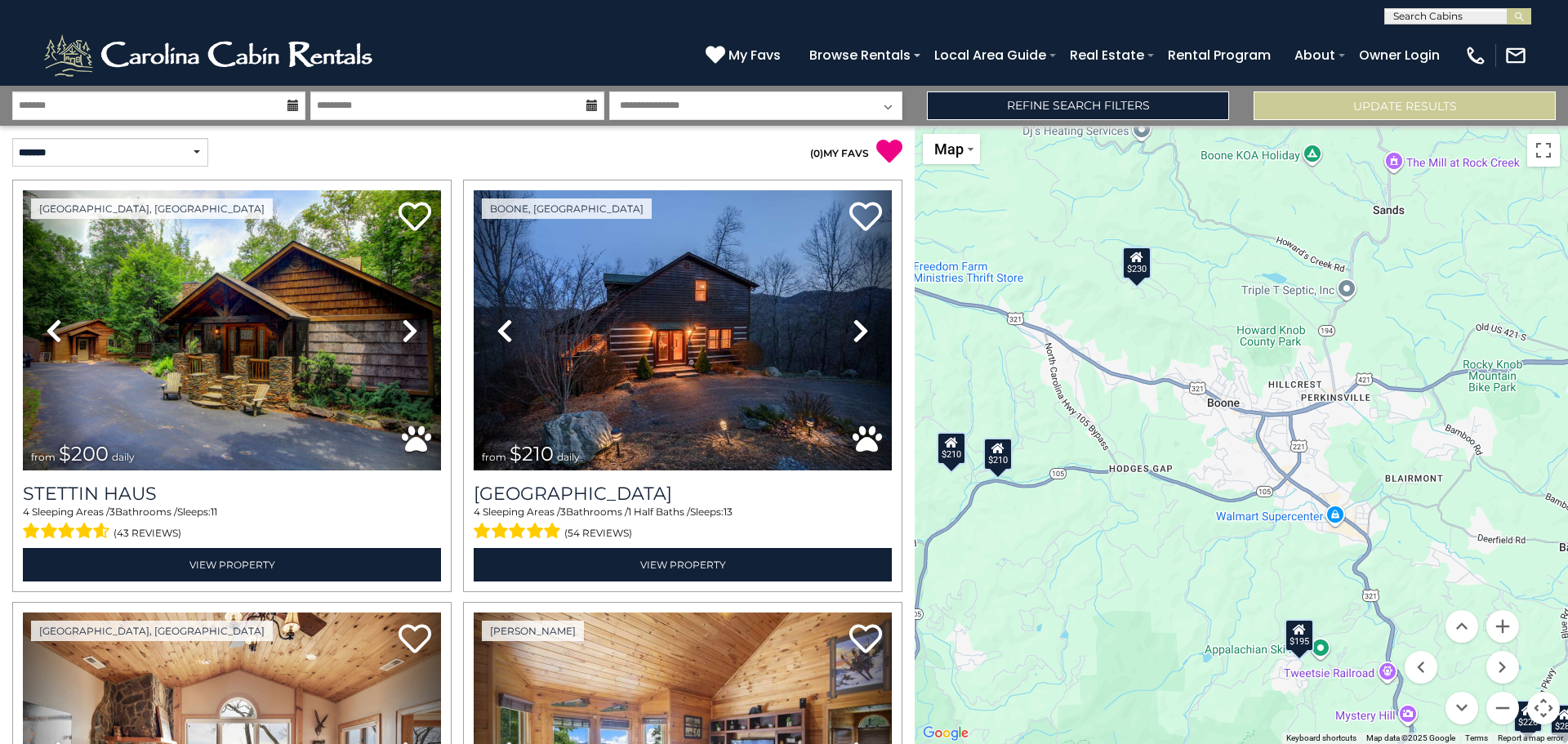
drag, startPoint x: 1263, startPoint y: 447, endPoint x: 1365, endPoint y: 527, distance: 129.6
click at [1365, 527] on div "$200 $210 $300 $580 $265 $230 $160 $185 $225 $375 $451 $310 $330 $355 $175 $180…" at bounding box center [1241, 435] width 653 height 618
click at [1145, 269] on div "$230" at bounding box center [1139, 261] width 29 height 33
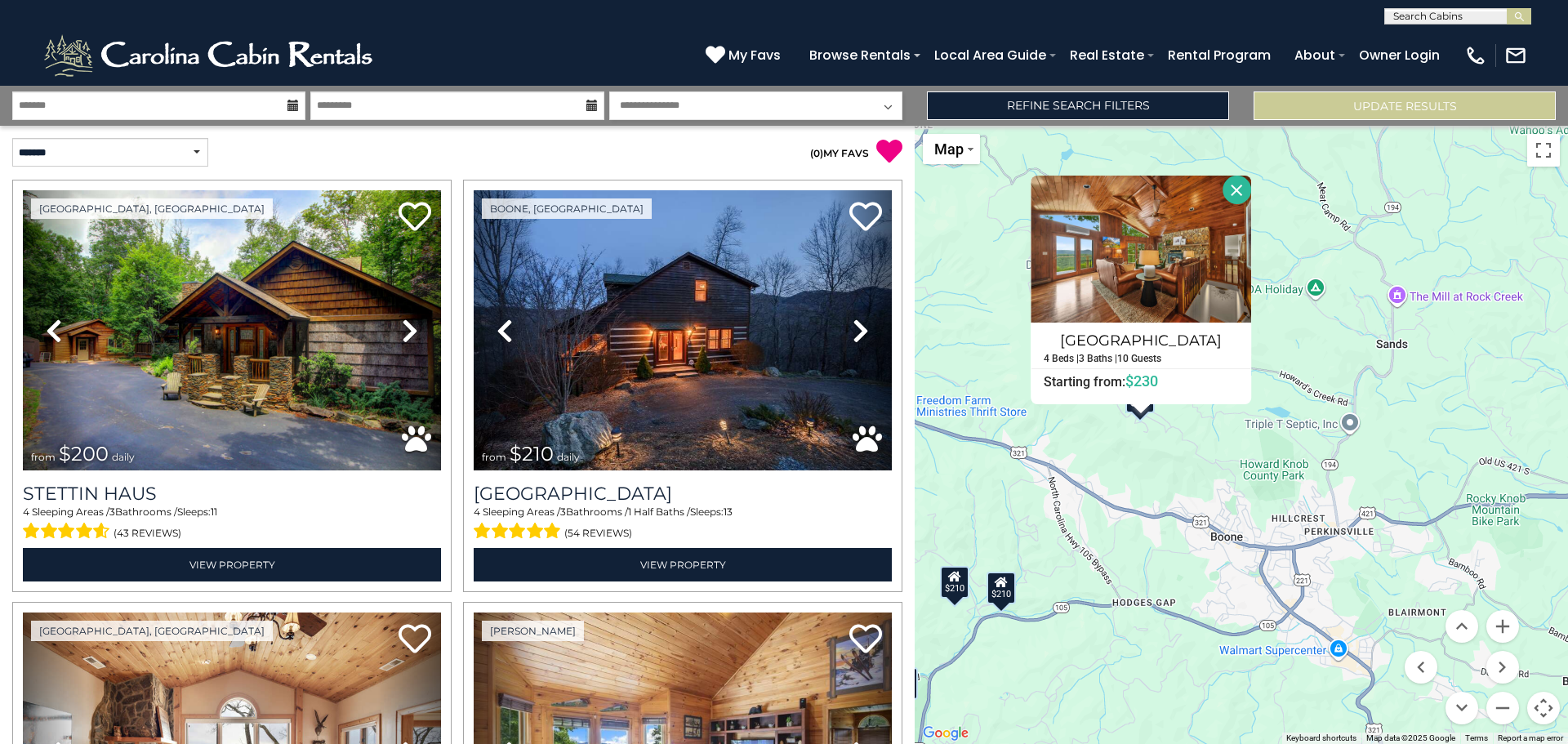
click at [1006, 589] on div "$210" at bounding box center [1001, 587] width 29 height 33
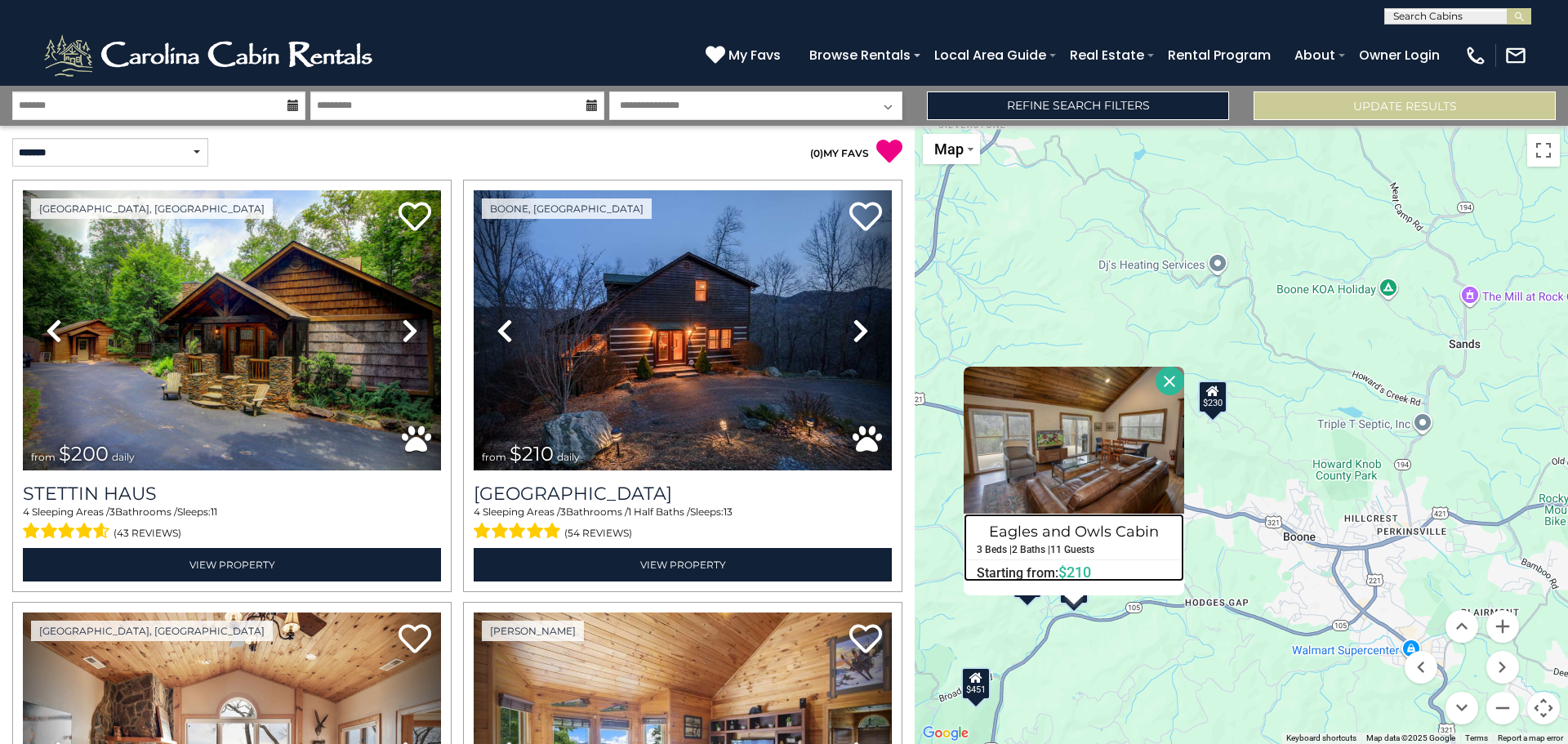
click at [1070, 514] on div "Eagles and Owls Cabin 3 Beds | 2 Baths | 11 Guests Distance from your point: %d…" at bounding box center [1074, 547] width 221 height 68
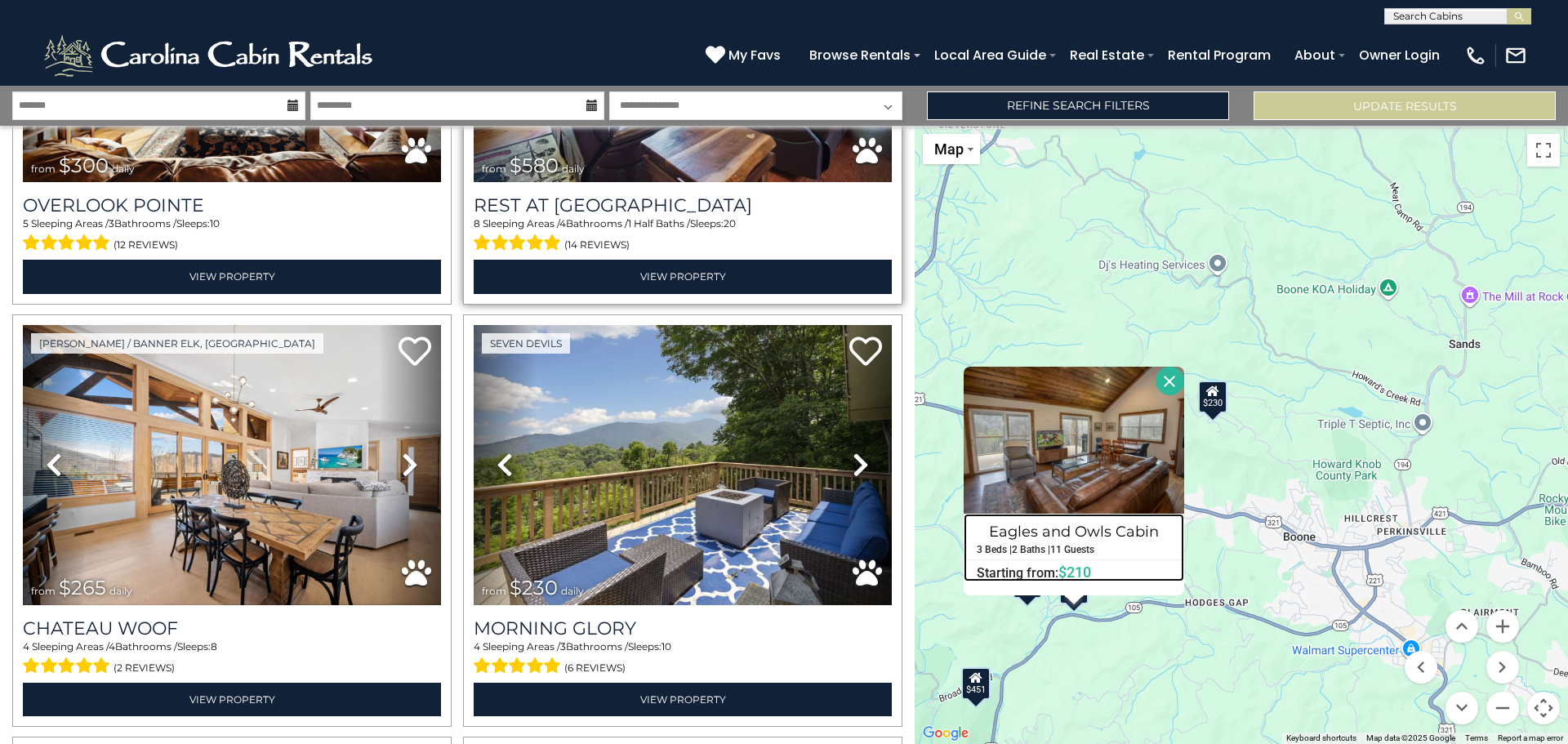
scroll to position [735, 0]
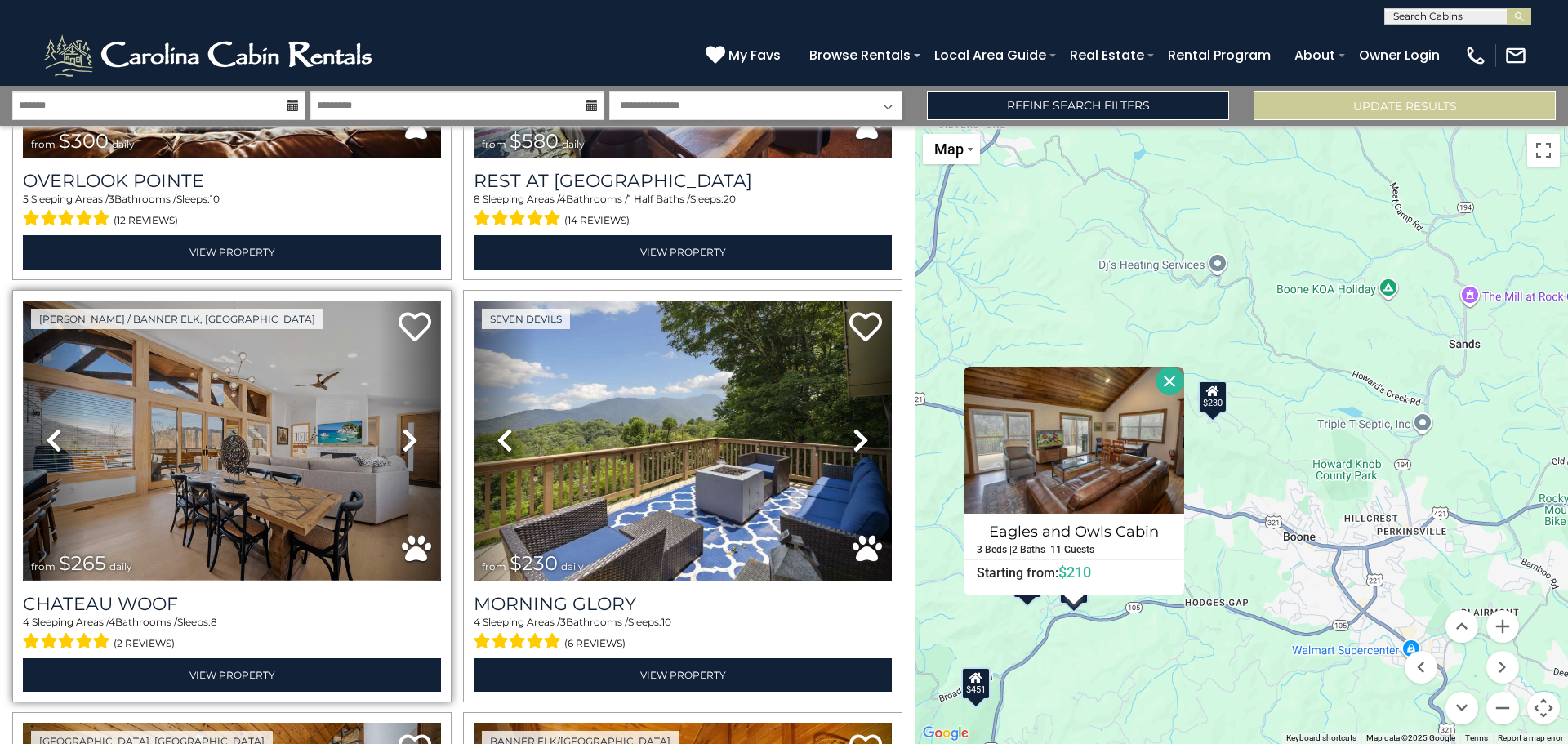
click at [196, 391] on img at bounding box center [231, 440] width 419 height 280
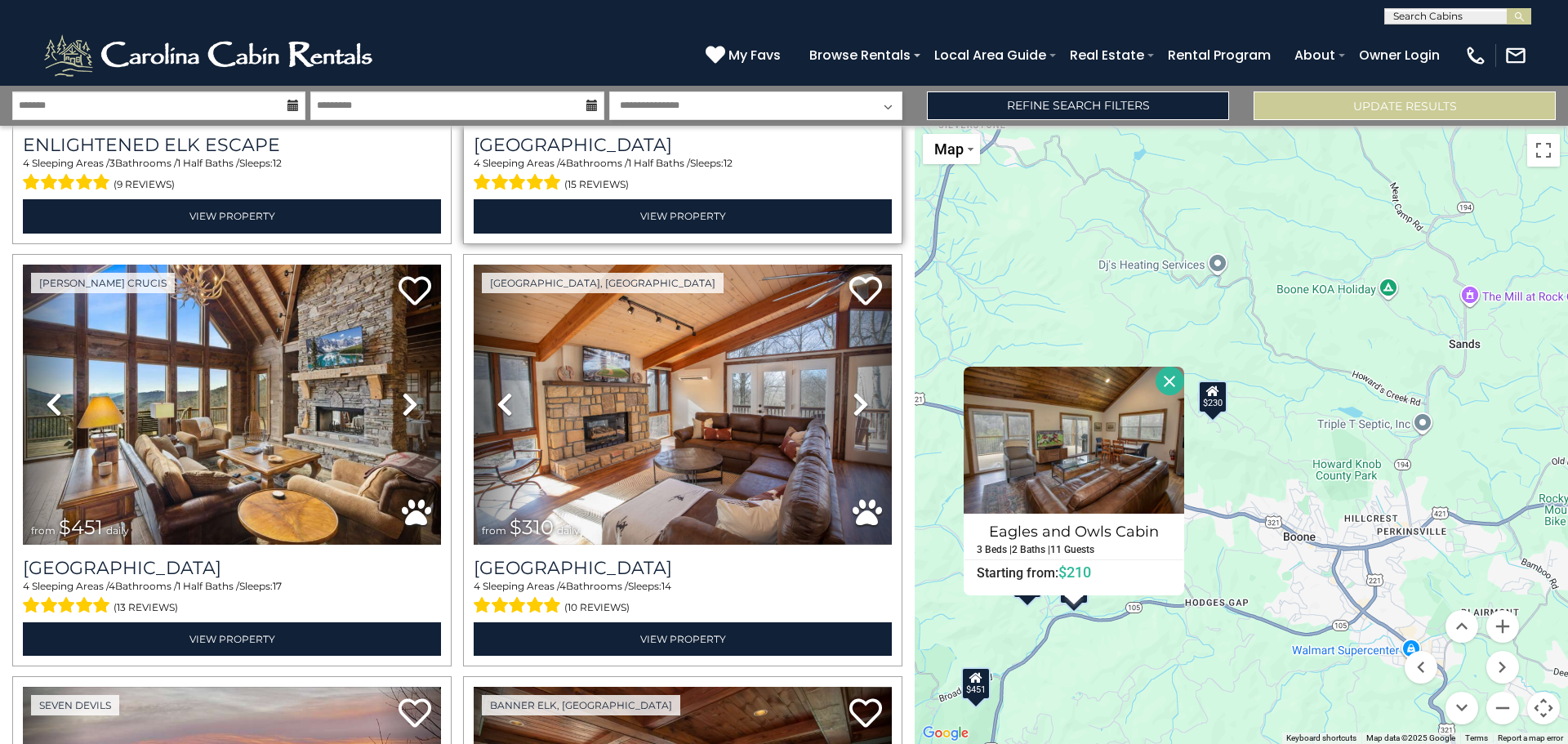
scroll to position [2123, 0]
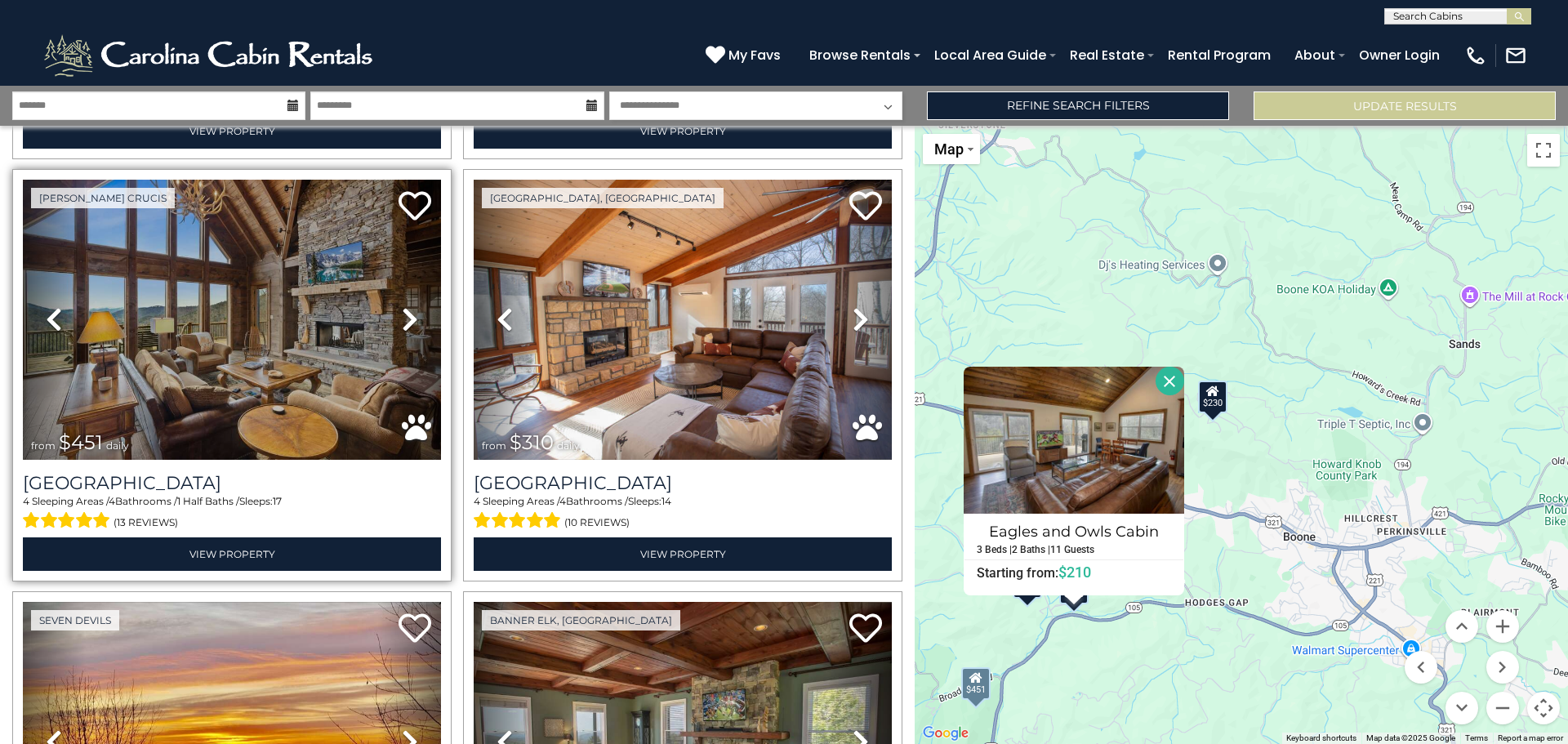
click at [402, 306] on icon at bounding box center [410, 319] width 17 height 26
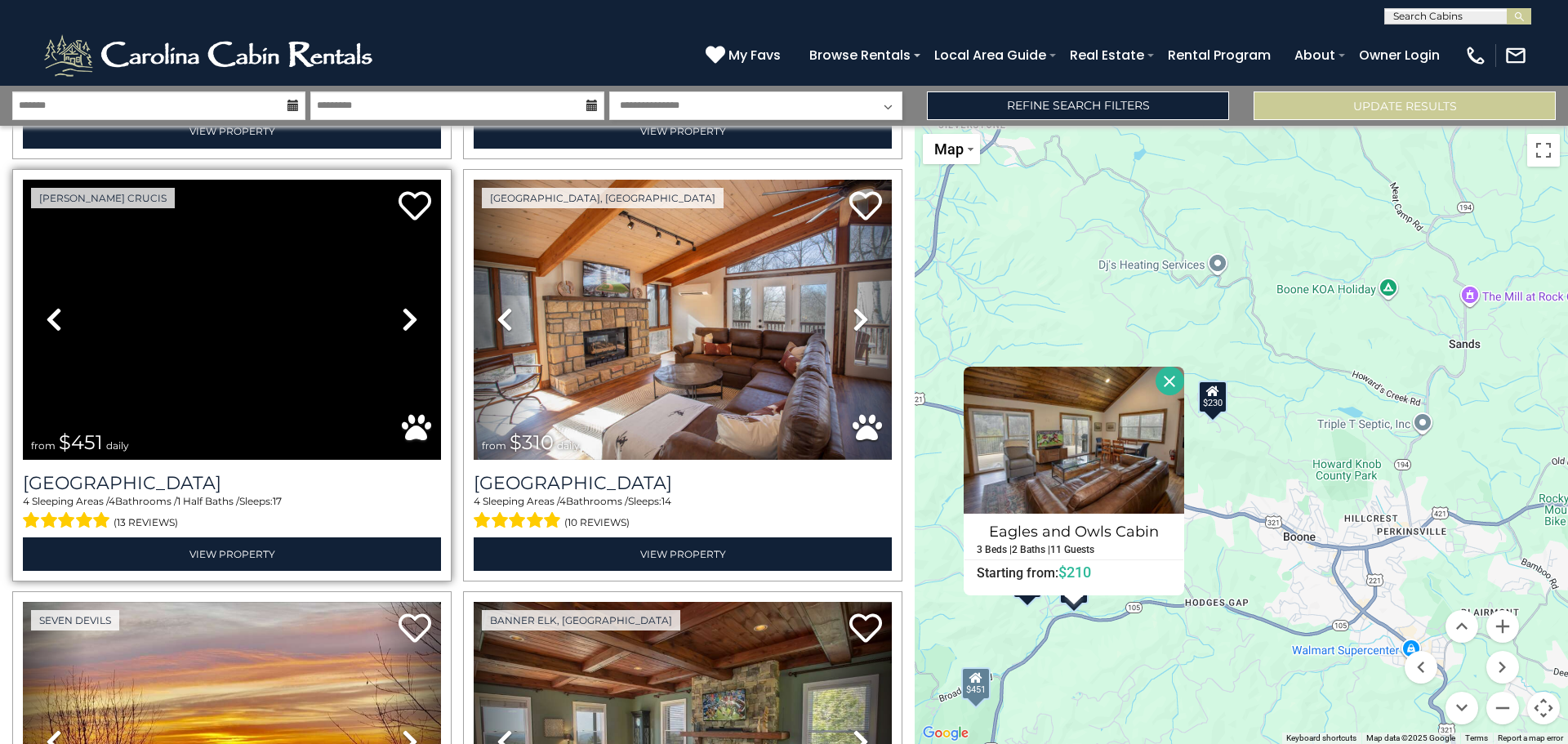
click at [402, 306] on icon at bounding box center [410, 319] width 17 height 26
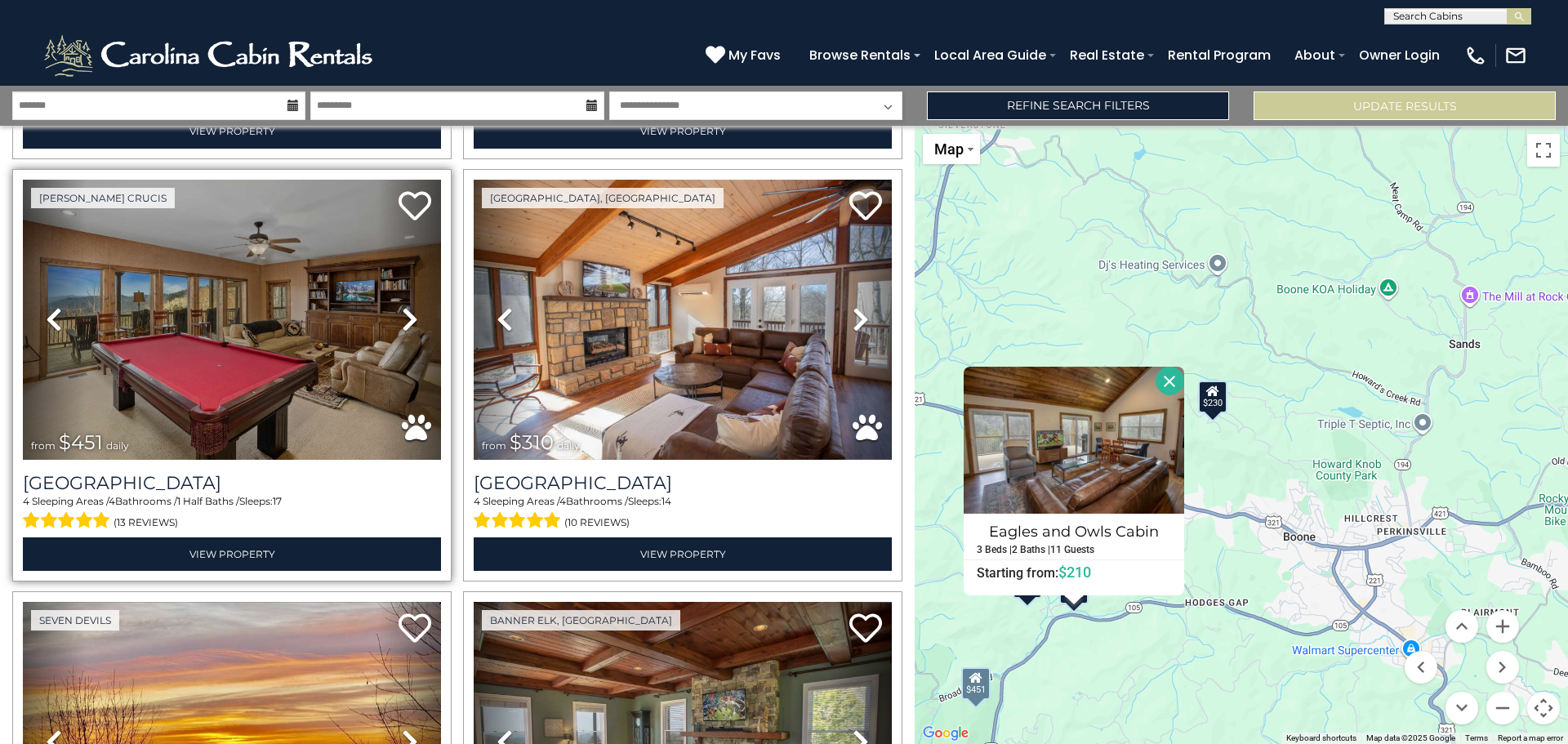
click at [402, 306] on icon at bounding box center [410, 319] width 17 height 26
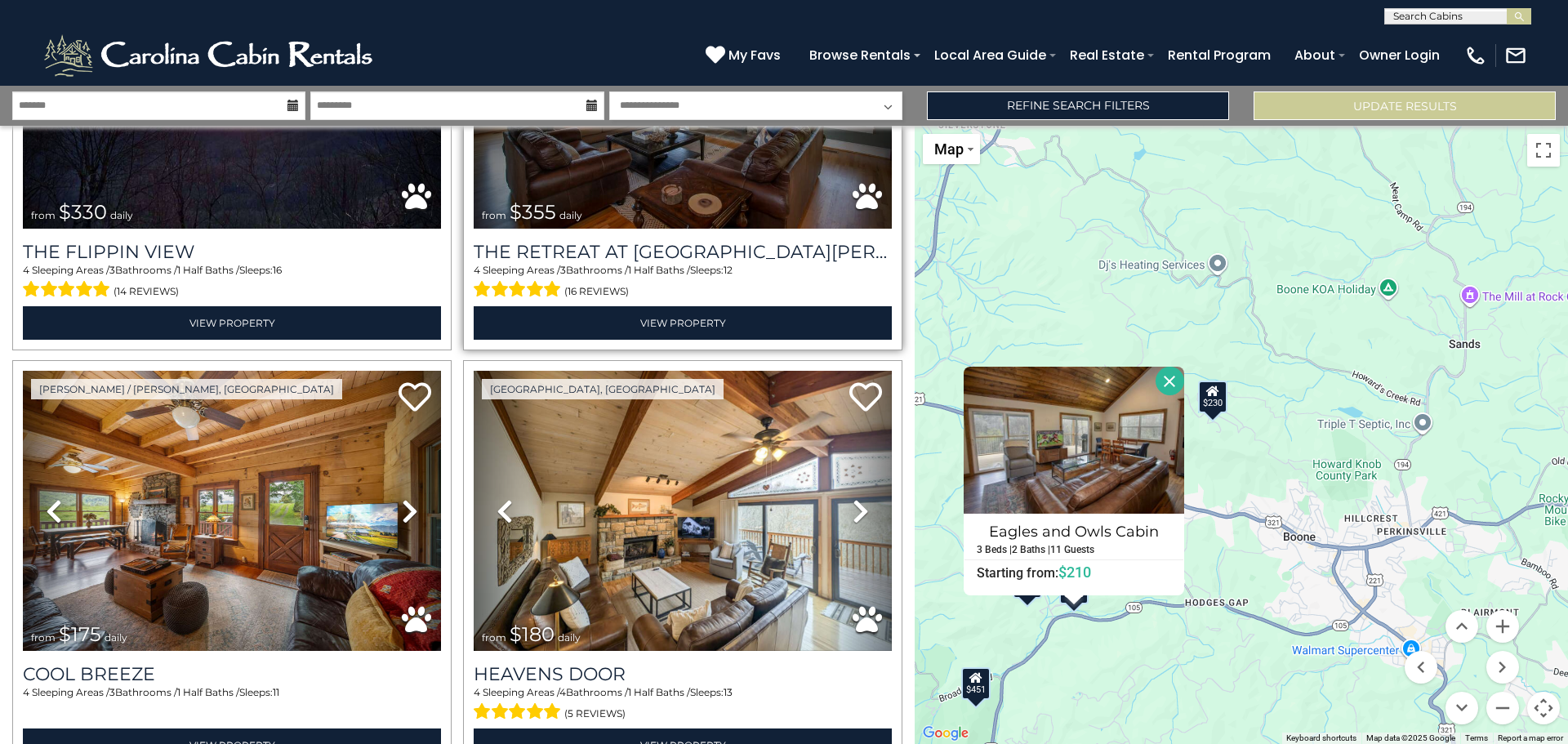
scroll to position [2857, 0]
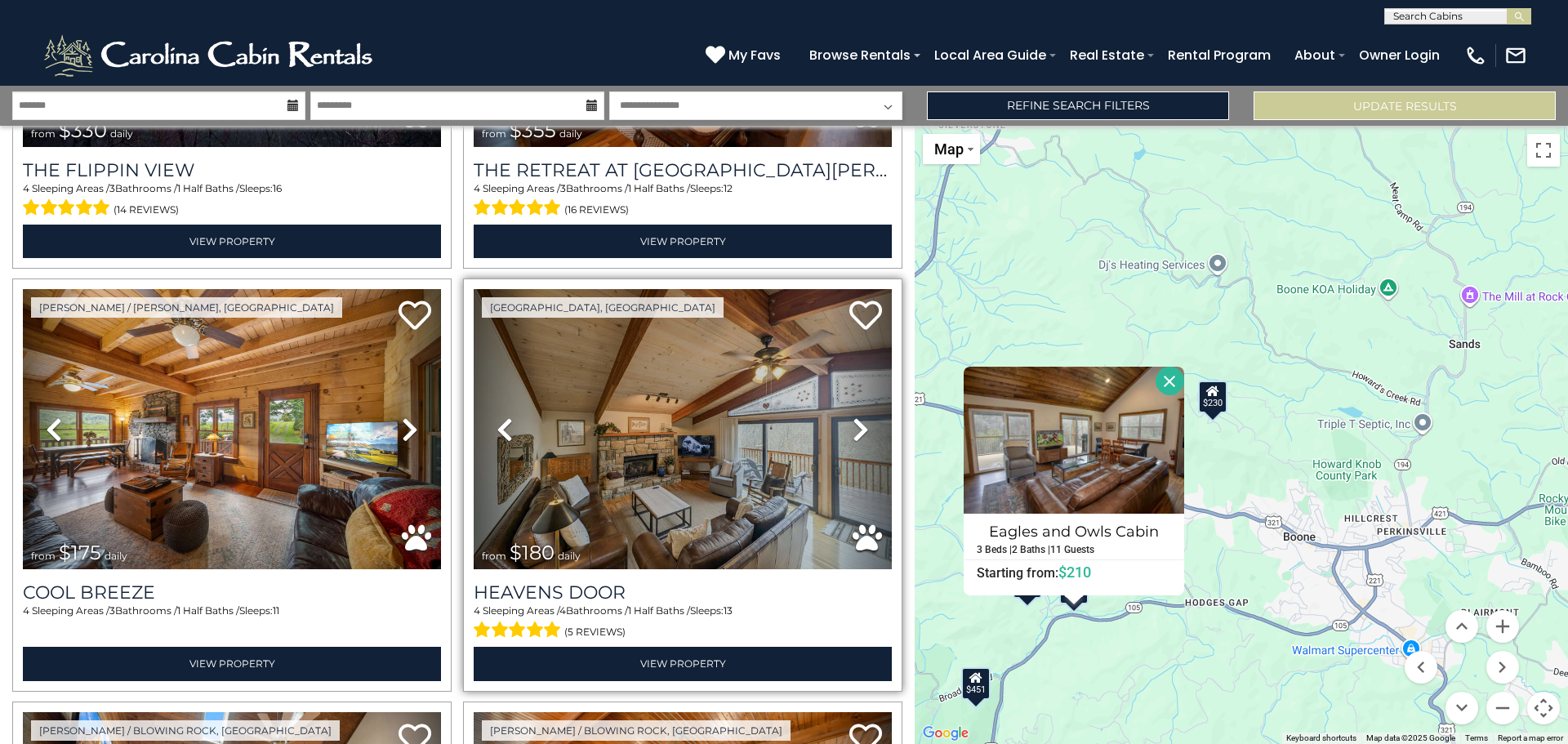
click at [842, 404] on link "Next" at bounding box center [860, 428] width 63 height 280
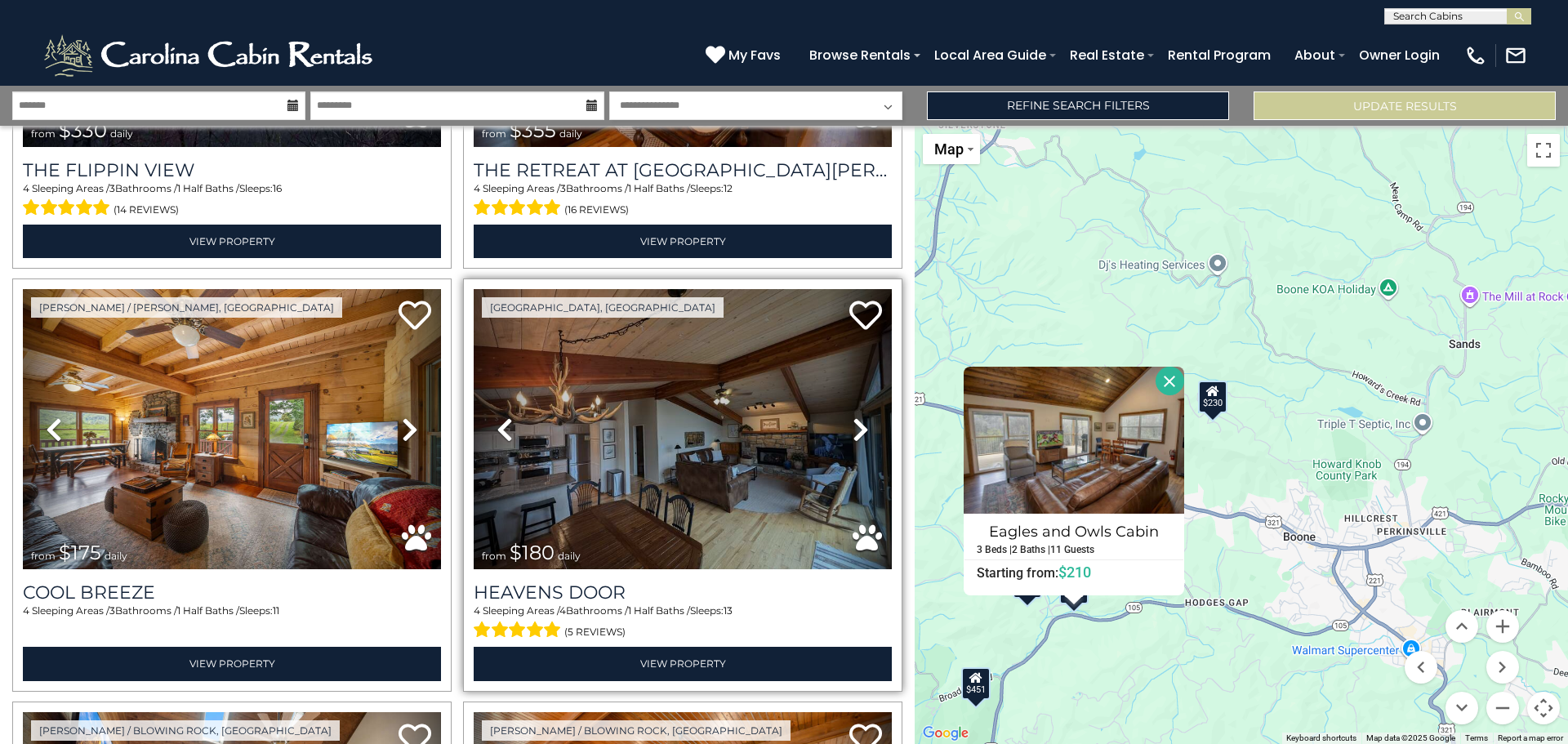
click at [842, 404] on link "Next" at bounding box center [860, 428] width 63 height 280
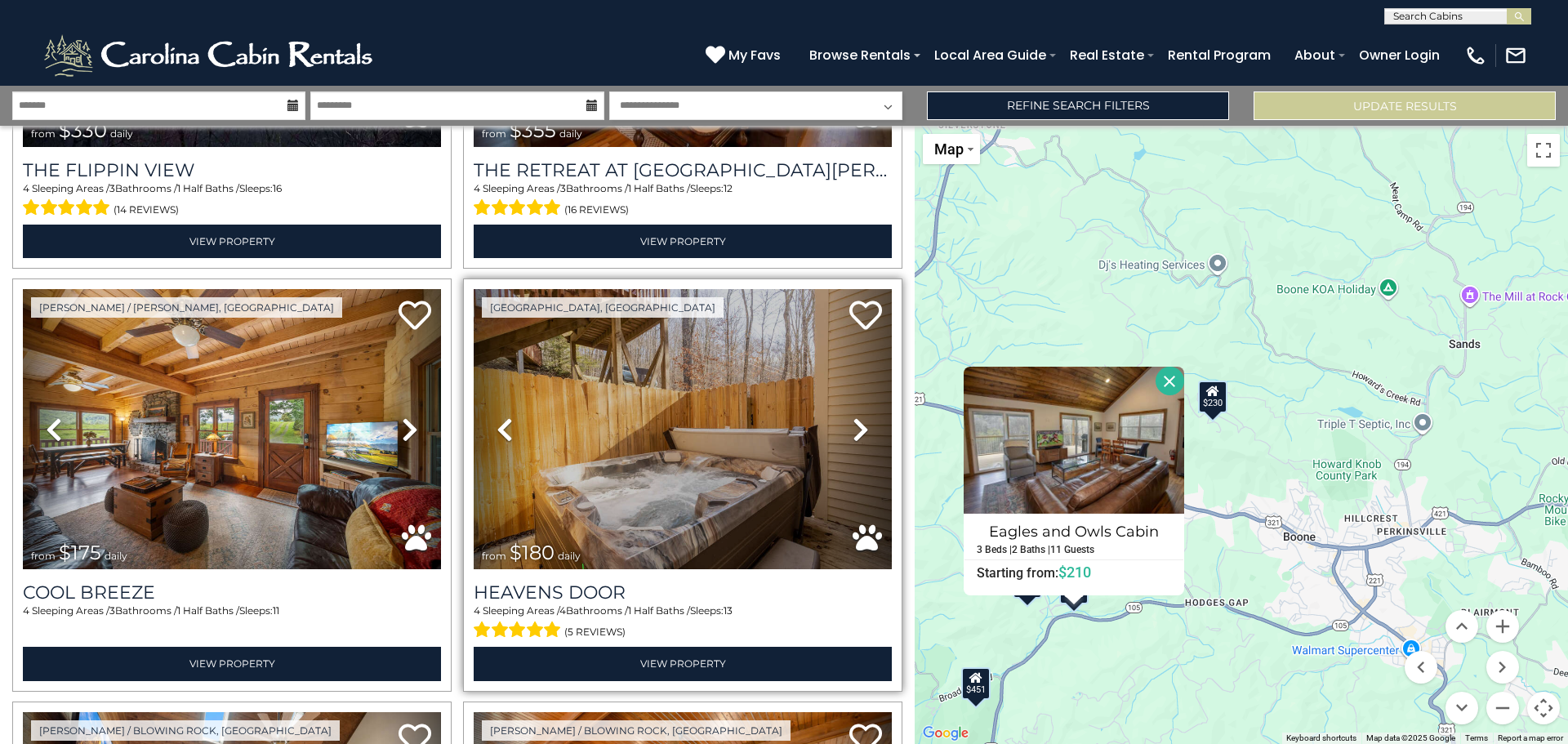
click at [842, 404] on link "Next" at bounding box center [860, 428] width 63 height 280
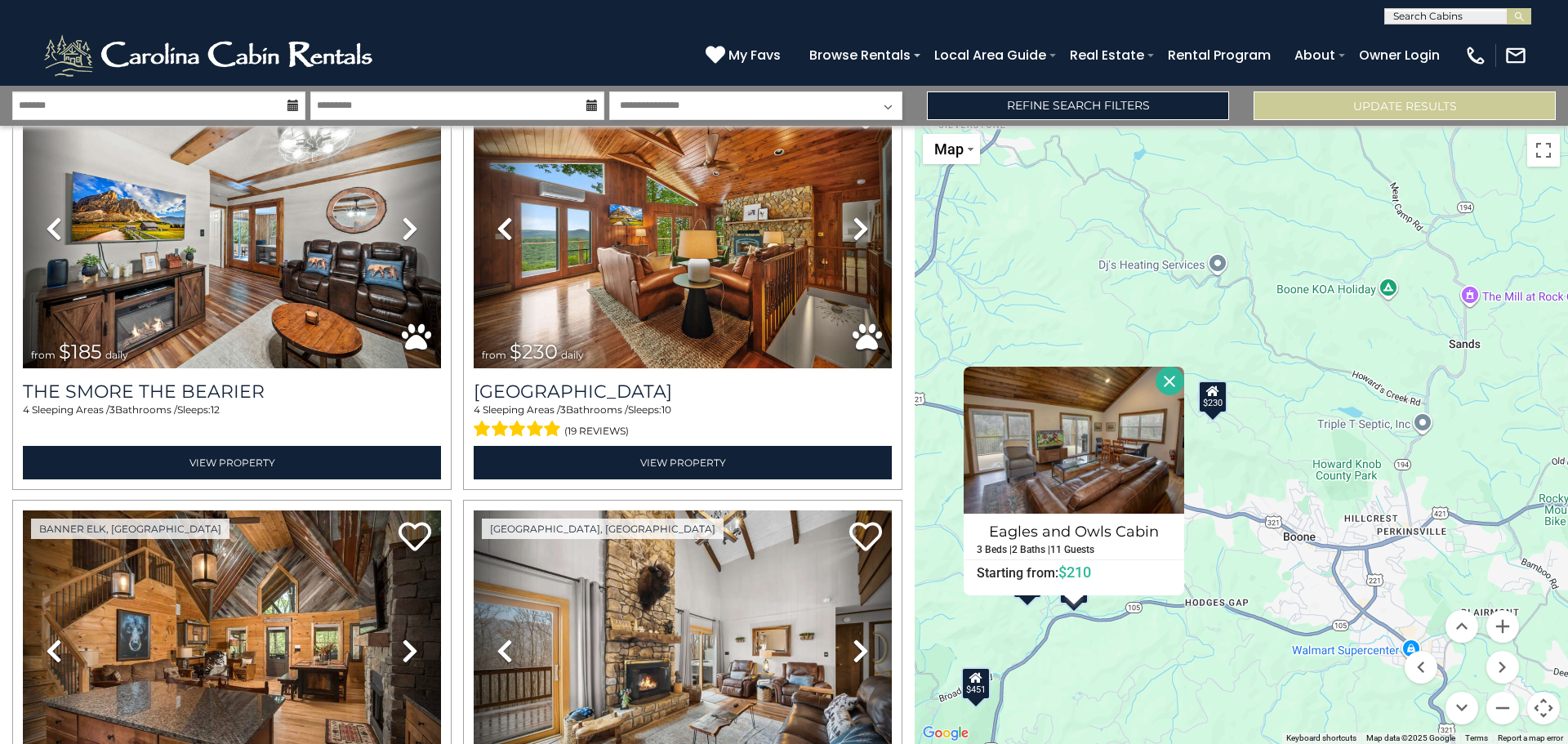
scroll to position [4491, 0]
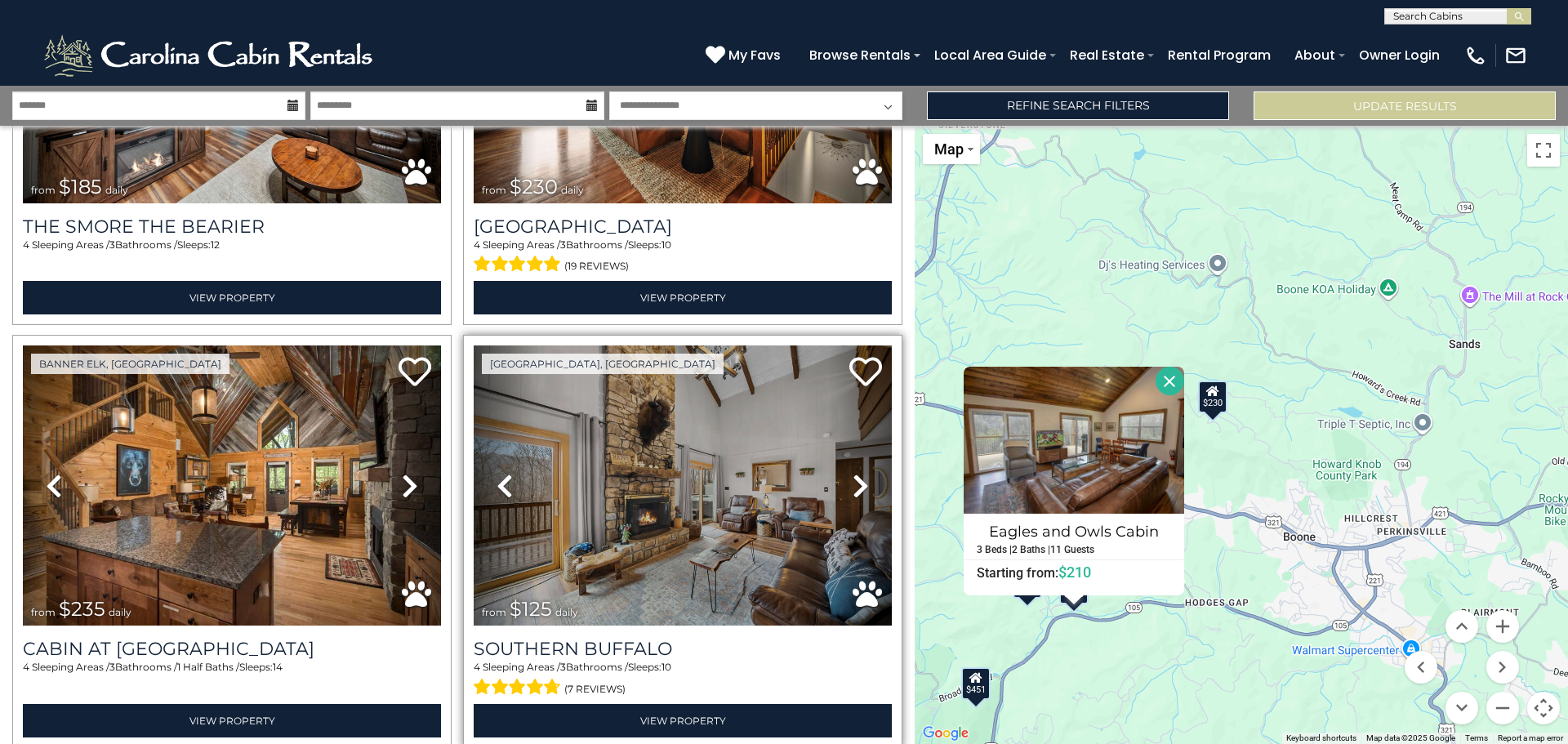
click at [862, 454] on link "Next" at bounding box center [860, 485] width 63 height 280
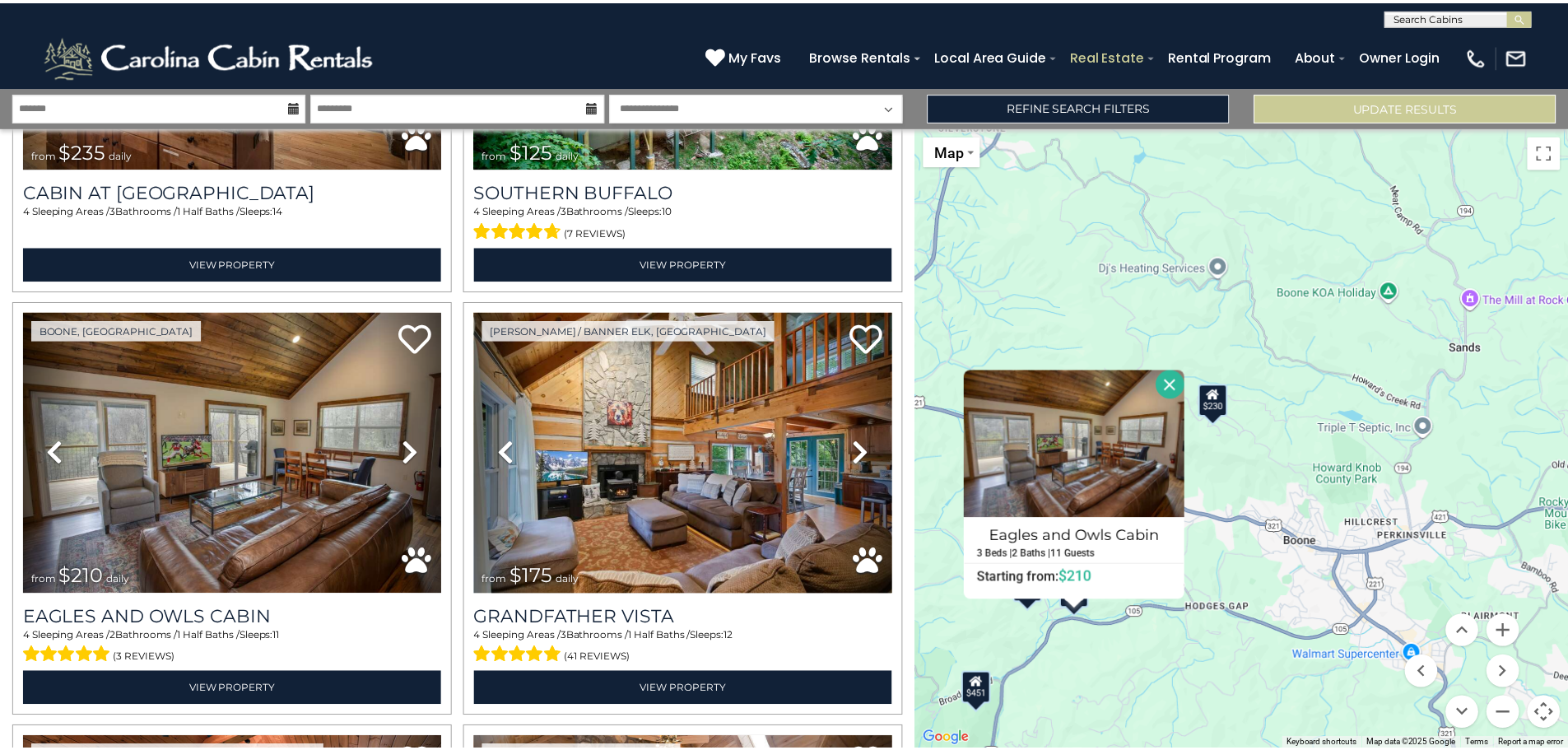
scroll to position [5021, 0]
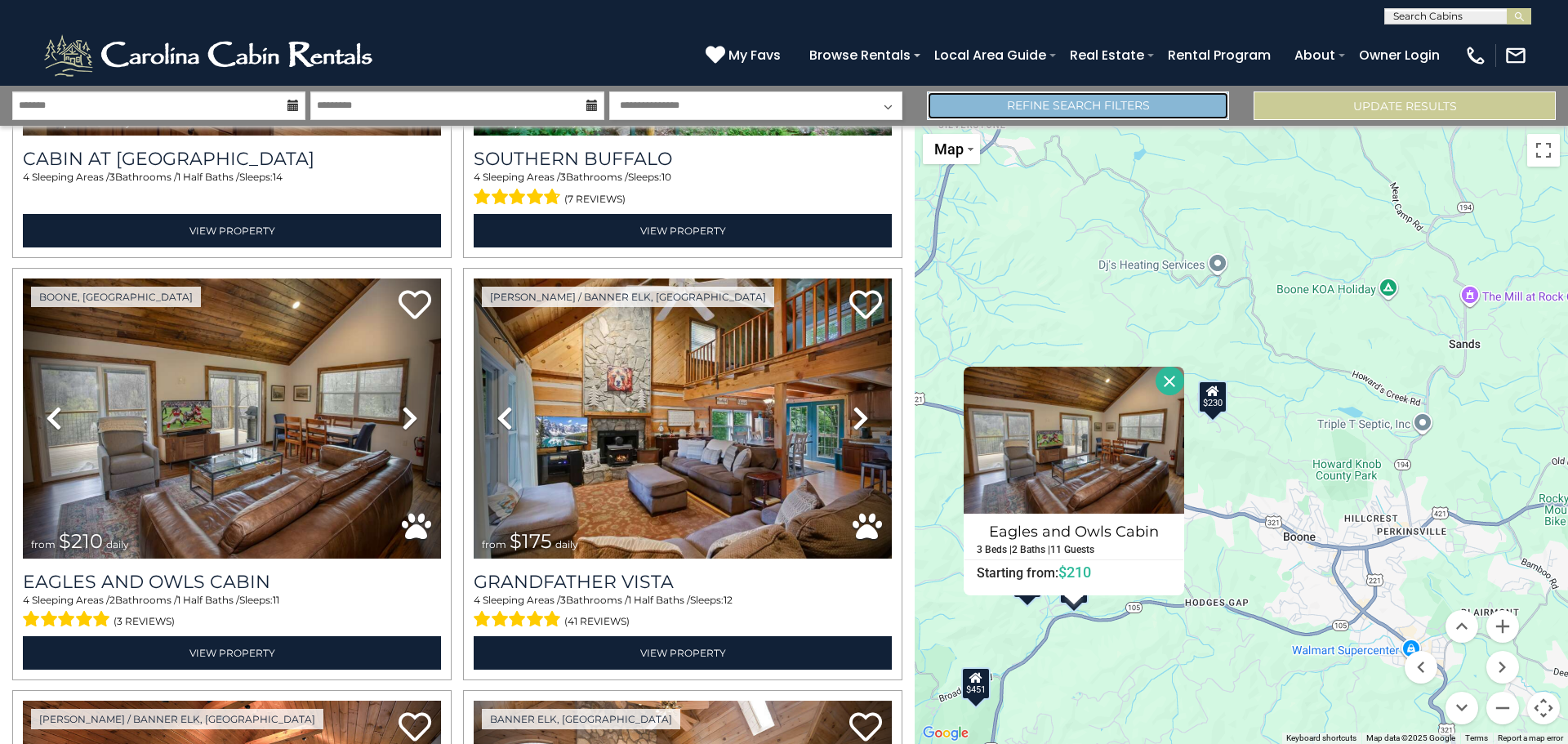
click at [1033, 107] on link "Refine Search Filters" at bounding box center [1078, 106] width 302 height 28
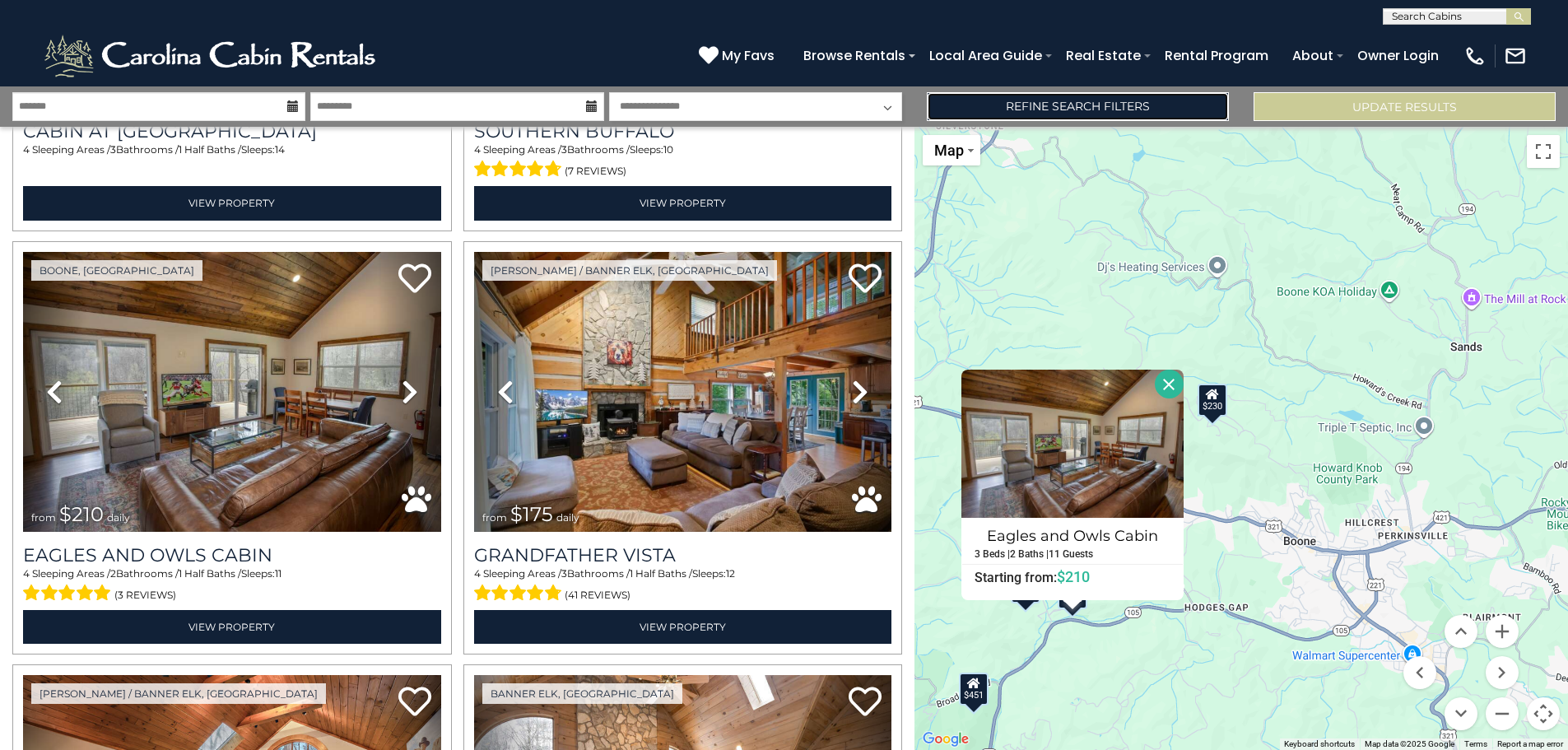
scroll to position [4992, 0]
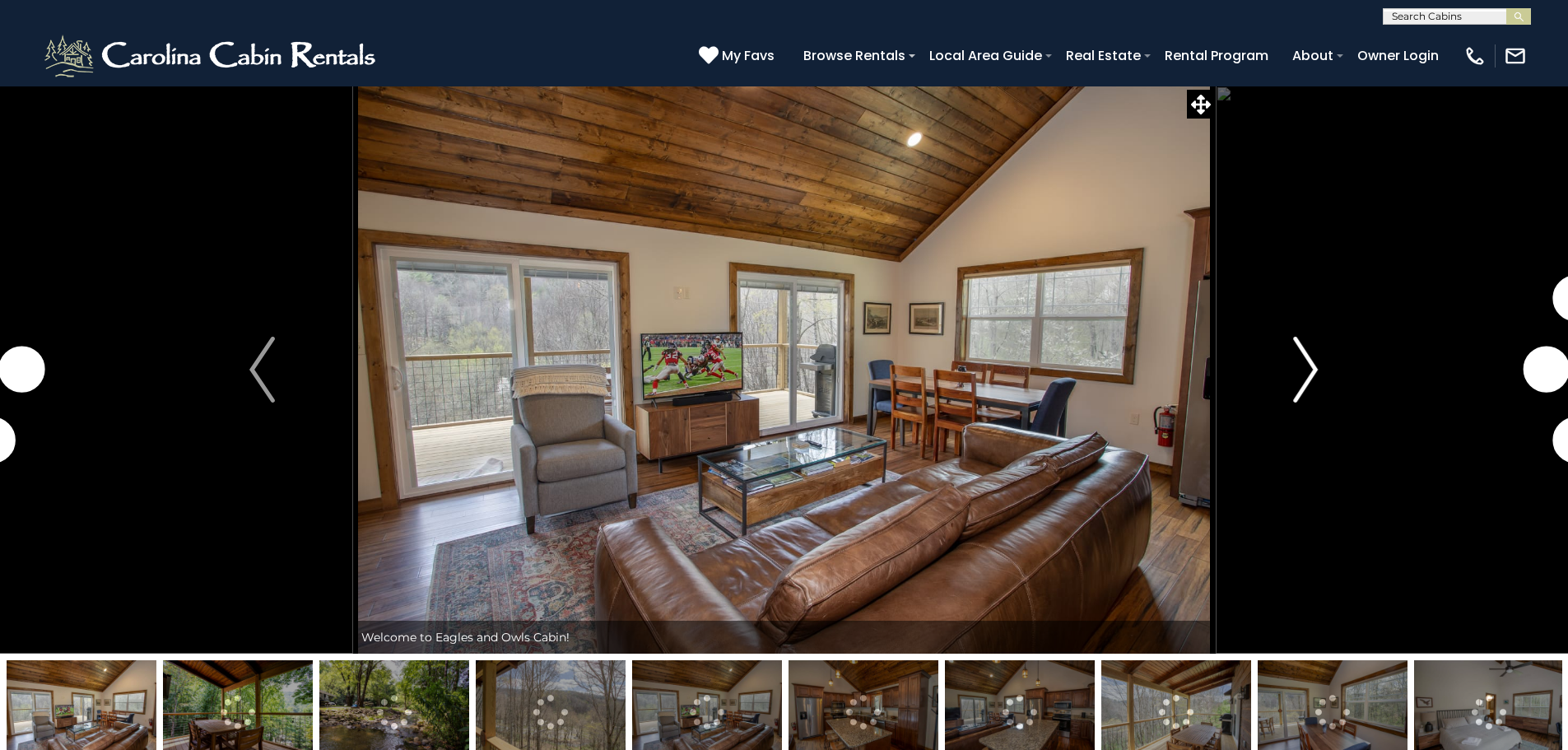
click at [1309, 373] on img "Next" at bounding box center [1305, 370] width 24 height 66
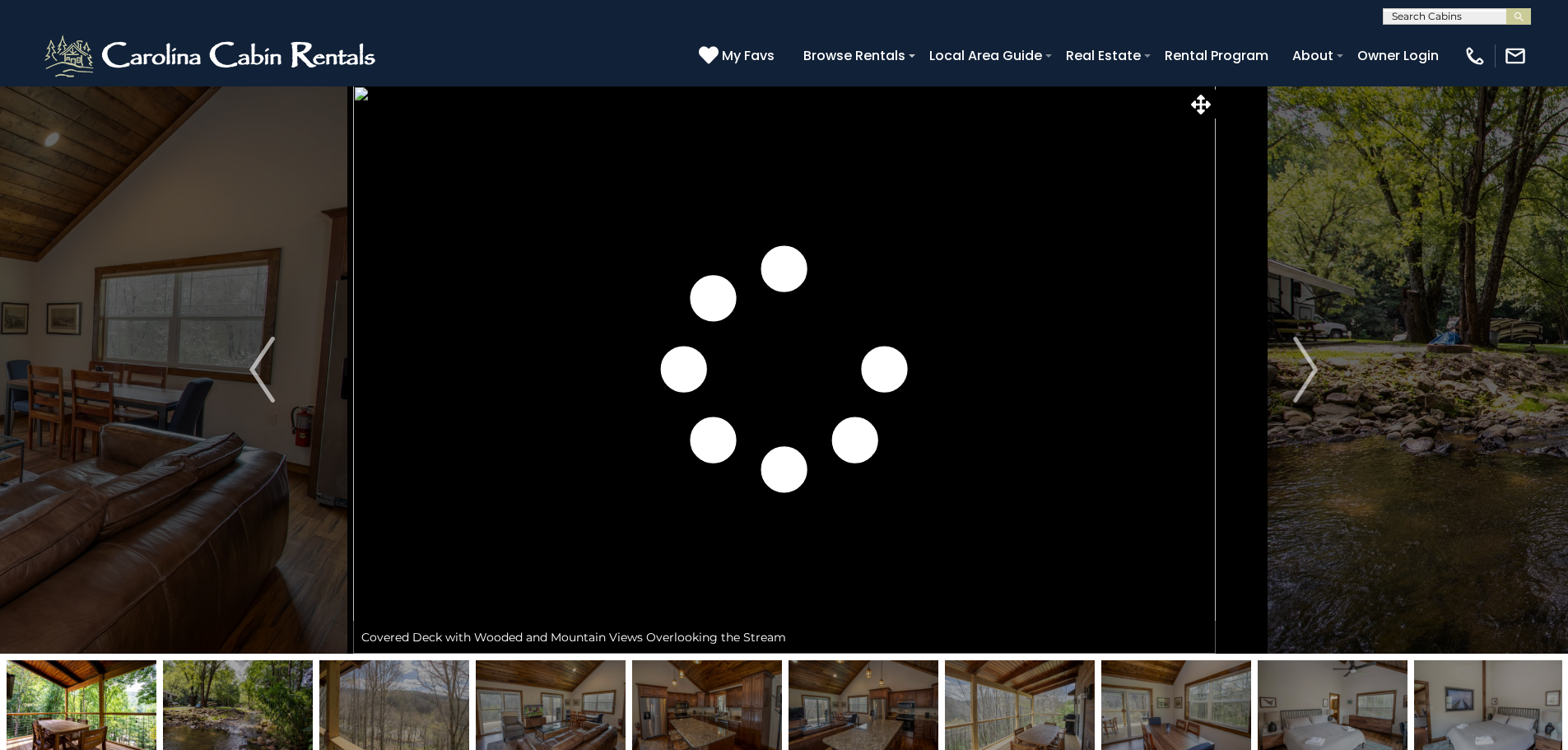
click at [1473, 698] on img at bounding box center [1489, 711] width 150 height 103
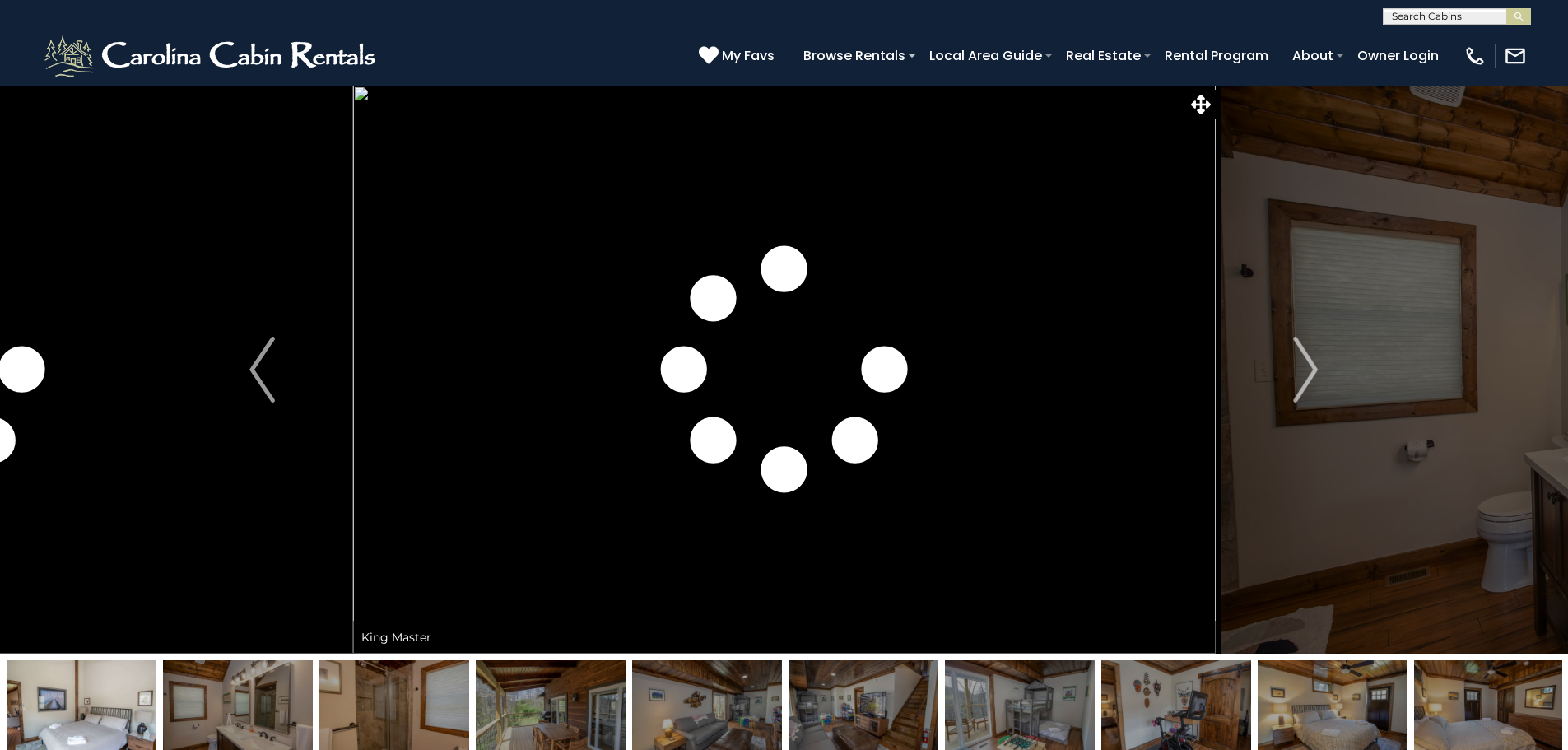
click at [1406, 703] on img at bounding box center [1332, 711] width 150 height 103
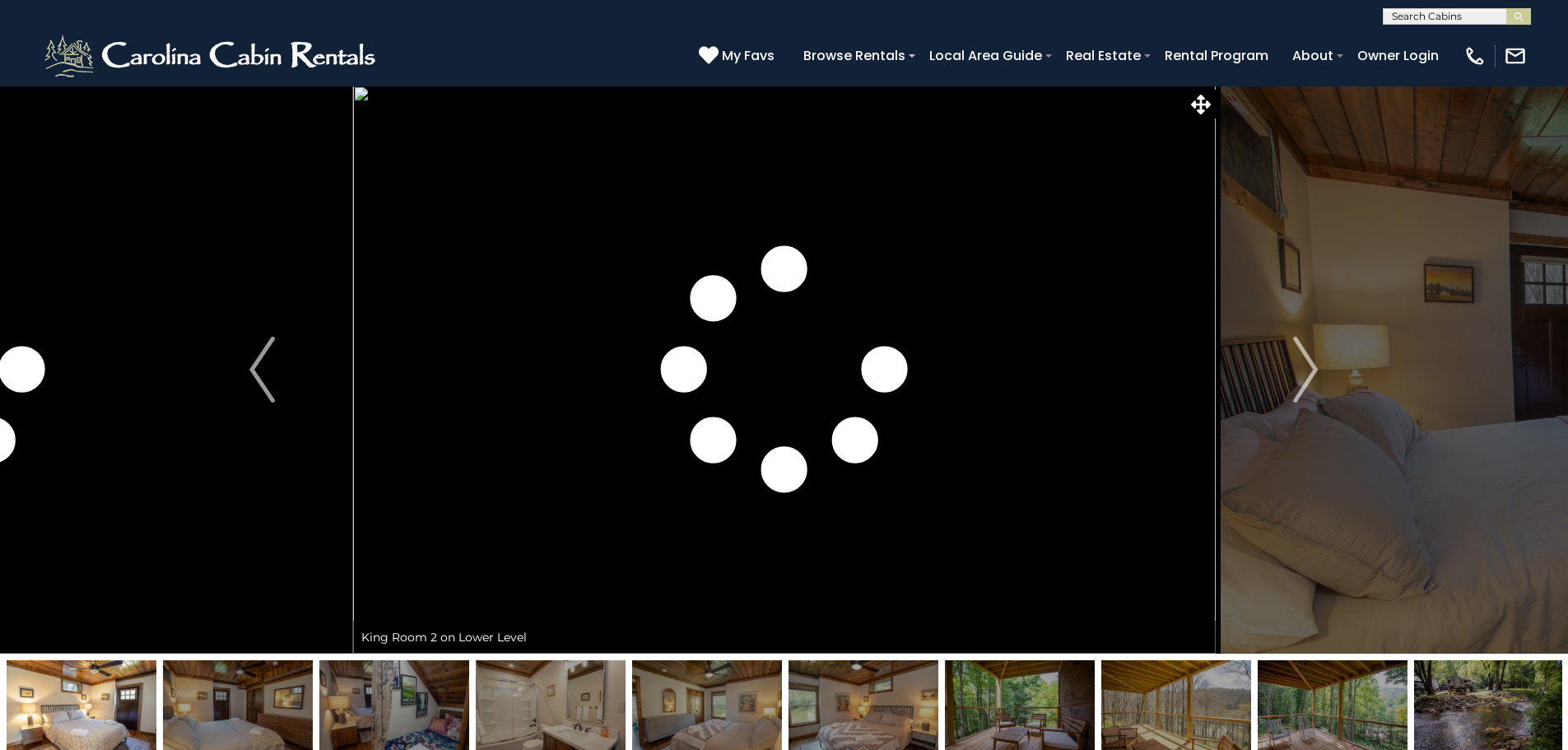
click at [1351, 689] on img at bounding box center [1332, 711] width 150 height 103
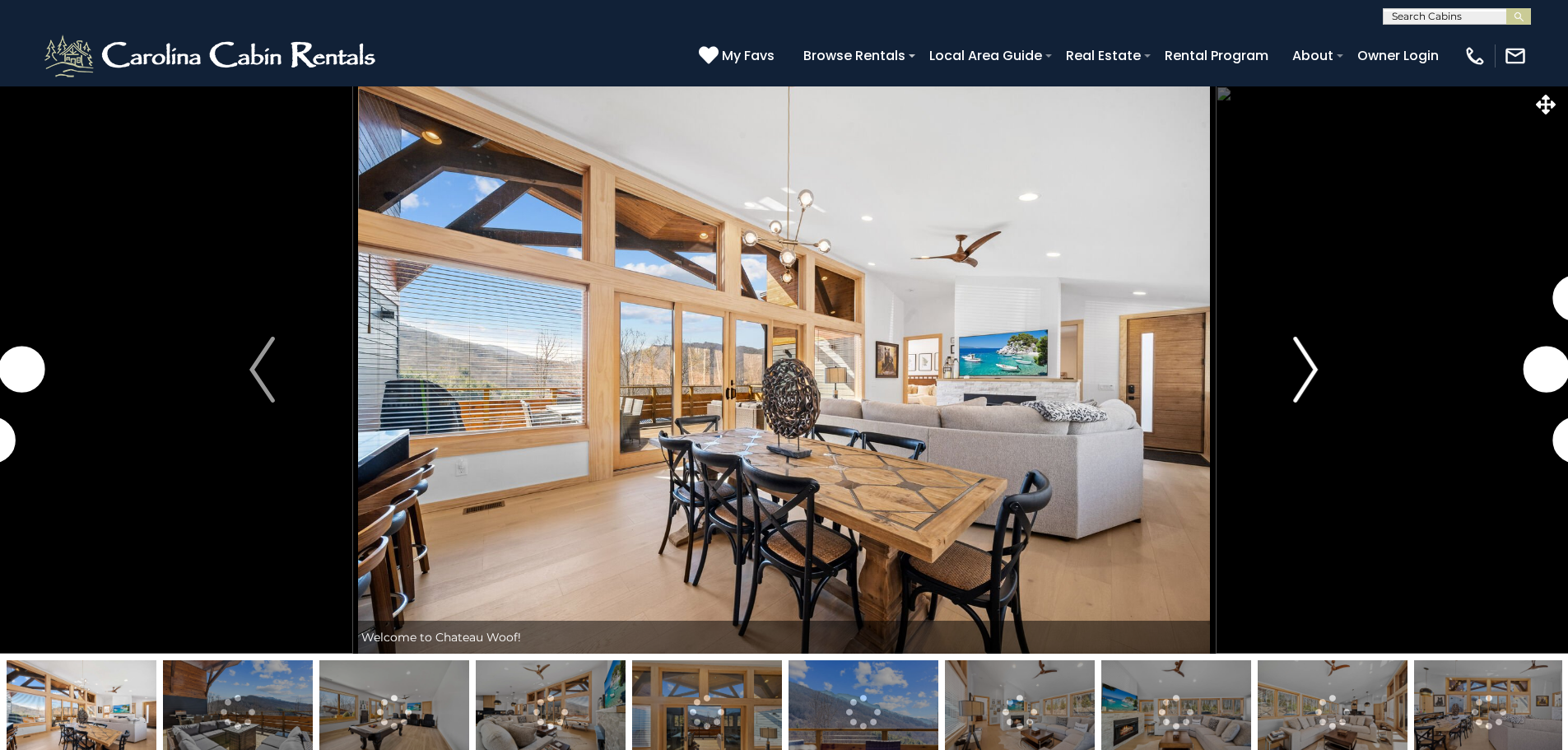
click at [1303, 360] on img "Next" at bounding box center [1305, 370] width 24 height 66
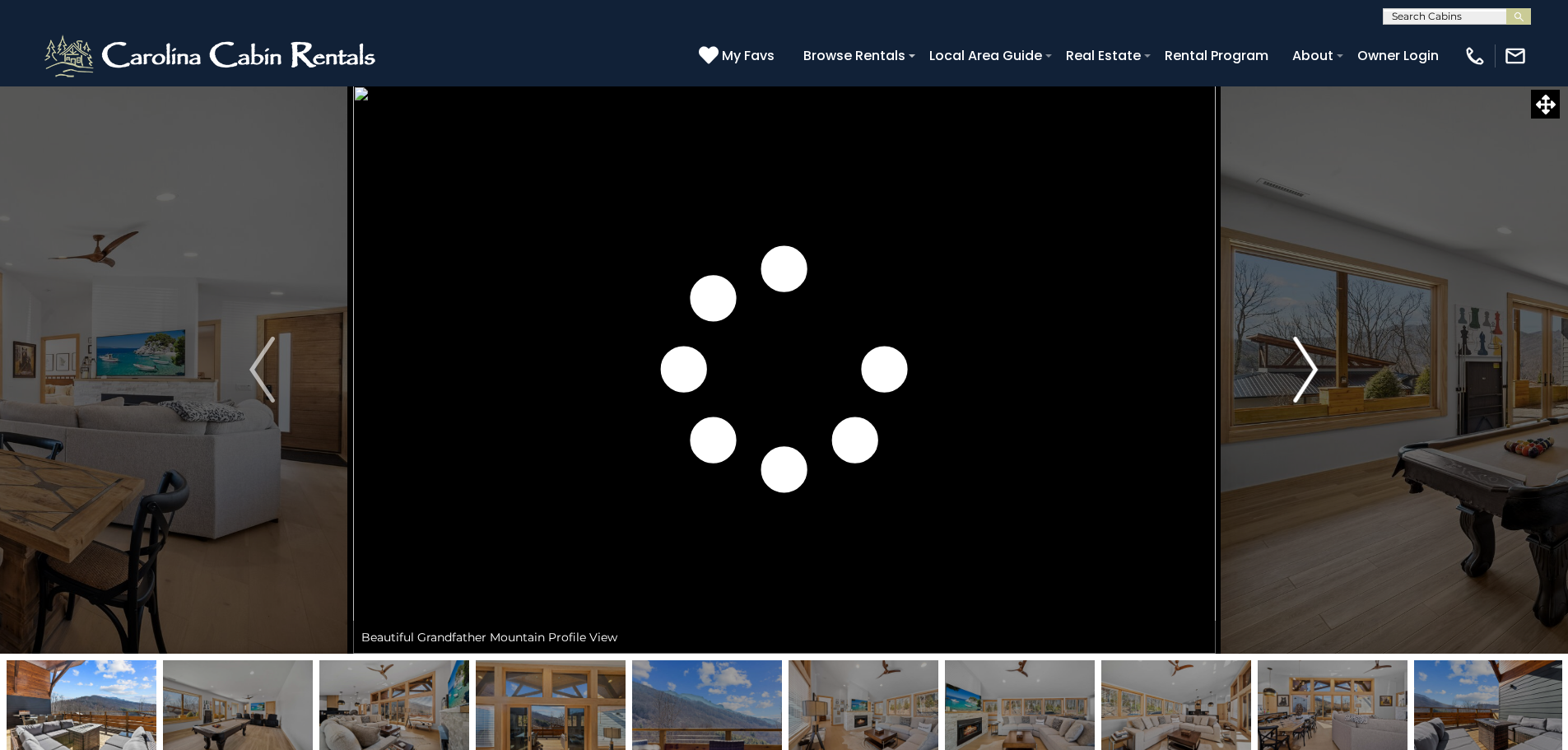
click at [1303, 362] on img "Next" at bounding box center [1305, 370] width 24 height 66
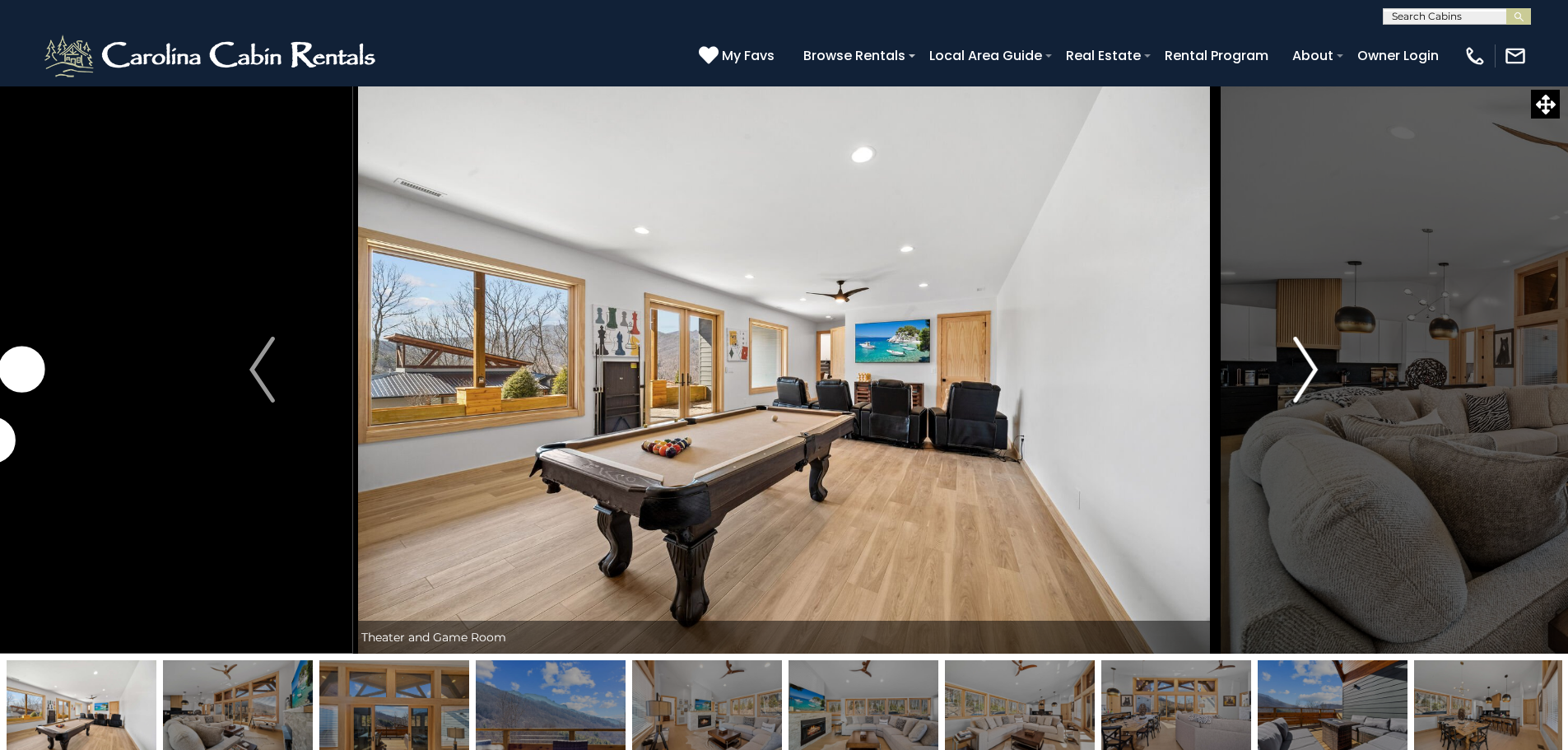
click at [1303, 362] on img "Next" at bounding box center [1305, 370] width 24 height 66
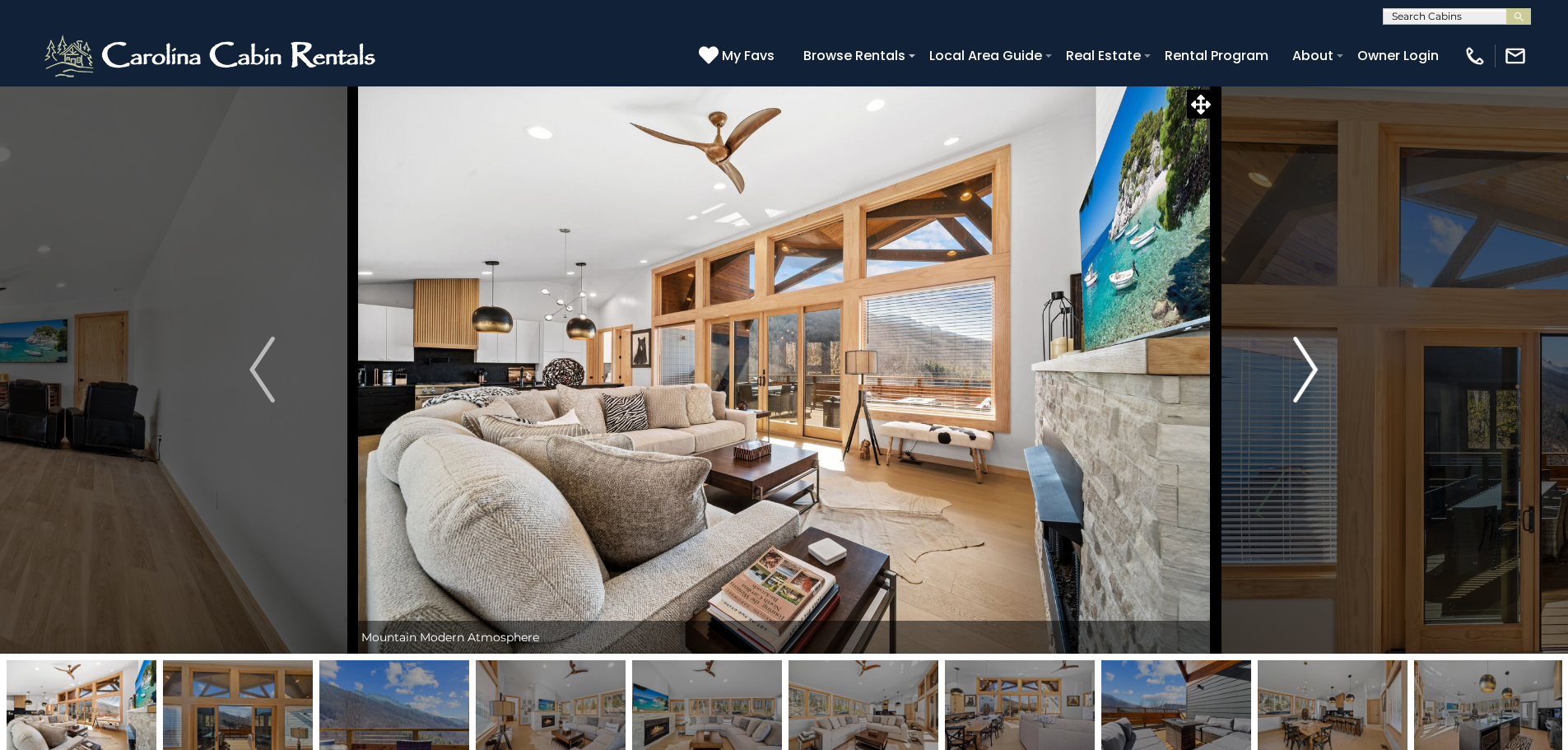
click at [1303, 362] on img "Next" at bounding box center [1305, 370] width 24 height 66
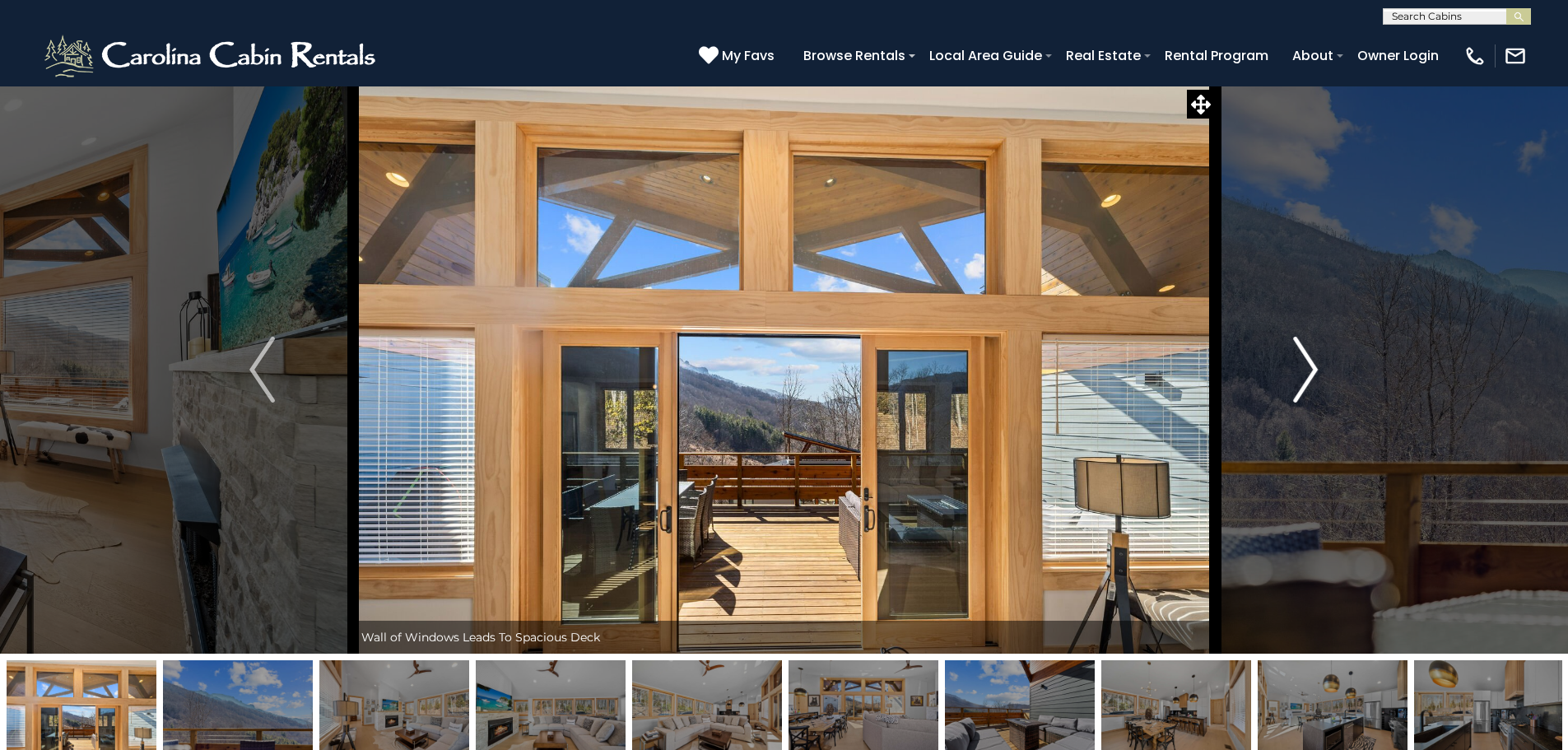
click at [1303, 362] on img "Next" at bounding box center [1305, 370] width 24 height 66
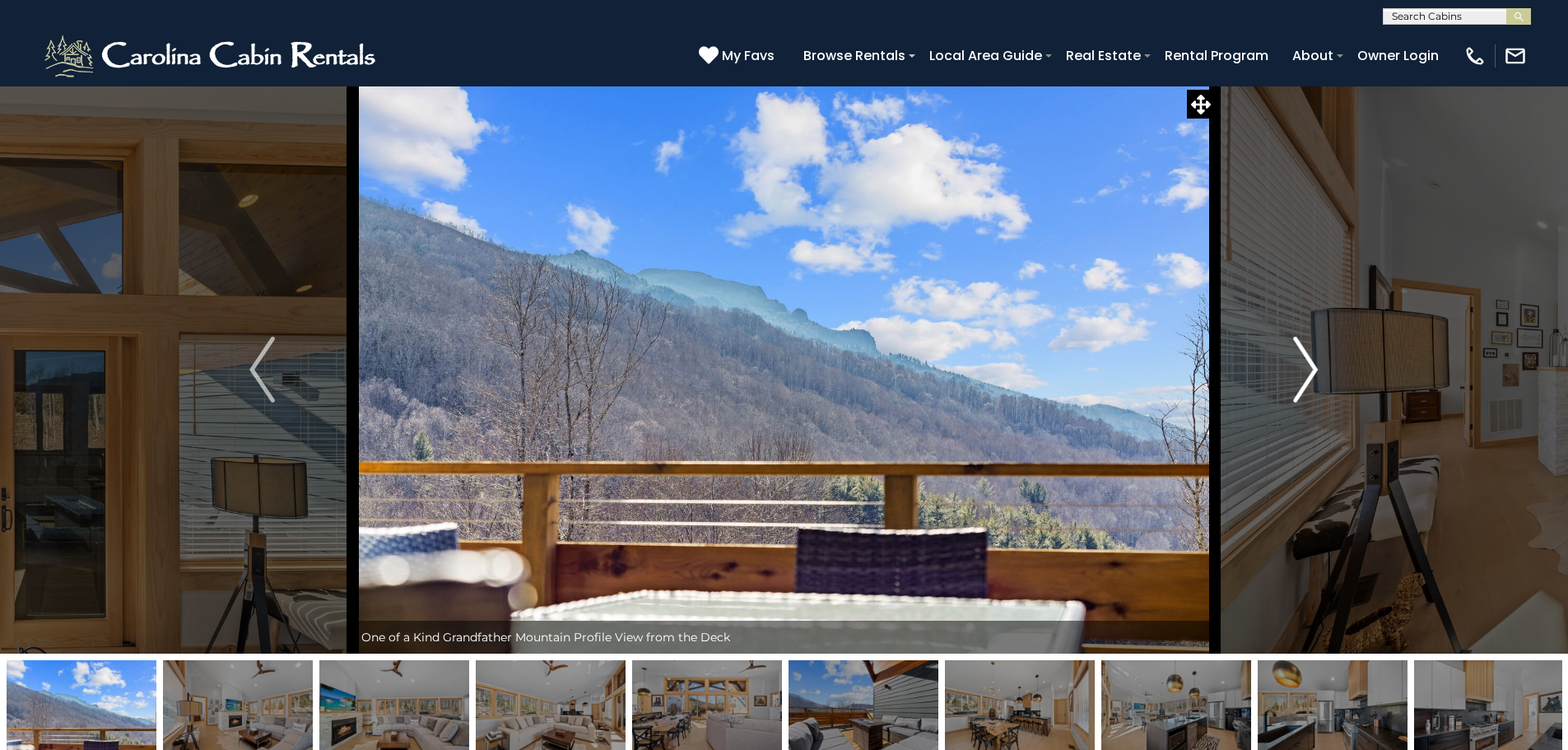
click at [1303, 362] on img "Next" at bounding box center [1305, 370] width 24 height 66
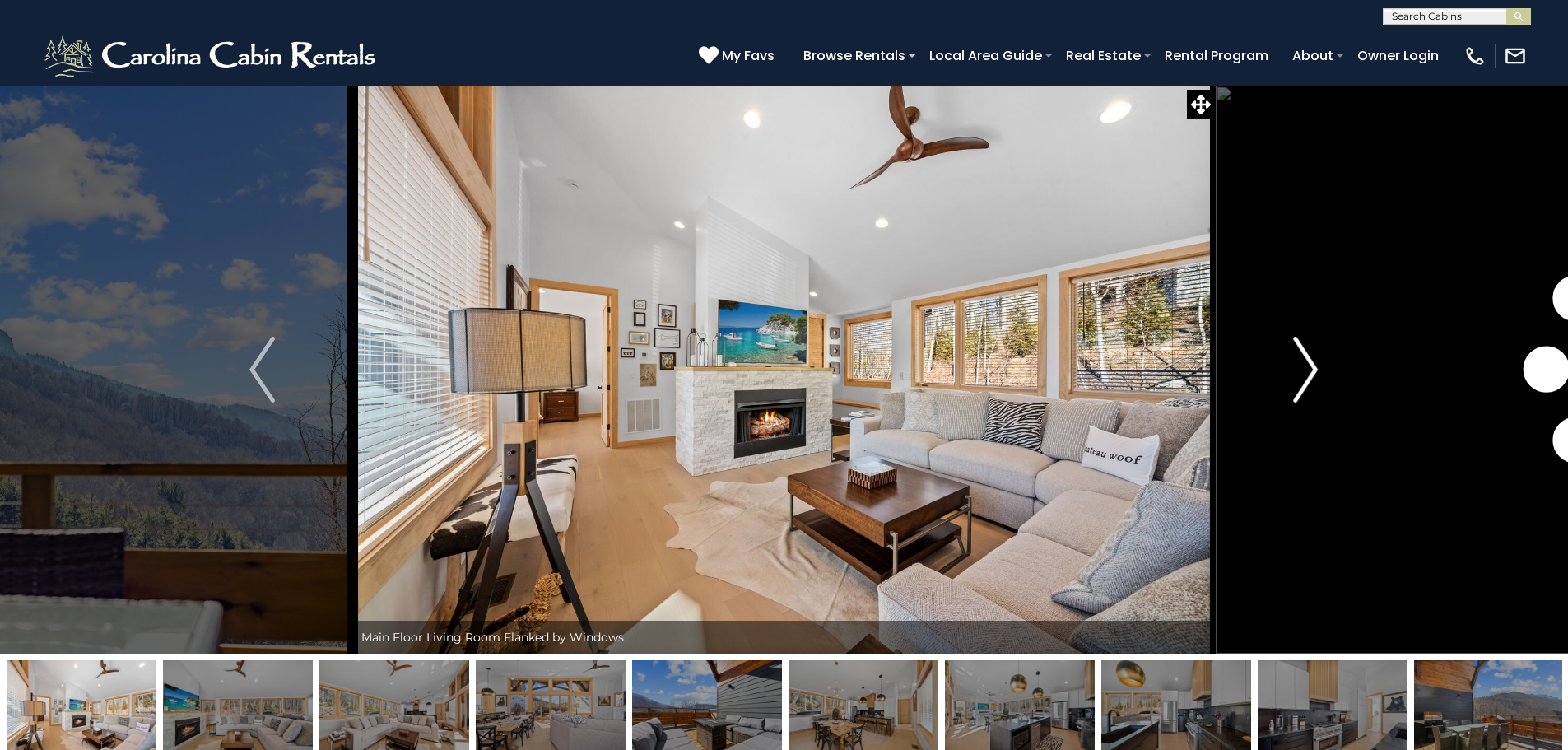
click at [1303, 362] on img "Next" at bounding box center [1305, 370] width 24 height 66
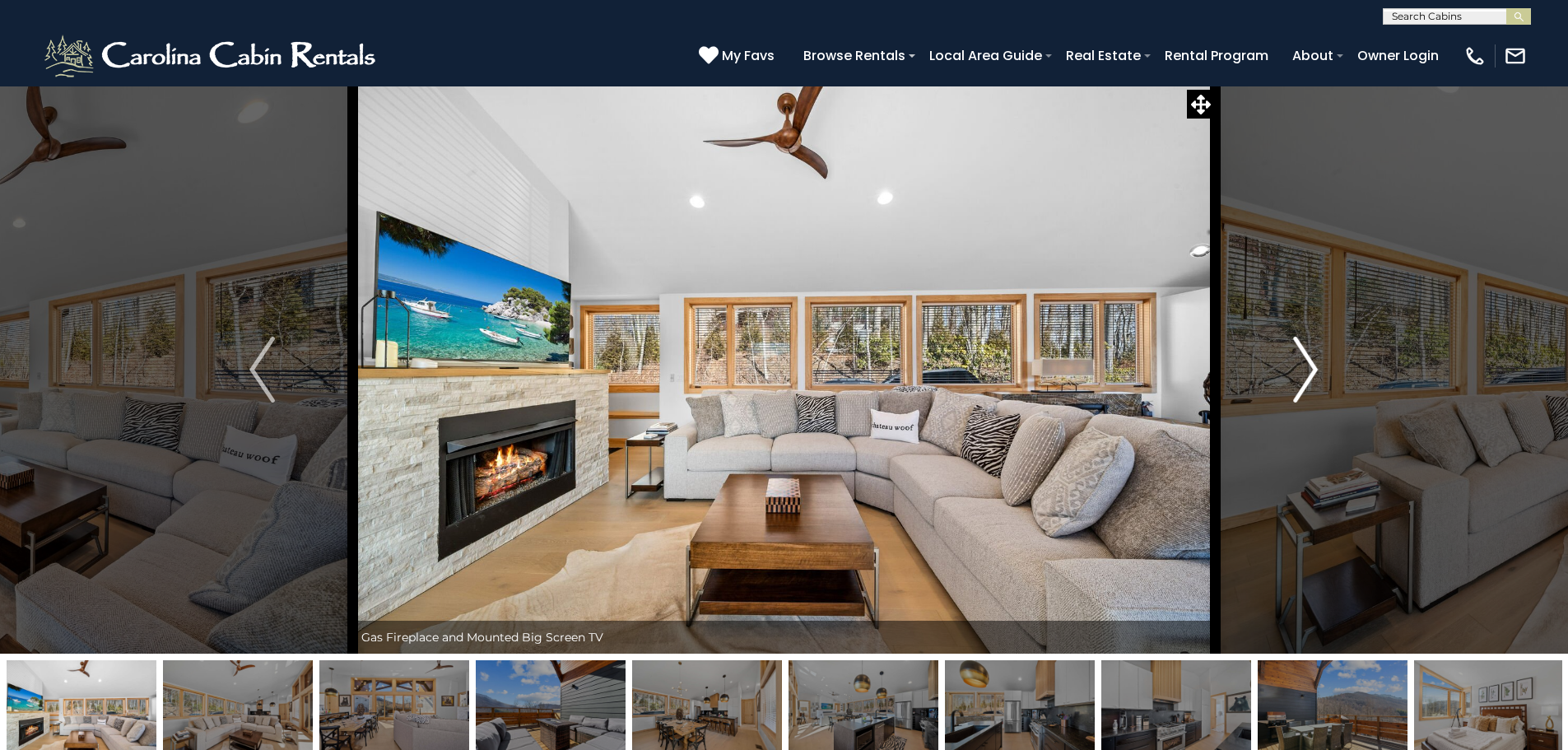
click at [1303, 362] on img "Next" at bounding box center [1305, 370] width 24 height 66
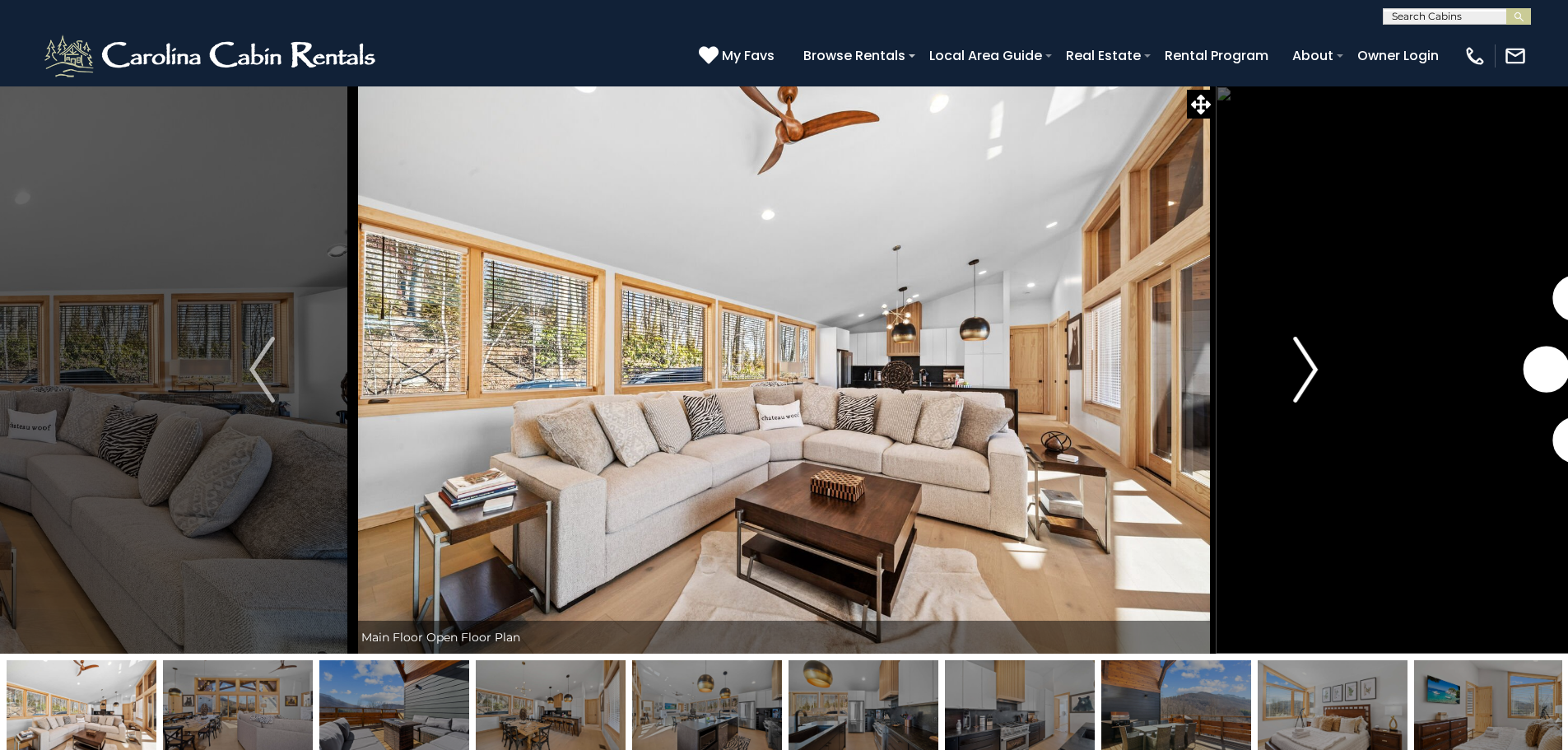
click at [1303, 362] on img "Next" at bounding box center [1305, 370] width 24 height 66
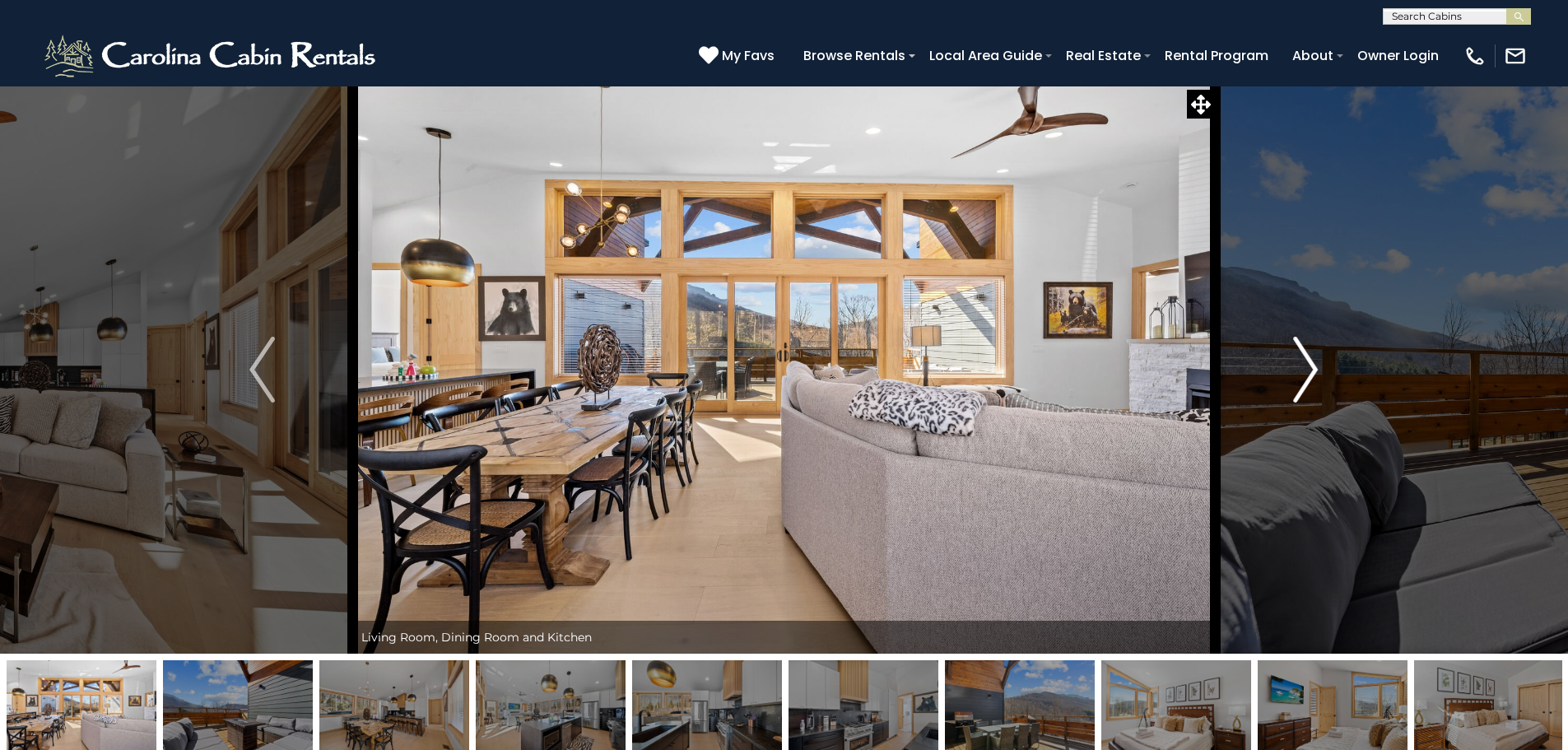
click at [1303, 362] on img "Next" at bounding box center [1305, 370] width 24 height 66
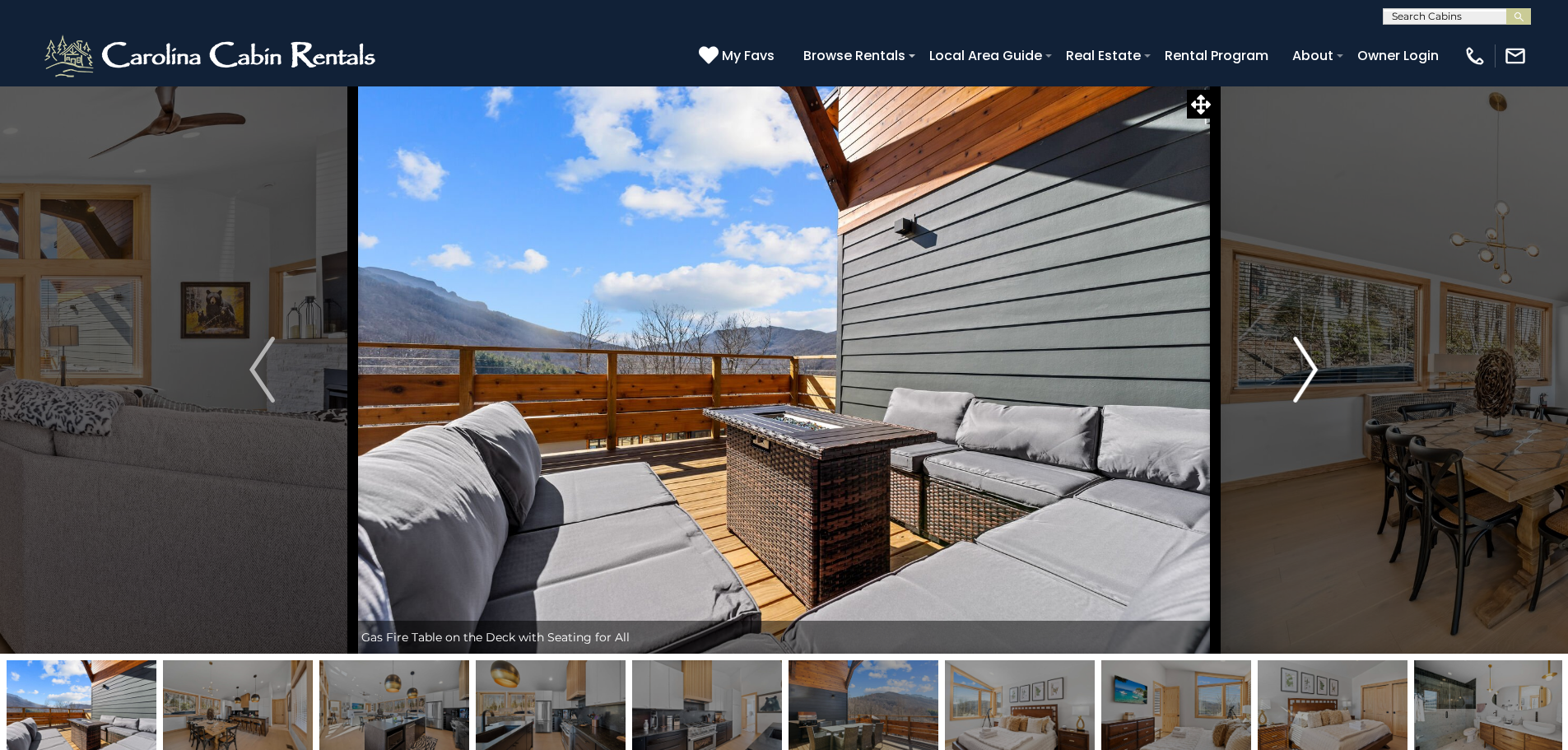
click at [1303, 362] on img "Next" at bounding box center [1305, 370] width 24 height 66
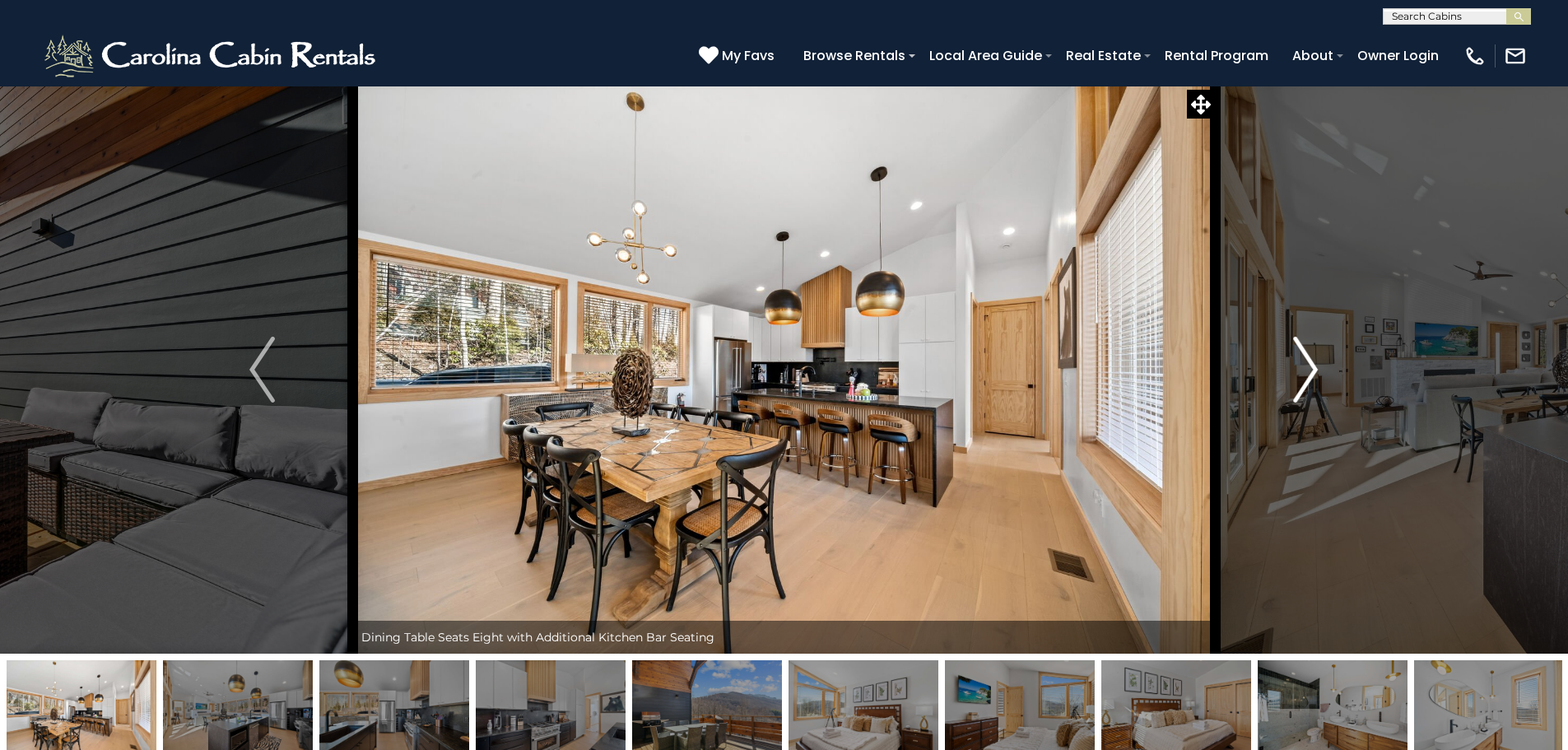
click at [1303, 362] on img "Next" at bounding box center [1305, 370] width 24 height 66
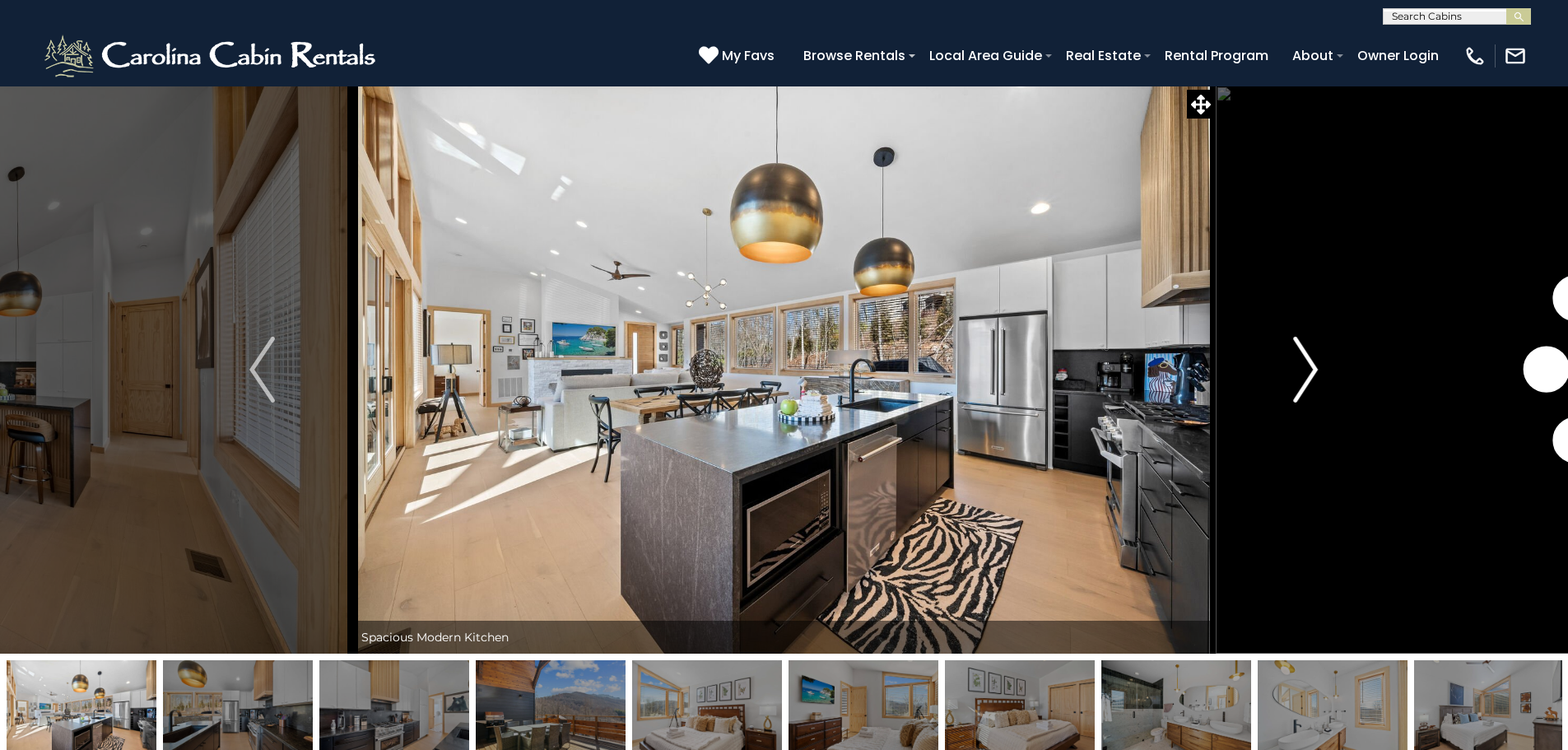
click at [1303, 362] on img "Next" at bounding box center [1305, 370] width 24 height 66
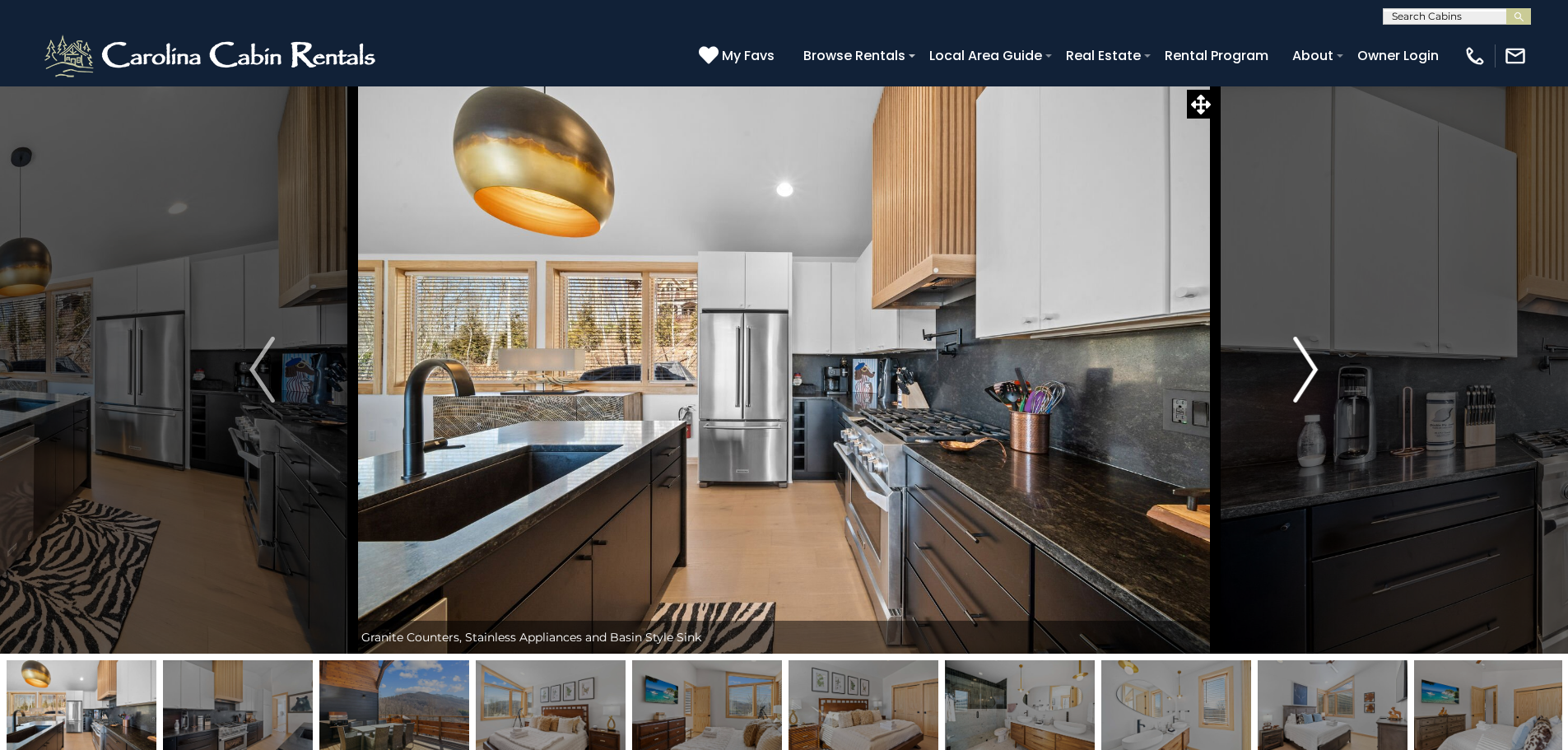
click at [1303, 362] on img "Next" at bounding box center [1305, 370] width 24 height 66
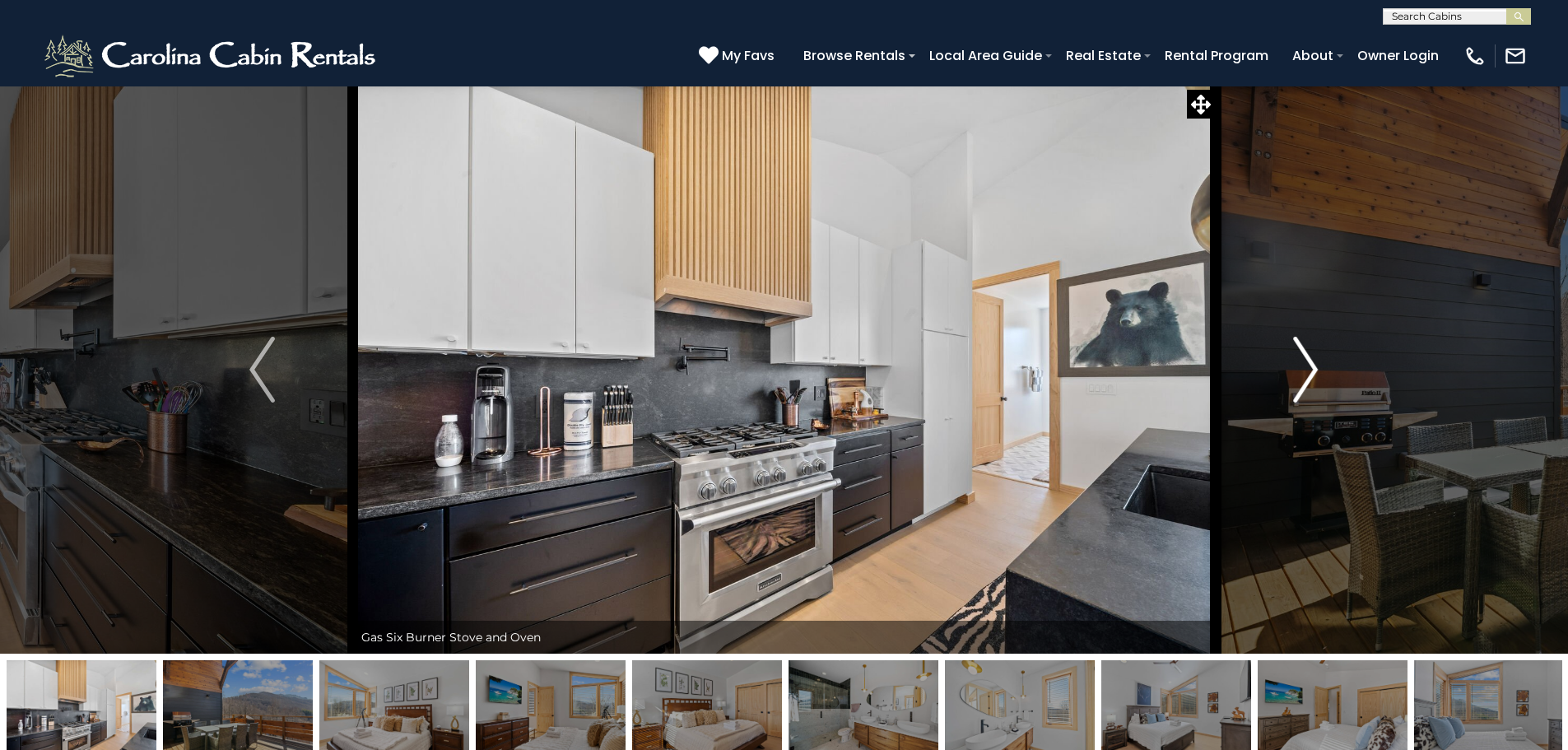
click at [1303, 362] on img "Next" at bounding box center [1305, 370] width 24 height 66
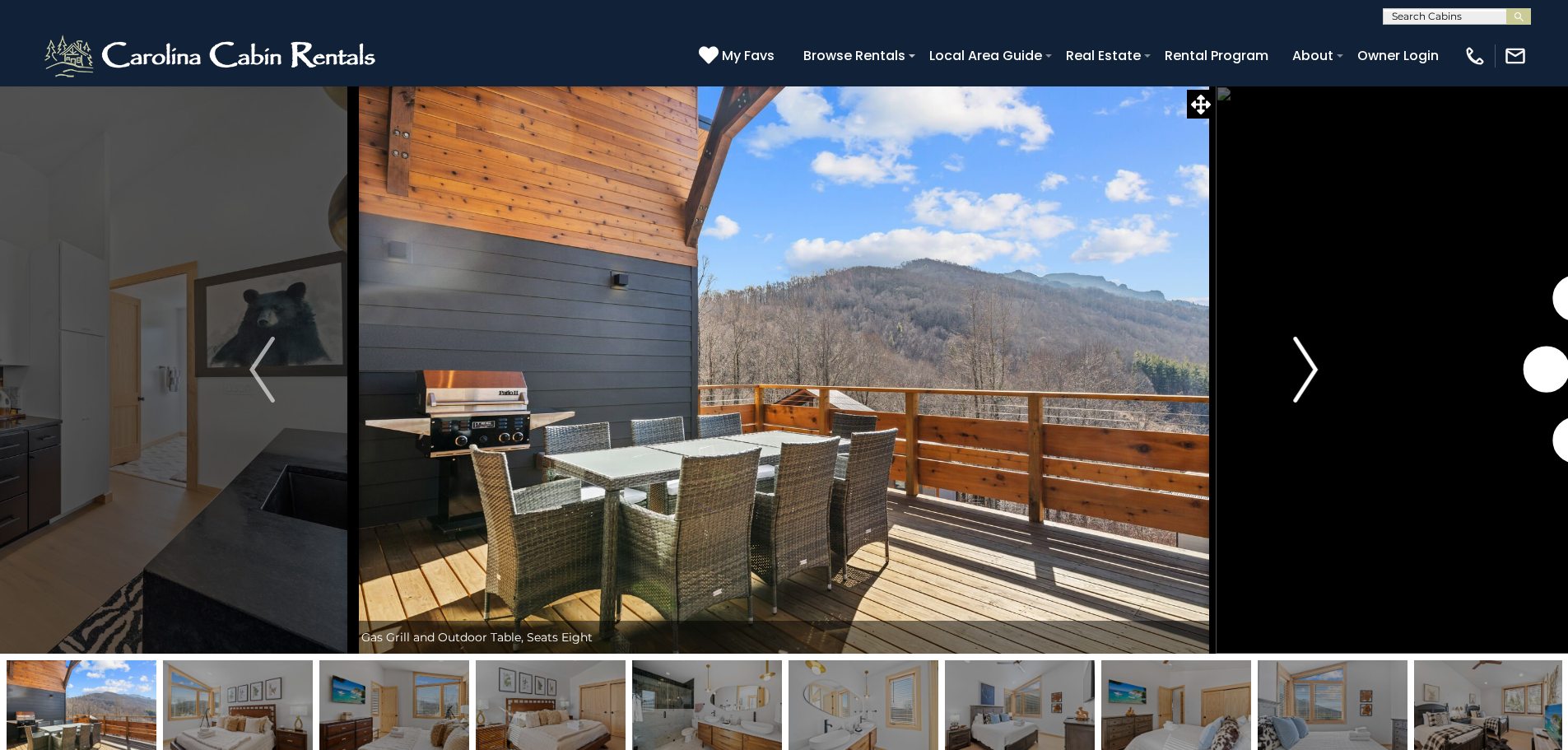
click at [1303, 362] on img "Next" at bounding box center [1305, 370] width 24 height 66
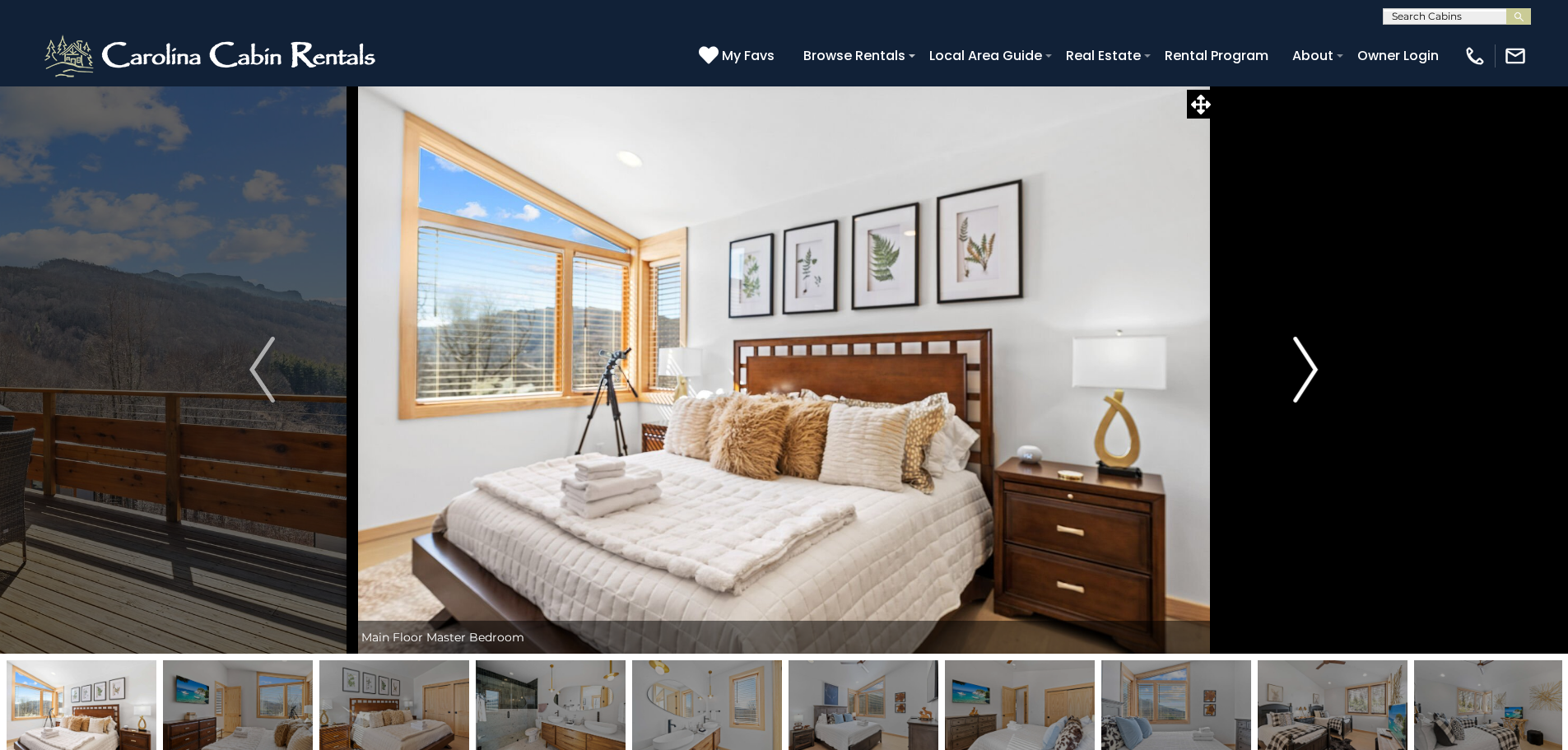
click at [1303, 362] on img "Next" at bounding box center [1305, 370] width 24 height 66
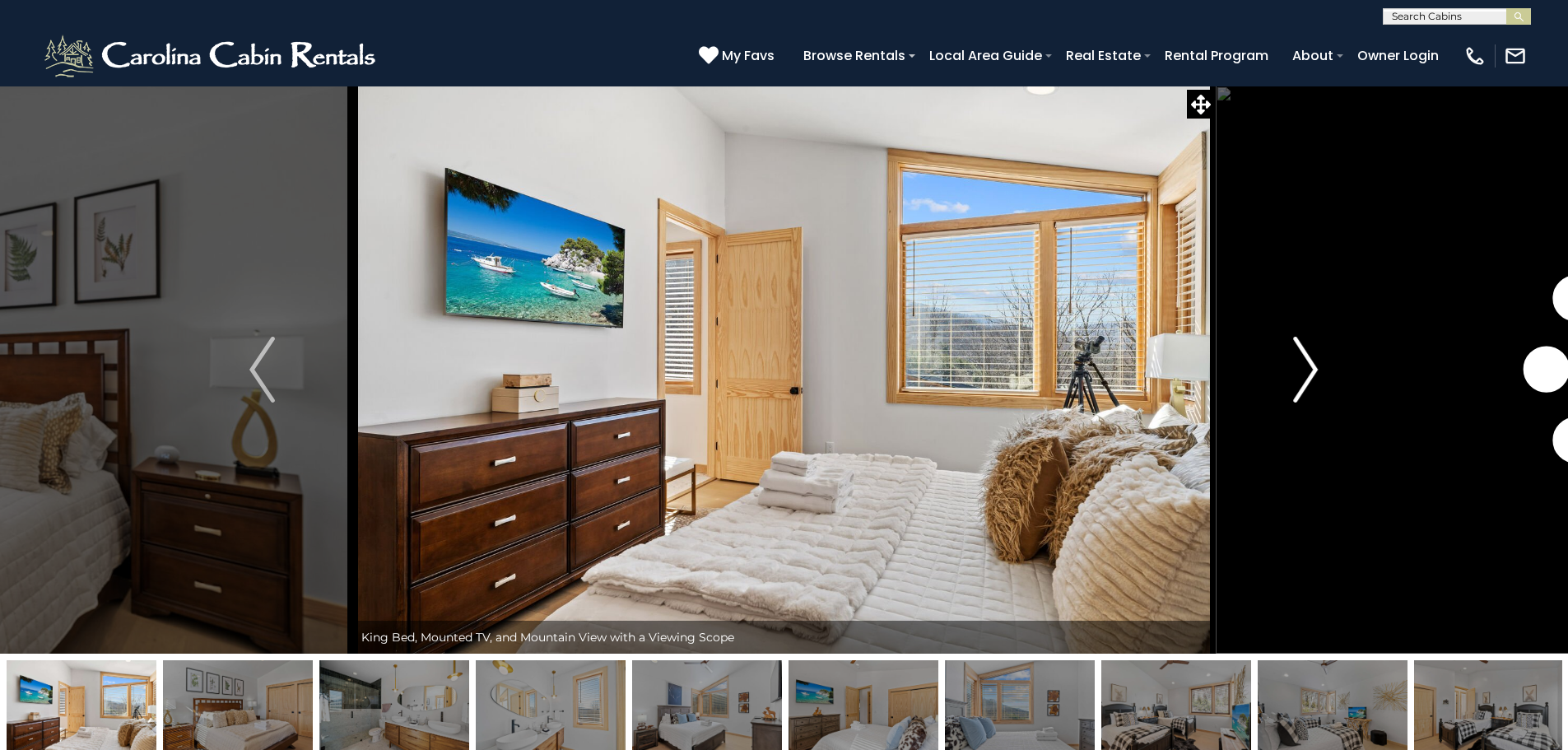
click at [1303, 362] on img "Next" at bounding box center [1305, 370] width 24 height 66
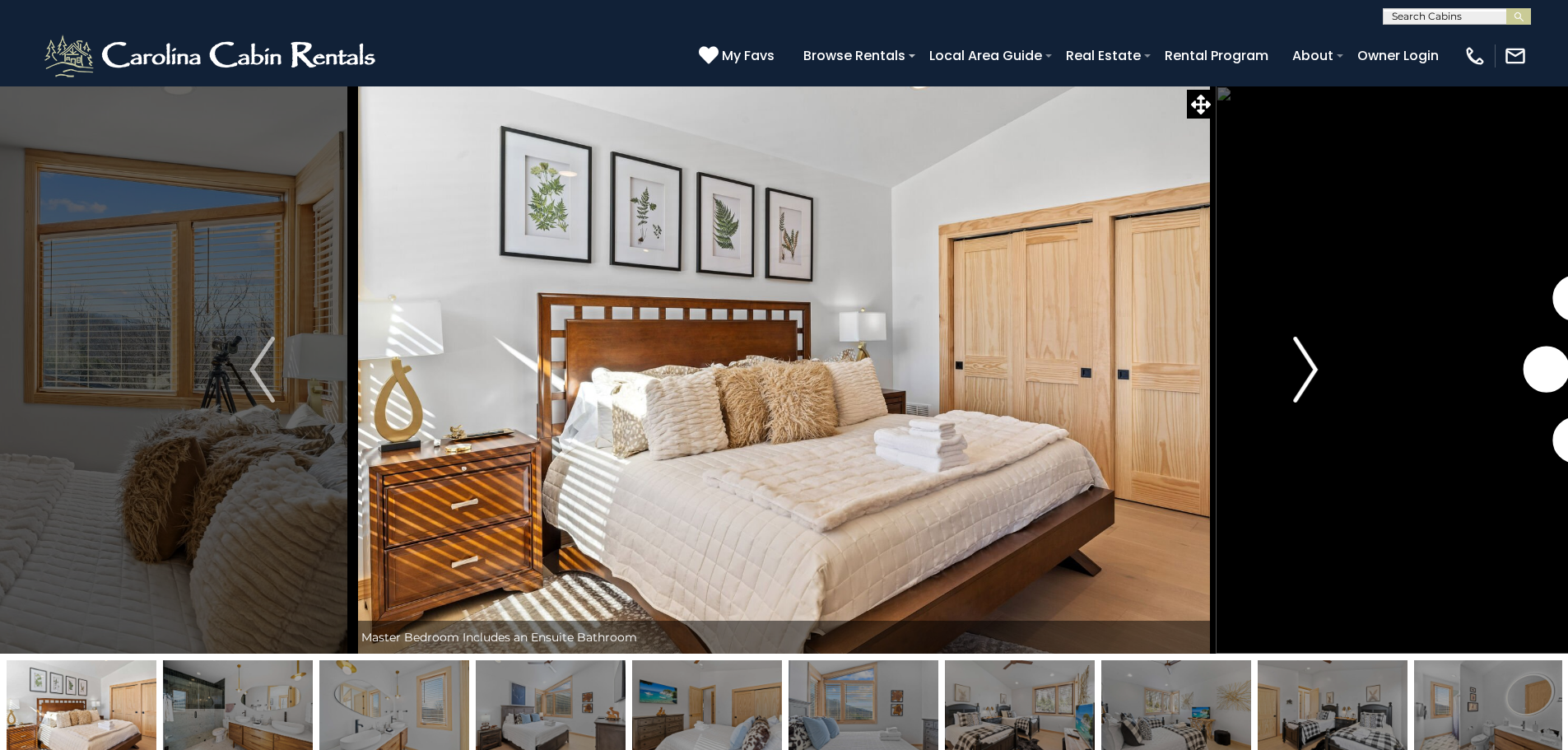
click at [1303, 362] on img "Next" at bounding box center [1305, 370] width 24 height 66
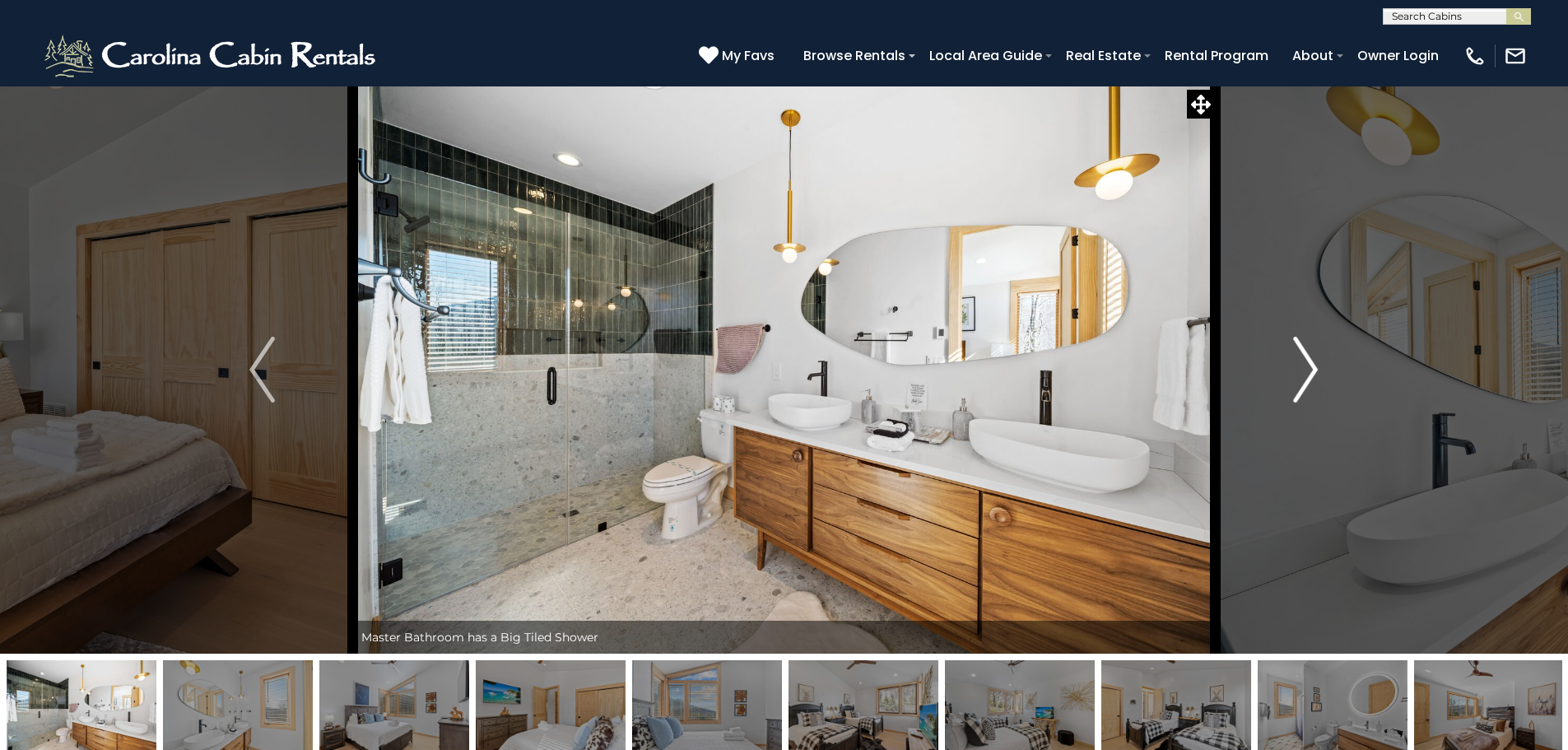
click at [1303, 362] on img "Next" at bounding box center [1305, 370] width 24 height 66
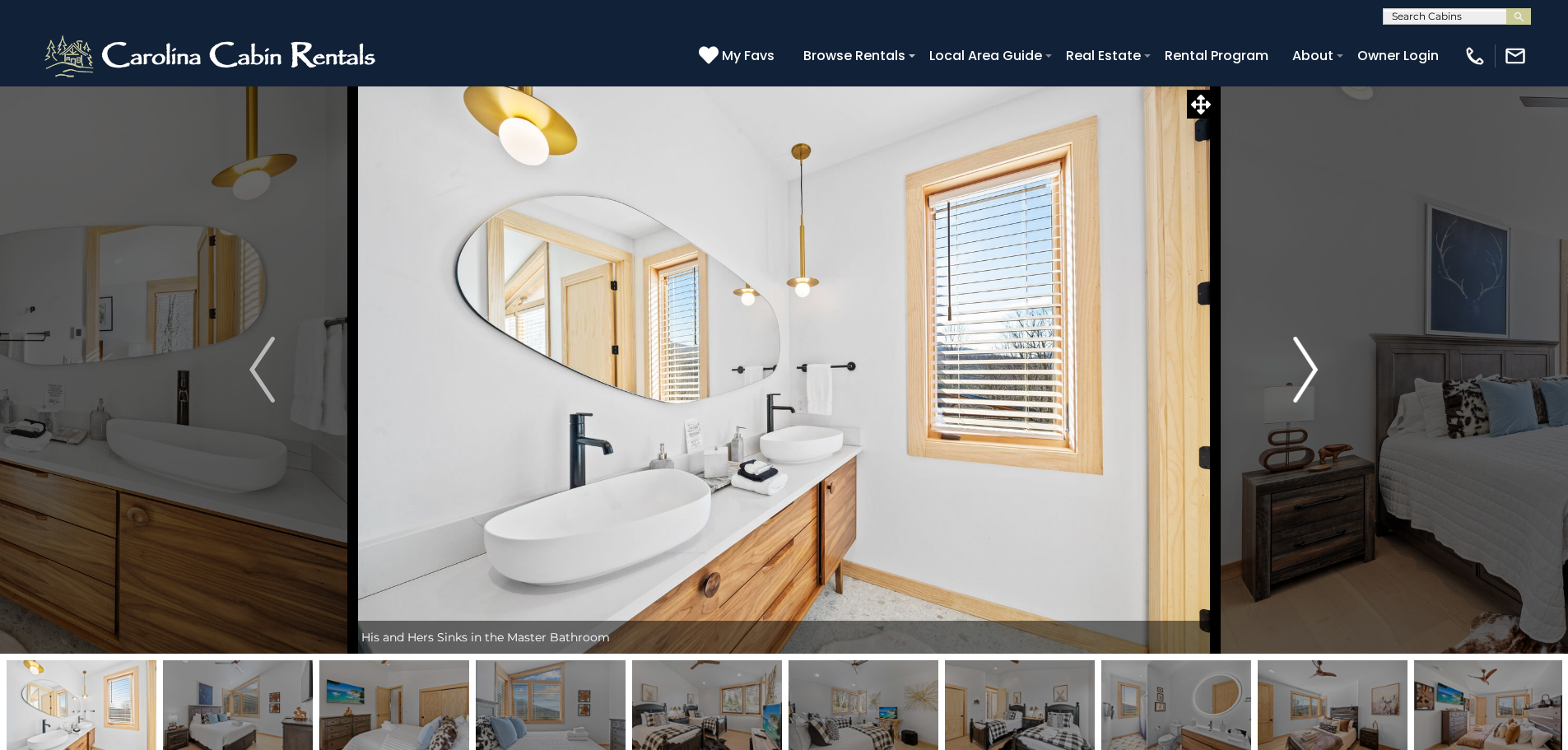
click at [1303, 362] on img "Next" at bounding box center [1305, 370] width 24 height 66
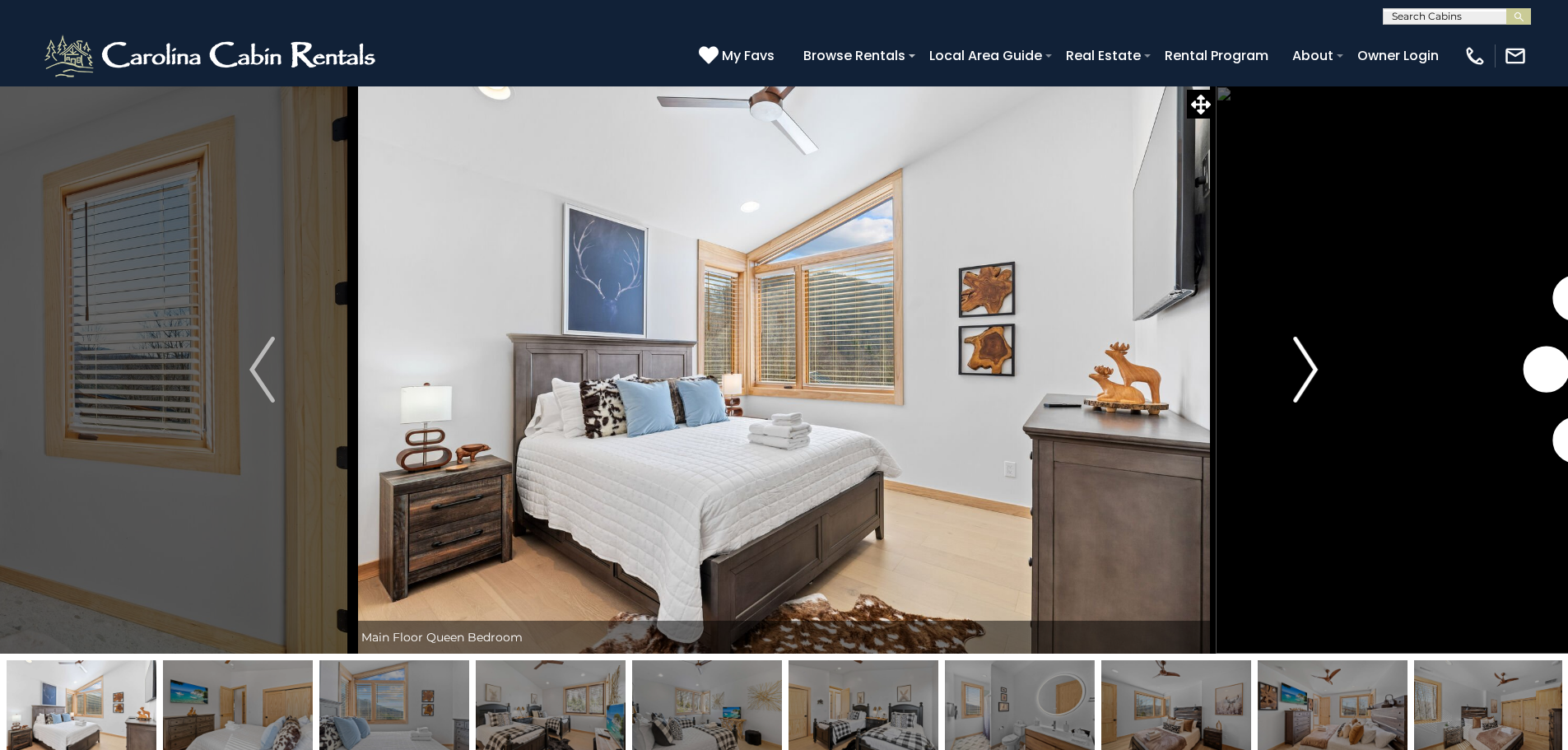
click at [1303, 362] on img "Next" at bounding box center [1305, 370] width 24 height 66
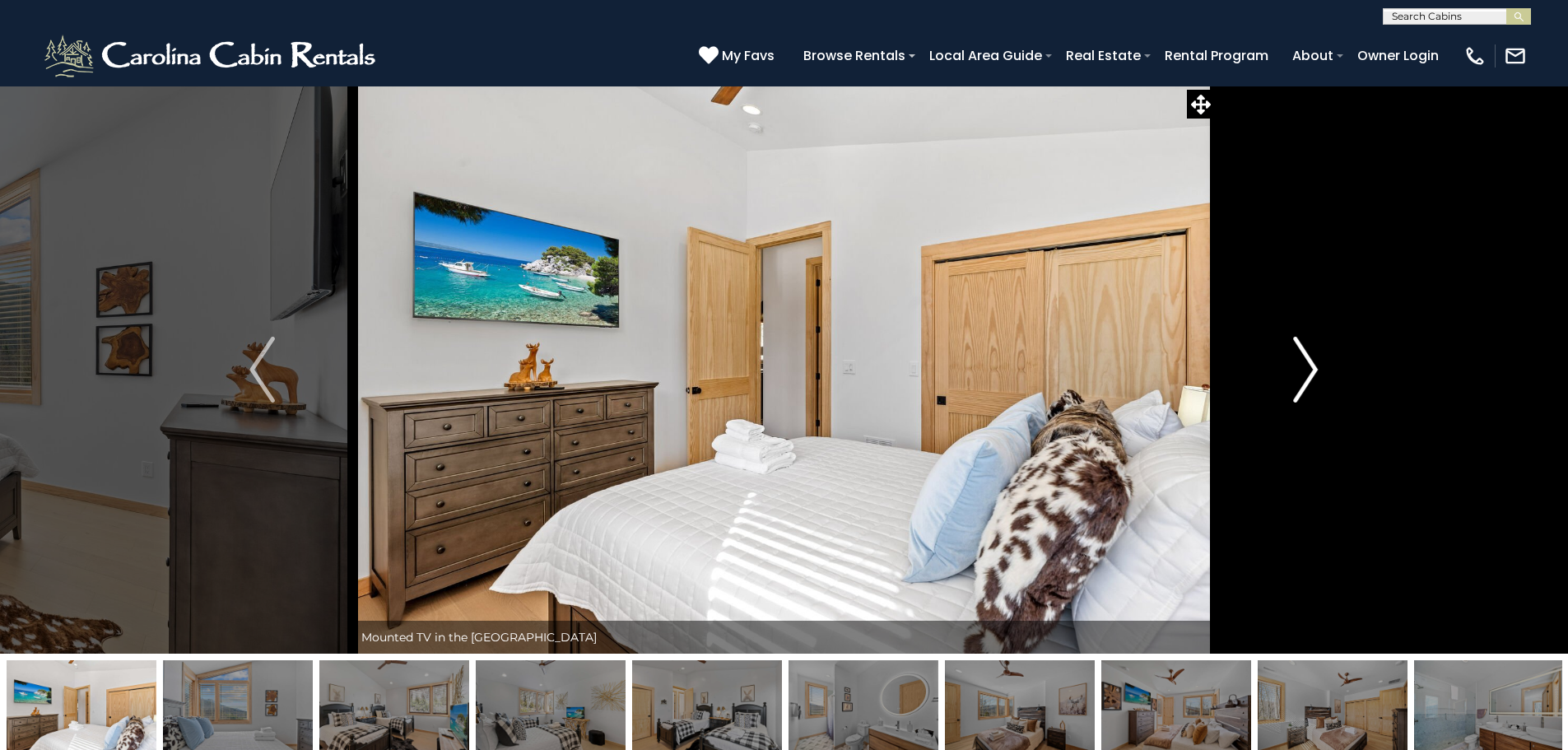
click at [1303, 362] on img "Next" at bounding box center [1305, 370] width 24 height 66
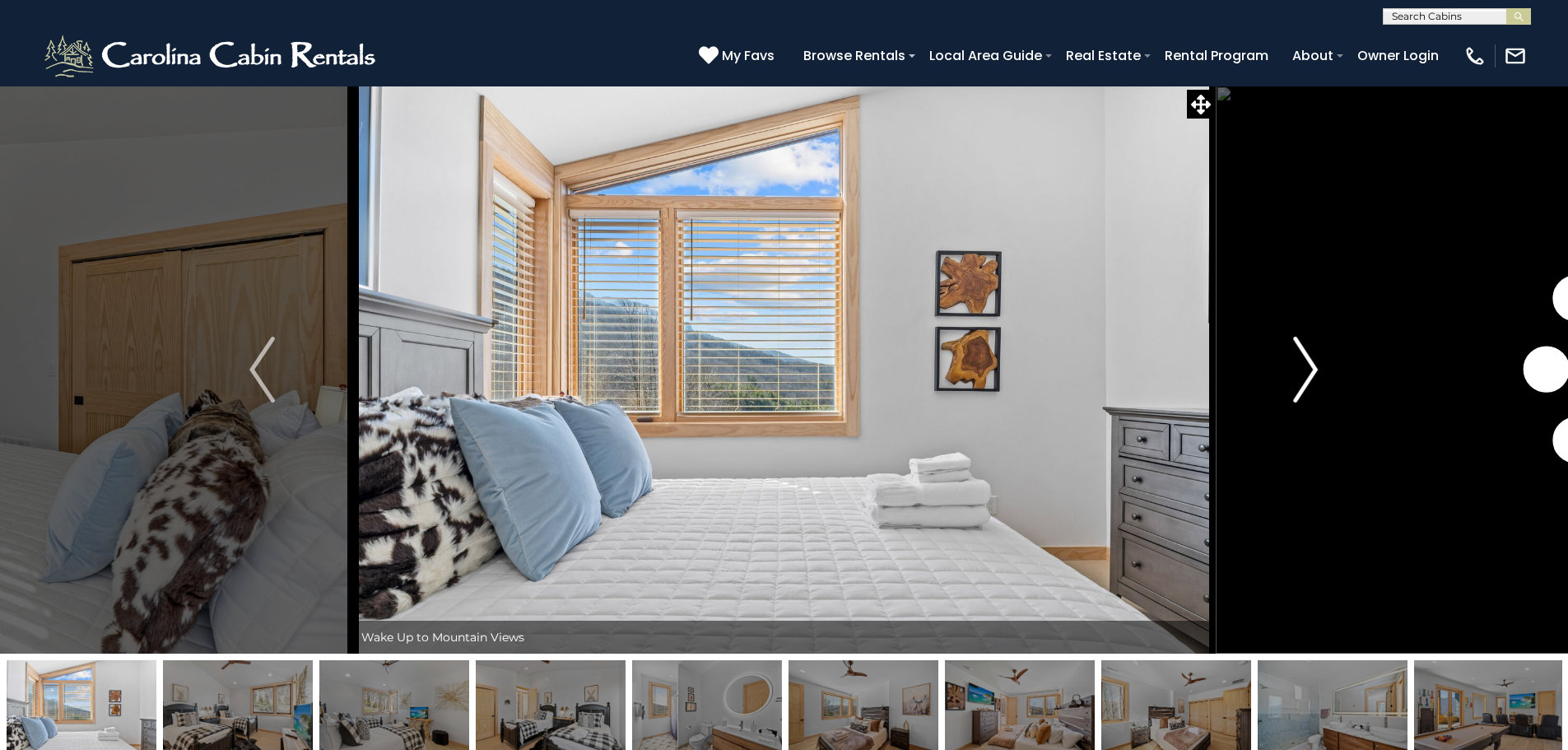
click at [1303, 362] on img "Next" at bounding box center [1305, 370] width 24 height 66
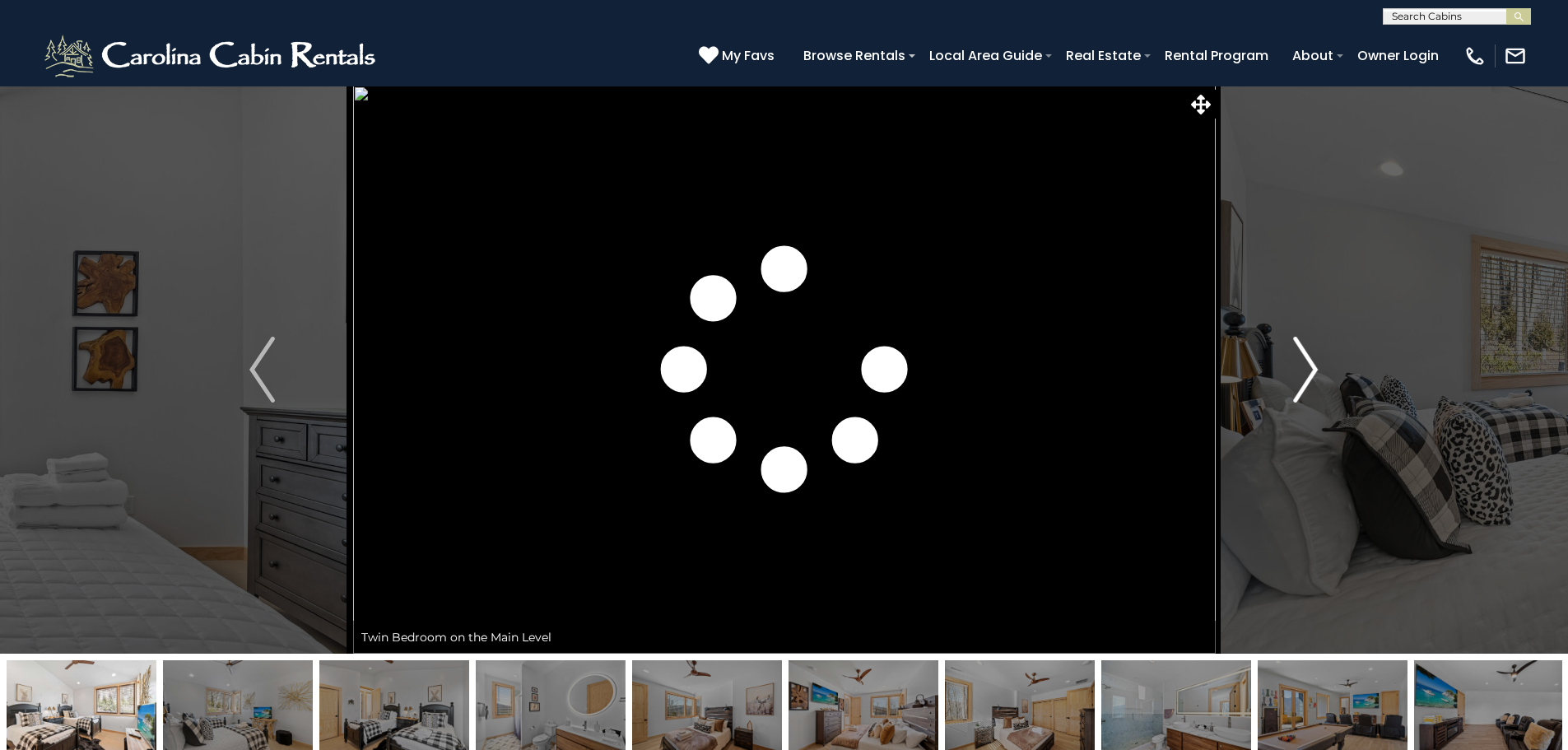
click at [1303, 362] on img "Next" at bounding box center [1305, 370] width 24 height 66
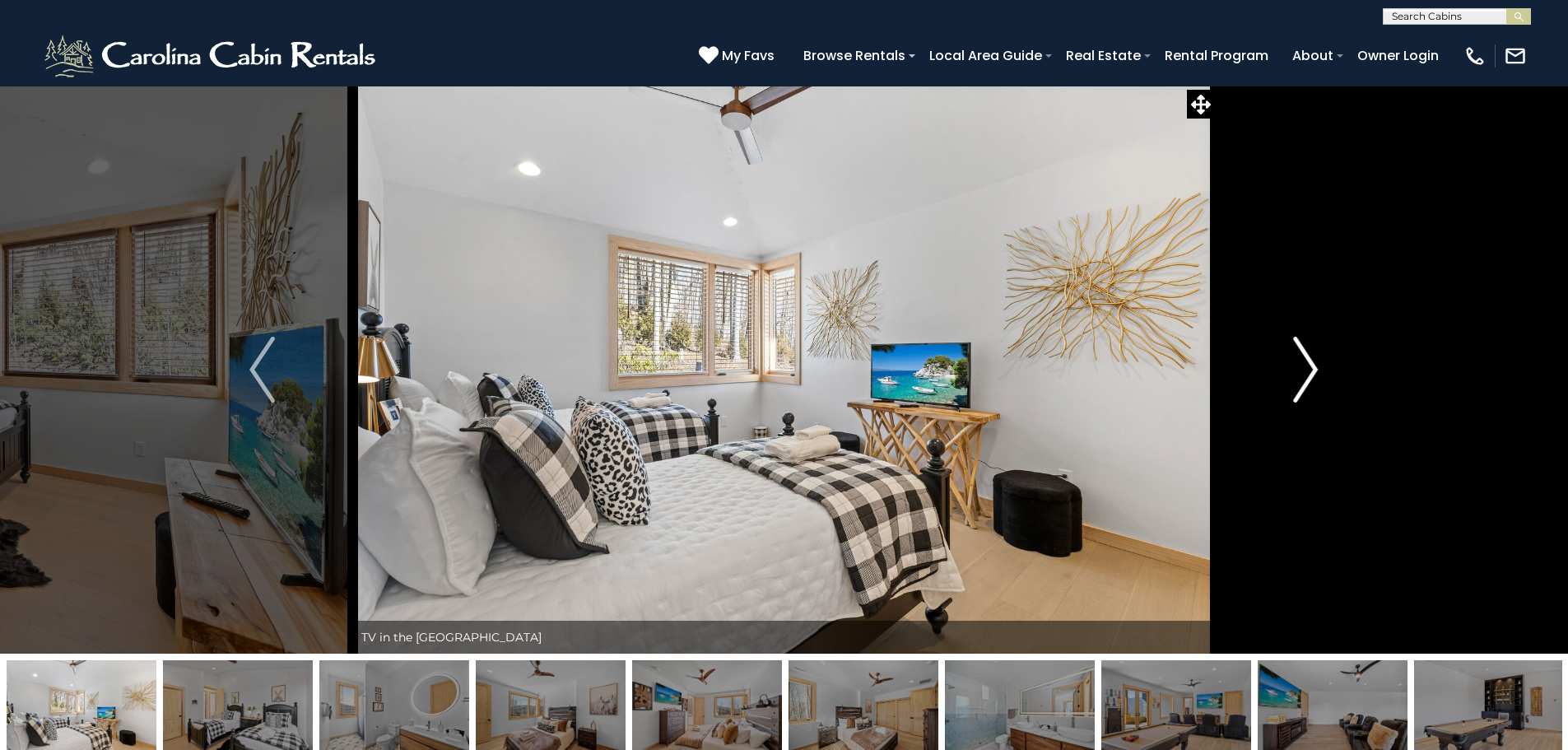
click at [1303, 362] on img "Next" at bounding box center [1305, 370] width 24 height 66
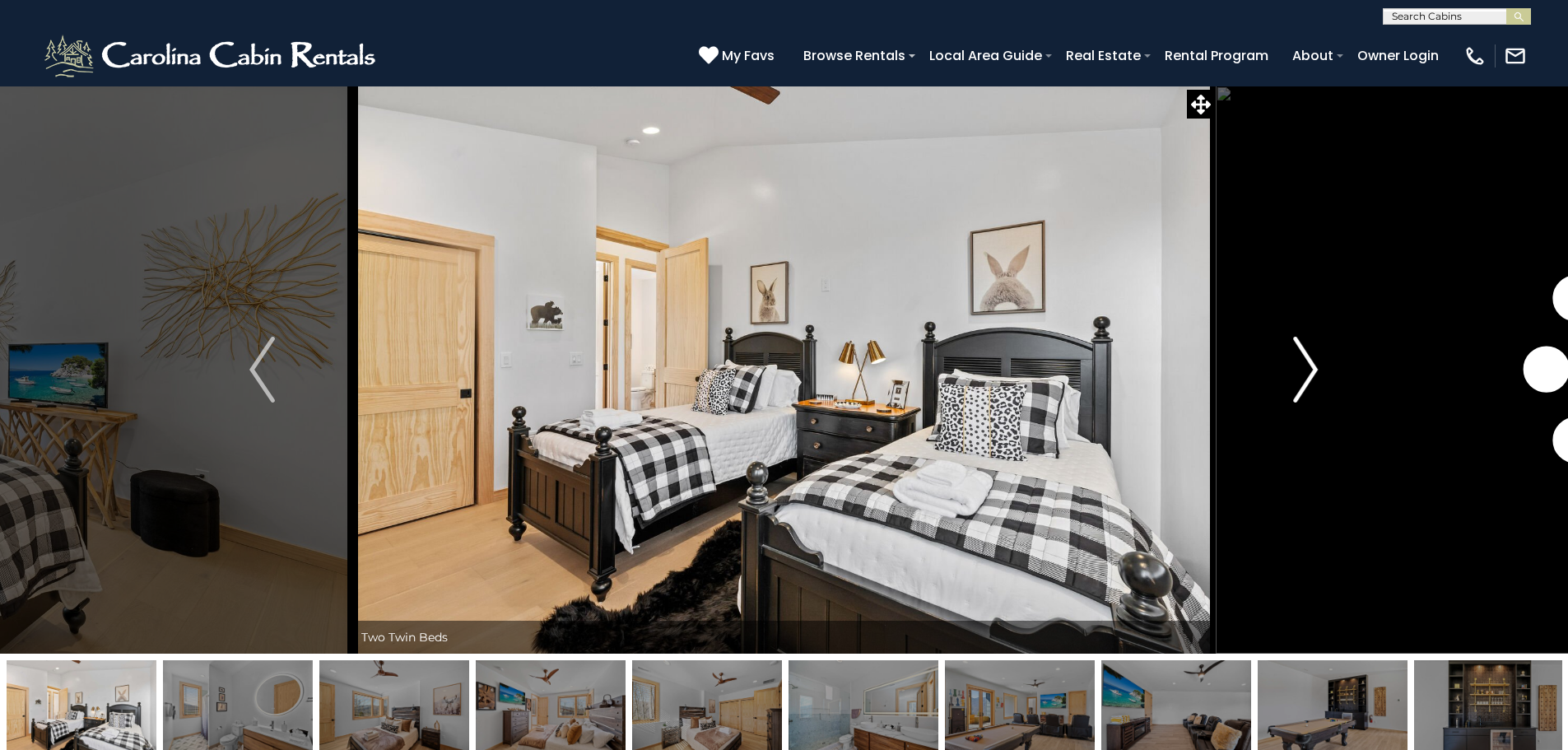
click at [1303, 362] on img "Next" at bounding box center [1305, 370] width 24 height 66
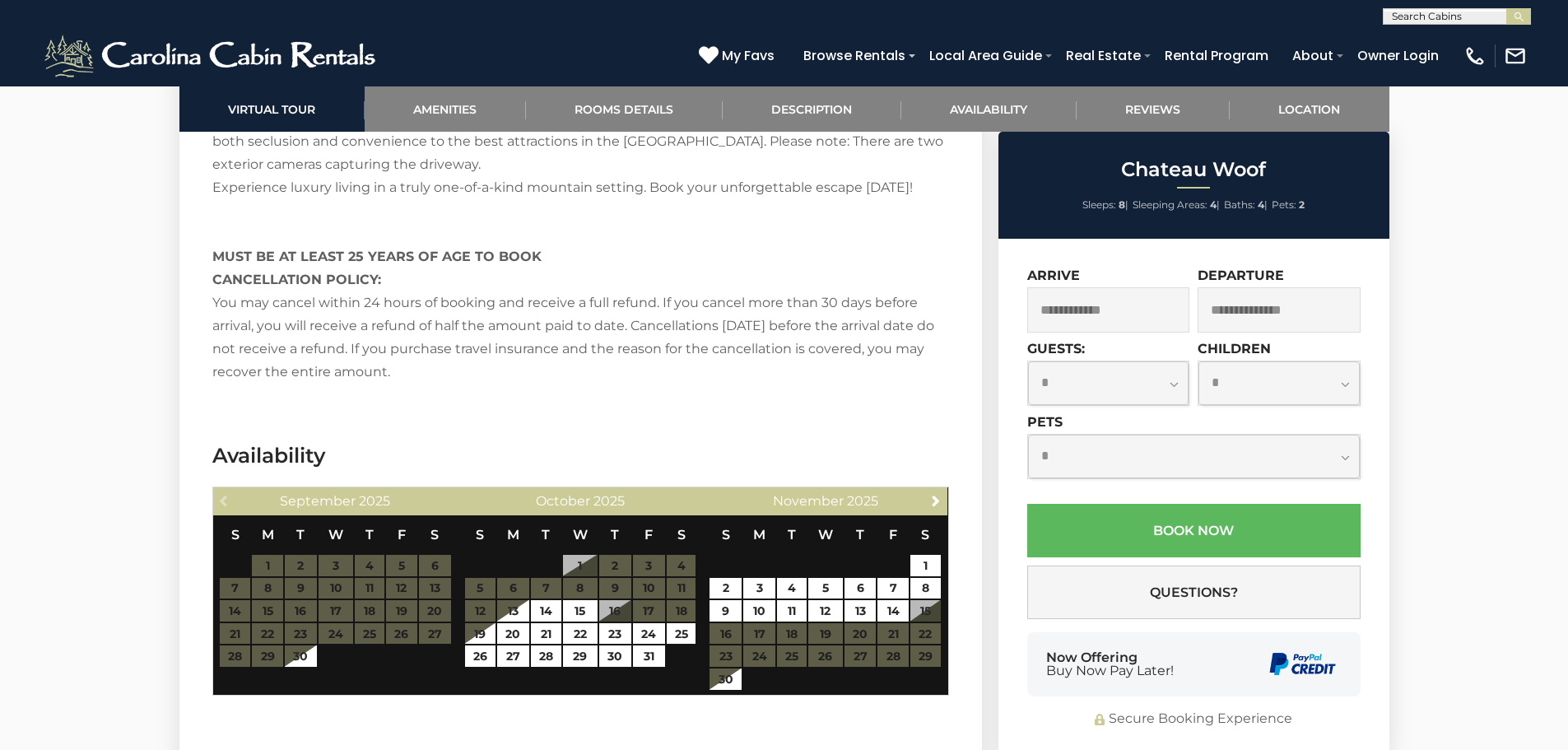
scroll to position [3210, 0]
